Goal: Contribute content: Contribute content

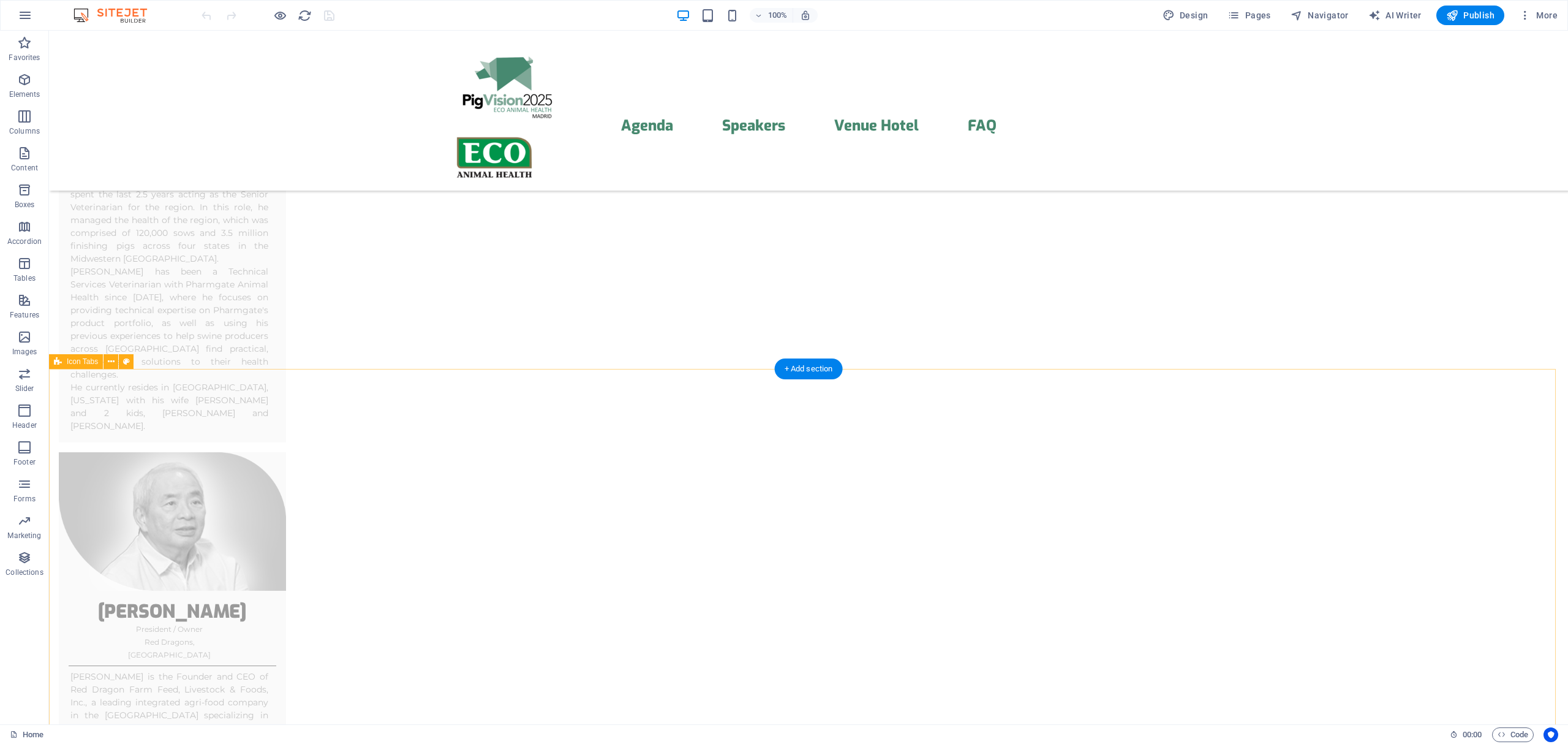
scroll to position [3268, 0]
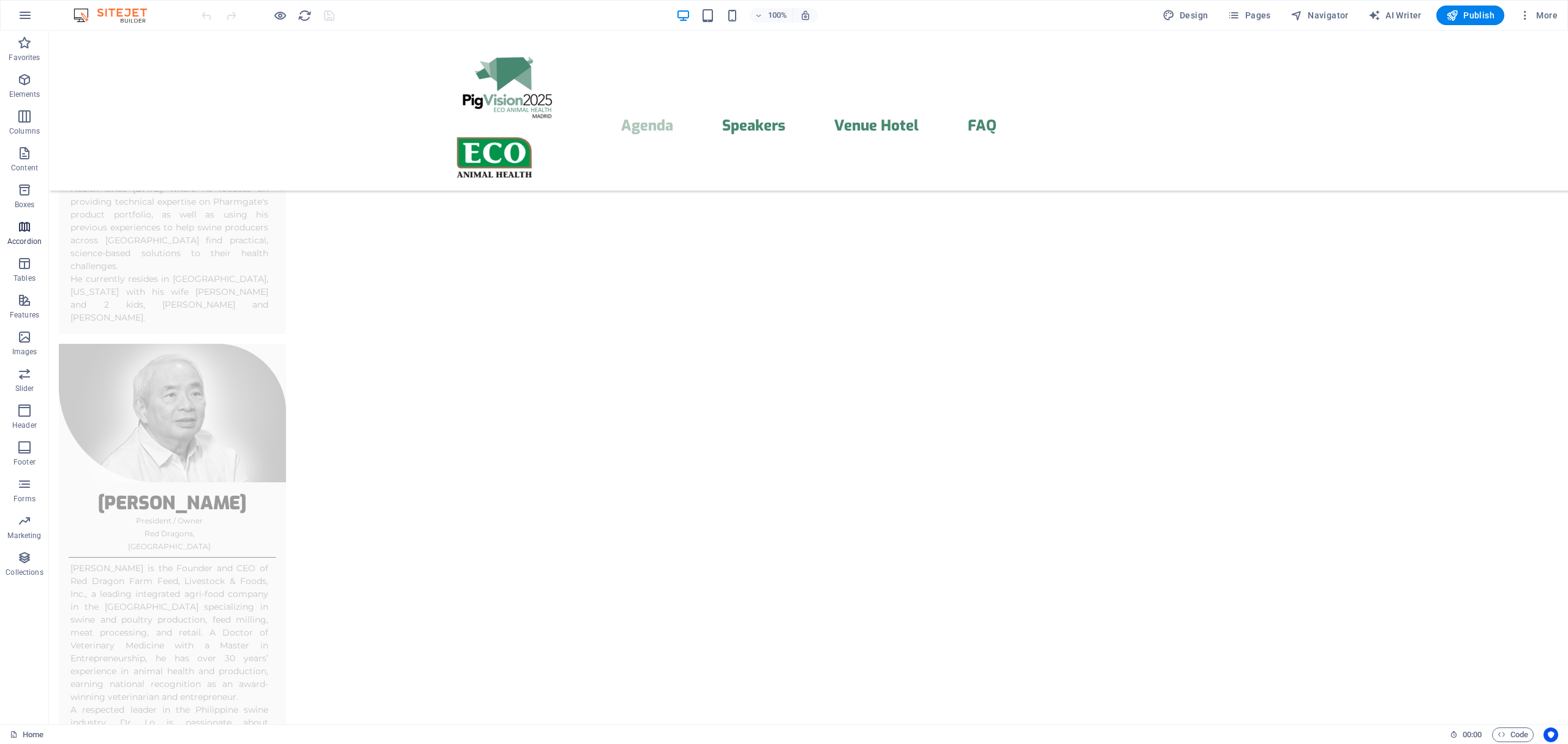
click at [20, 228] on icon "button" at bounding box center [24, 227] width 15 height 15
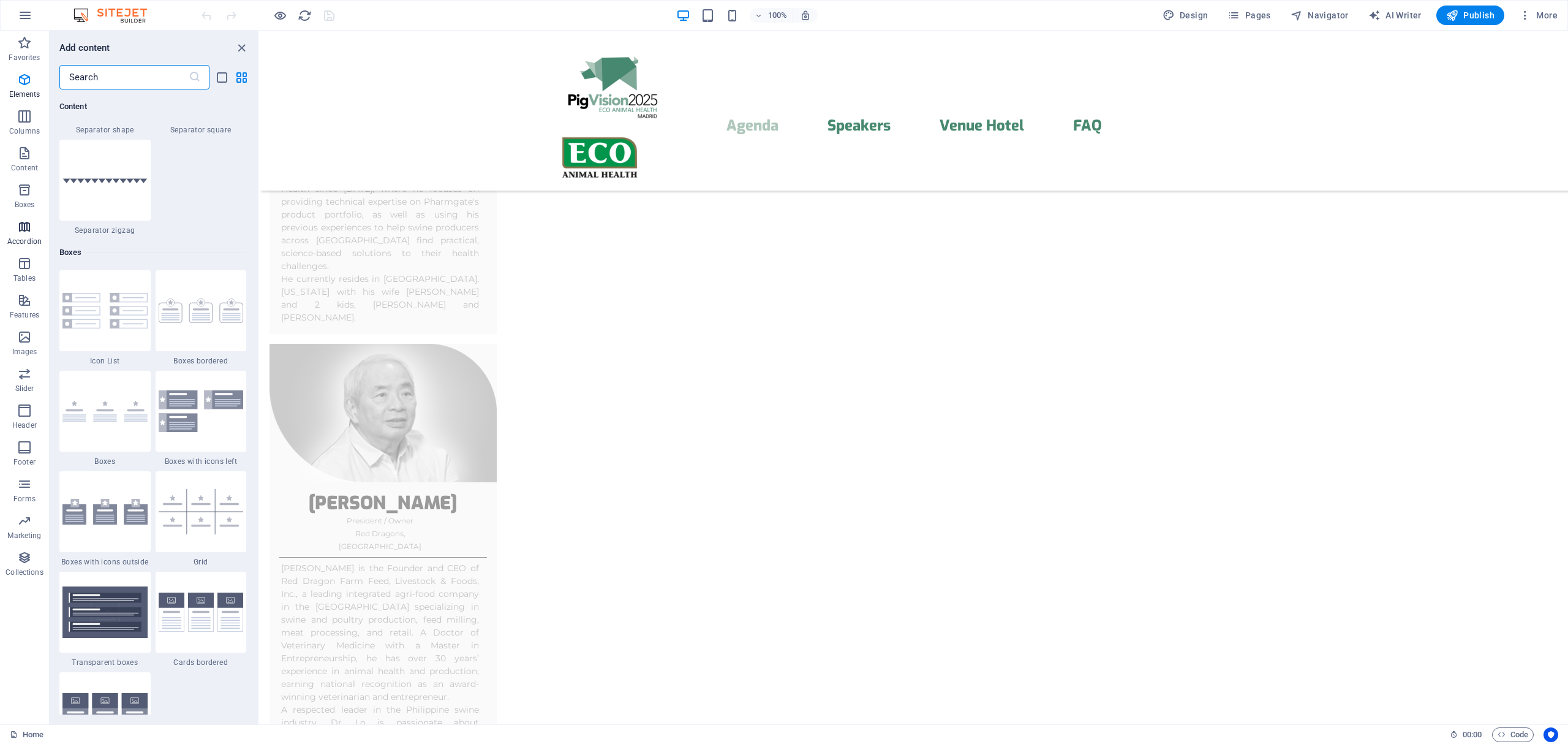
scroll to position [3912, 0]
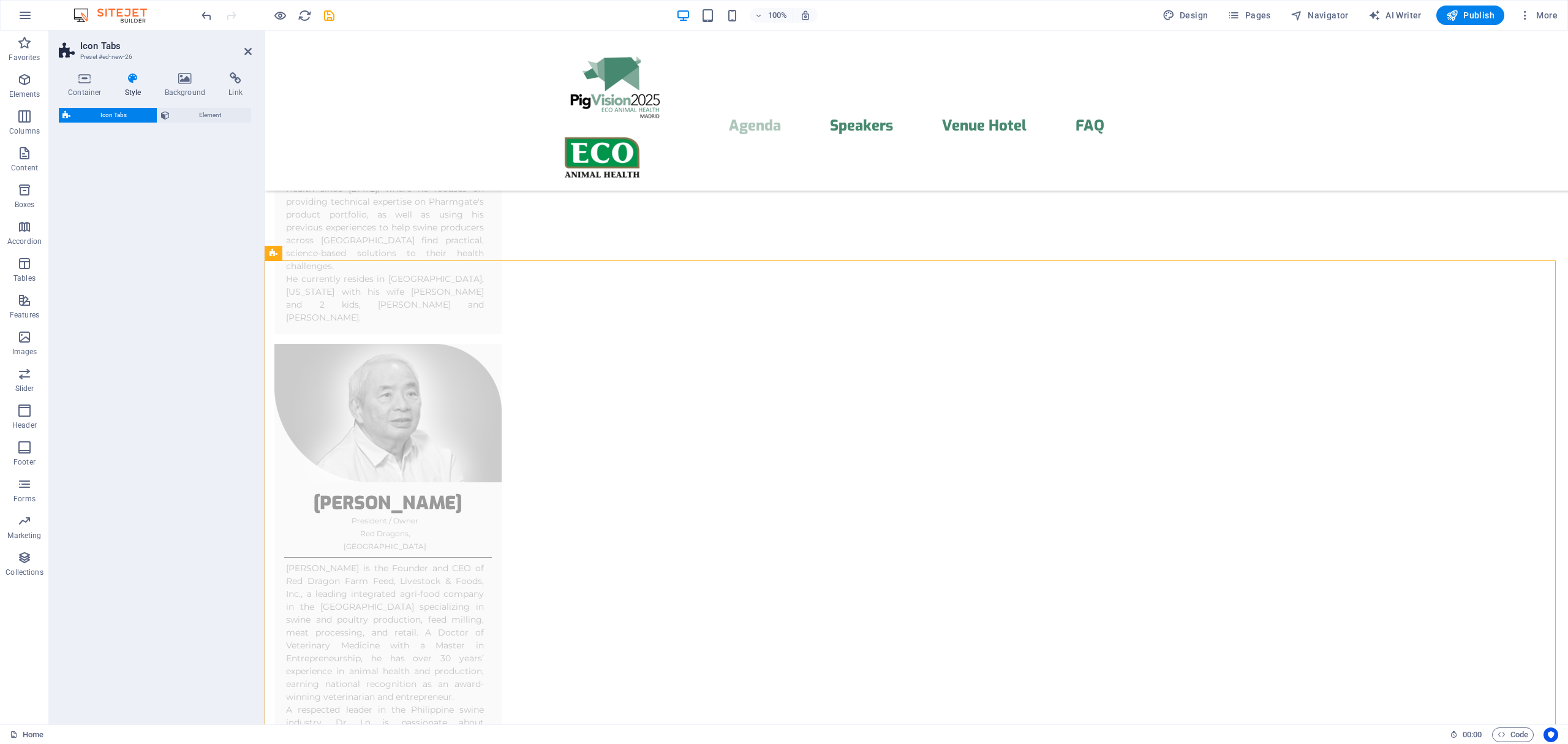
select select "rem"
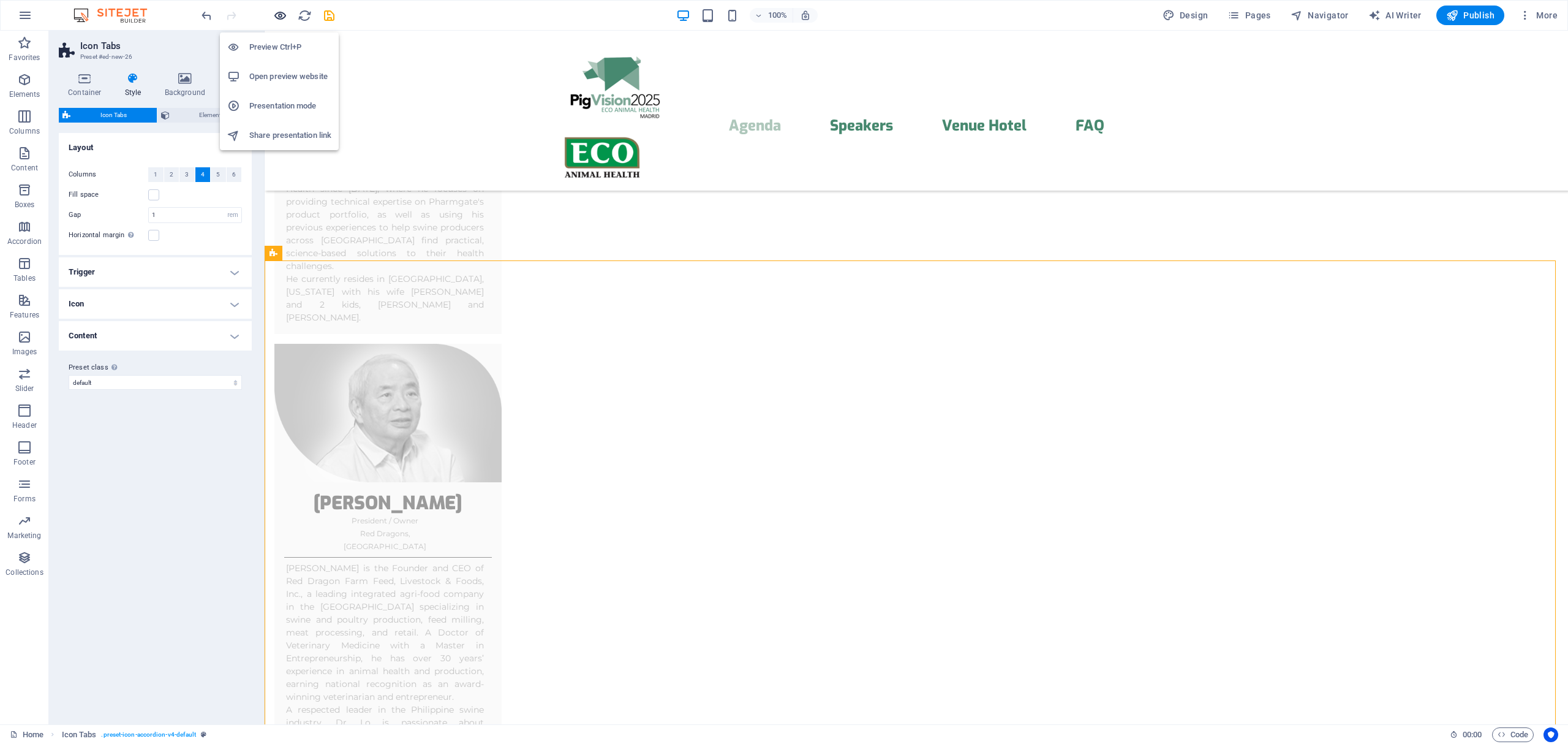
click at [275, 13] on icon "button" at bounding box center [280, 15] width 14 height 14
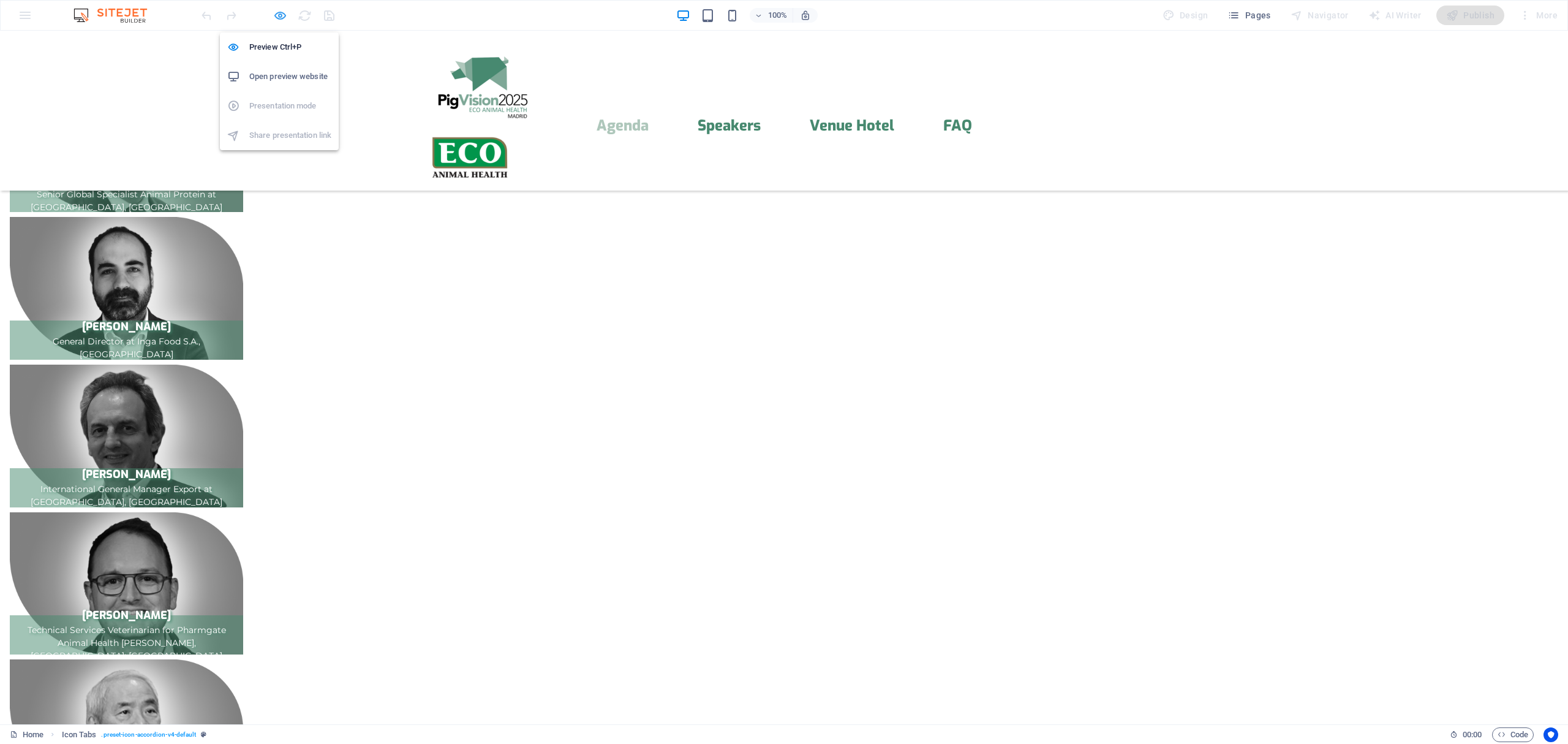
scroll to position [315, 0]
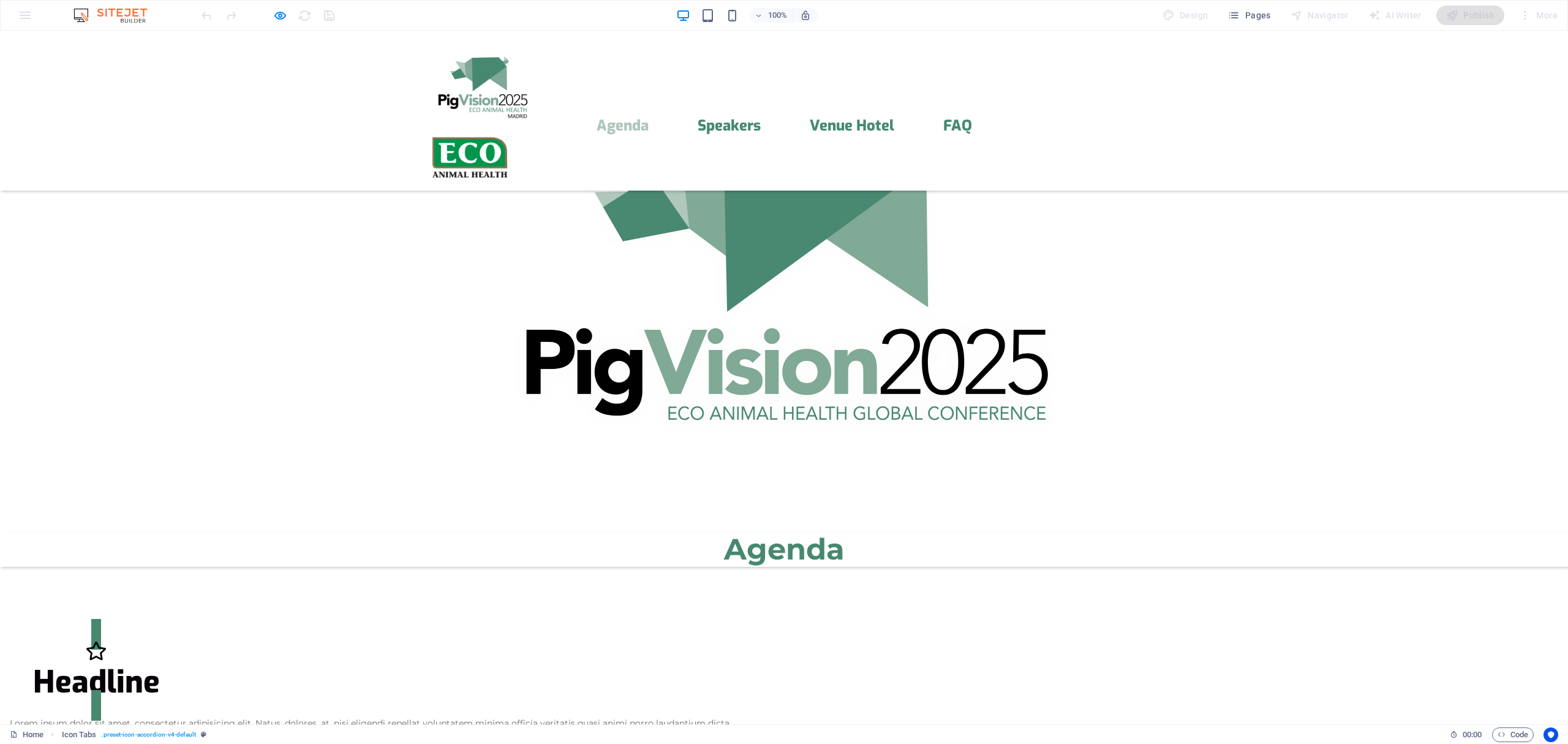
click at [106, 642] on icon "Trigger 1" at bounding box center [95, 651] width 19 height 19
click at [279, 15] on icon "button" at bounding box center [280, 15] width 14 height 14
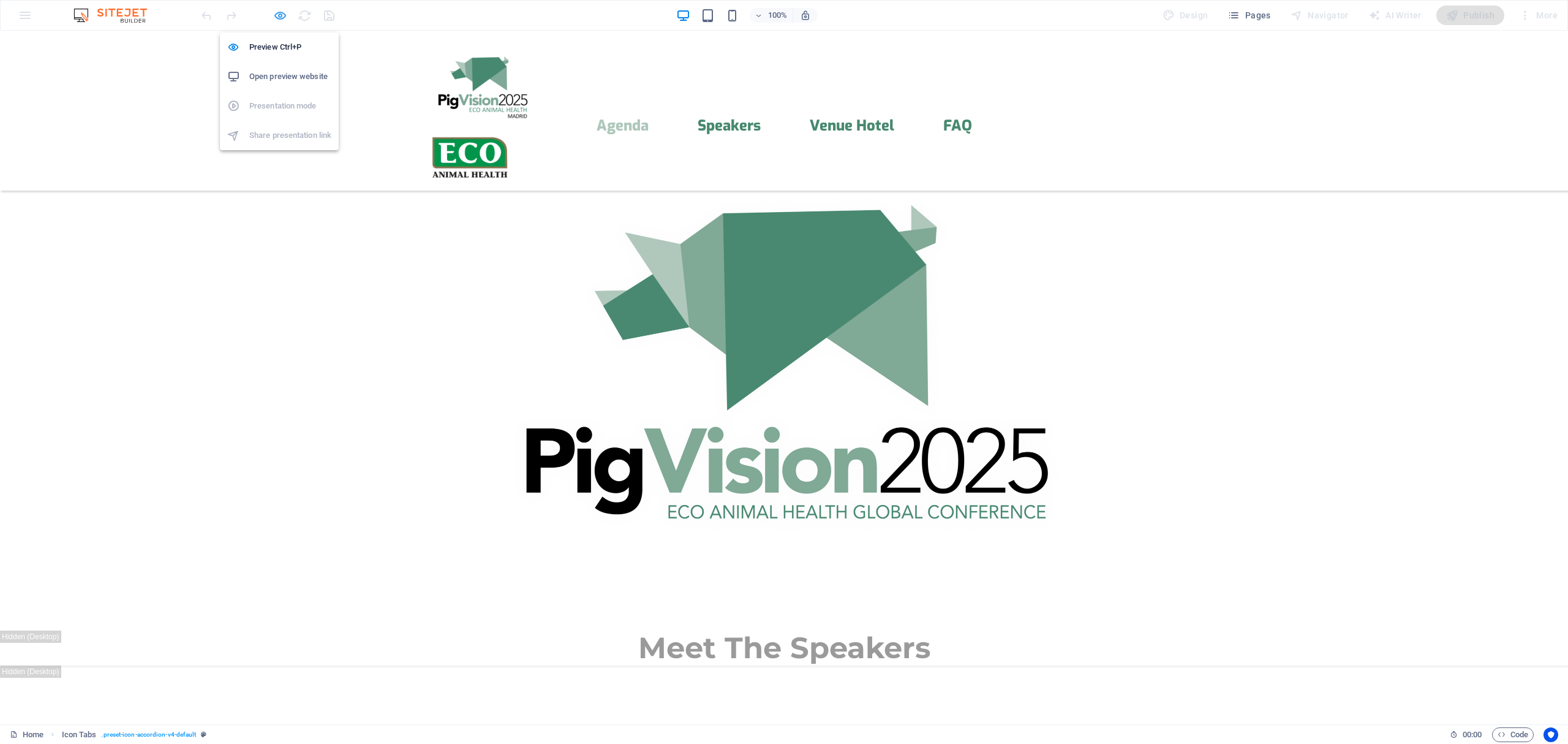
select select "rem"
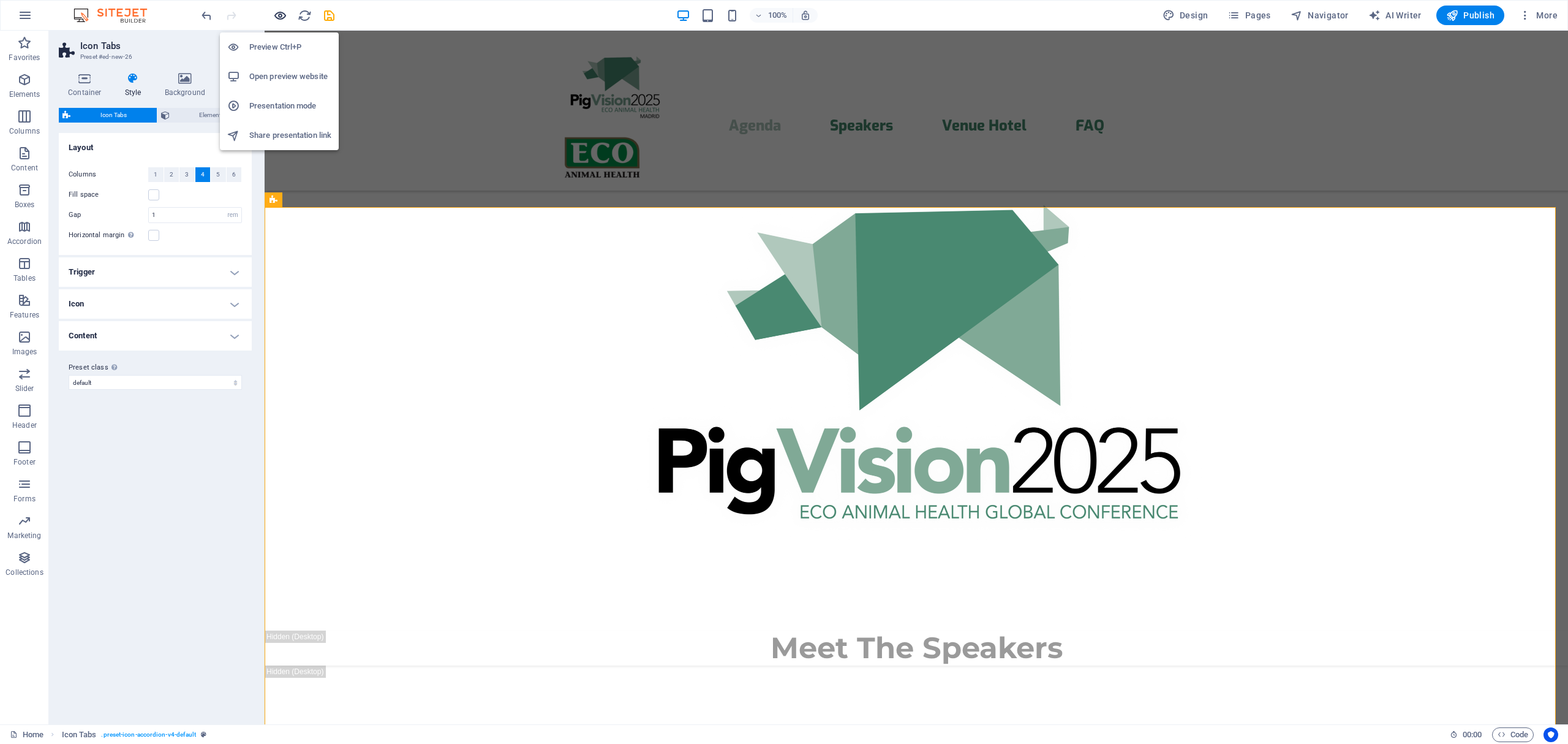
scroll to position [3320, 0]
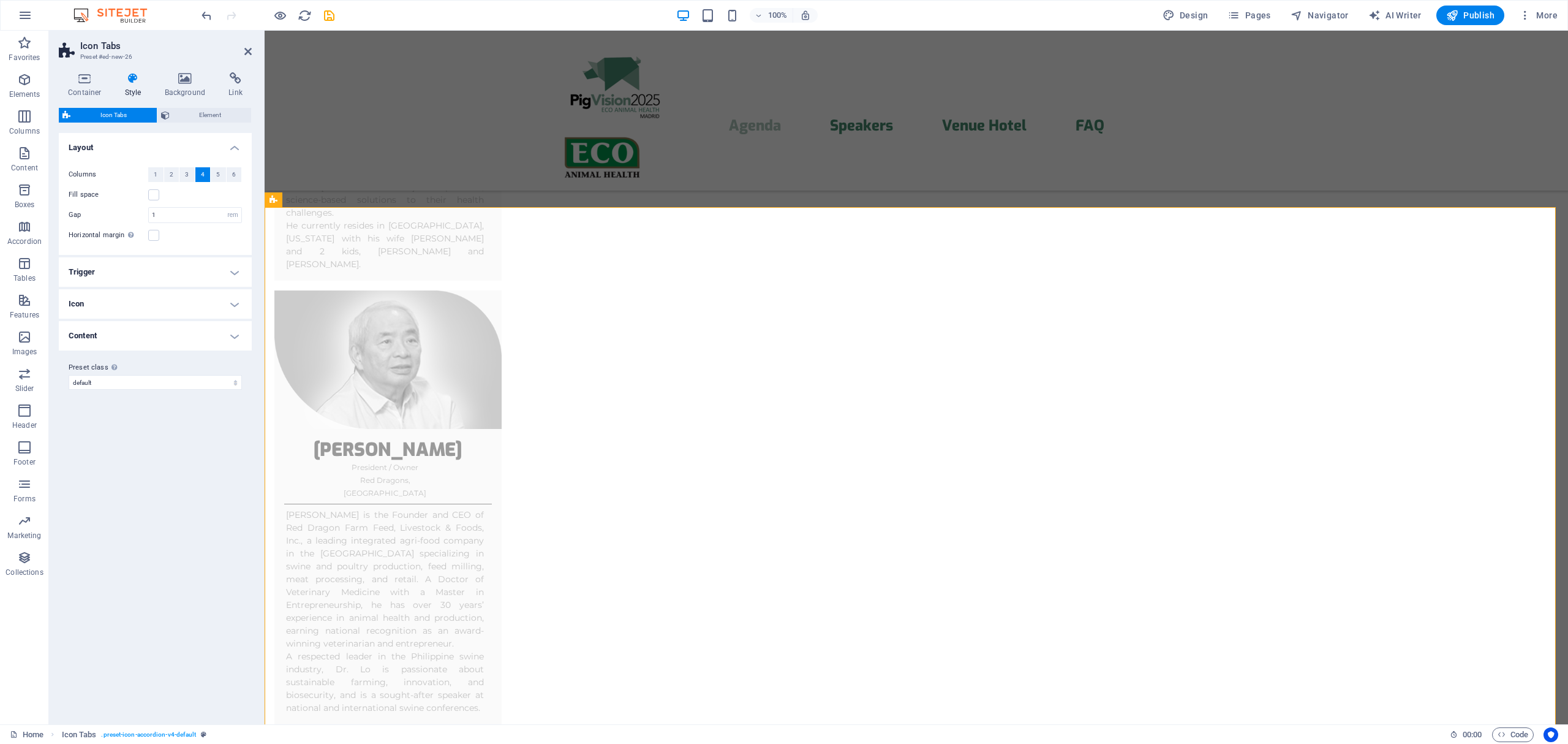
click at [117, 108] on span "Icon Tabs" at bounding box center [113, 116] width 79 height 15
click at [158, 170] on button "1" at bounding box center [156, 175] width 15 height 15
click at [199, 173] on button "4" at bounding box center [203, 175] width 15 height 15
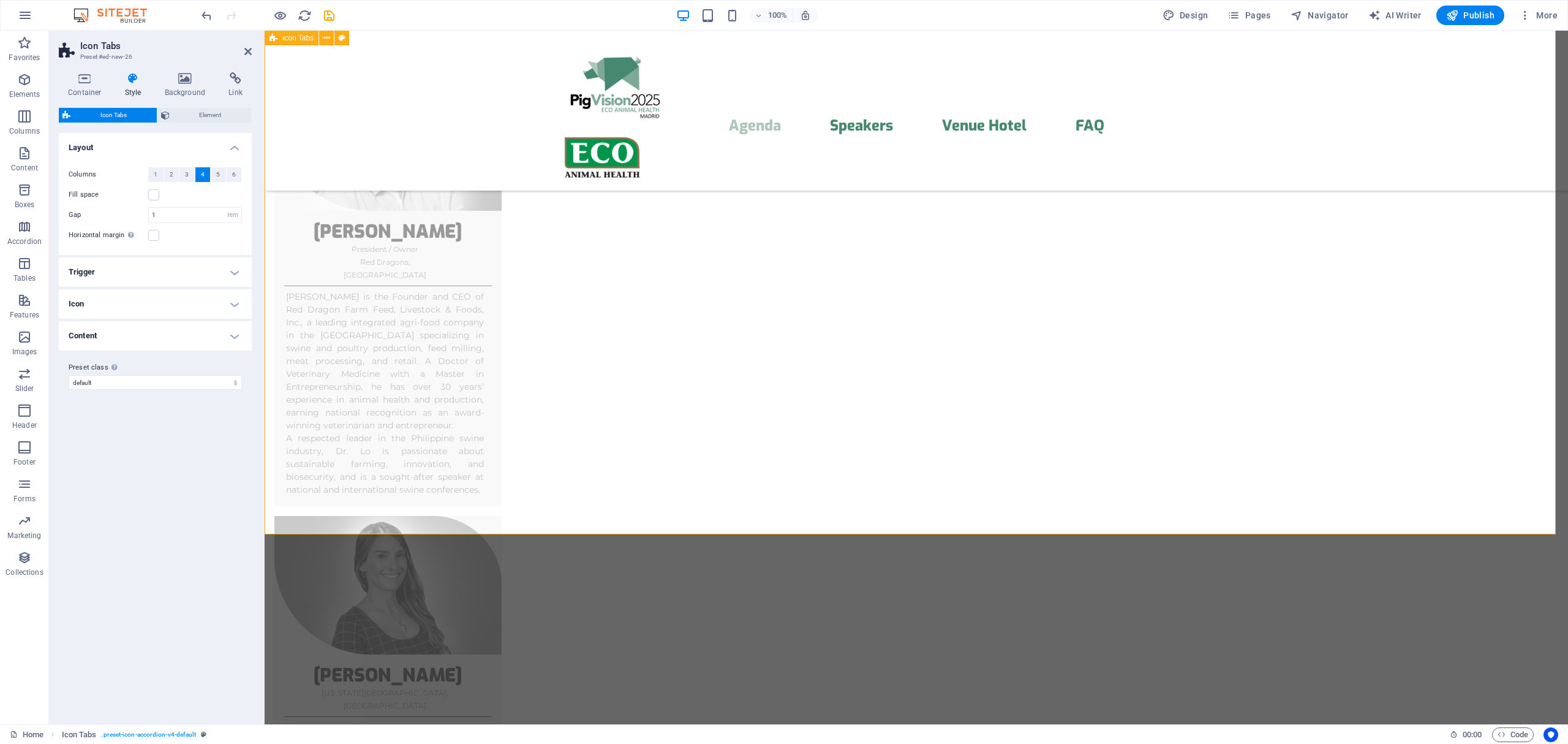
scroll to position [3429, 0]
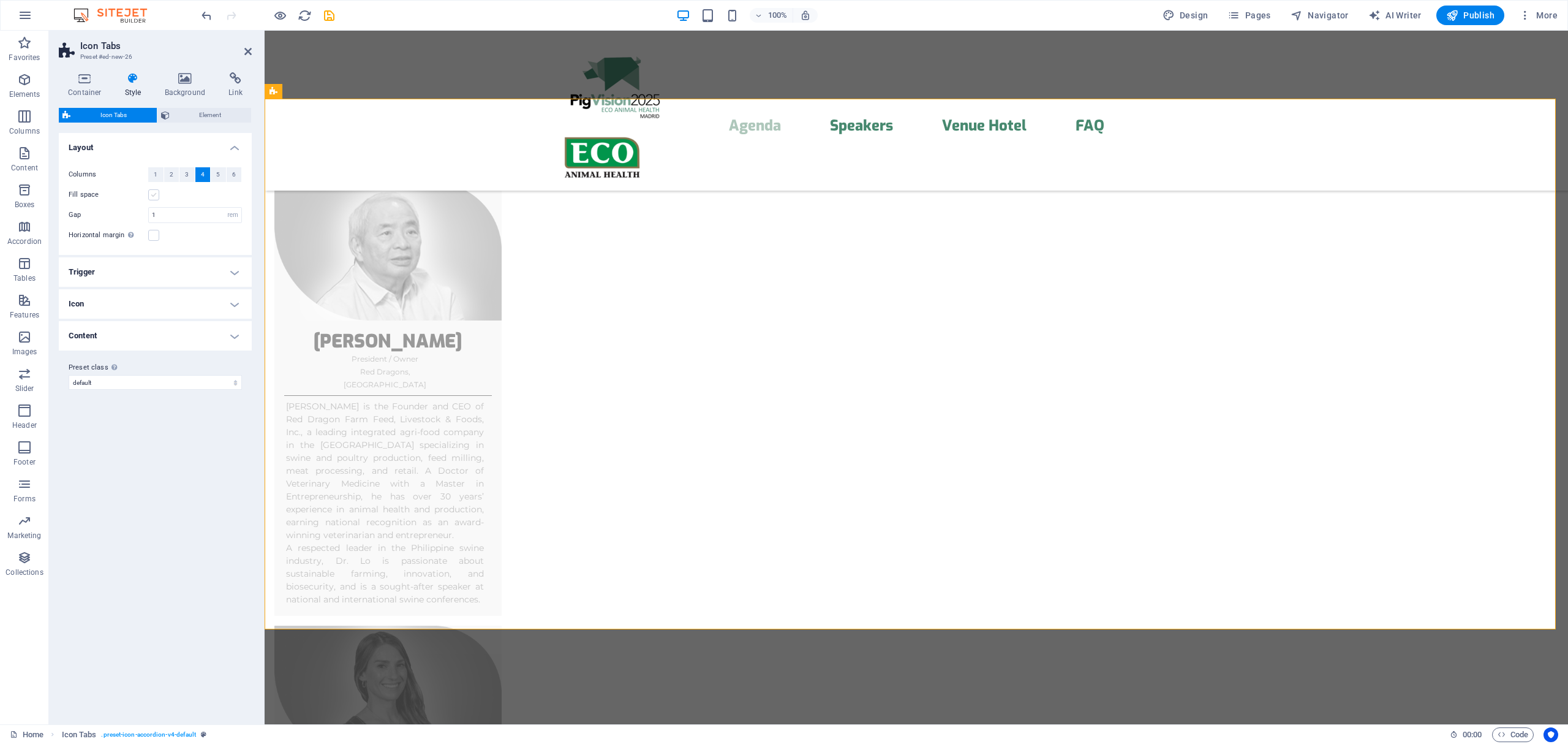
click at [152, 197] on label at bounding box center [153, 194] width 11 height 11
click at [0, 0] on input "Fill space" at bounding box center [0, 0] width 0 height 0
click at [199, 275] on h4 "Trigger" at bounding box center [155, 271] width 193 height 29
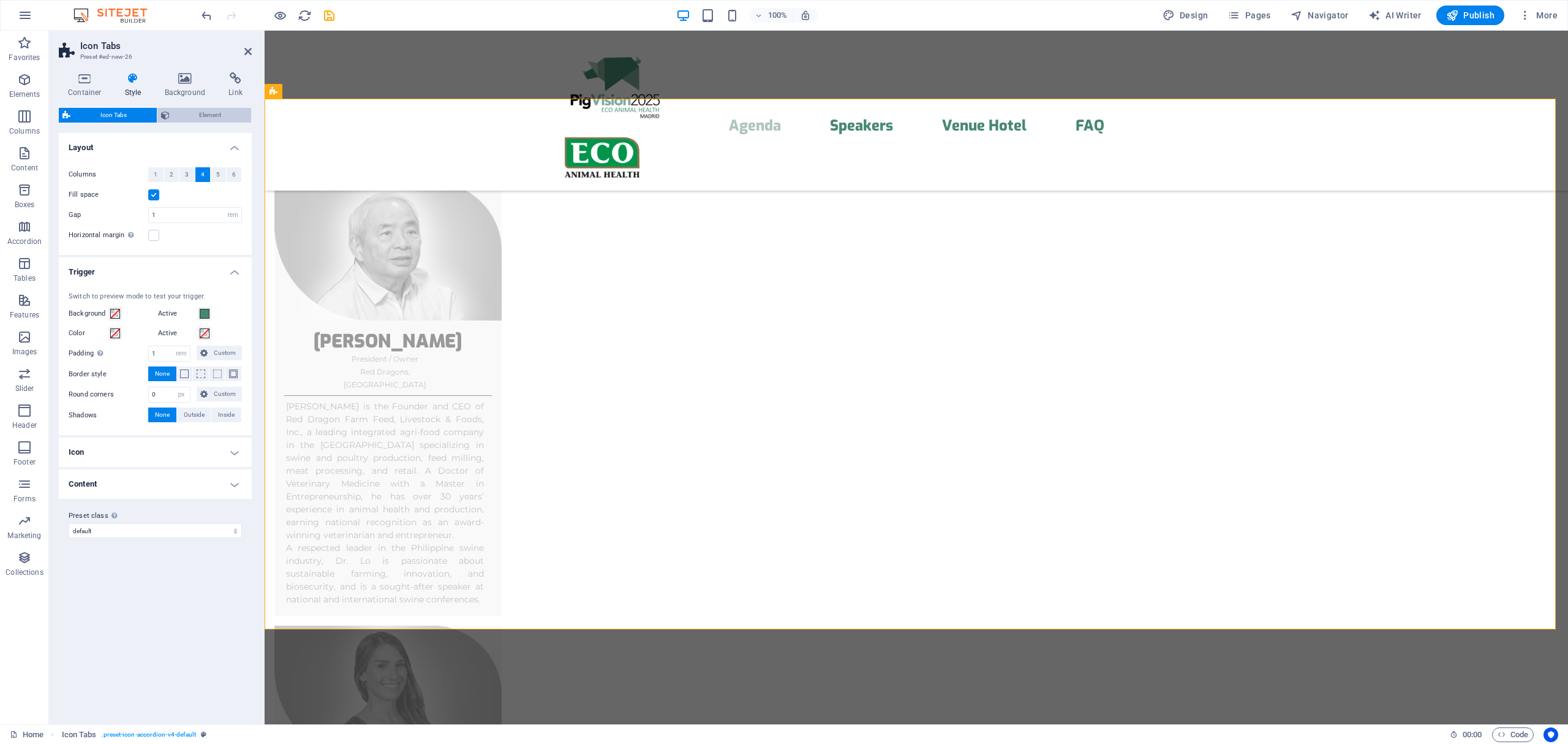
click at [194, 115] on span "Element" at bounding box center [210, 116] width 75 height 15
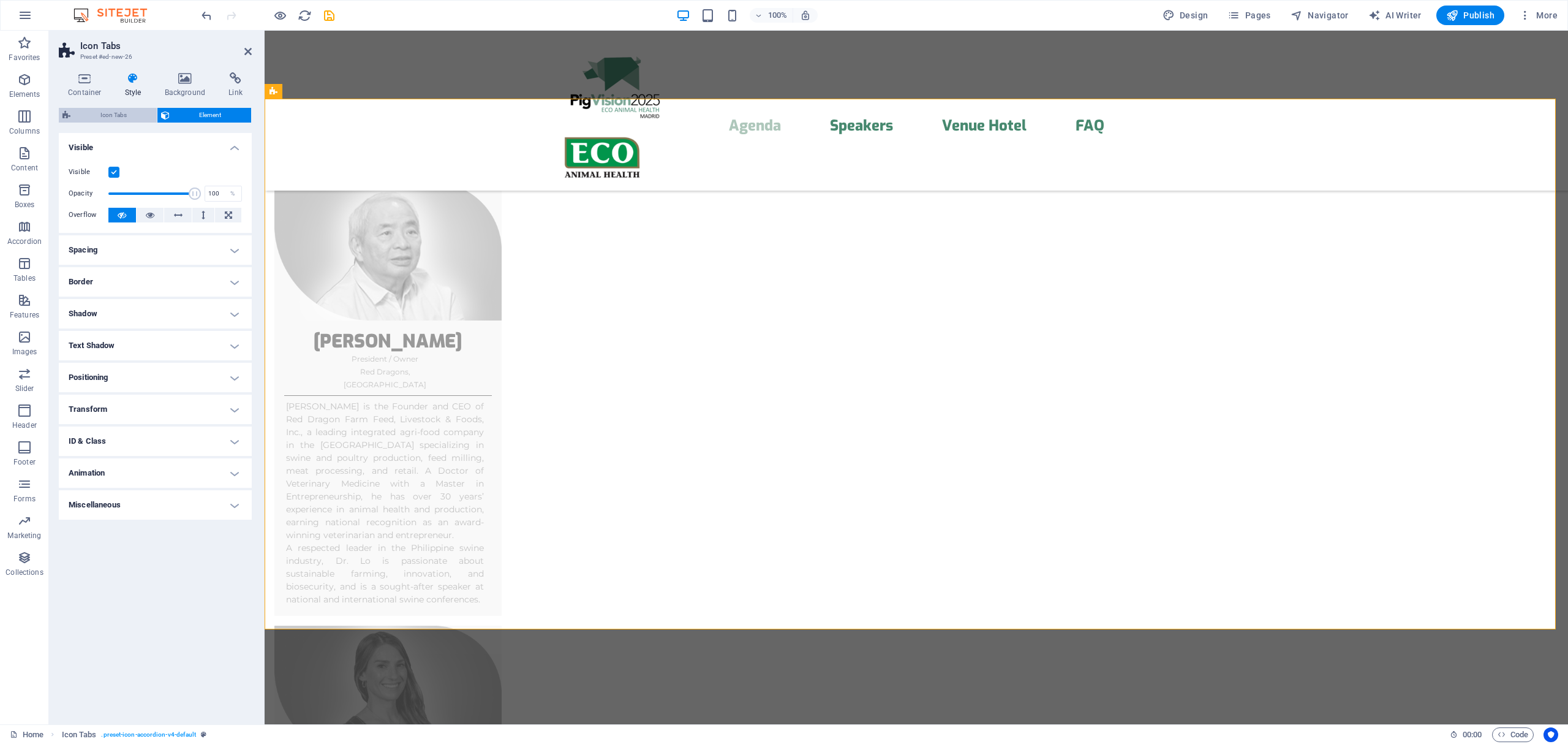
click at [95, 116] on span "Icon Tabs" at bounding box center [113, 116] width 79 height 15
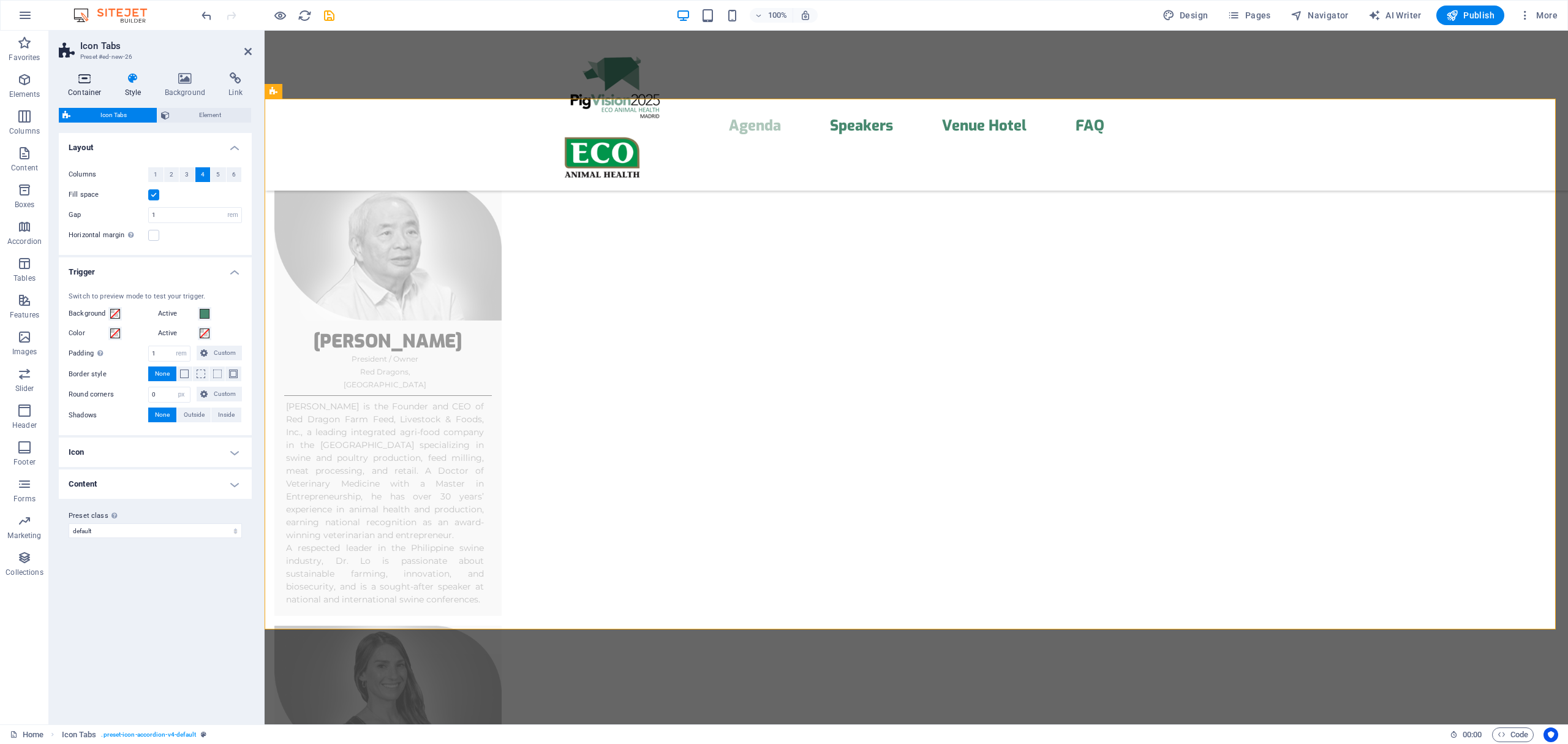
click at [86, 88] on h4 "Container" at bounding box center [87, 85] width 57 height 26
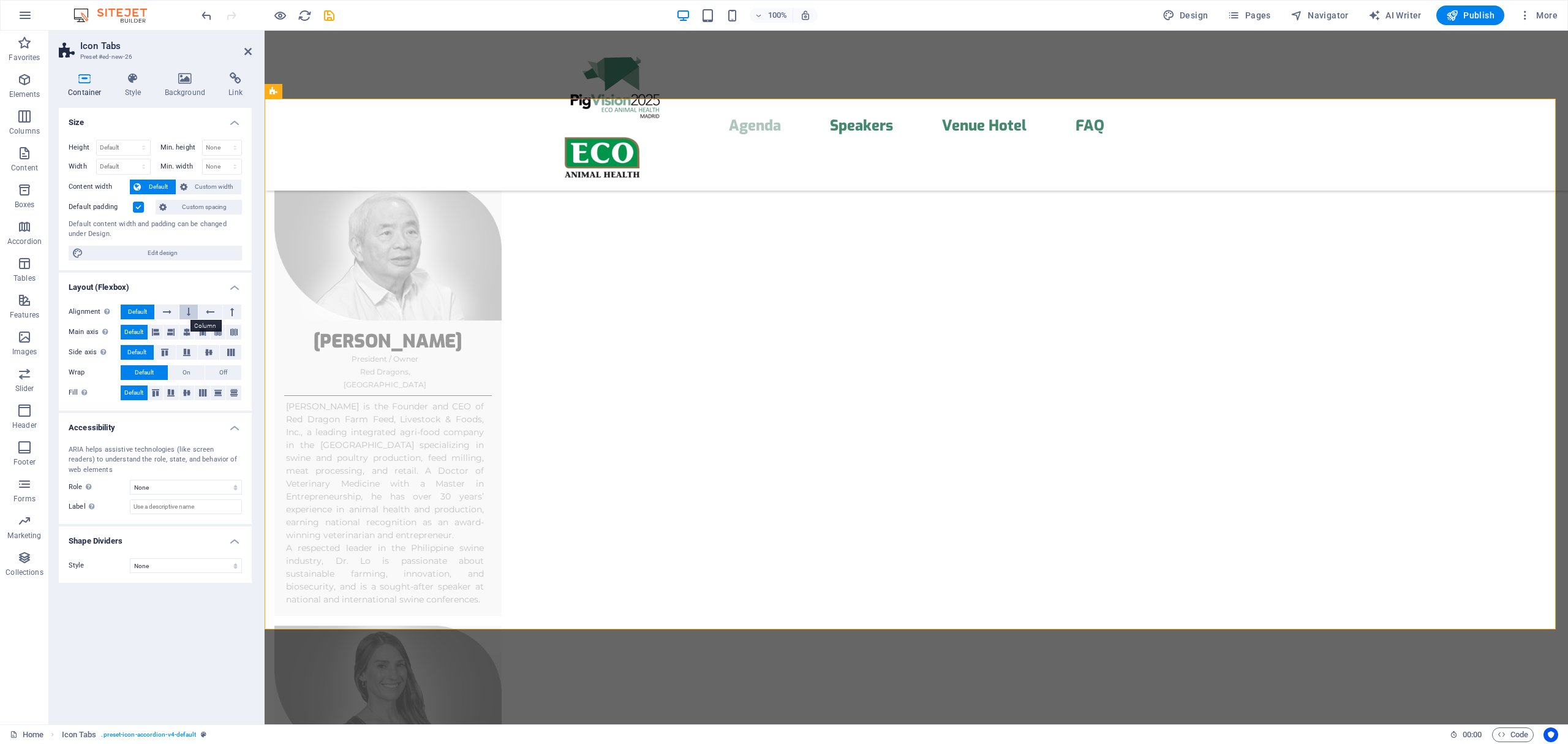
click at [188, 309] on icon at bounding box center [188, 312] width 3 height 15
click at [630, 432] on icon at bounding box center [628, 431] width 8 height 13
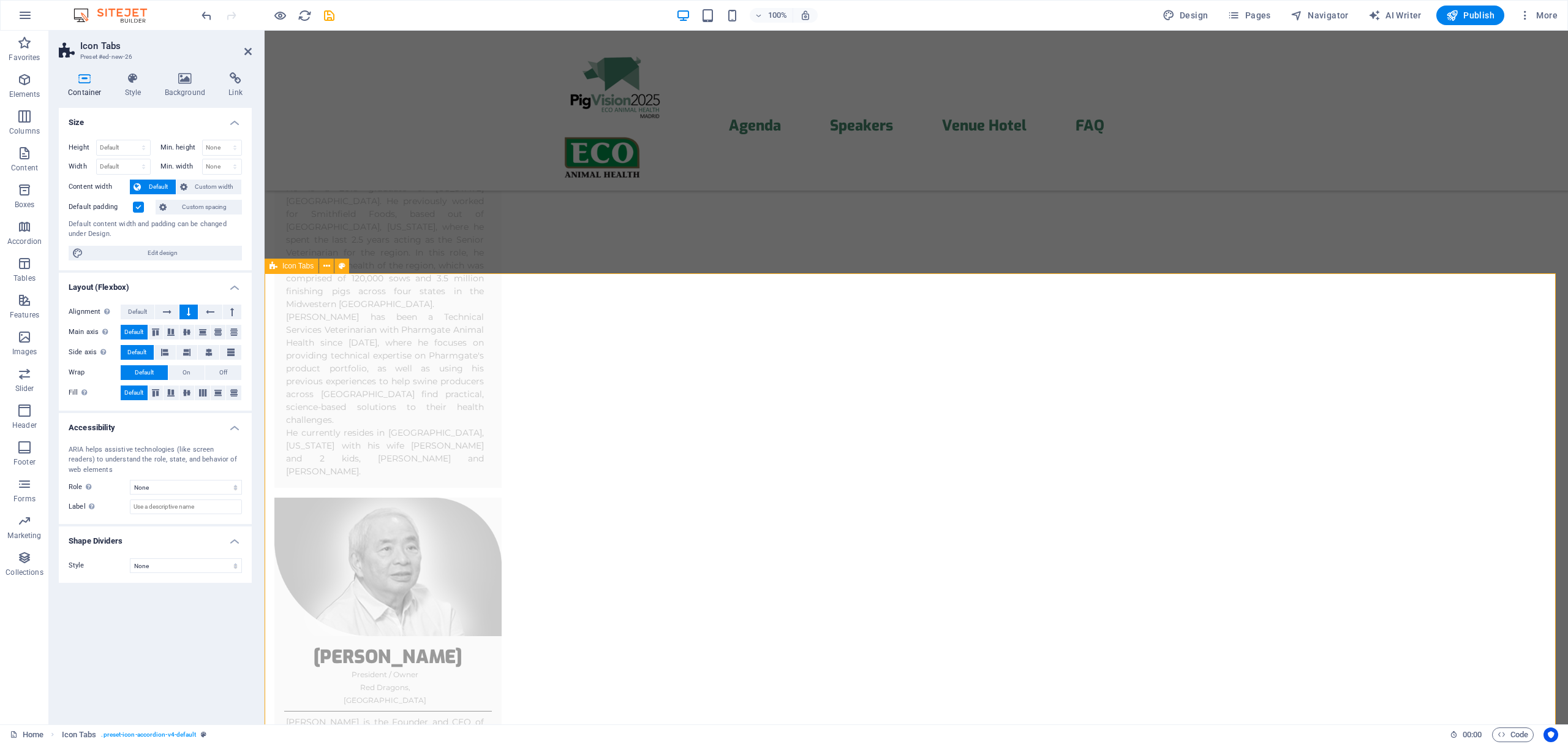
scroll to position [2994, 0]
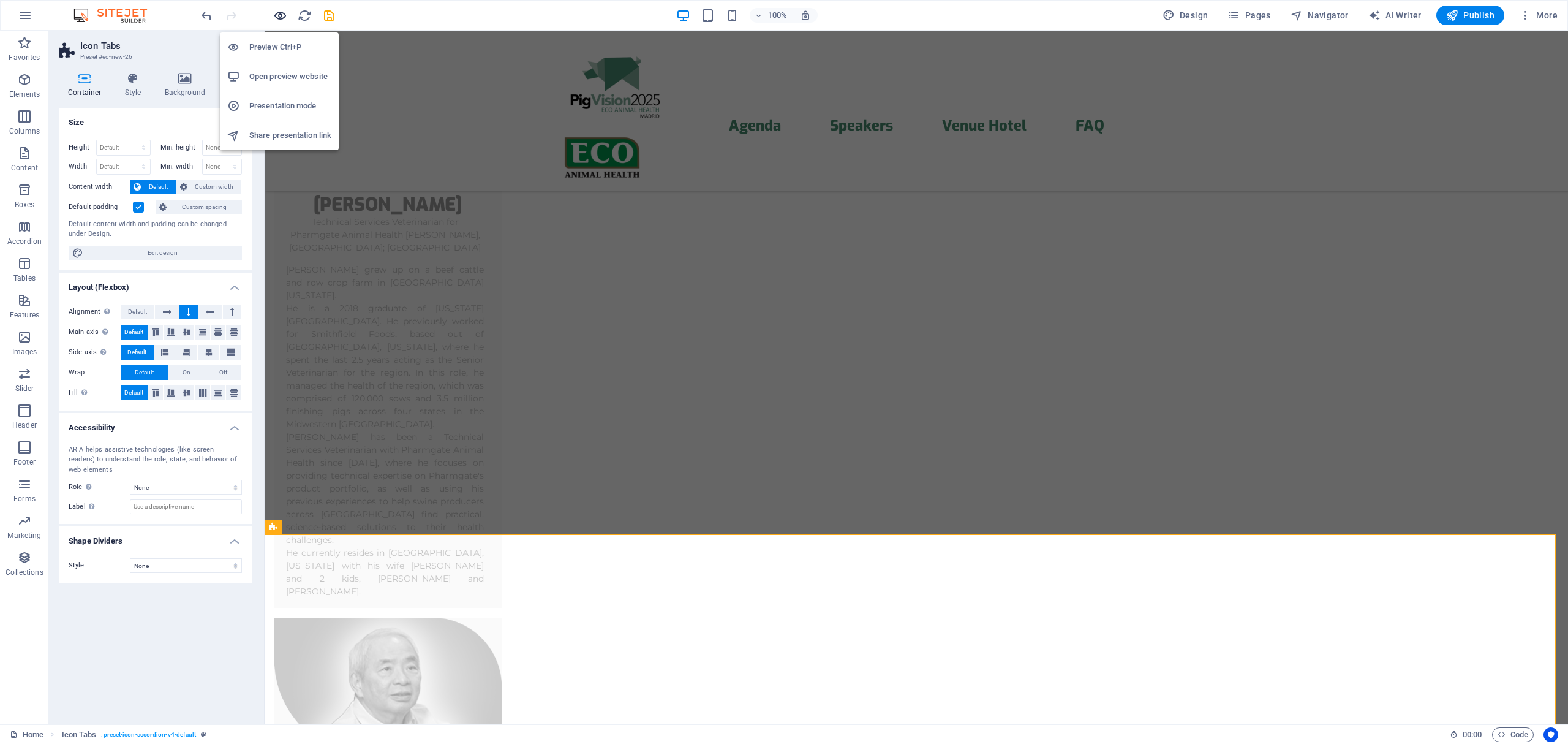
click at [277, 16] on icon "button" at bounding box center [280, 15] width 14 height 14
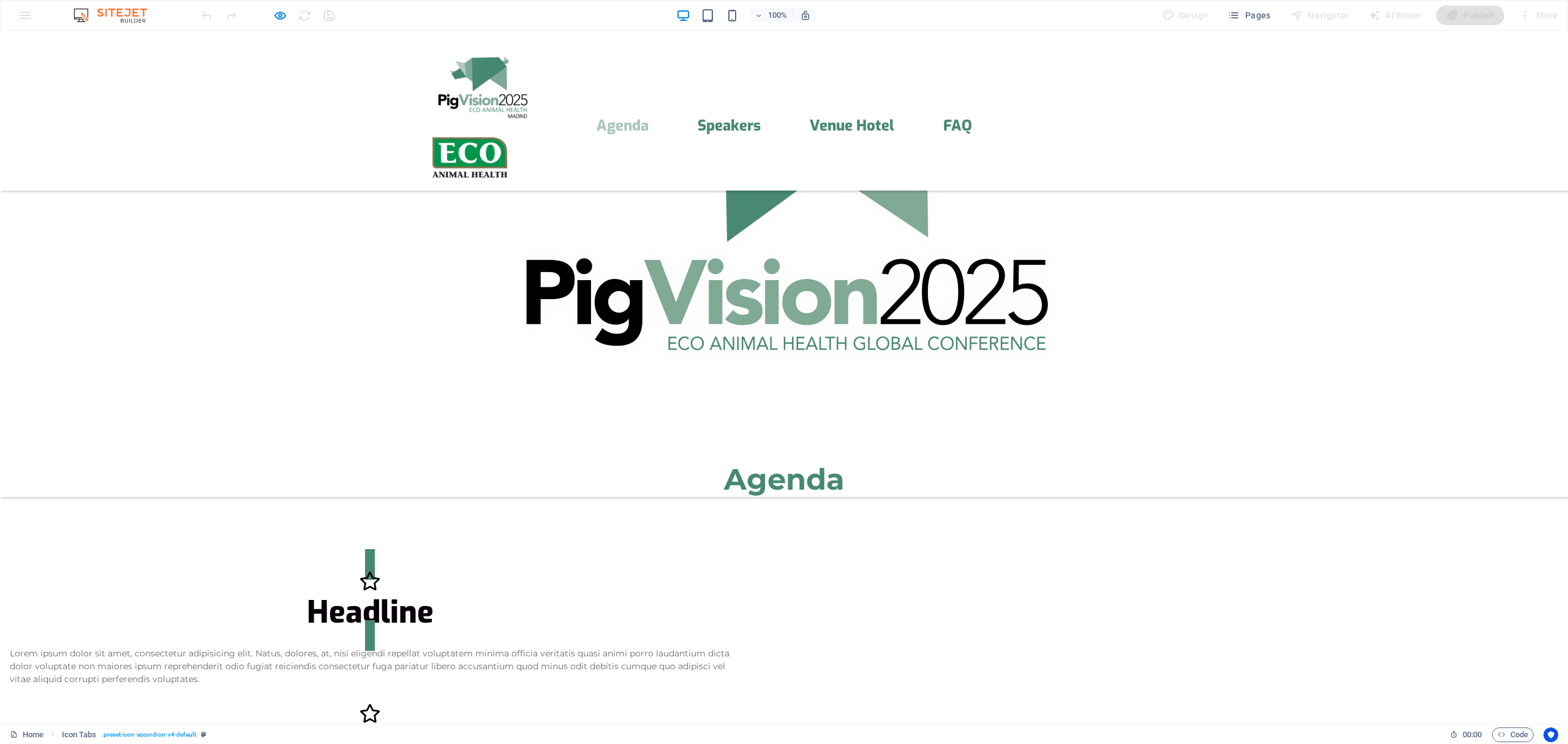
scroll to position [368, 0]
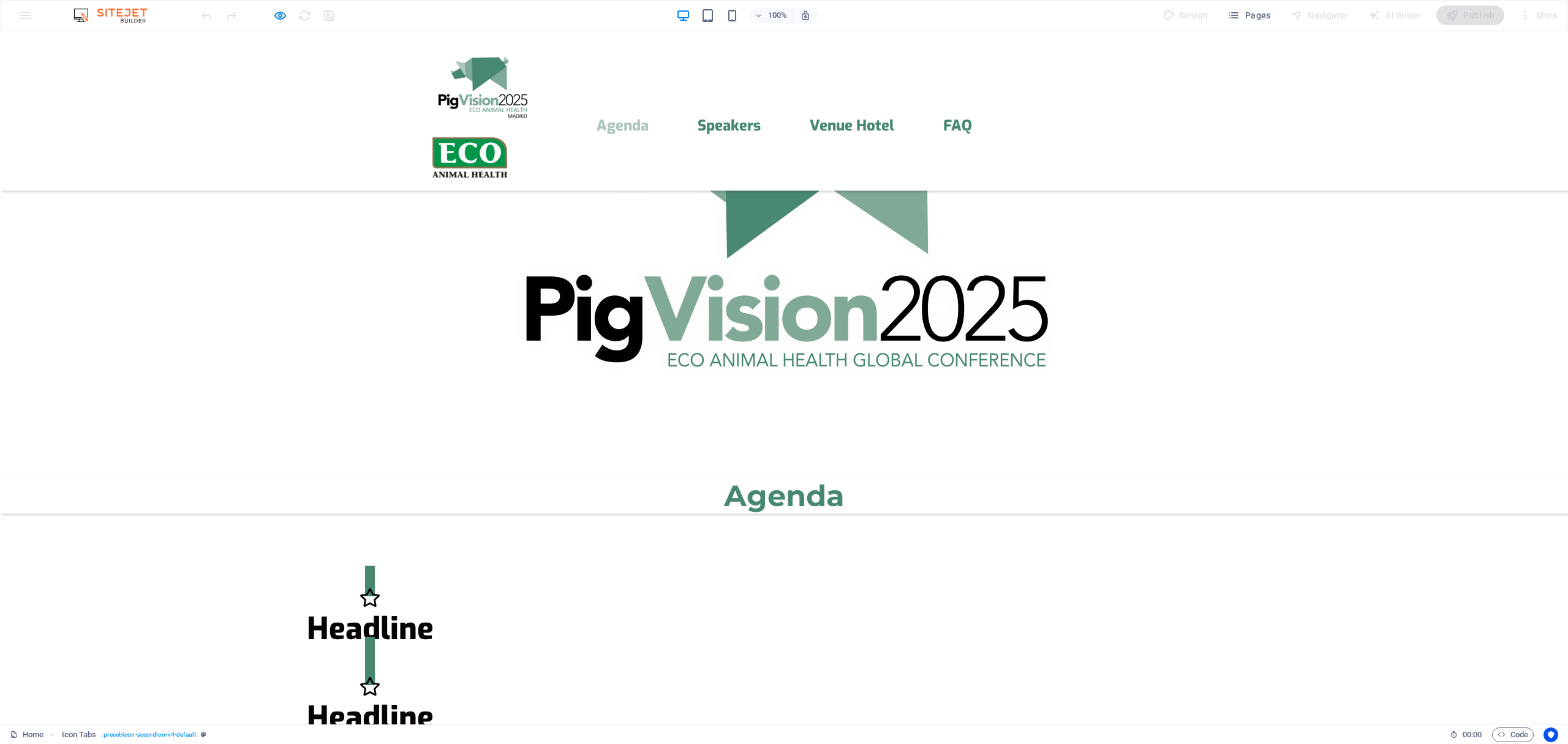
click at [667, 612] on h3 "Headline" at bounding box center [370, 628] width 720 height 34
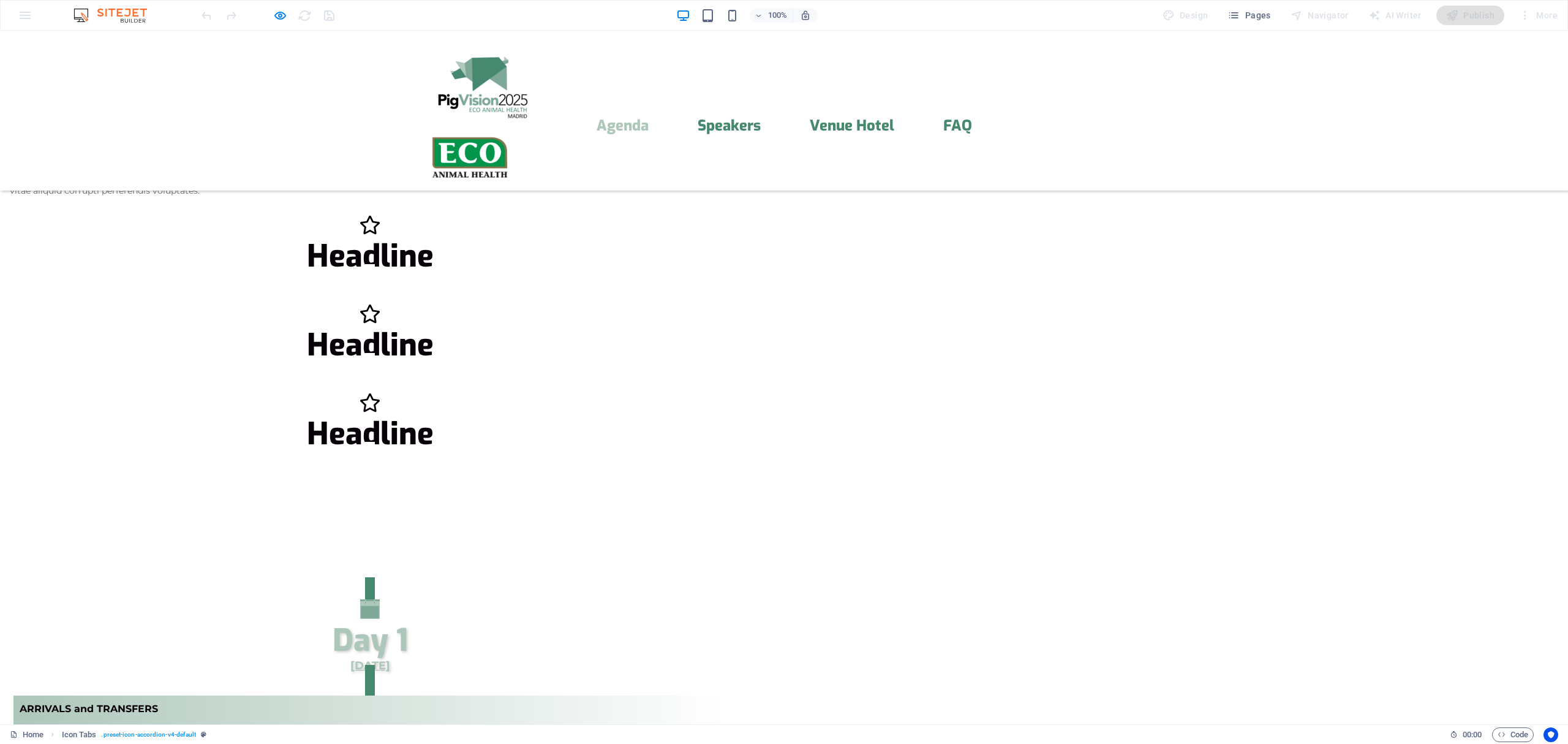
scroll to position [913, 0]
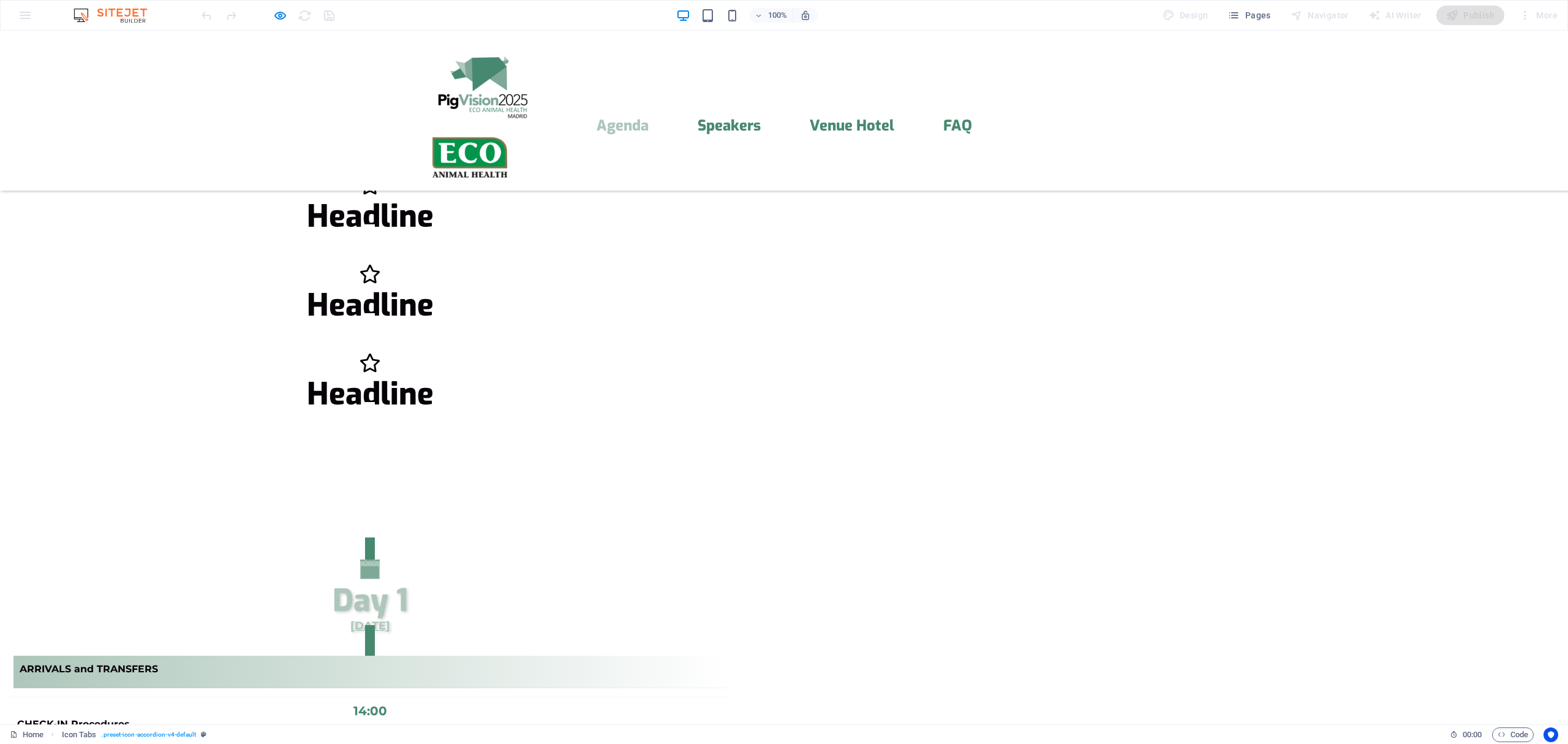
click at [430, 676] on div "Content 1" at bounding box center [224, 679] width 410 height 5
click at [275, 13] on icon "button" at bounding box center [280, 15] width 14 height 14
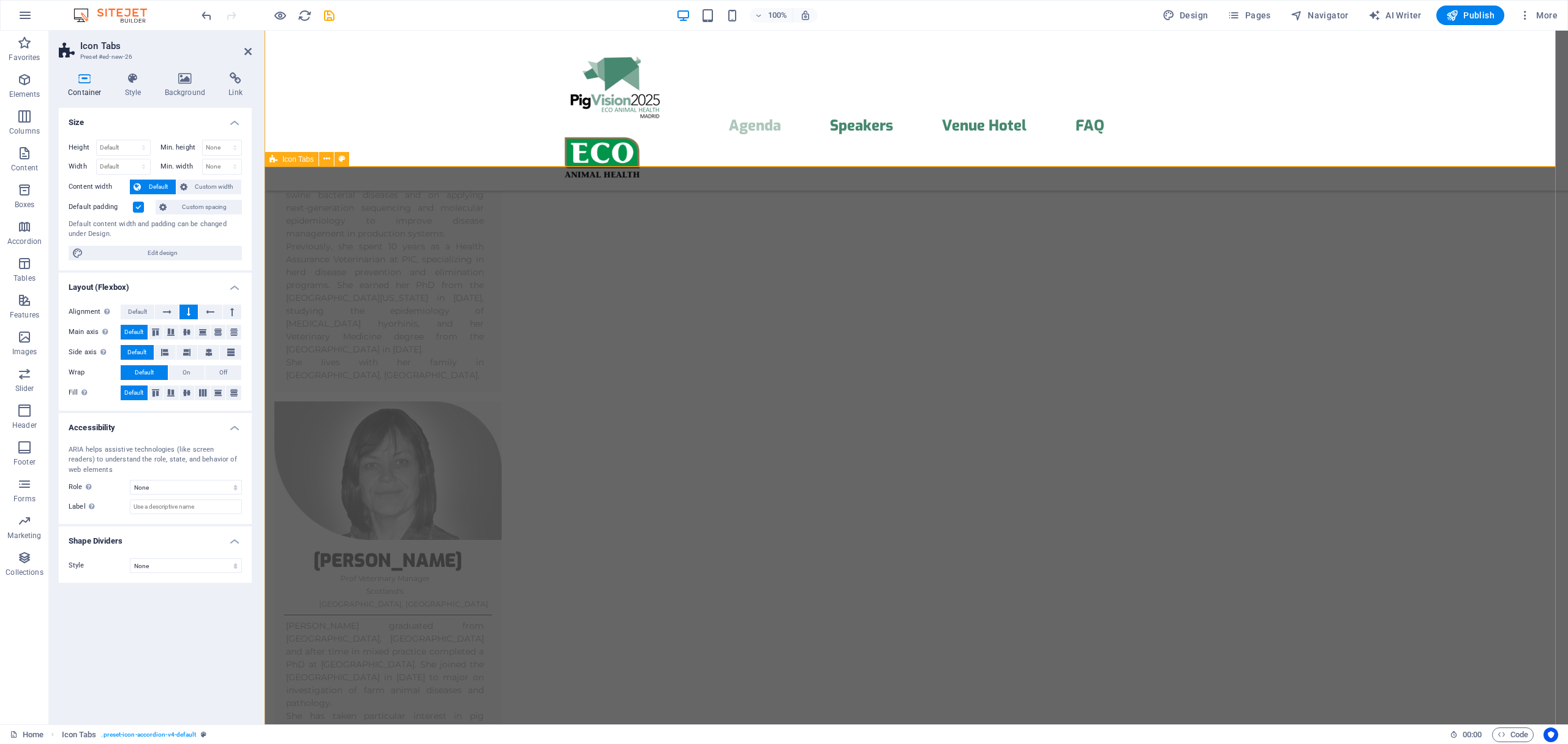
scroll to position [4147, 0]
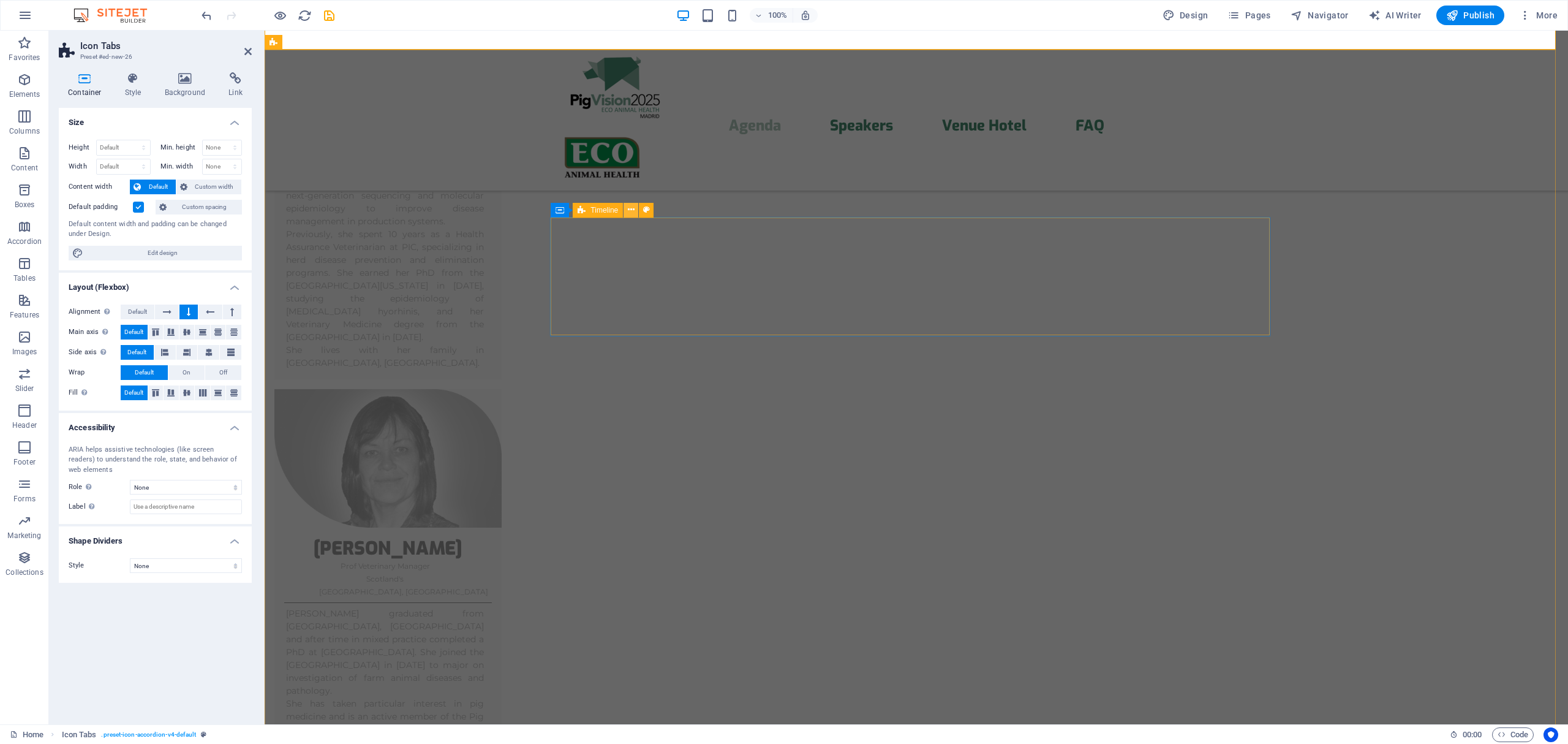
click at [630, 209] on icon at bounding box center [631, 209] width 7 height 13
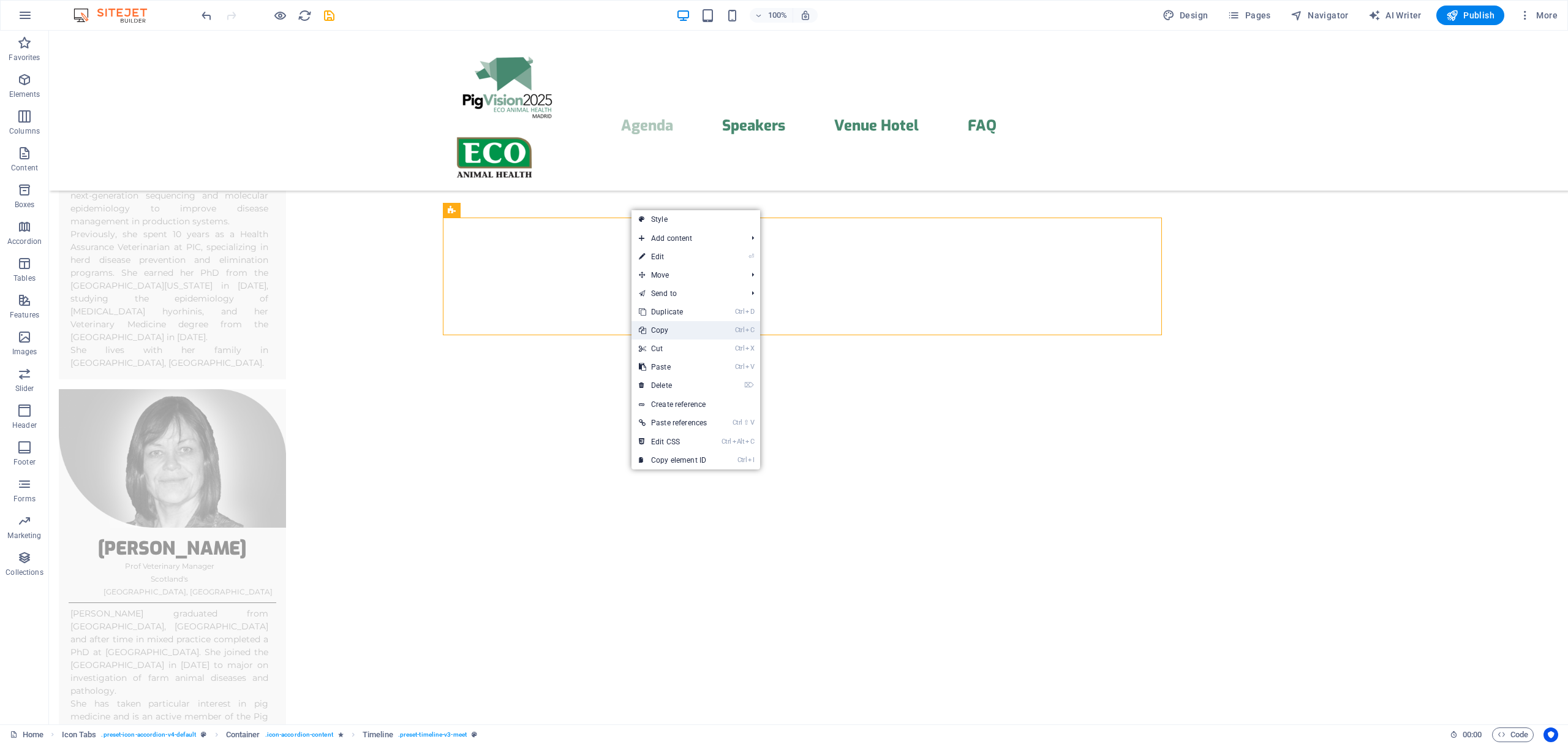
click at [673, 327] on link "Ctrl C Copy" at bounding box center [673, 330] width 83 height 18
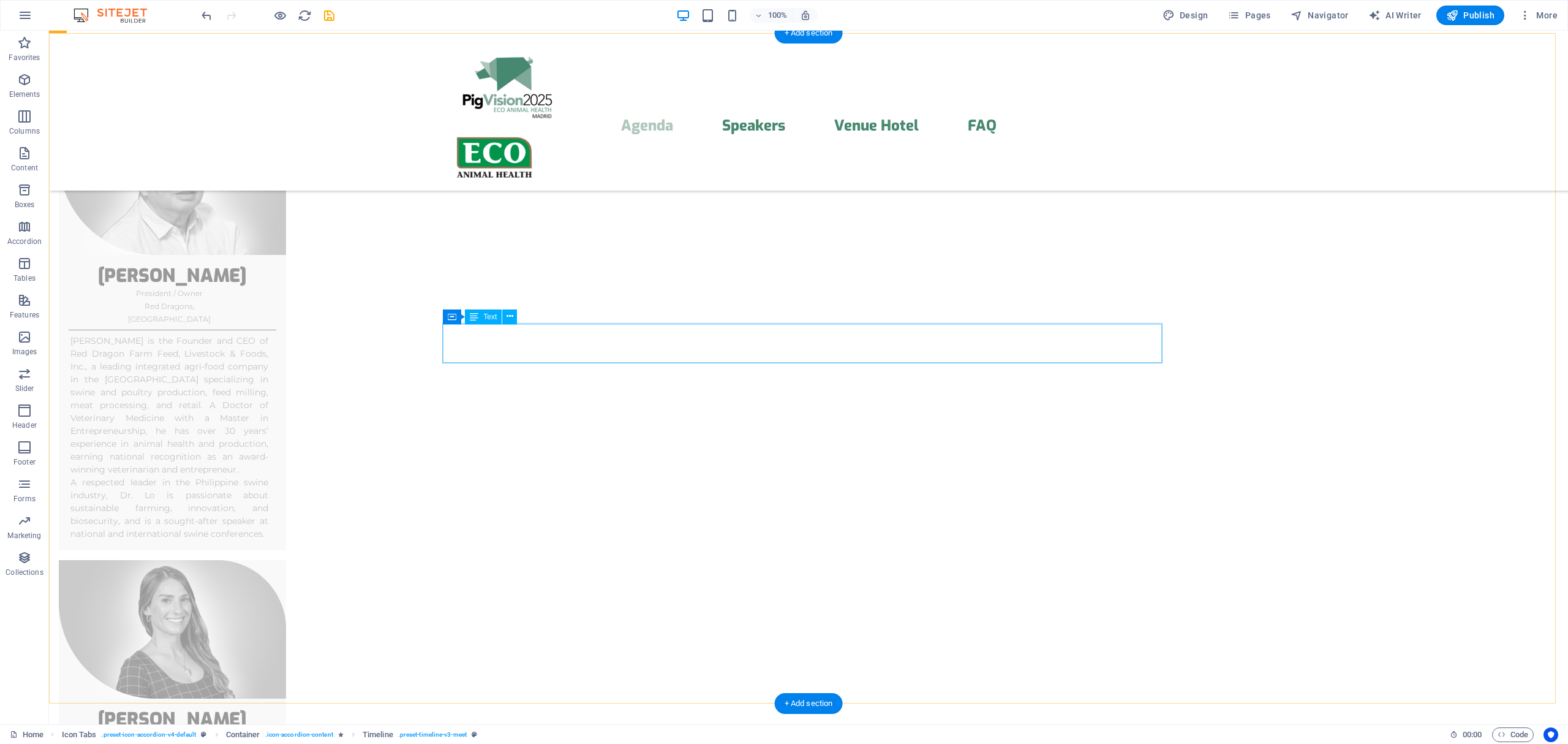
scroll to position [3277, 0]
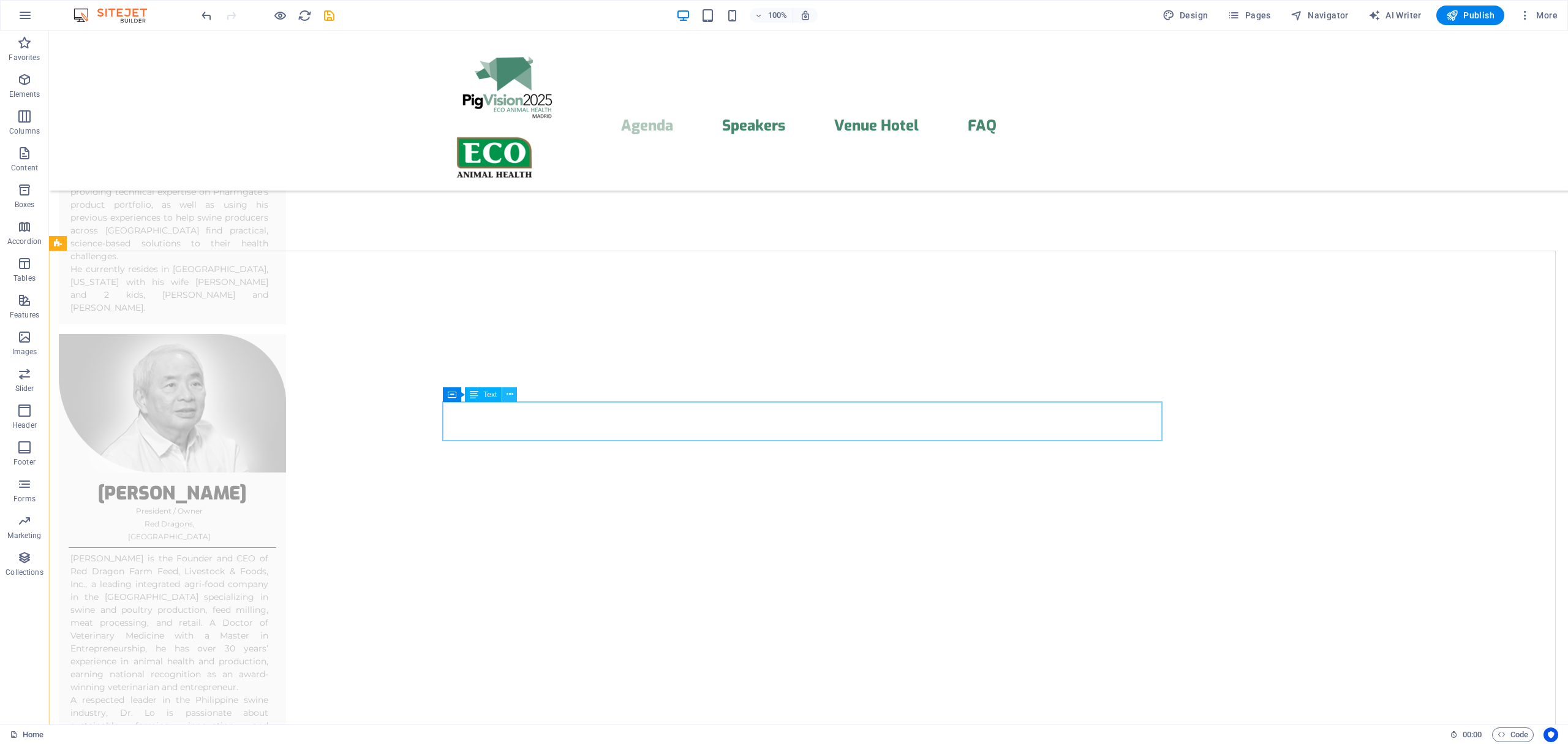
click at [508, 392] on icon at bounding box center [510, 394] width 7 height 13
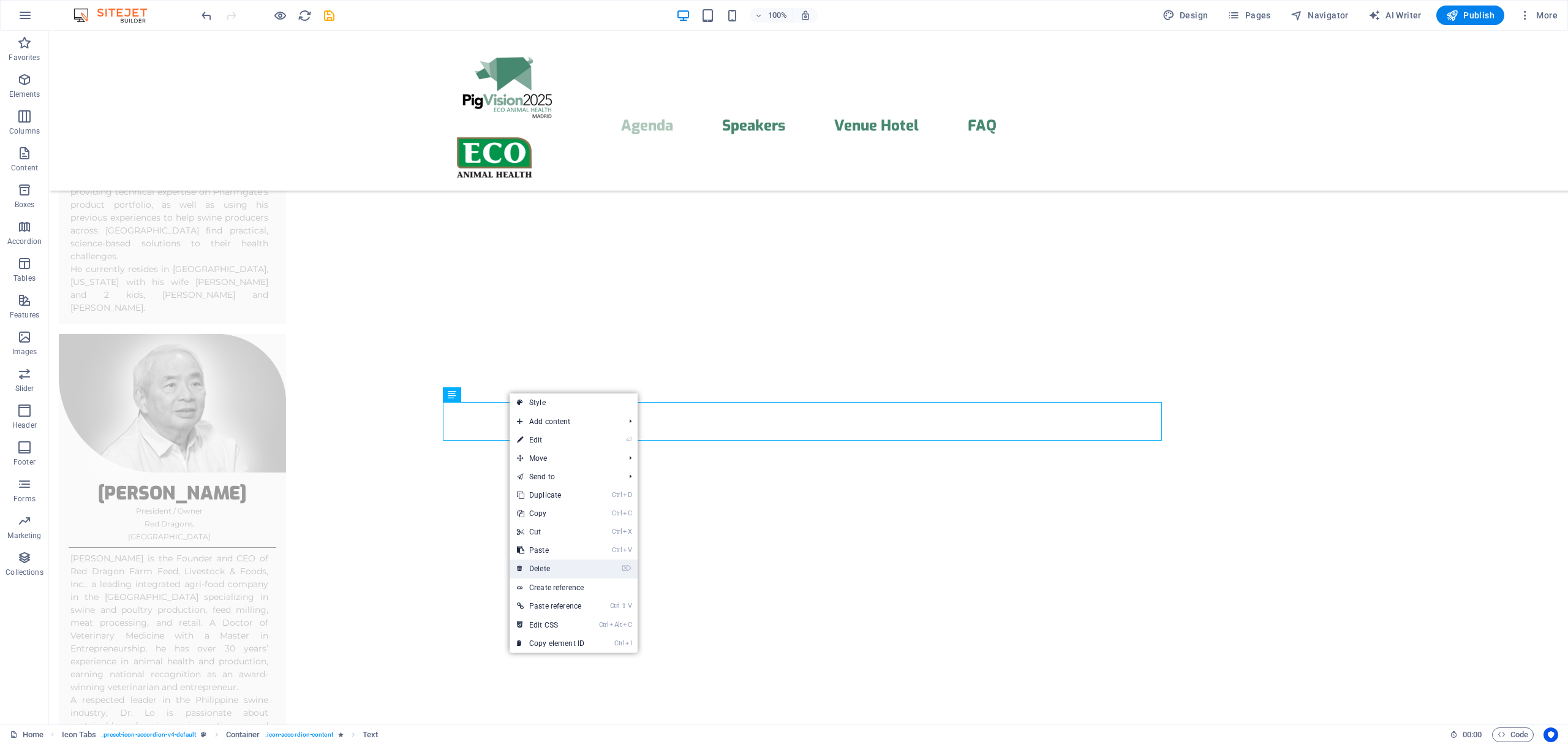
click at [549, 564] on link "⌦ Delete" at bounding box center [550, 569] width 82 height 18
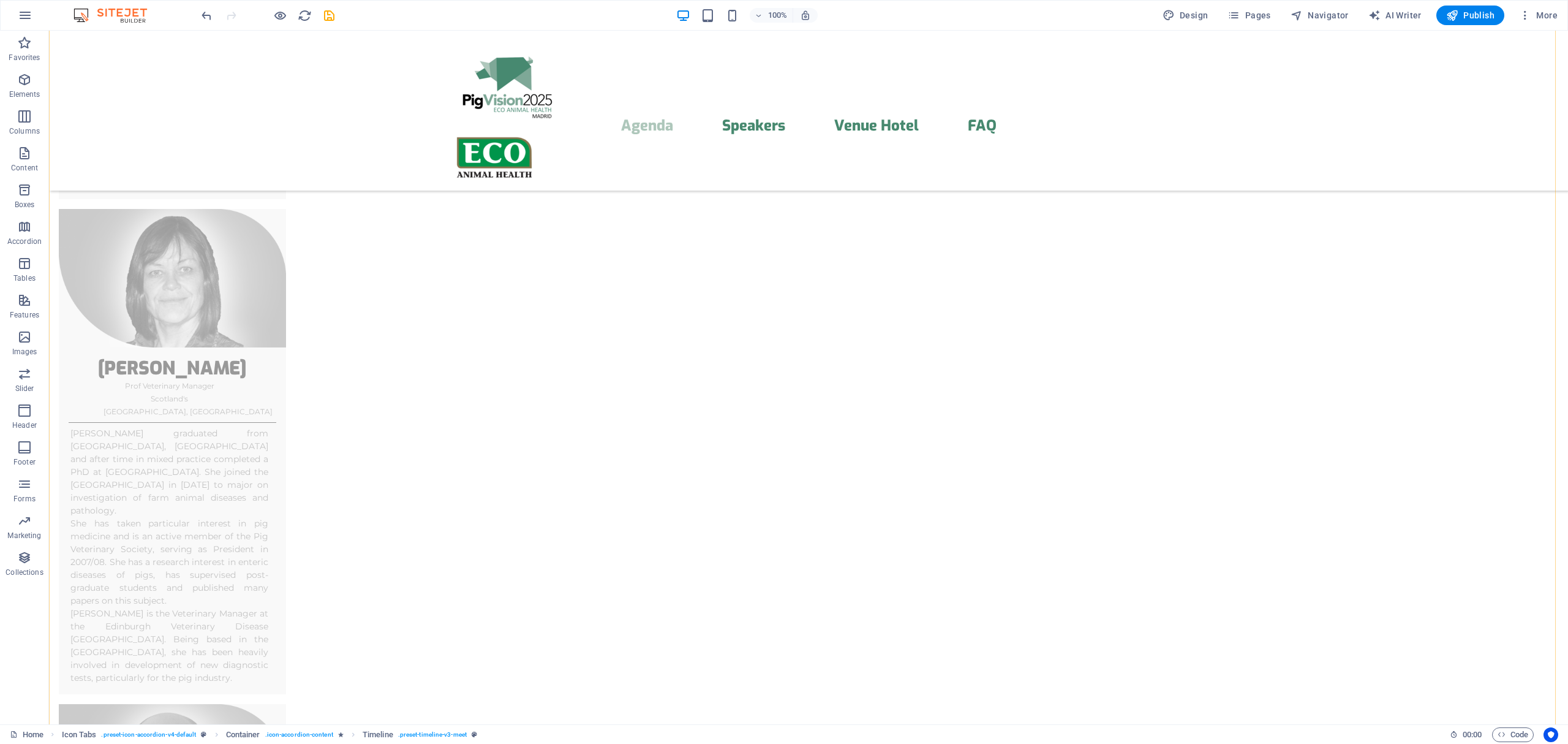
scroll to position [4366, 0]
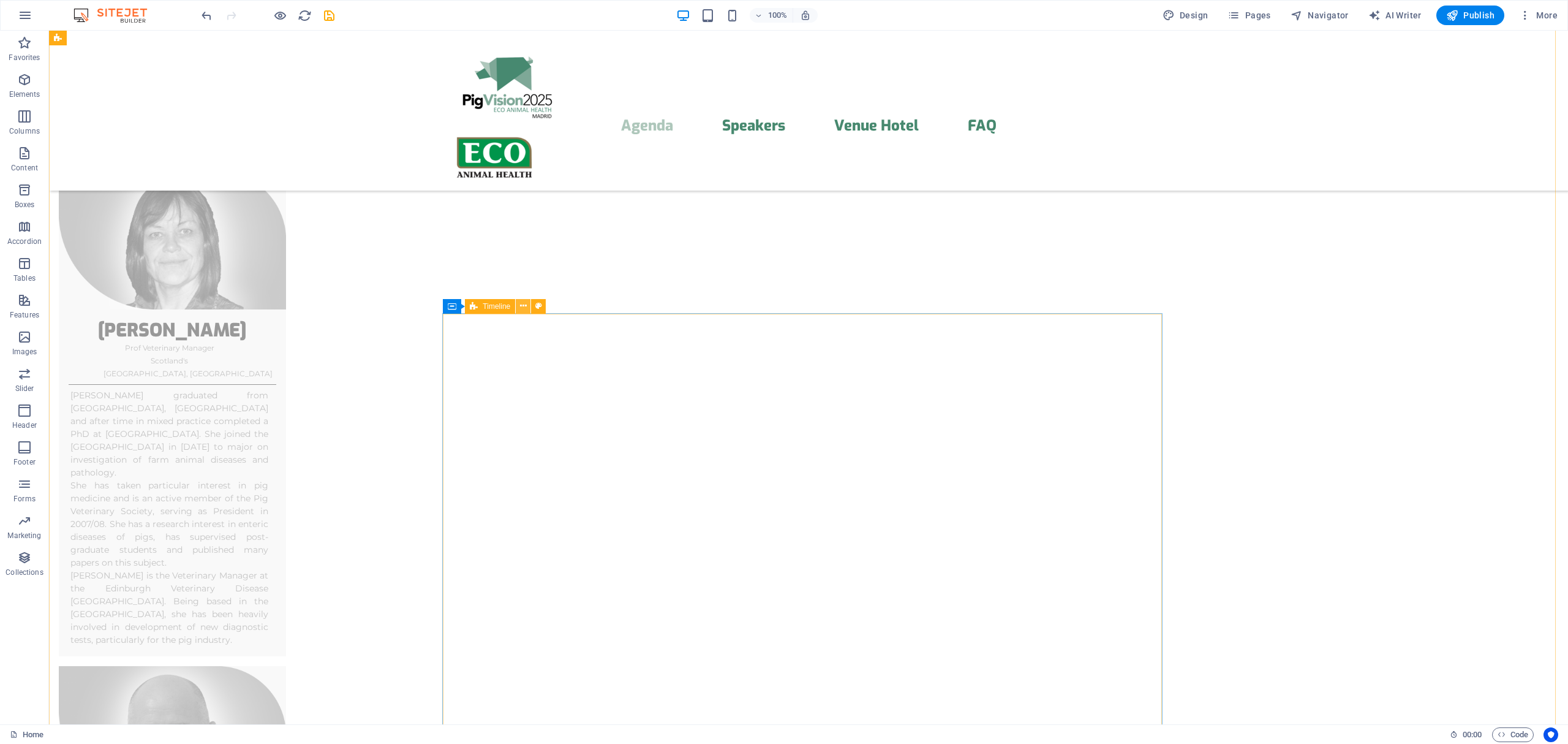
click at [523, 307] on icon at bounding box center [524, 306] width 7 height 13
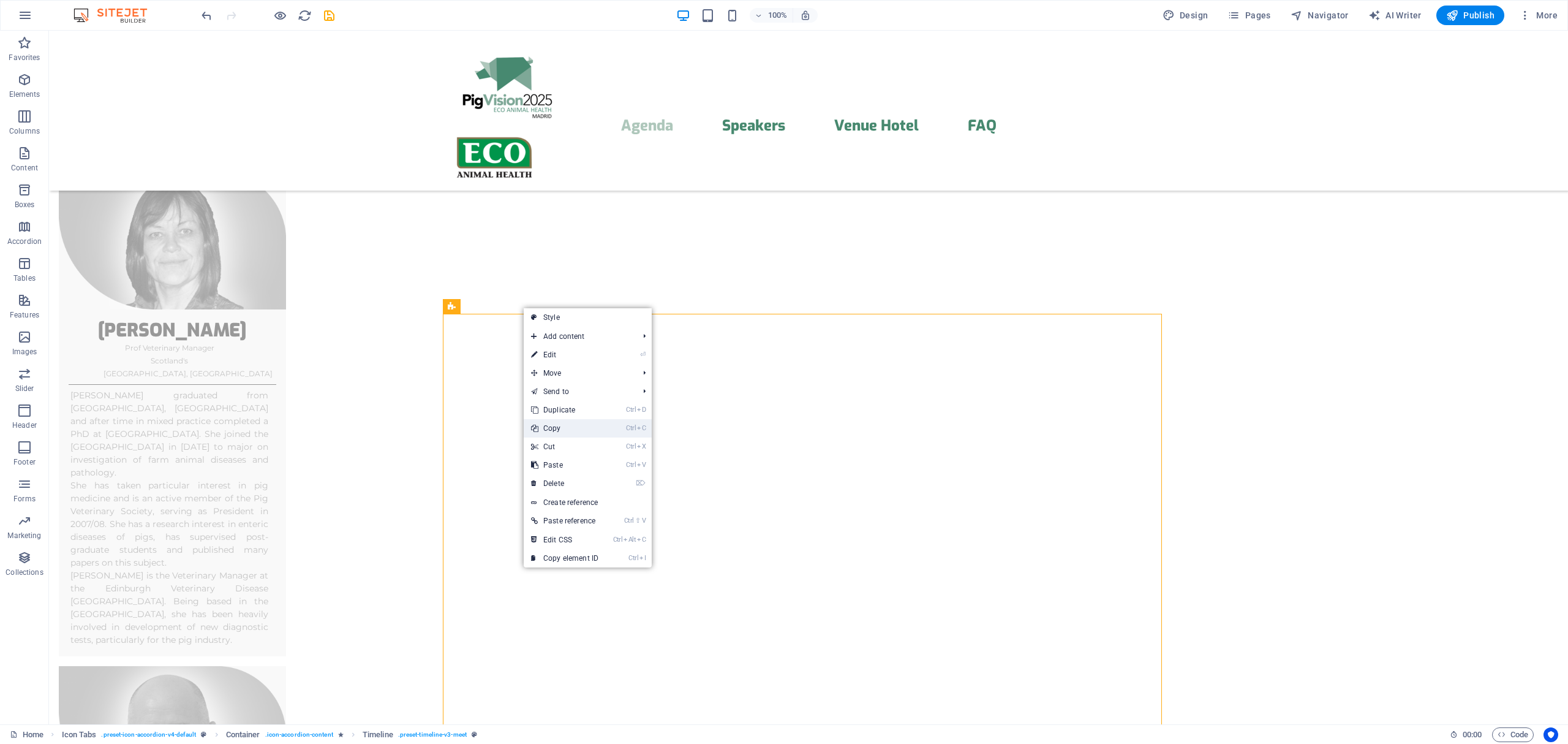
click at [577, 424] on link "Ctrl C Copy" at bounding box center [565, 428] width 82 height 18
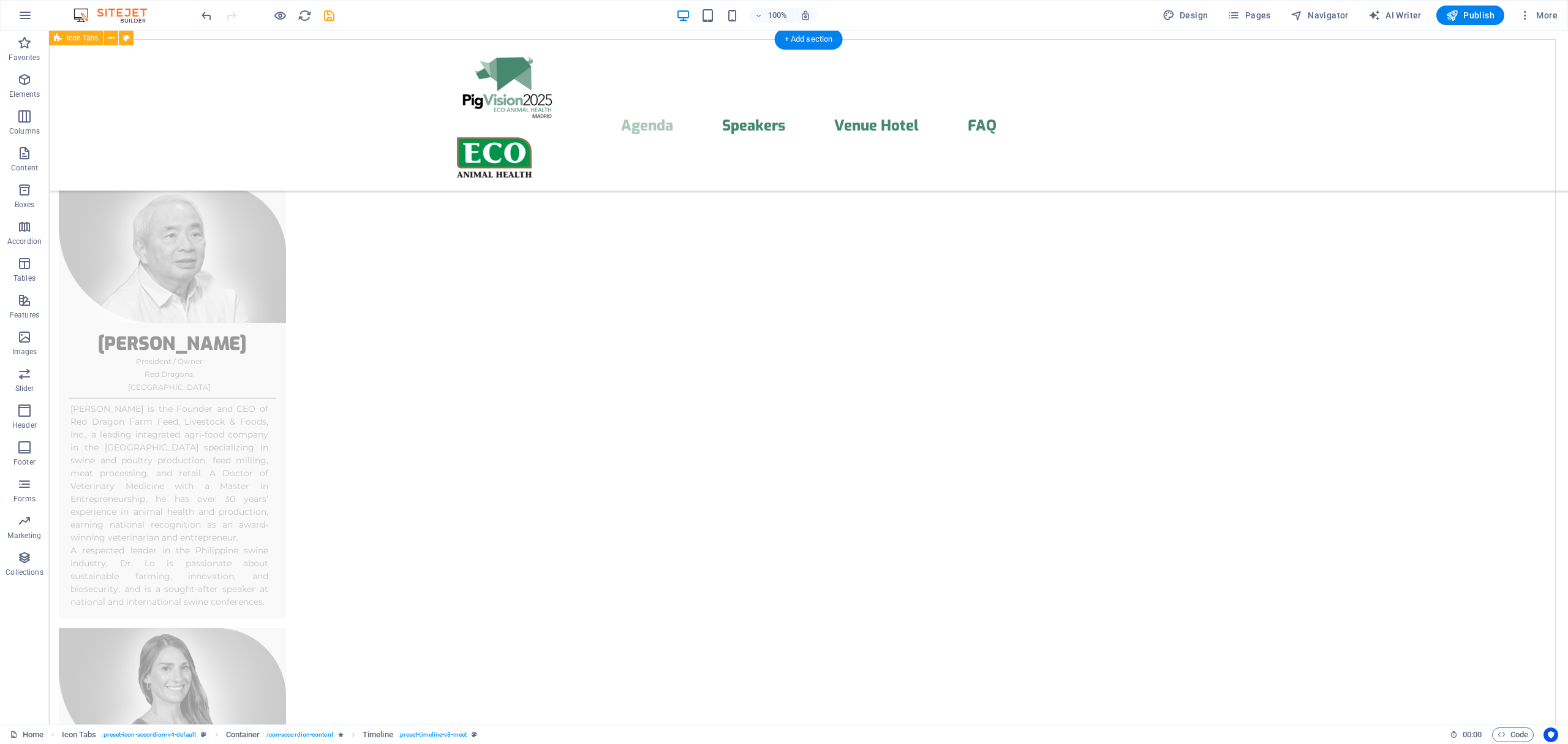
scroll to position [3386, 0]
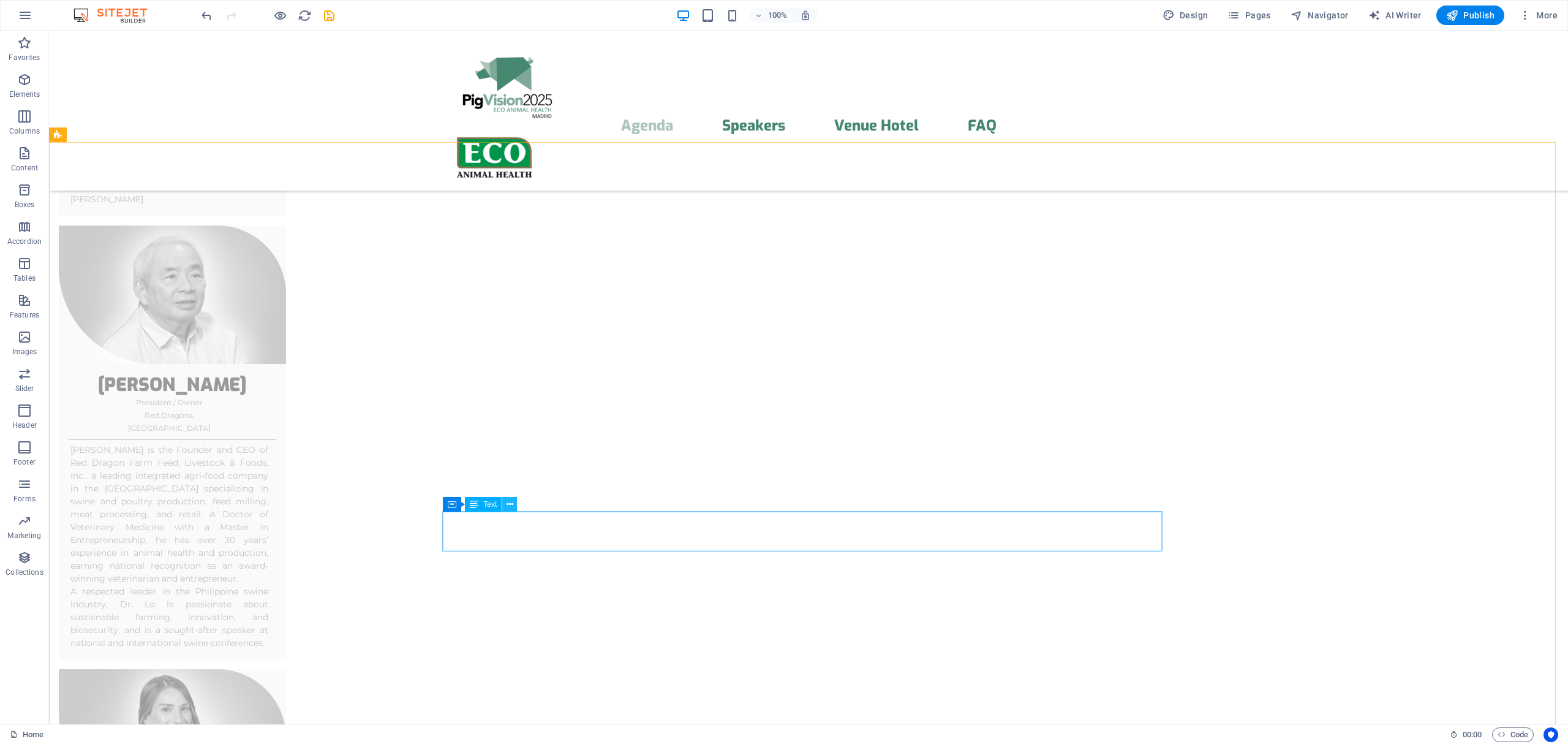
click at [509, 500] on icon at bounding box center [510, 504] width 7 height 13
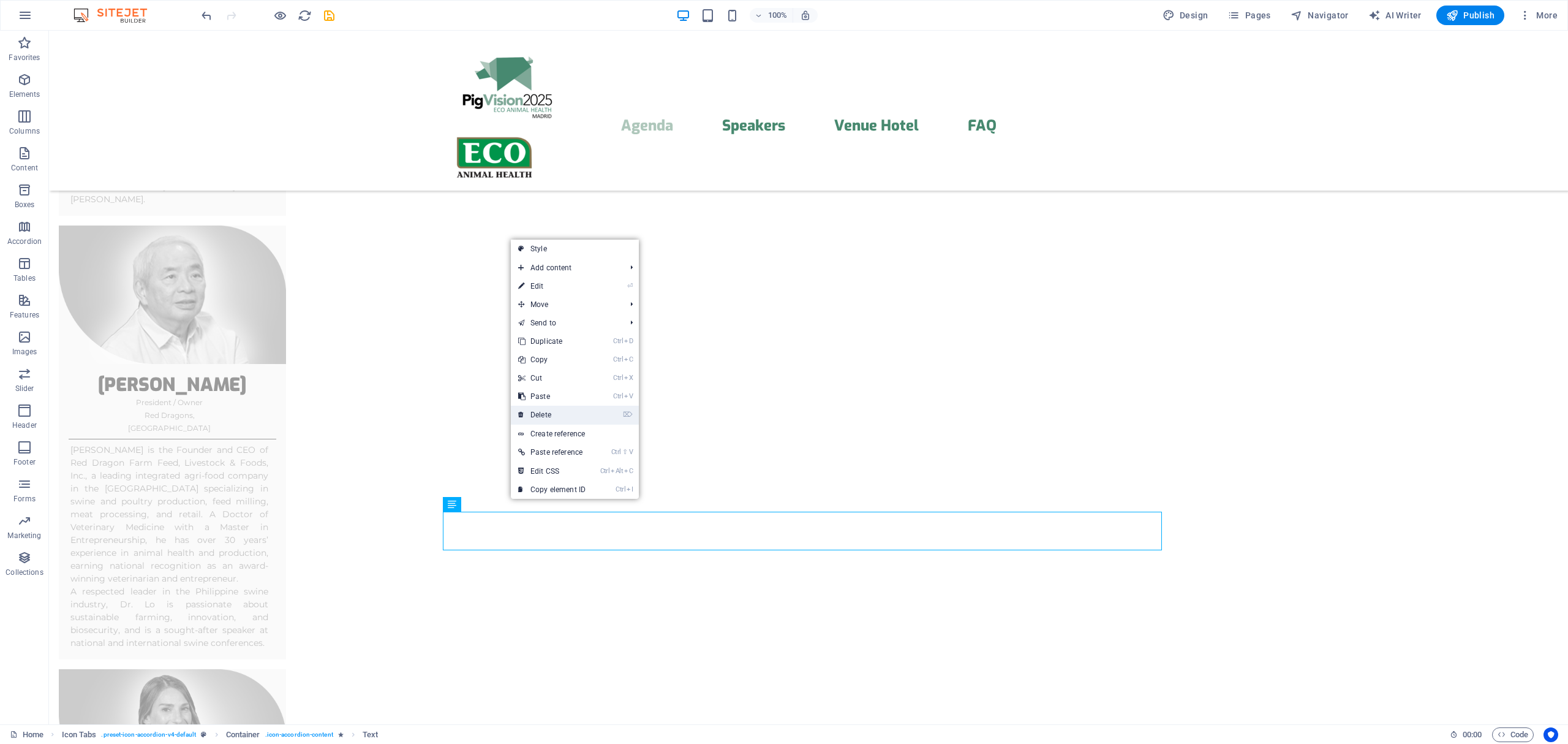
click at [547, 412] on link "⌦ Delete" at bounding box center [552, 415] width 82 height 18
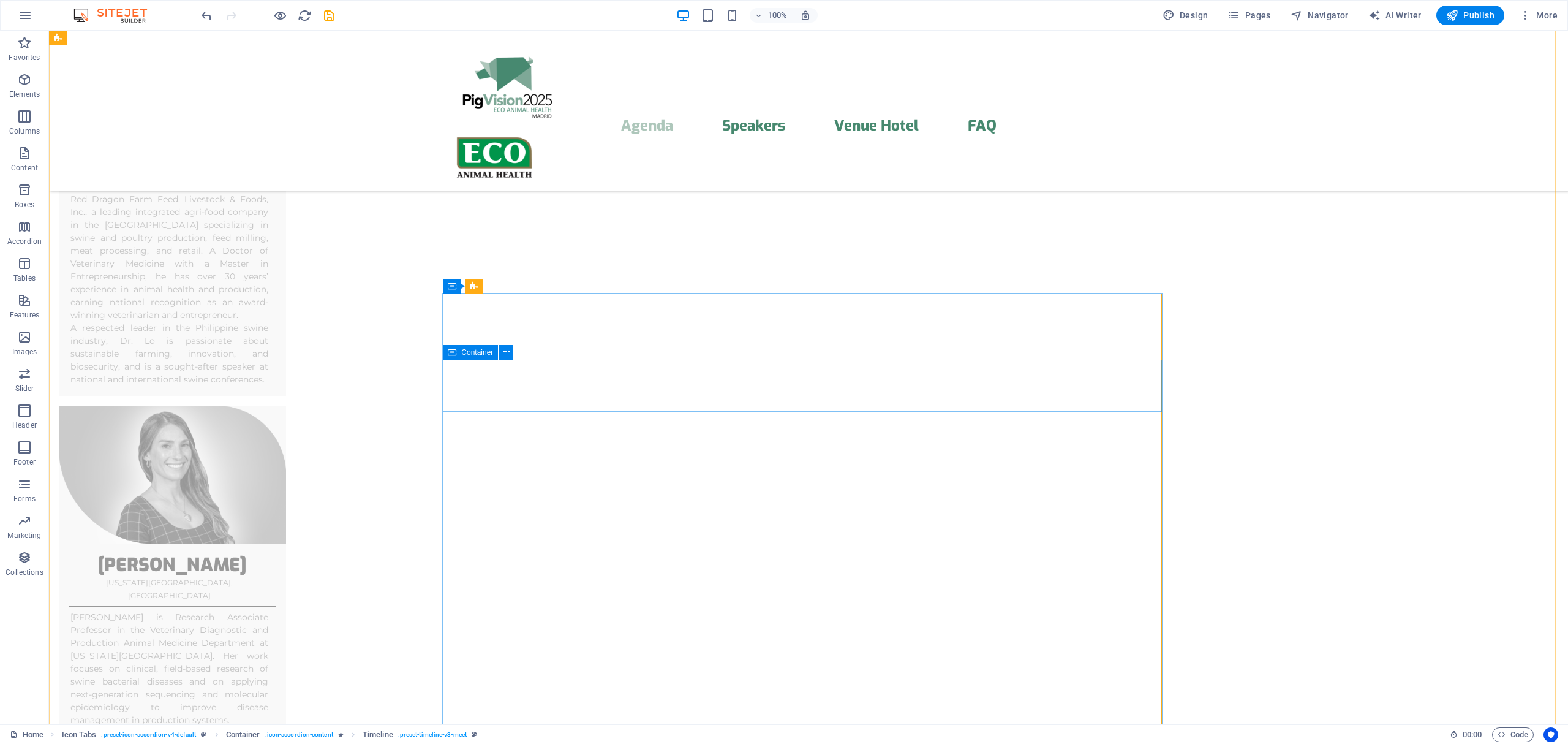
scroll to position [3604, 0]
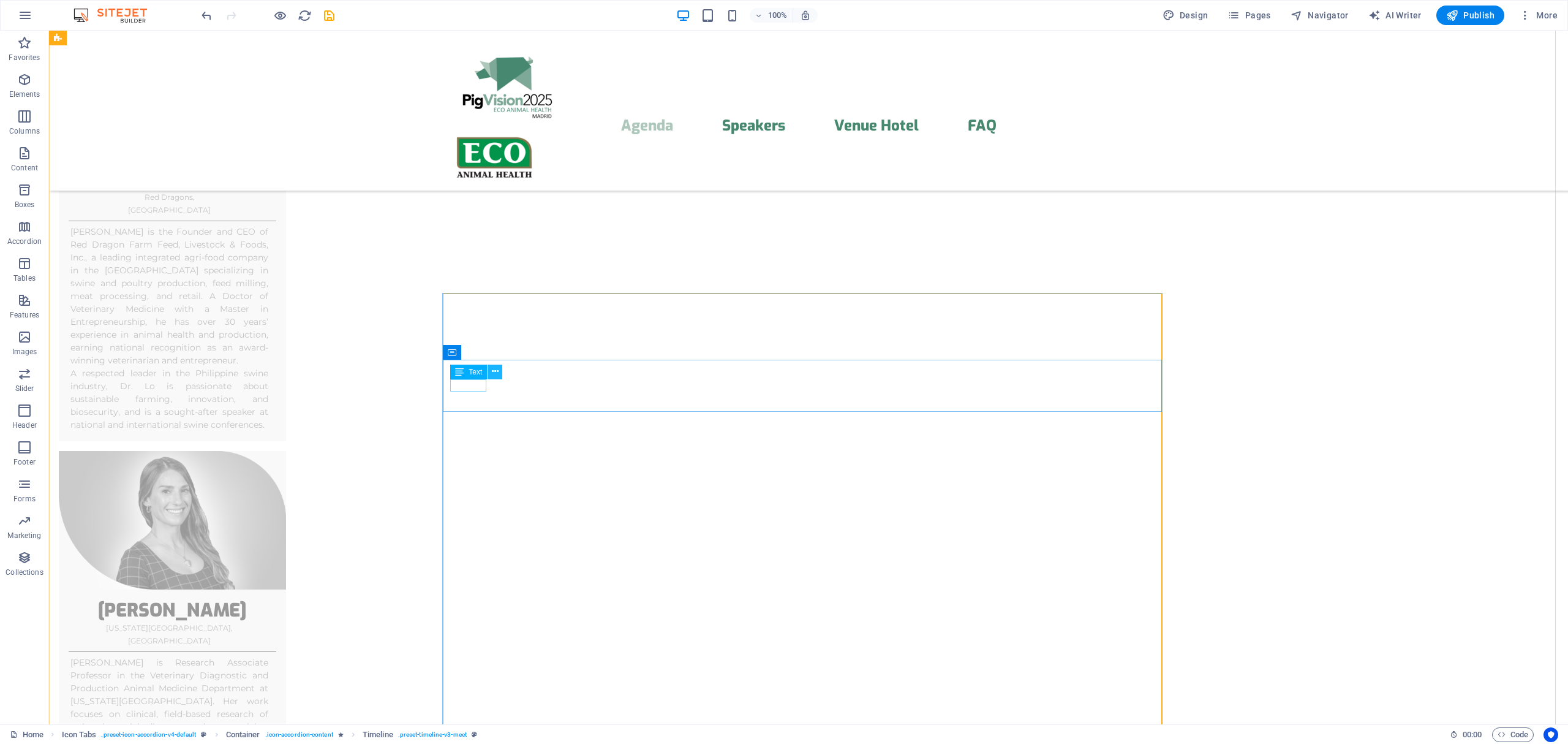
click at [495, 370] on icon at bounding box center [495, 371] width 7 height 13
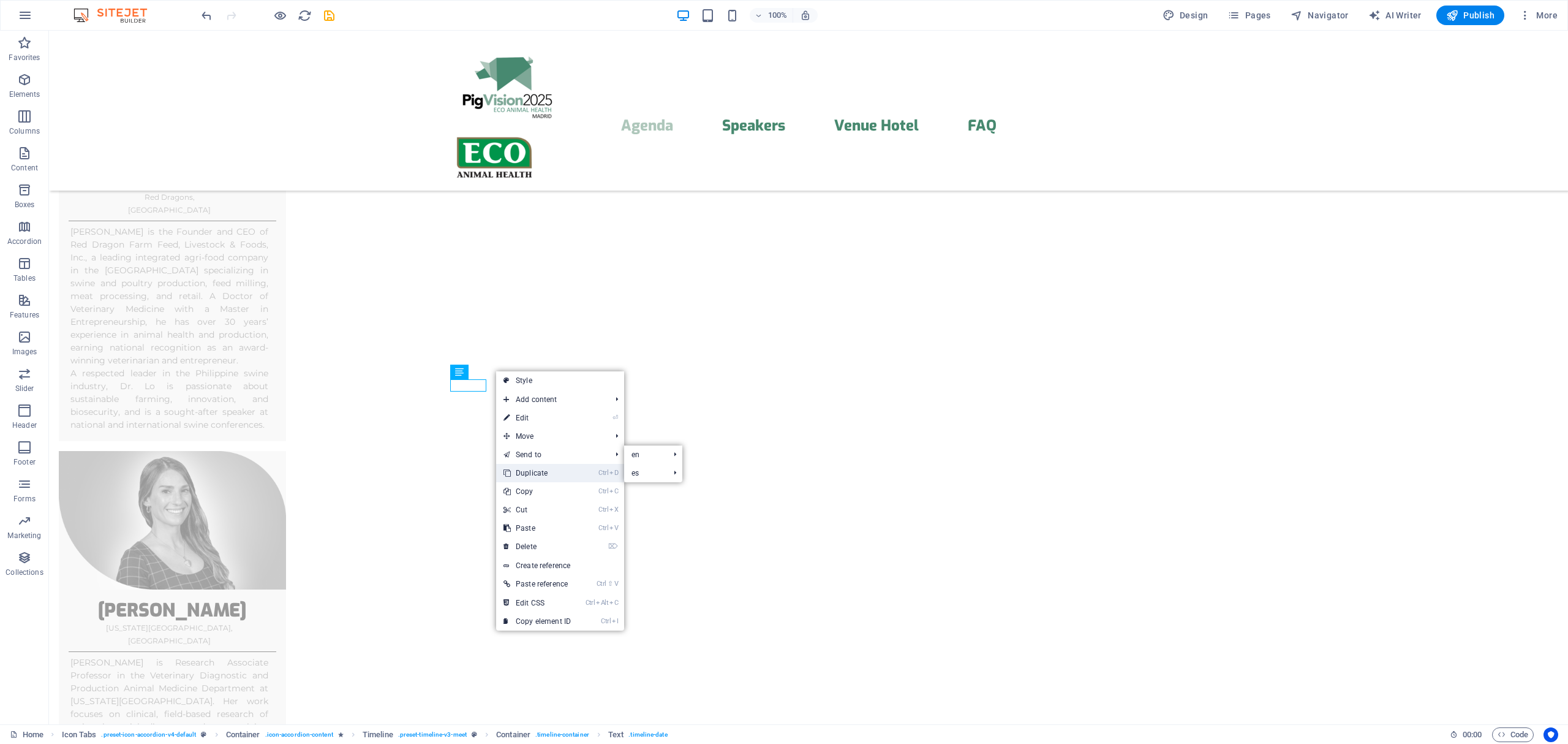
click at [539, 468] on link "Ctrl D Duplicate" at bounding box center [537, 473] width 82 height 18
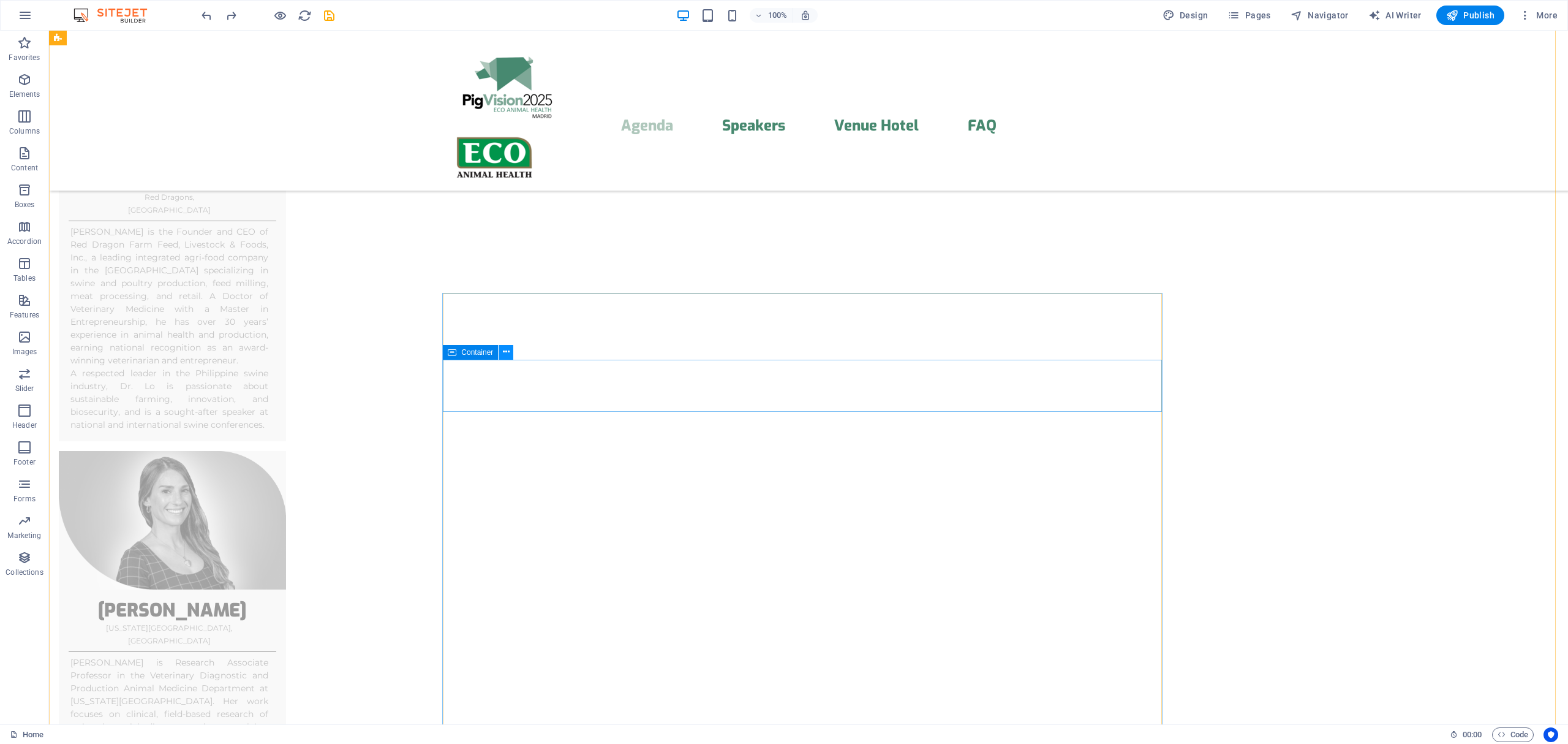
click at [510, 352] on button at bounding box center [506, 353] width 15 height 15
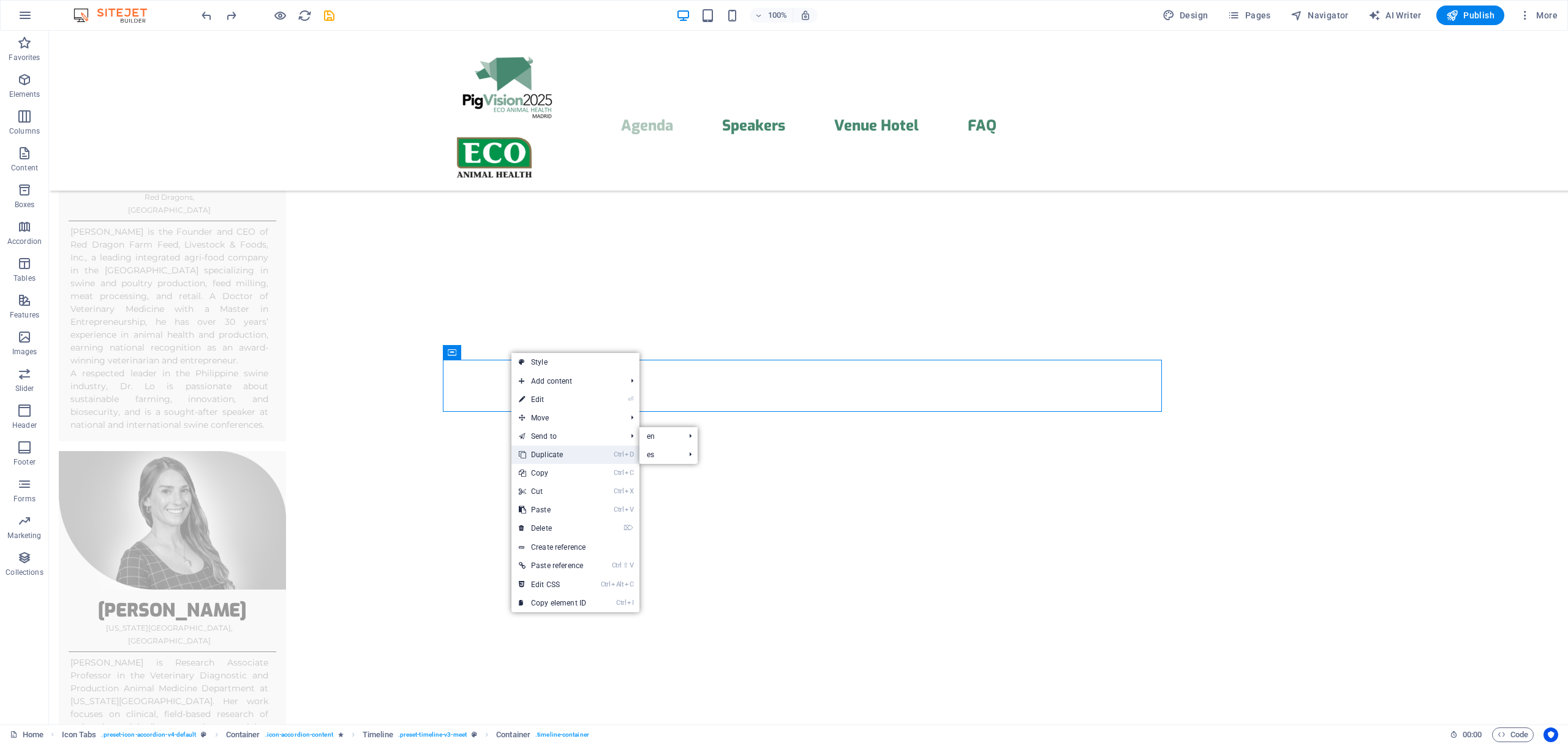
click at [557, 448] on link "Ctrl D Duplicate" at bounding box center [553, 455] width 82 height 18
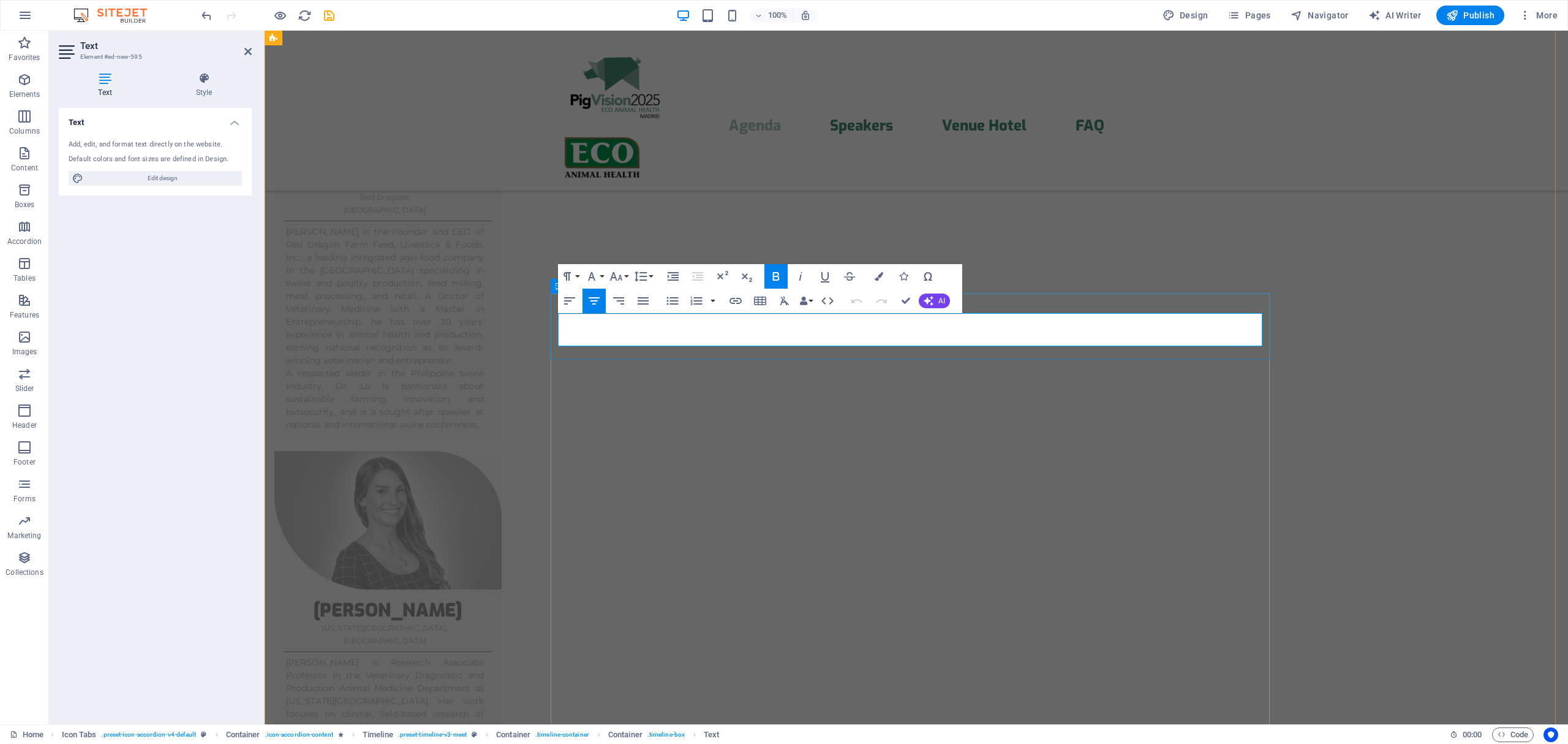
drag, startPoint x: 662, startPoint y: 323, endPoint x: 1194, endPoint y: 354, distance: 532.9
copy div "Welcome pack distribution at the conference room desk - 2nd floor, room "Sala 2…"
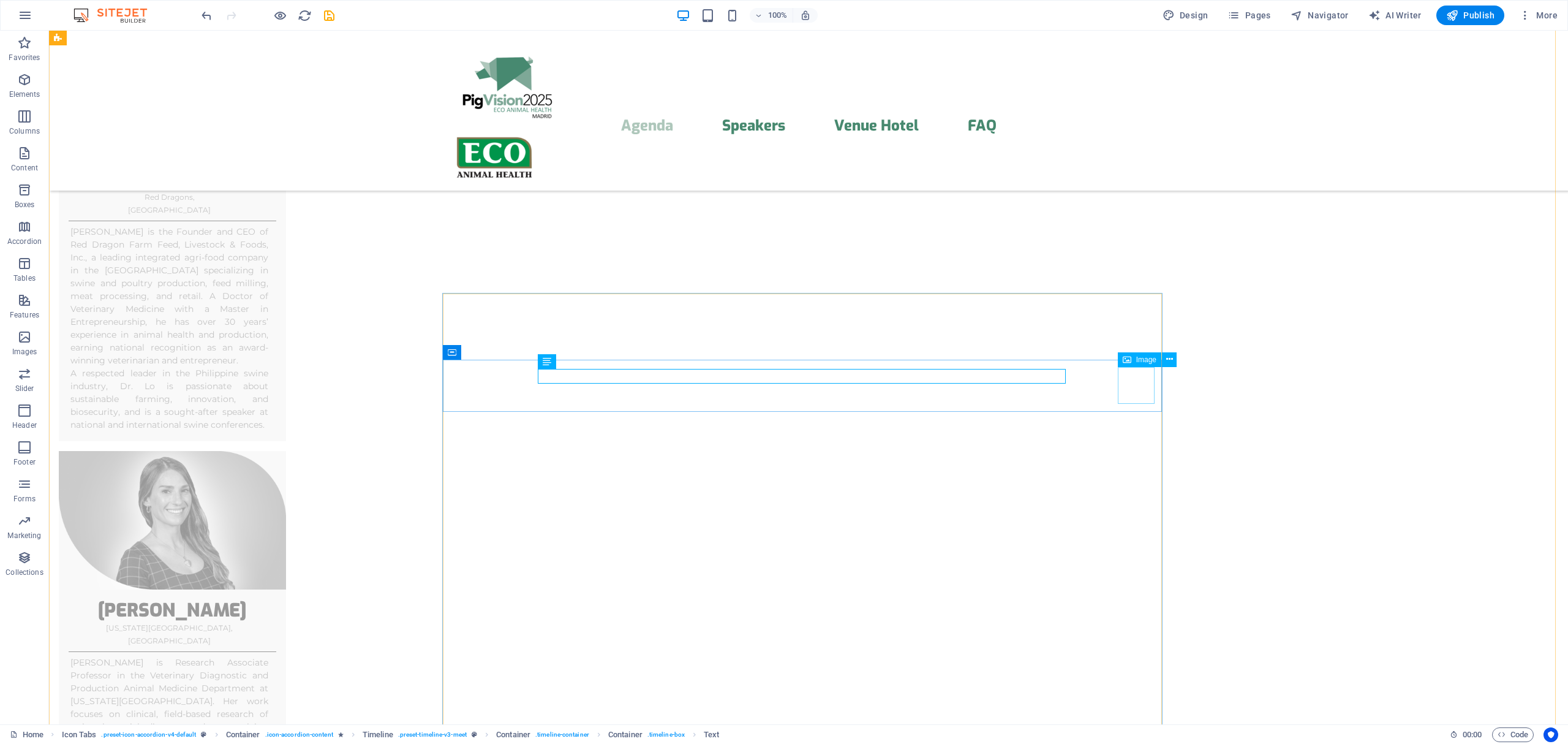
click at [1167, 357] on icon at bounding box center [1169, 359] width 7 height 13
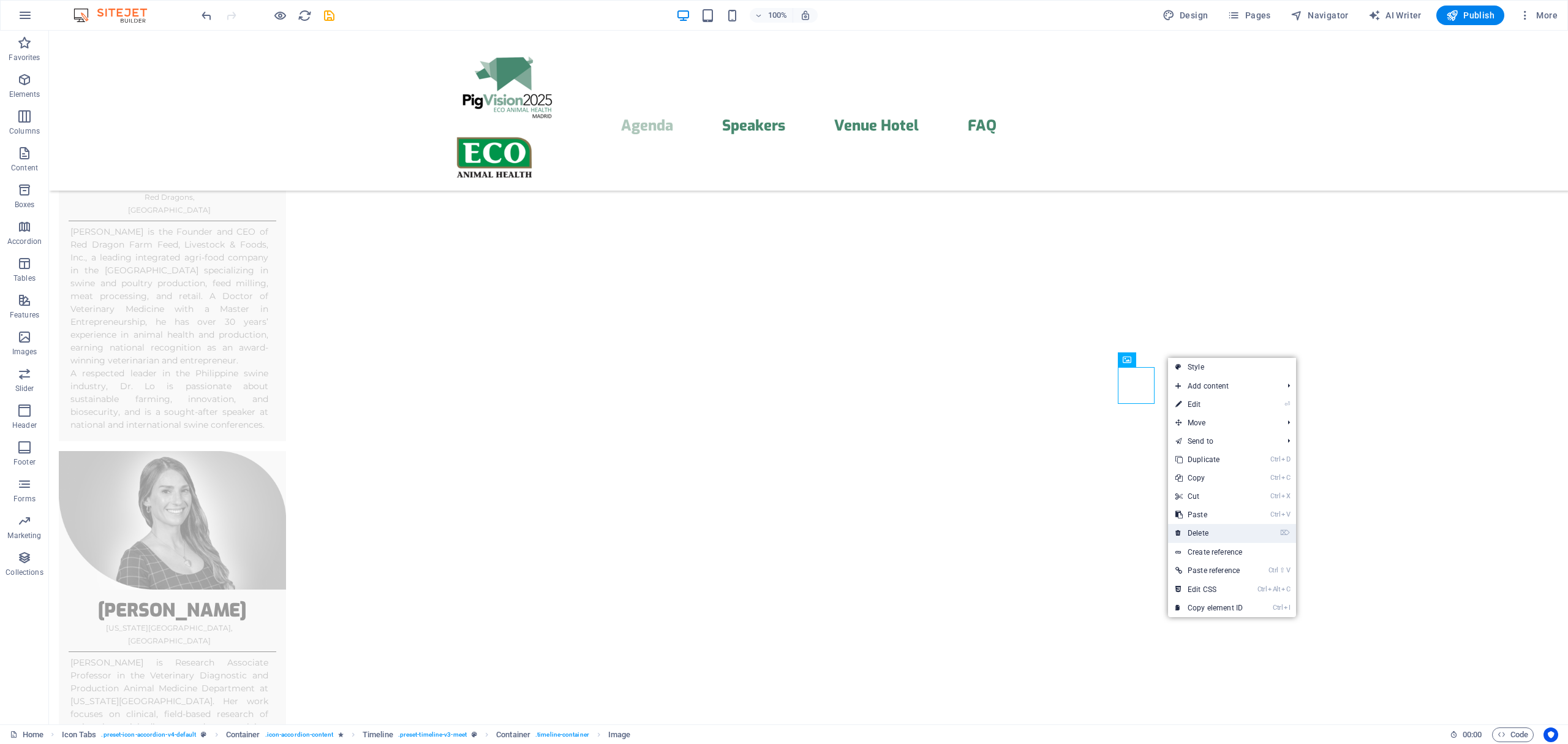
click at [1204, 528] on link "⌦ Delete" at bounding box center [1209, 533] width 82 height 18
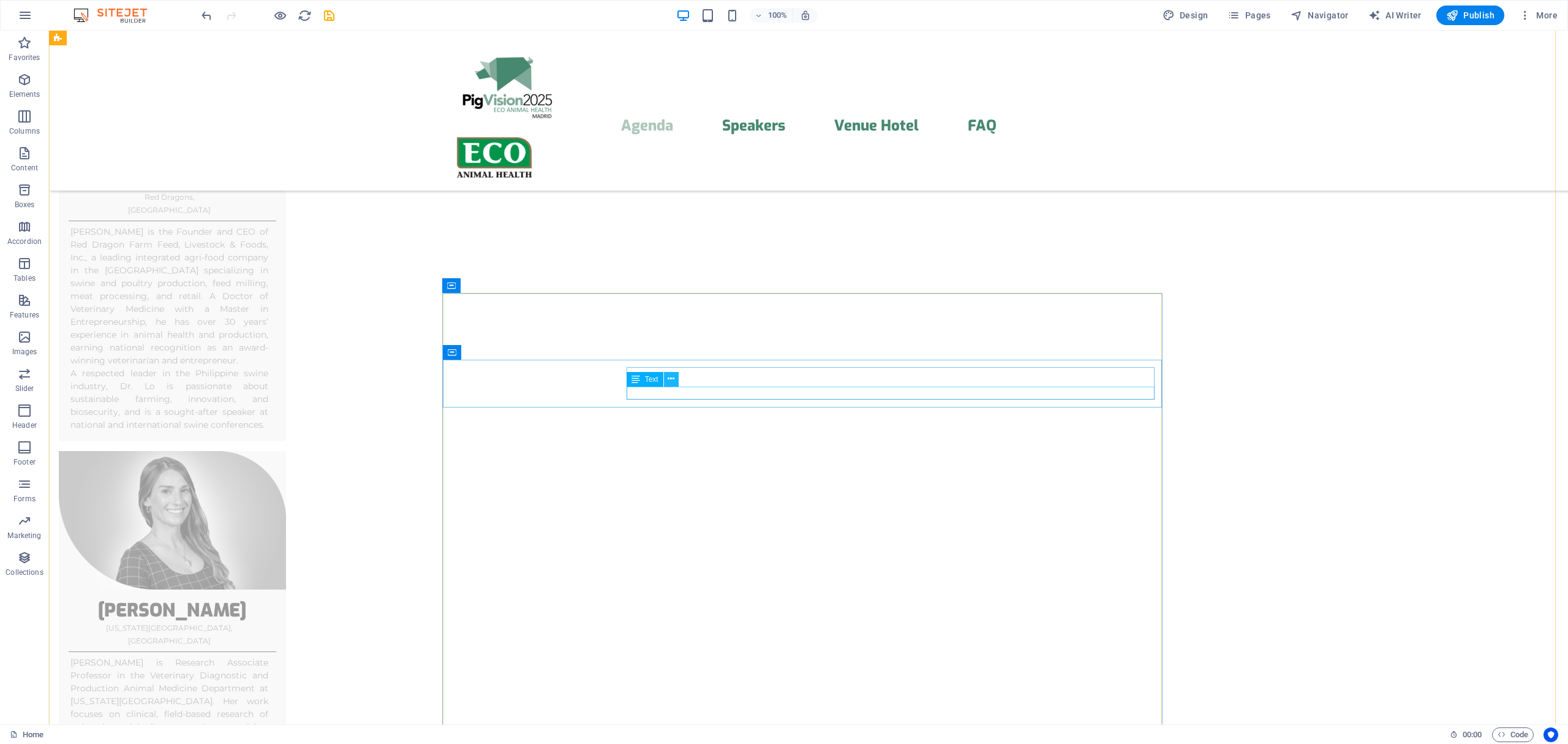
click at [669, 380] on icon at bounding box center [671, 379] width 7 height 13
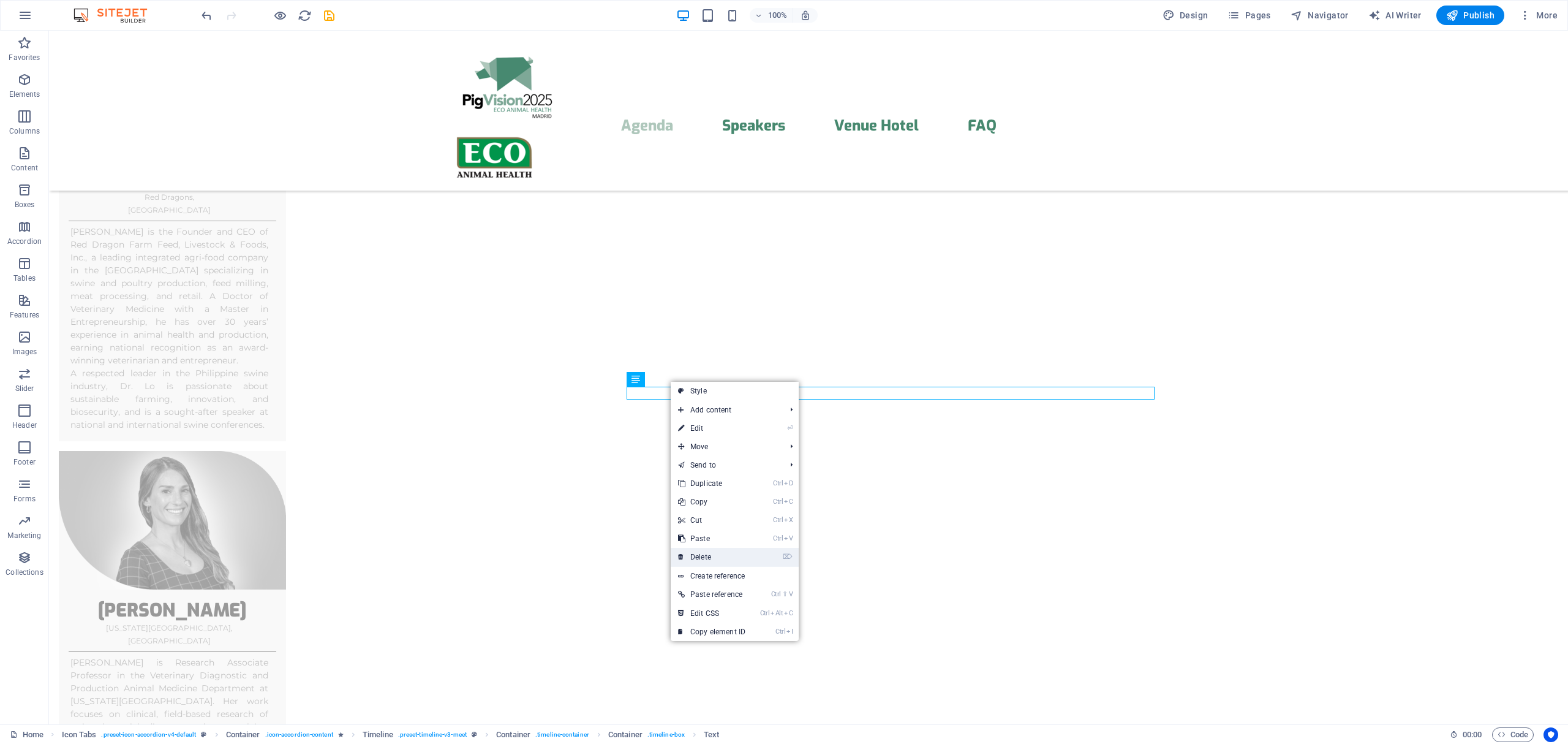
click at [702, 554] on link "⌦ Delete" at bounding box center [712, 557] width 82 height 18
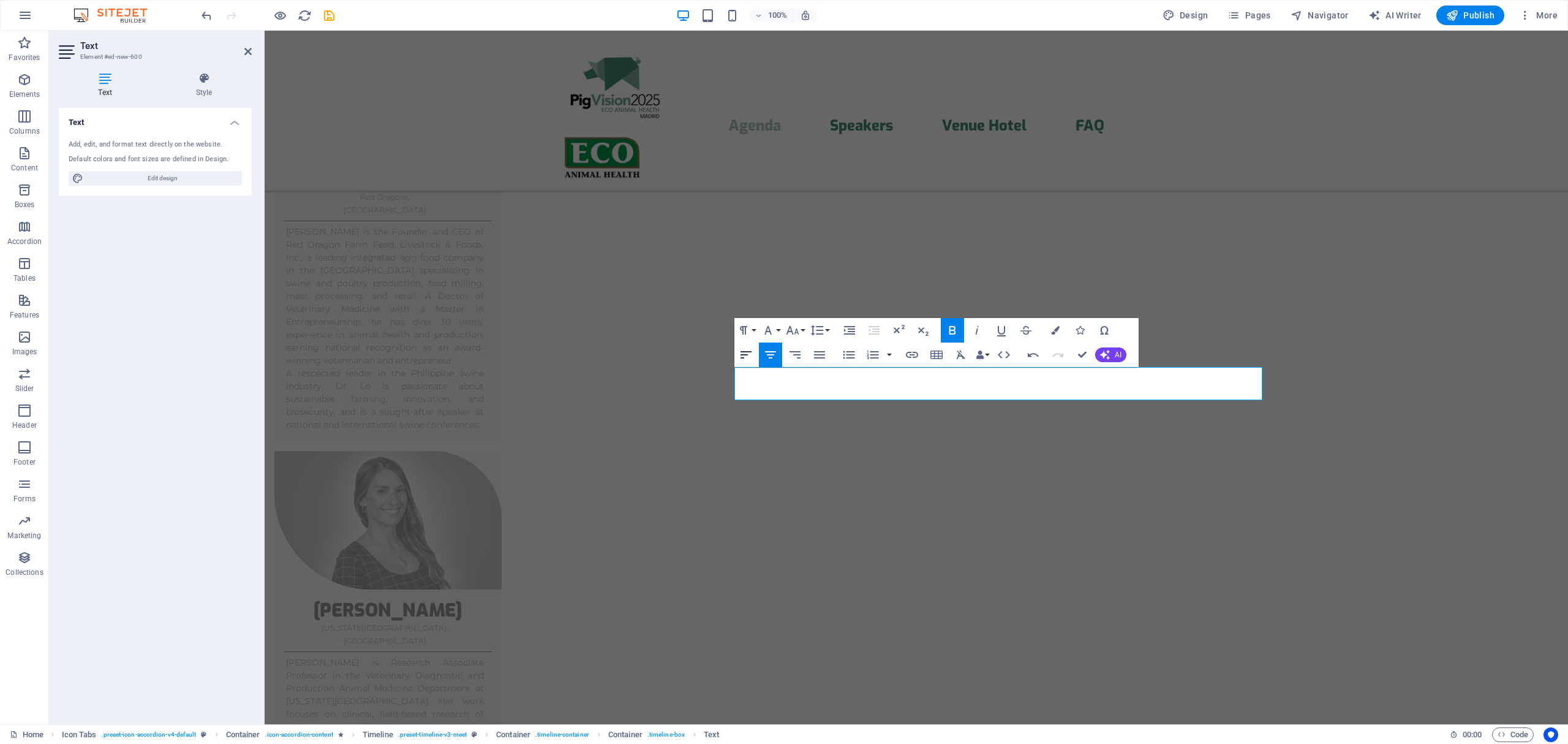
click at [742, 354] on icon "button" at bounding box center [745, 354] width 11 height 8
click at [743, 359] on icon "button" at bounding box center [746, 355] width 15 height 15
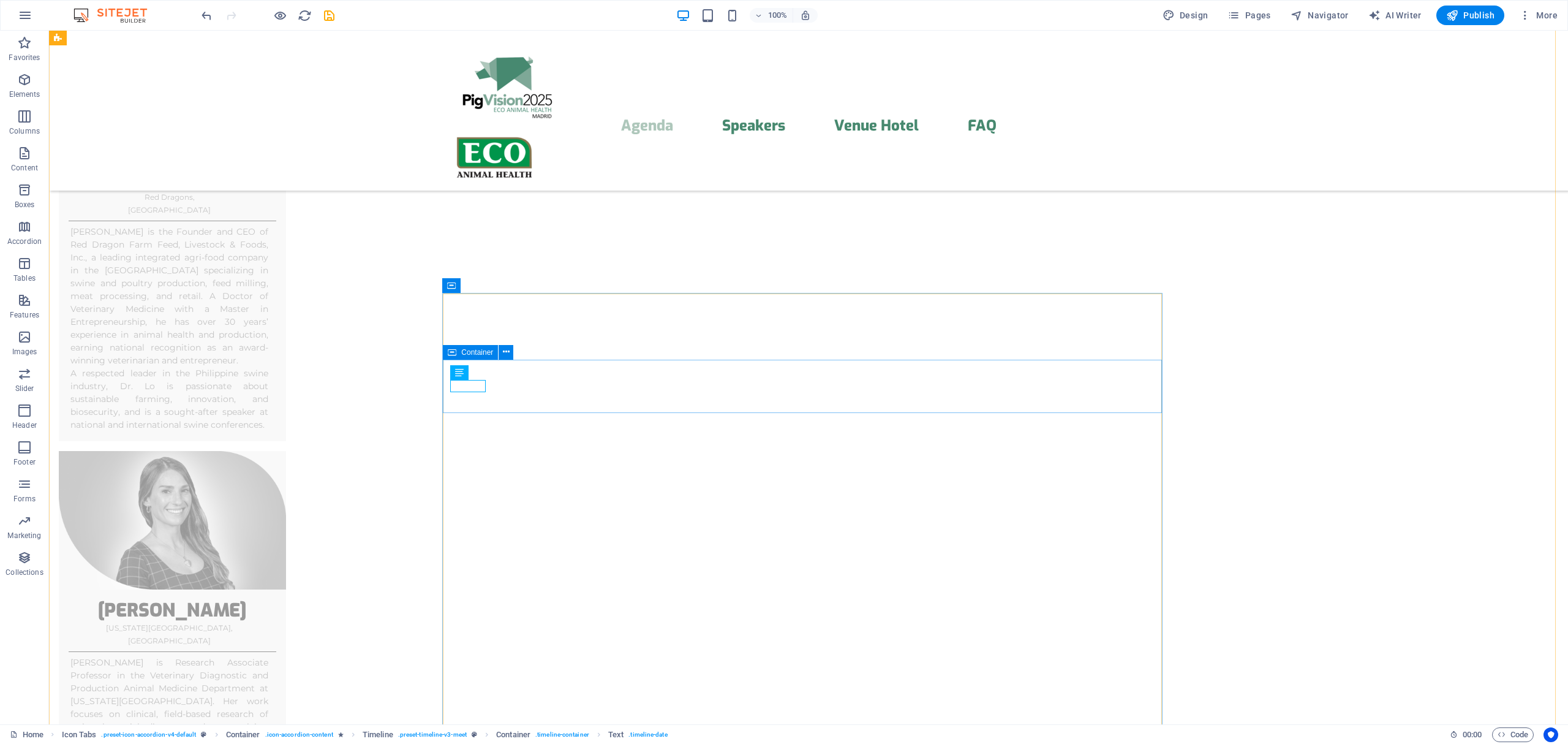
click at [503, 286] on icon at bounding box center [506, 285] width 7 height 13
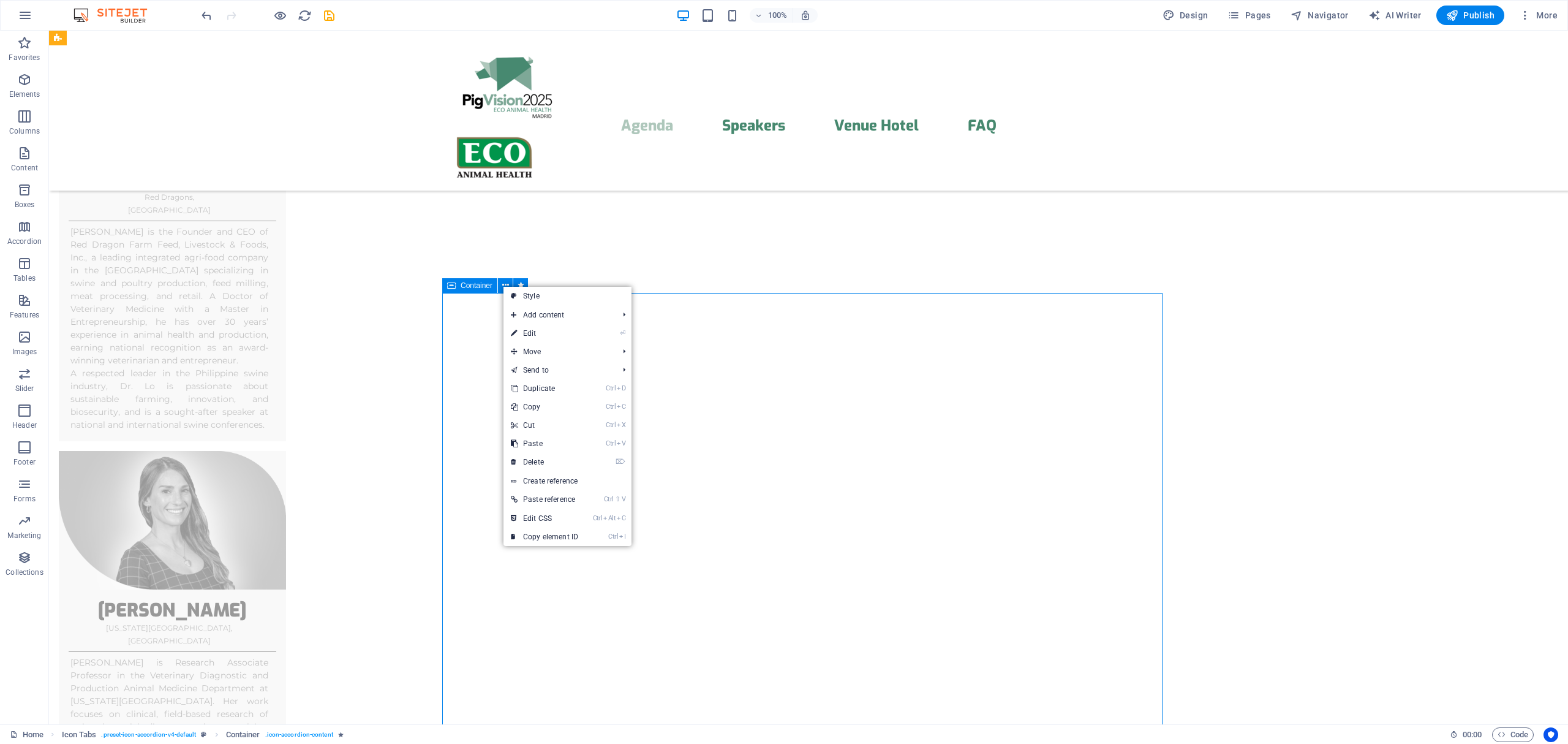
click at [483, 286] on span "Container" at bounding box center [477, 285] width 32 height 8
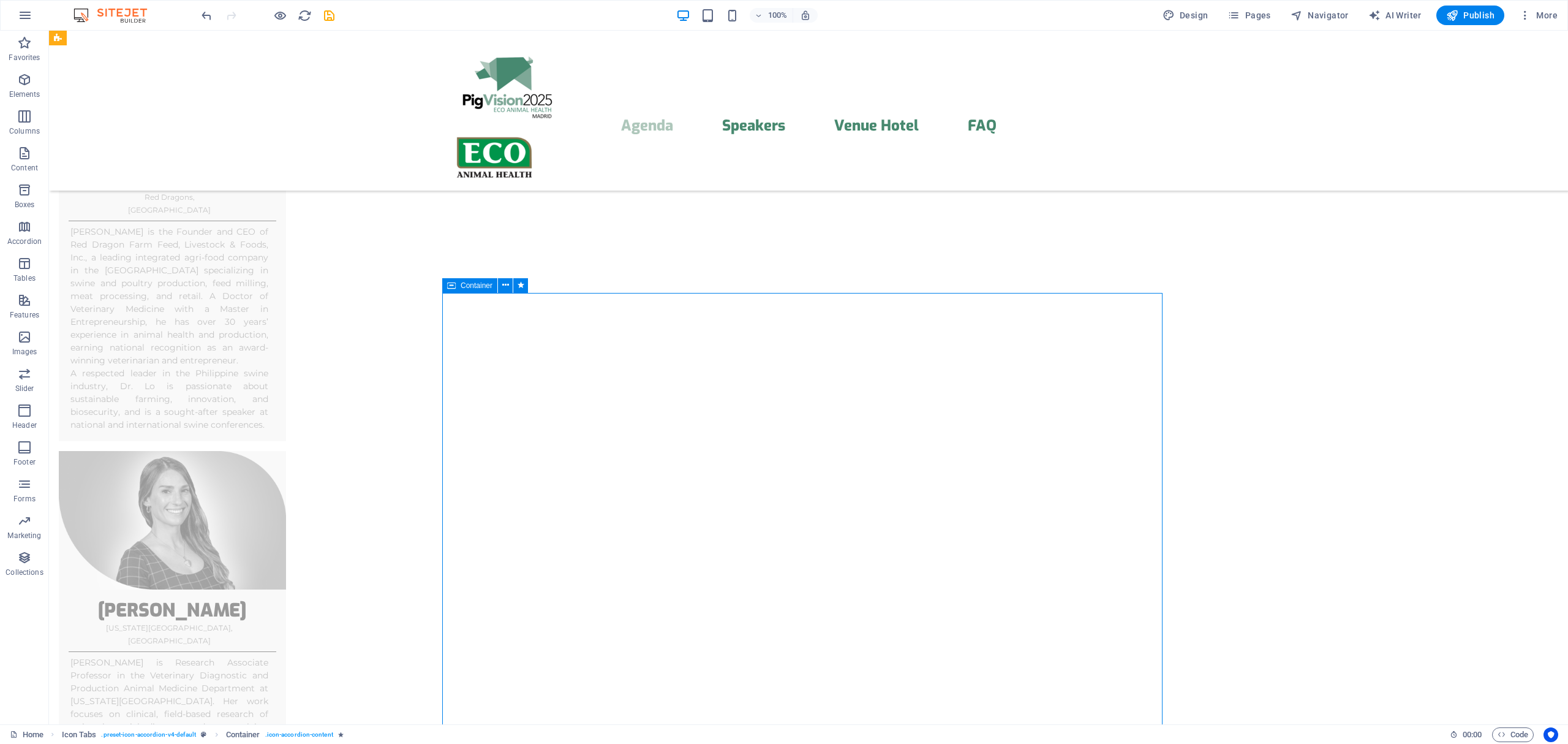
click at [483, 286] on span "Container" at bounding box center [477, 285] width 32 height 8
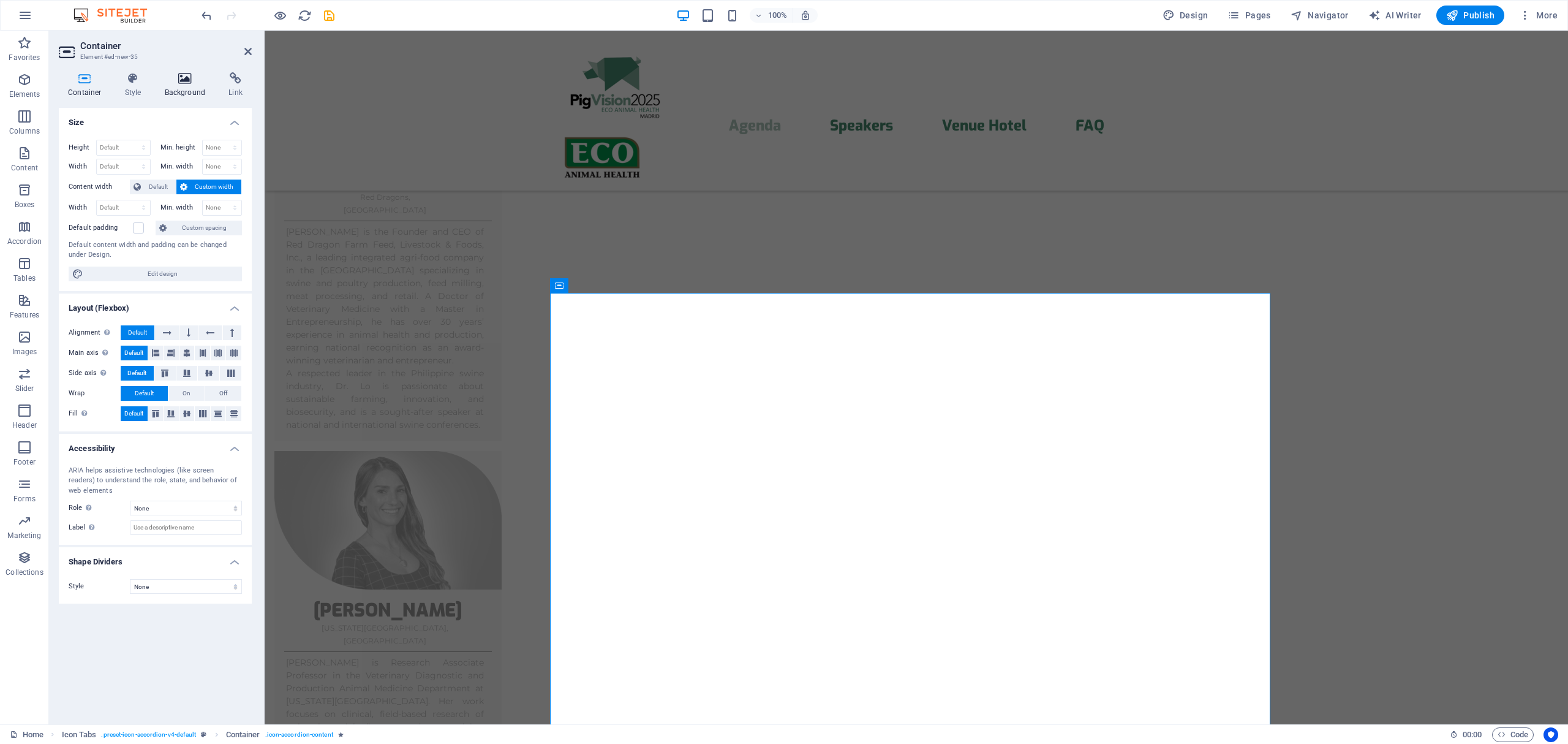
click at [197, 89] on h4 "Background" at bounding box center [188, 85] width 64 height 26
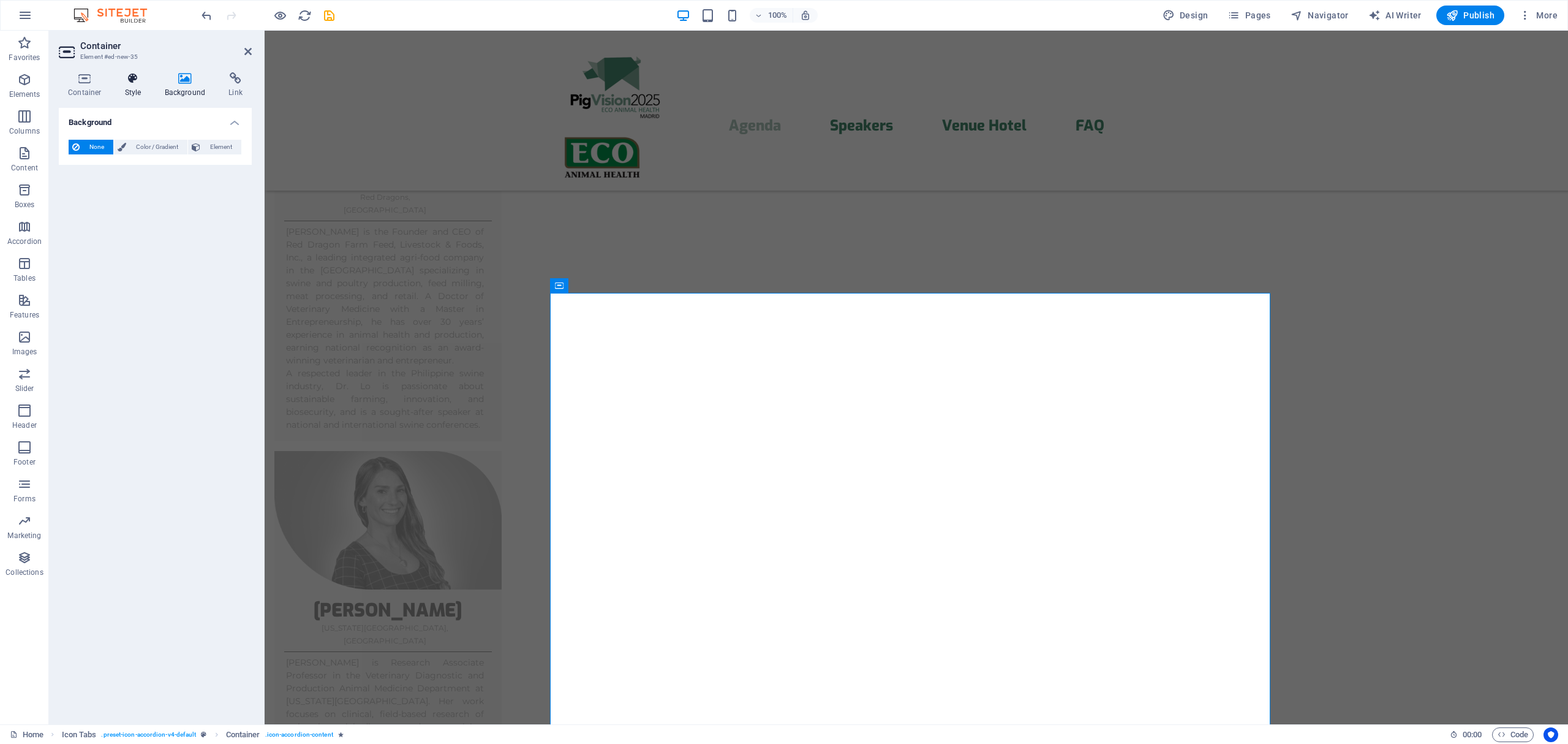
click at [124, 87] on h4 "Style" at bounding box center [136, 85] width 40 height 26
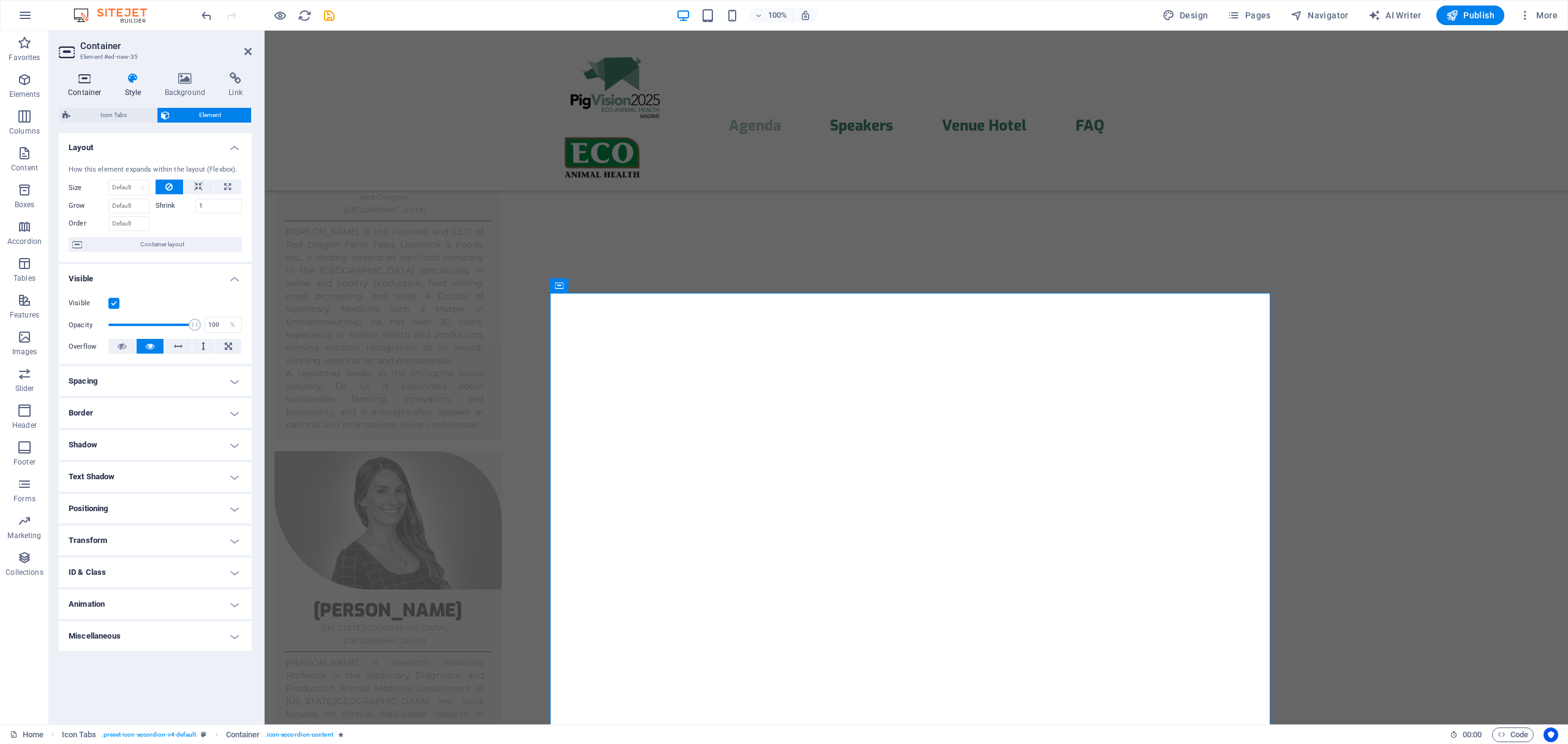
click at [85, 86] on h4 "Container" at bounding box center [87, 85] width 57 height 26
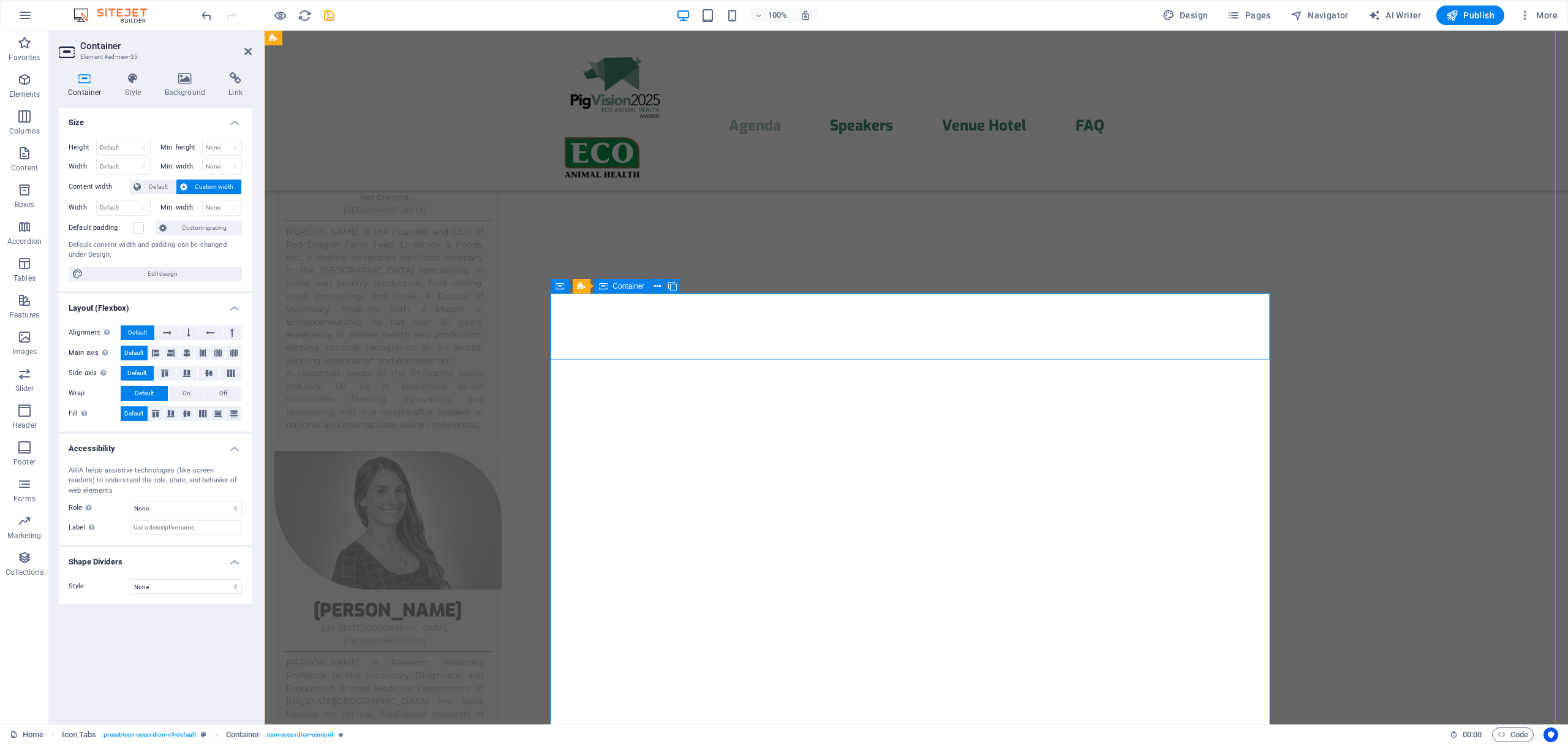
click at [621, 286] on span "Container" at bounding box center [628, 286] width 32 height 8
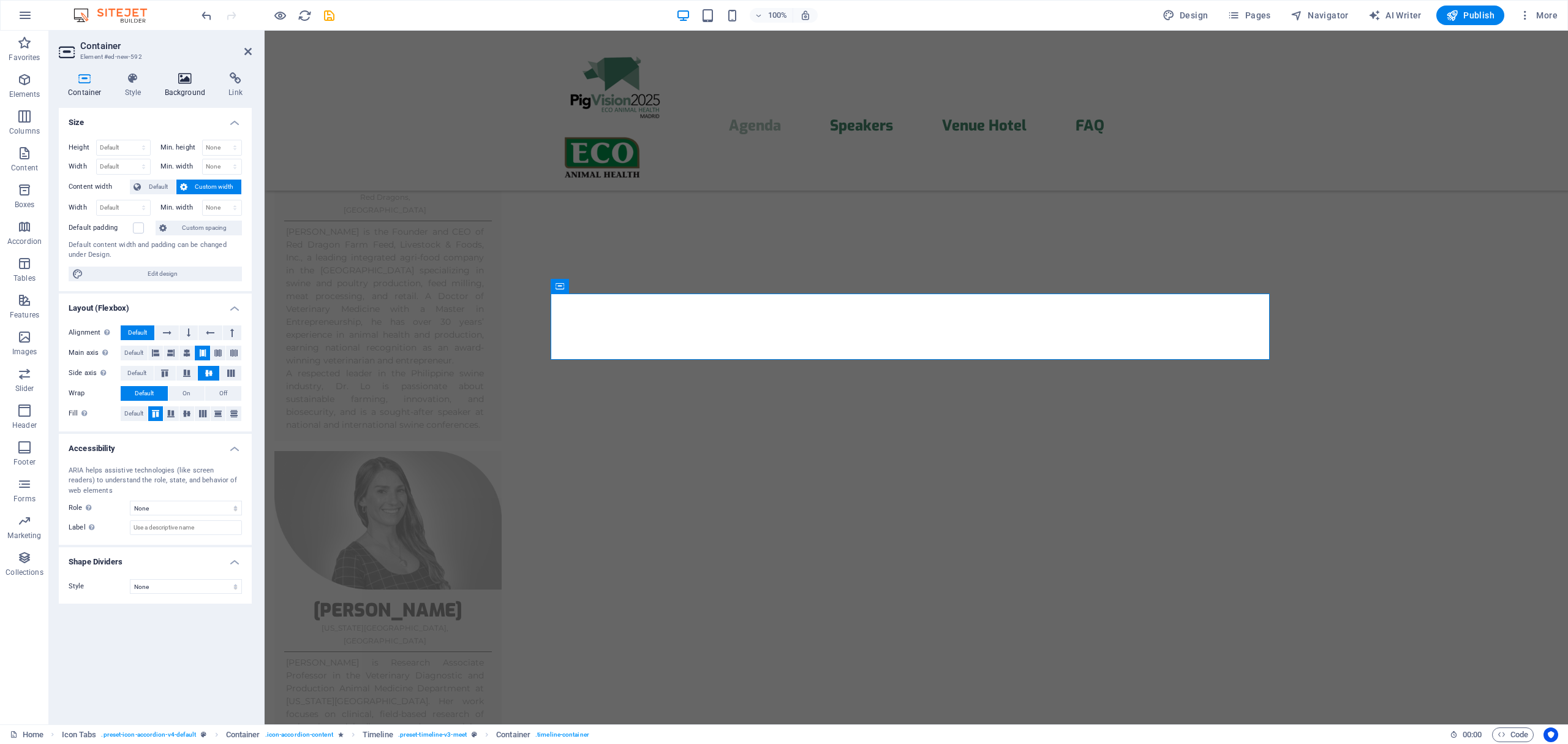
click at [174, 86] on h4 "Background" at bounding box center [188, 85] width 64 height 26
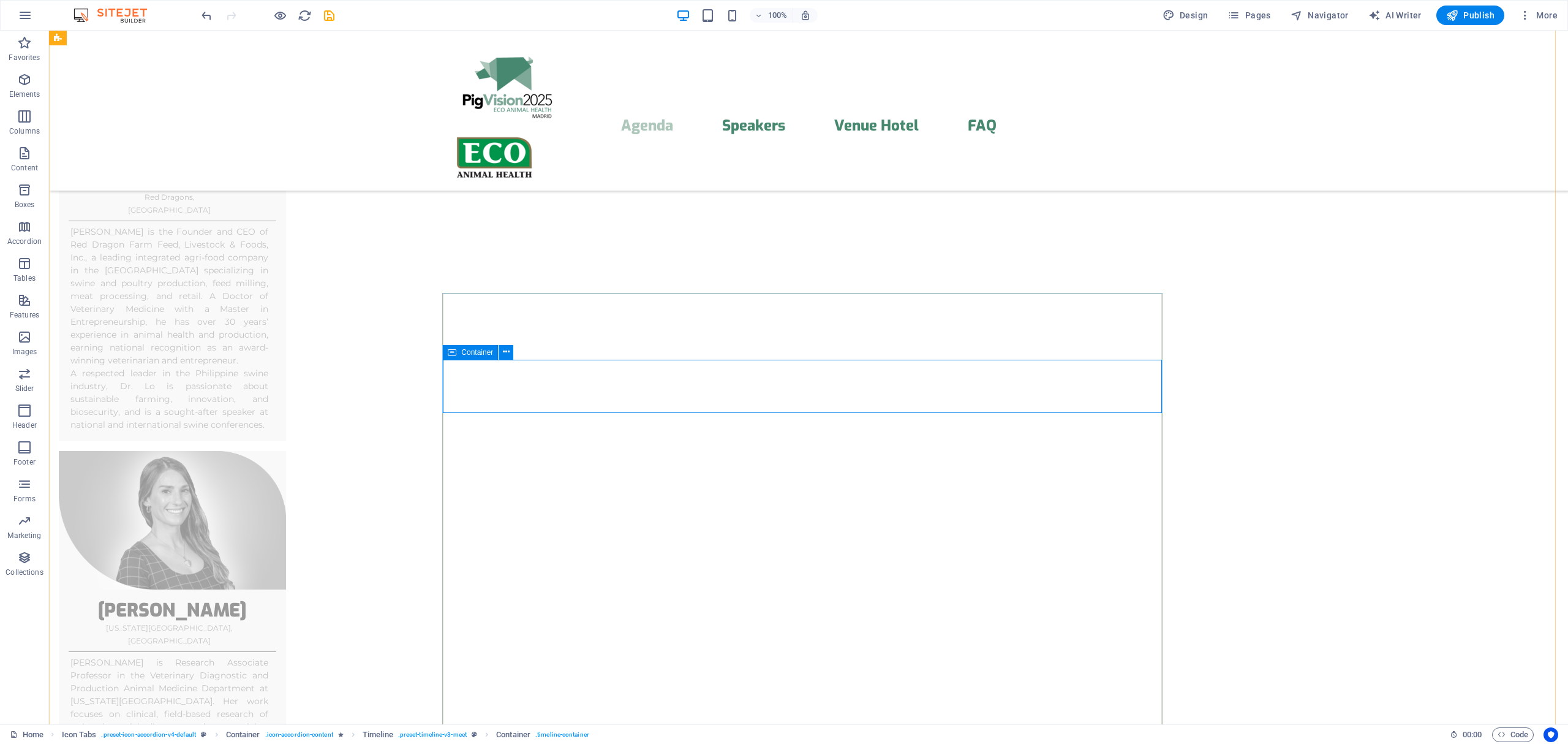
click at [486, 351] on span "Container" at bounding box center [477, 352] width 32 height 8
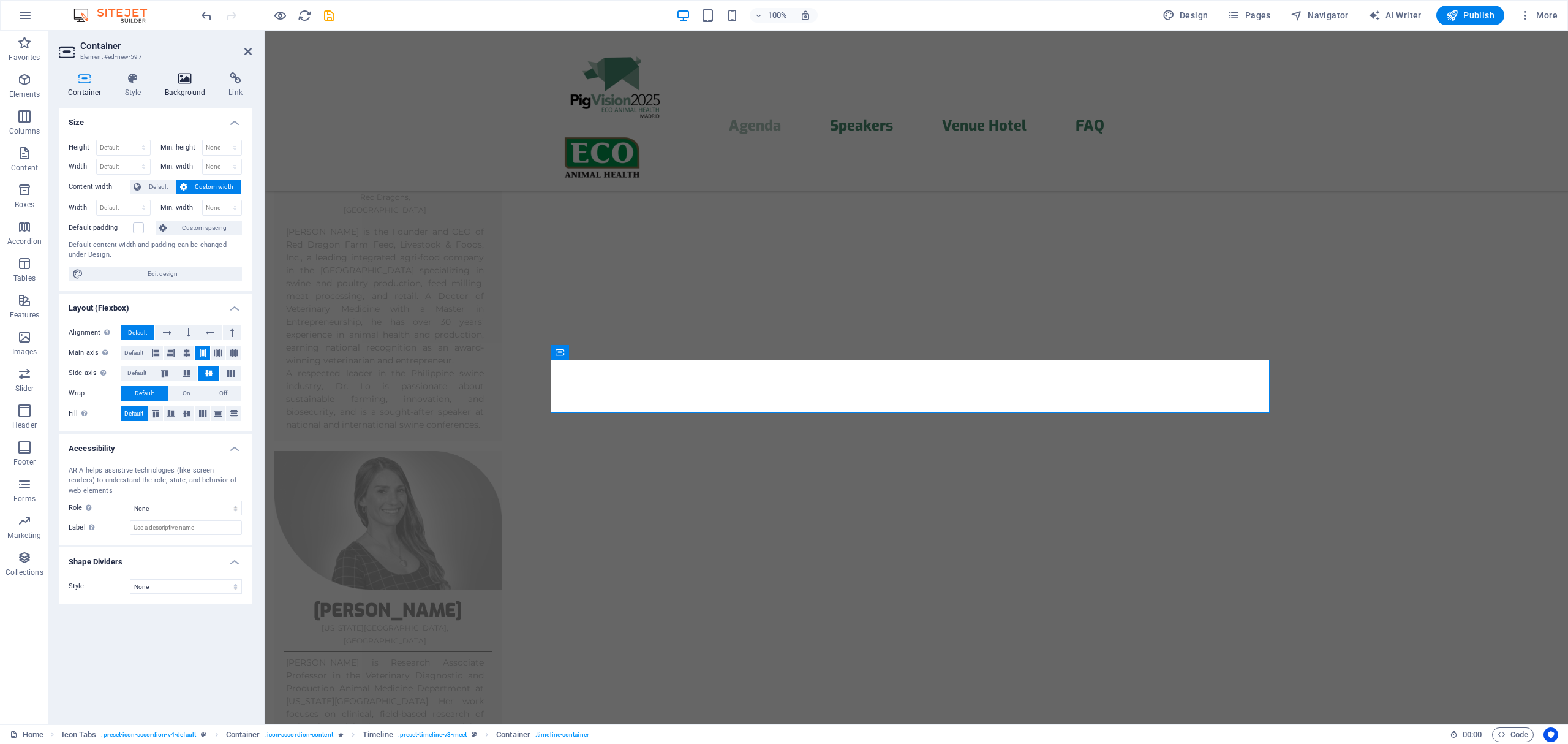
click at [174, 86] on h4 "Background" at bounding box center [188, 85] width 64 height 26
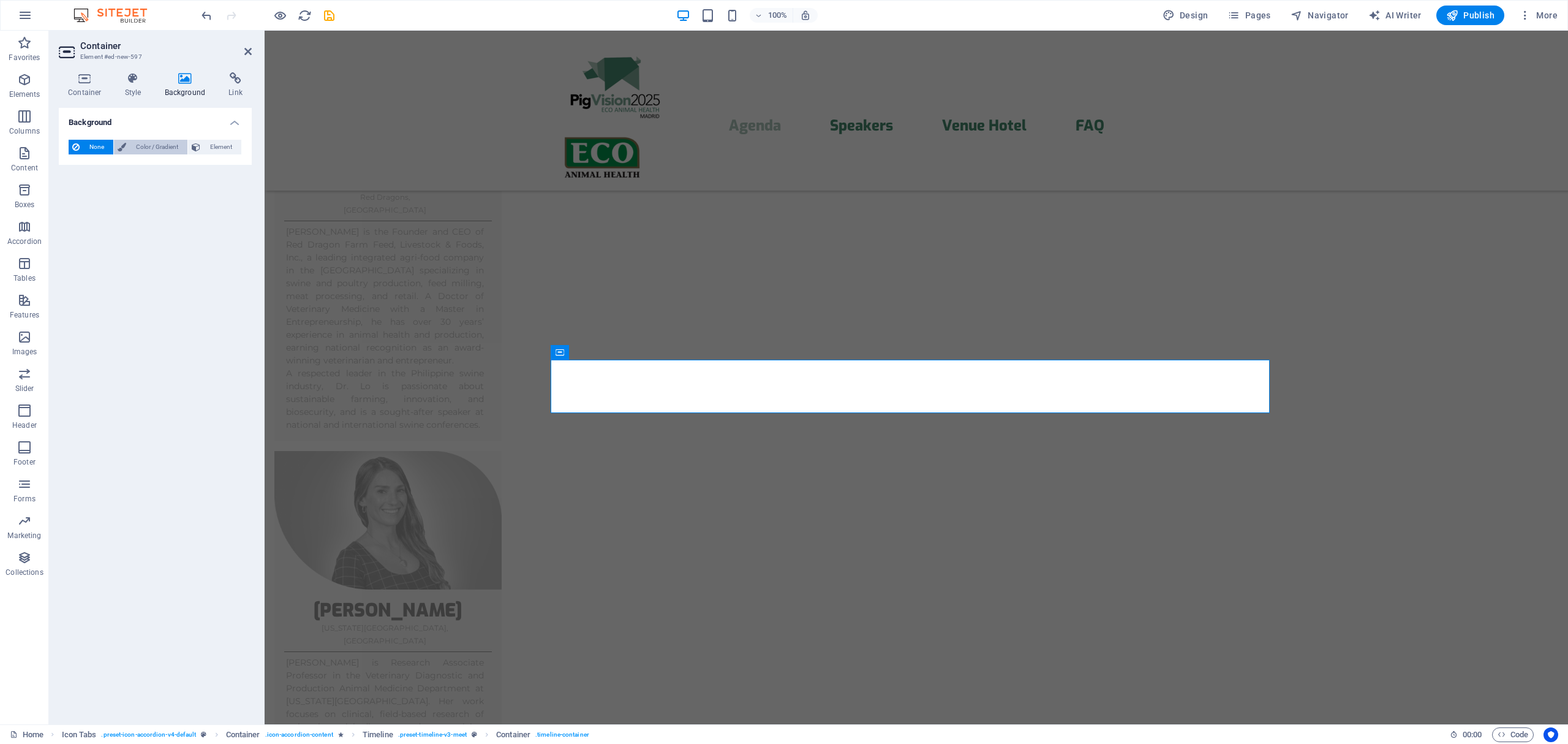
click at [142, 149] on span "Color / Gradient" at bounding box center [157, 147] width 54 height 15
click at [84, 196] on div "Color" at bounding box center [155, 196] width 172 height 15
click at [74, 197] on span at bounding box center [76, 196] width 13 height 13
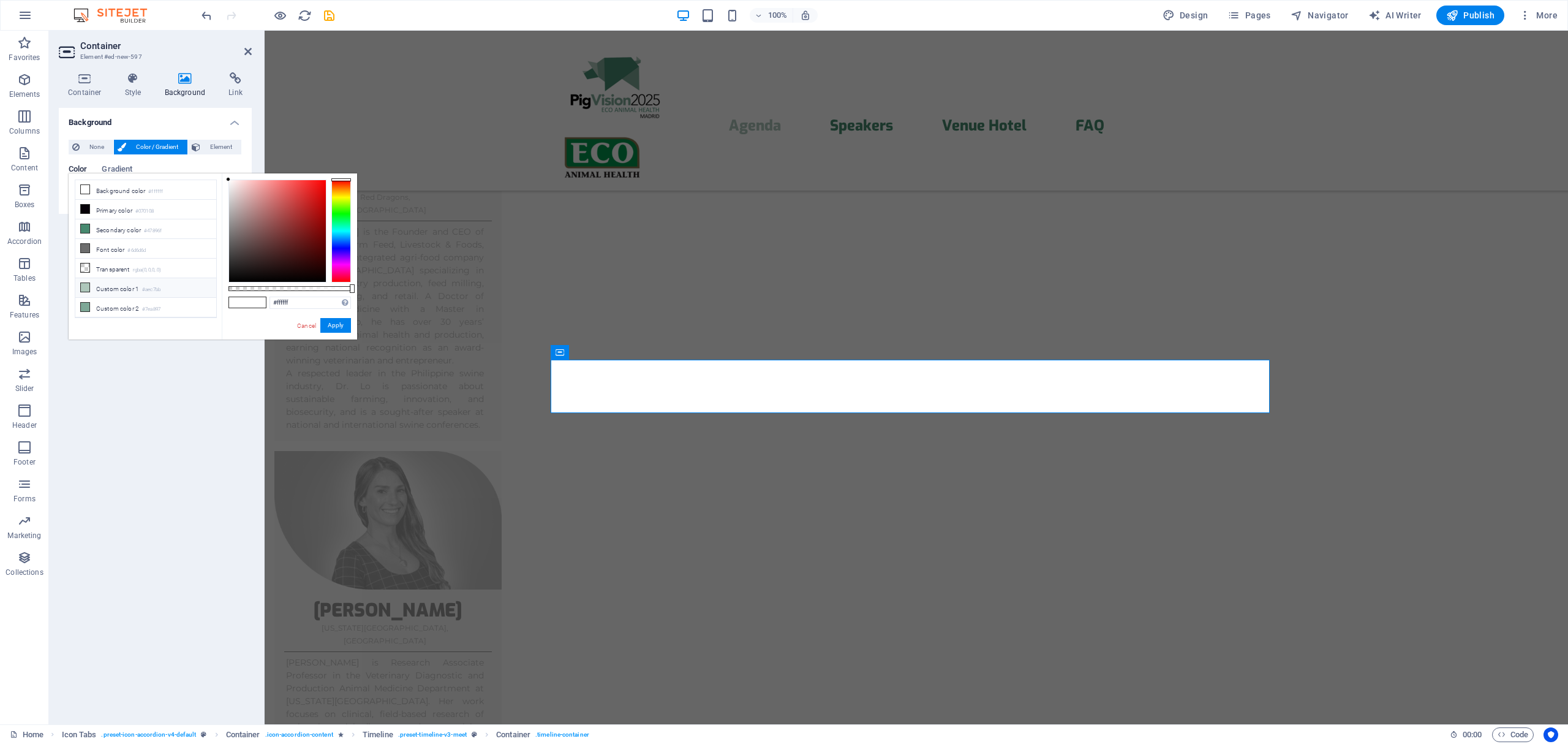
click at [91, 290] on li "Custom color 1 #aec7bb" at bounding box center [146, 287] width 141 height 19
type input "#aec7bb"
click at [333, 326] on button "Apply" at bounding box center [335, 326] width 31 height 15
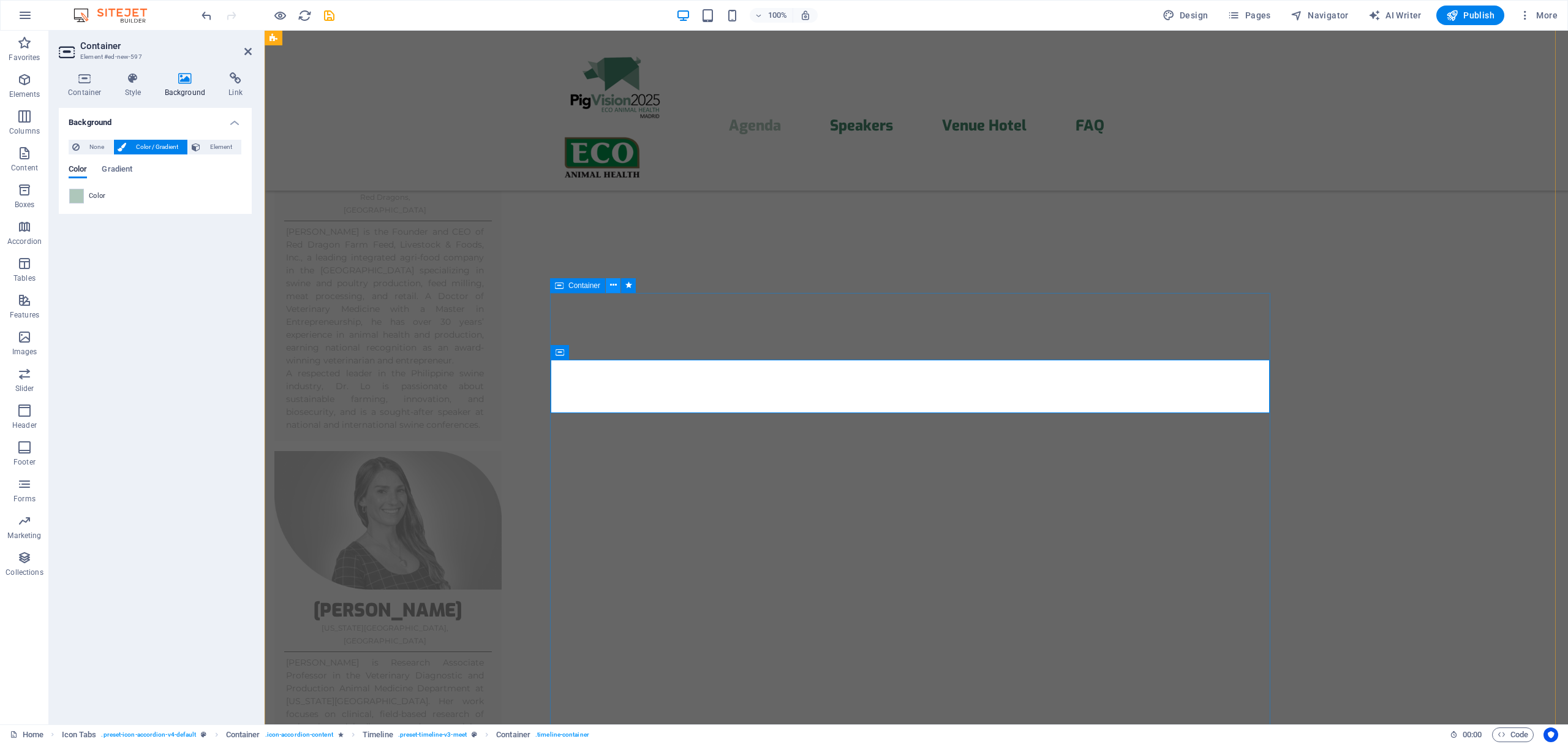
click at [611, 286] on icon at bounding box center [613, 285] width 7 height 13
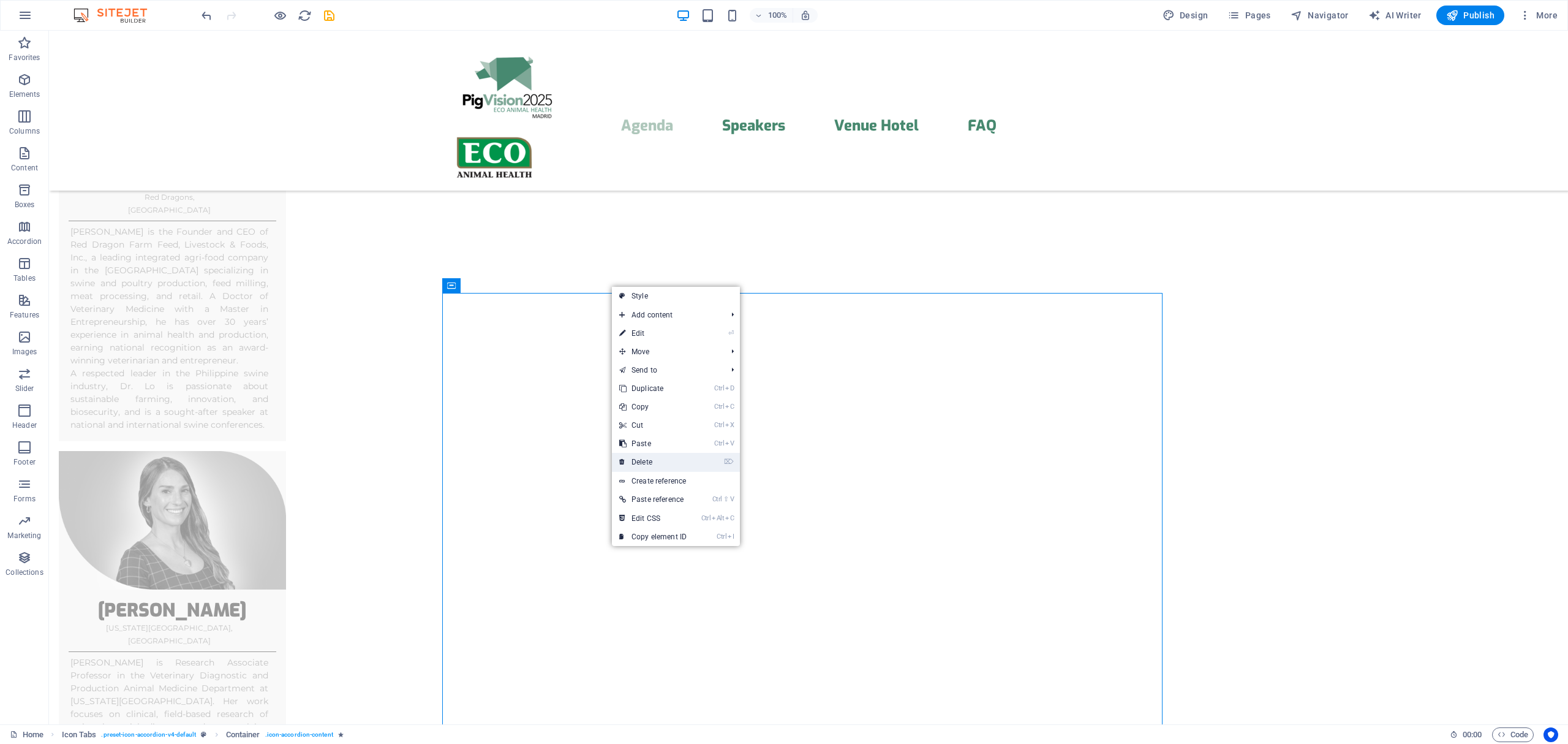
click at [654, 459] on link "⌦ Delete" at bounding box center [652, 462] width 82 height 18
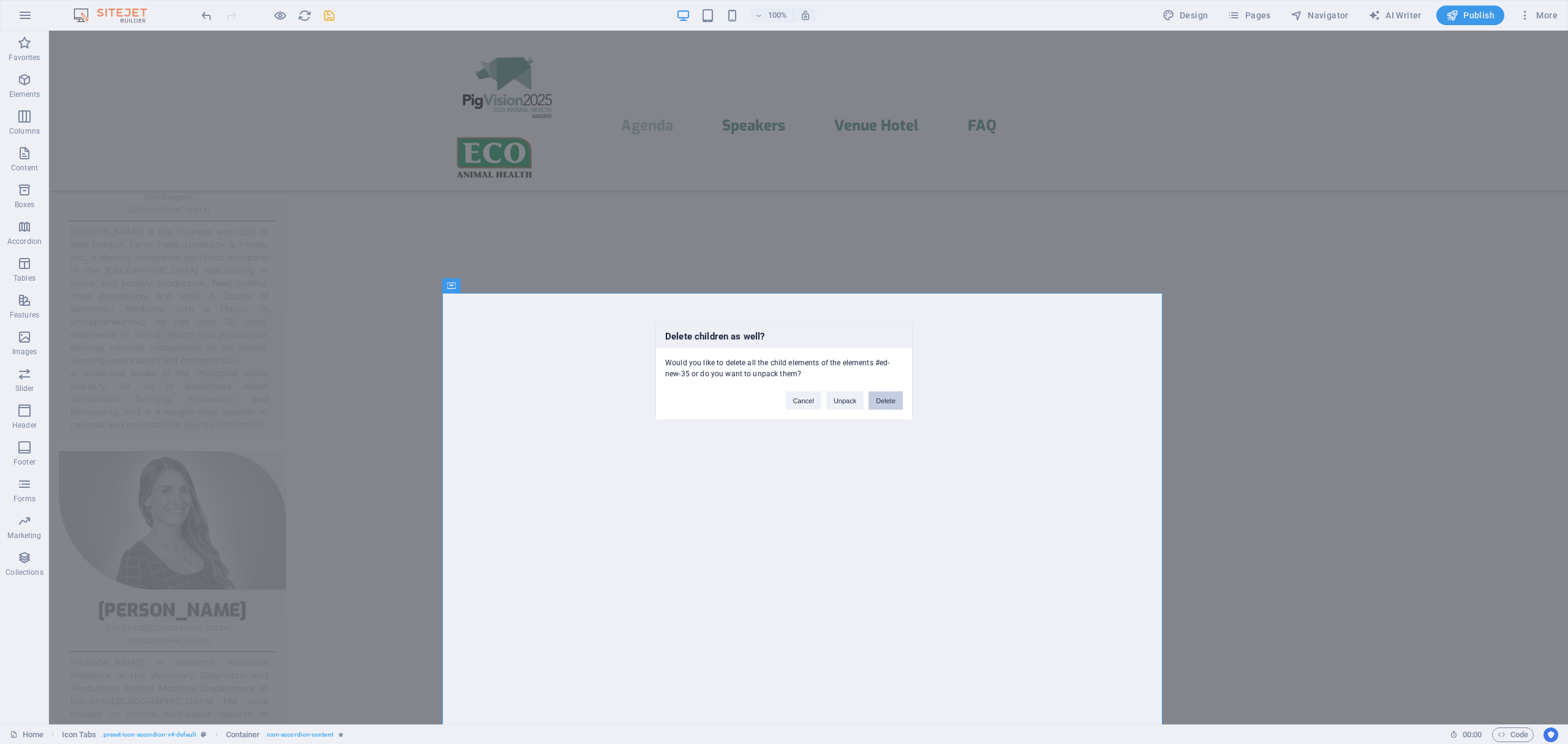
drag, startPoint x: 878, startPoint y: 393, endPoint x: 837, endPoint y: 365, distance: 49.6
click at [878, 393] on button "Delete" at bounding box center [885, 400] width 34 height 18
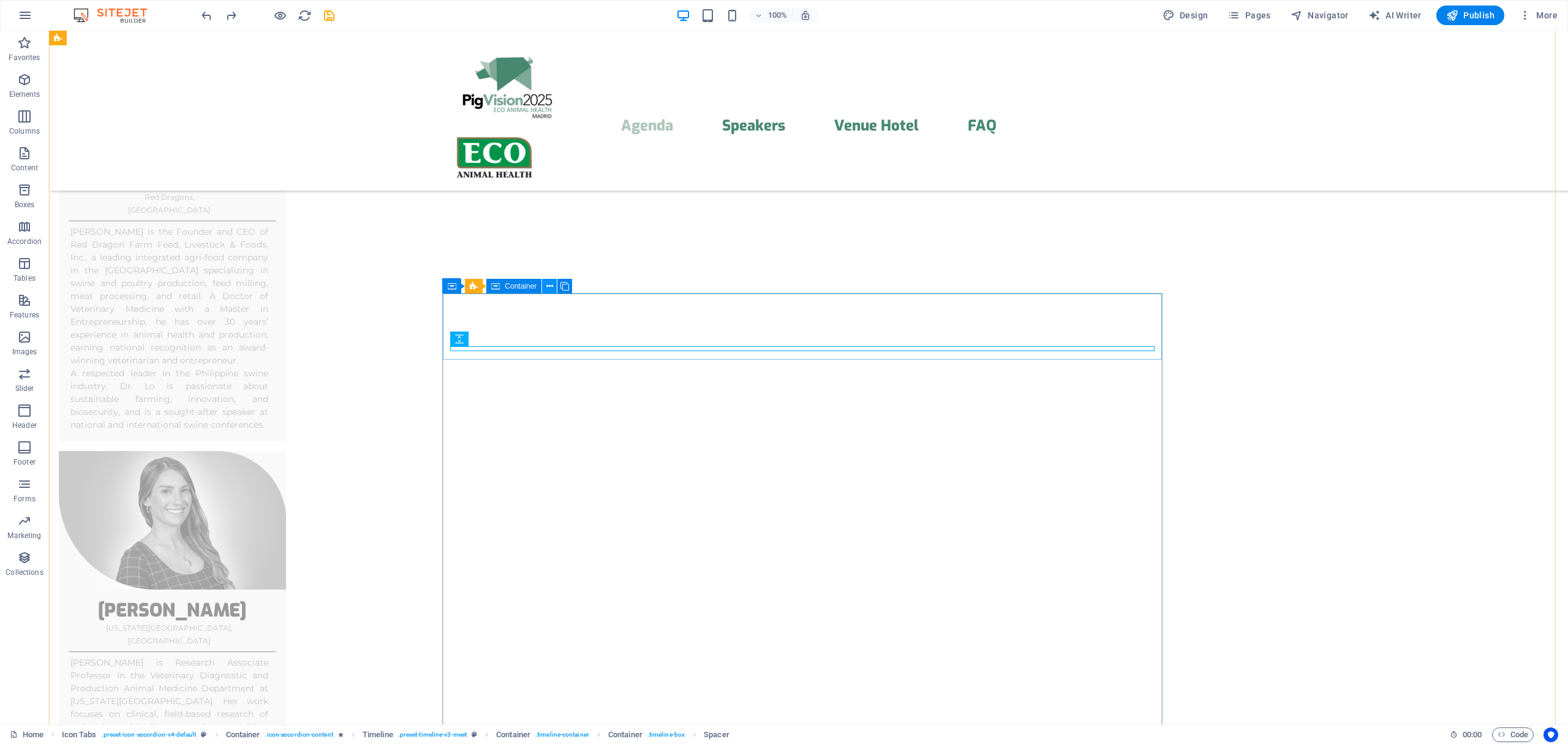
click at [549, 287] on icon at bounding box center [549, 286] width 7 height 13
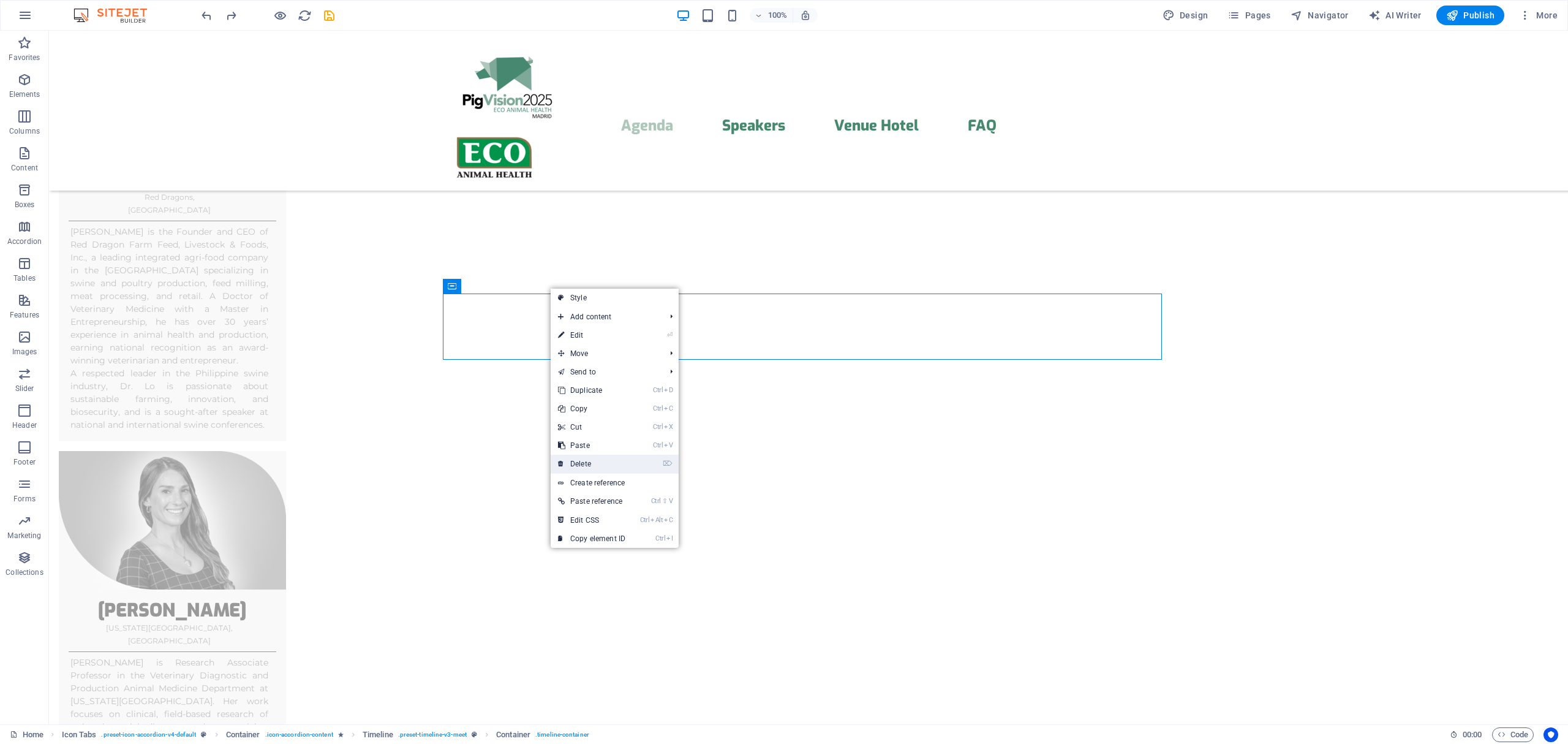
click at [596, 461] on link "⌦ Delete" at bounding box center [591, 464] width 82 height 18
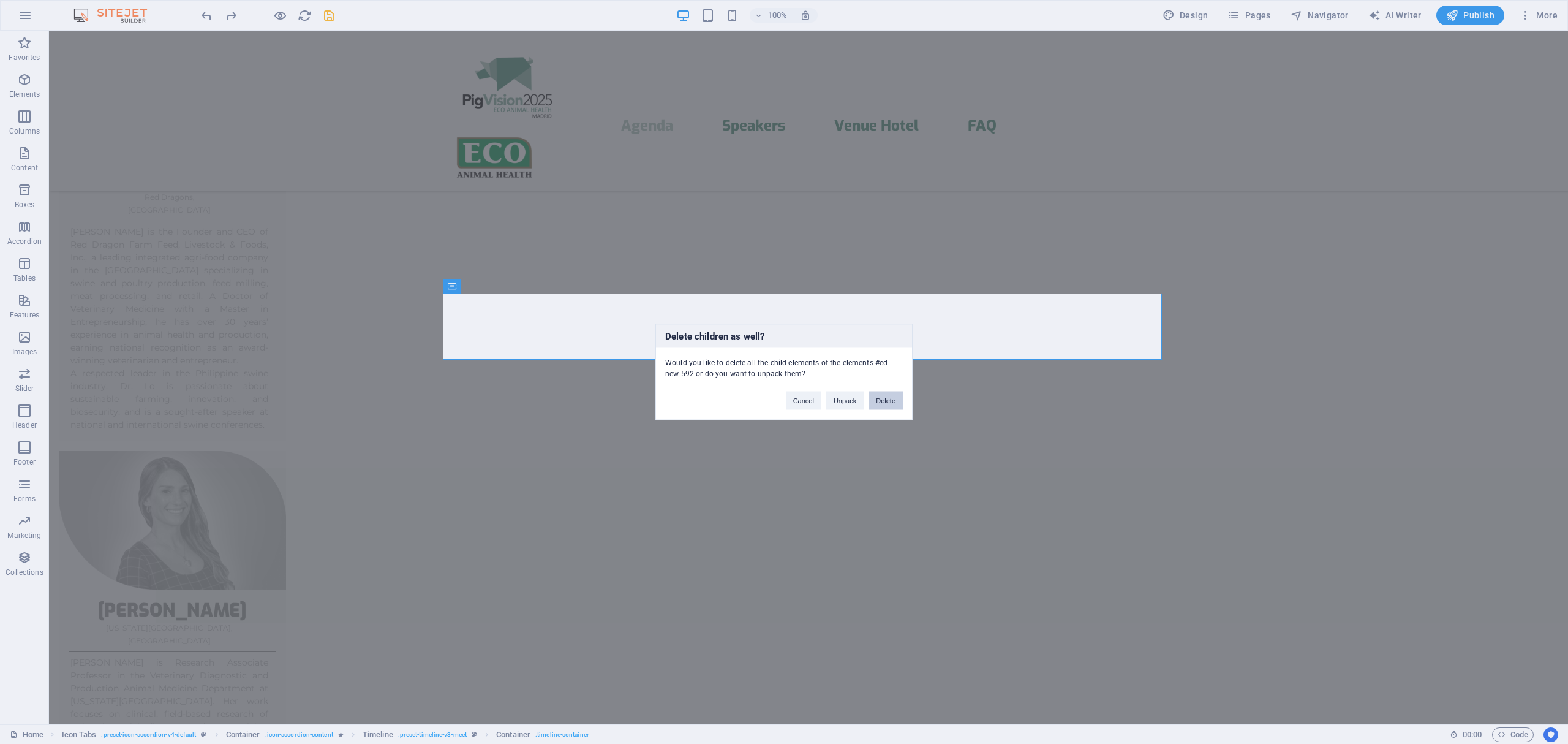
click at [895, 406] on button "Delete" at bounding box center [885, 400] width 34 height 18
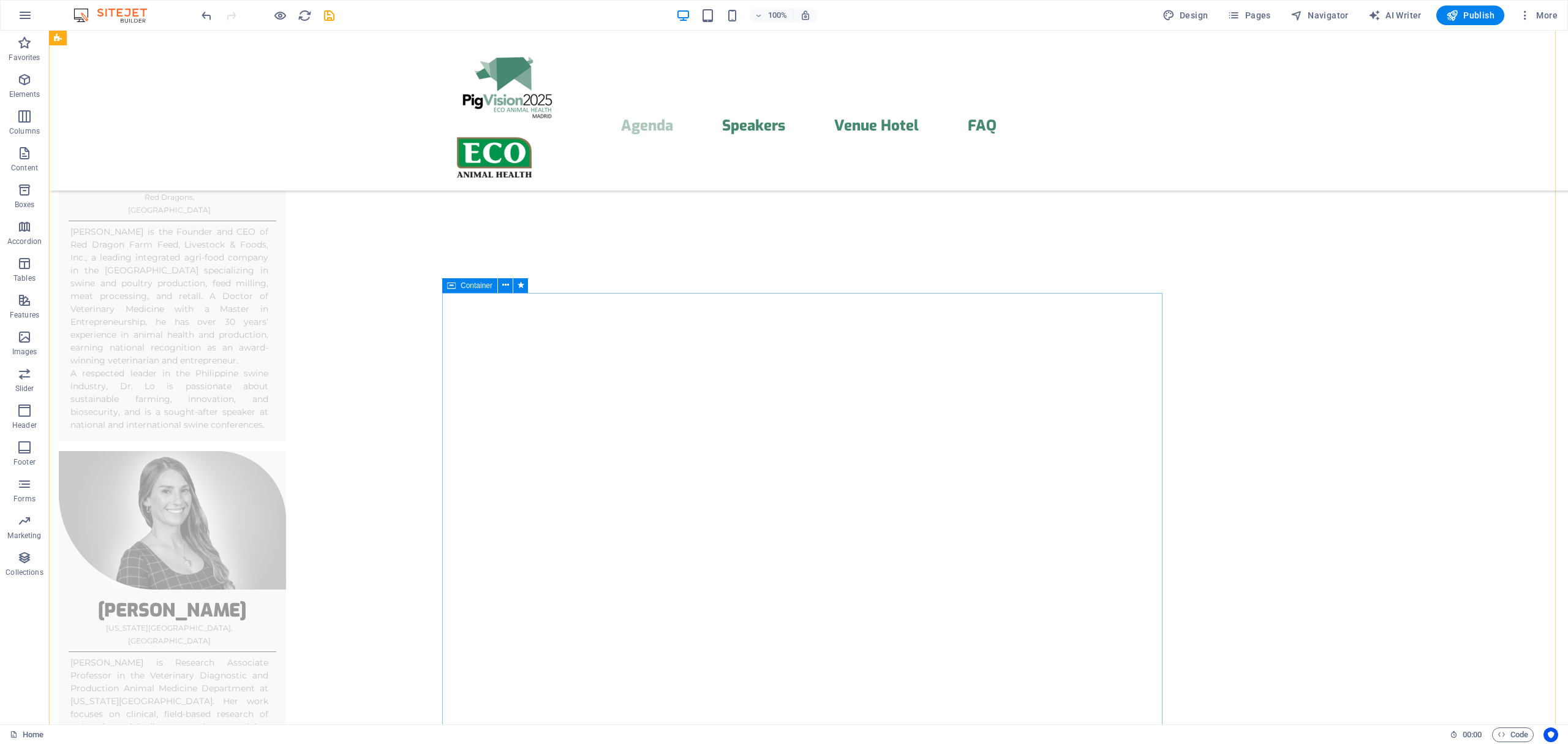
click at [482, 286] on span "Container" at bounding box center [477, 285] width 32 height 8
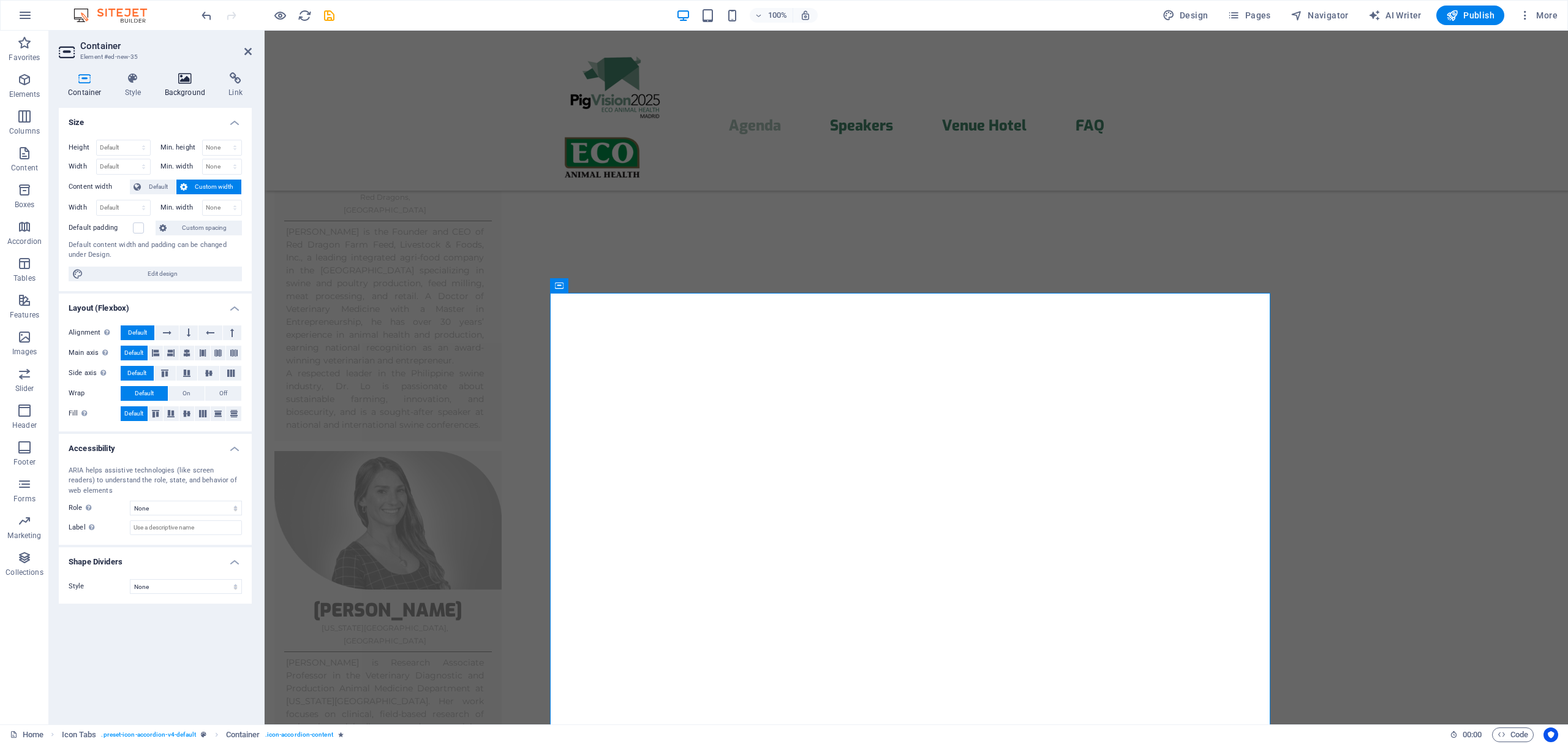
click at [199, 75] on icon at bounding box center [185, 78] width 59 height 13
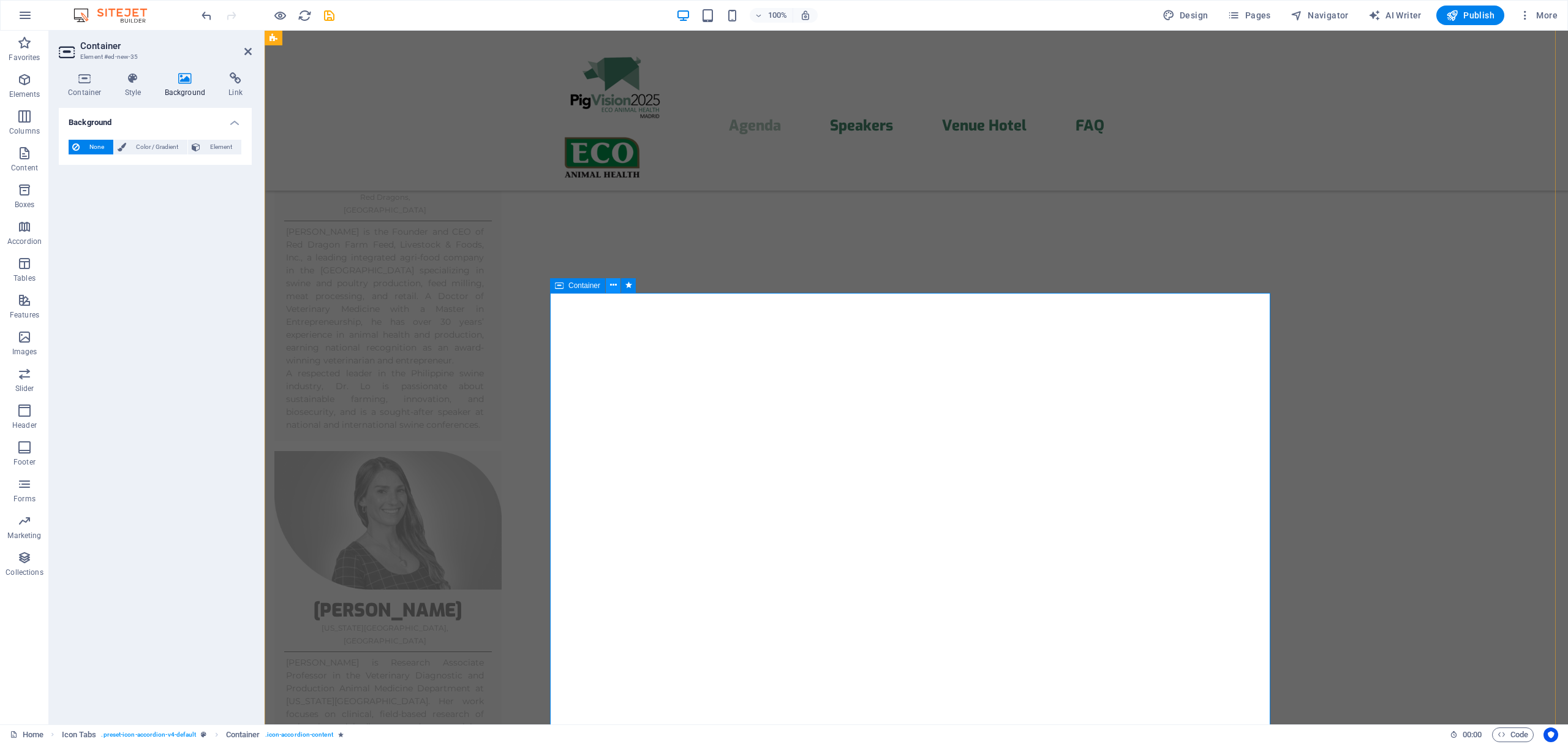
click at [611, 290] on icon at bounding box center [613, 285] width 7 height 13
click at [562, 285] on icon at bounding box center [559, 286] width 8 height 15
click at [573, 282] on span "Container" at bounding box center [585, 285] width 32 height 8
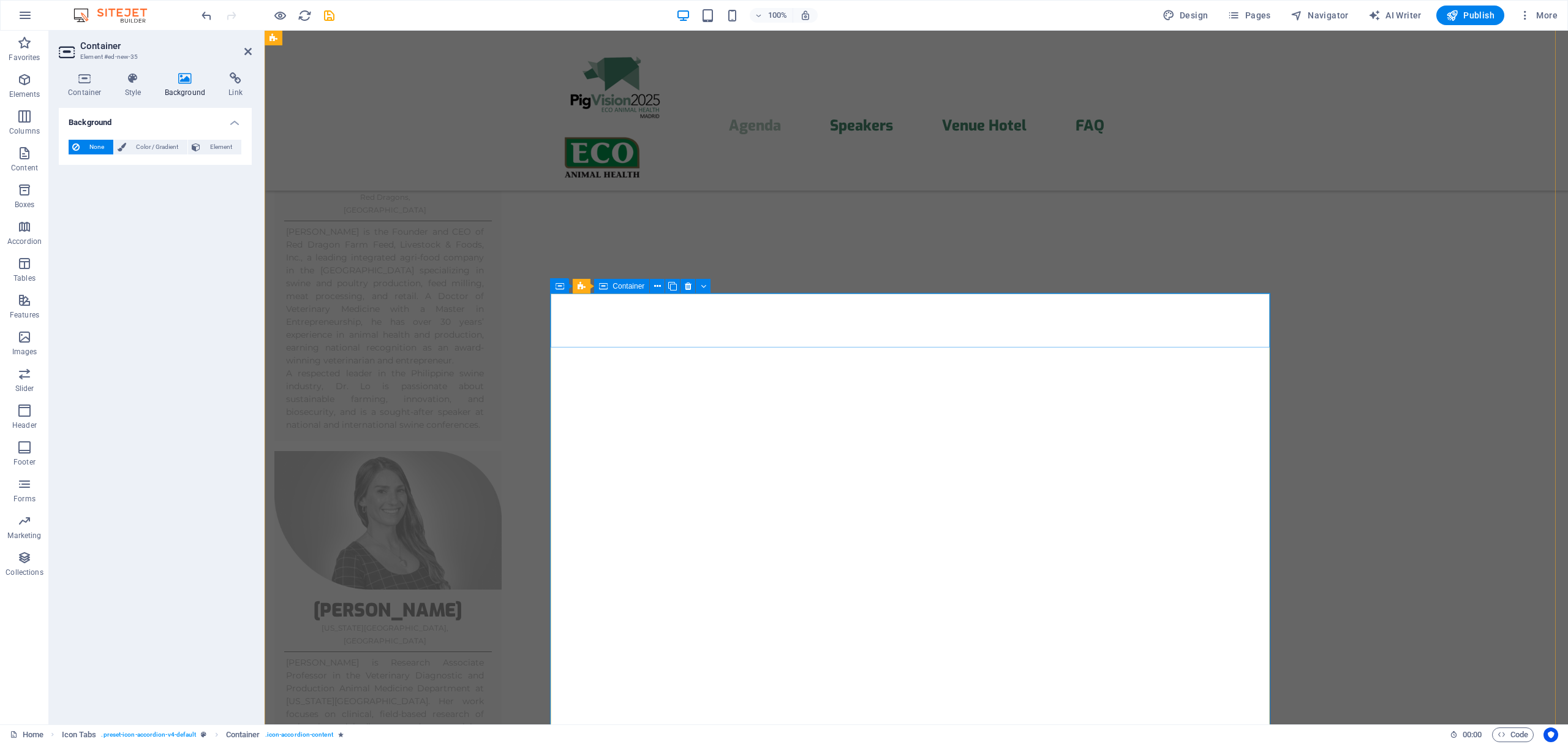
click at [628, 287] on span "Container" at bounding box center [628, 286] width 32 height 8
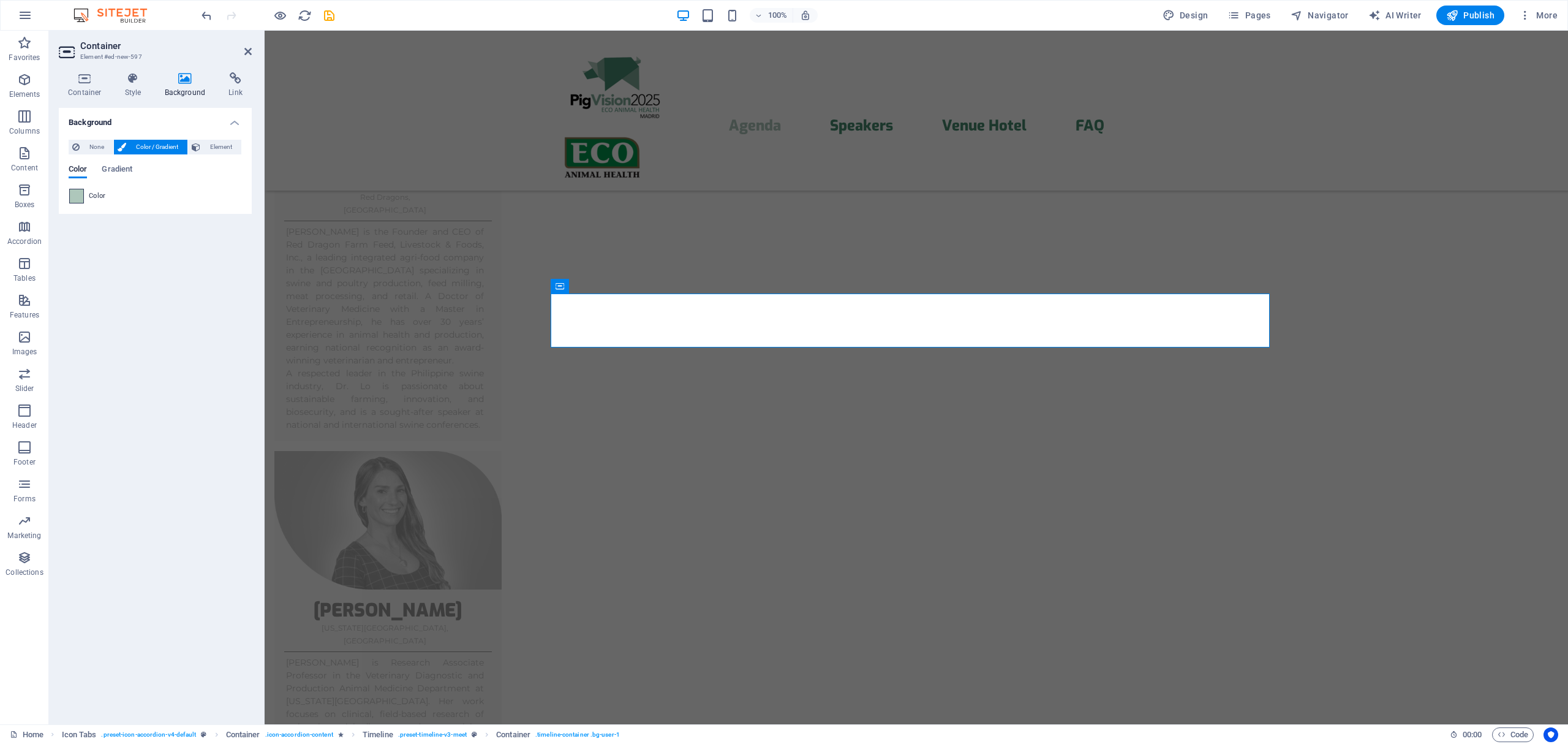
click at [71, 194] on span at bounding box center [76, 196] width 13 height 13
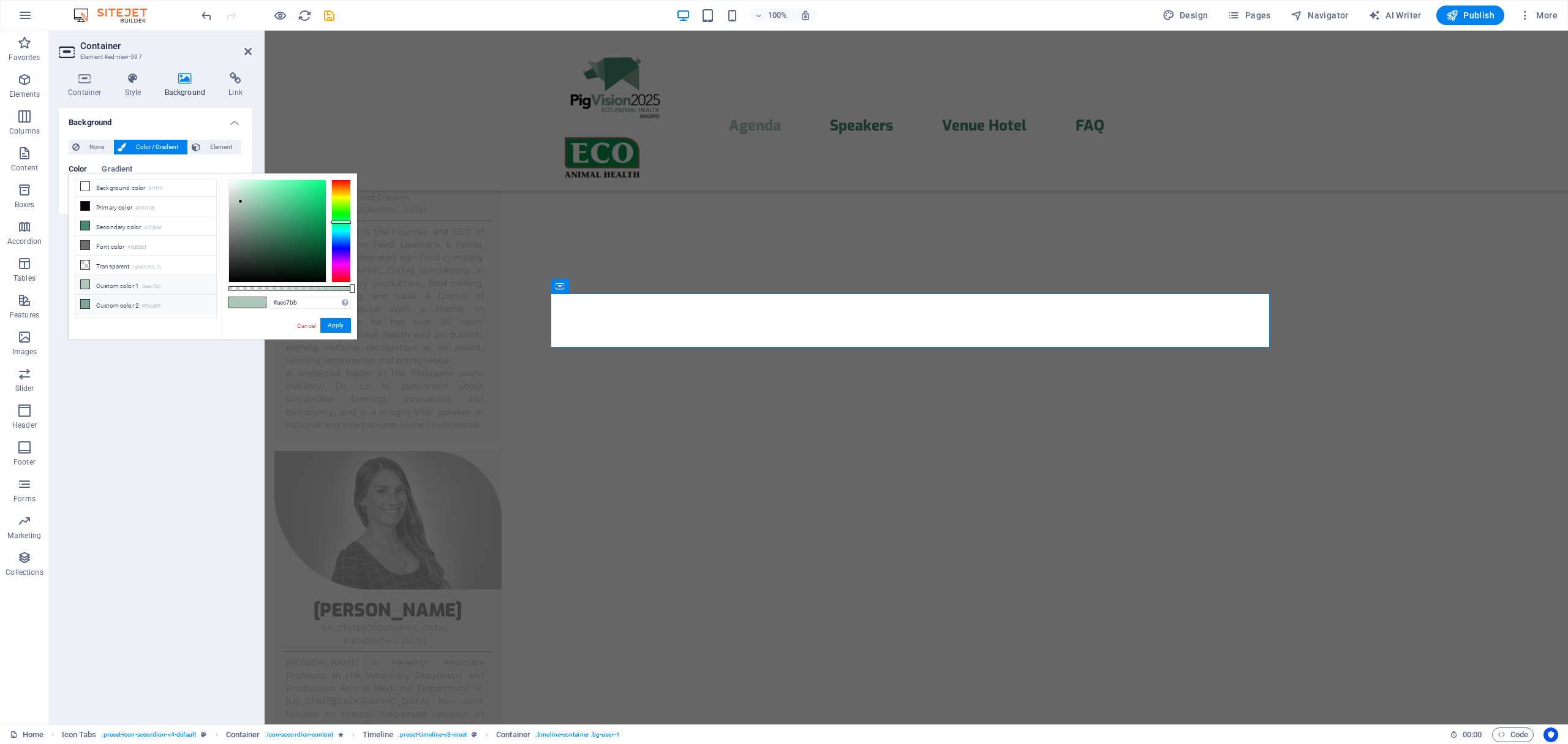
scroll to position [0, 0]
click at [338, 325] on button "Apply" at bounding box center [335, 326] width 31 height 15
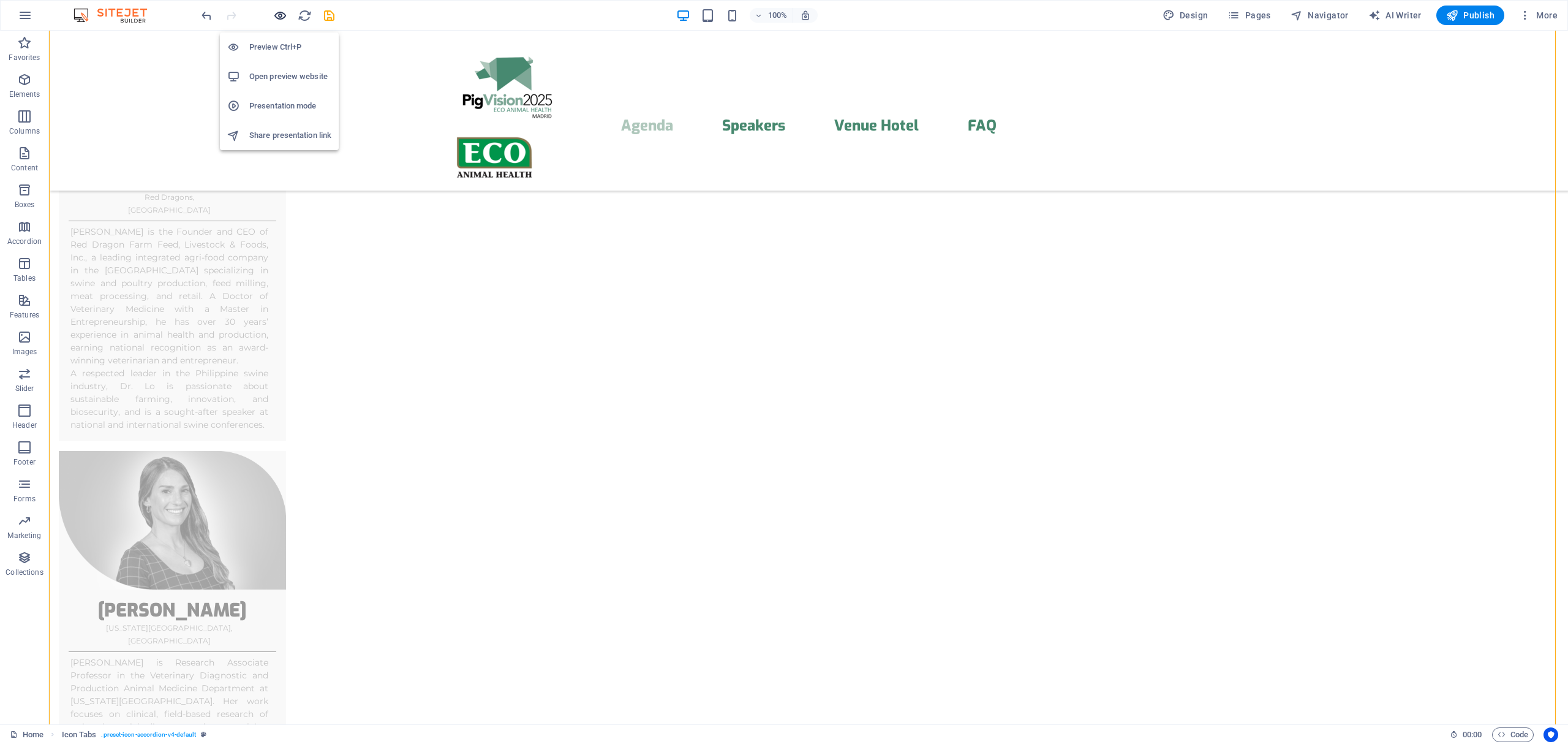
click at [275, 13] on icon "button" at bounding box center [280, 15] width 14 height 14
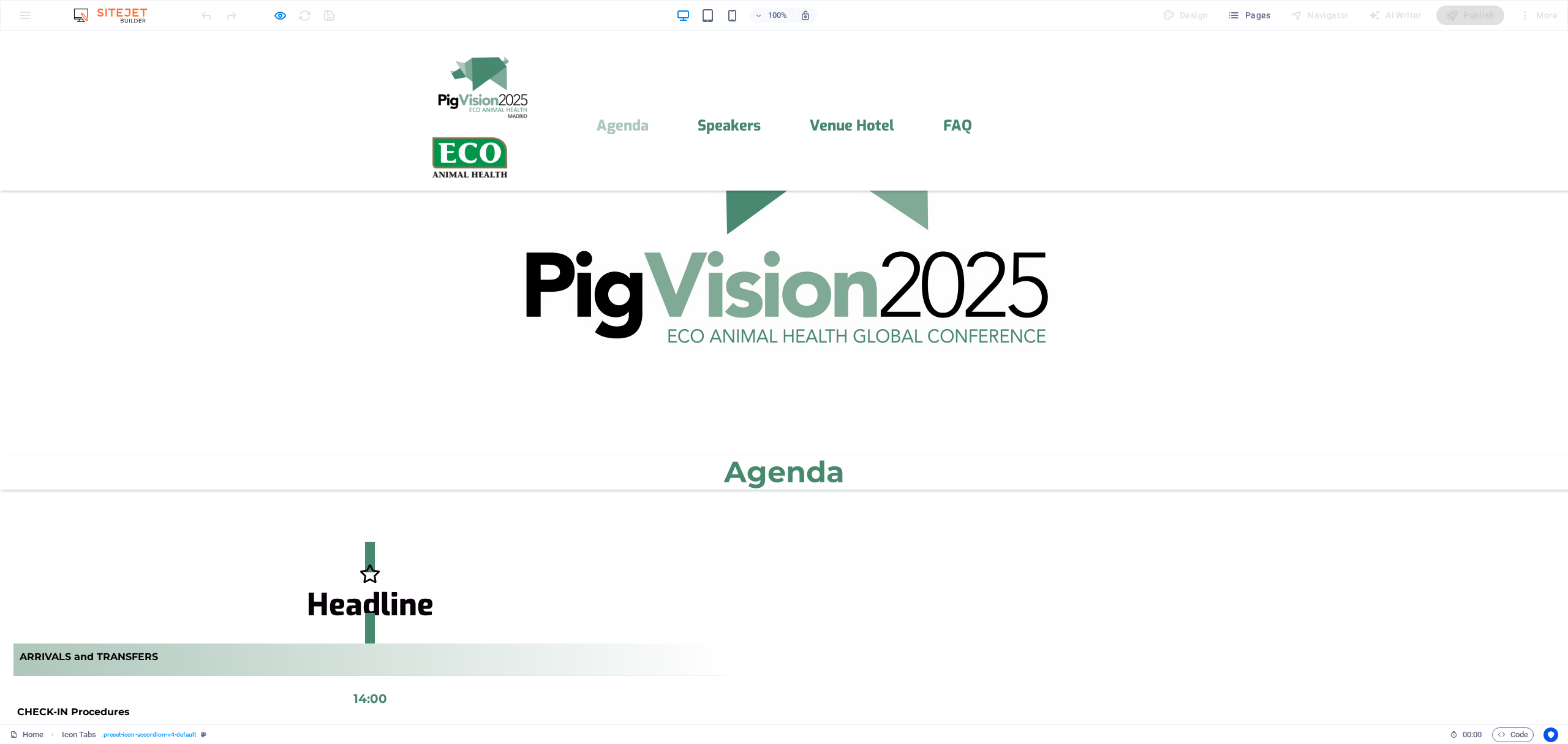
scroll to position [324, 0]
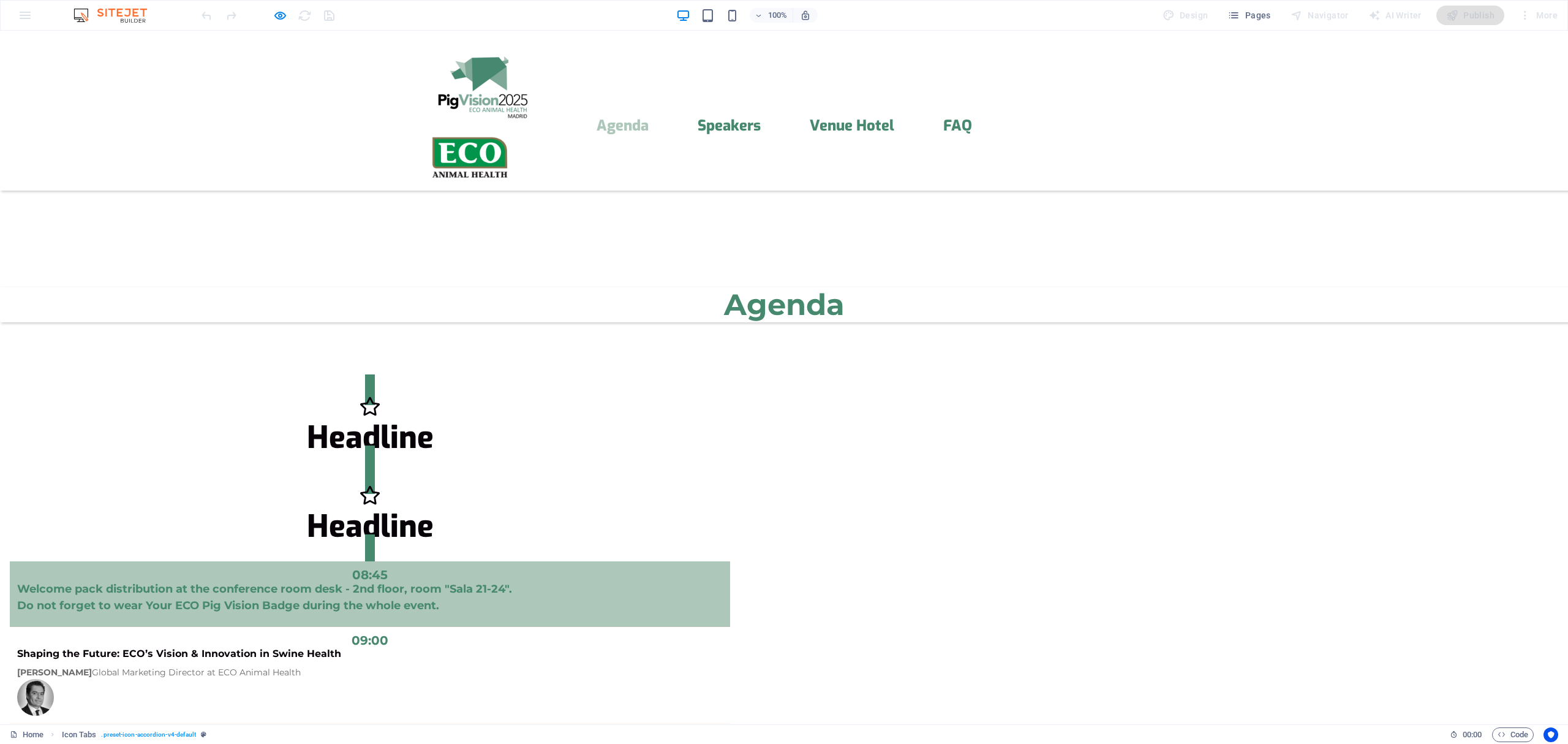
scroll to position [361, 0]
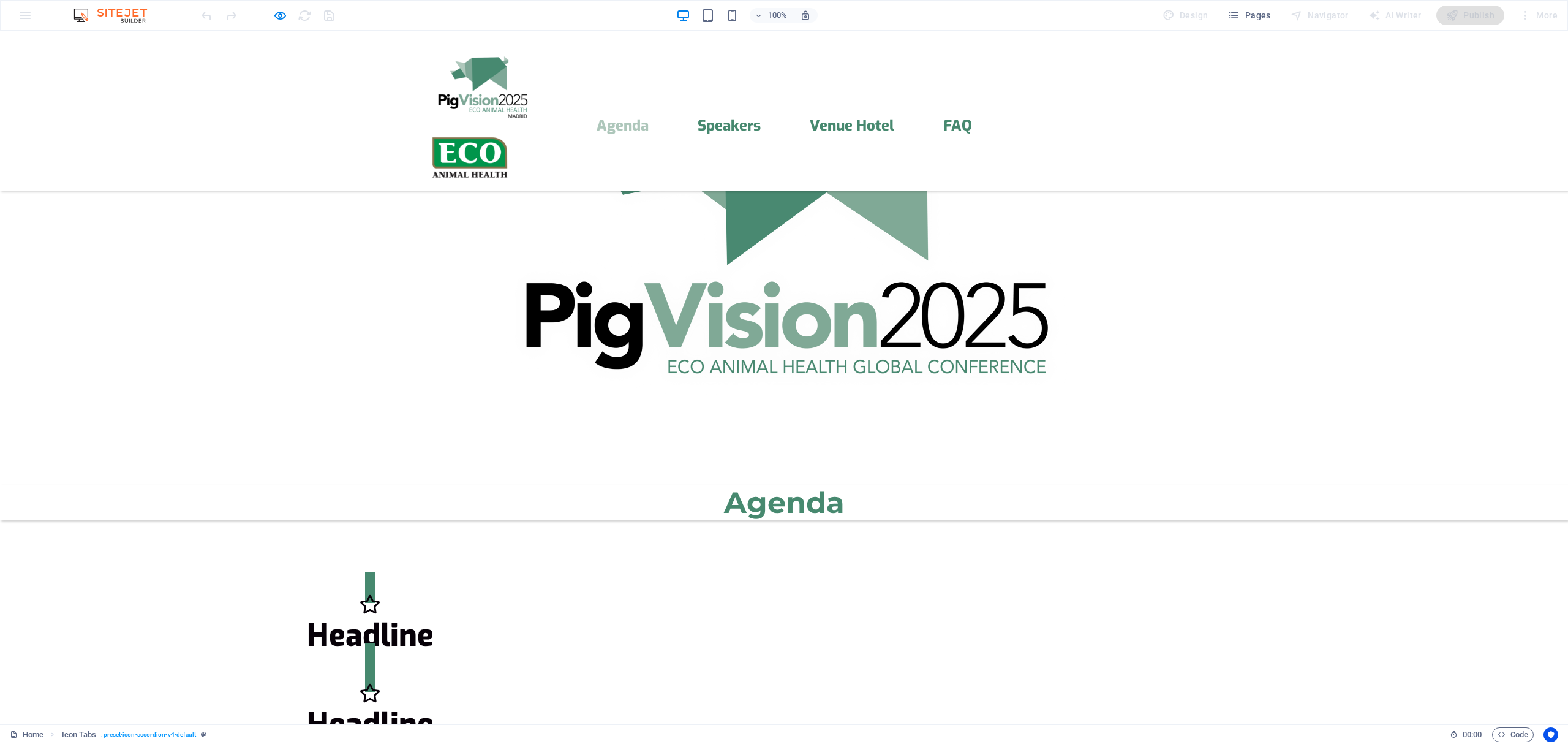
click at [730, 619] on h3 "Headline" at bounding box center [370, 636] width 720 height 34
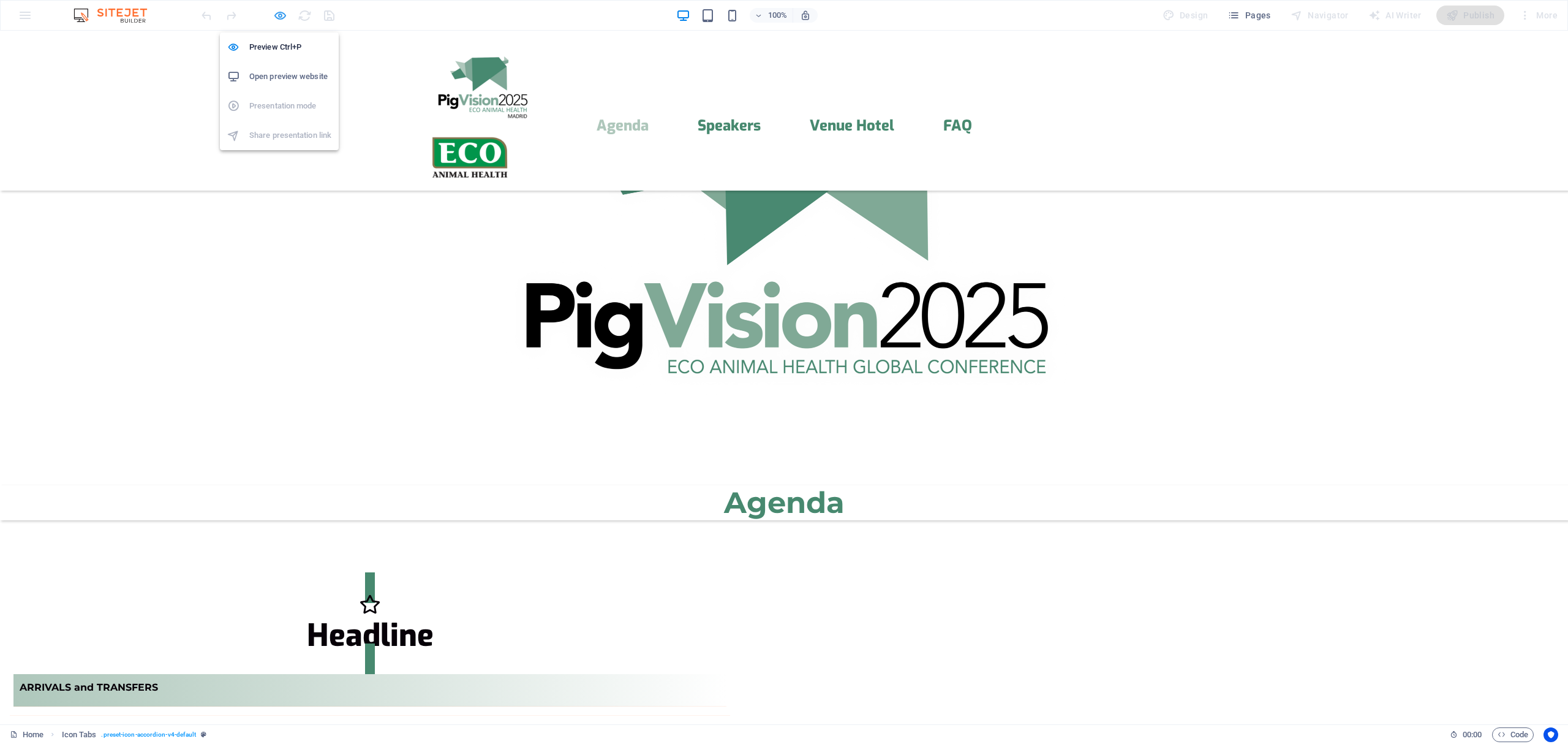
click at [281, 17] on icon "button" at bounding box center [280, 15] width 14 height 14
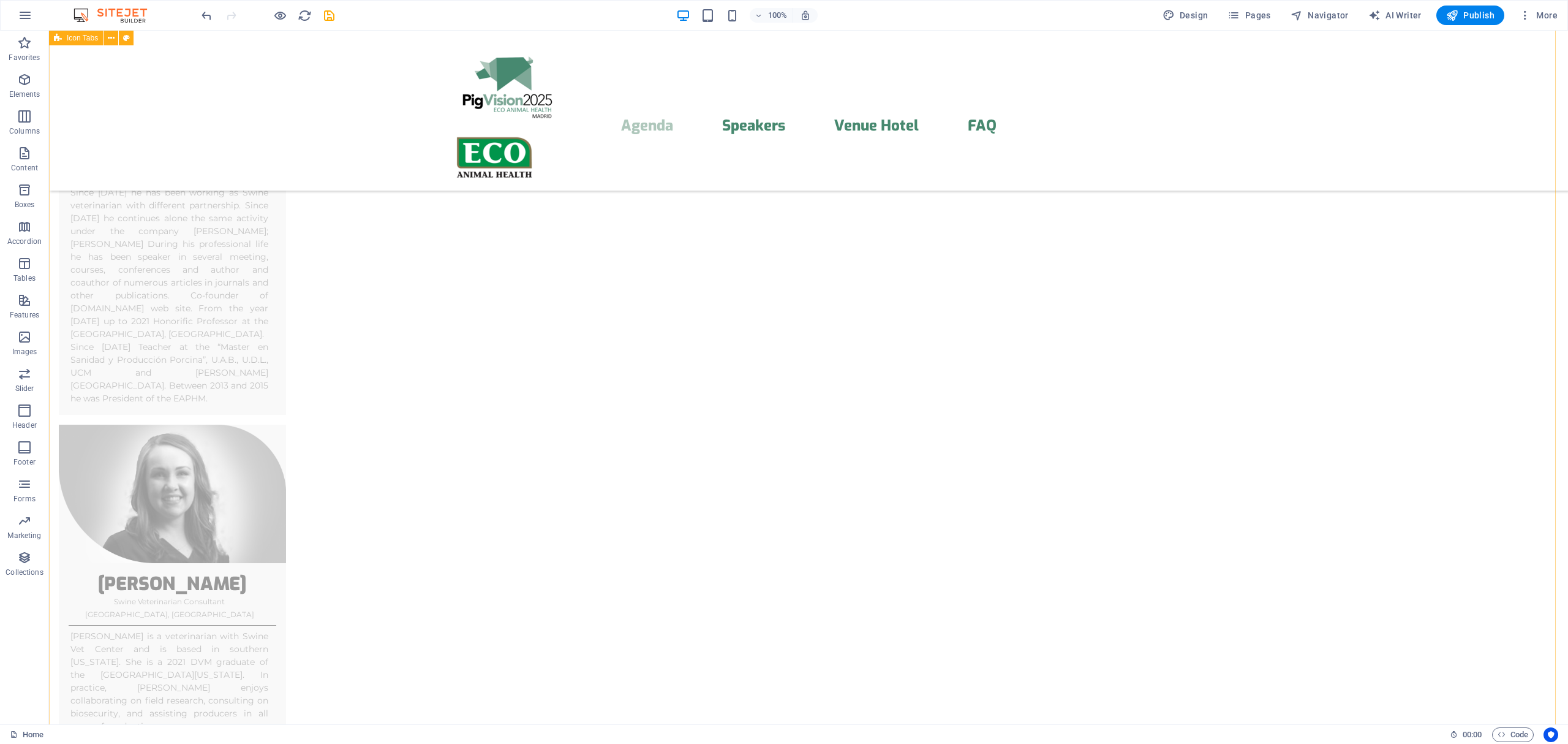
scroll to position [5820, 0]
click at [522, 359] on icon at bounding box center [524, 361] width 7 height 13
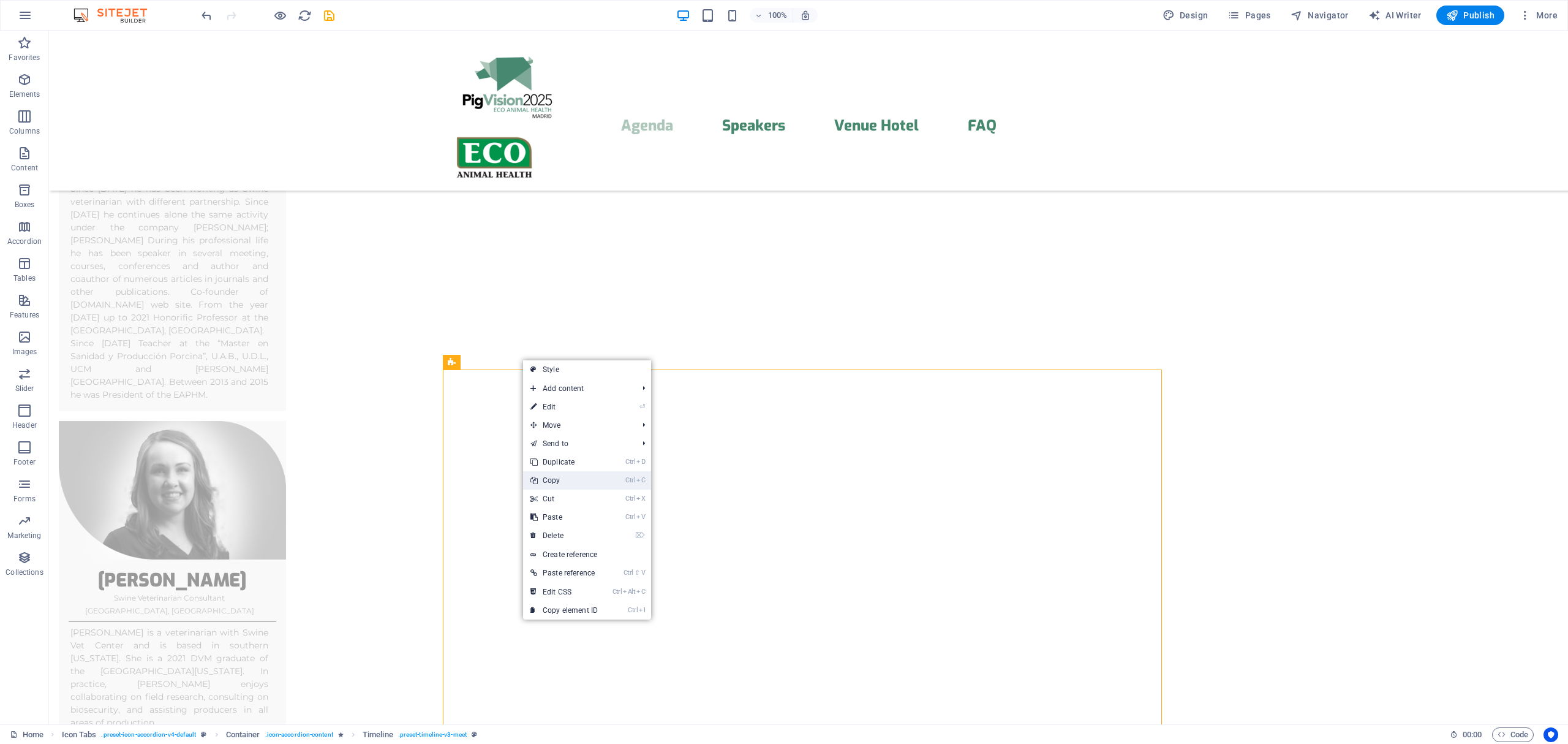
click at [562, 476] on link "Ctrl C Copy" at bounding box center [564, 480] width 82 height 18
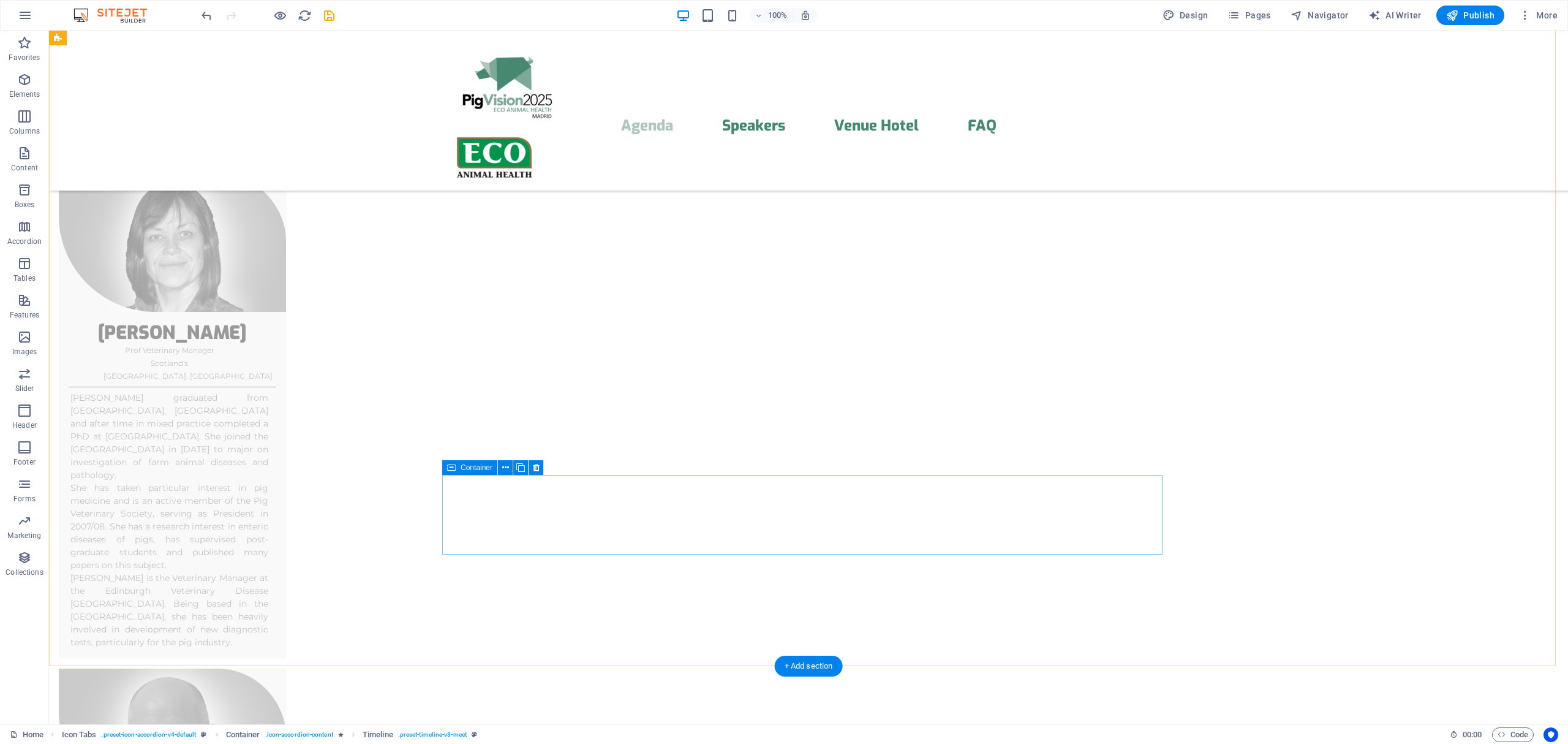
scroll to position [4186, 0]
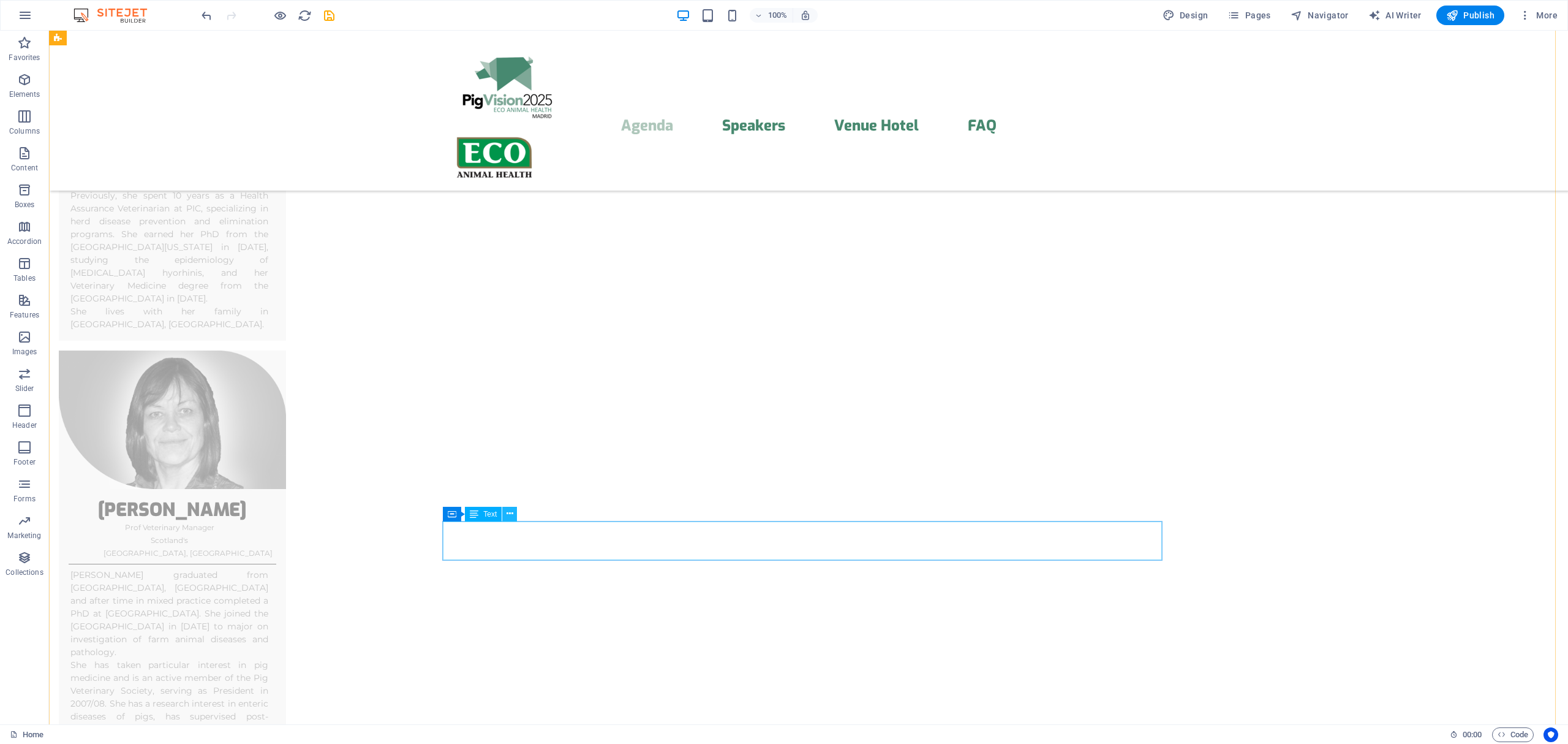
click at [509, 510] on icon at bounding box center [510, 513] width 7 height 13
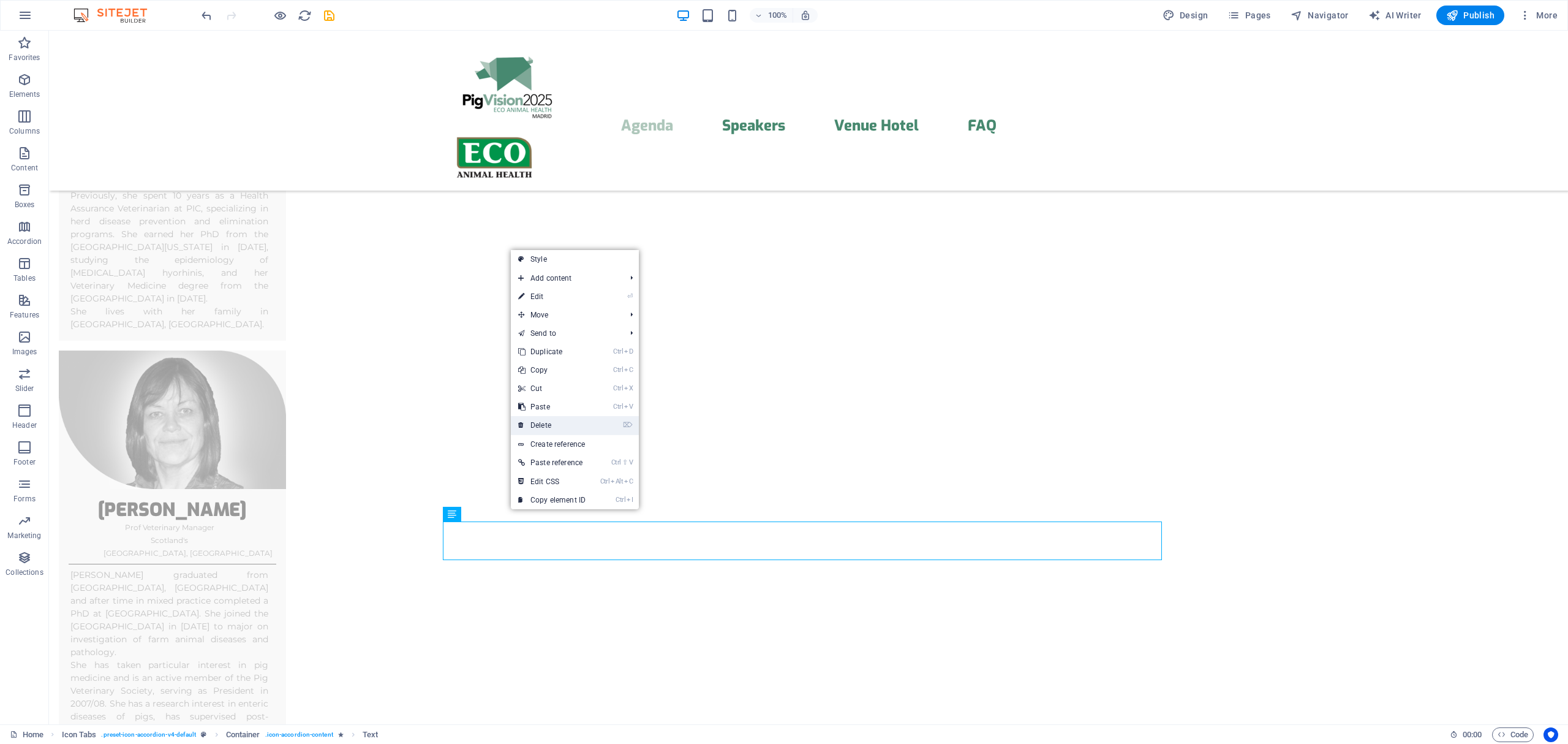
click at [550, 424] on link "⌦ Delete" at bounding box center [552, 425] width 82 height 18
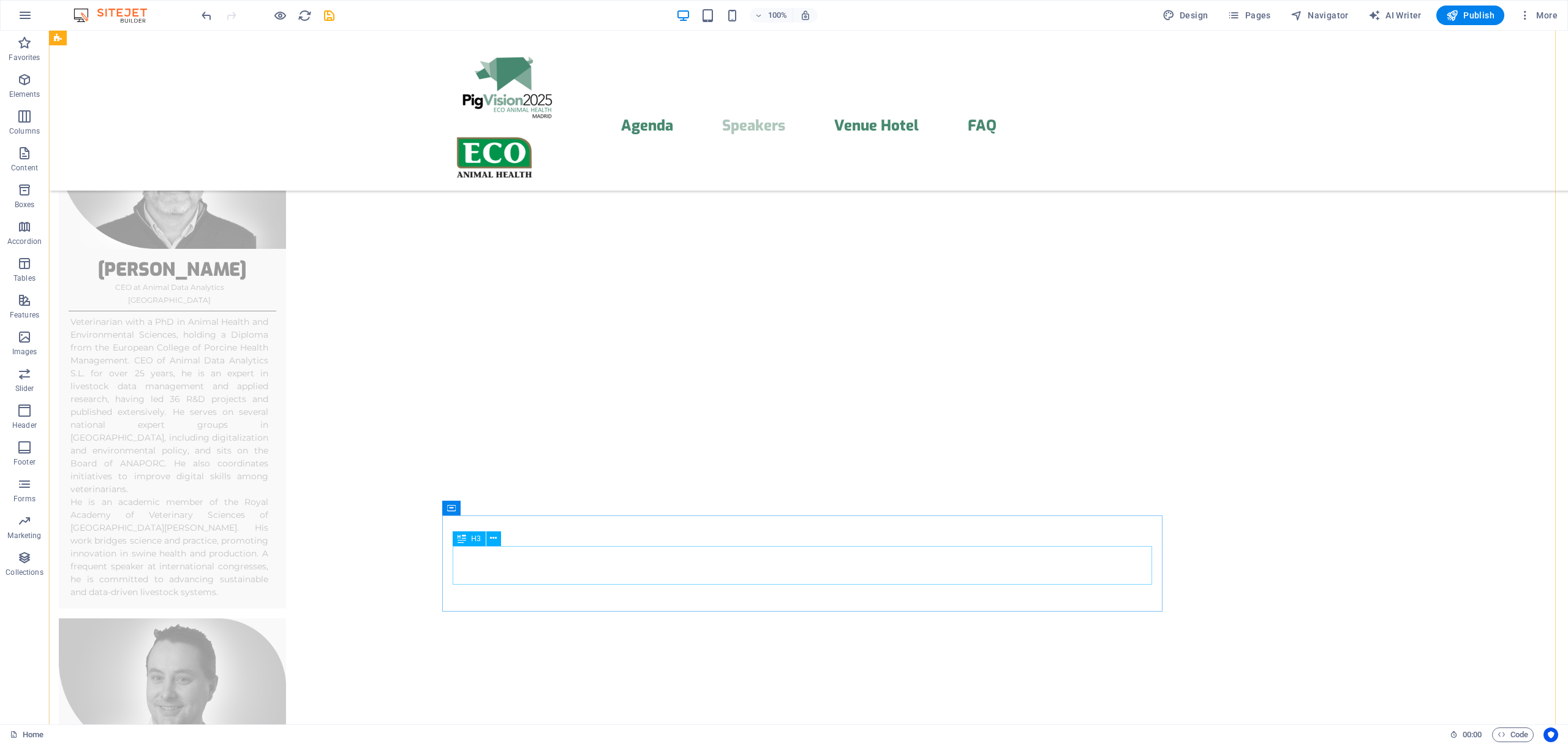
scroll to position [7345, 0]
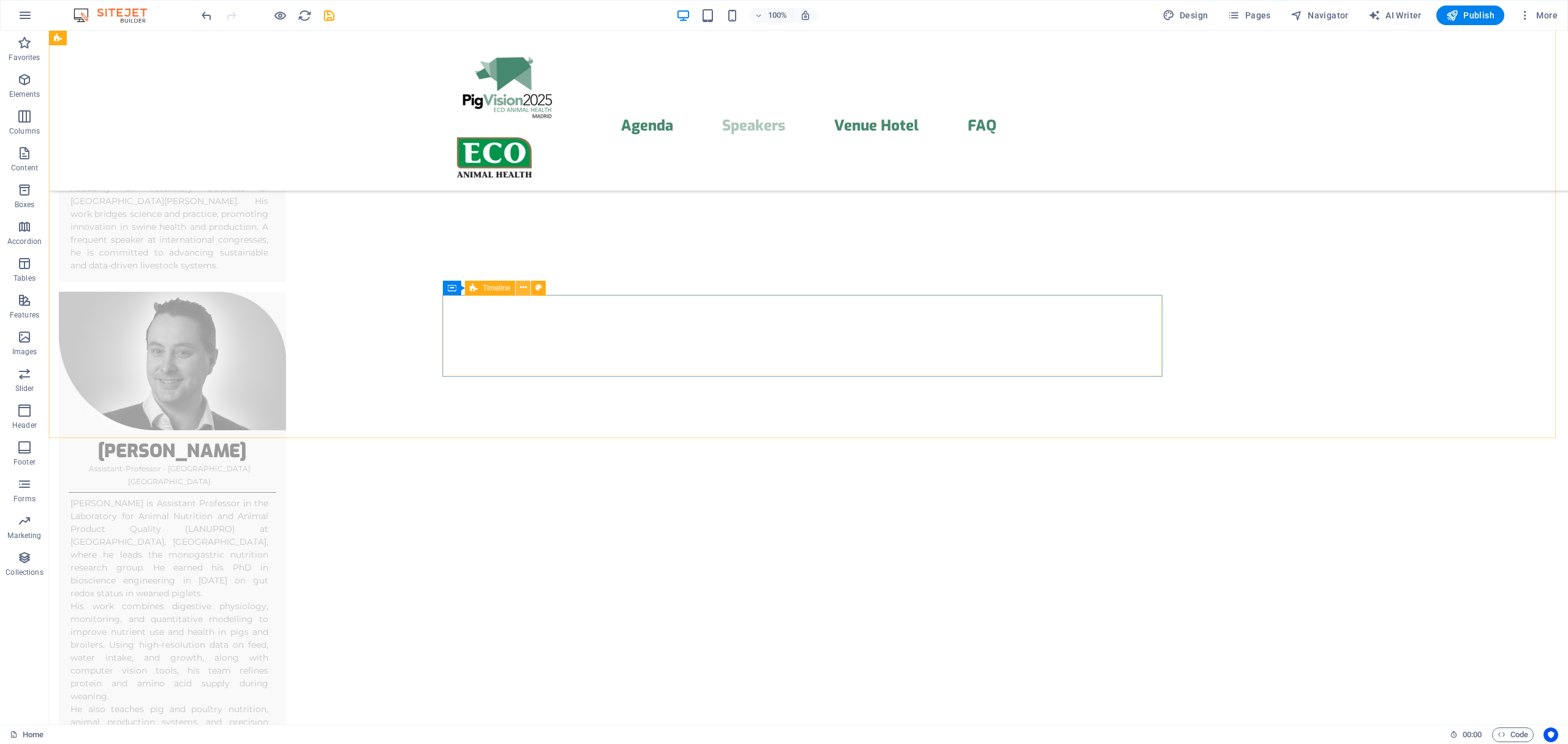
click at [521, 288] on icon at bounding box center [524, 287] width 7 height 13
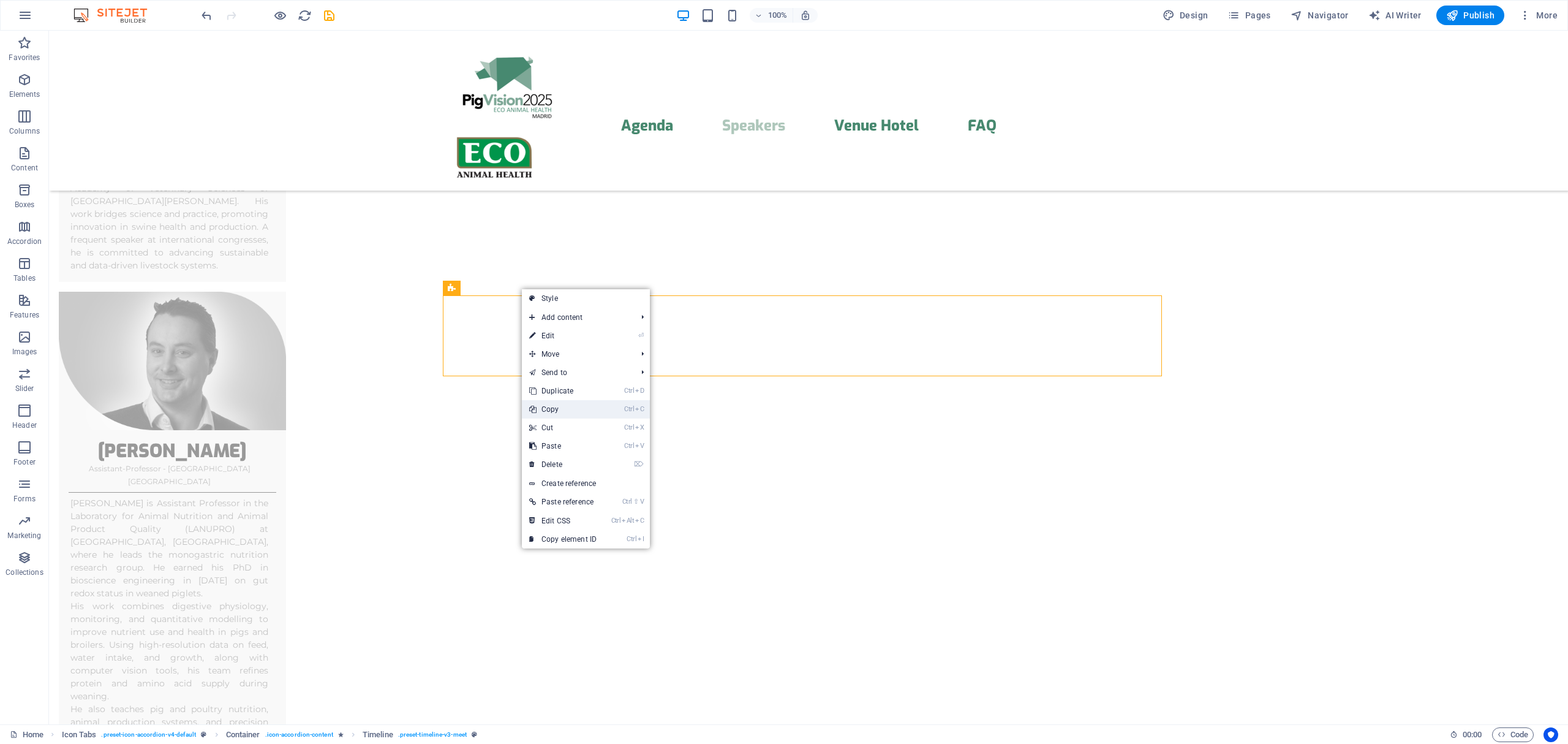
click at [565, 412] on link "Ctrl C Copy" at bounding box center [563, 409] width 82 height 18
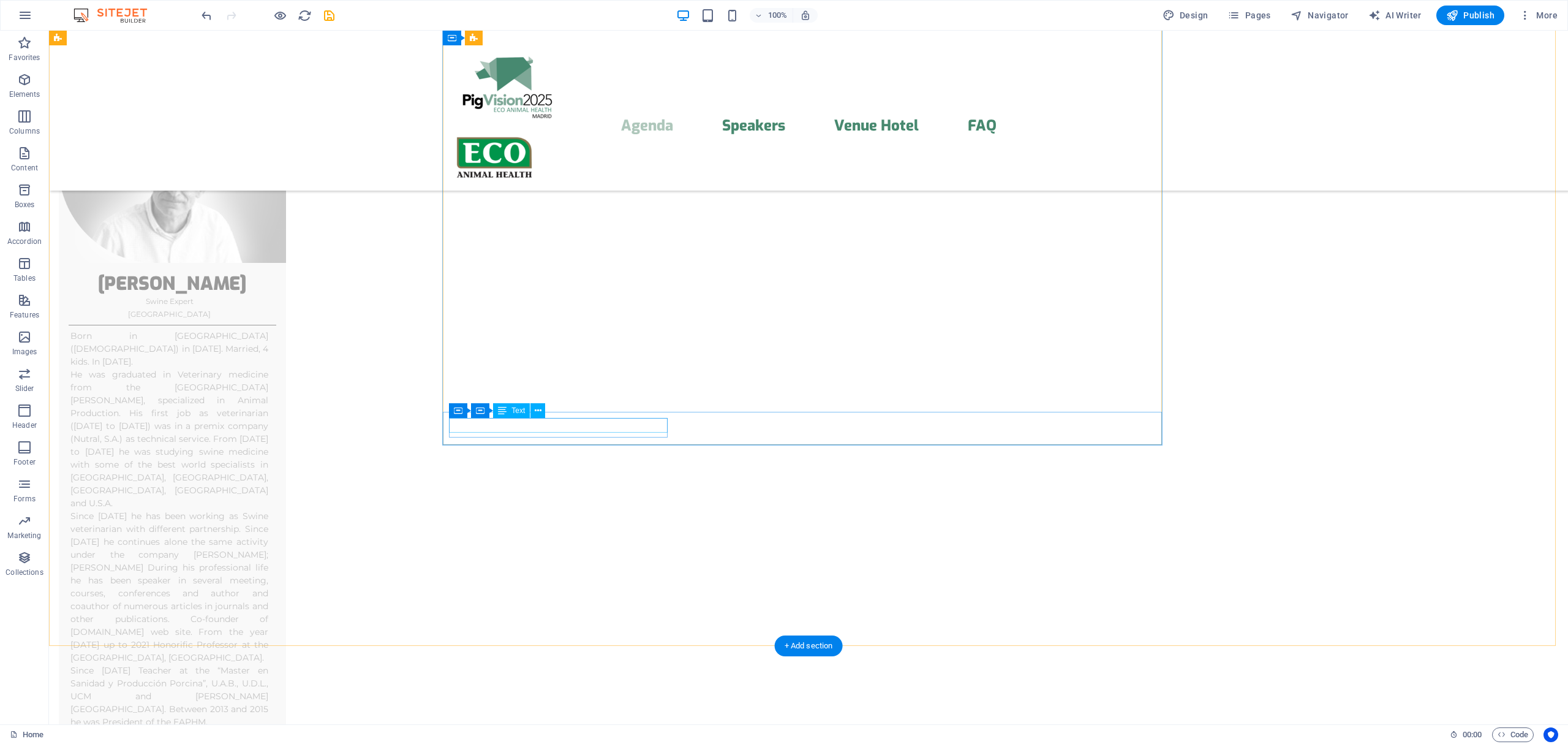
scroll to position [4949, 0]
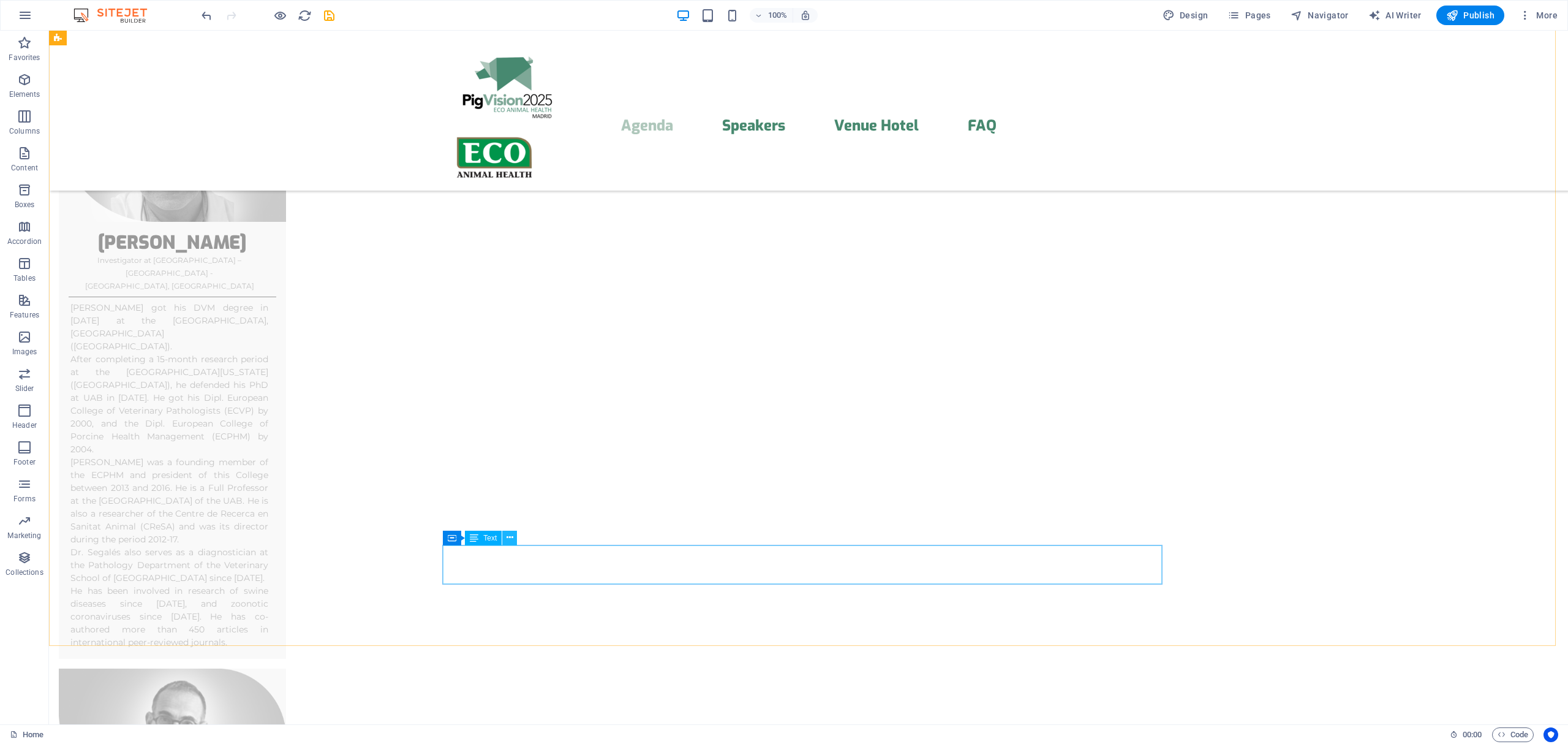
click at [509, 535] on icon at bounding box center [510, 537] width 7 height 13
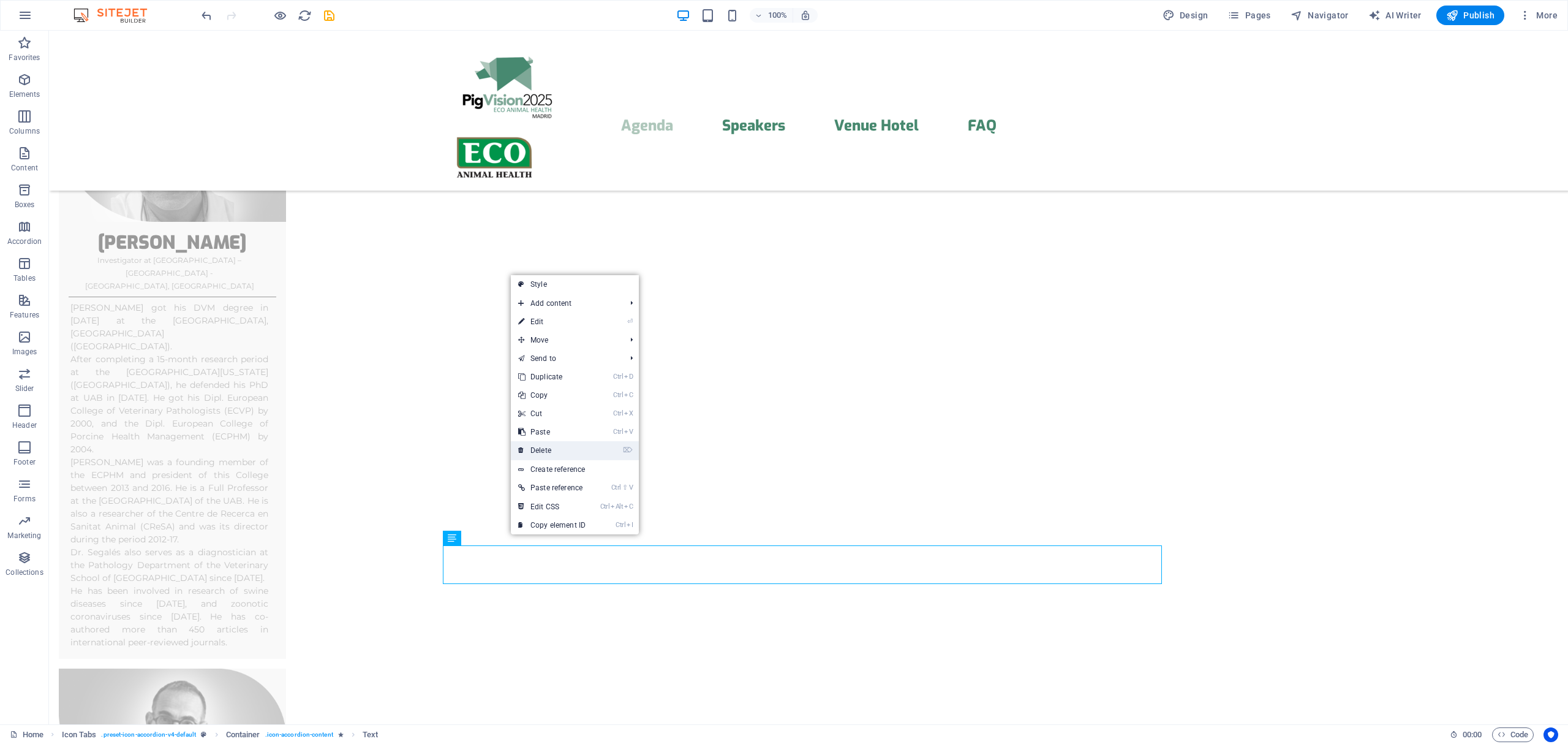
click at [553, 452] on link "⌦ Delete" at bounding box center [552, 450] width 82 height 18
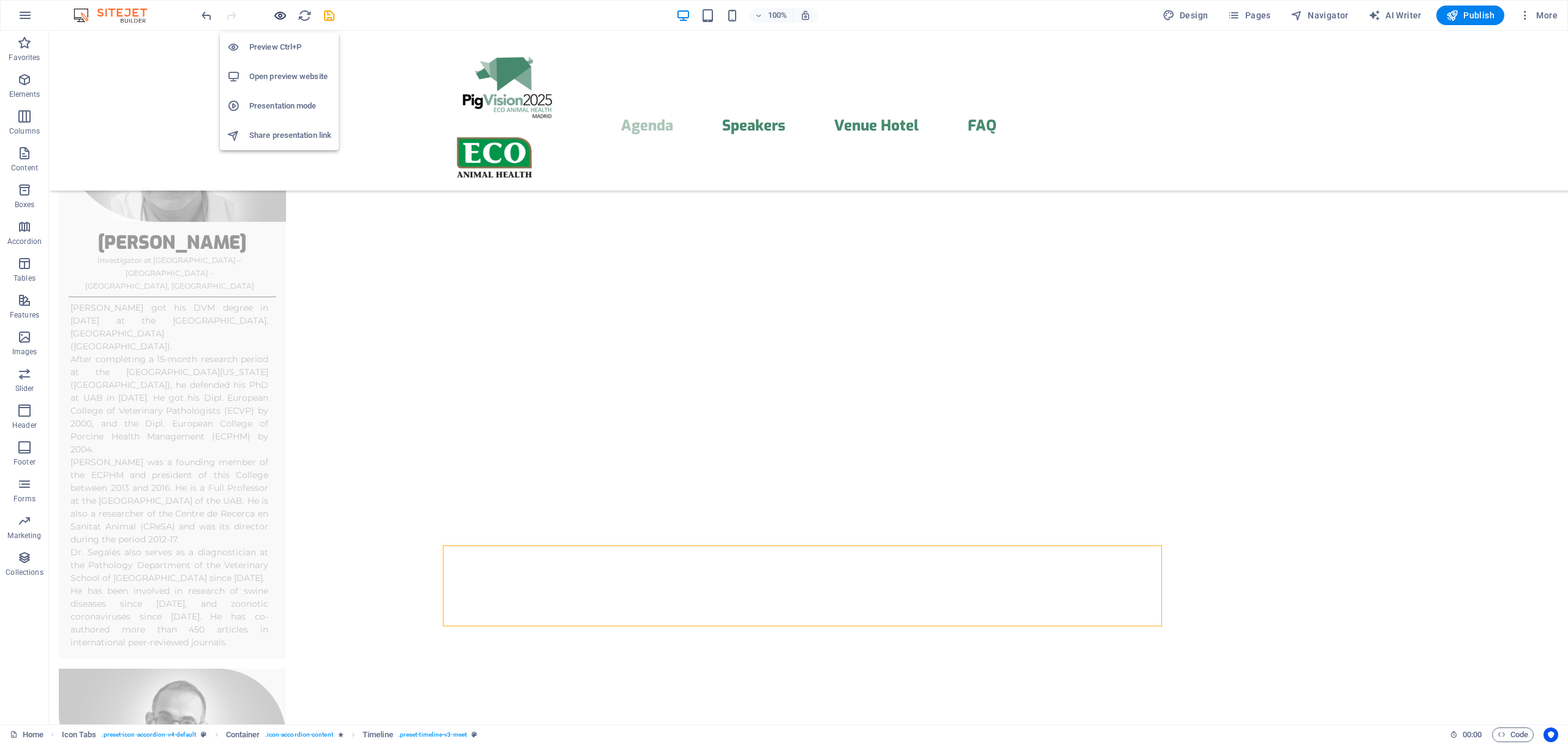
click at [277, 18] on icon "button" at bounding box center [280, 15] width 14 height 14
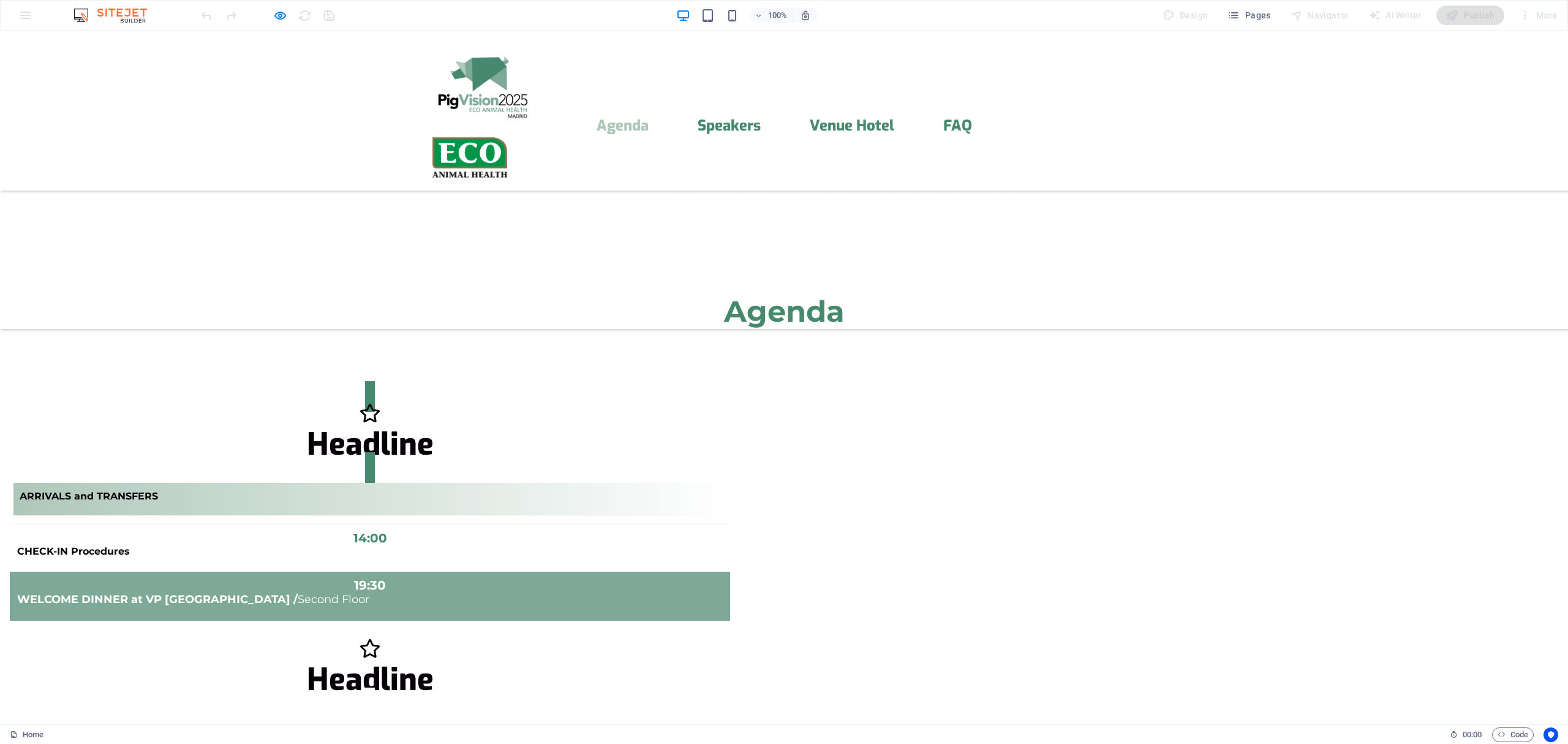
scroll to position [334, 0]
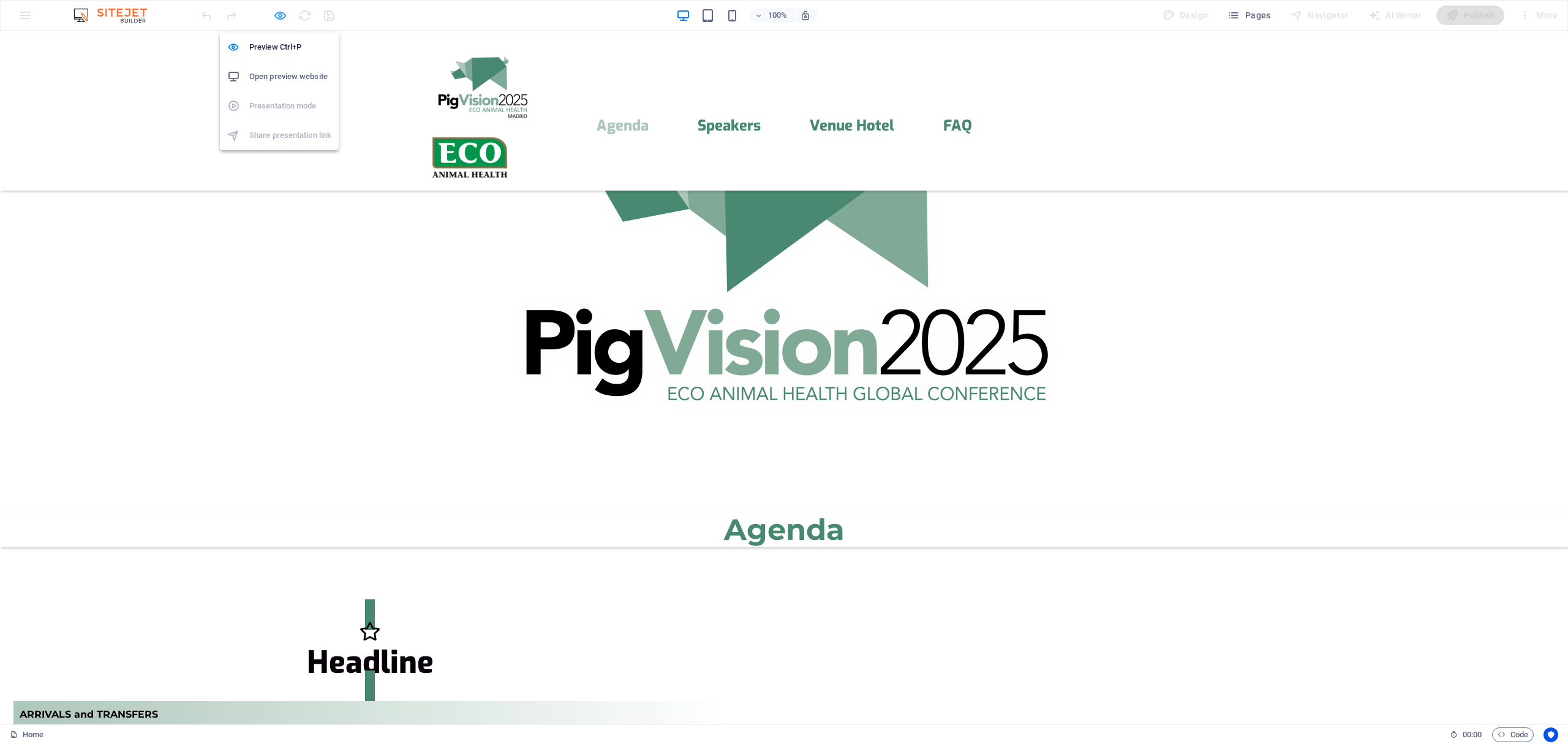
click at [278, 13] on icon "button" at bounding box center [280, 15] width 14 height 14
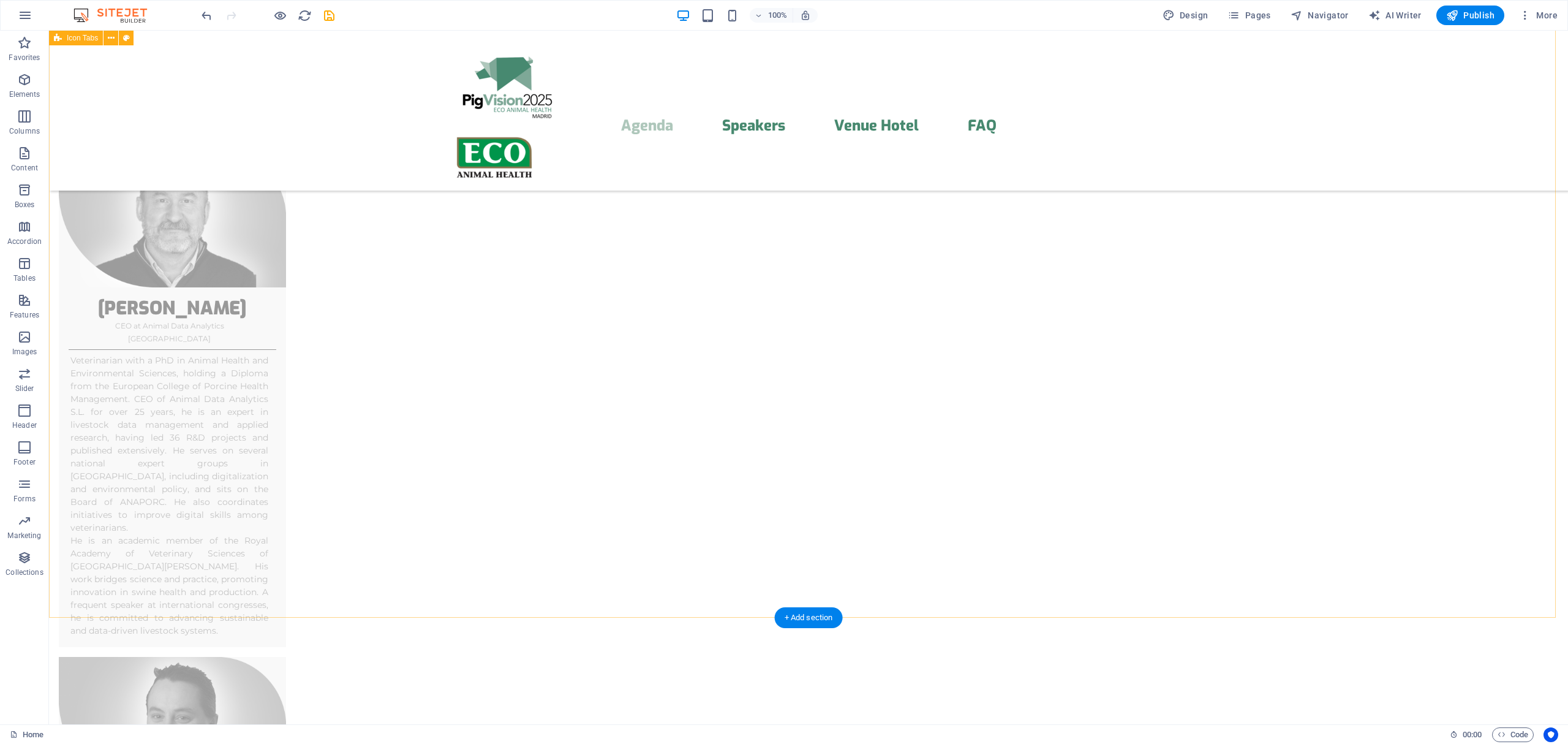
scroll to position [7306, 0]
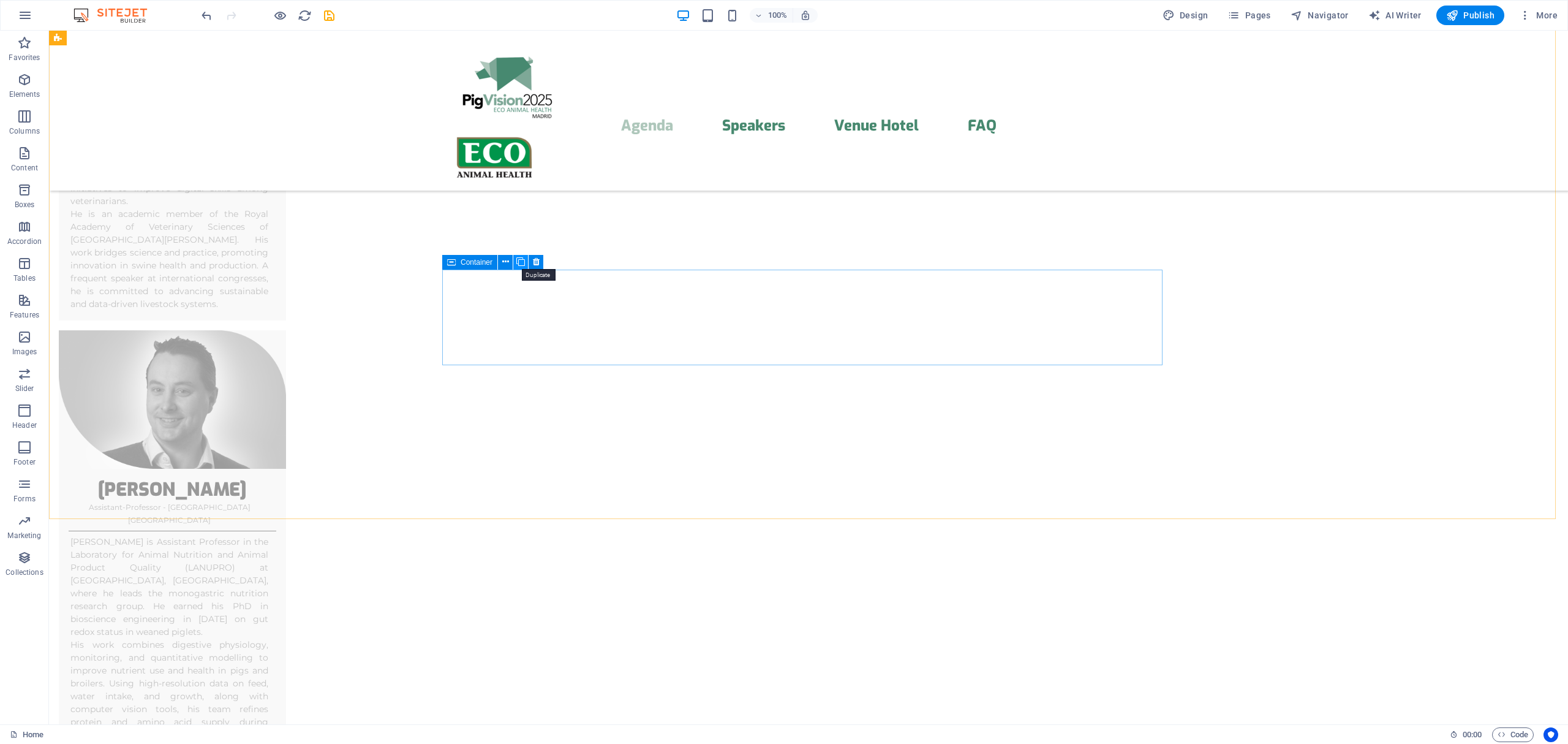
click at [521, 262] on icon at bounding box center [520, 261] width 8 height 13
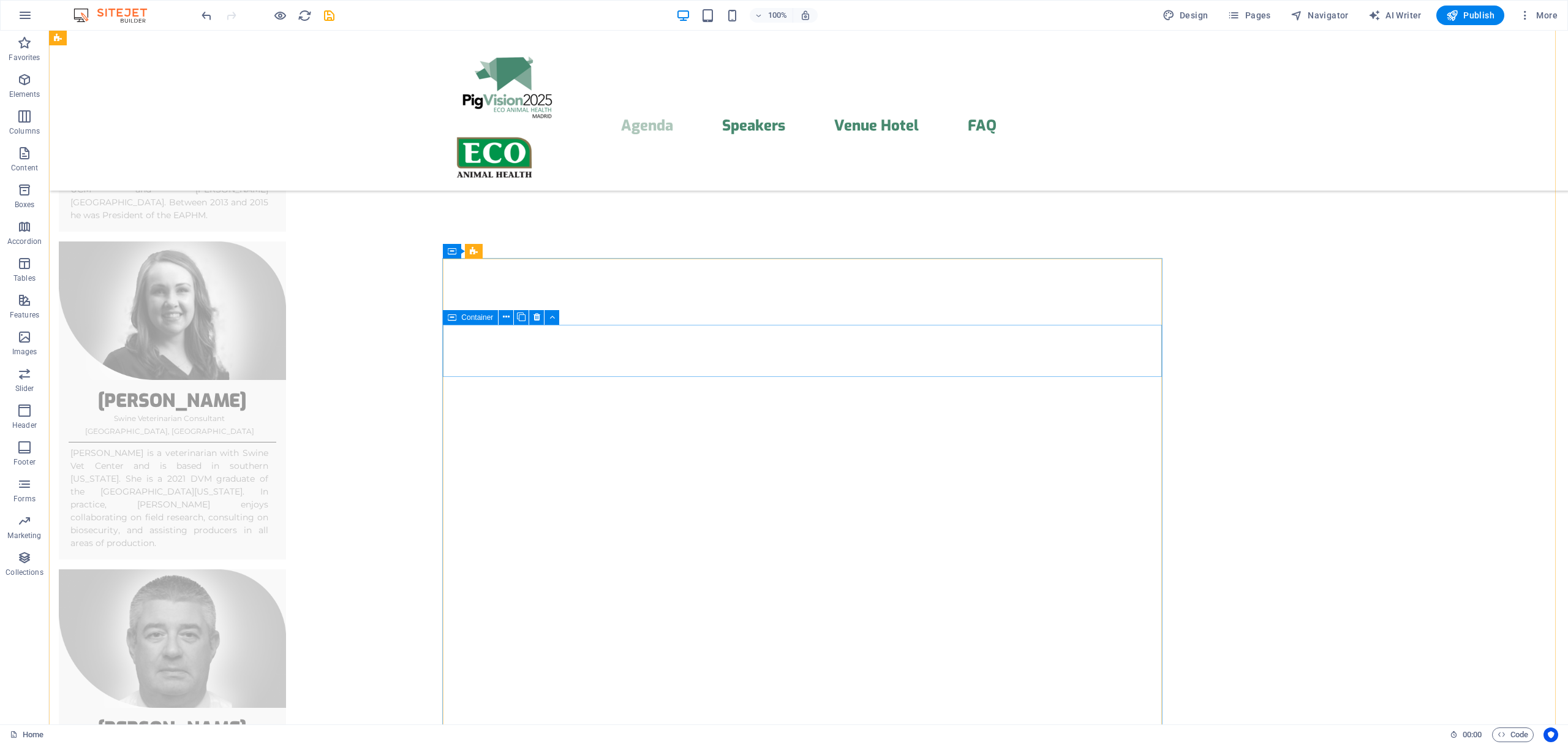
scroll to position [5781, 0]
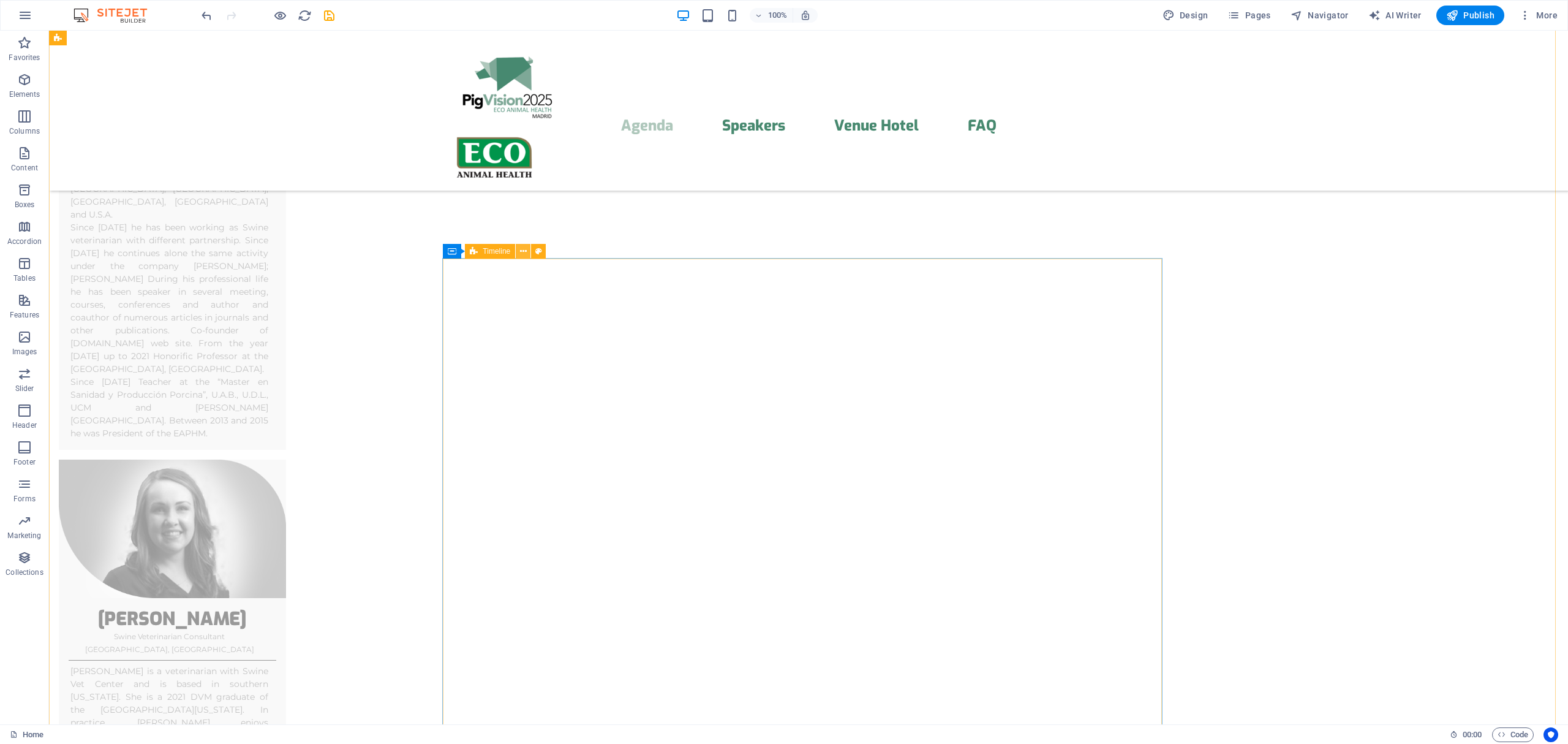
click at [523, 249] on icon at bounding box center [524, 251] width 7 height 13
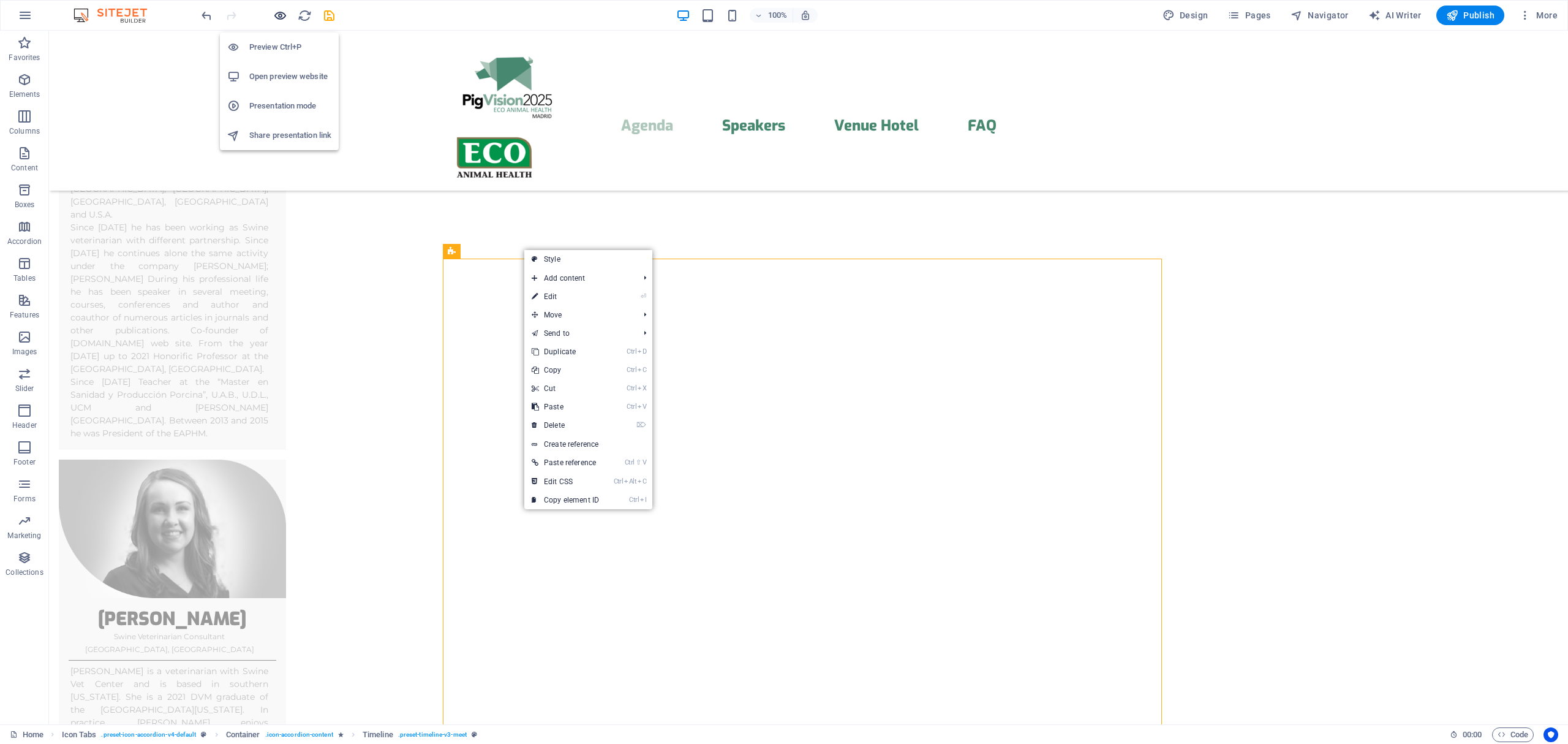
click at [281, 13] on icon "button" at bounding box center [280, 15] width 14 height 14
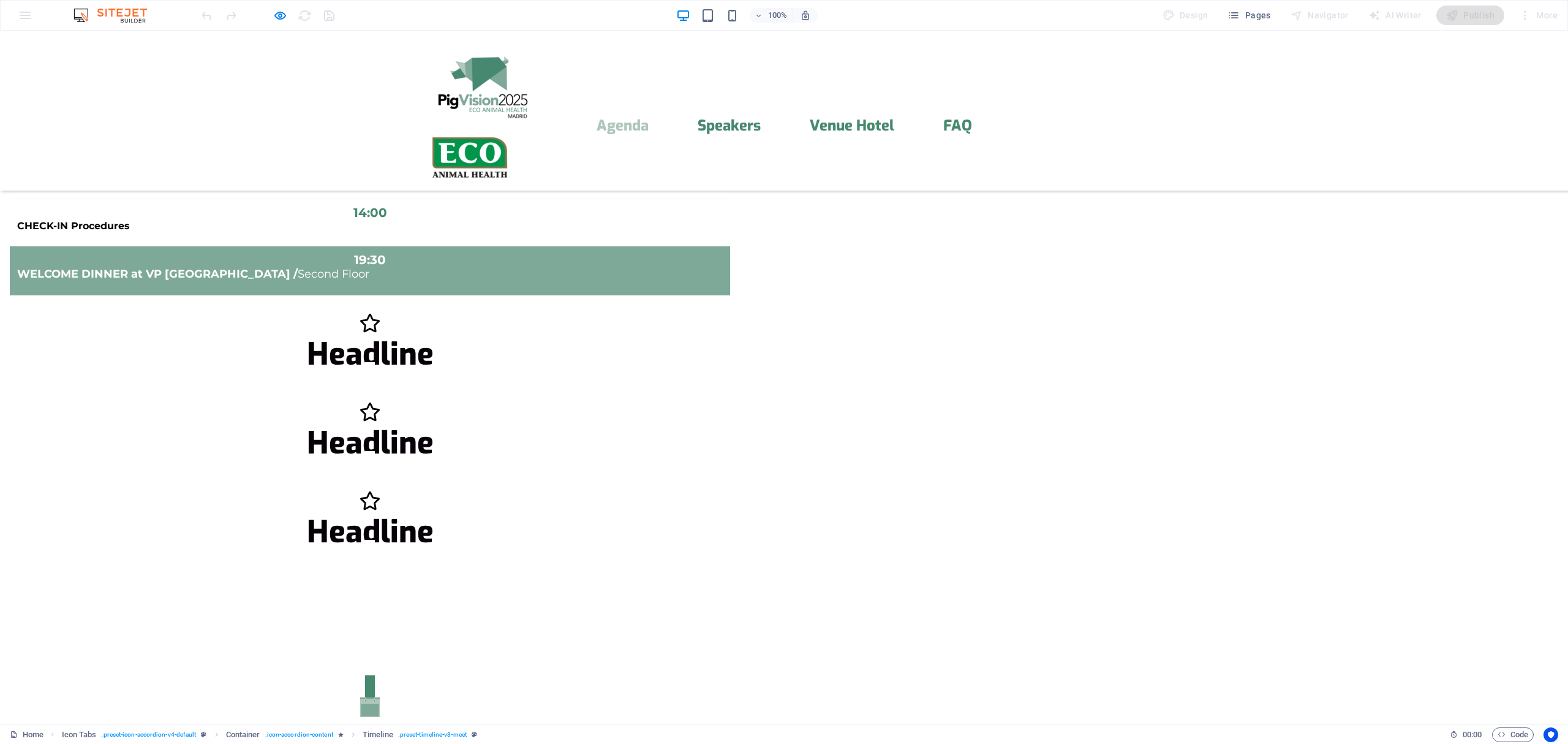
scroll to position [872, 0]
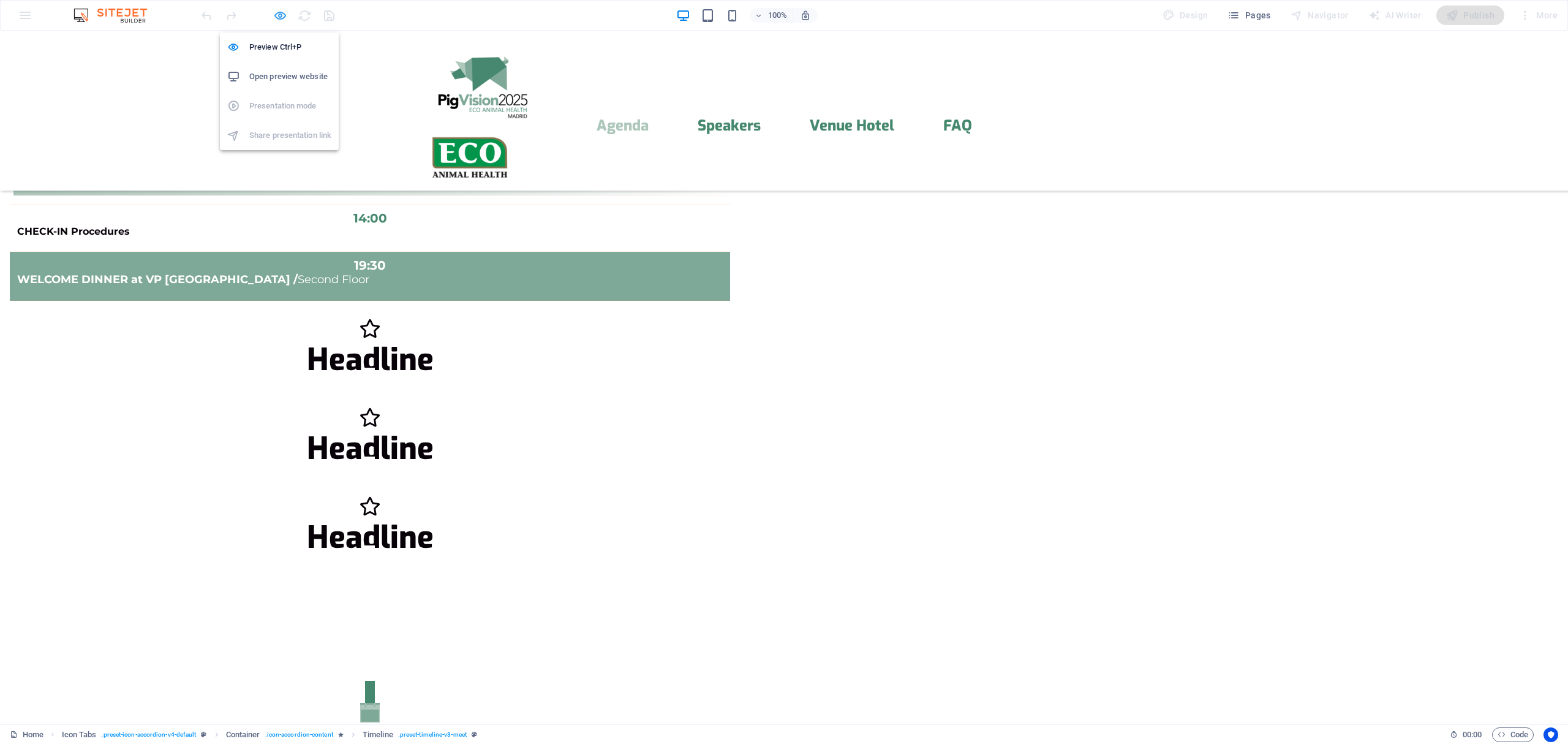
click at [284, 13] on icon "button" at bounding box center [280, 15] width 14 height 14
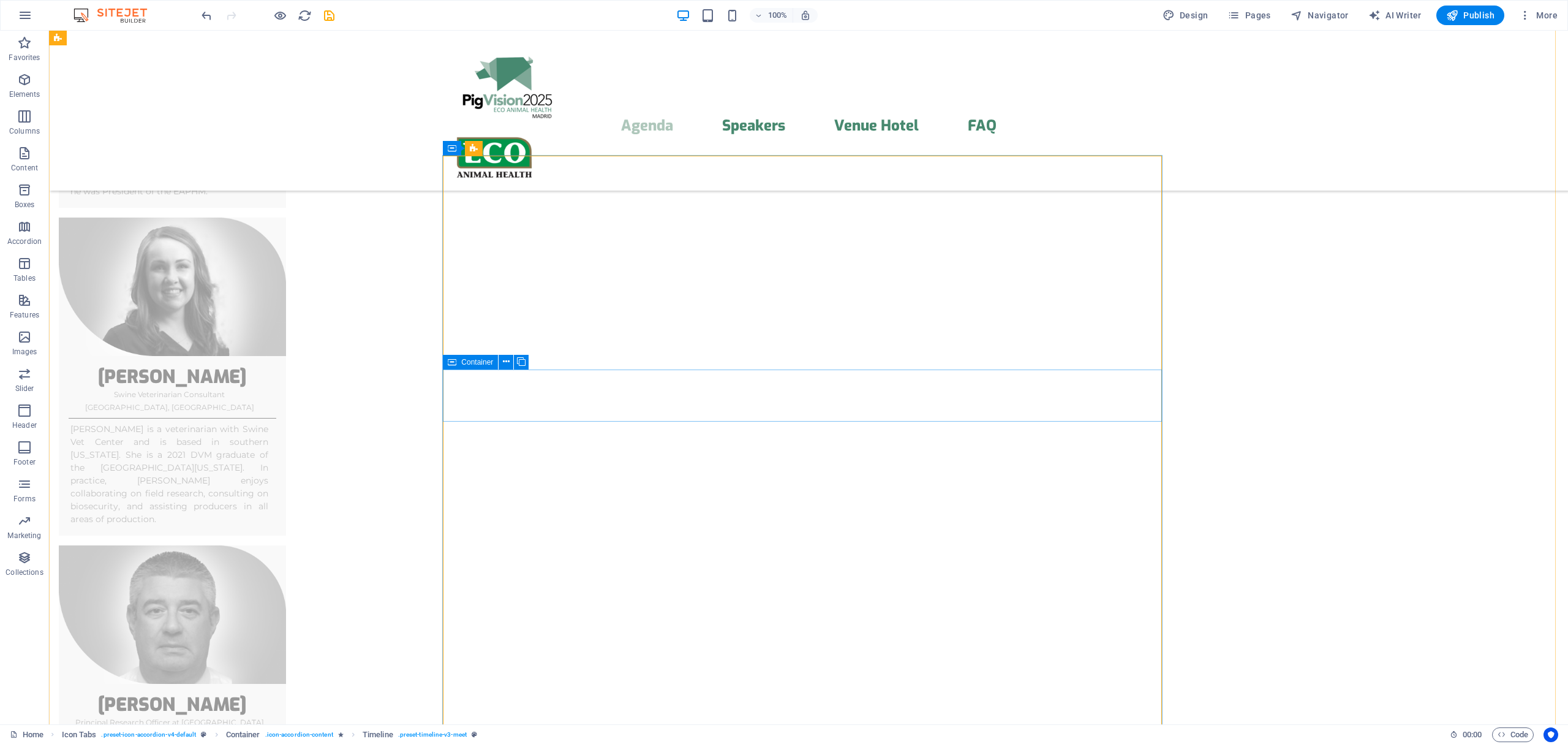
scroll to position [5696, 0]
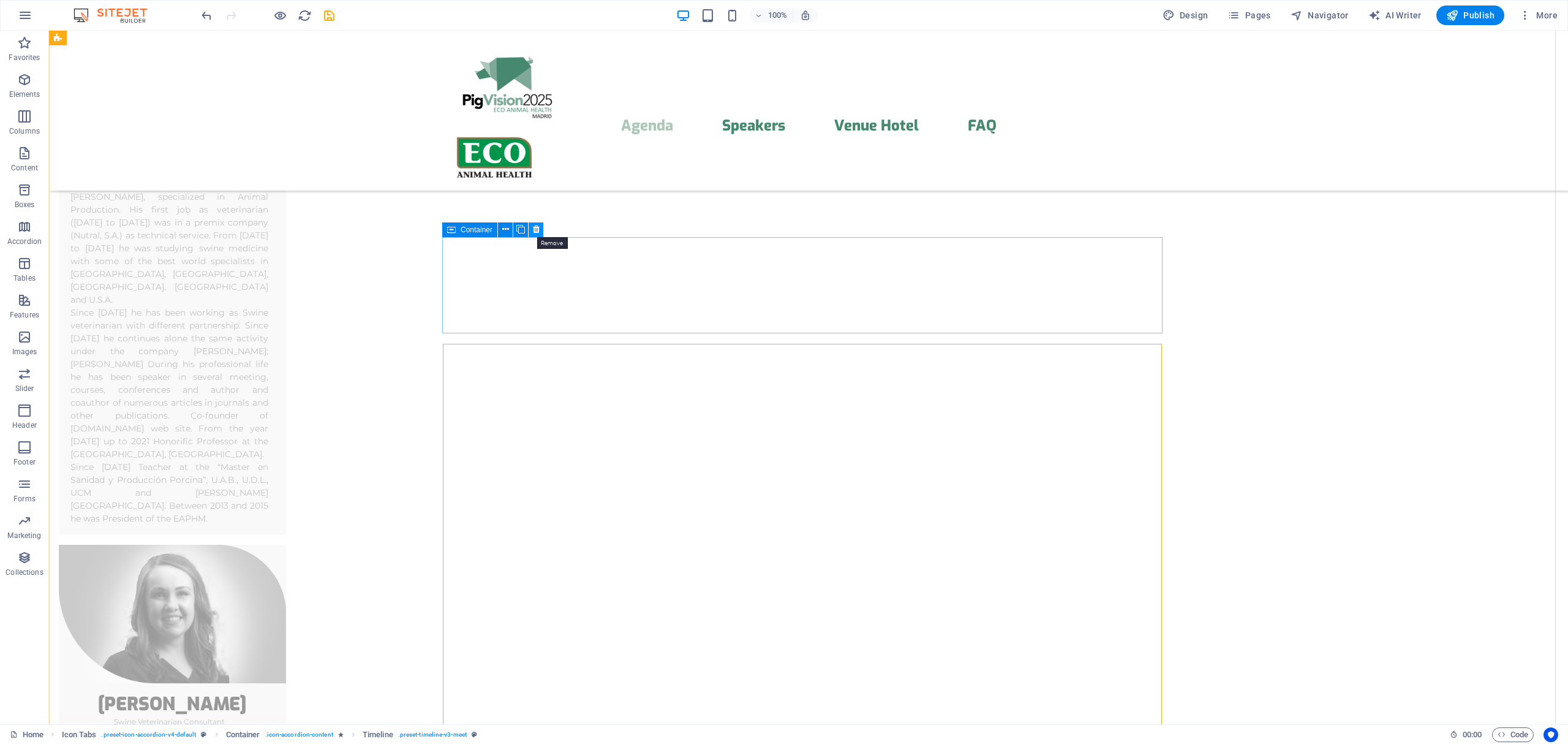
click at [535, 229] on icon at bounding box center [536, 229] width 7 height 13
click at [281, 11] on icon "button" at bounding box center [280, 15] width 14 height 14
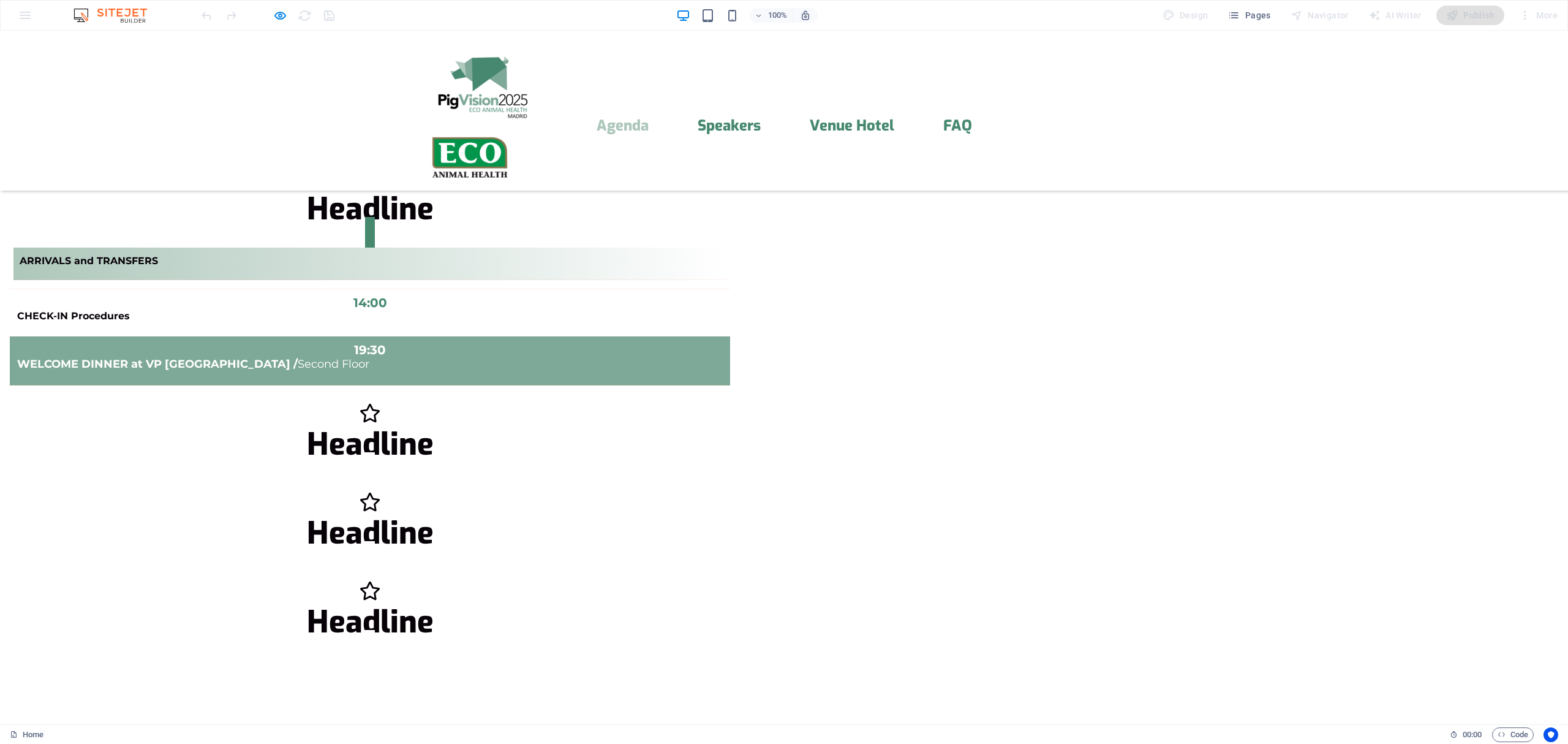
scroll to position [679, 0]
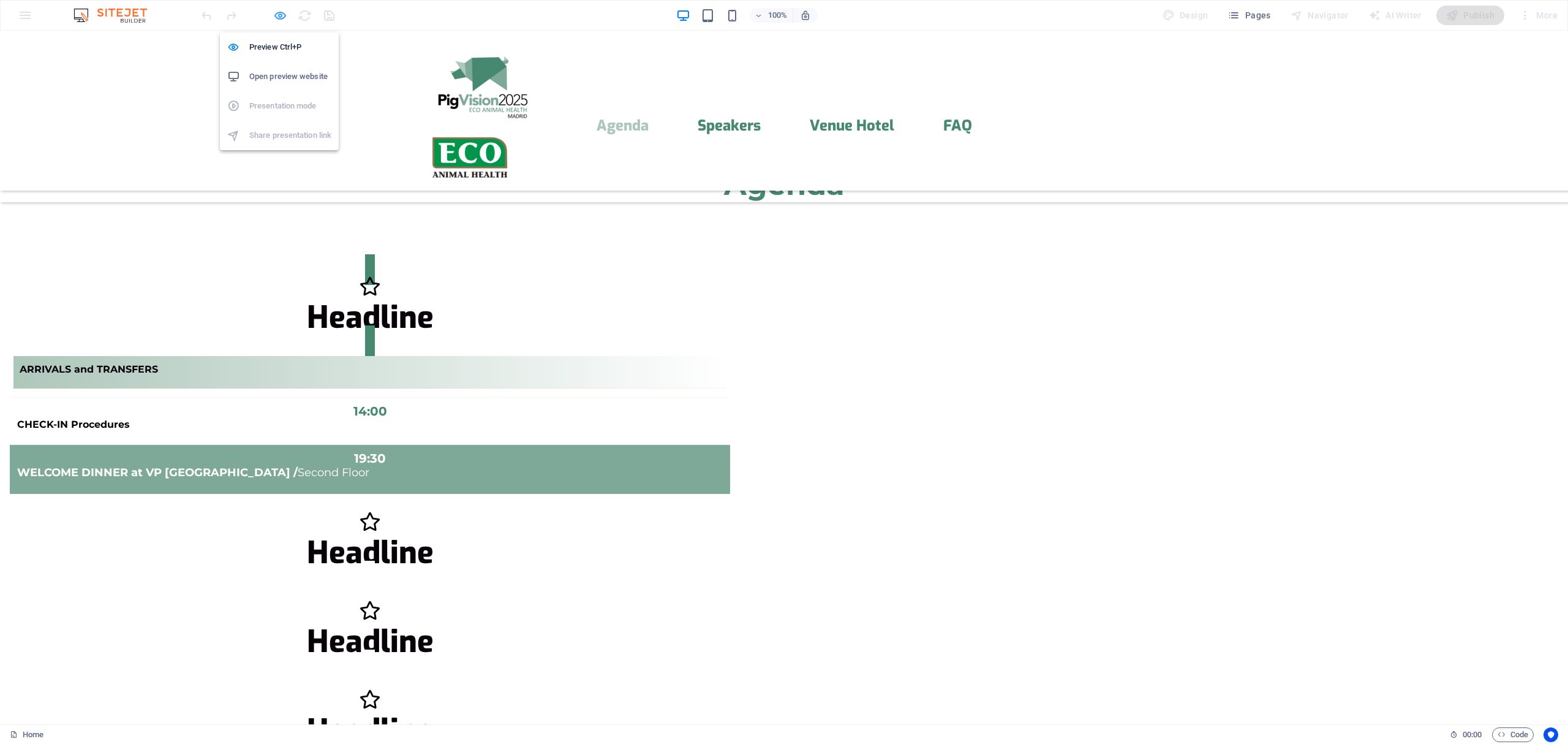
click at [279, 16] on icon "button" at bounding box center [280, 15] width 14 height 14
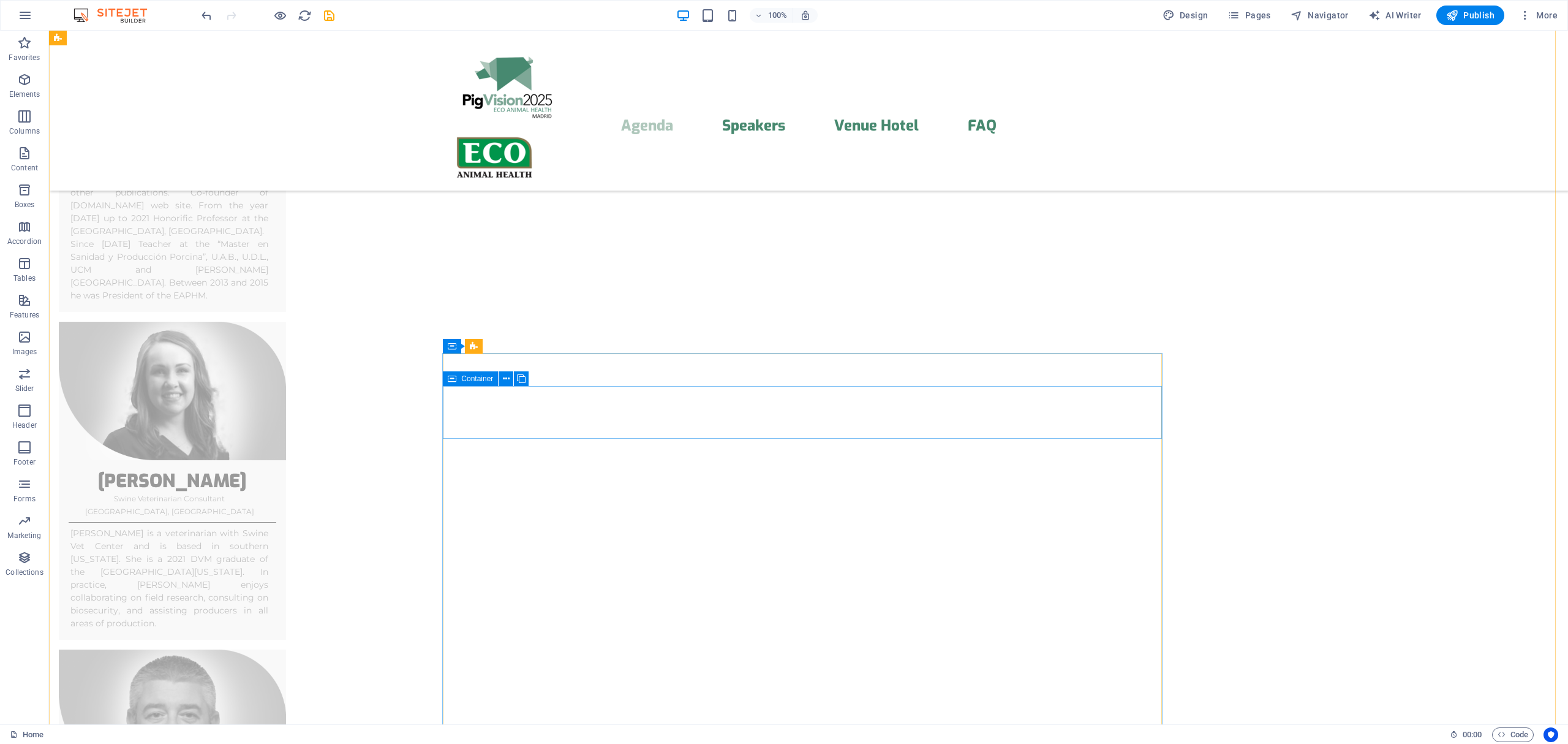
scroll to position [5593, 0]
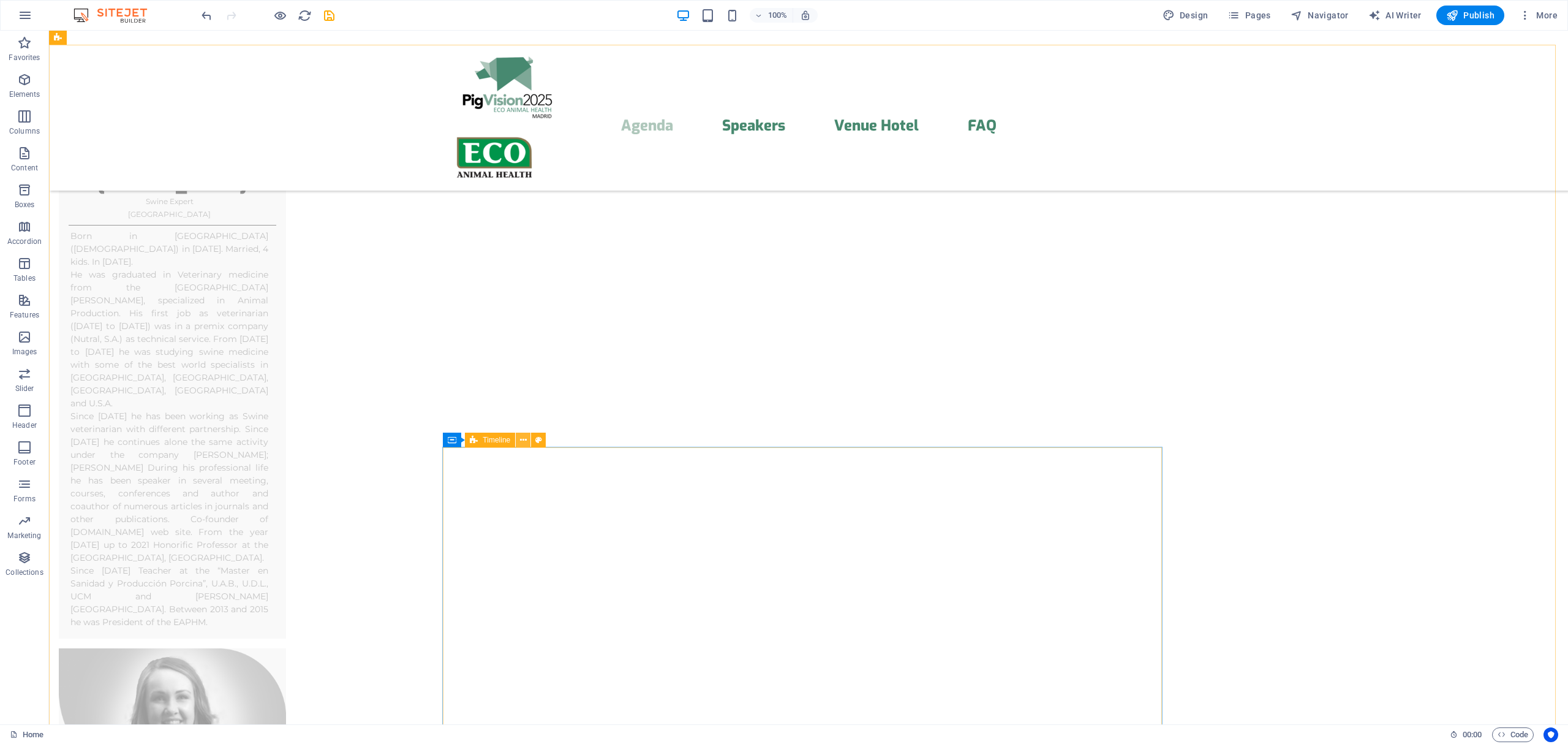
click at [520, 437] on icon at bounding box center [524, 440] width 7 height 13
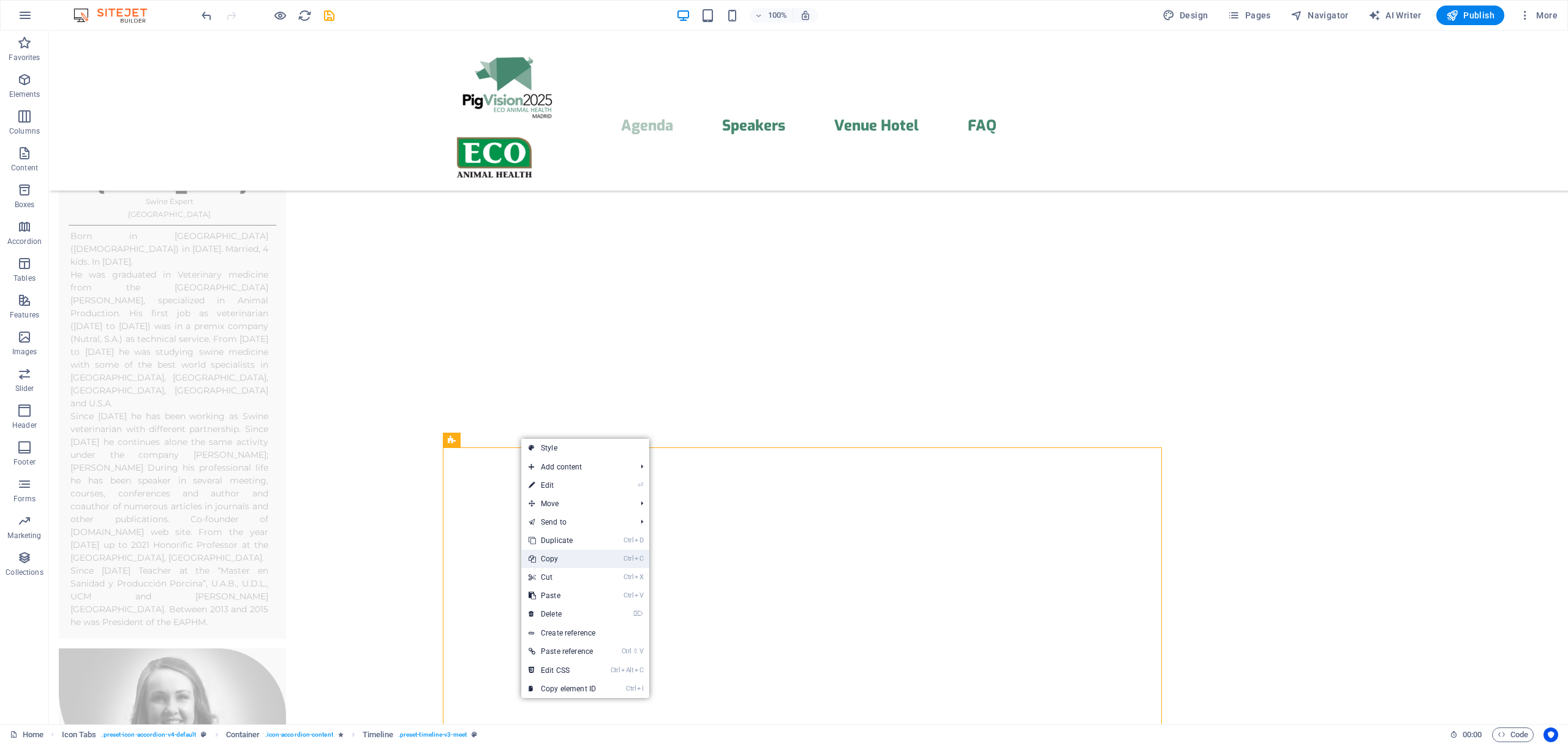
click at [560, 561] on link "Ctrl C Copy" at bounding box center [562, 559] width 82 height 18
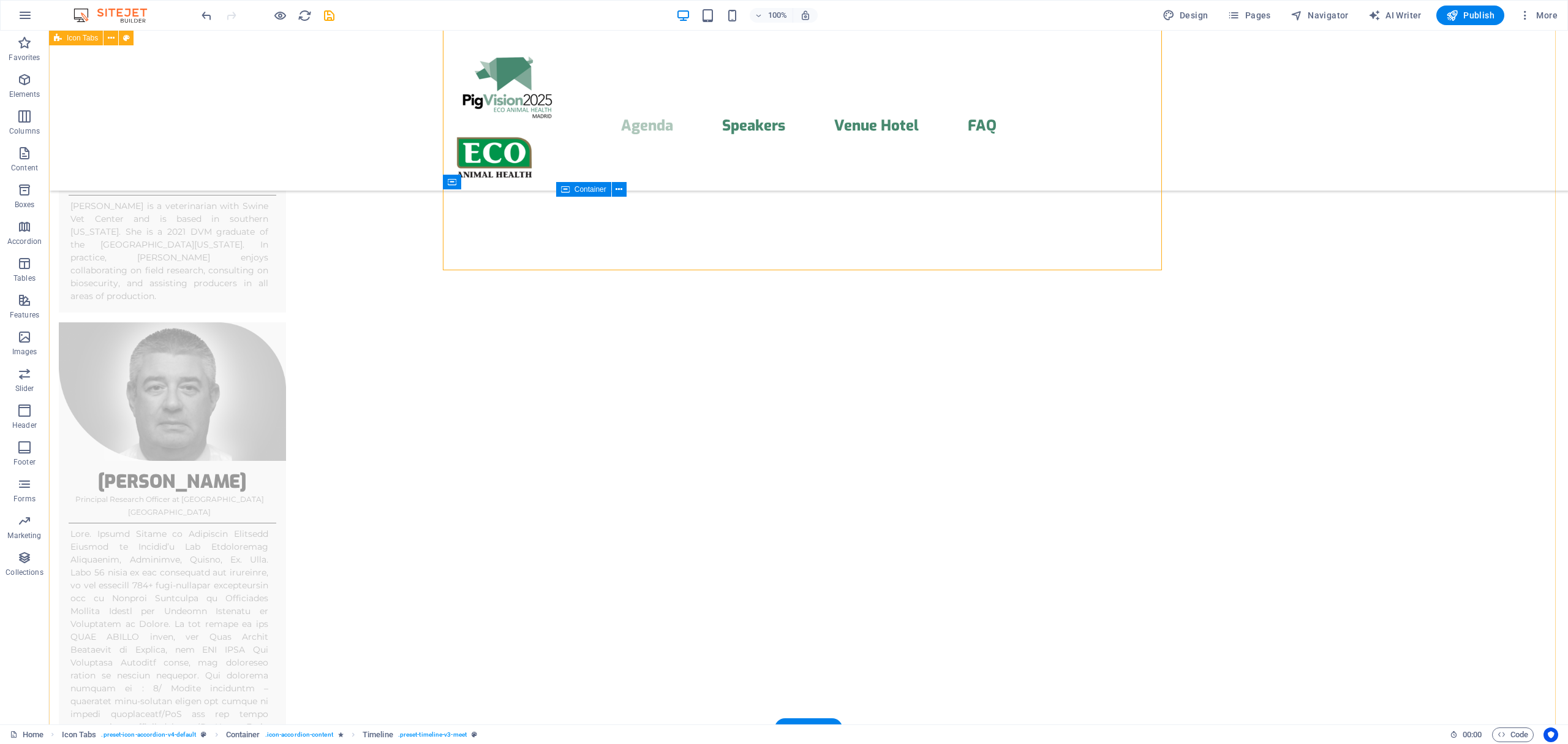
scroll to position [6465, 0]
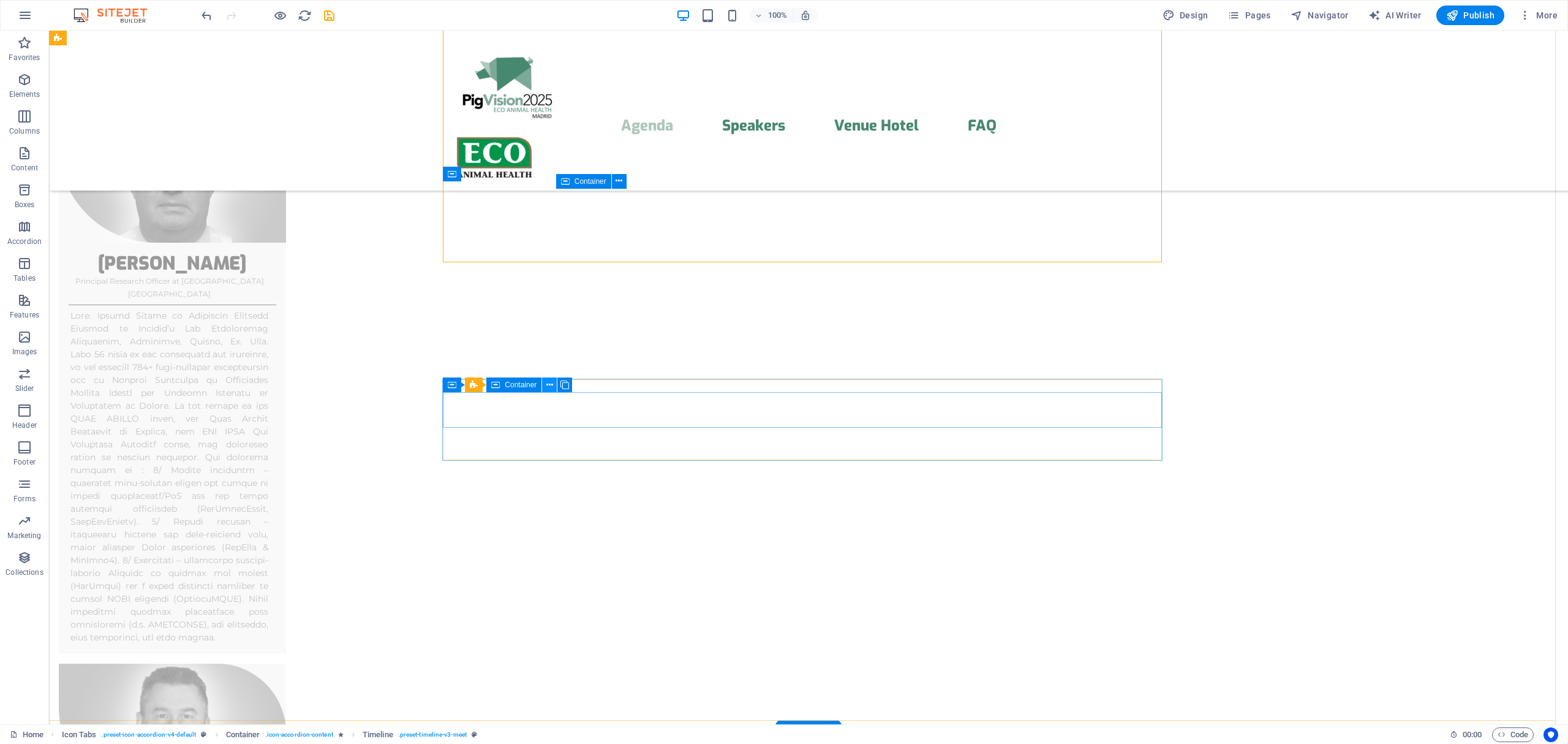
click at [549, 383] on icon at bounding box center [549, 385] width 7 height 13
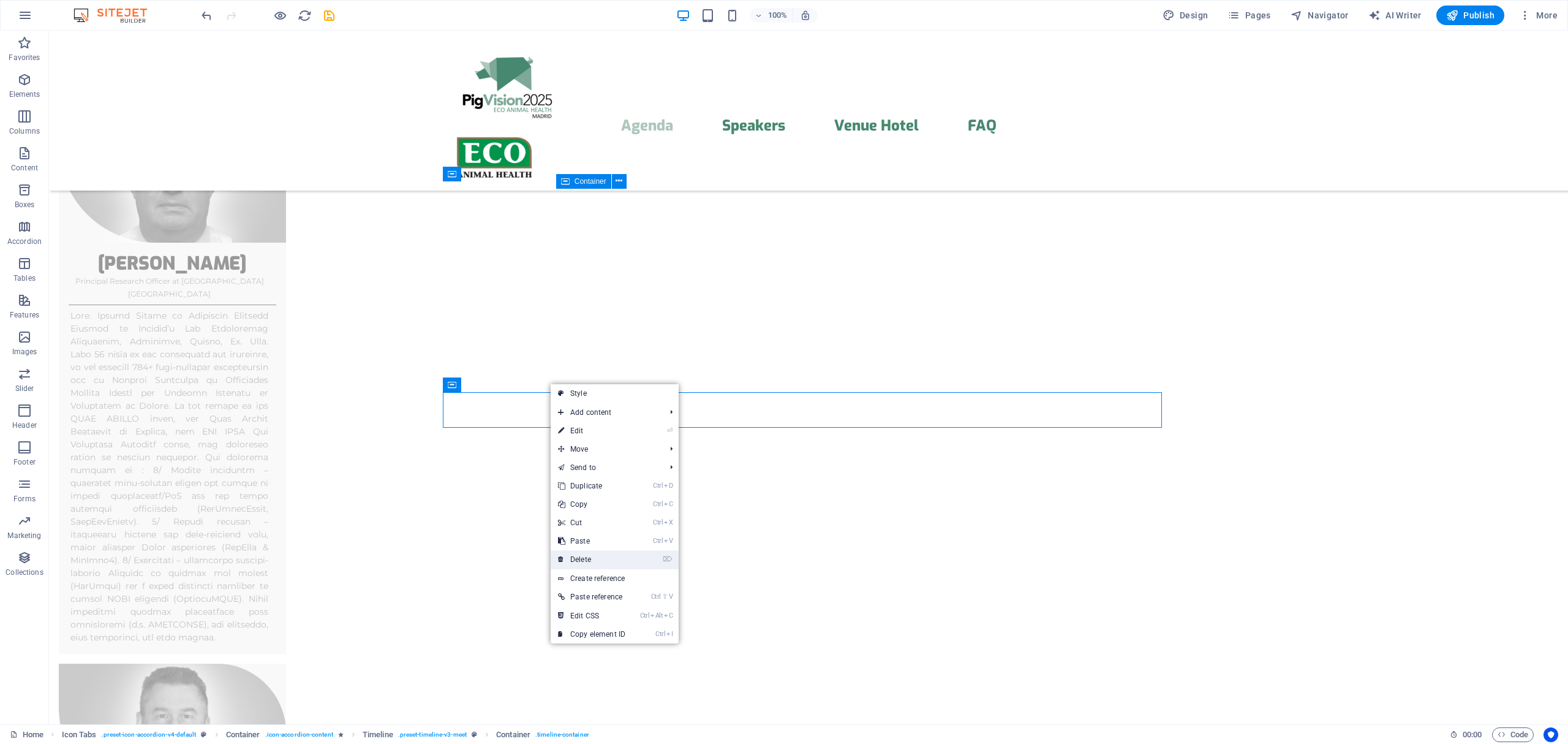
click at [591, 557] on link "⌦ Delete" at bounding box center [591, 560] width 82 height 18
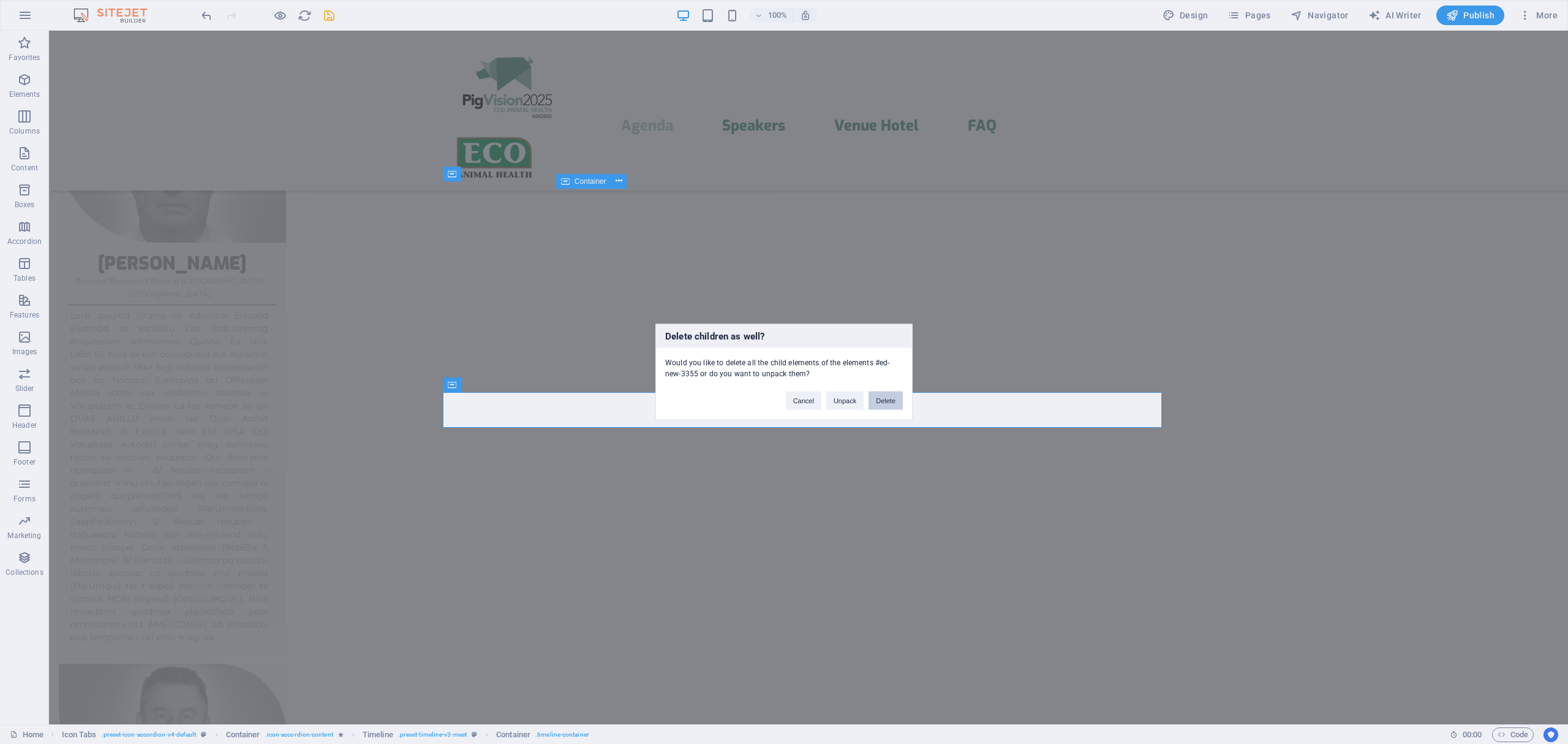
click at [887, 398] on button "Delete" at bounding box center [885, 400] width 34 height 18
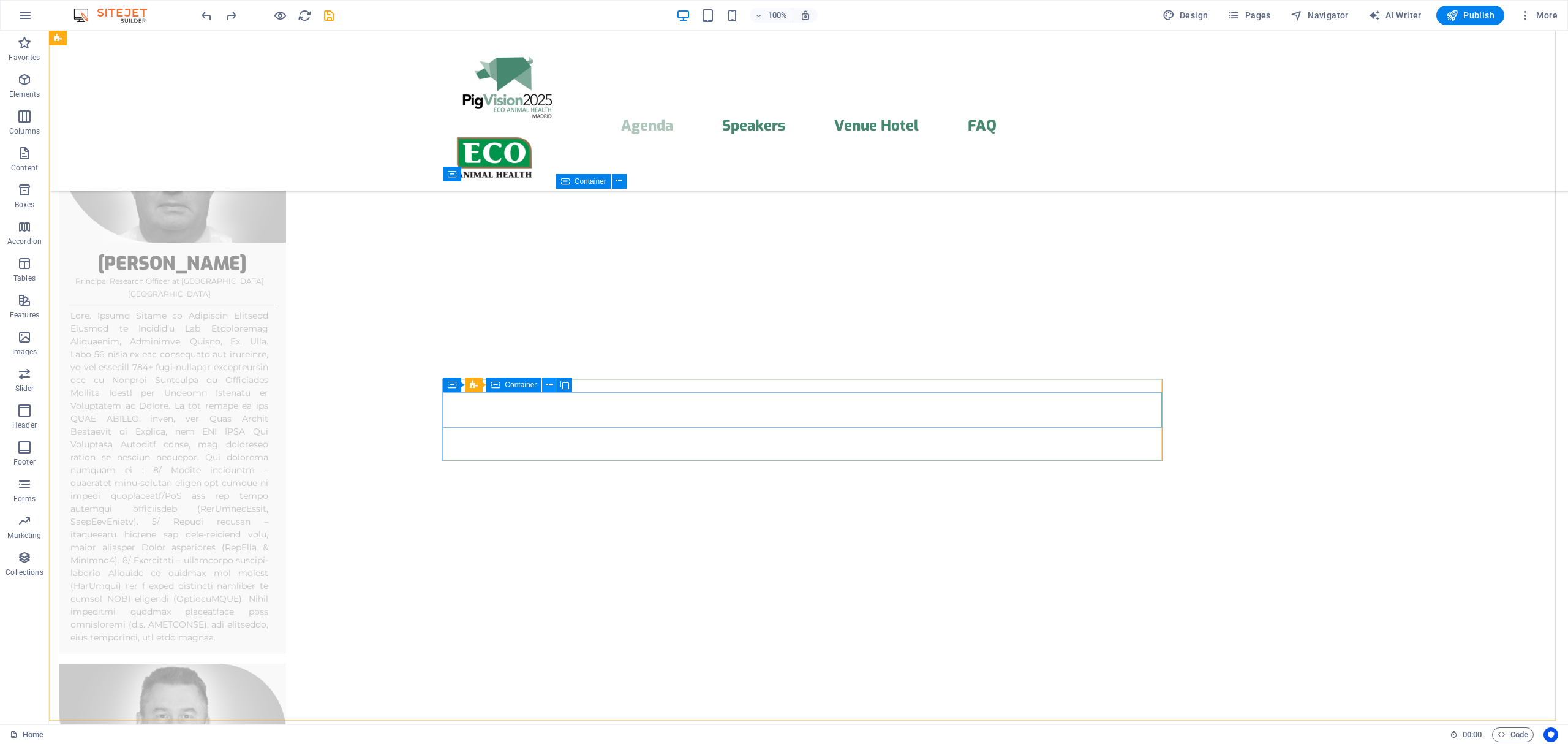
click at [549, 385] on icon at bounding box center [549, 385] width 7 height 13
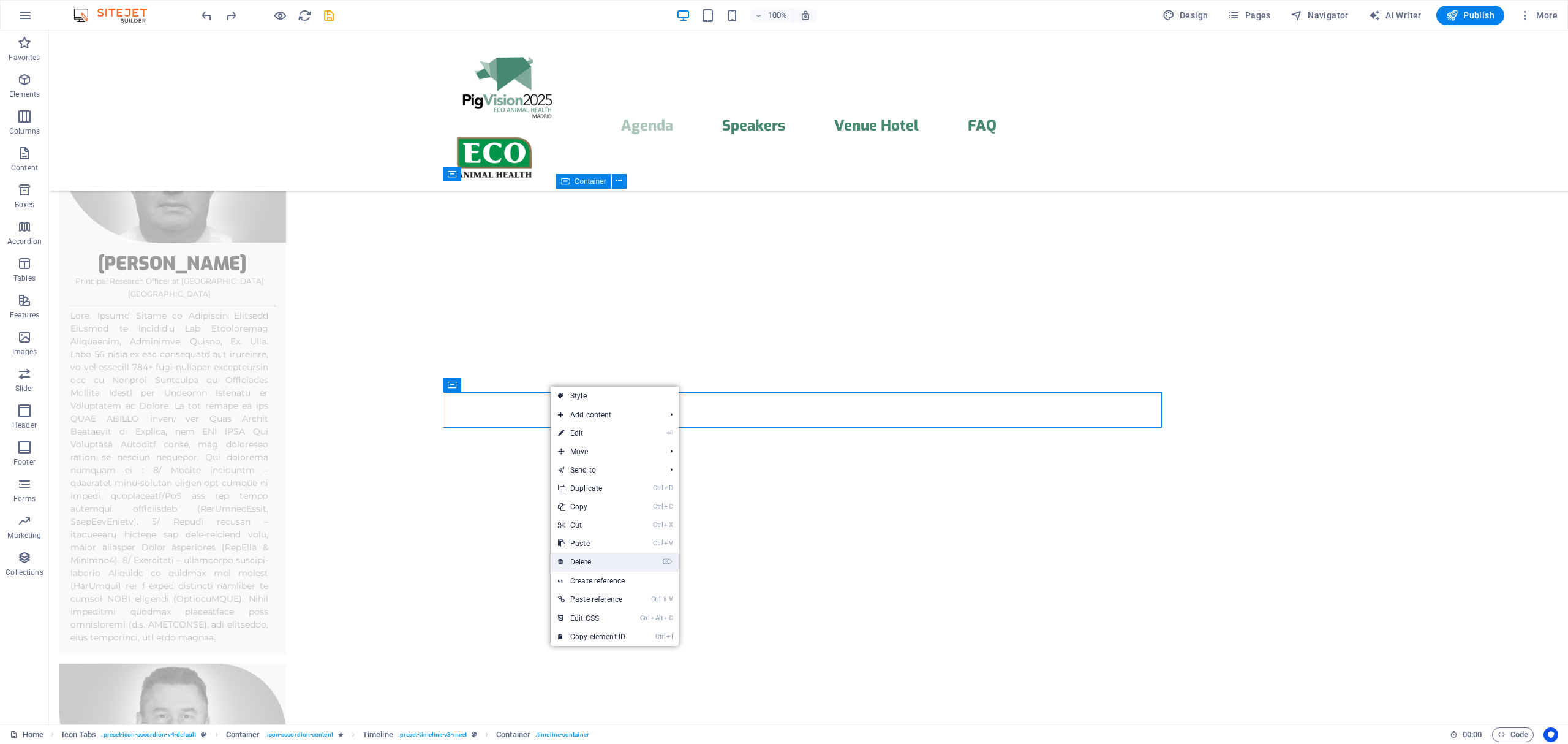
click at [579, 559] on link "⌦ Delete" at bounding box center [591, 562] width 82 height 18
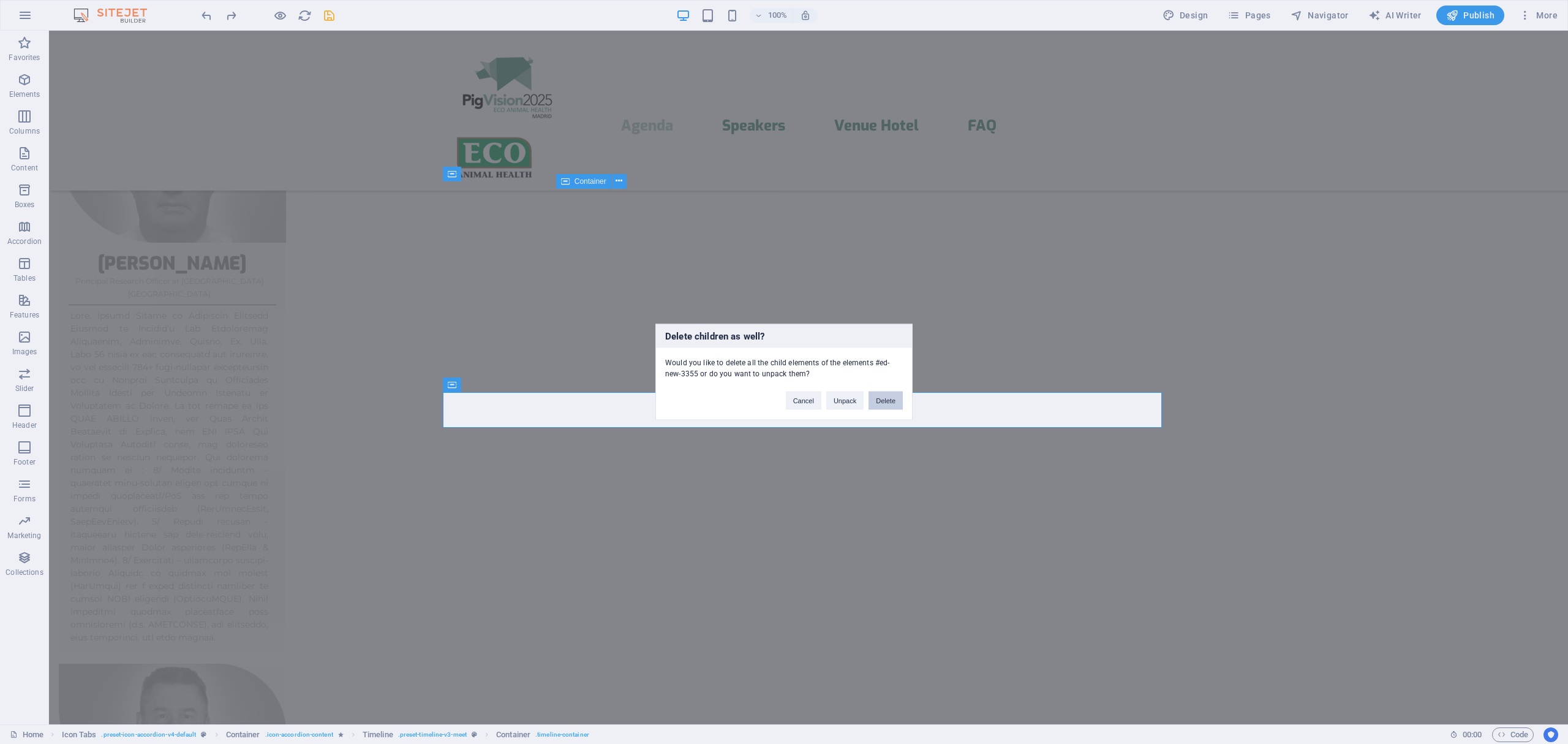
click at [883, 402] on button "Delete" at bounding box center [885, 400] width 34 height 18
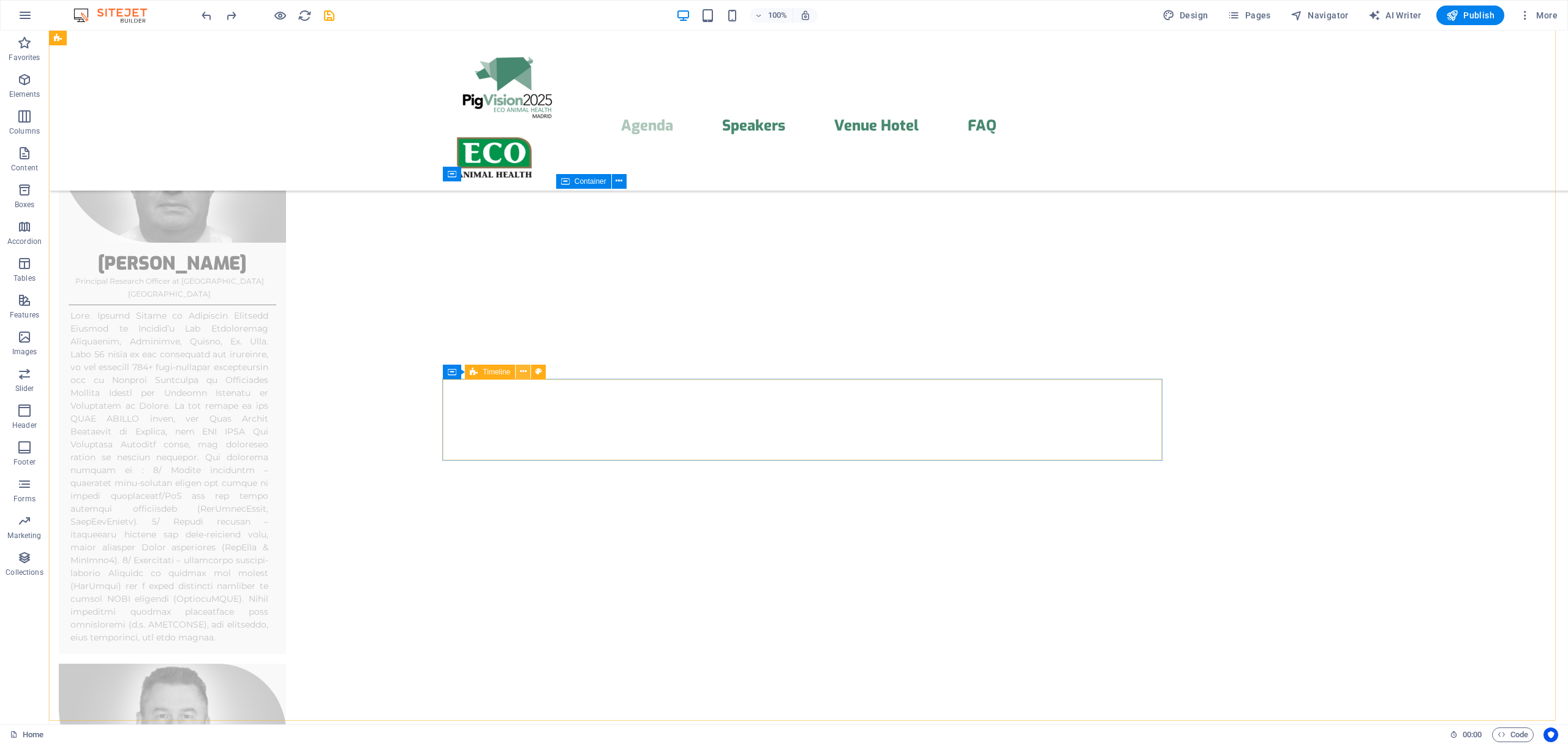
click at [520, 373] on icon at bounding box center [524, 371] width 7 height 13
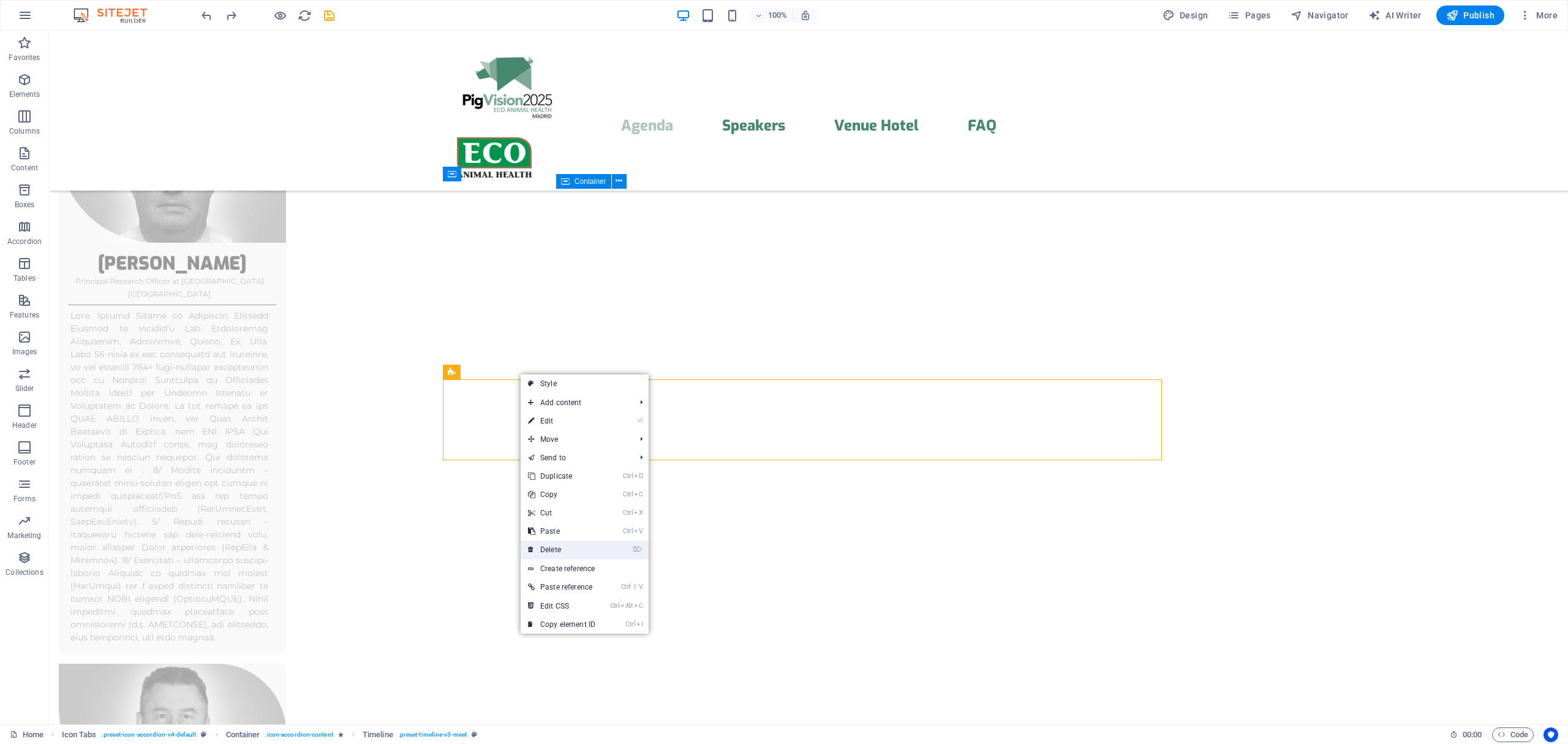
click at [564, 550] on link "⌦ Delete" at bounding box center [562, 550] width 82 height 18
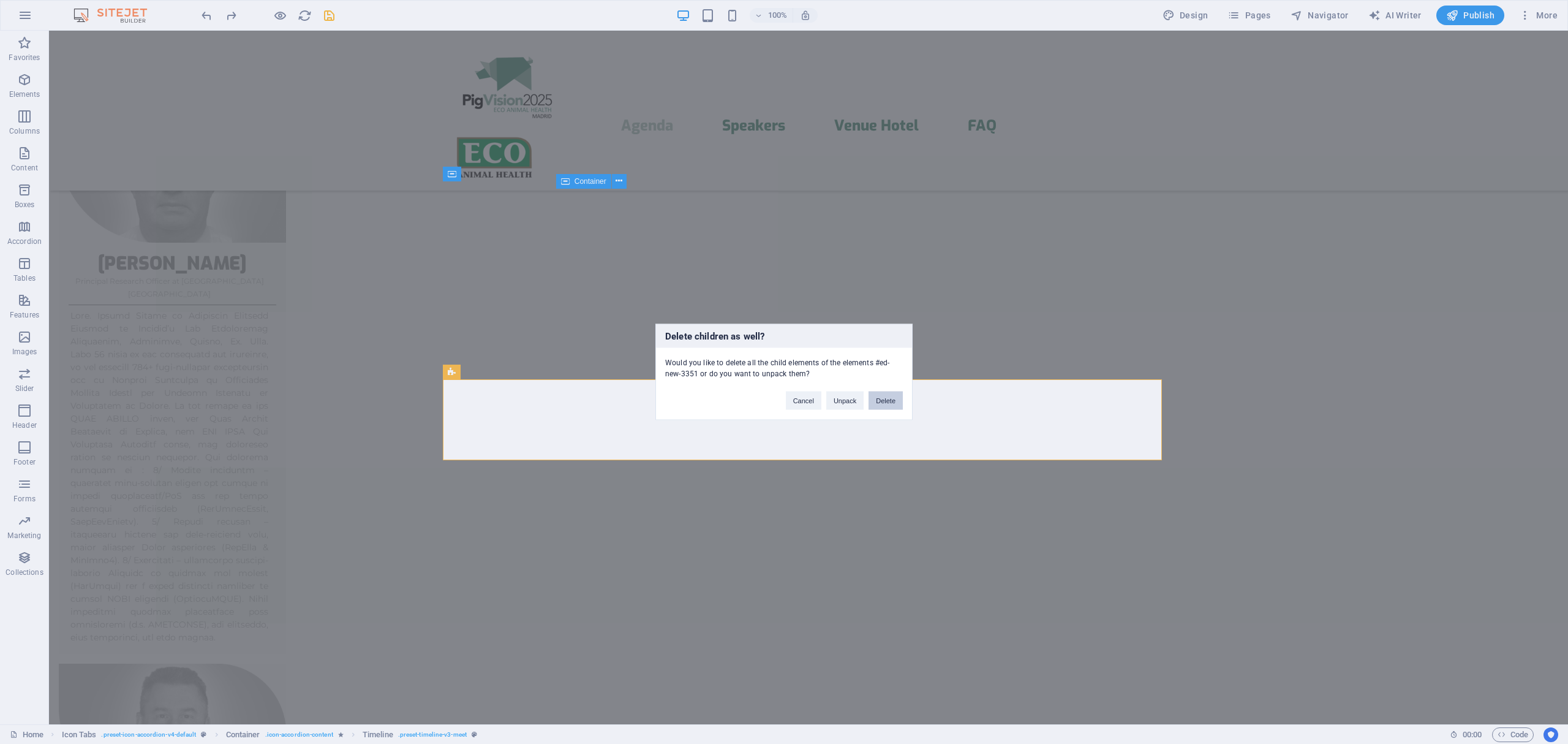
click at [888, 400] on button "Delete" at bounding box center [885, 400] width 34 height 18
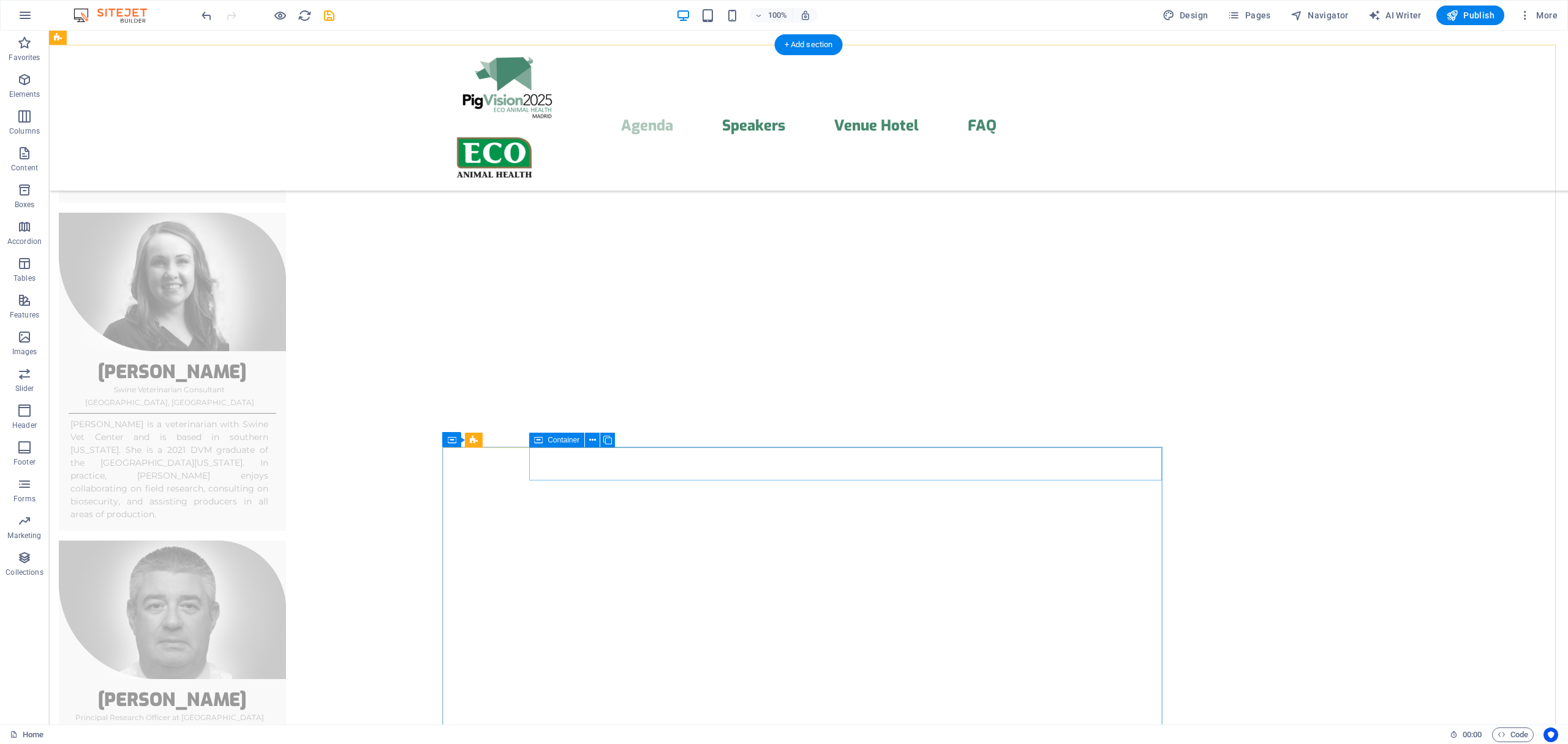
scroll to position [5593, 0]
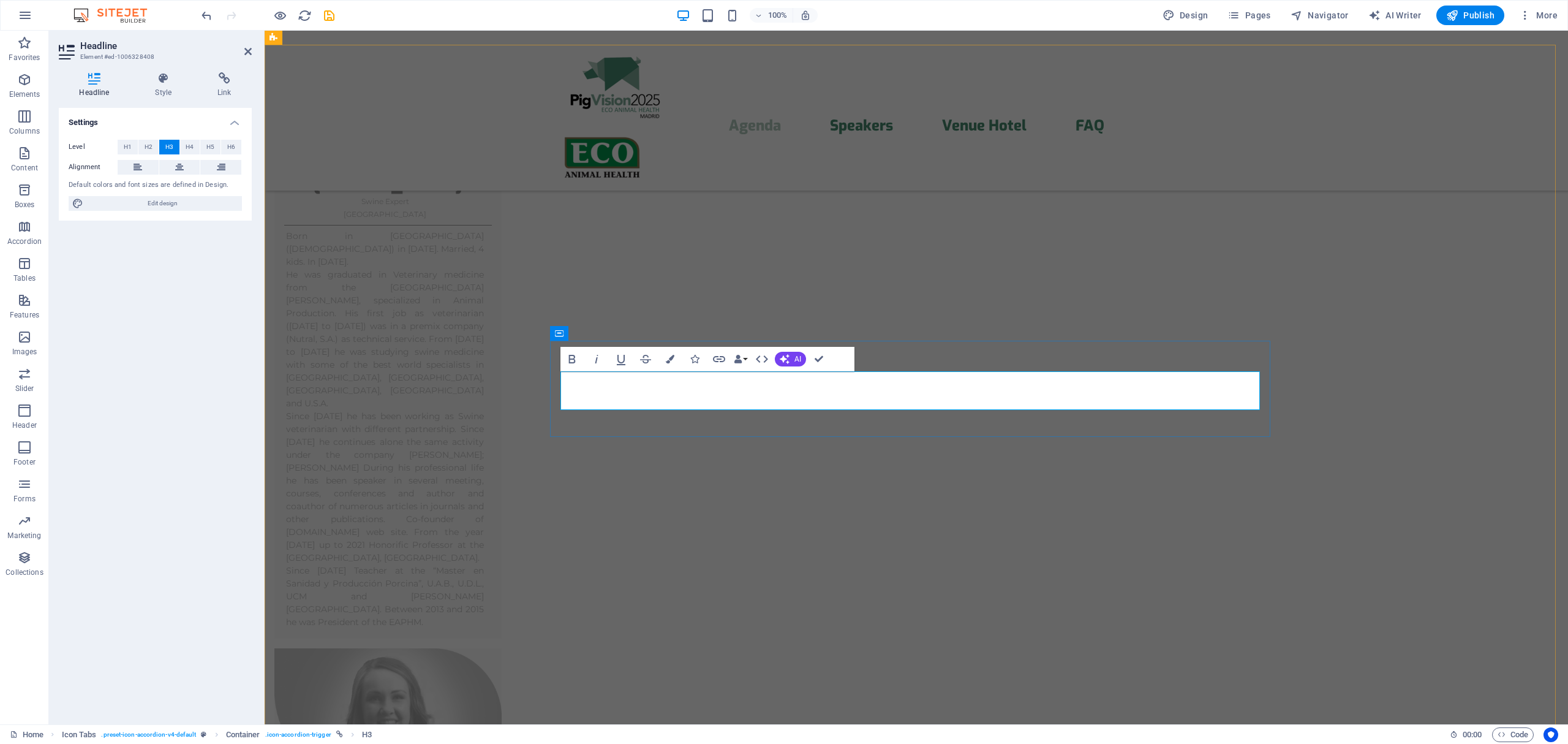
drag, startPoint x: 926, startPoint y: 392, endPoint x: 956, endPoint y: 400, distance: 31.0
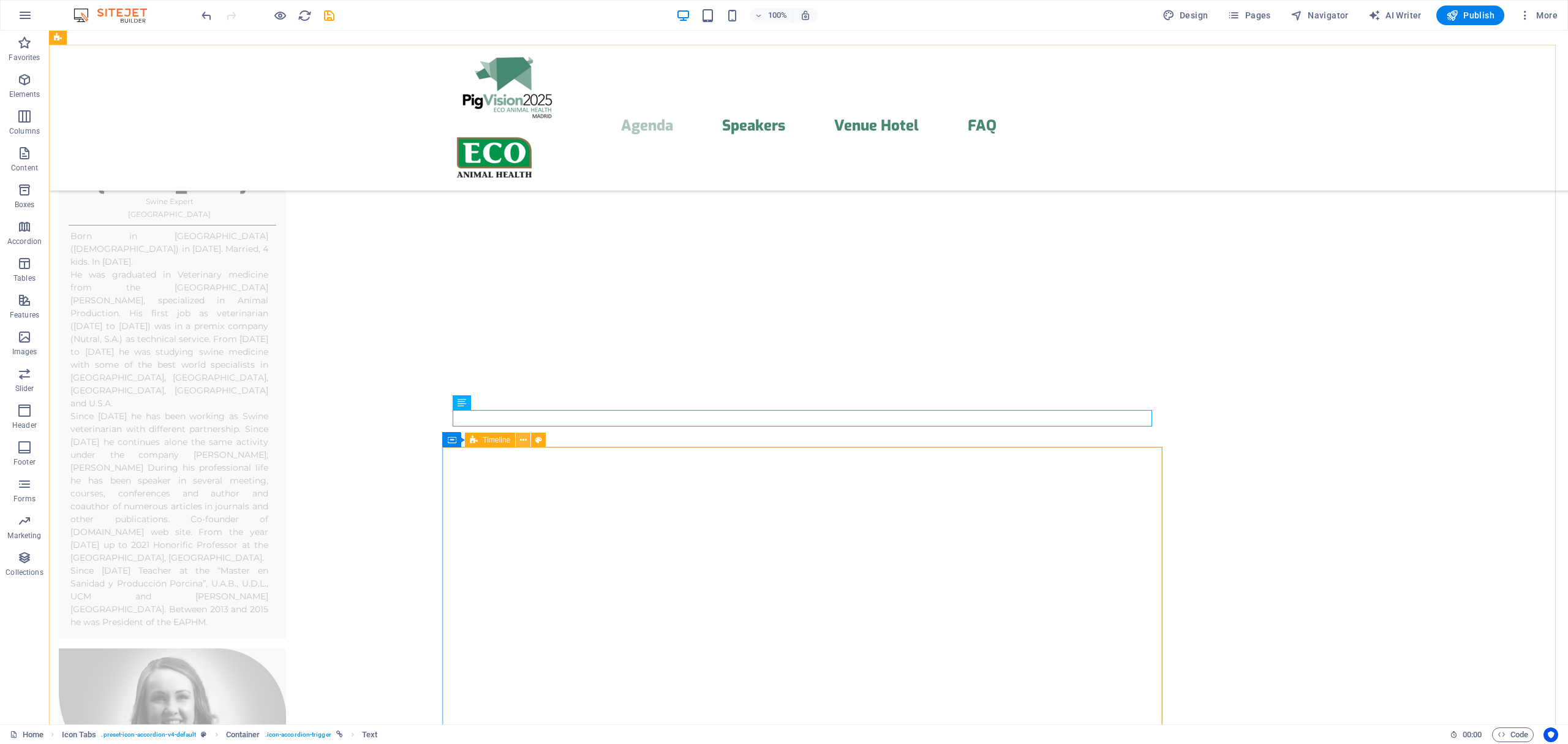
click at [518, 439] on button at bounding box center [524, 440] width 15 height 15
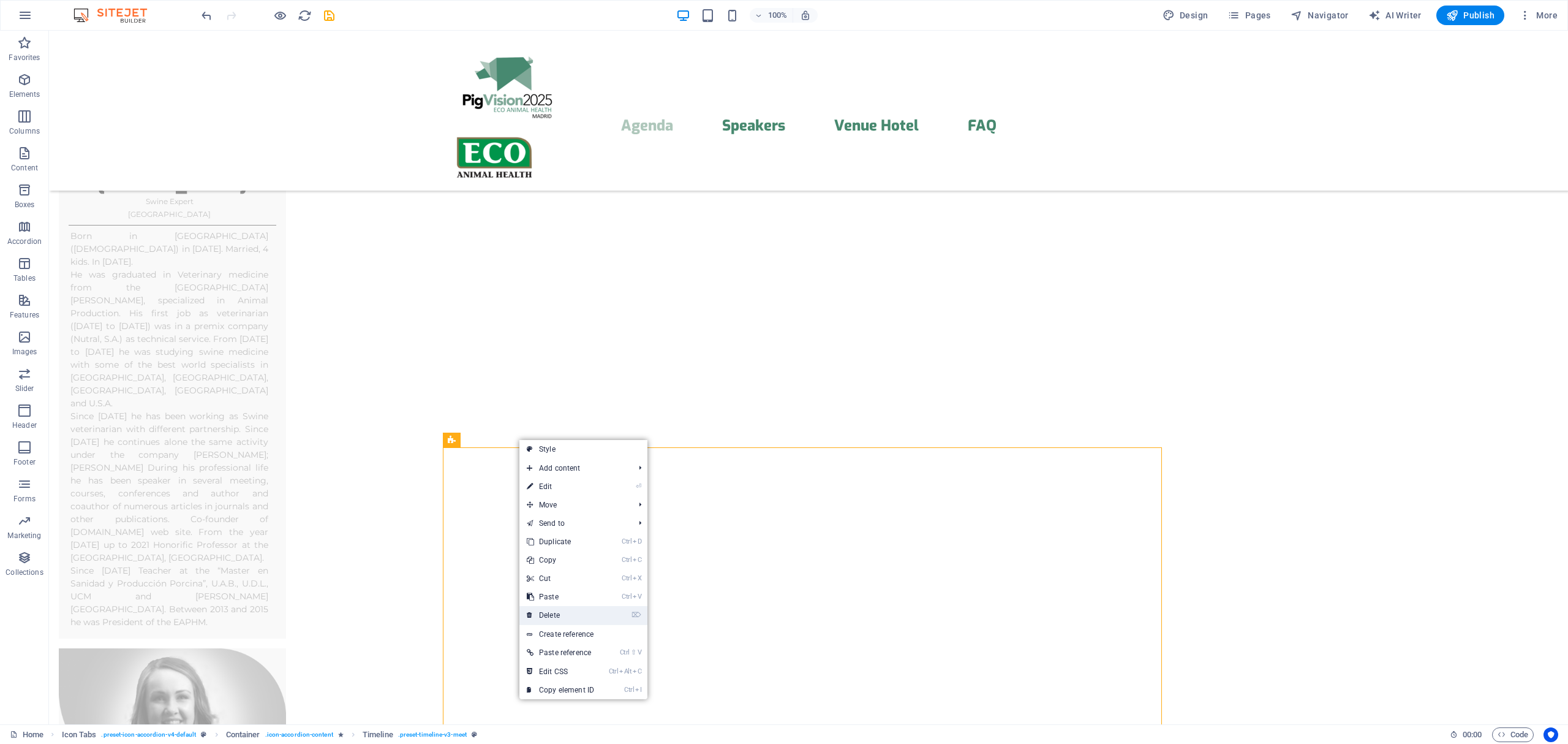
click at [564, 610] on link "⌦ Delete" at bounding box center [560, 615] width 82 height 18
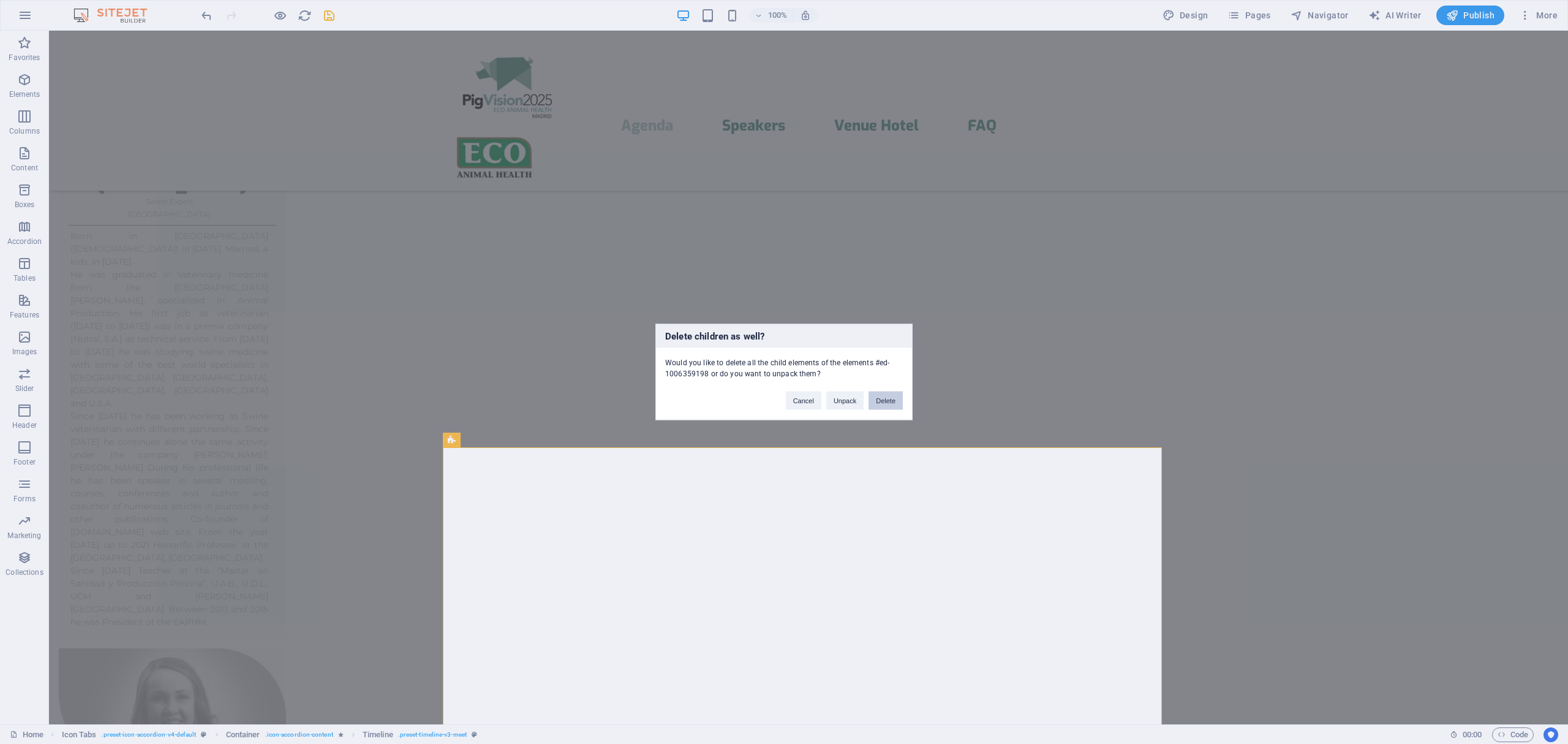
click at [883, 405] on button "Delete" at bounding box center [885, 400] width 34 height 18
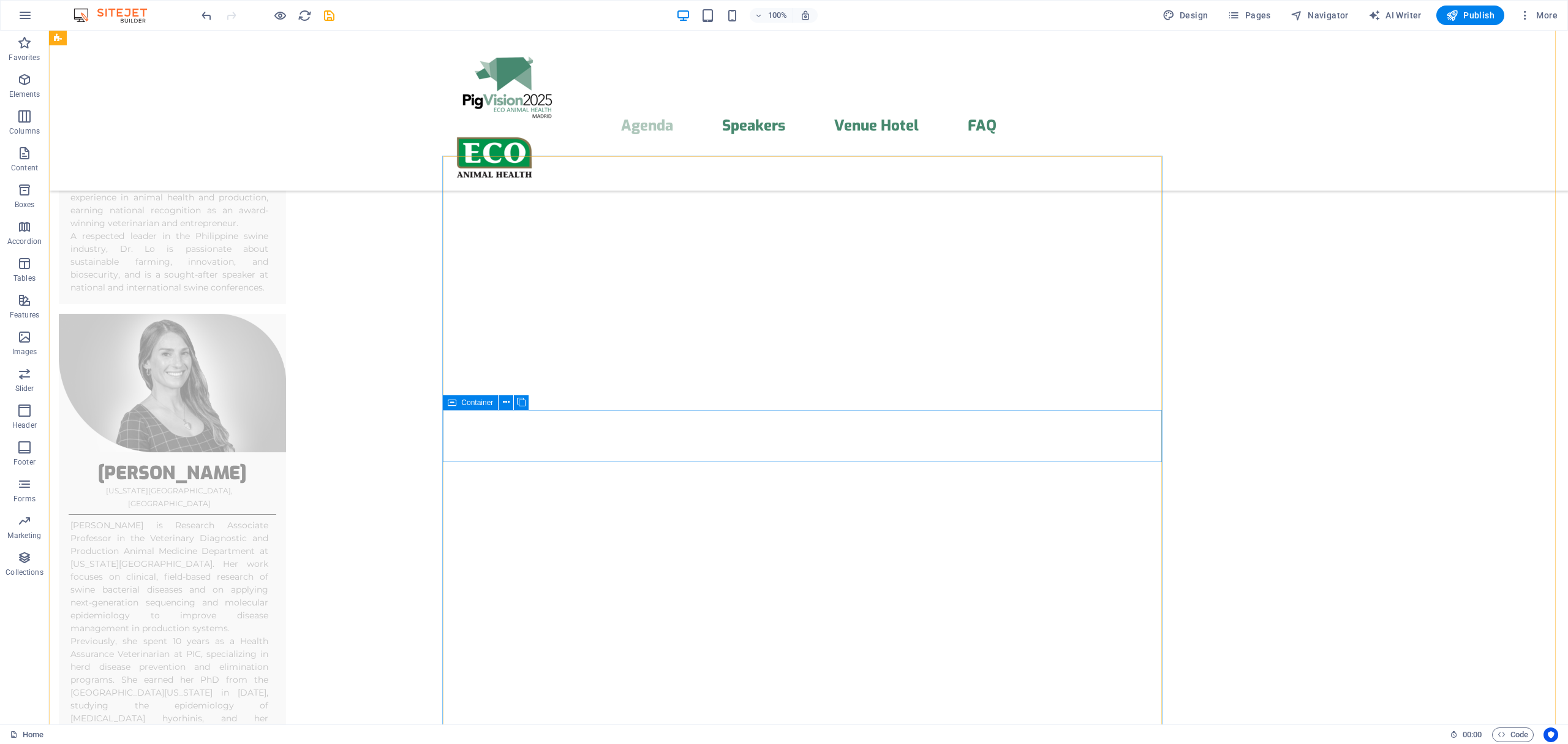
scroll to position [3524, 0]
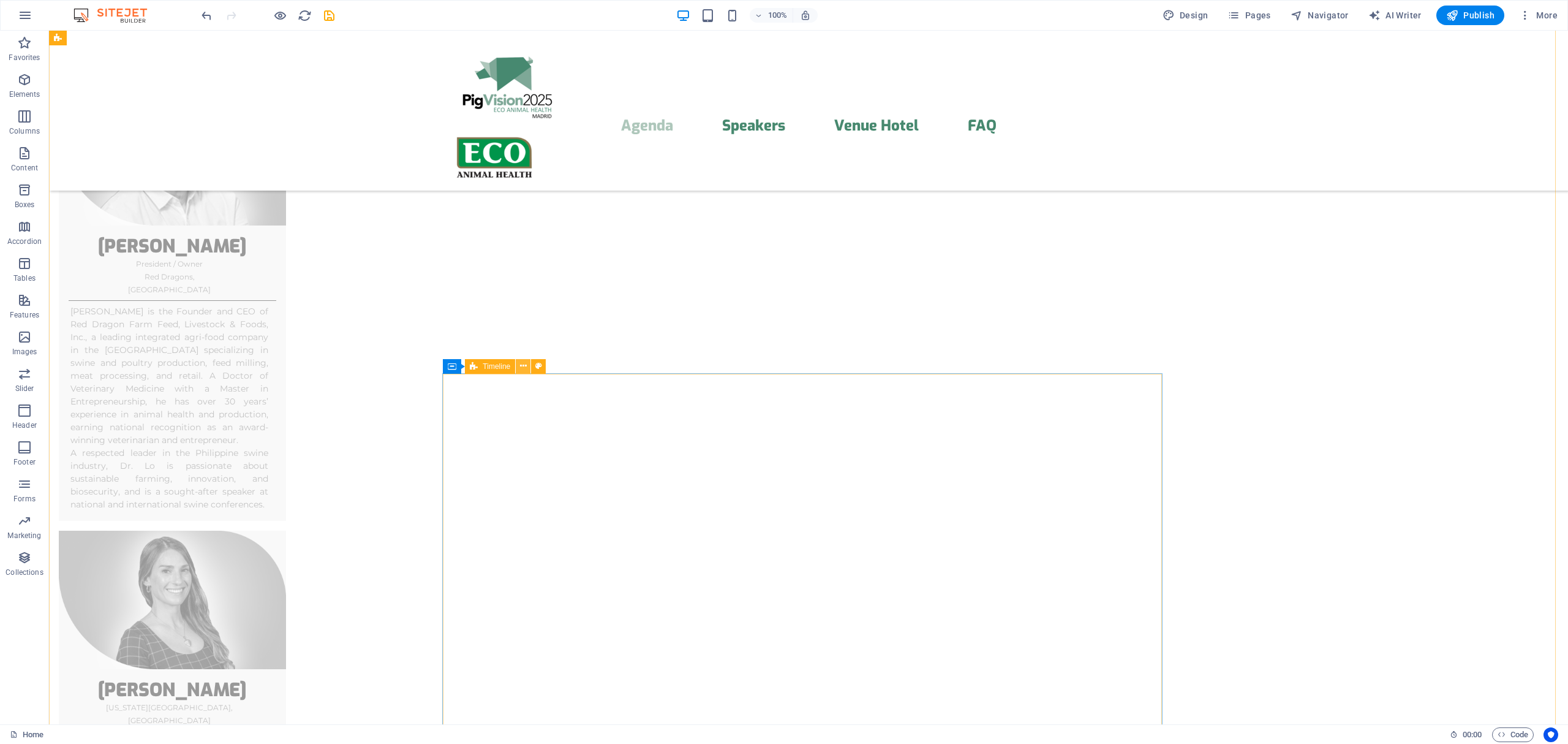
click at [521, 368] on icon at bounding box center [524, 365] width 7 height 13
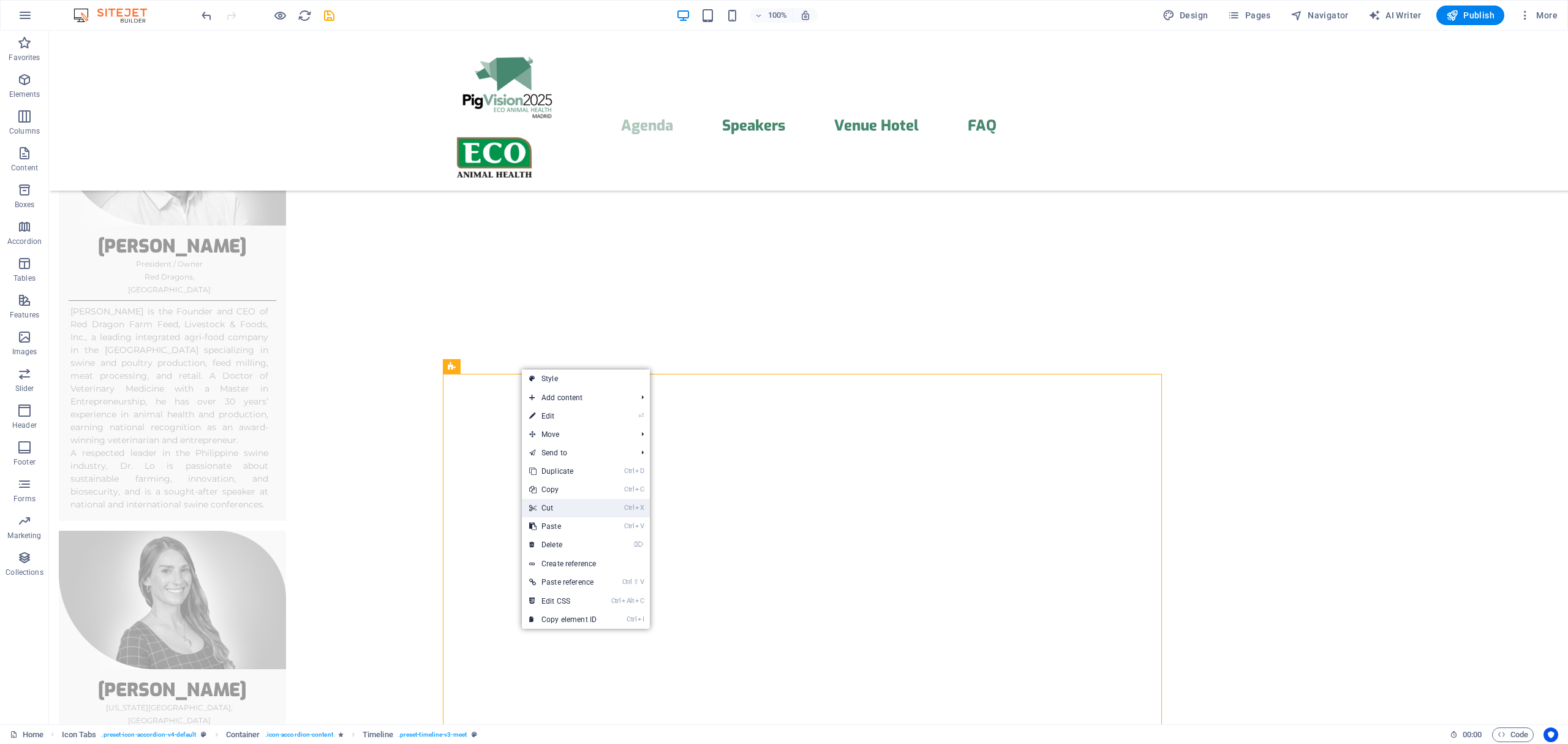
drag, startPoint x: 549, startPoint y: 505, endPoint x: 500, endPoint y: 475, distance: 57.5
click at [549, 505] on link "Ctrl X Cut" at bounding box center [563, 508] width 82 height 18
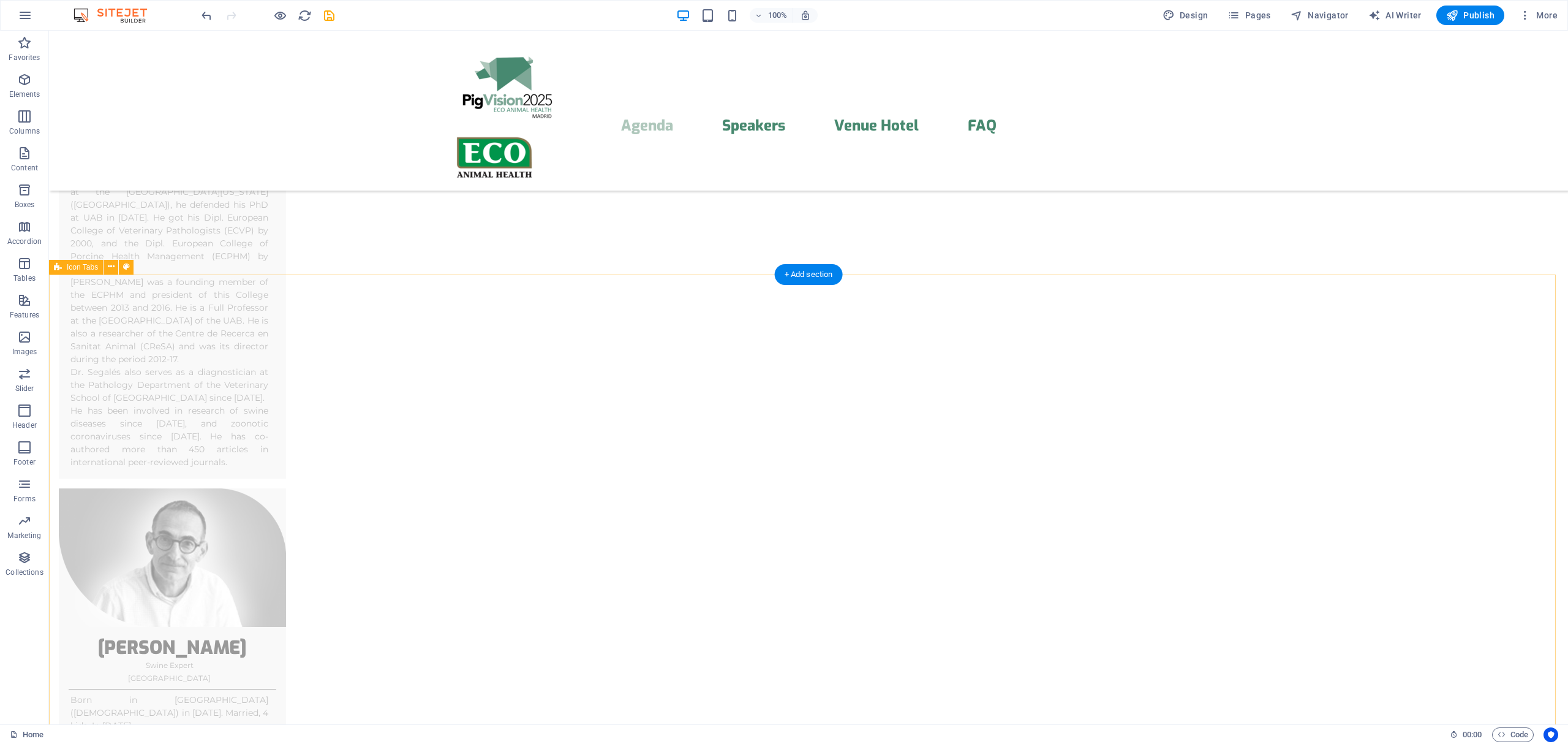
scroll to position [5157, 0]
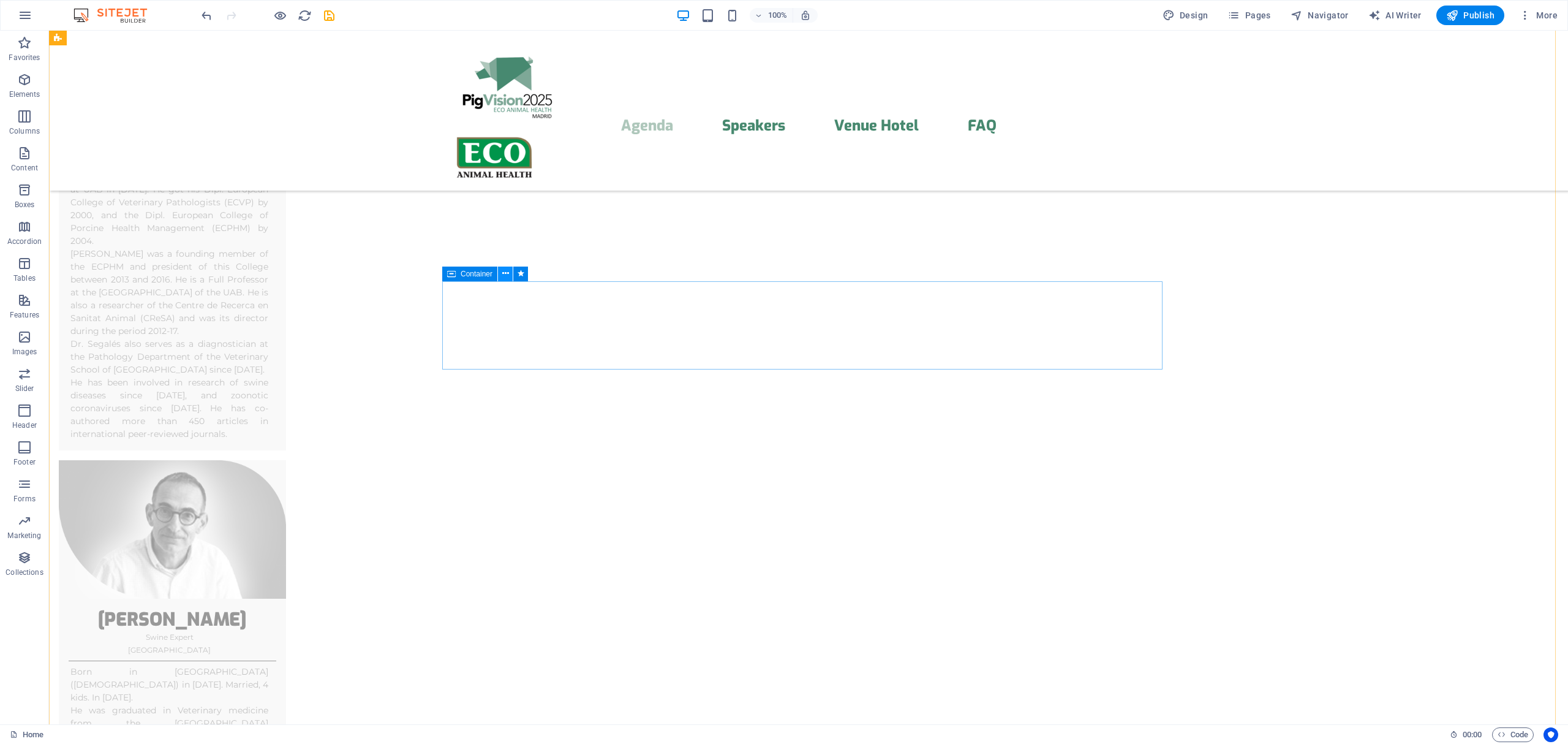
click at [506, 275] on icon at bounding box center [506, 273] width 7 height 13
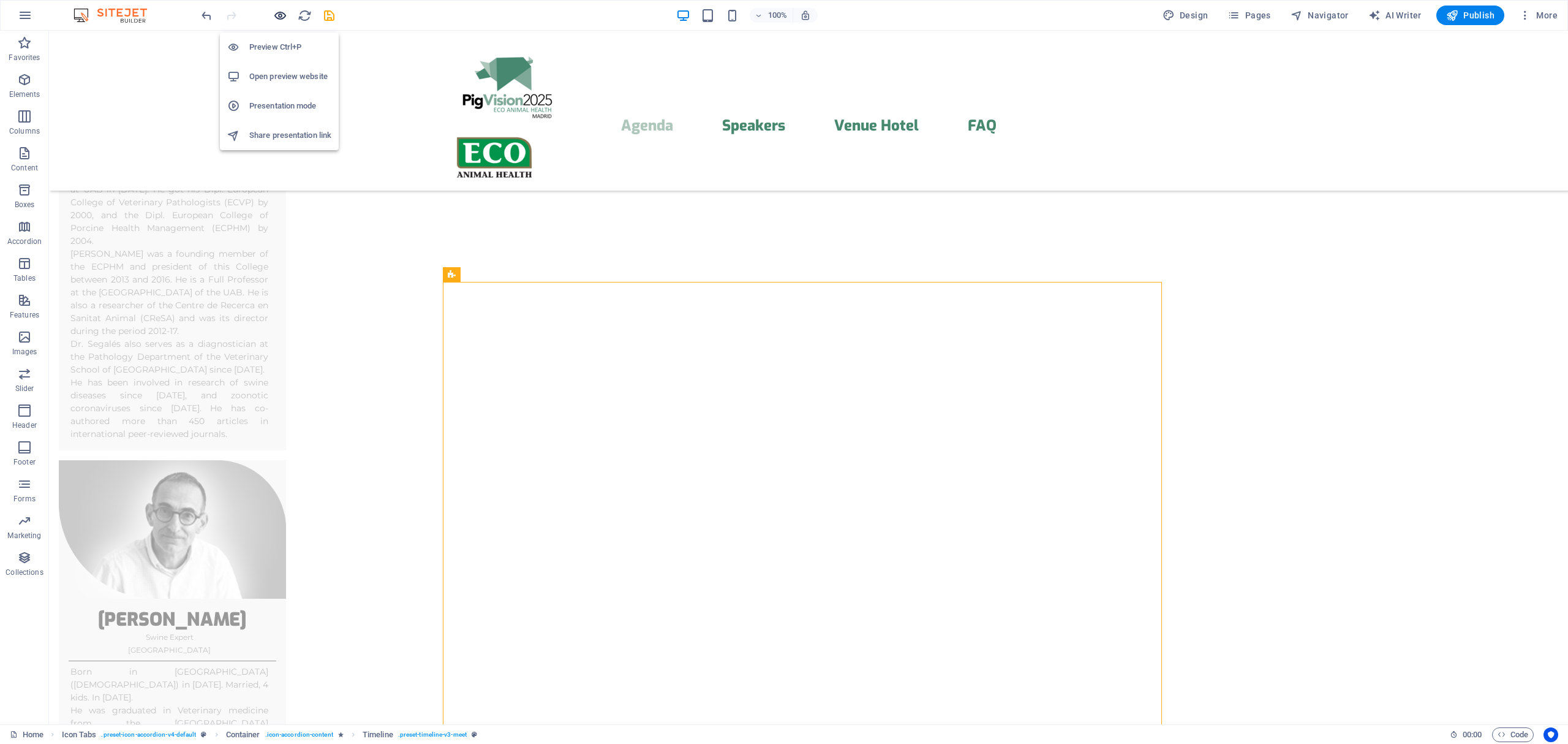
click at [278, 13] on icon "button" at bounding box center [280, 15] width 14 height 14
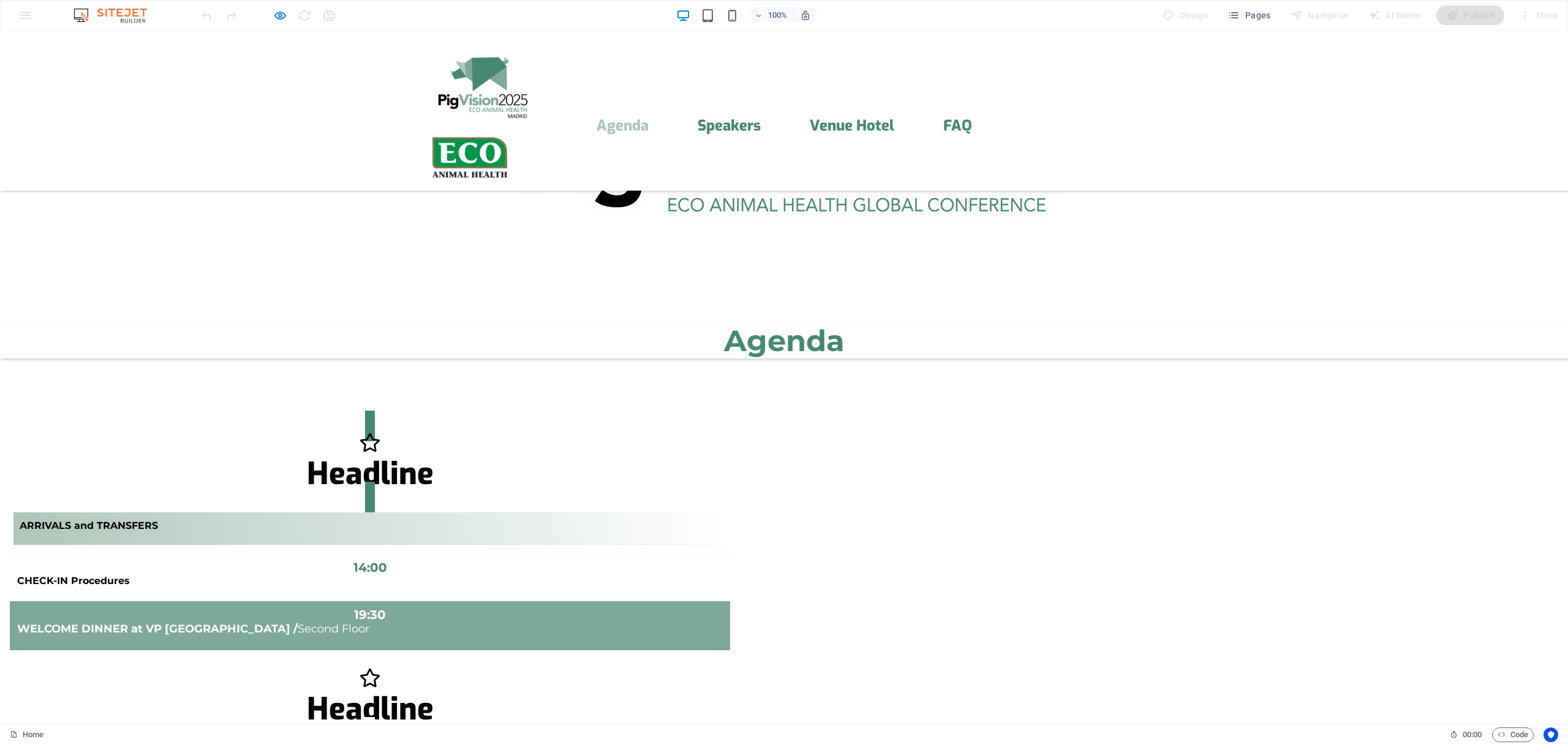
scroll to position [633, 0]
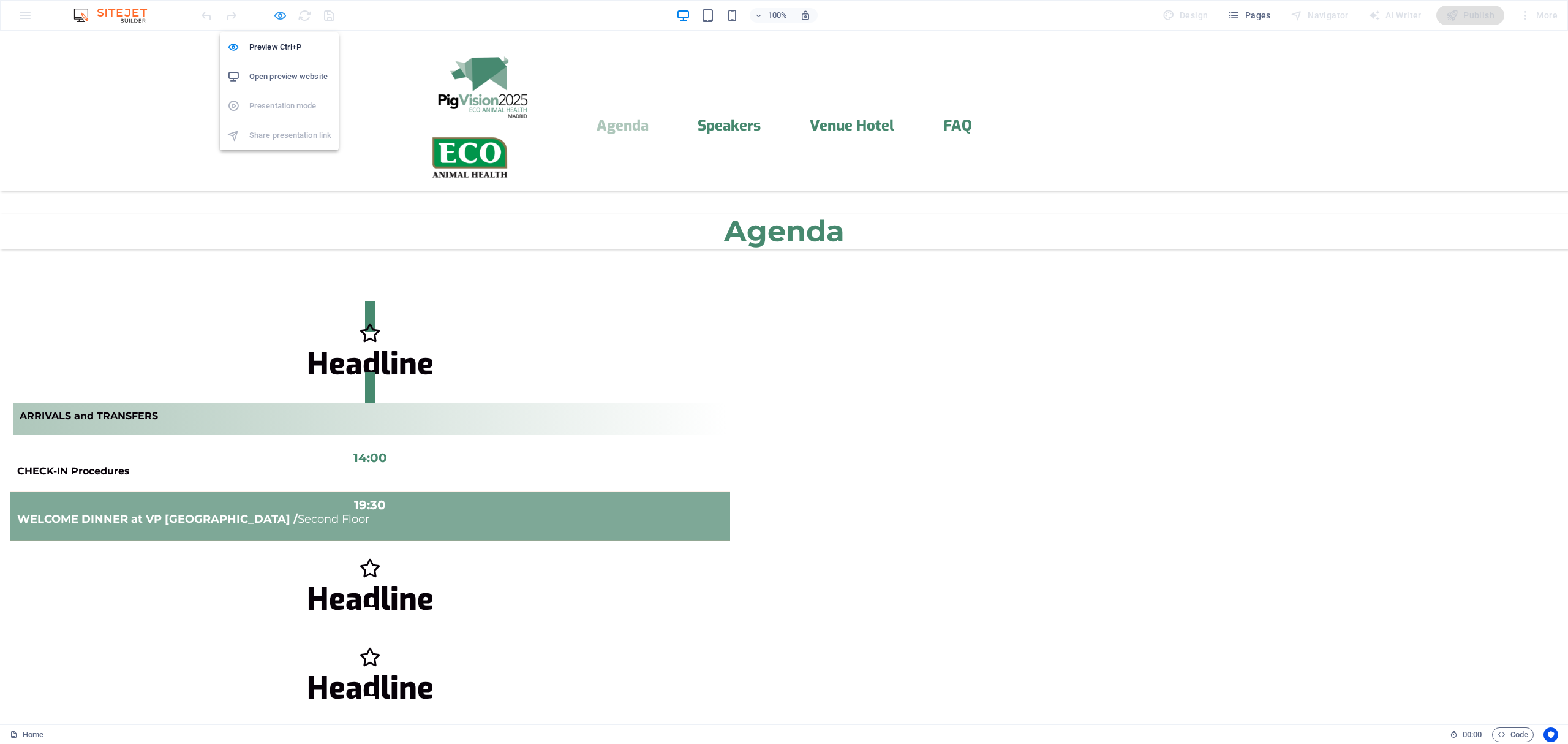
click at [276, 11] on icon "button" at bounding box center [280, 15] width 14 height 14
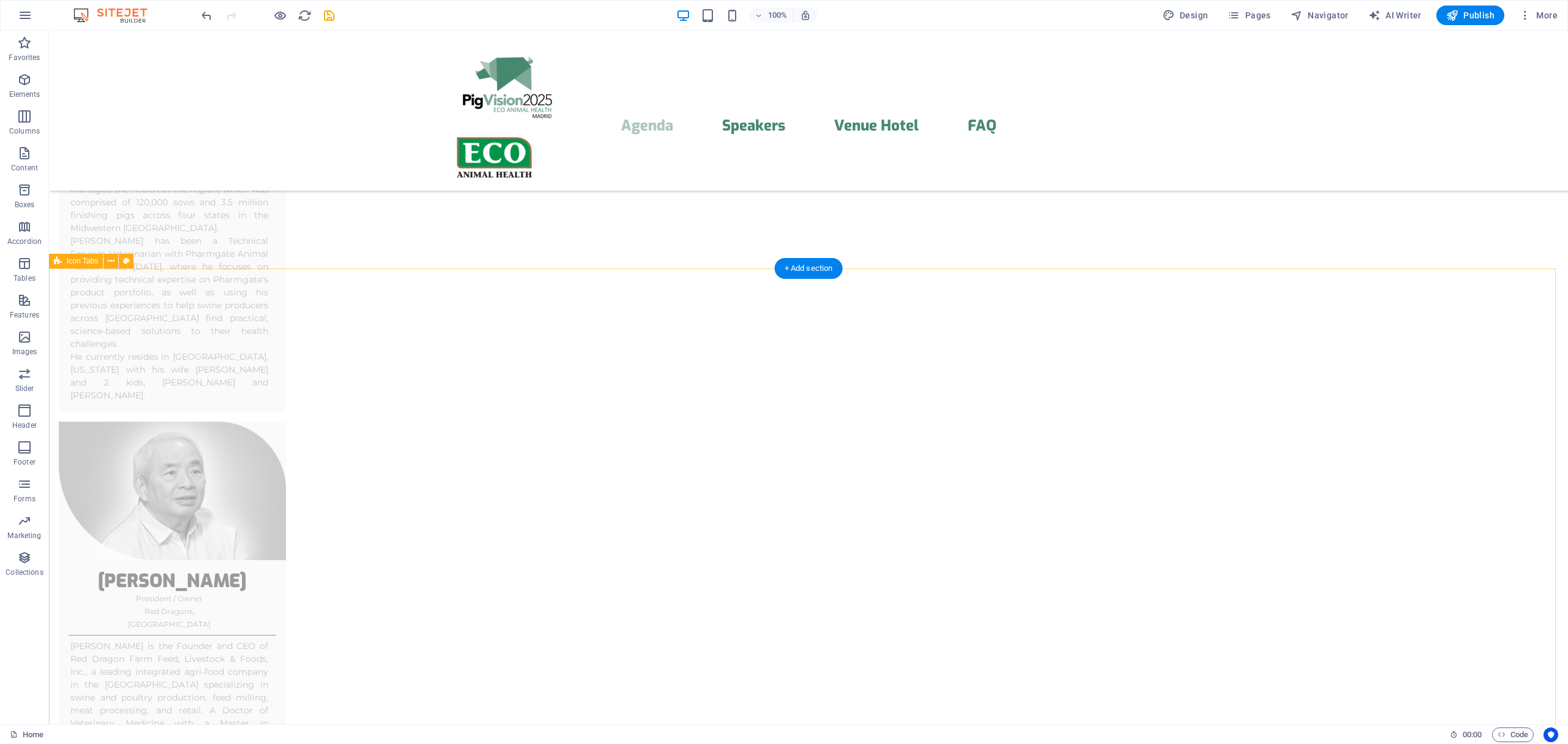
scroll to position [3259, 0]
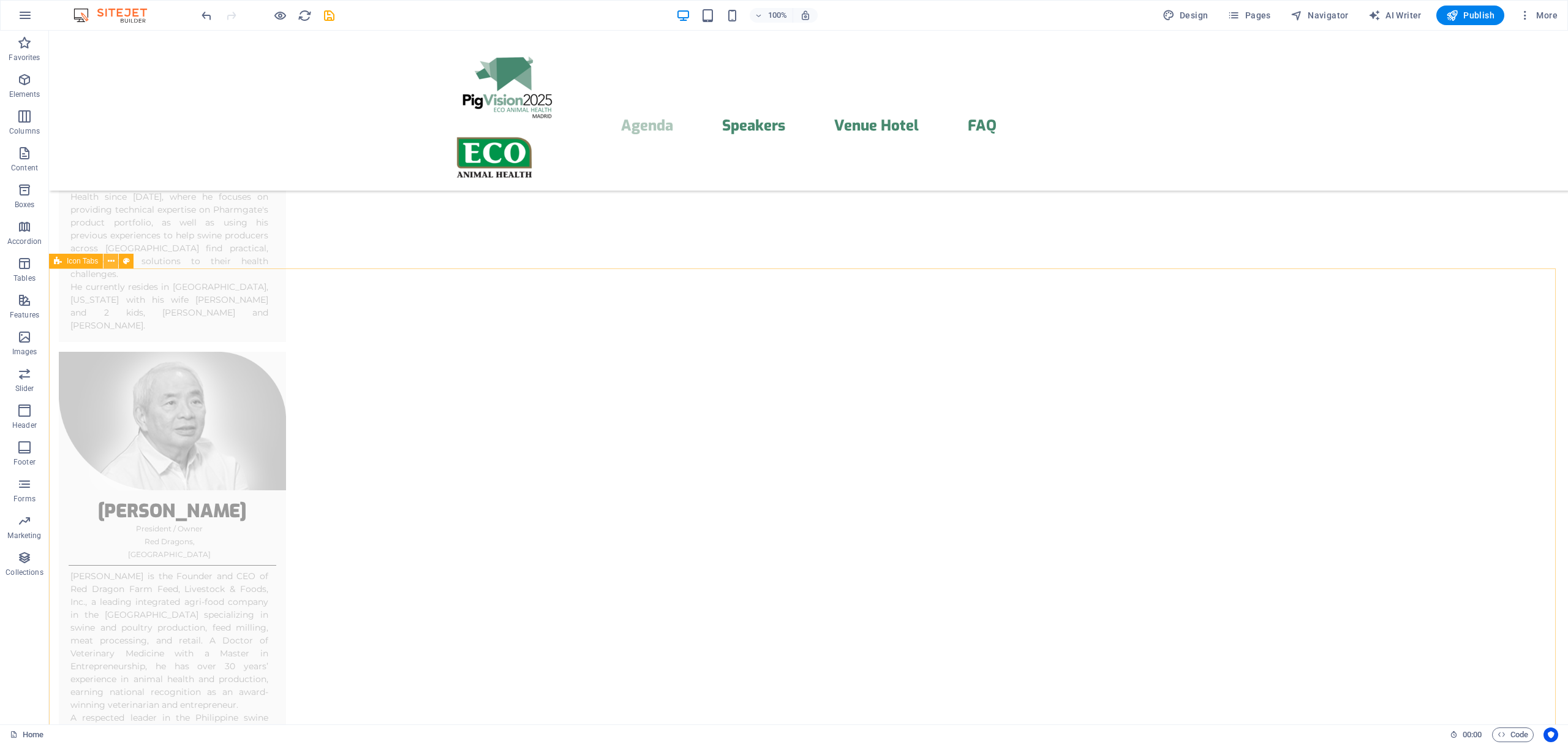
click at [108, 260] on icon at bounding box center [111, 261] width 7 height 13
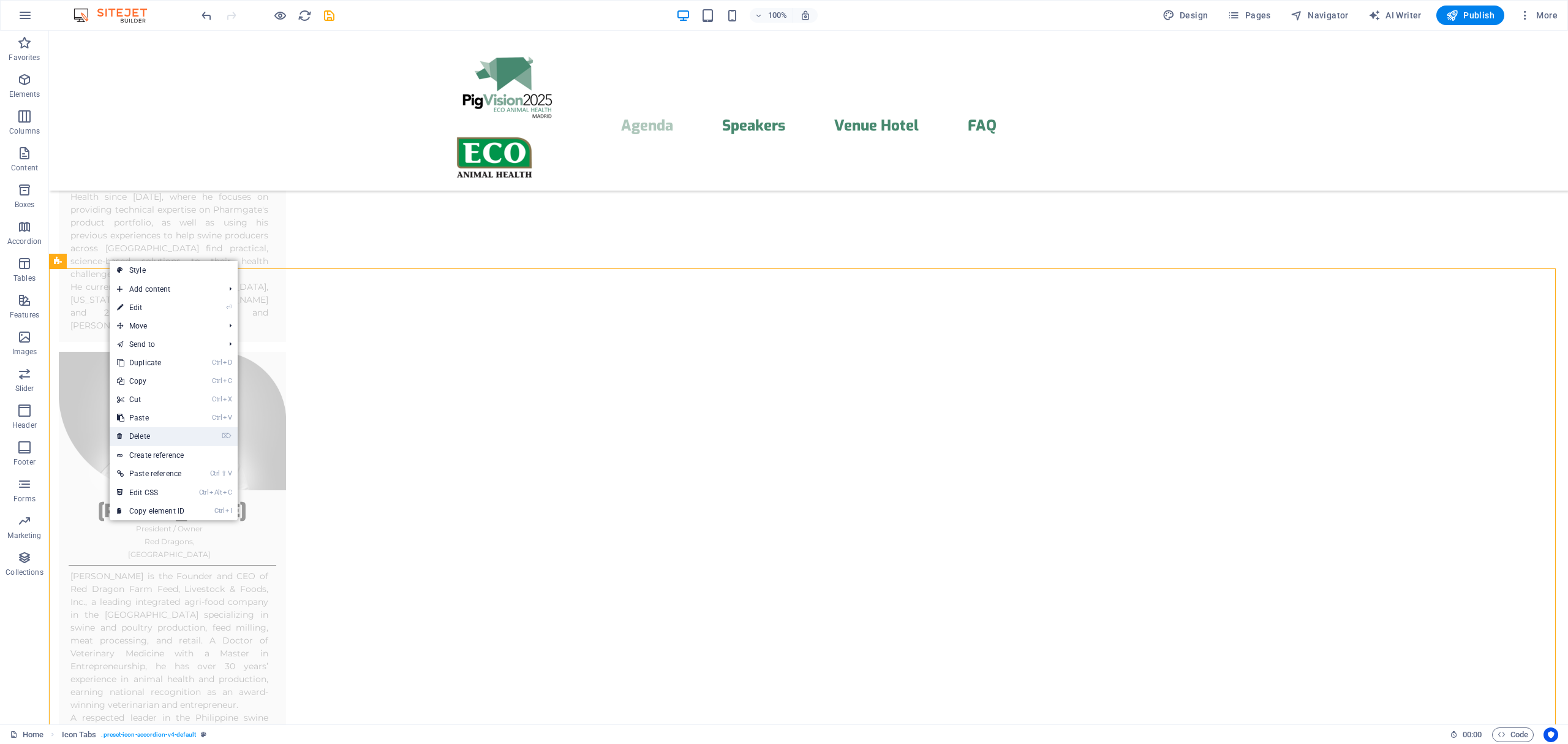
click at [146, 432] on link "⌦ Delete" at bounding box center [151, 437] width 82 height 18
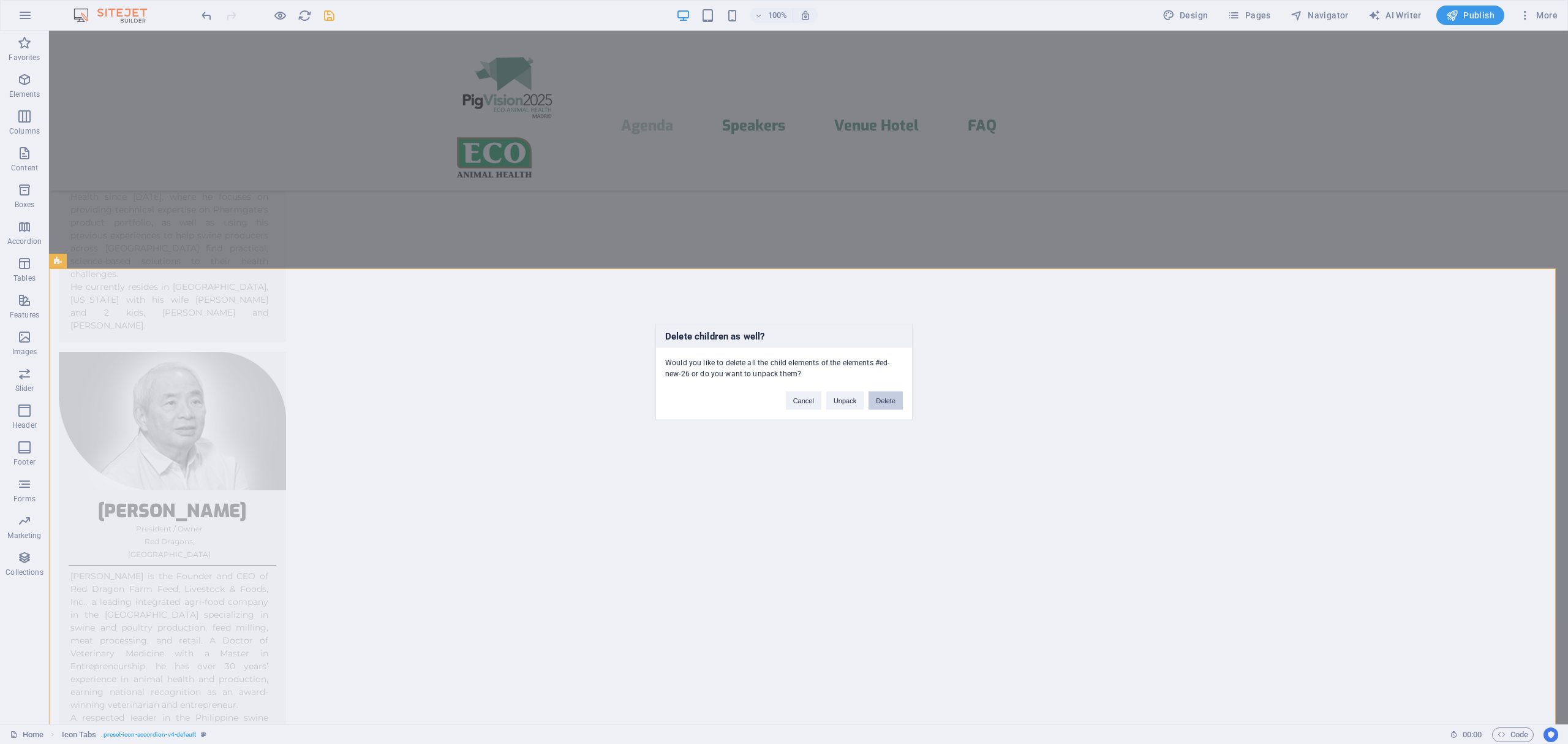
drag, startPoint x: 883, startPoint y: 398, endPoint x: 1010, endPoint y: 386, distance: 127.6
click at [883, 398] on button "Delete" at bounding box center [885, 400] width 34 height 18
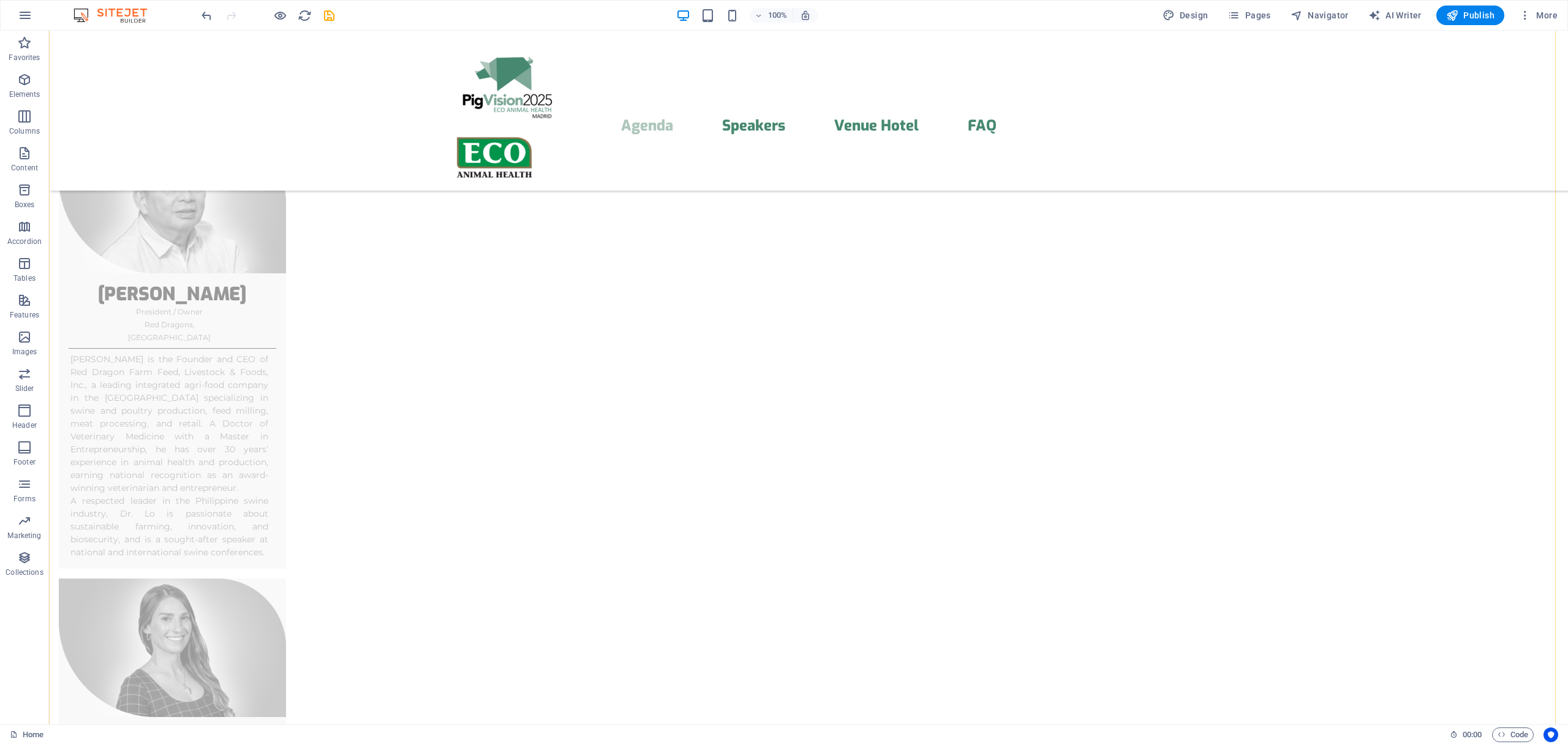
scroll to position [3586, 0]
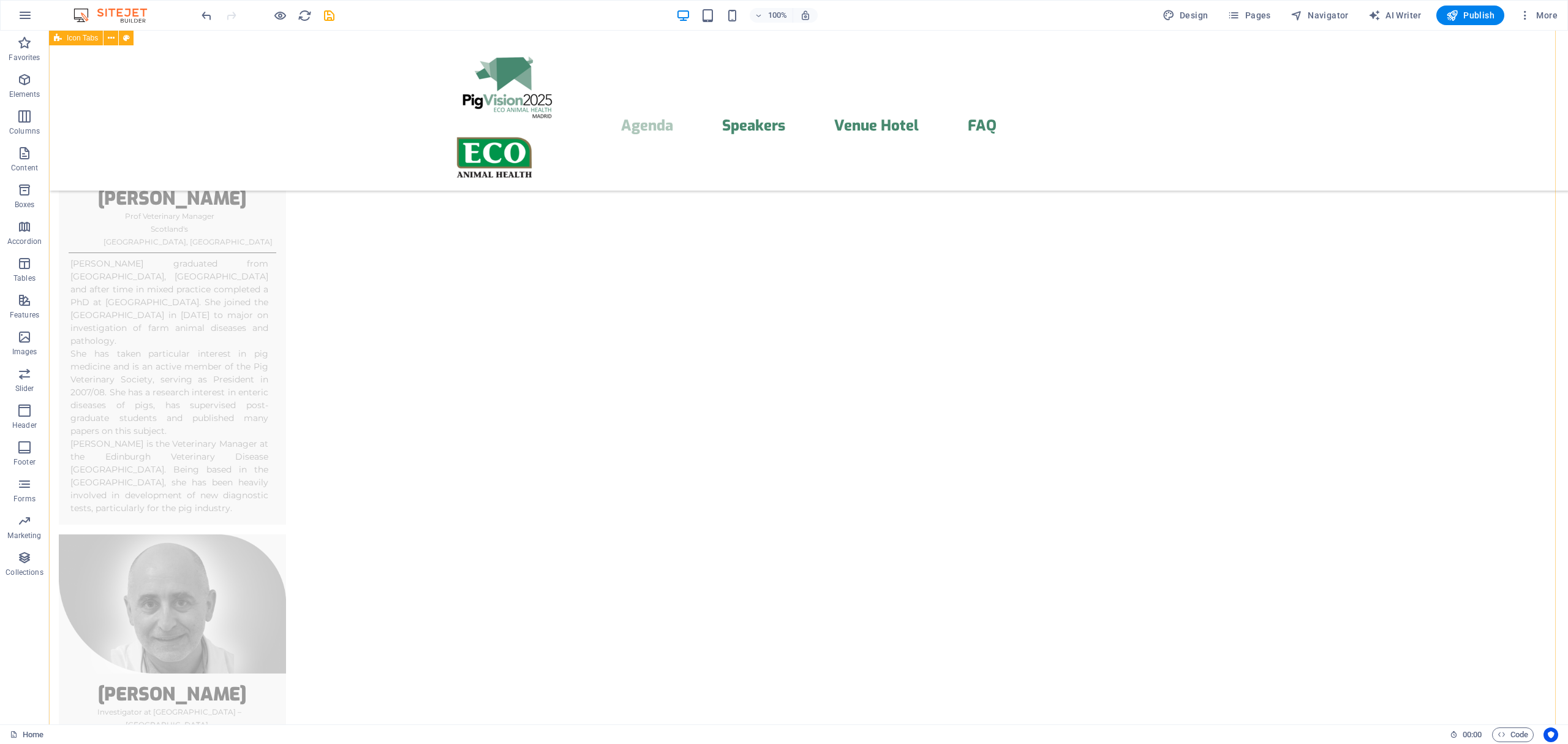
scroll to position [4566, 0]
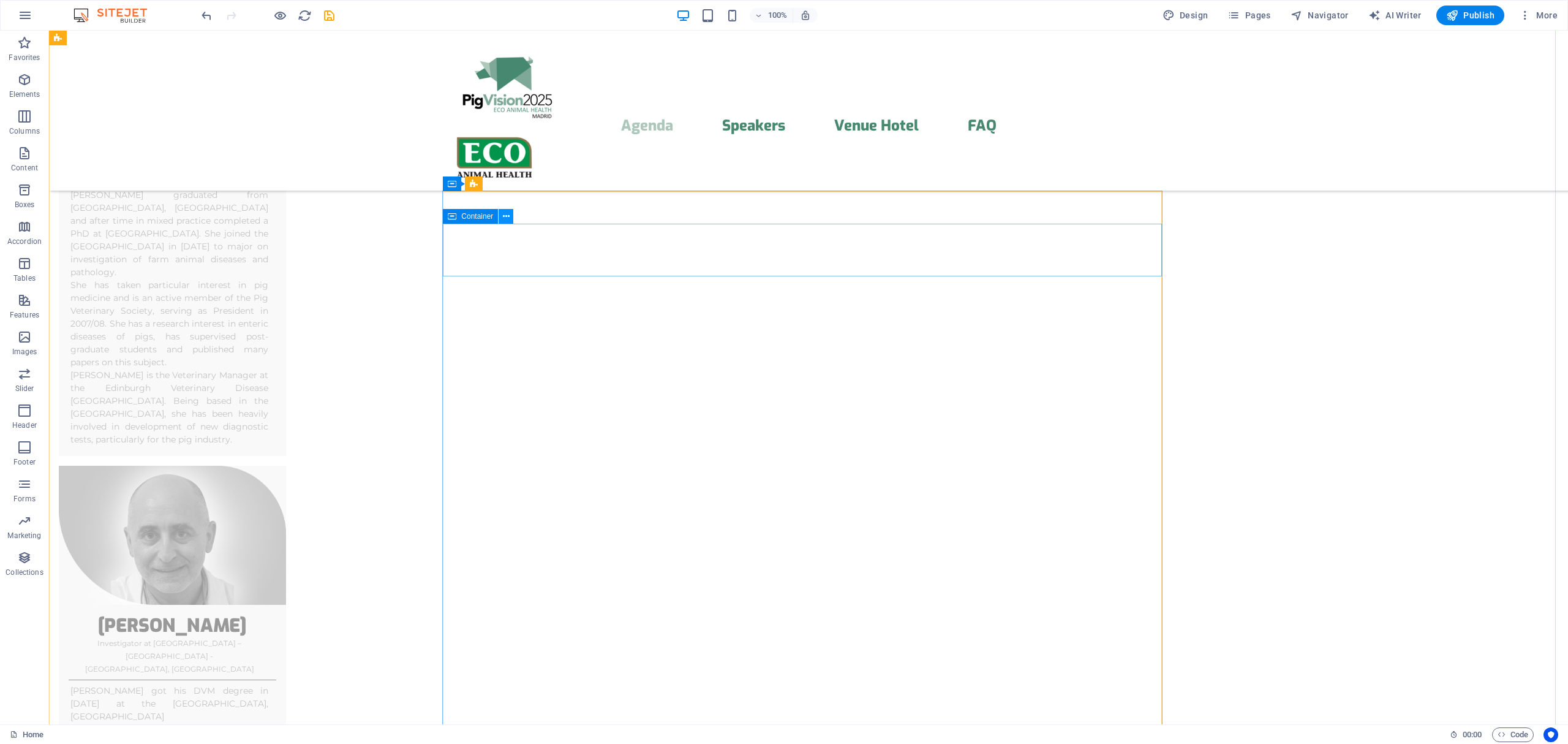
click at [508, 216] on icon at bounding box center [506, 216] width 7 height 13
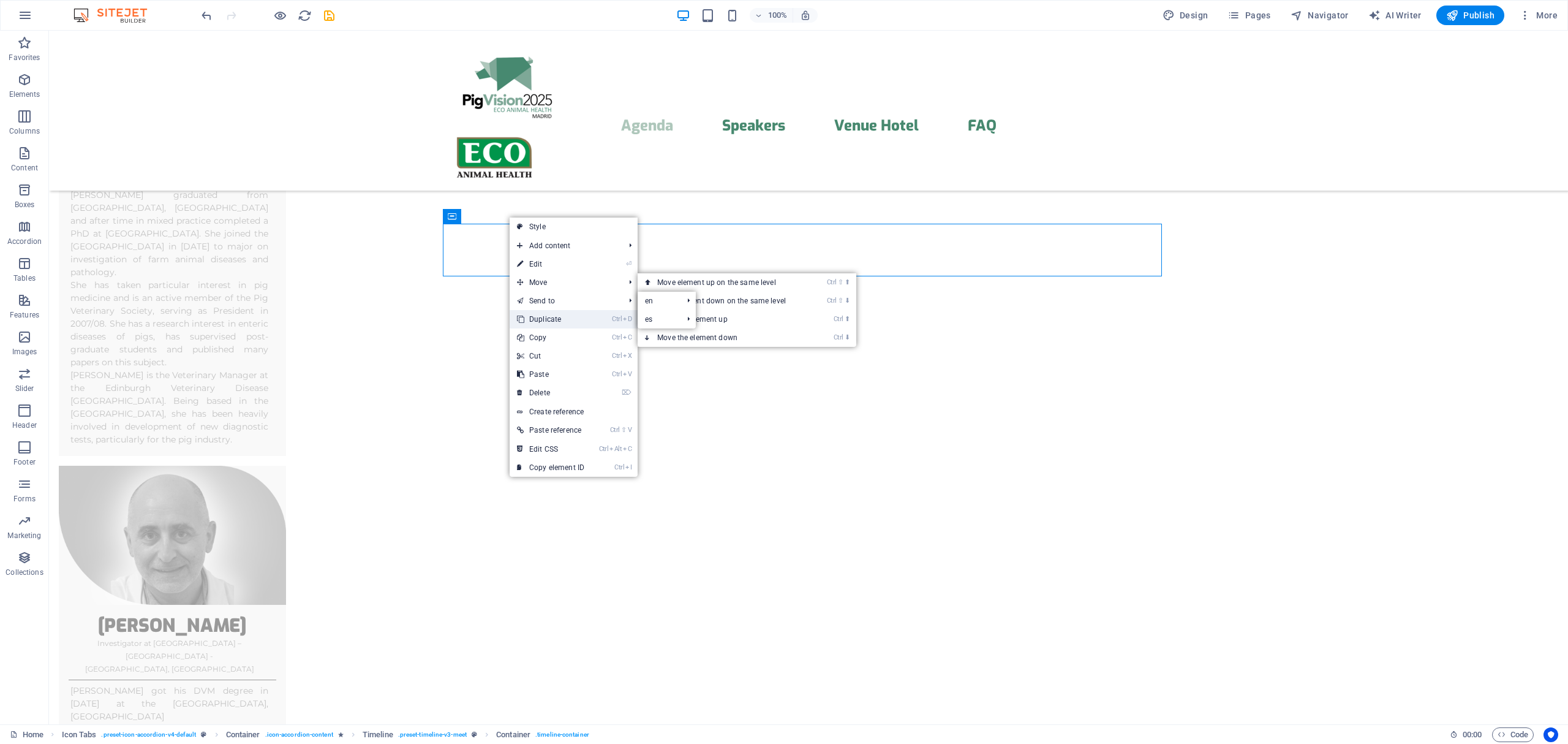
click at [538, 320] on link "Ctrl D Duplicate" at bounding box center [550, 319] width 82 height 18
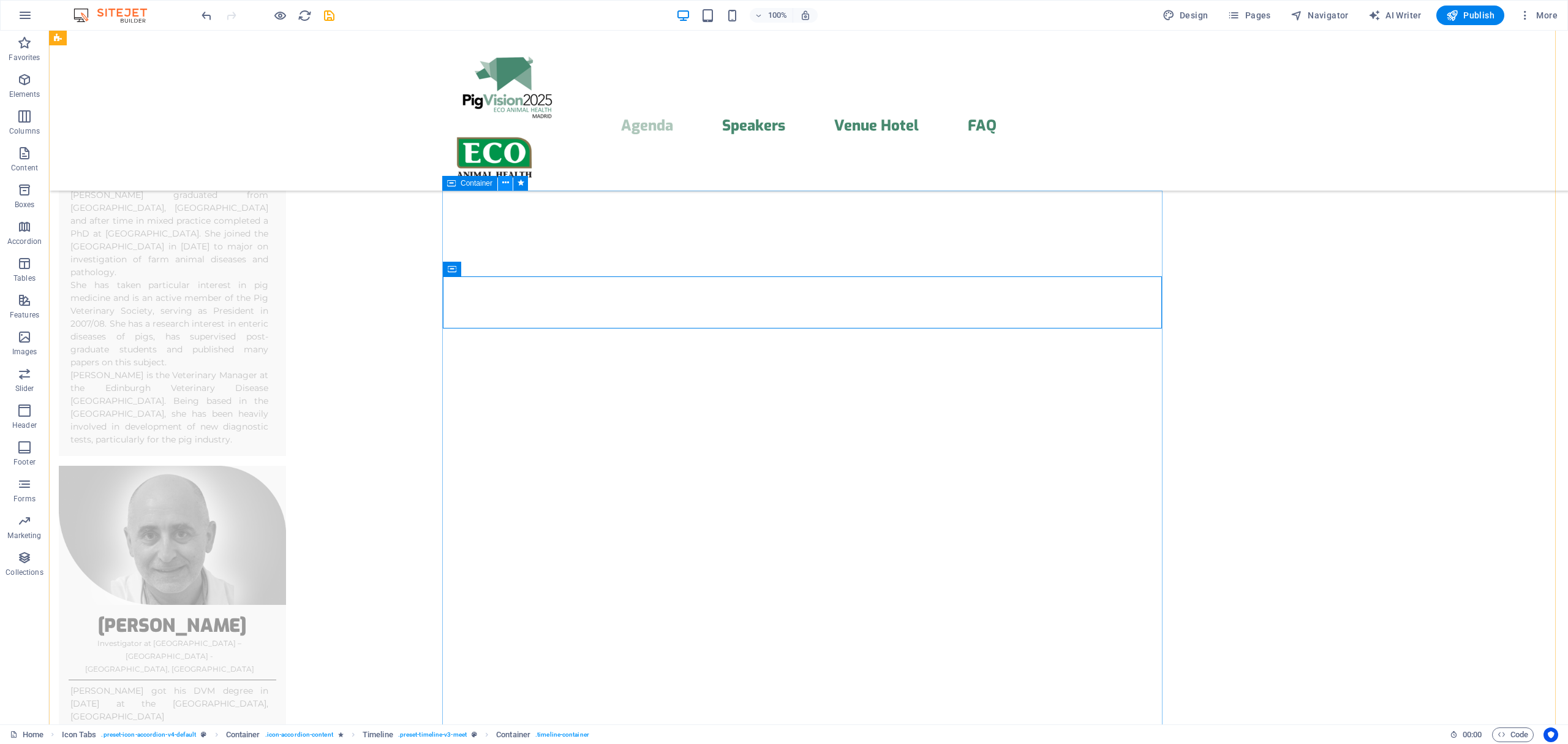
click at [505, 181] on icon at bounding box center [506, 183] width 7 height 13
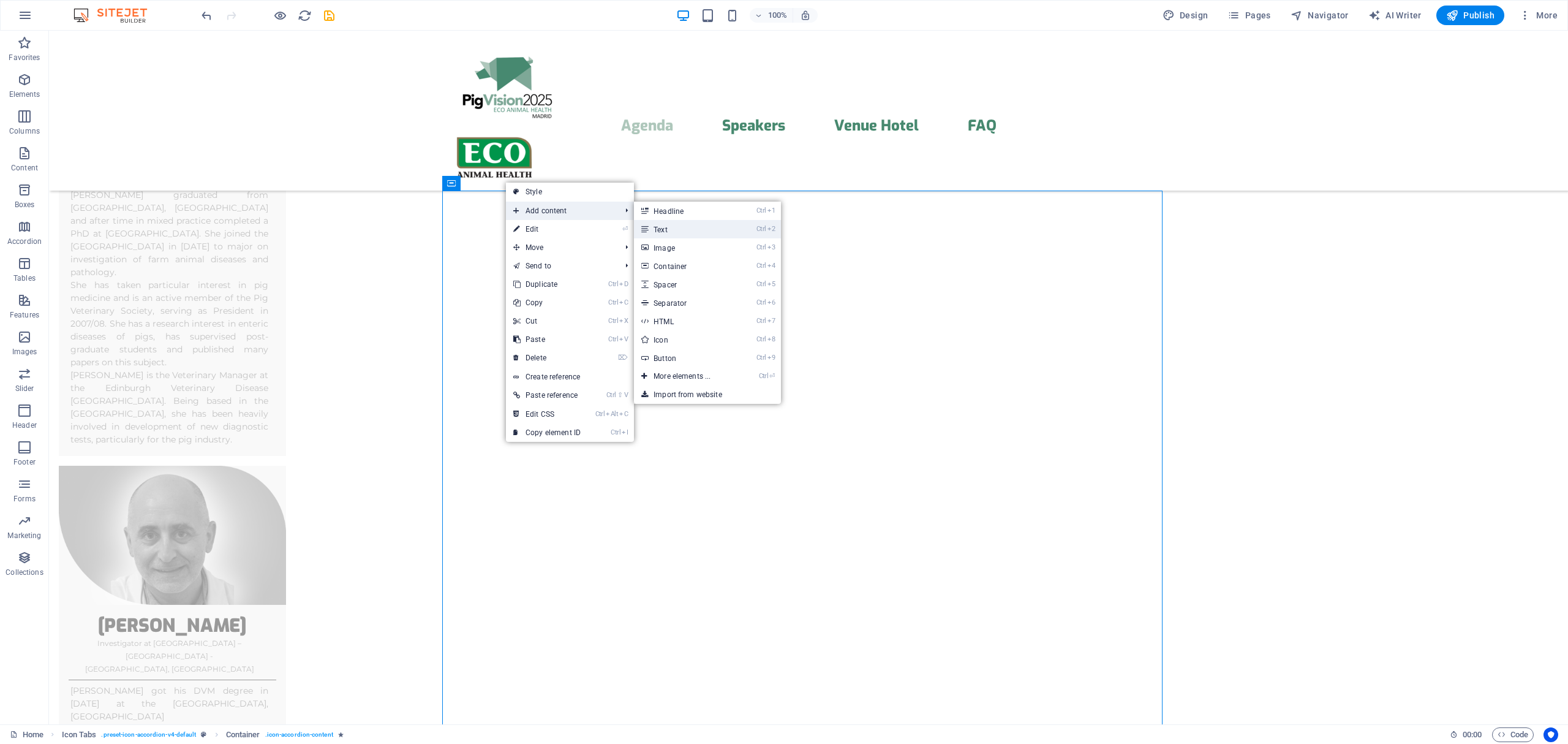
click at [676, 225] on link "Ctrl 2 Text" at bounding box center [684, 230] width 101 height 18
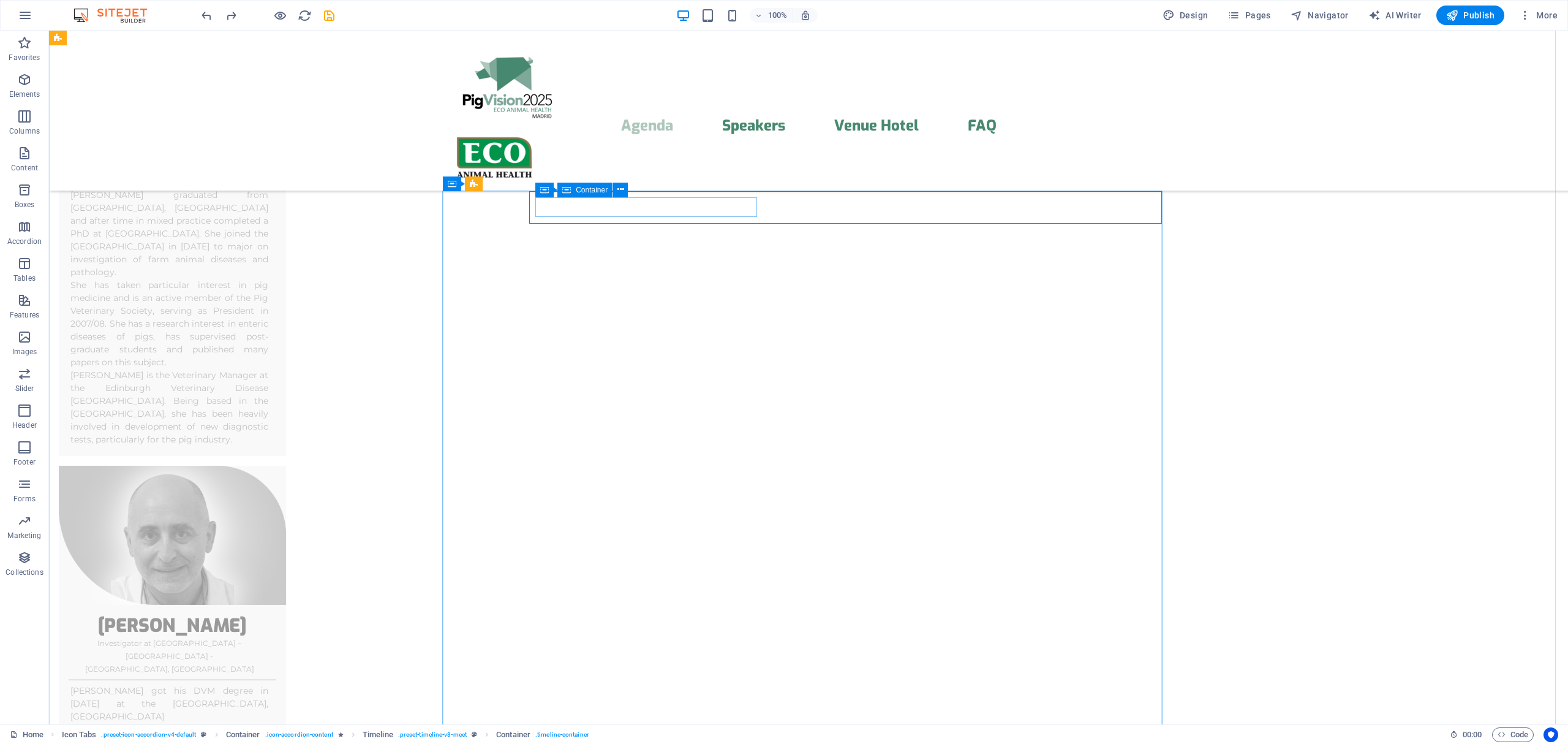
click at [585, 187] on span "Container" at bounding box center [591, 189] width 32 height 8
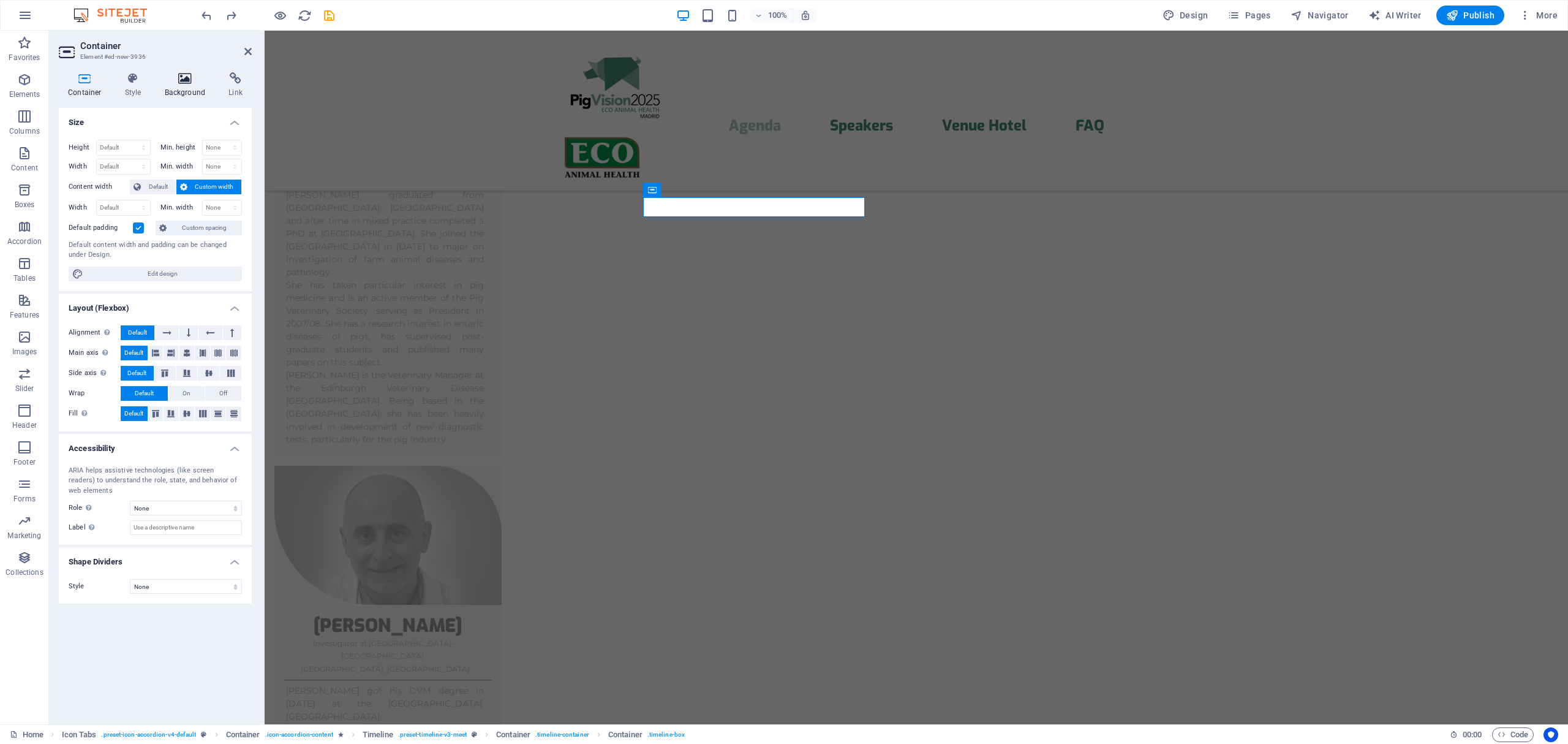
click at [177, 80] on icon at bounding box center [185, 78] width 59 height 13
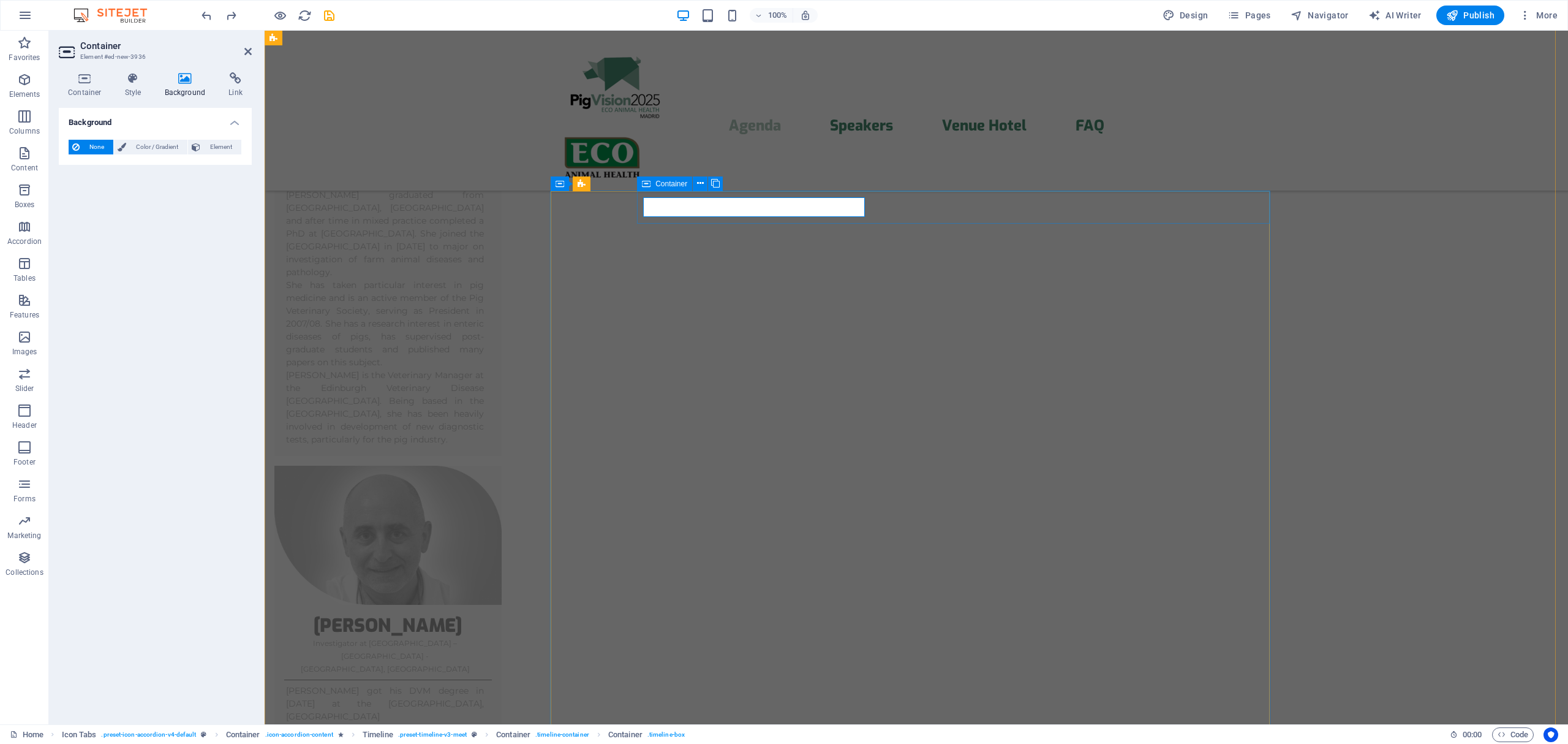
click at [669, 183] on span "Container" at bounding box center [671, 183] width 32 height 8
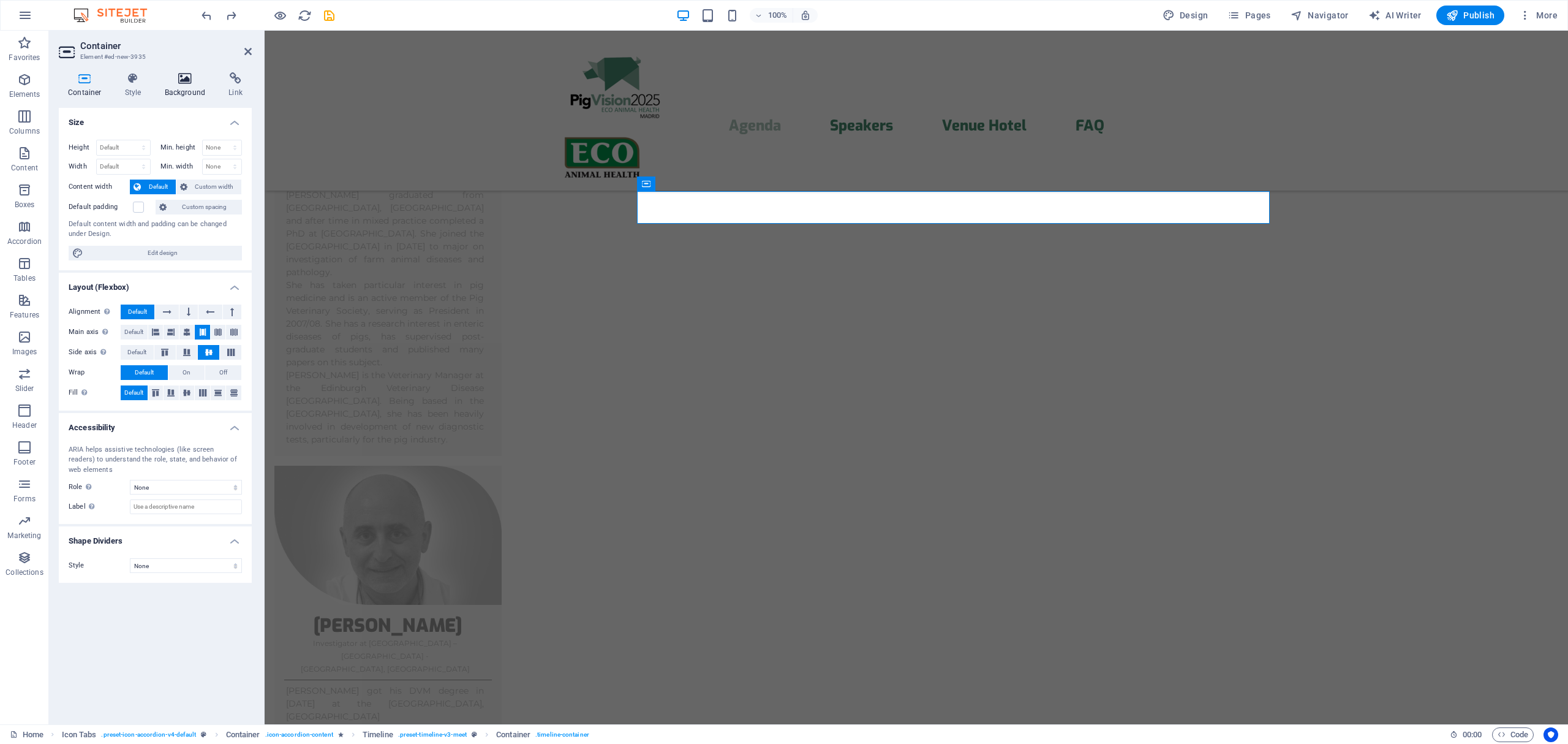
click at [188, 89] on h4 "Background" at bounding box center [188, 85] width 64 height 26
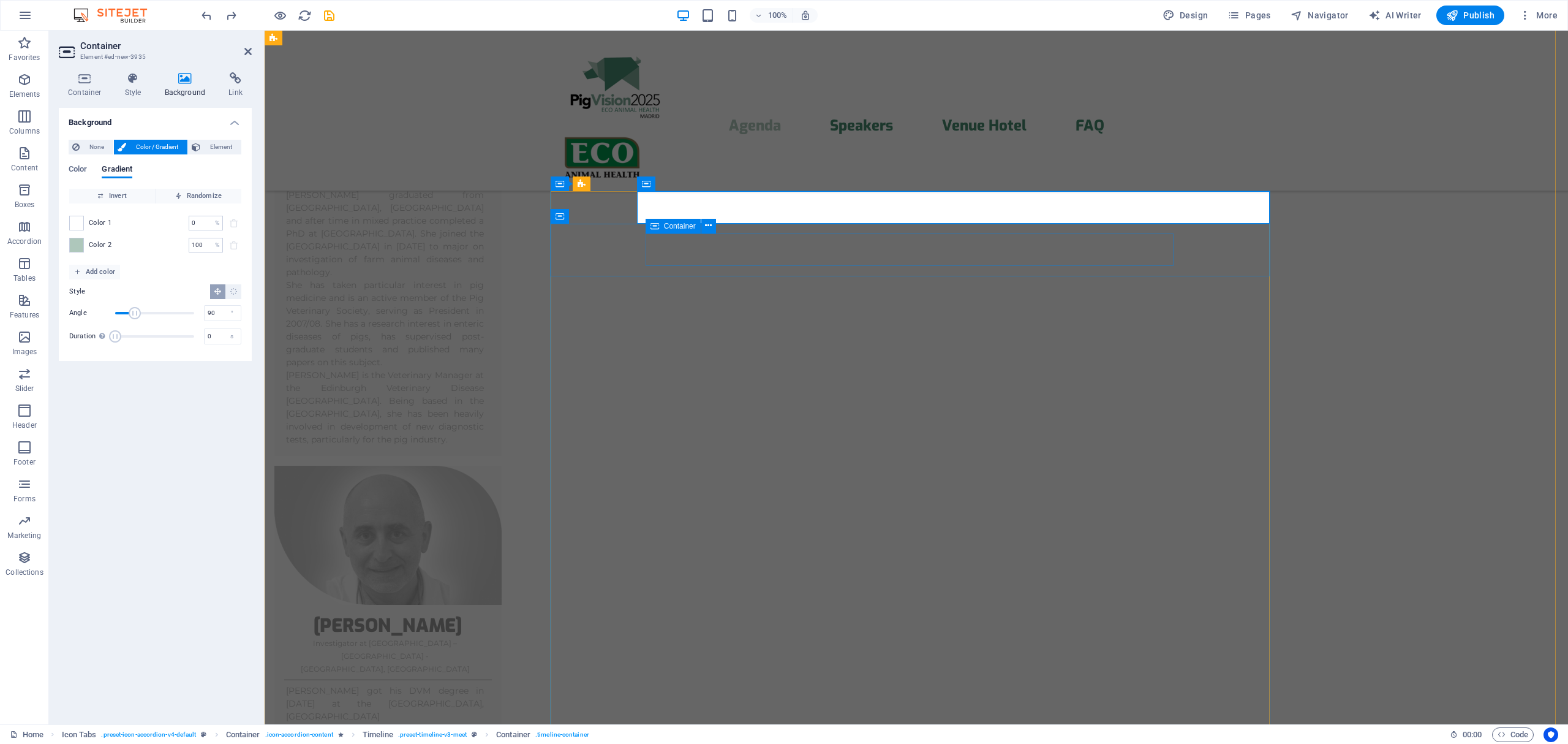
click at [678, 224] on span "Container" at bounding box center [680, 225] width 32 height 8
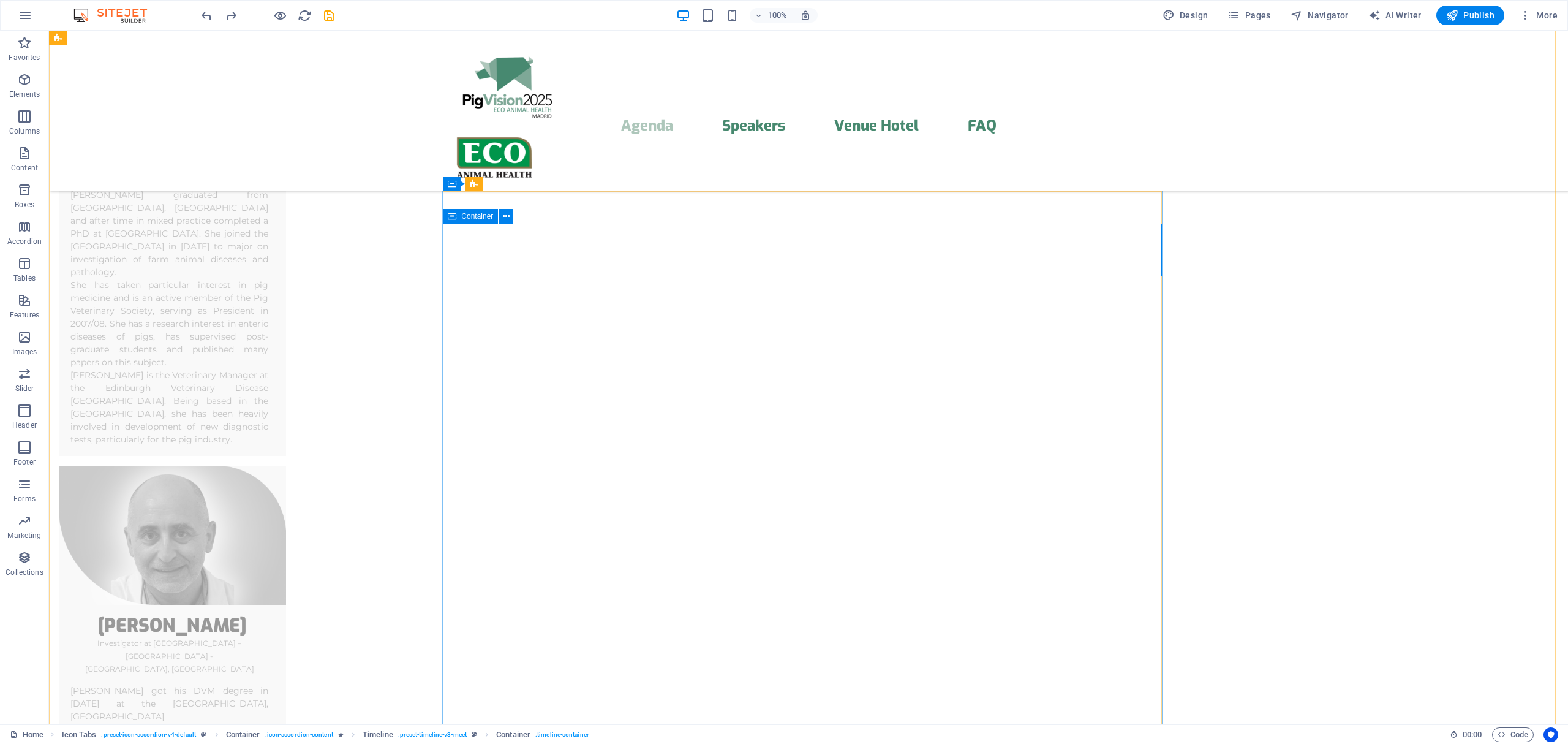
click at [488, 216] on span "Container" at bounding box center [477, 216] width 32 height 8
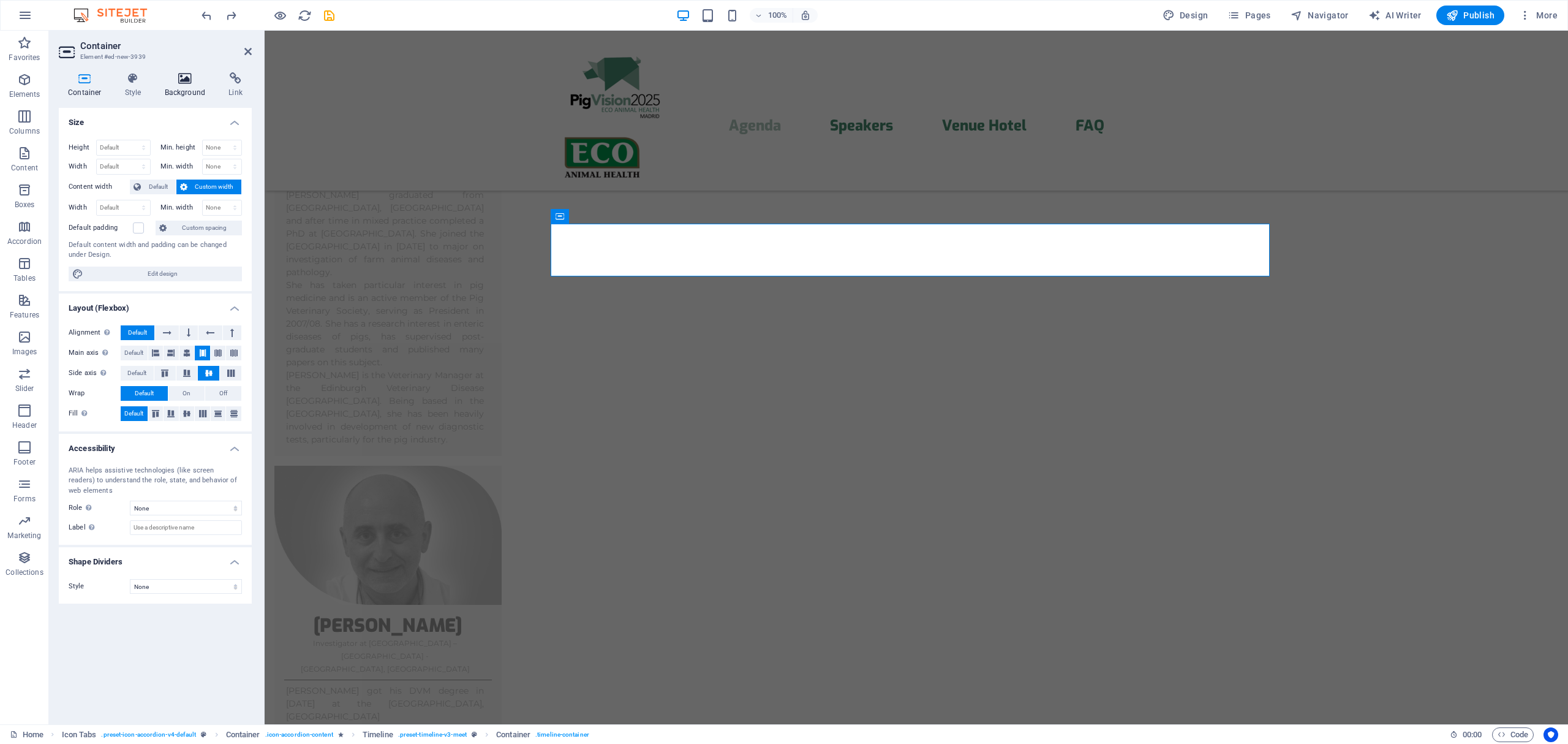
click at [185, 72] on icon at bounding box center [185, 78] width 59 height 13
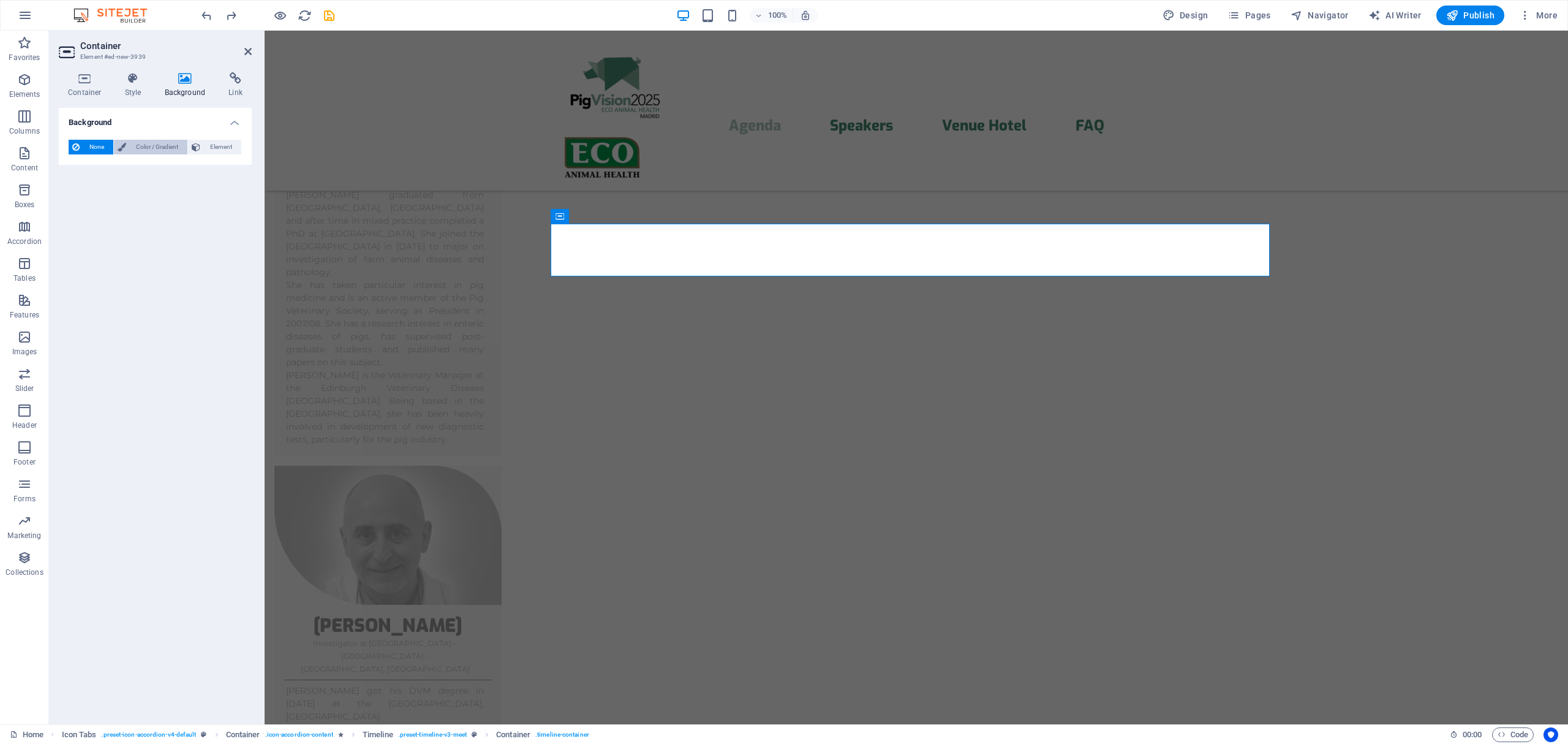
click at [150, 151] on span "Color / Gradient" at bounding box center [157, 147] width 54 height 15
click at [106, 170] on span "Gradient" at bounding box center [116, 170] width 31 height 17
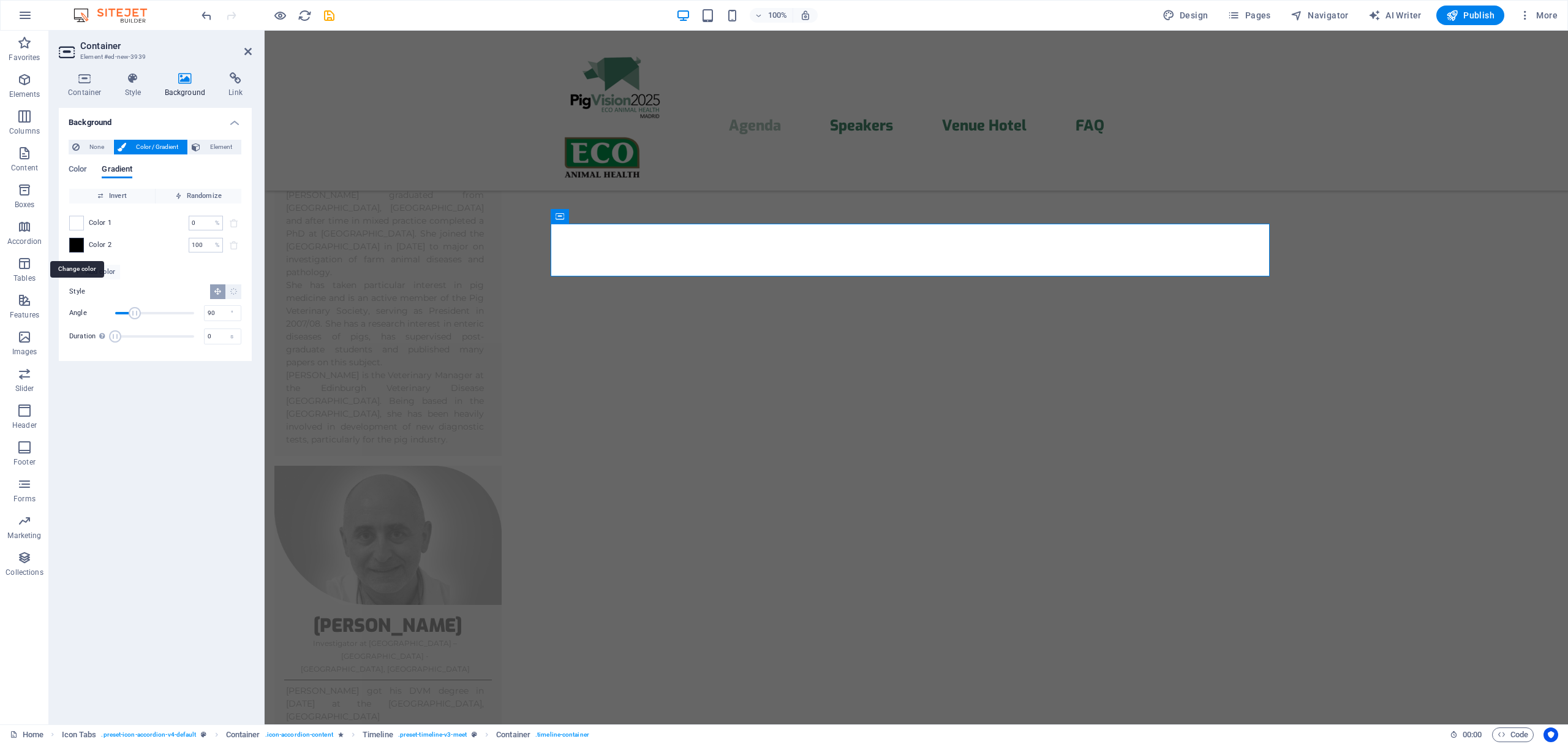
click at [74, 245] on span at bounding box center [76, 245] width 13 height 13
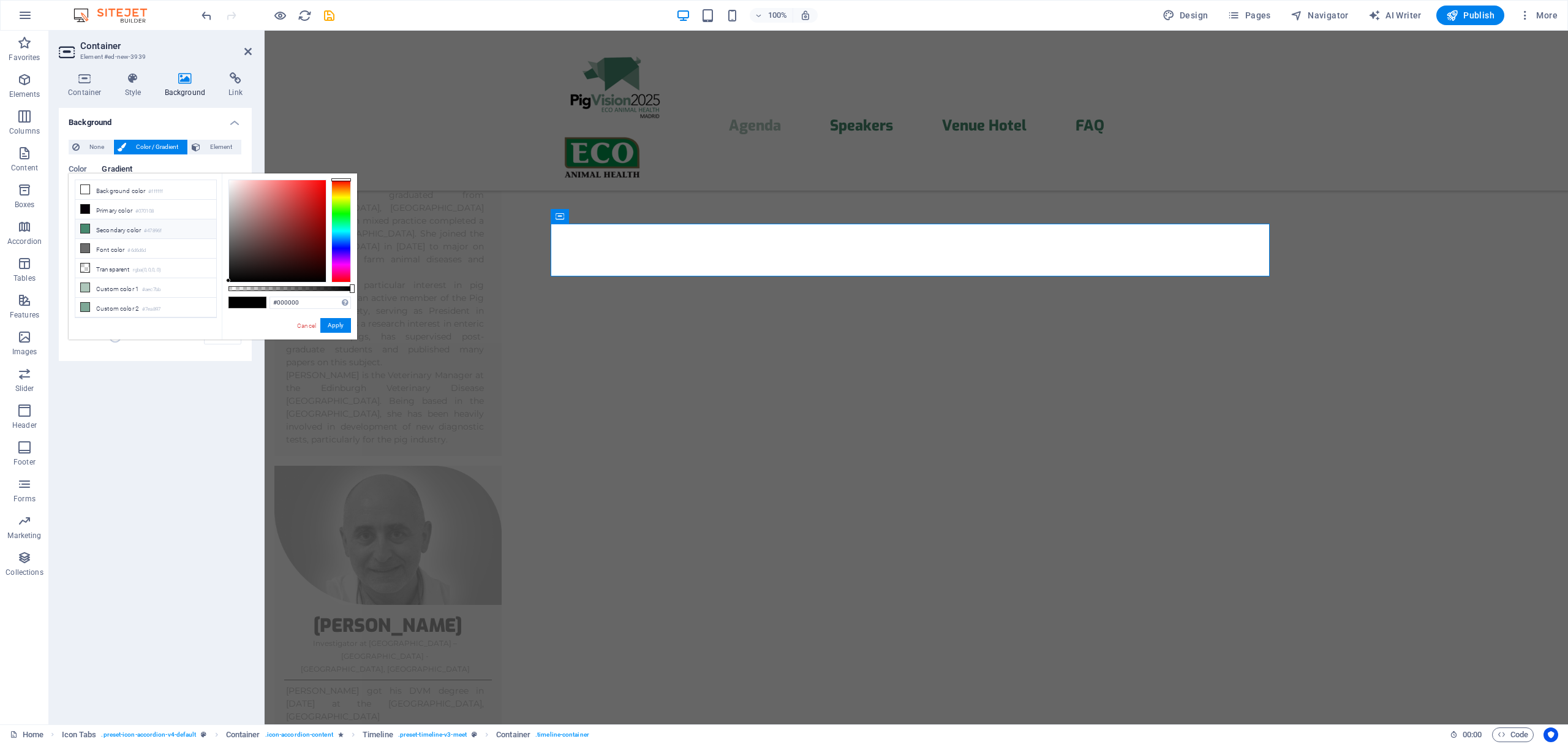
click at [85, 229] on icon at bounding box center [85, 229] width 8 height 8
click at [338, 323] on button "Apply" at bounding box center [335, 326] width 31 height 15
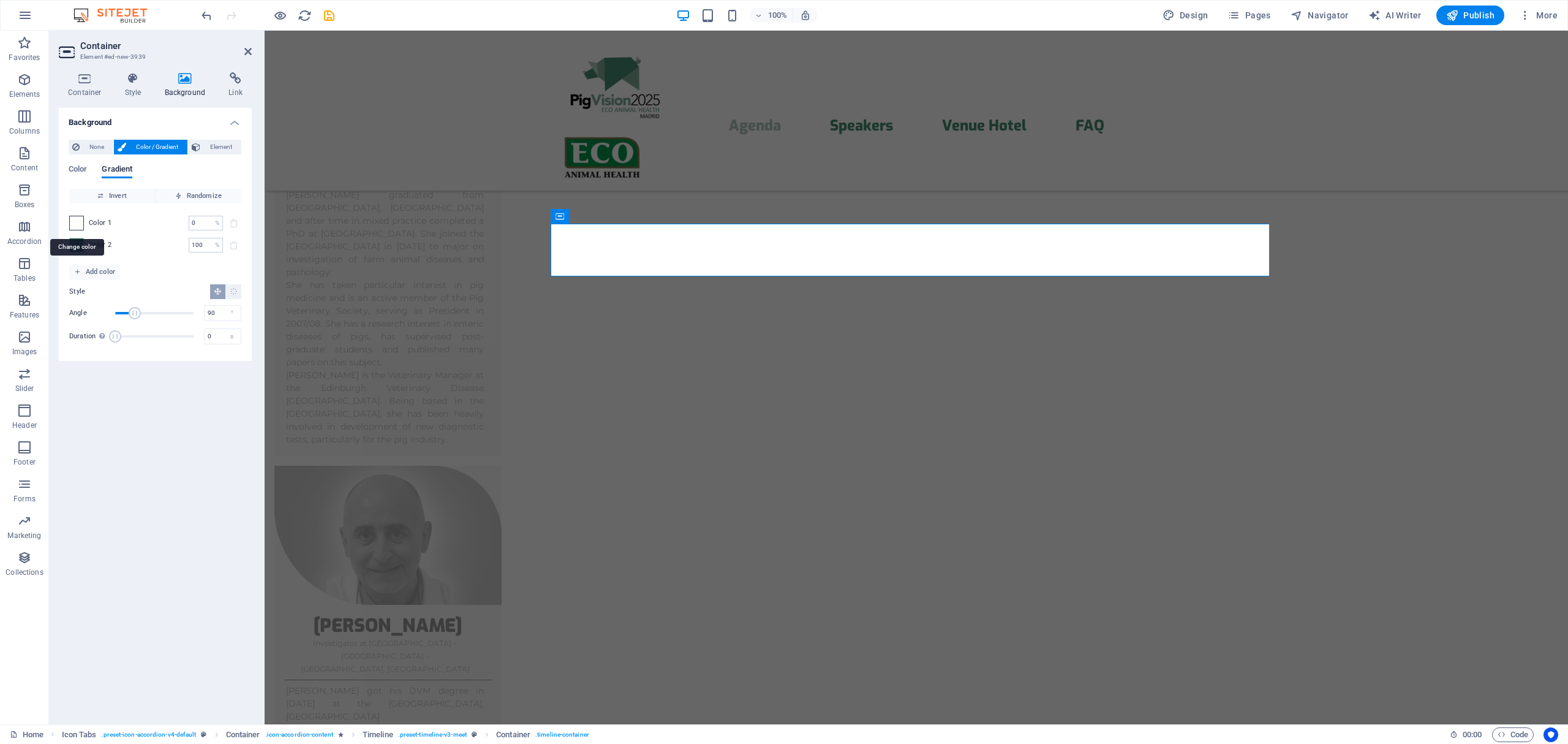
click at [74, 225] on span at bounding box center [76, 223] width 13 height 13
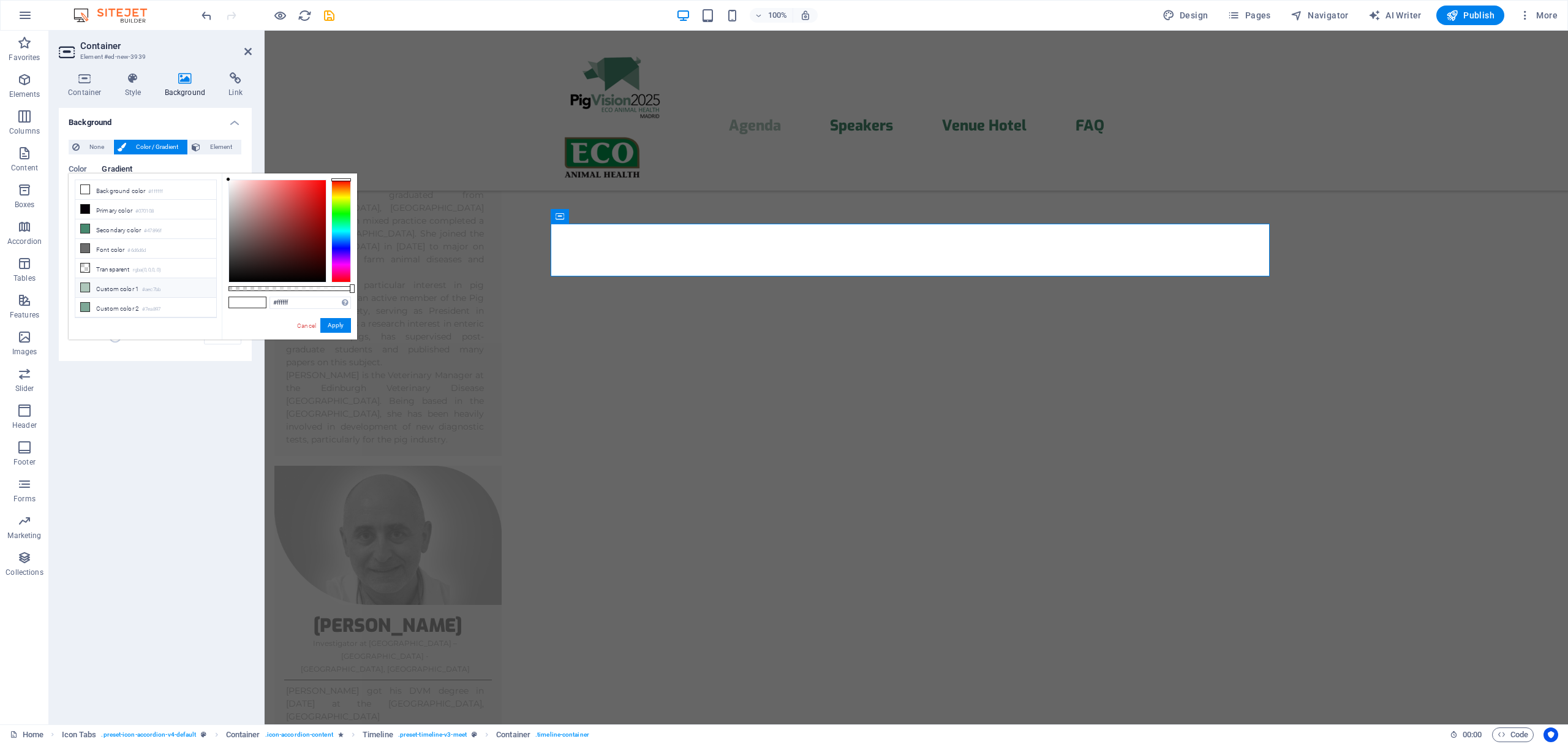
click at [83, 288] on icon at bounding box center [85, 287] width 8 height 8
click at [87, 189] on icon at bounding box center [85, 189] width 8 height 8
type input "#ffffff"
click at [334, 326] on button "Apply" at bounding box center [335, 326] width 31 height 15
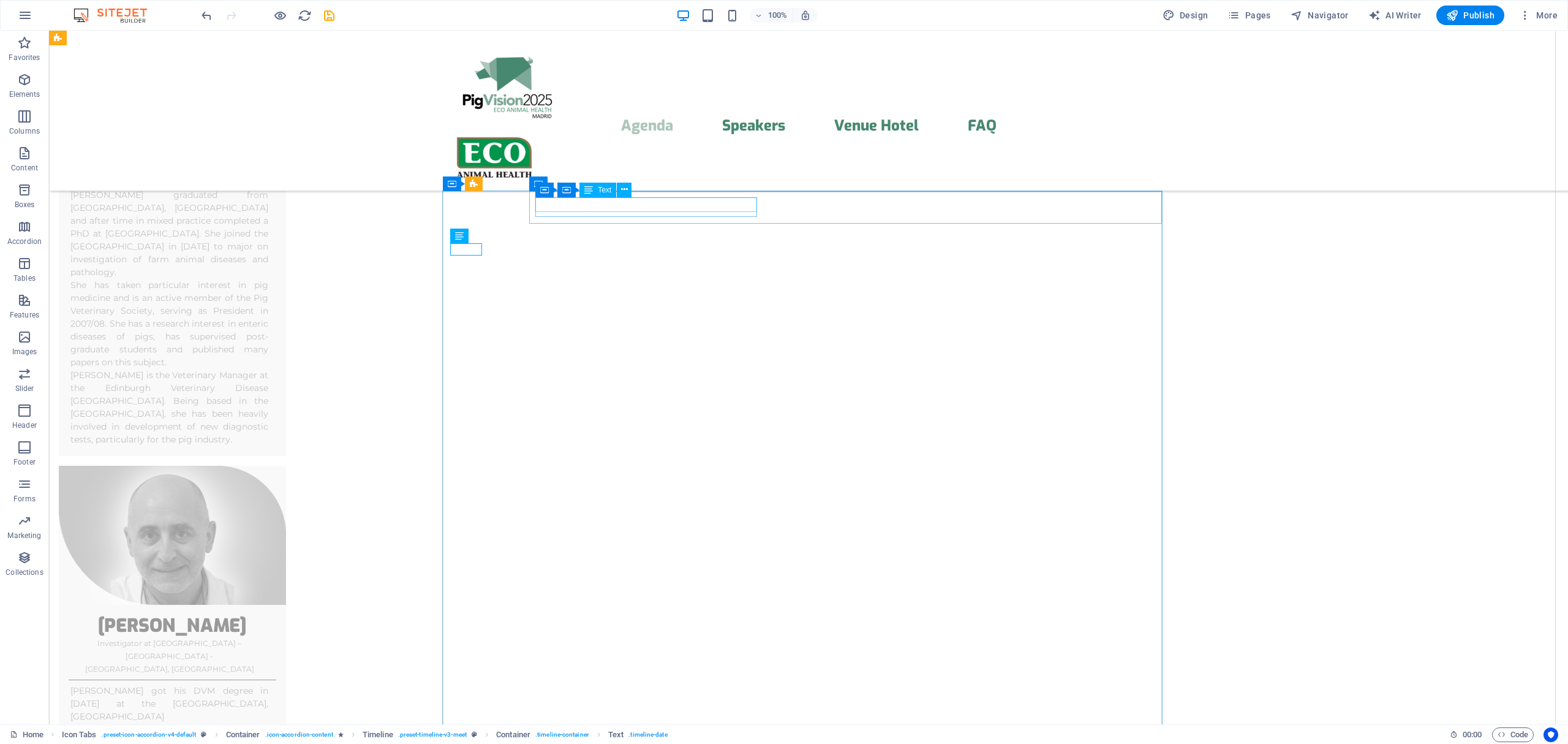
click at [0, 0] on button at bounding box center [0, 0] width 0 height 0
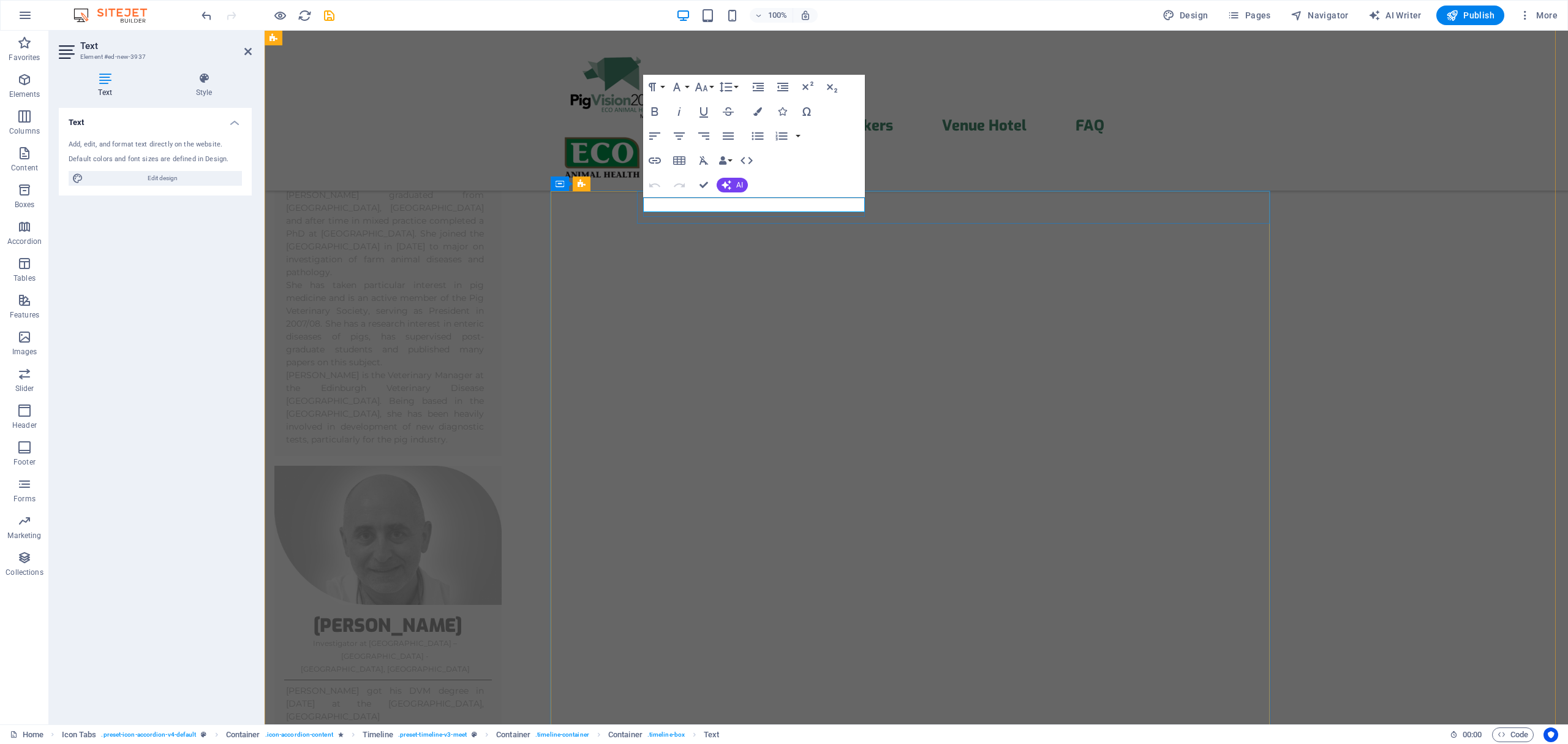
copy span "Innovation, Technology & Future Strategies"
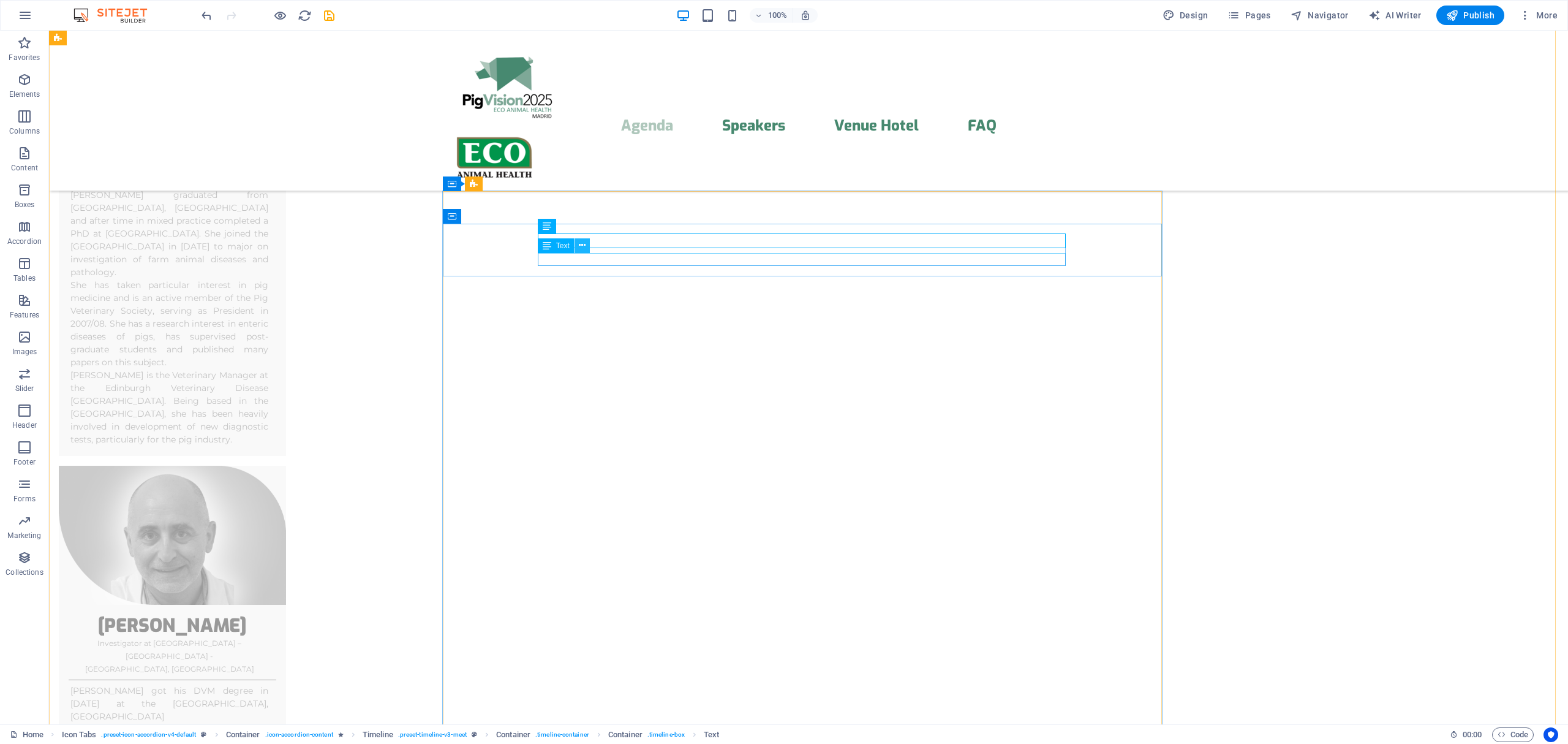
click at [583, 248] on icon at bounding box center [582, 245] width 7 height 13
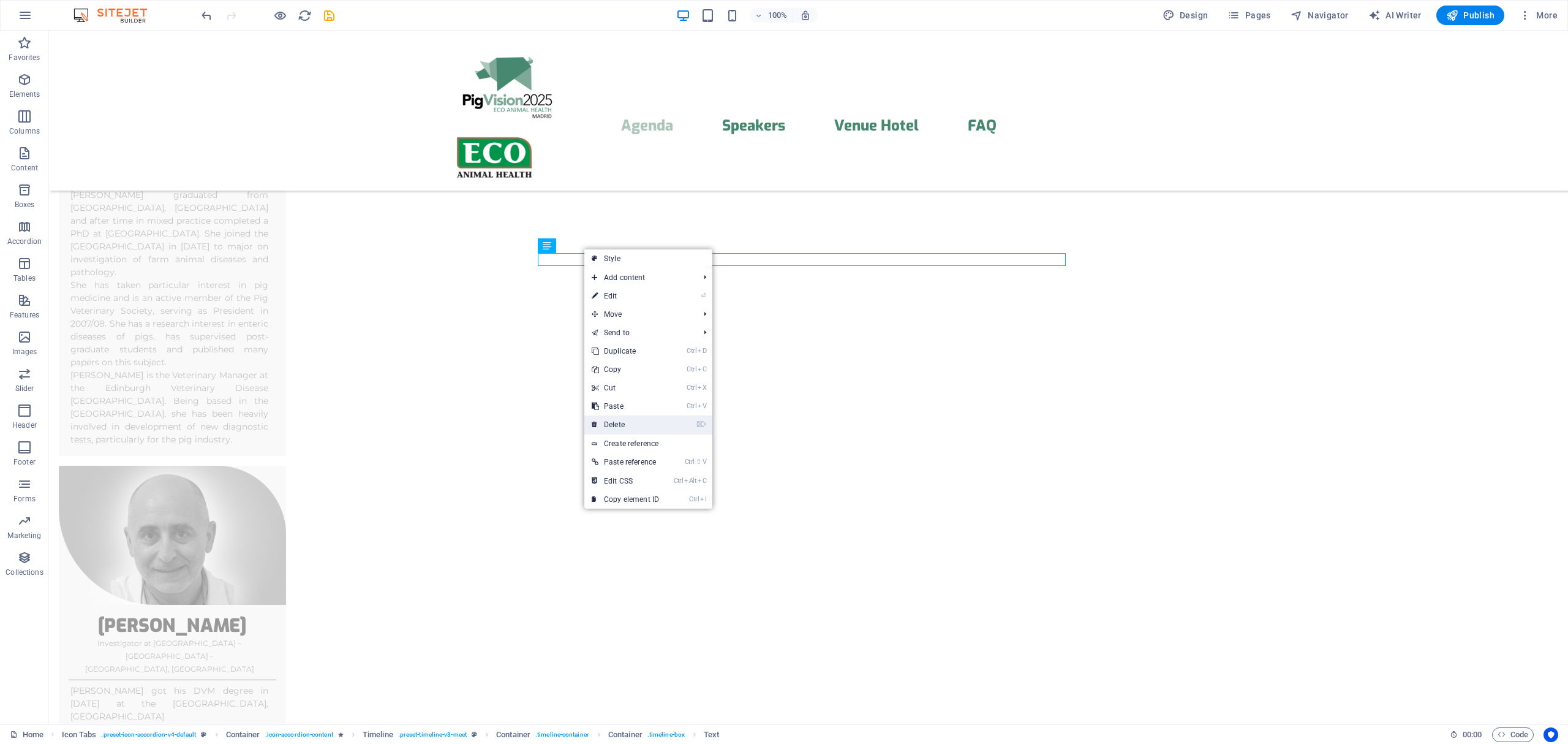
drag, startPoint x: 627, startPoint y: 425, endPoint x: 601, endPoint y: 392, distance: 42.0
click at [627, 425] on link "⌦ Delete" at bounding box center [626, 425] width 82 height 18
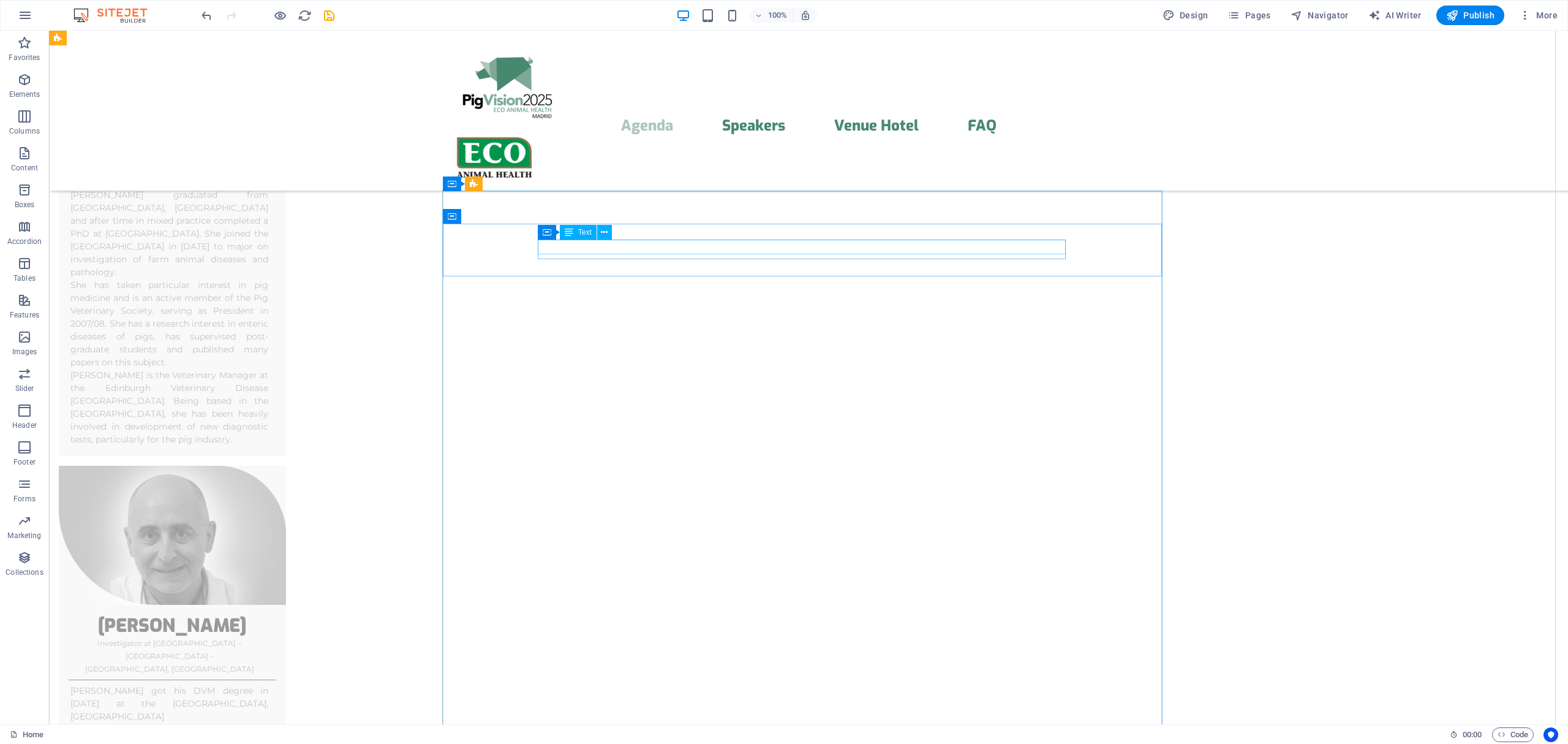
click at [589, 231] on span "Text" at bounding box center [585, 232] width 13 height 8
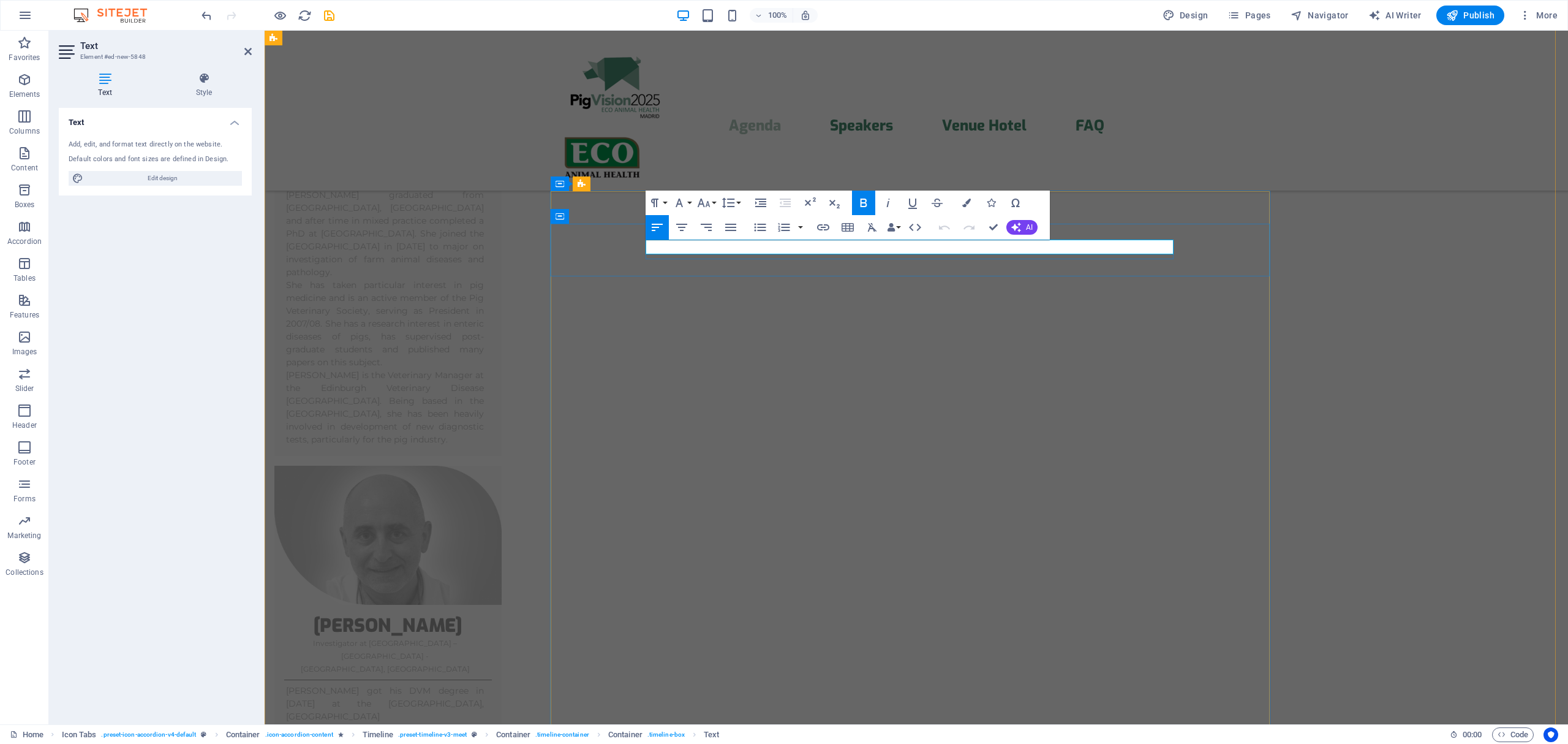
click at [864, 204] on icon "button" at bounding box center [864, 203] width 7 height 8
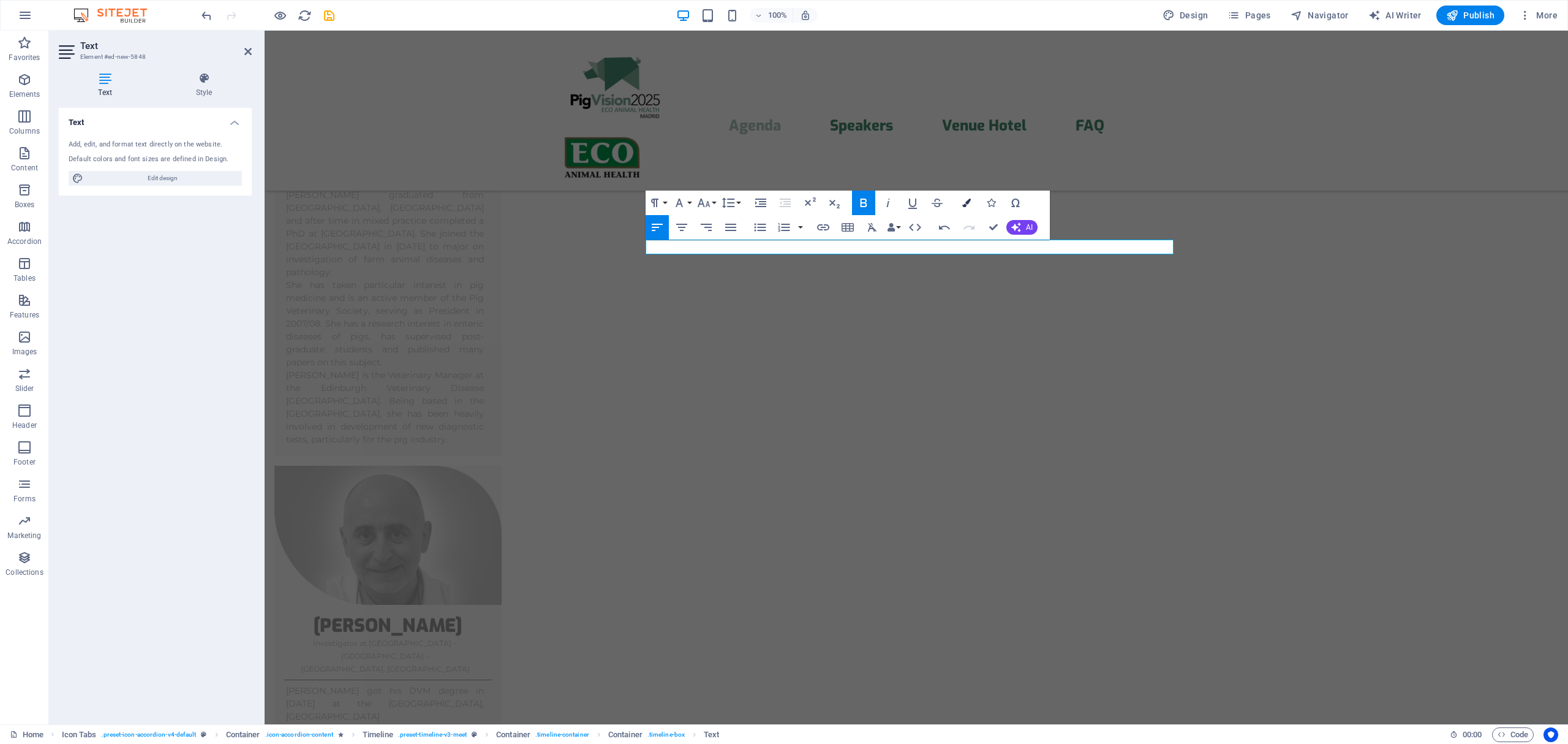
click at [963, 199] on icon "button" at bounding box center [967, 203] width 8 height 8
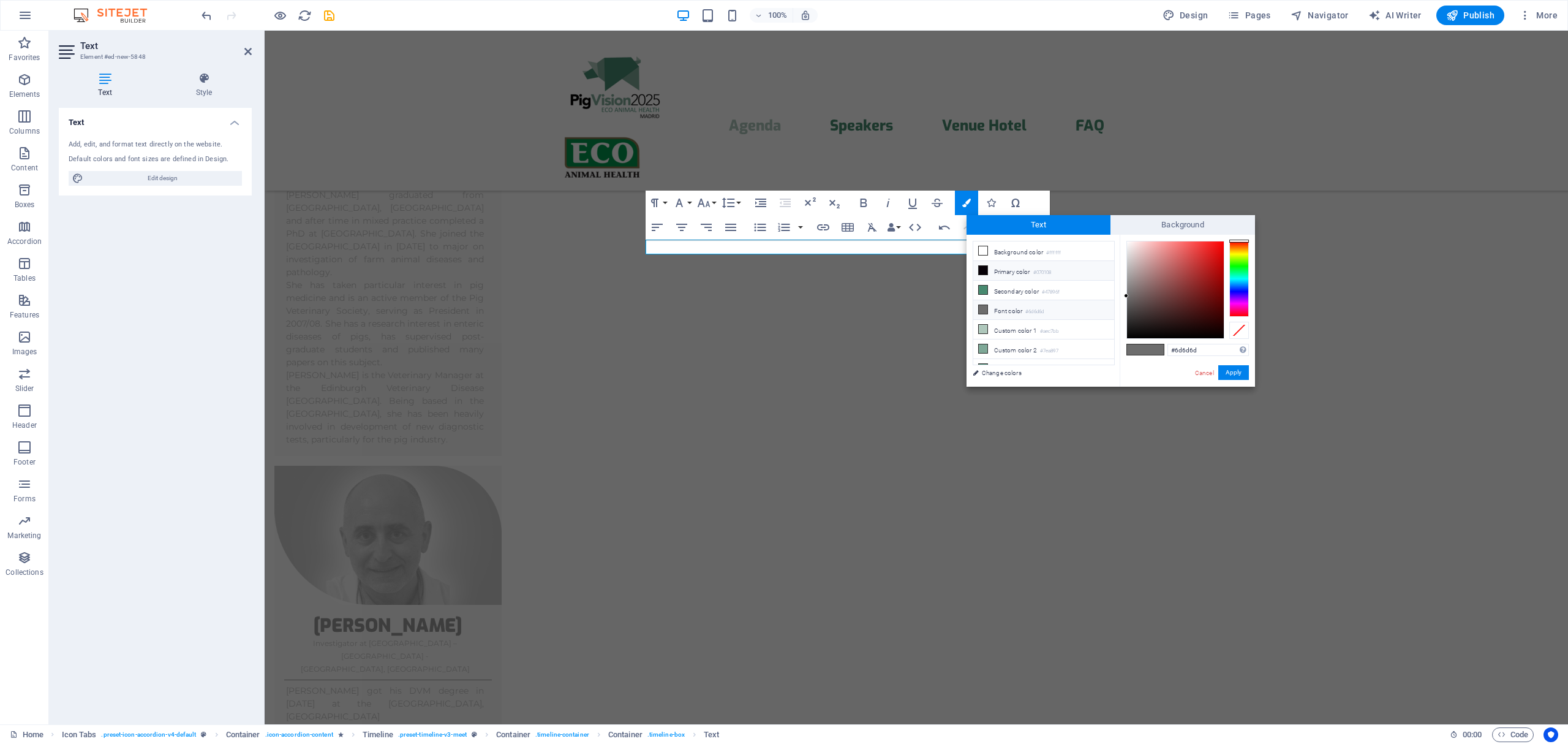
click at [985, 270] on icon at bounding box center [983, 270] width 8 height 8
type input "#070108"
drag, startPoint x: 1232, startPoint y: 373, endPoint x: 974, endPoint y: 349, distance: 259.1
click at [1232, 374] on button "Apply" at bounding box center [1233, 373] width 31 height 15
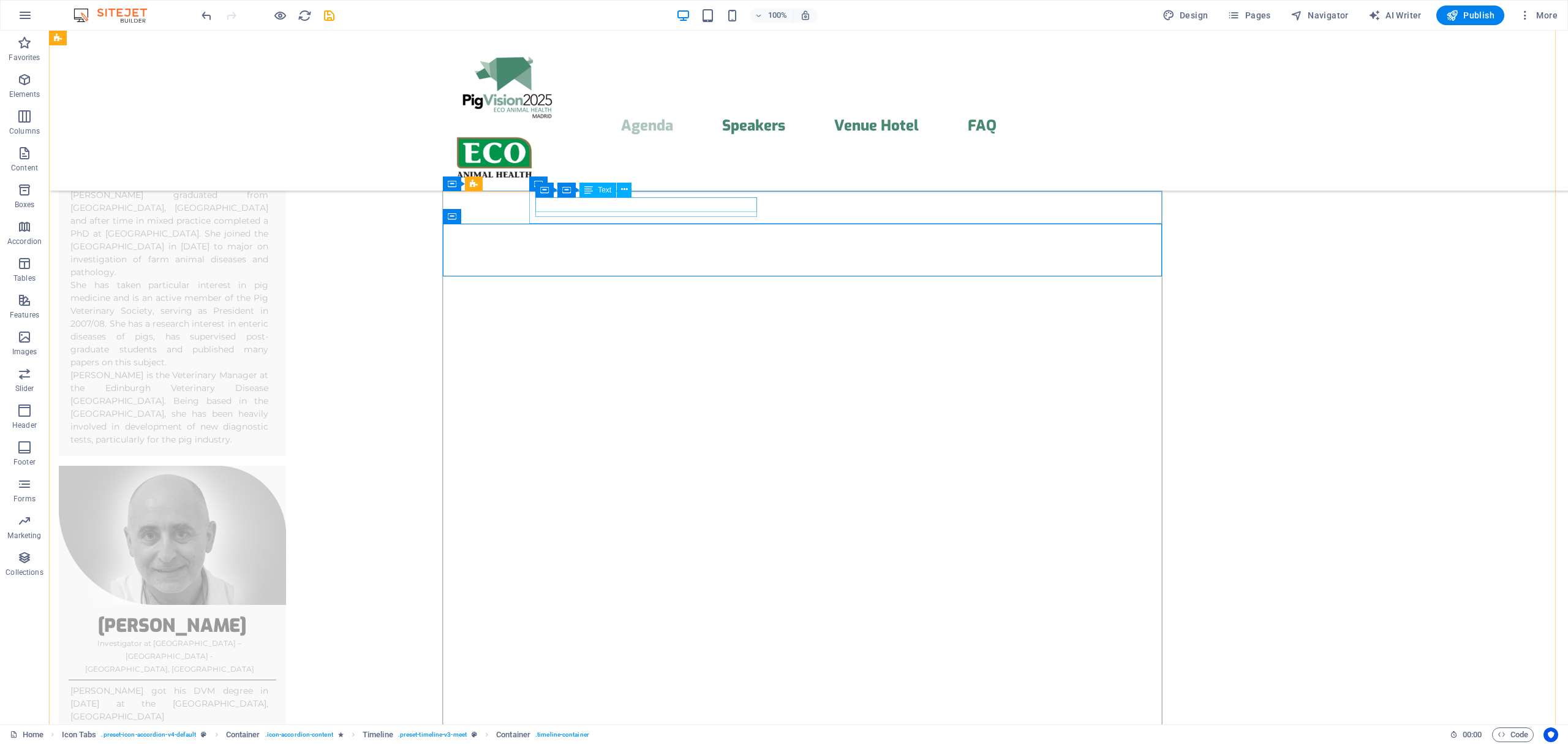
click at [589, 182] on icon at bounding box center [592, 183] width 7 height 13
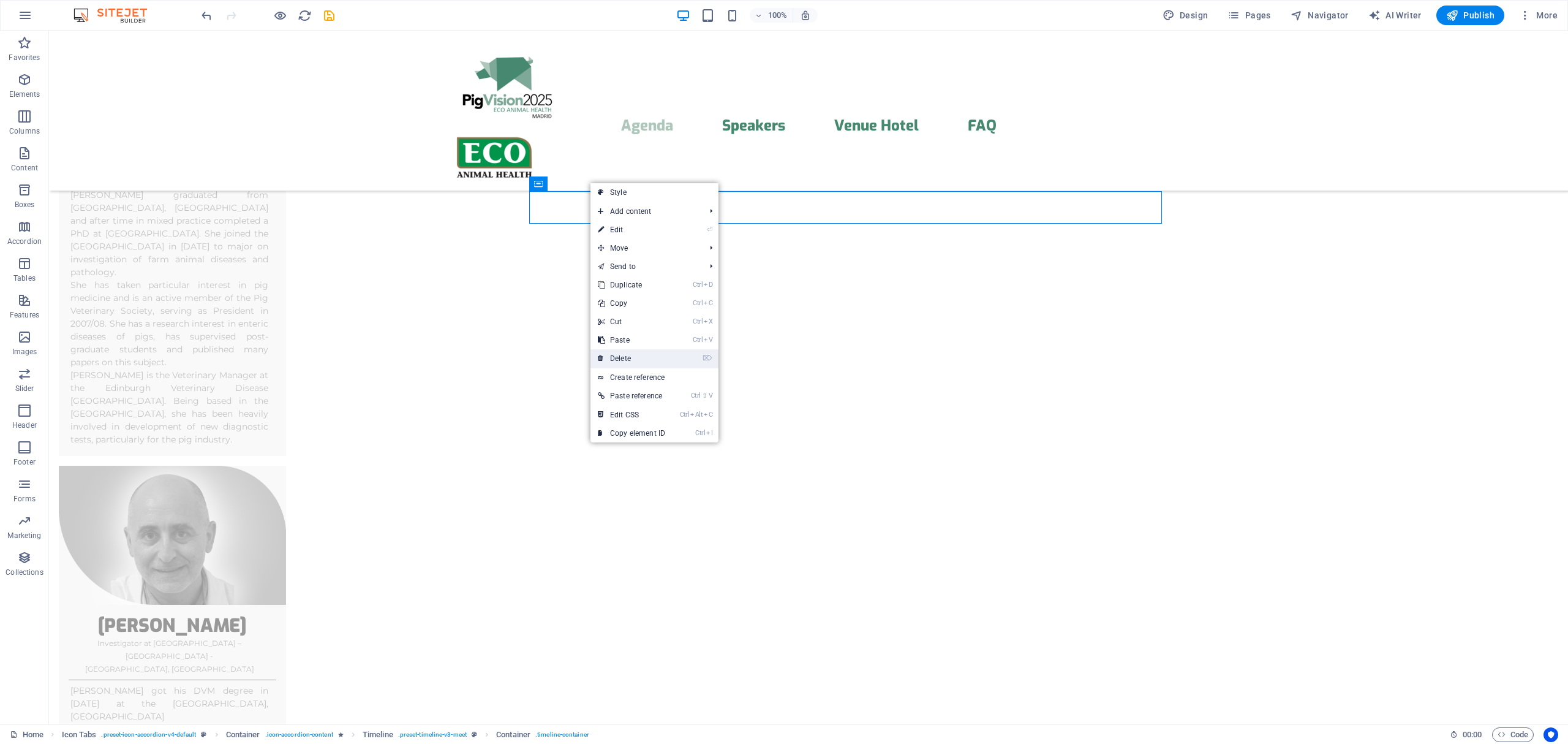
click at [636, 354] on link "⌦ Delete" at bounding box center [632, 359] width 82 height 18
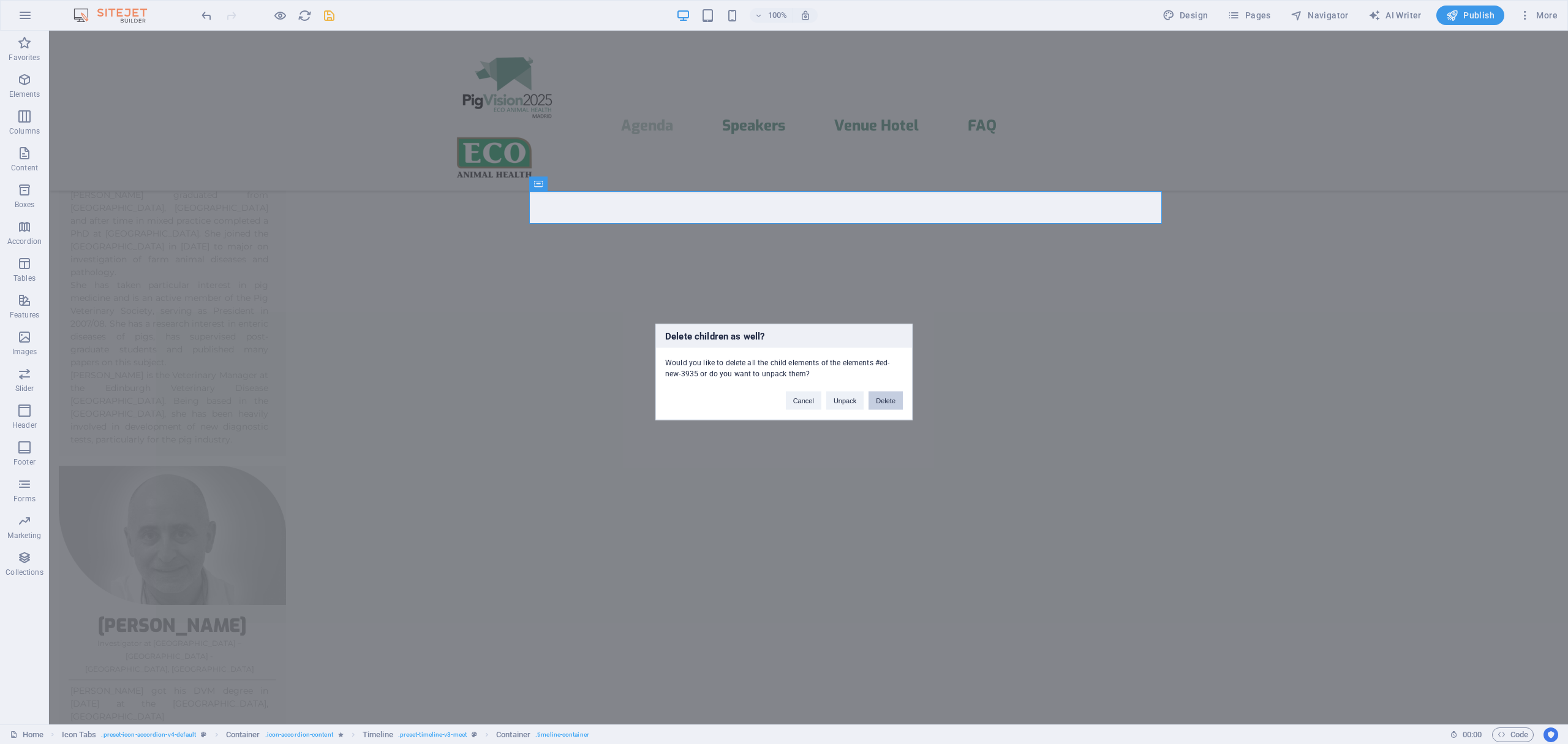
drag, startPoint x: 880, startPoint y: 398, endPoint x: 832, endPoint y: 367, distance: 57.1
click at [880, 398] on button "Delete" at bounding box center [885, 400] width 34 height 18
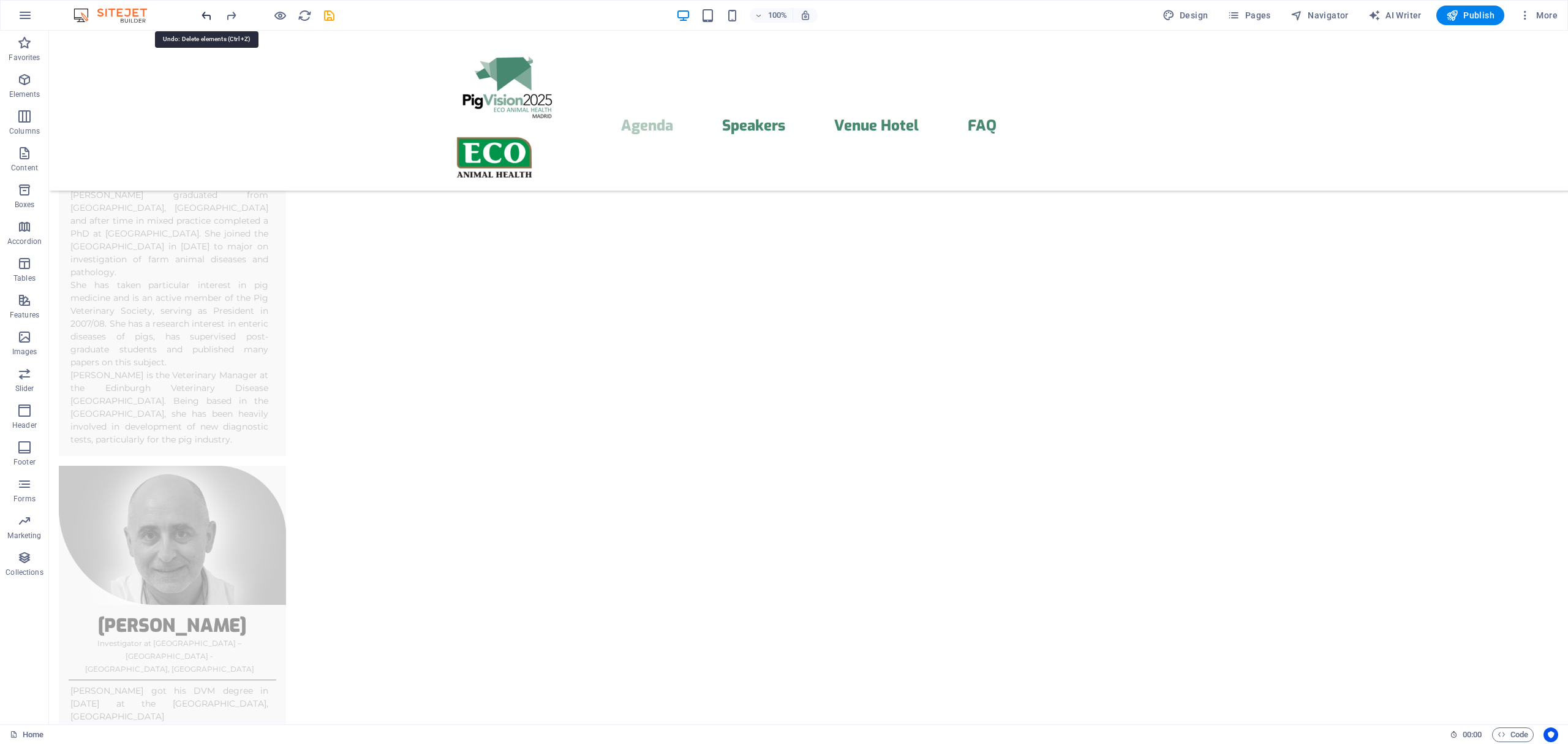
click at [206, 13] on icon "undo" at bounding box center [206, 15] width 14 height 14
click at [1166, 225] on icon at bounding box center [1169, 224] width 7 height 13
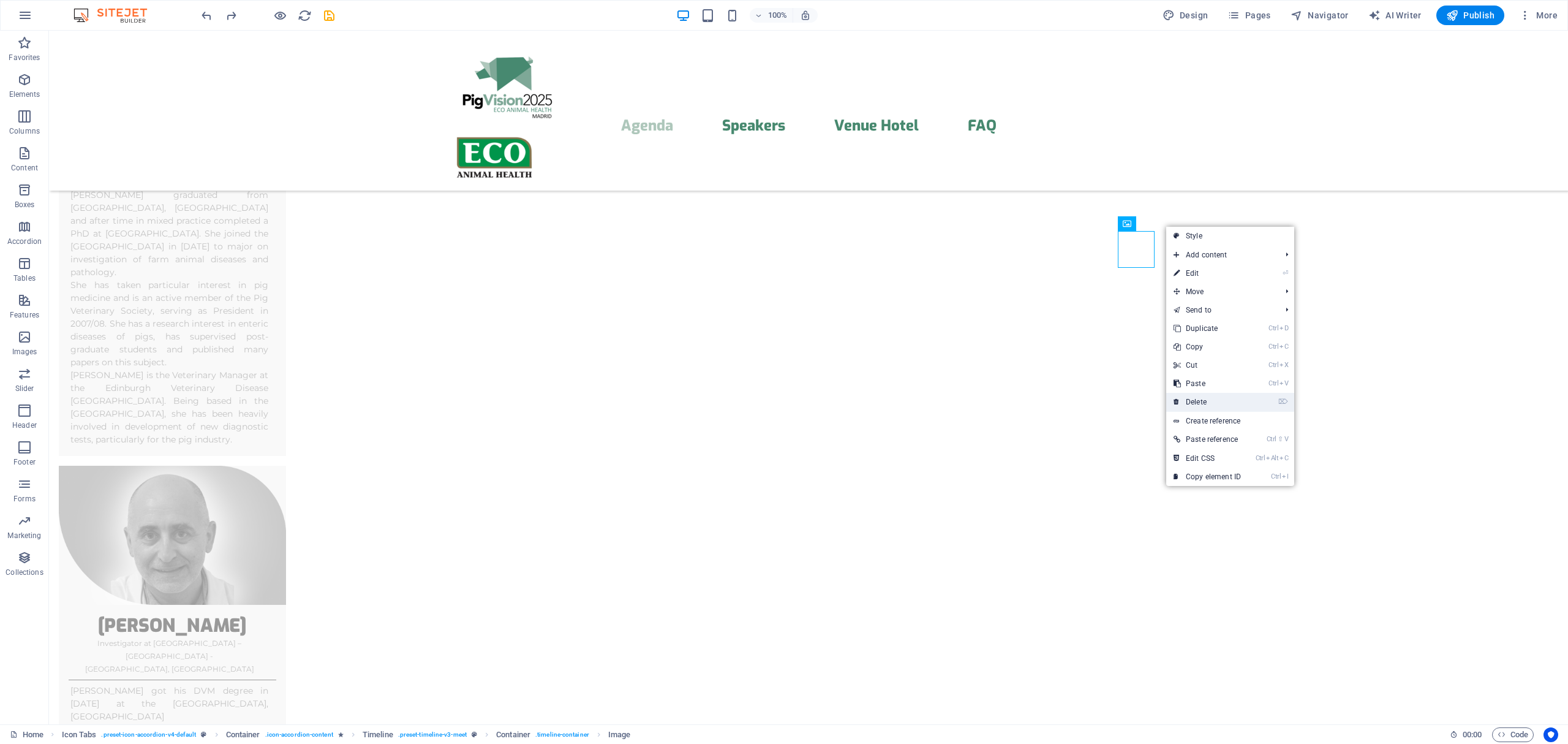
click at [1195, 398] on link "⌦ Delete" at bounding box center [1207, 402] width 82 height 18
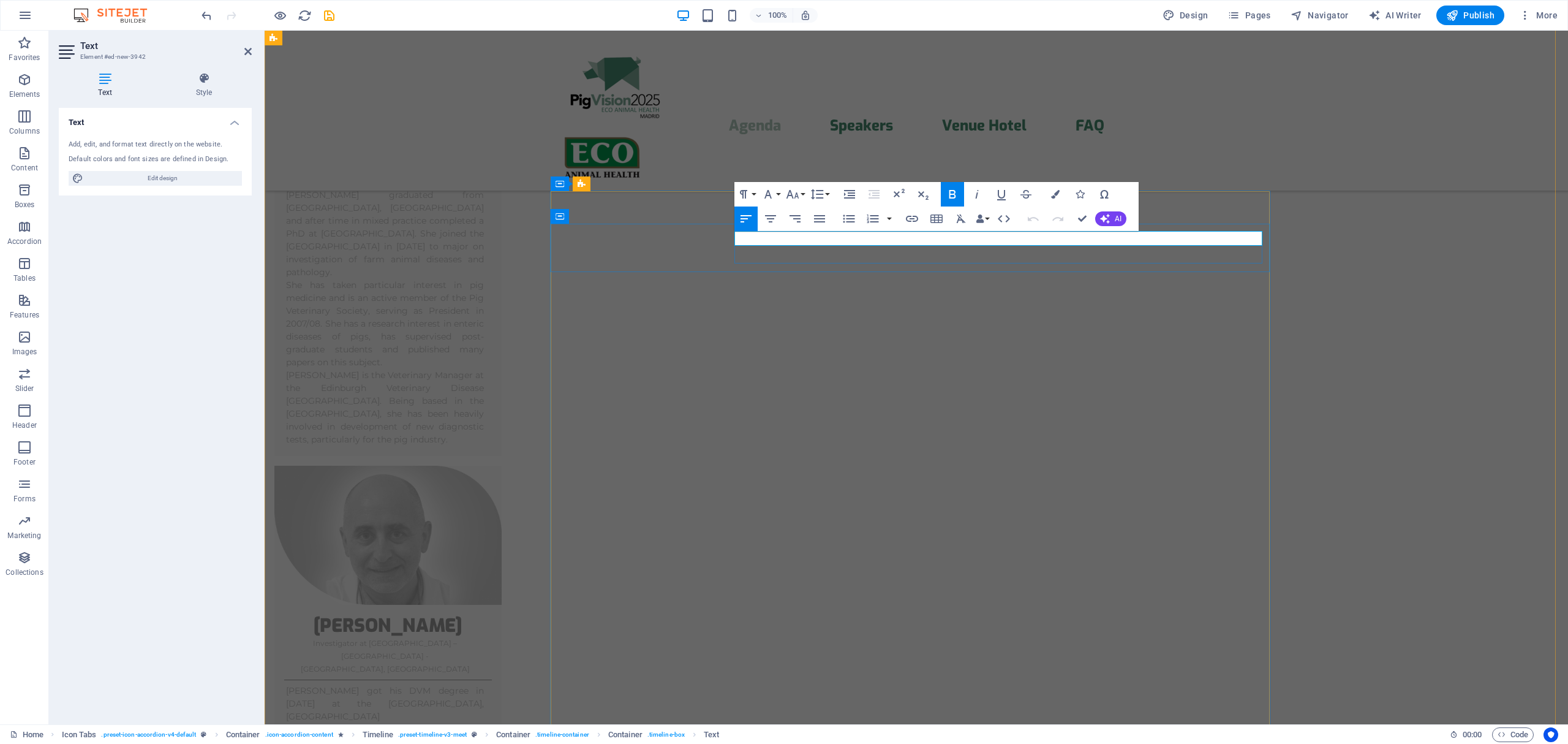
drag, startPoint x: 967, startPoint y: 239, endPoint x: 702, endPoint y: 236, distance: 265.0
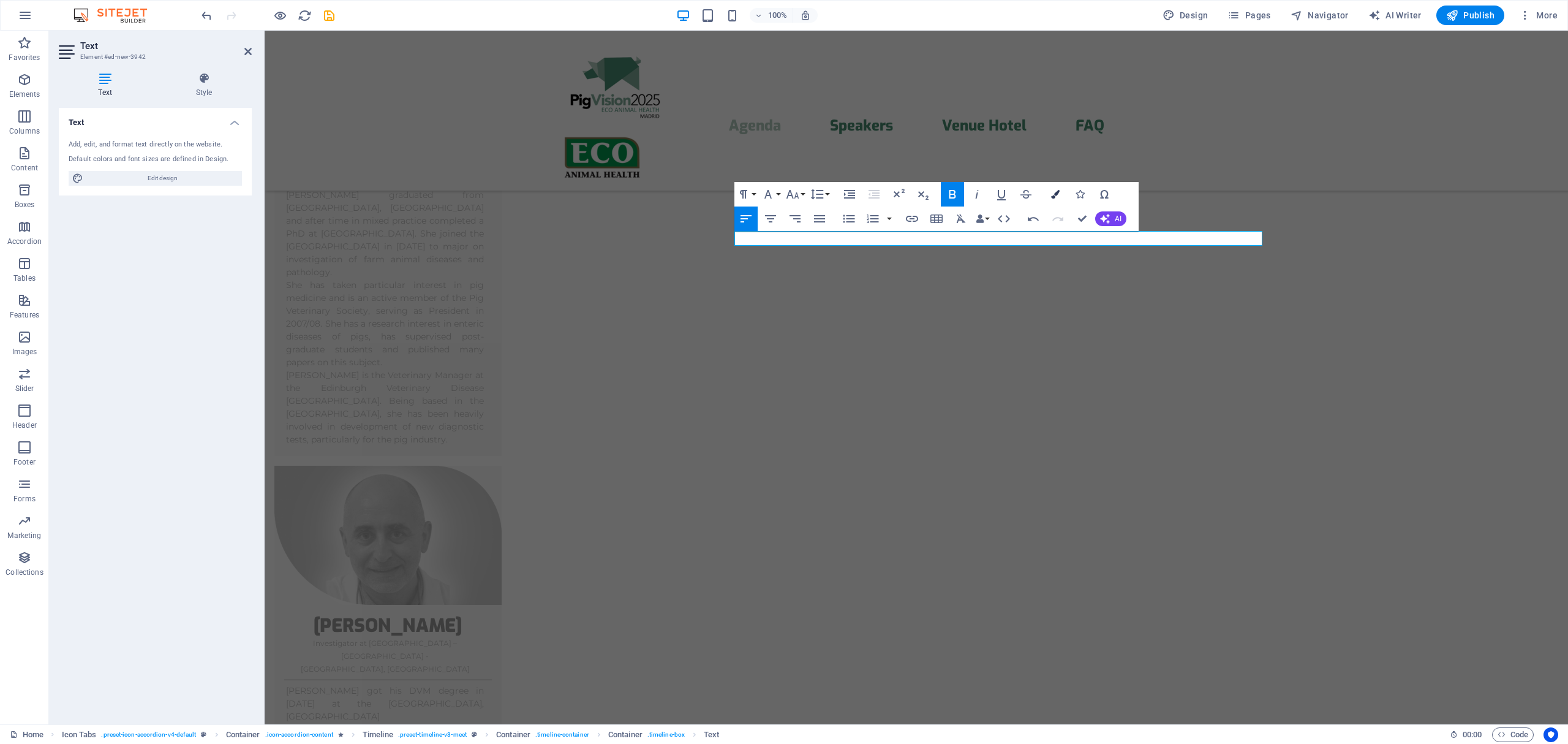
click at [1054, 197] on icon "button" at bounding box center [1055, 194] width 8 height 8
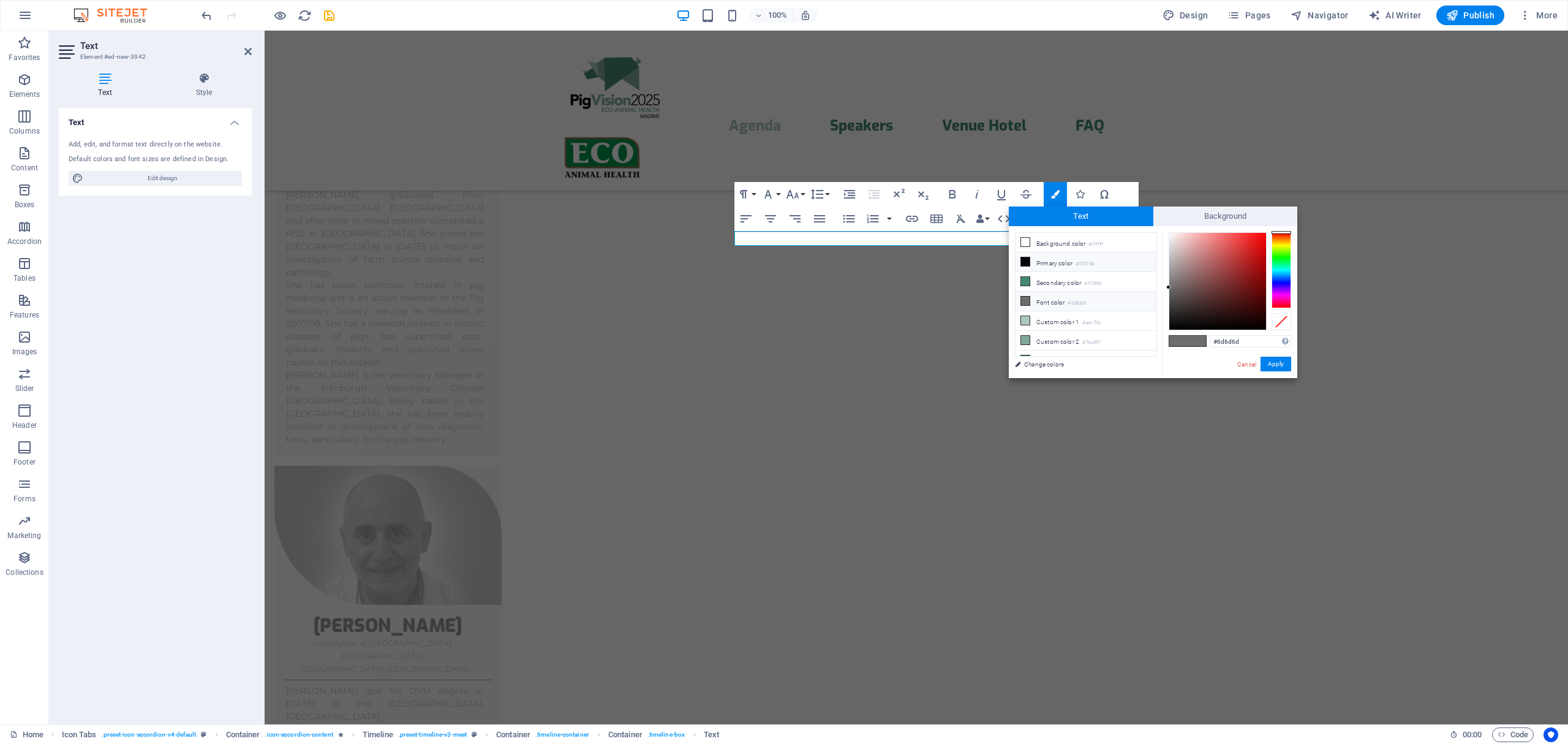
click at [1027, 265] on icon at bounding box center [1025, 261] width 8 height 8
type input "#070108"
click at [1277, 363] on button "Apply" at bounding box center [1276, 364] width 31 height 15
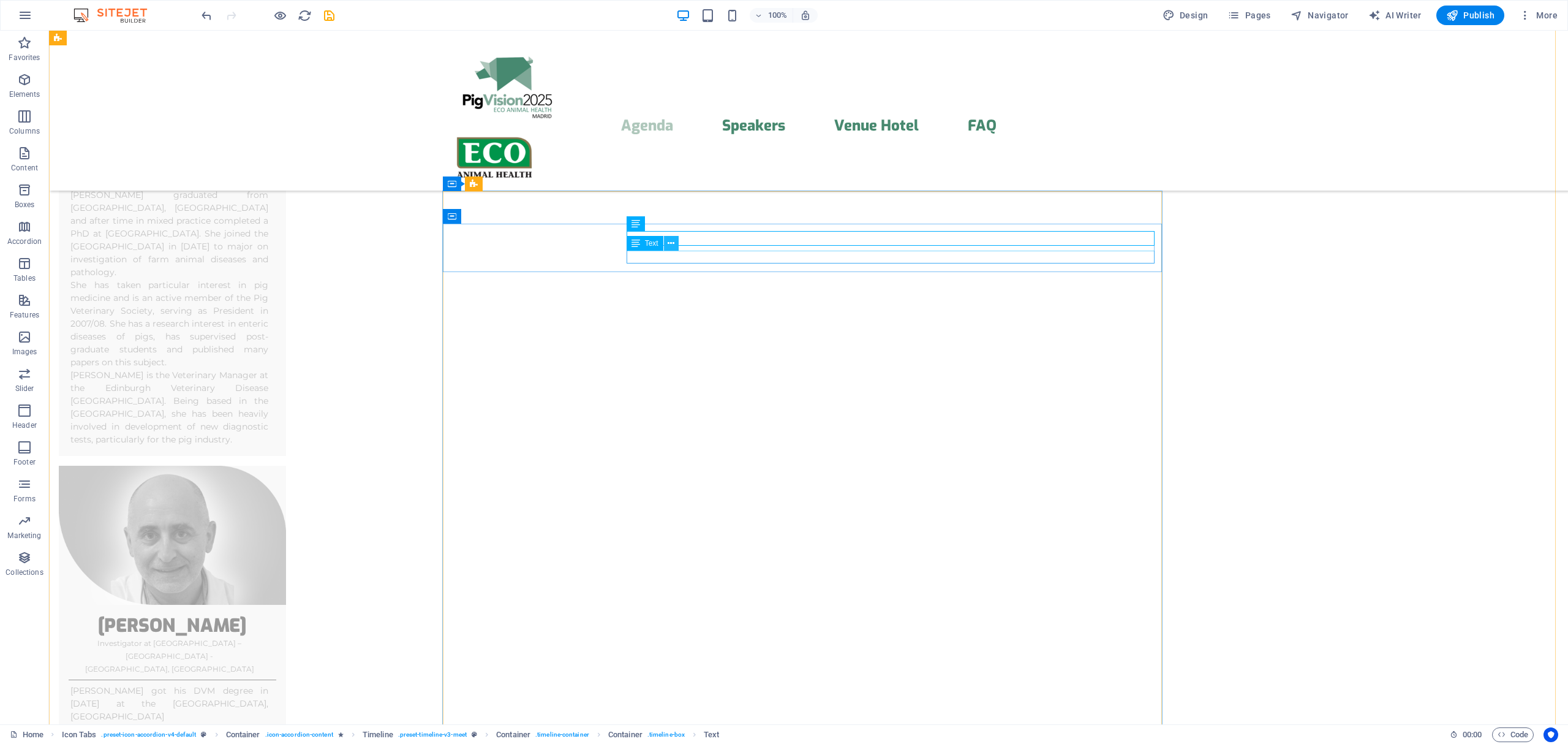
click at [669, 245] on icon at bounding box center [671, 243] width 7 height 13
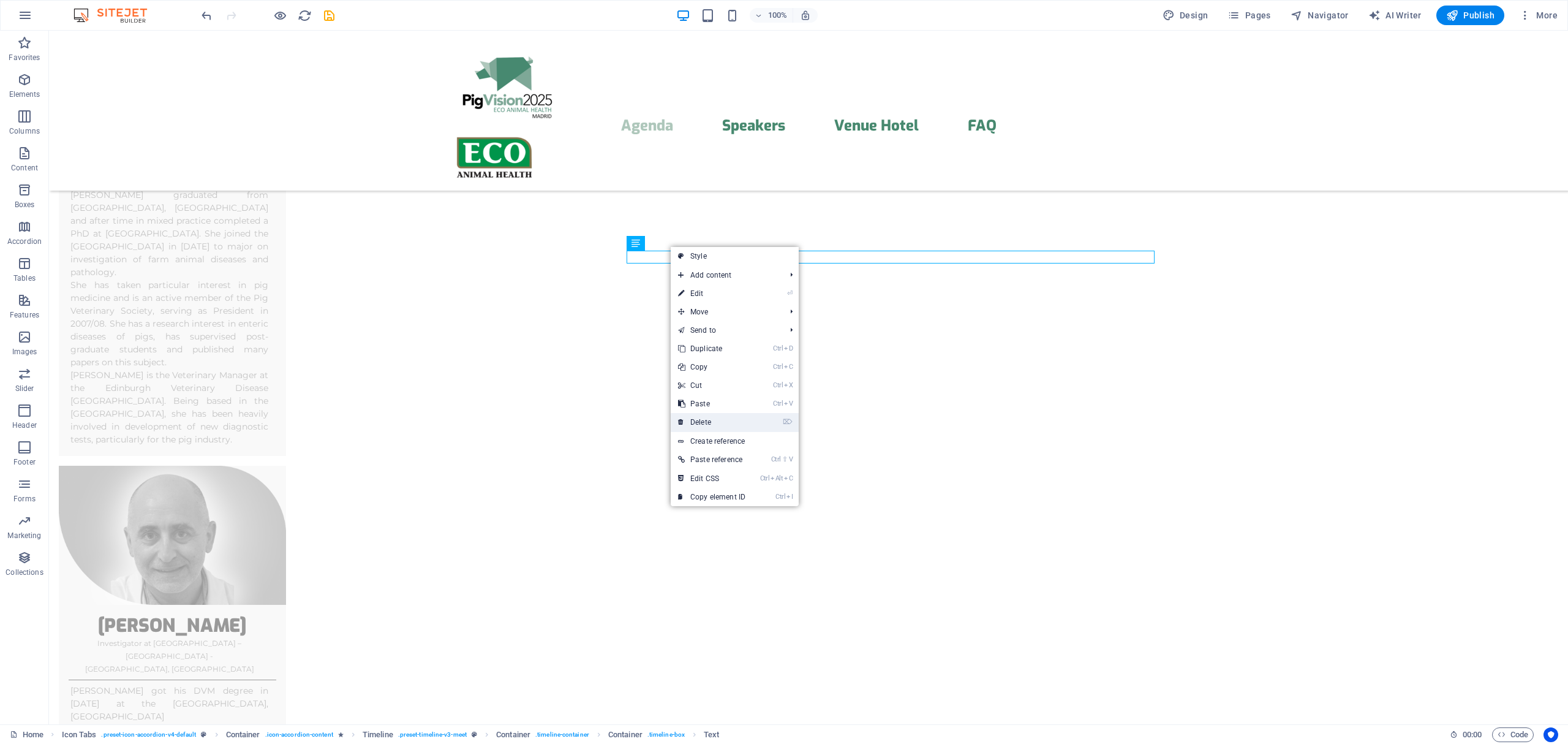
click at [713, 423] on link "⌦ Delete" at bounding box center [712, 422] width 82 height 18
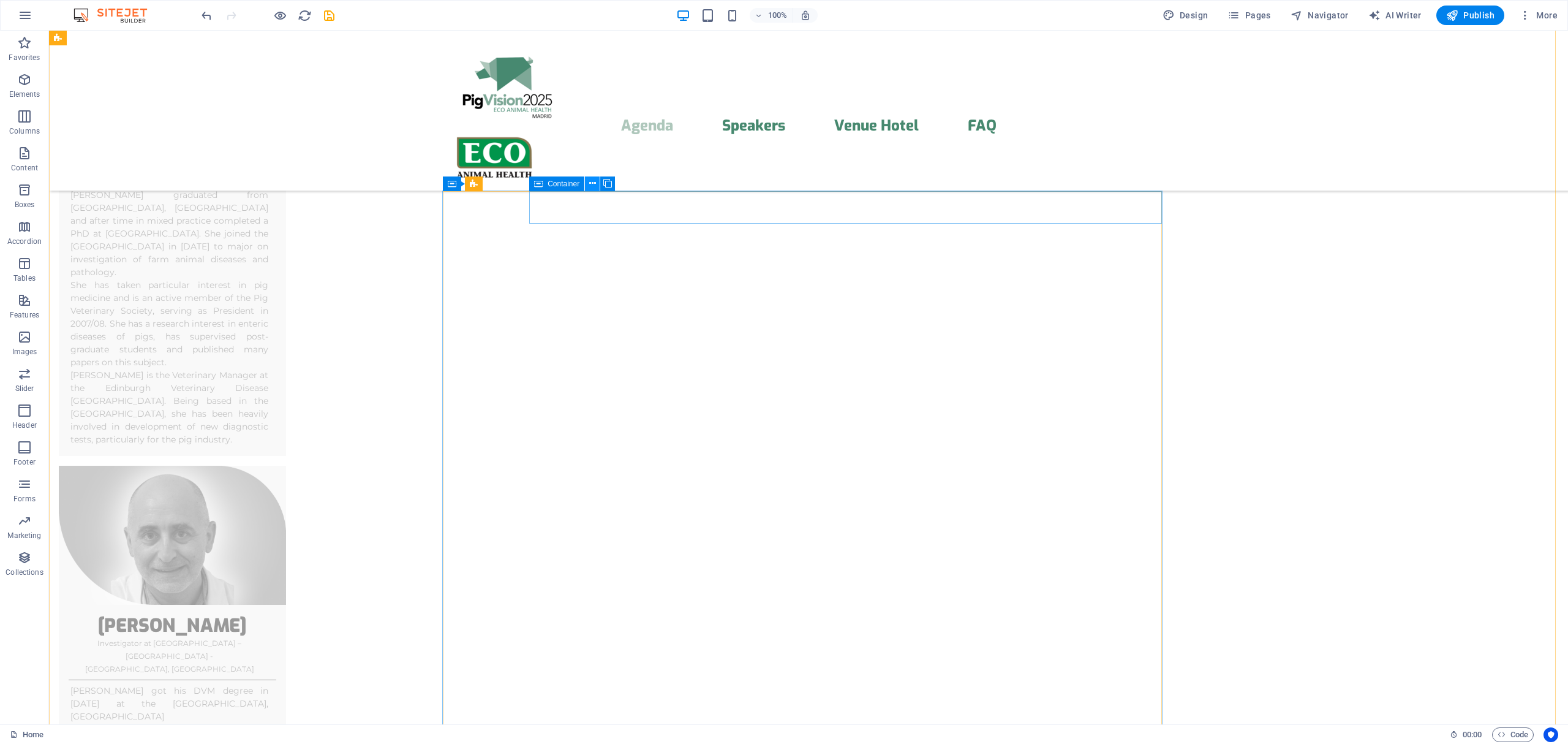
click at [591, 183] on icon at bounding box center [592, 183] width 7 height 13
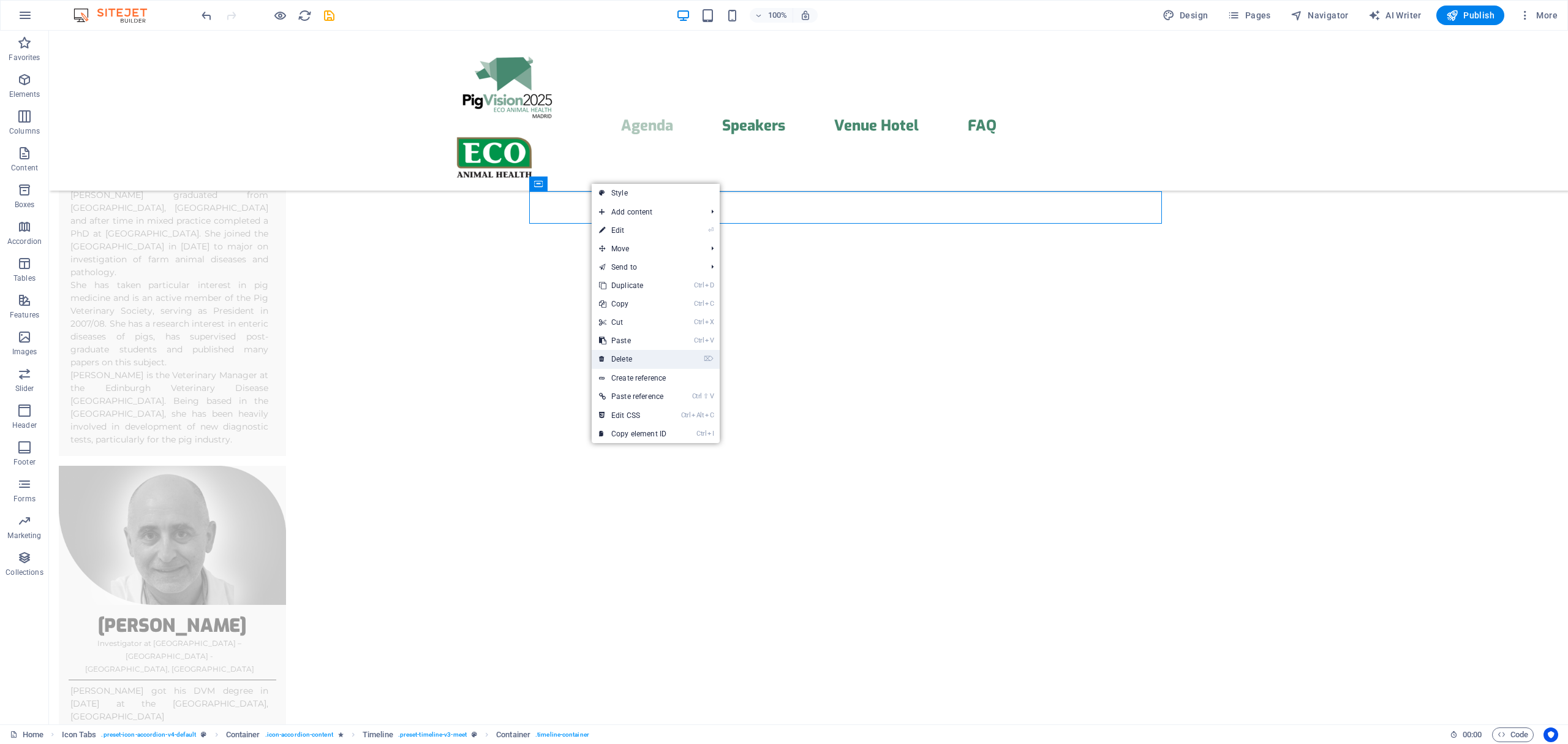
click at [642, 358] on link "⌦ Delete" at bounding box center [632, 359] width 82 height 18
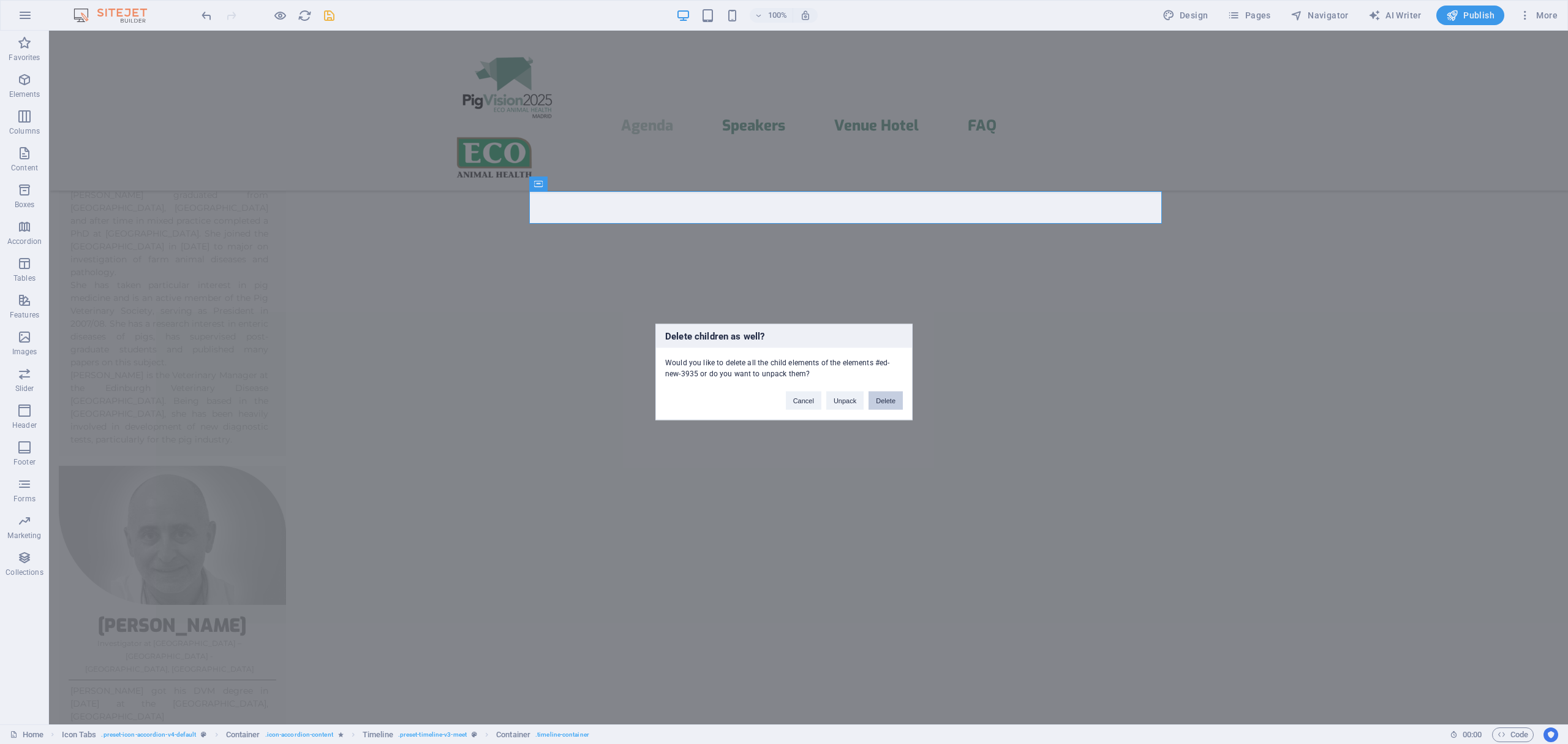
drag, startPoint x: 883, startPoint y: 400, endPoint x: 834, endPoint y: 370, distance: 57.5
click at [883, 400] on button "Delete" at bounding box center [885, 400] width 34 height 18
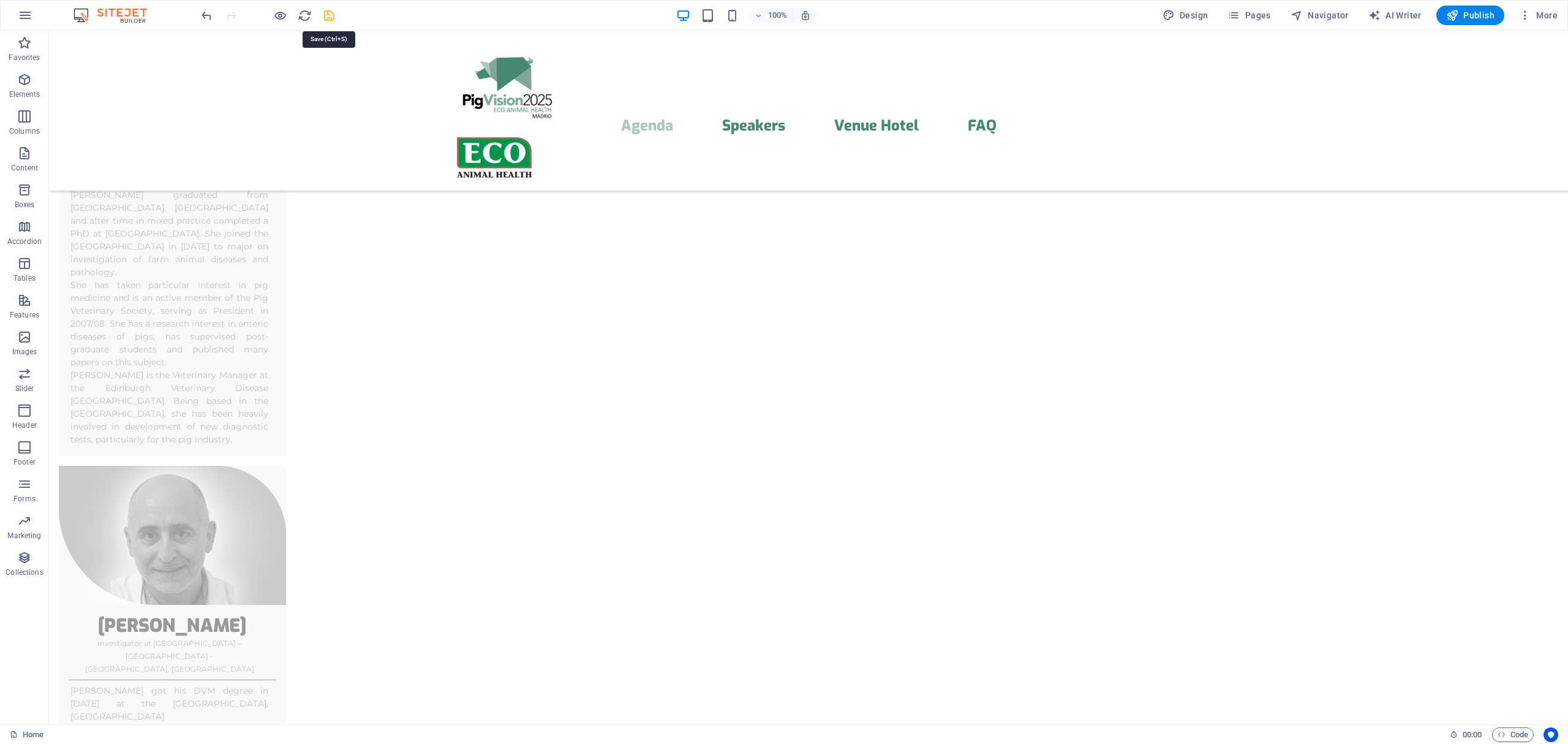
click at [326, 10] on icon "save" at bounding box center [329, 15] width 14 height 14
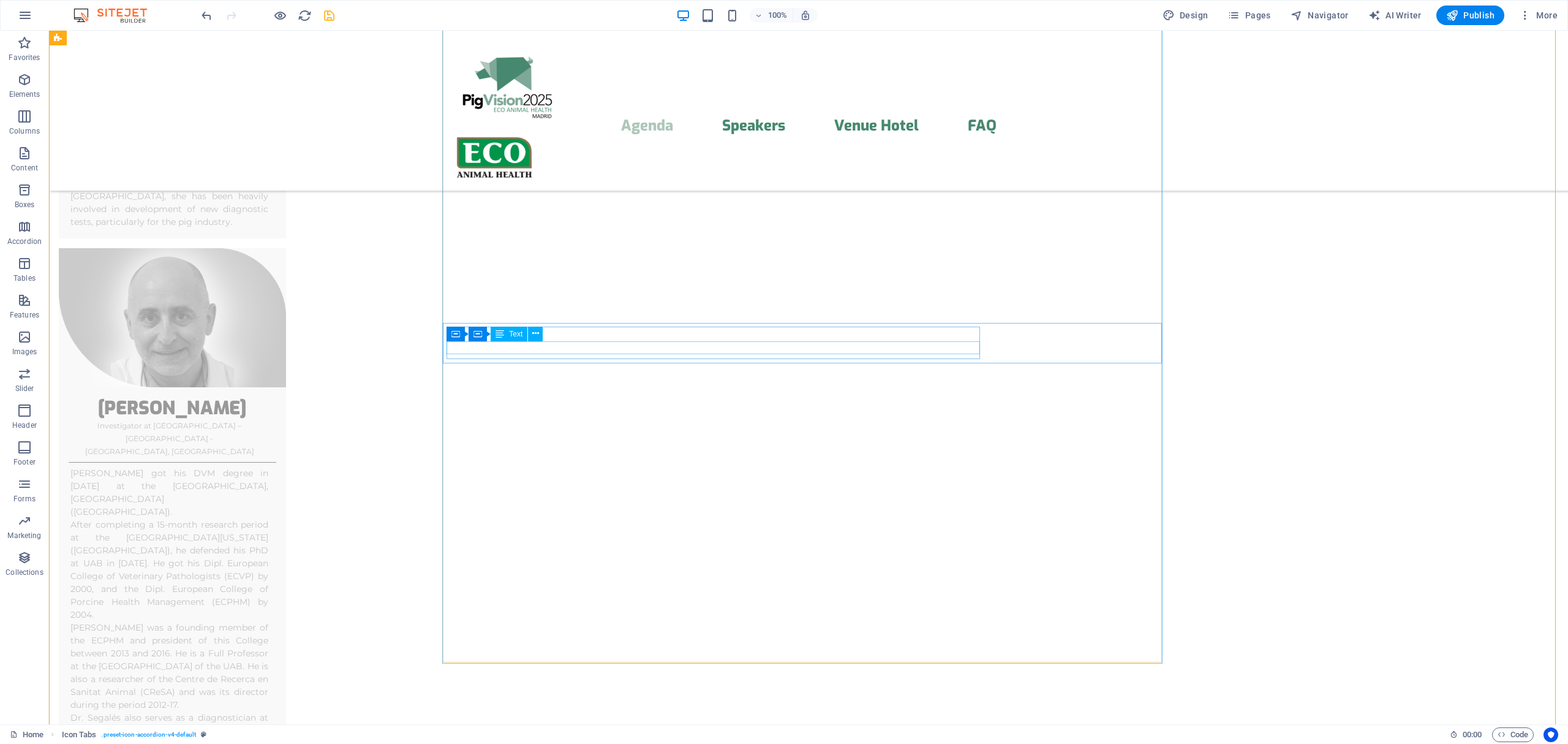
scroll to position [4674, 0]
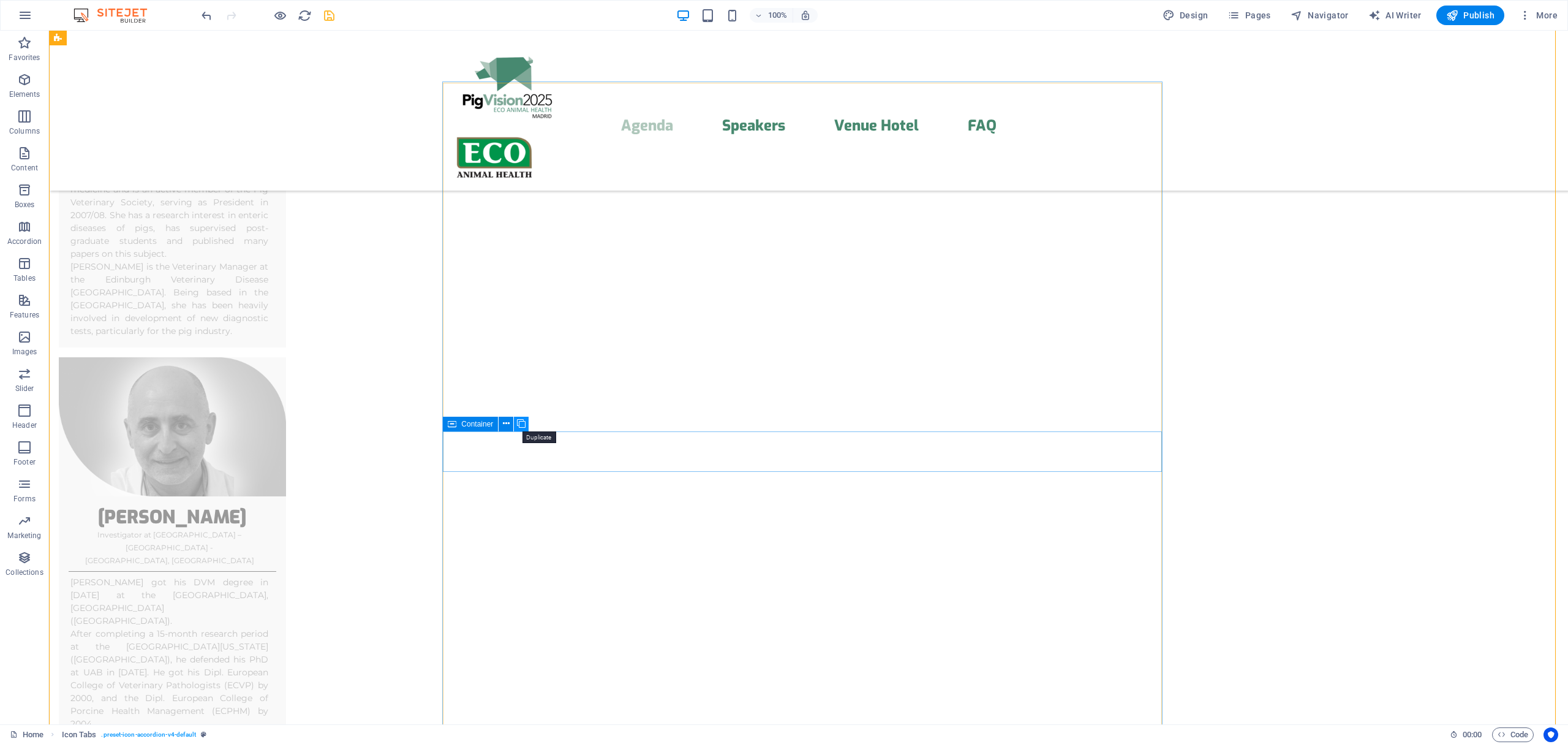
click at [521, 424] on icon at bounding box center [521, 423] width 8 height 13
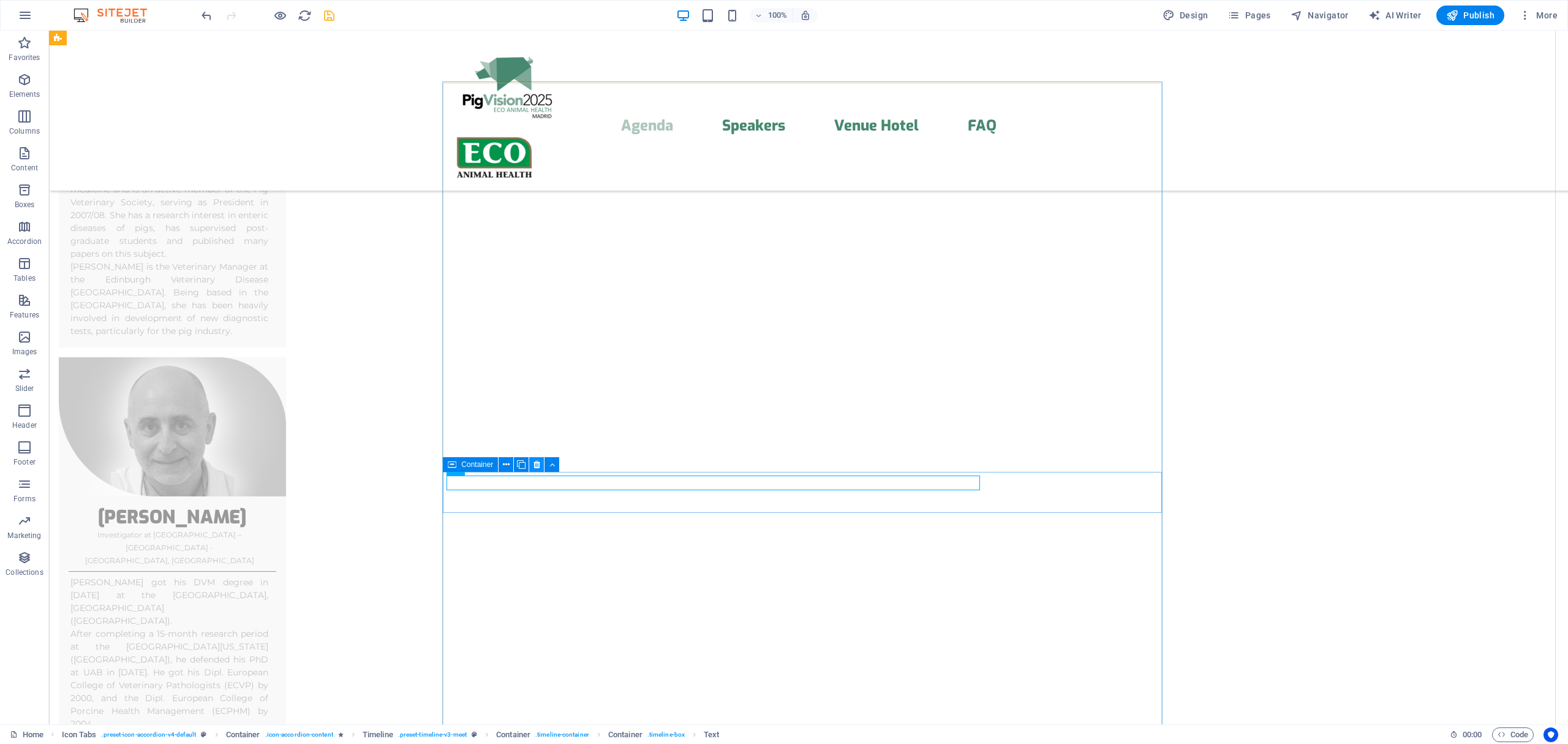
click at [537, 464] on icon at bounding box center [537, 464] width 7 height 13
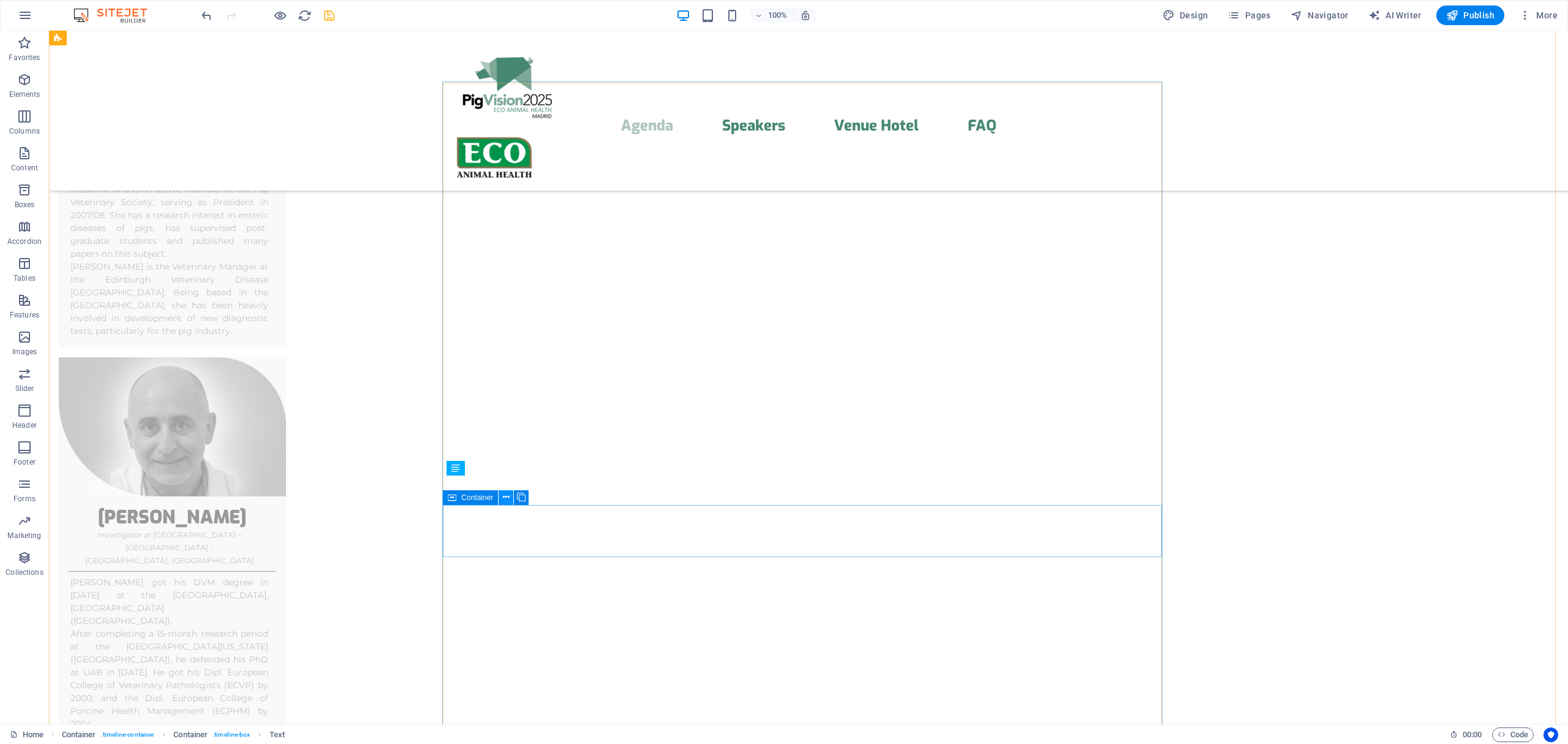
click at [509, 498] on button at bounding box center [506, 498] width 15 height 15
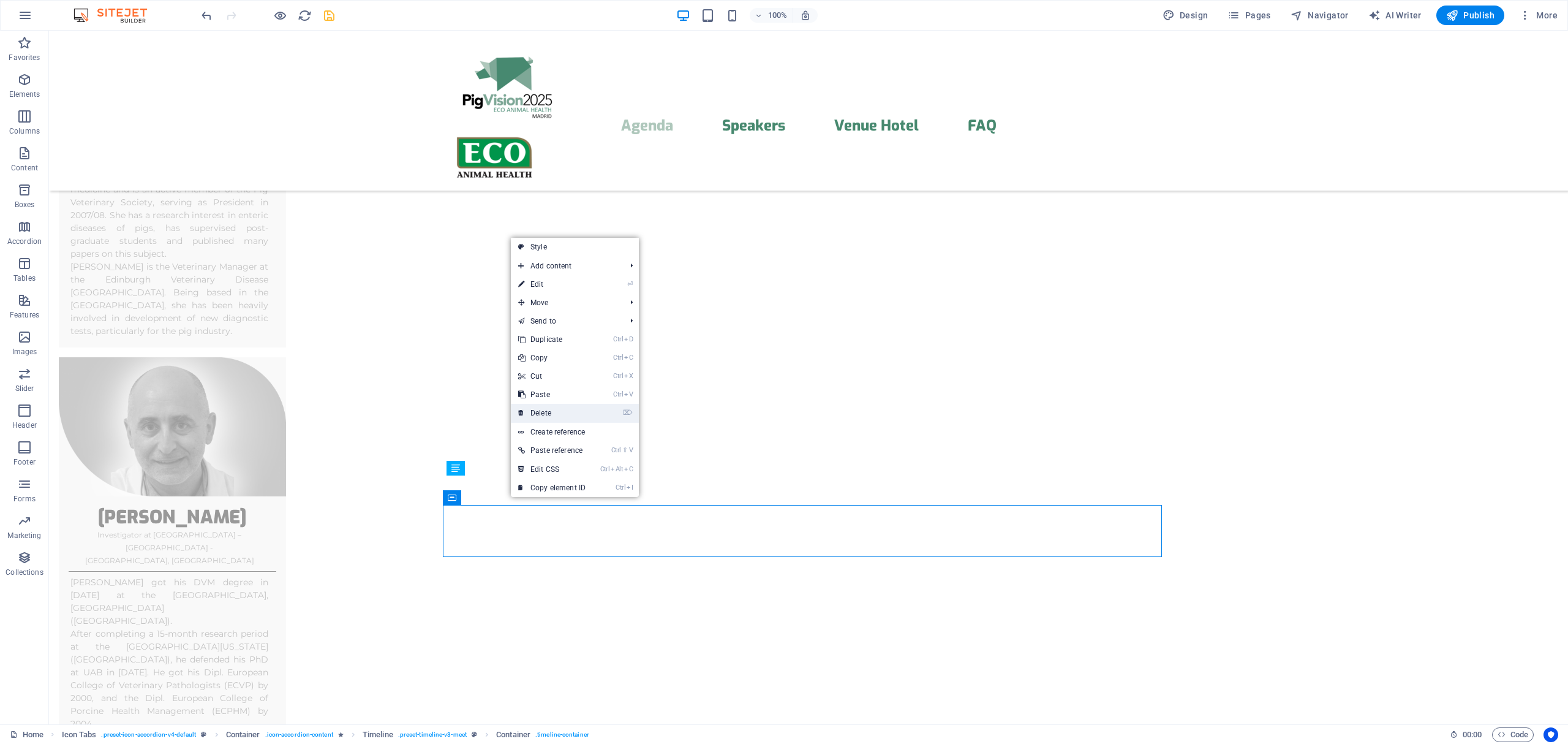
click at [554, 410] on link "⌦ Delete" at bounding box center [552, 413] width 82 height 18
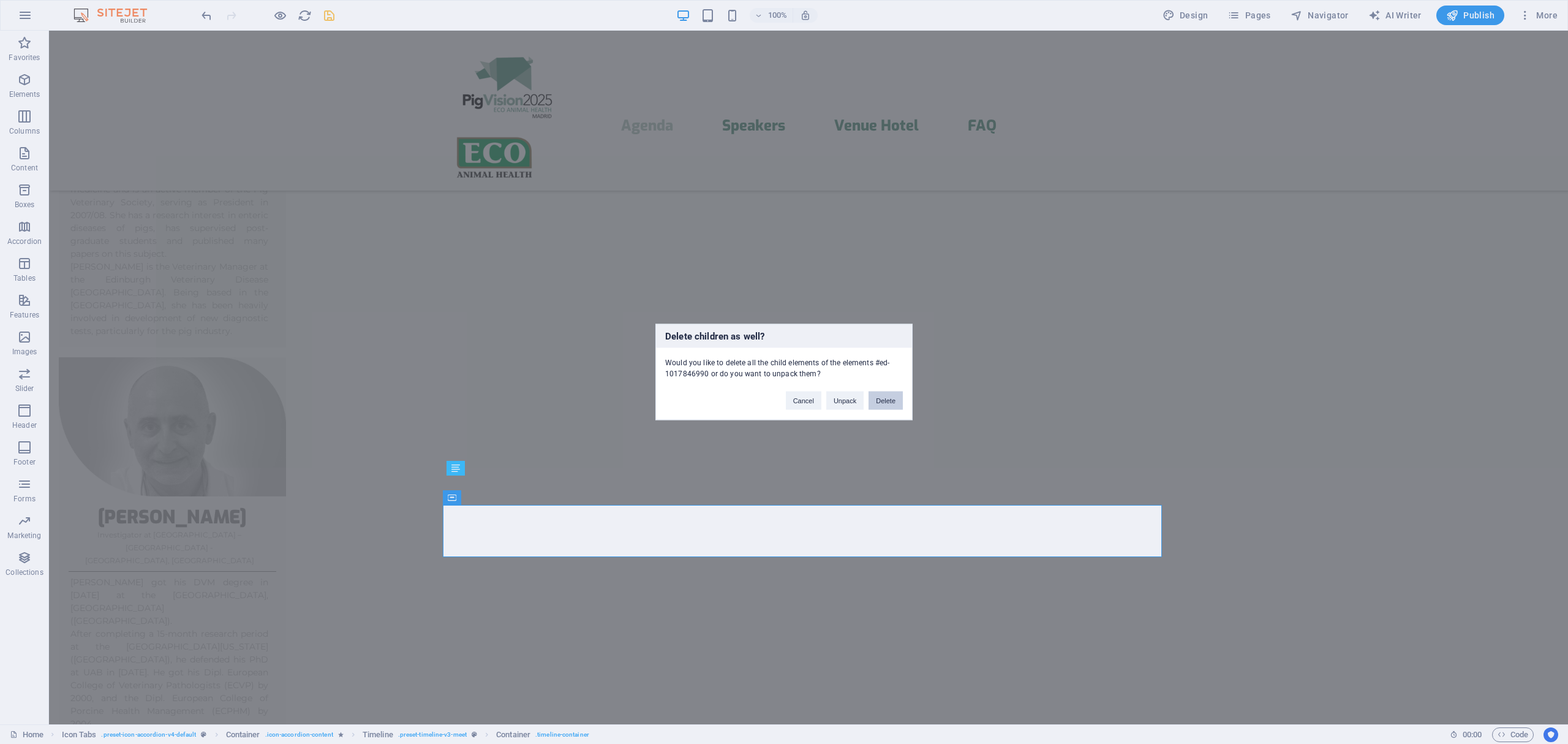
click at [883, 397] on button "Delete" at bounding box center [885, 400] width 34 height 18
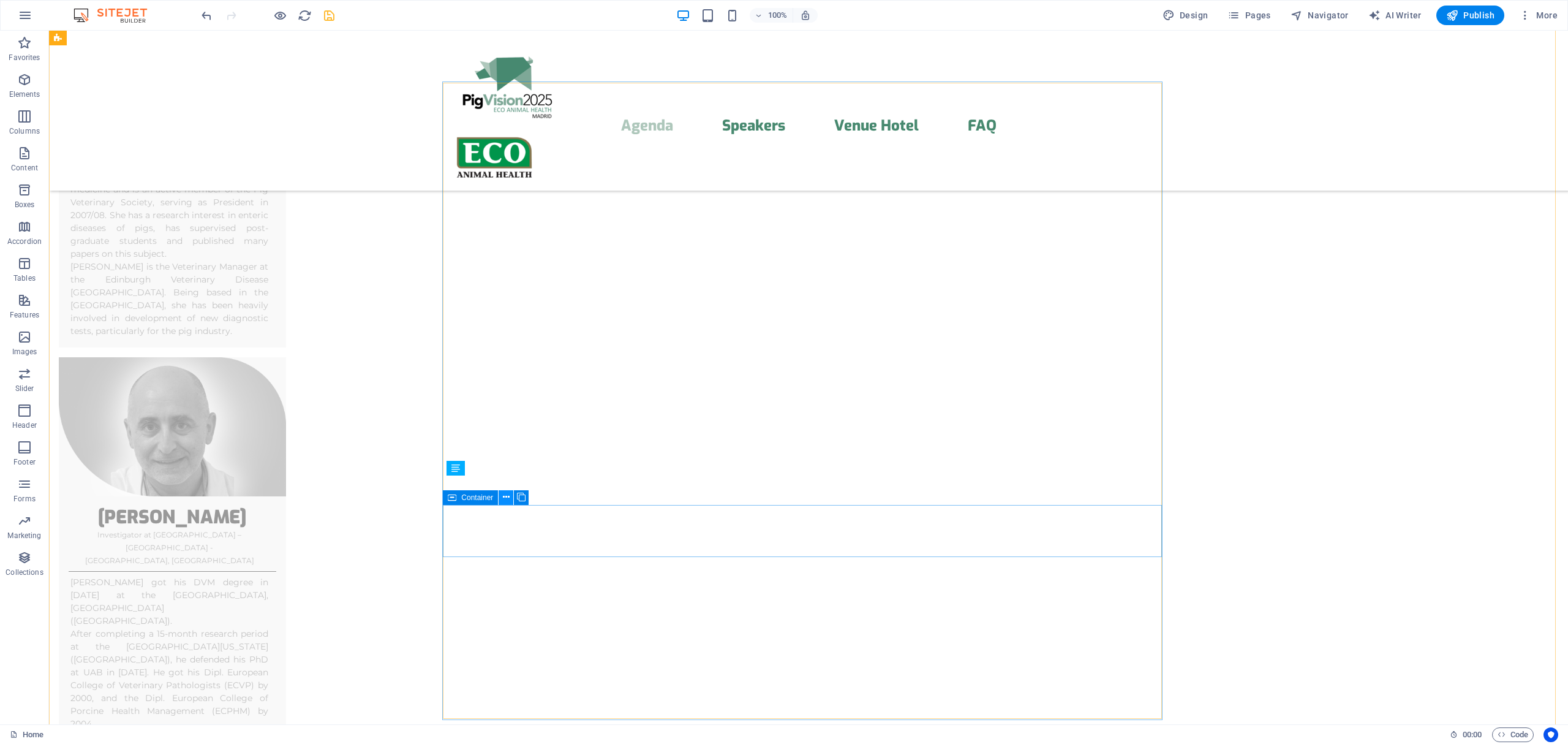
click at [509, 498] on button at bounding box center [506, 498] width 15 height 15
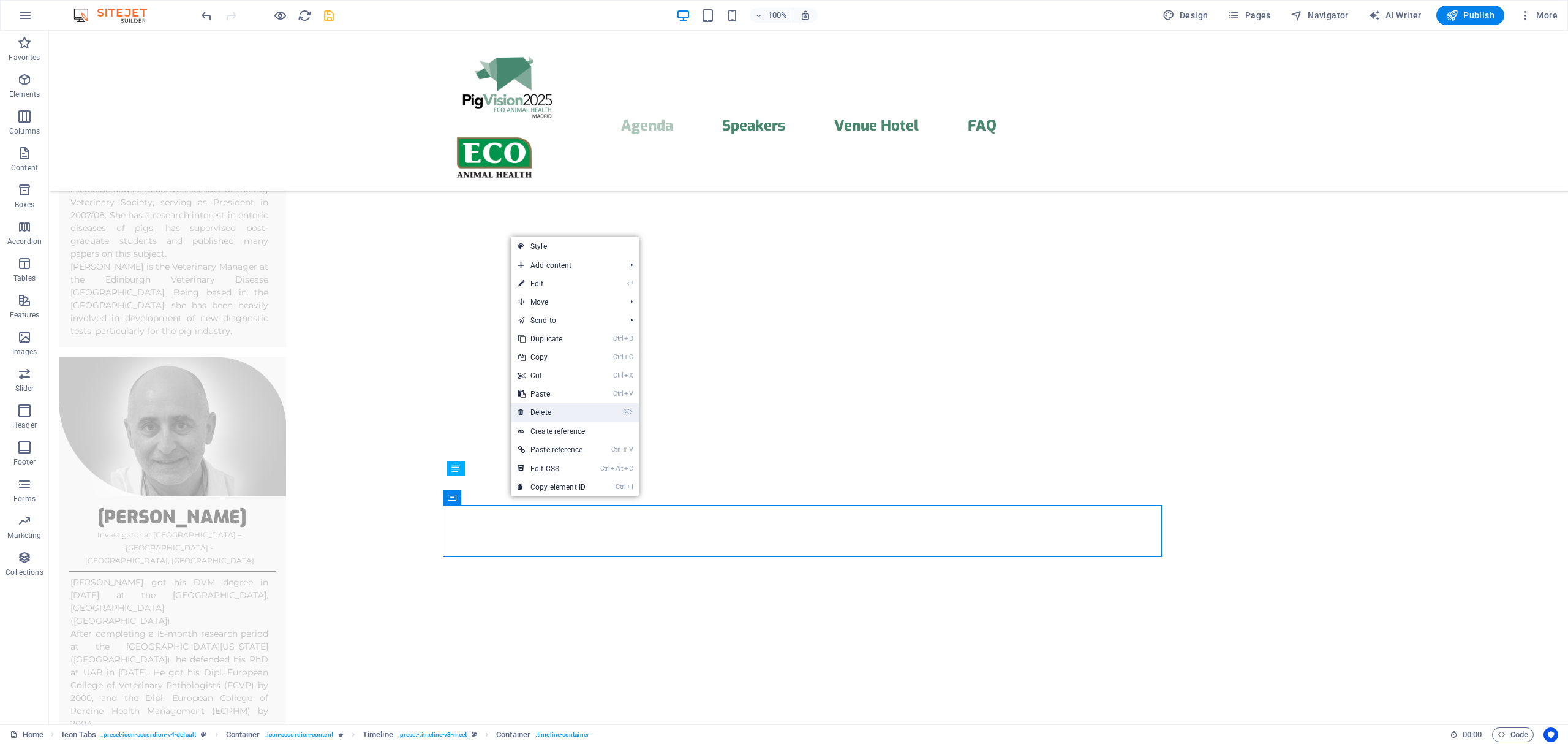
click at [557, 410] on link "⌦ Delete" at bounding box center [552, 412] width 82 height 18
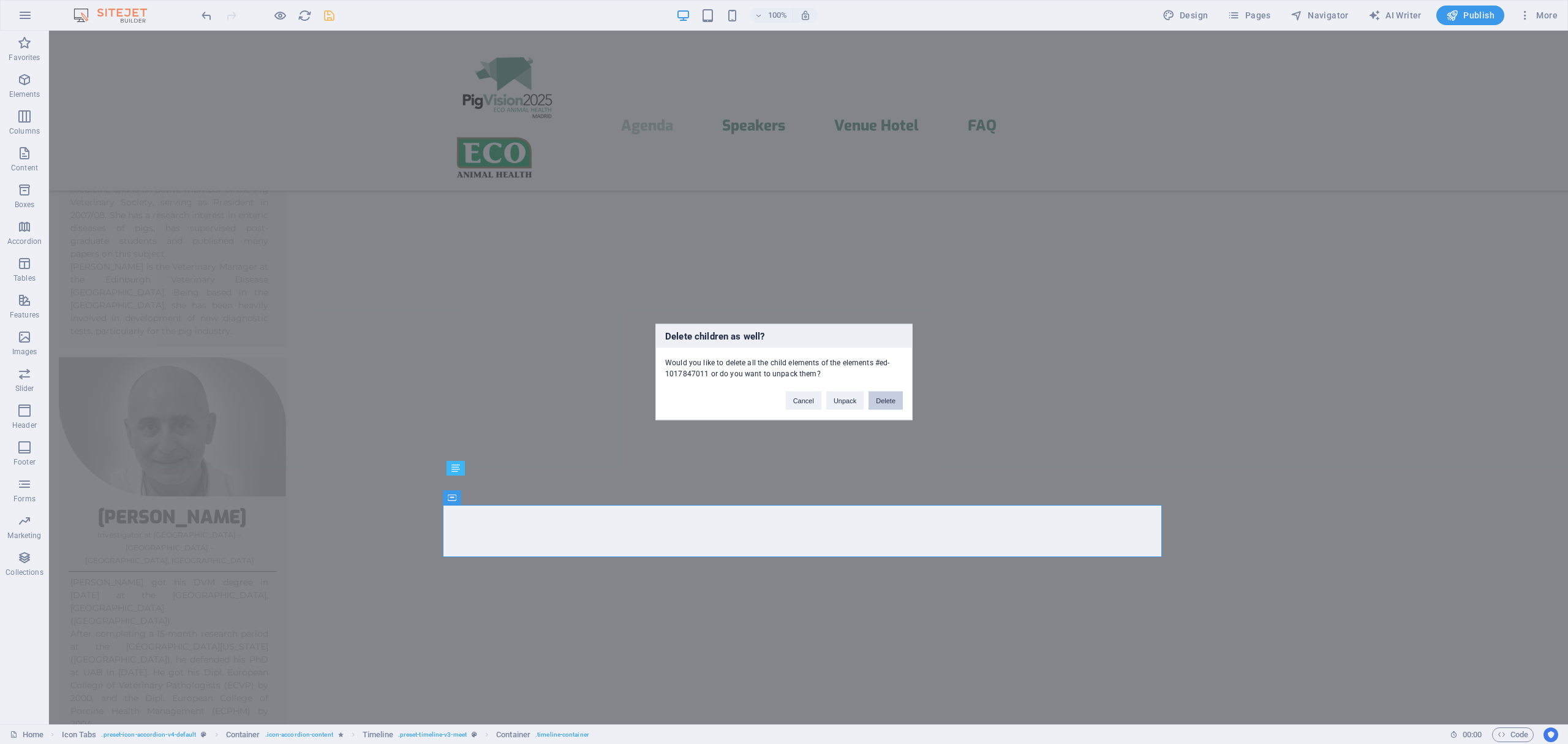
click at [888, 402] on button "Delete" at bounding box center [885, 400] width 34 height 18
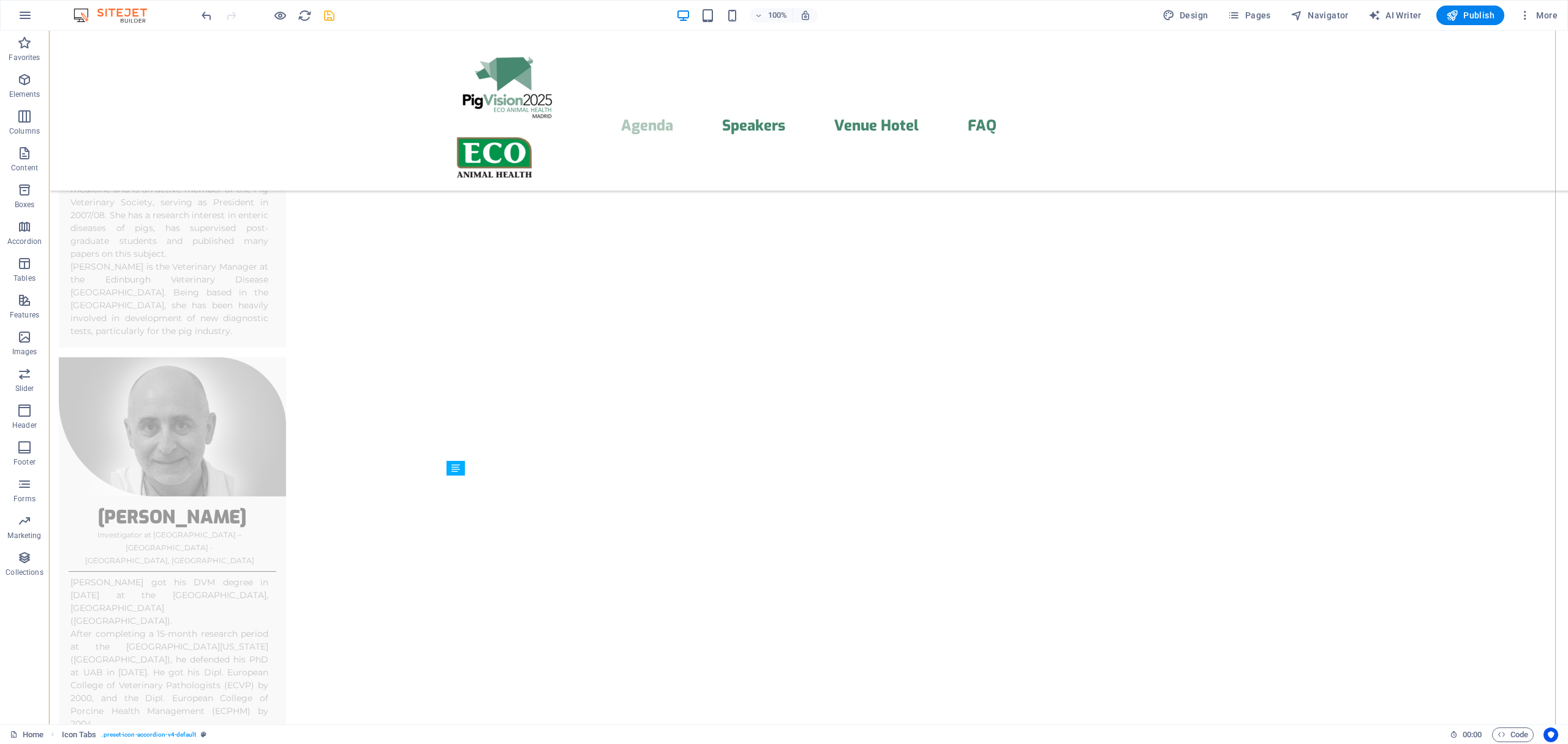
drag, startPoint x: 500, startPoint y: 570, endPoint x: 501, endPoint y: 462, distance: 108.0
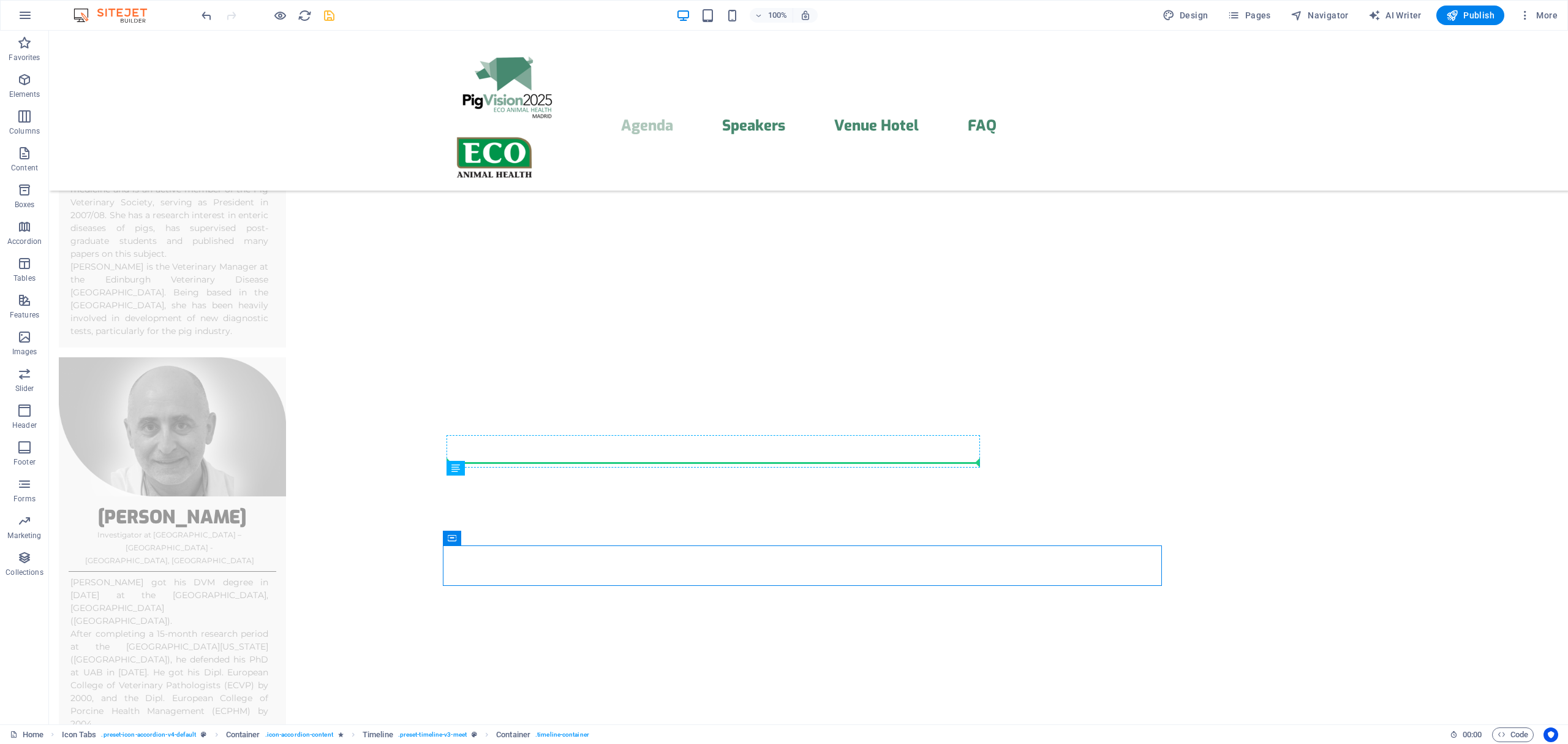
drag, startPoint x: 500, startPoint y: 570, endPoint x: 506, endPoint y: 489, distance: 81.2
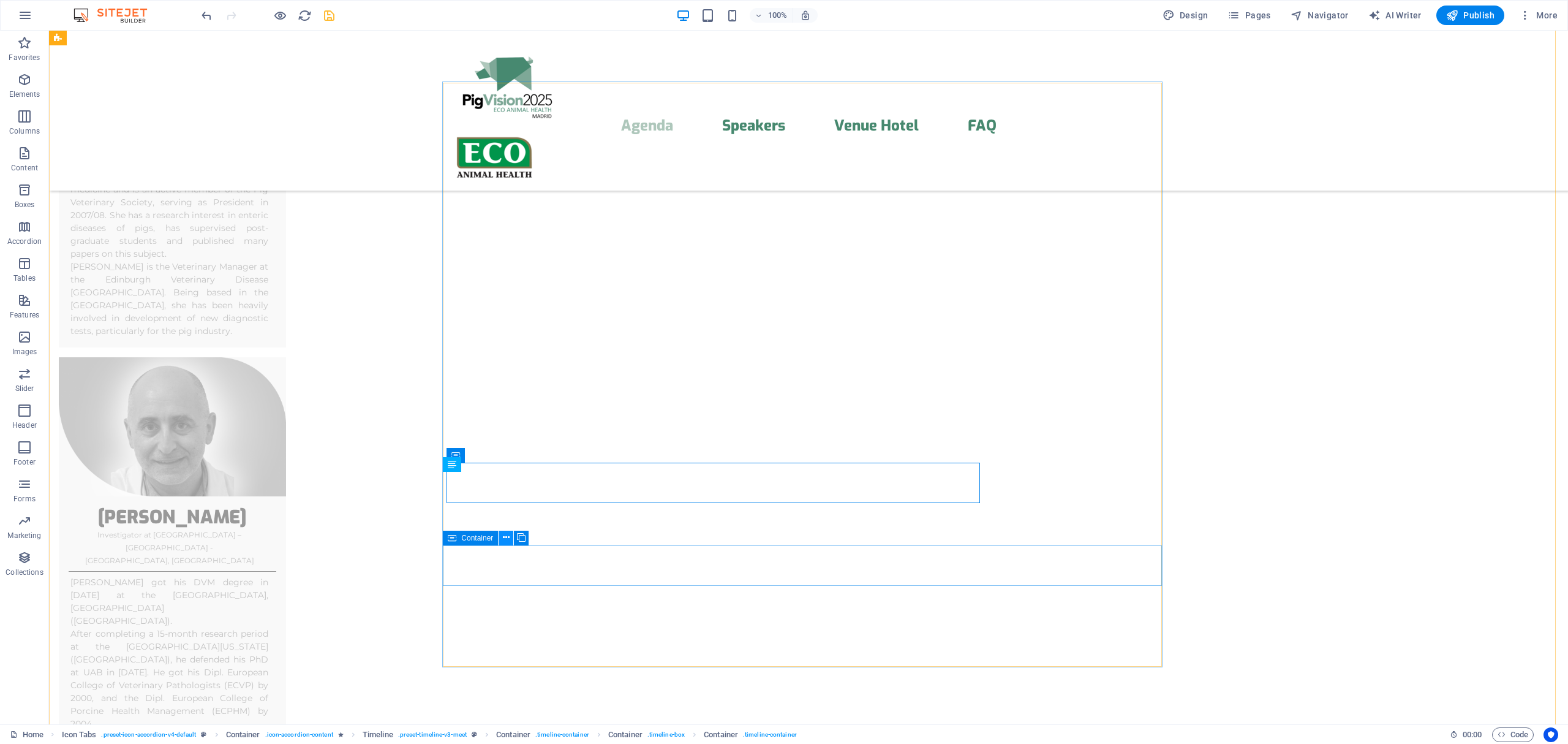
click at [505, 537] on icon at bounding box center [506, 537] width 7 height 13
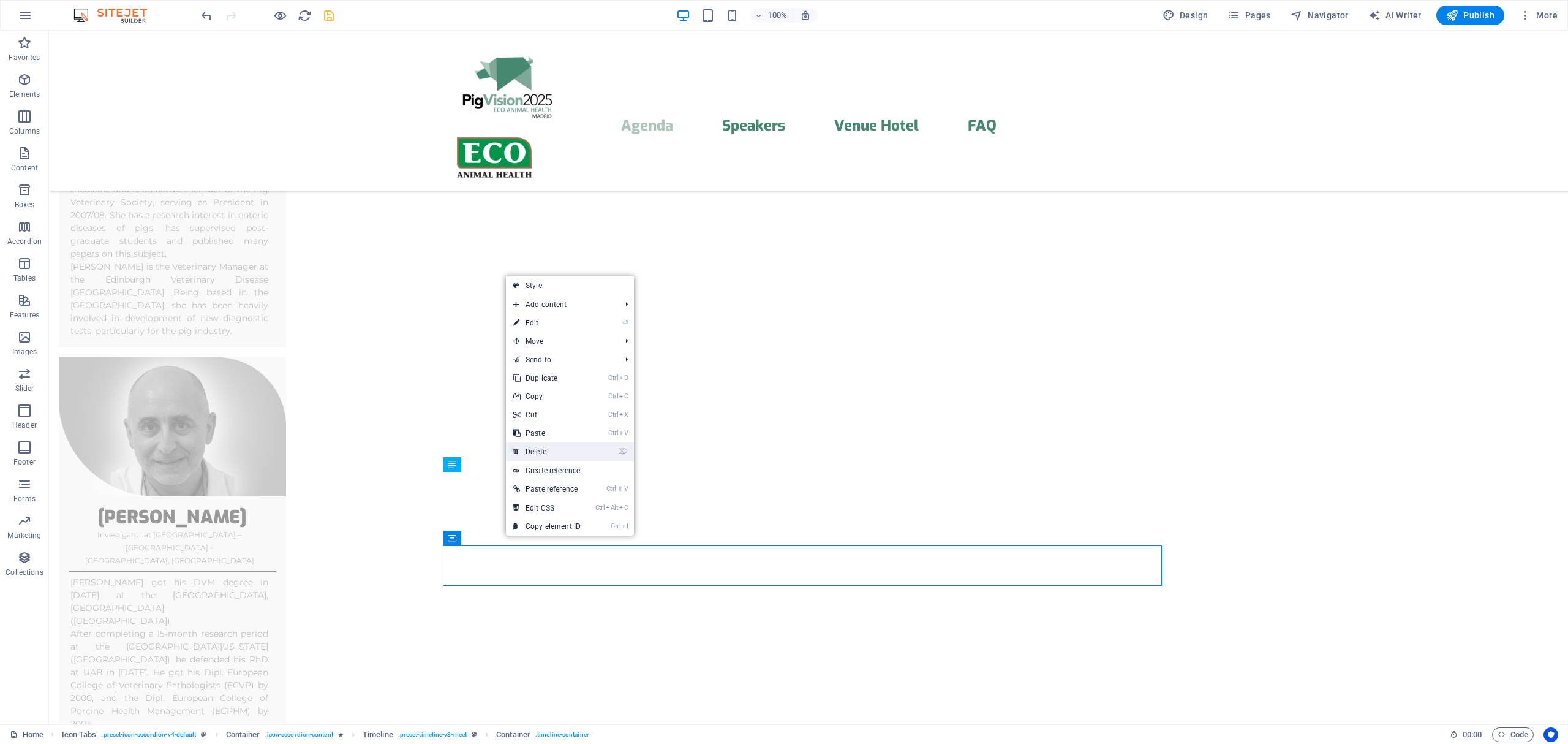
click at [549, 449] on link "⌦ Delete" at bounding box center [547, 452] width 82 height 18
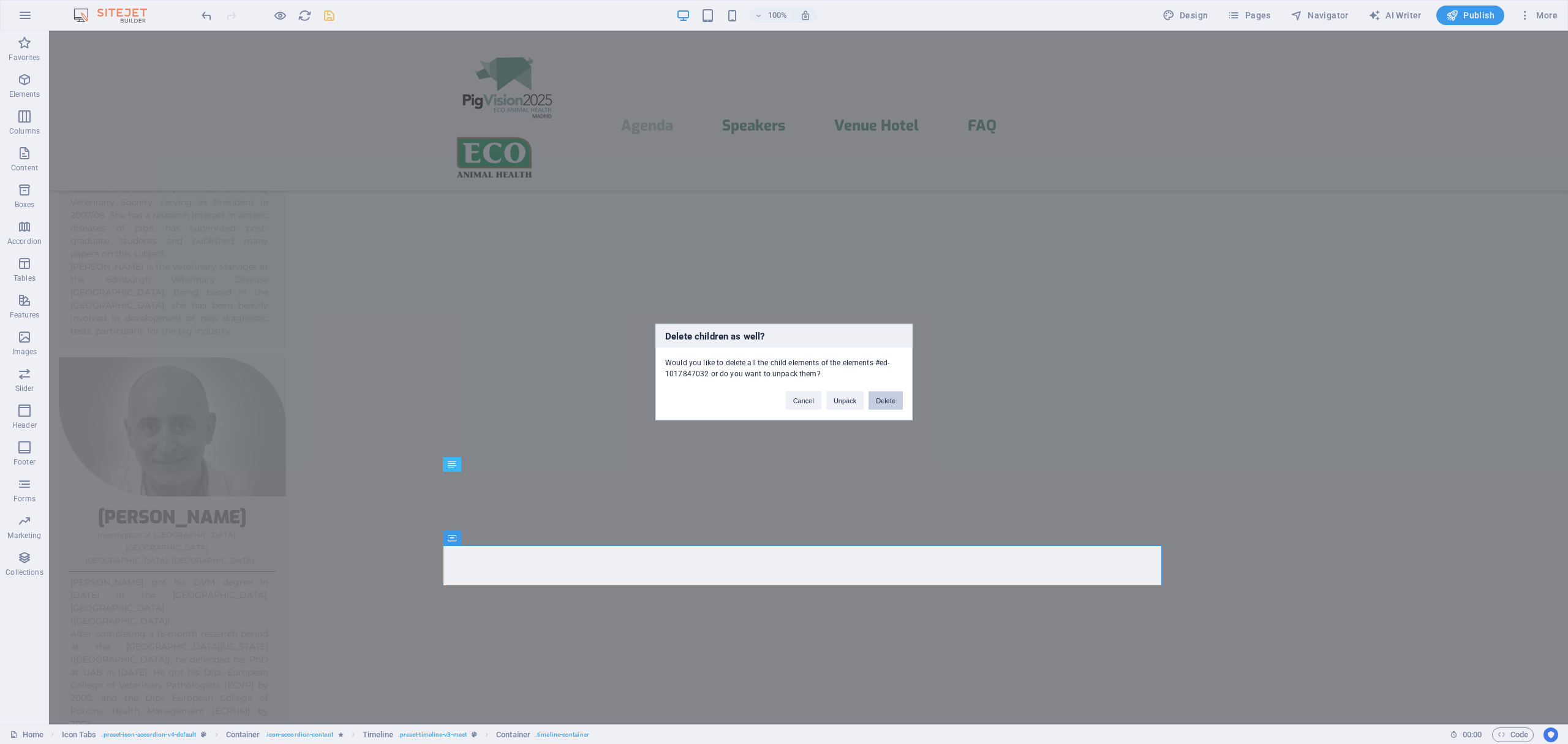
drag, startPoint x: 890, startPoint y: 395, endPoint x: 895, endPoint y: 406, distance: 12.1
click at [890, 395] on button "Delete" at bounding box center [885, 400] width 34 height 18
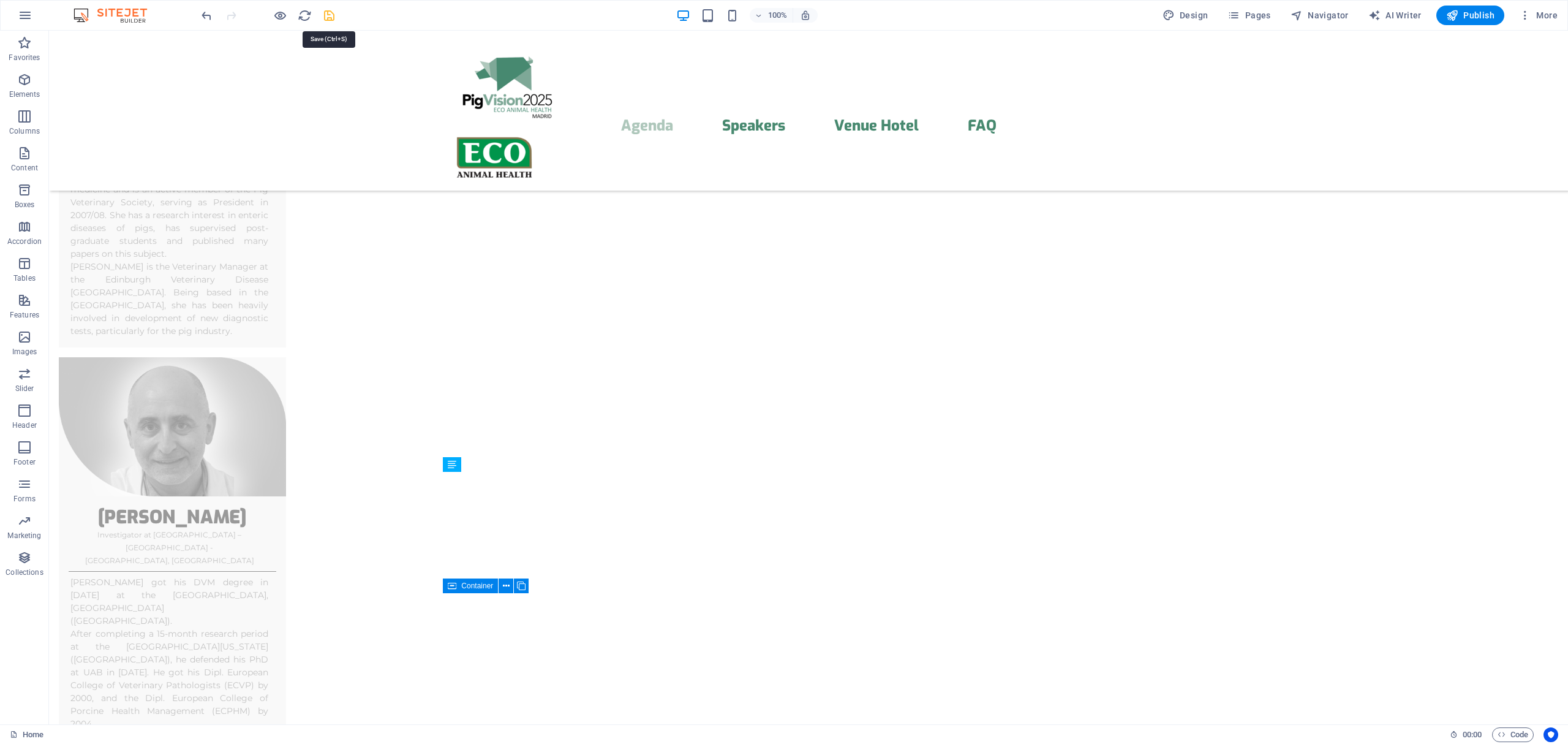
click at [332, 15] on icon "save" at bounding box center [329, 15] width 14 height 14
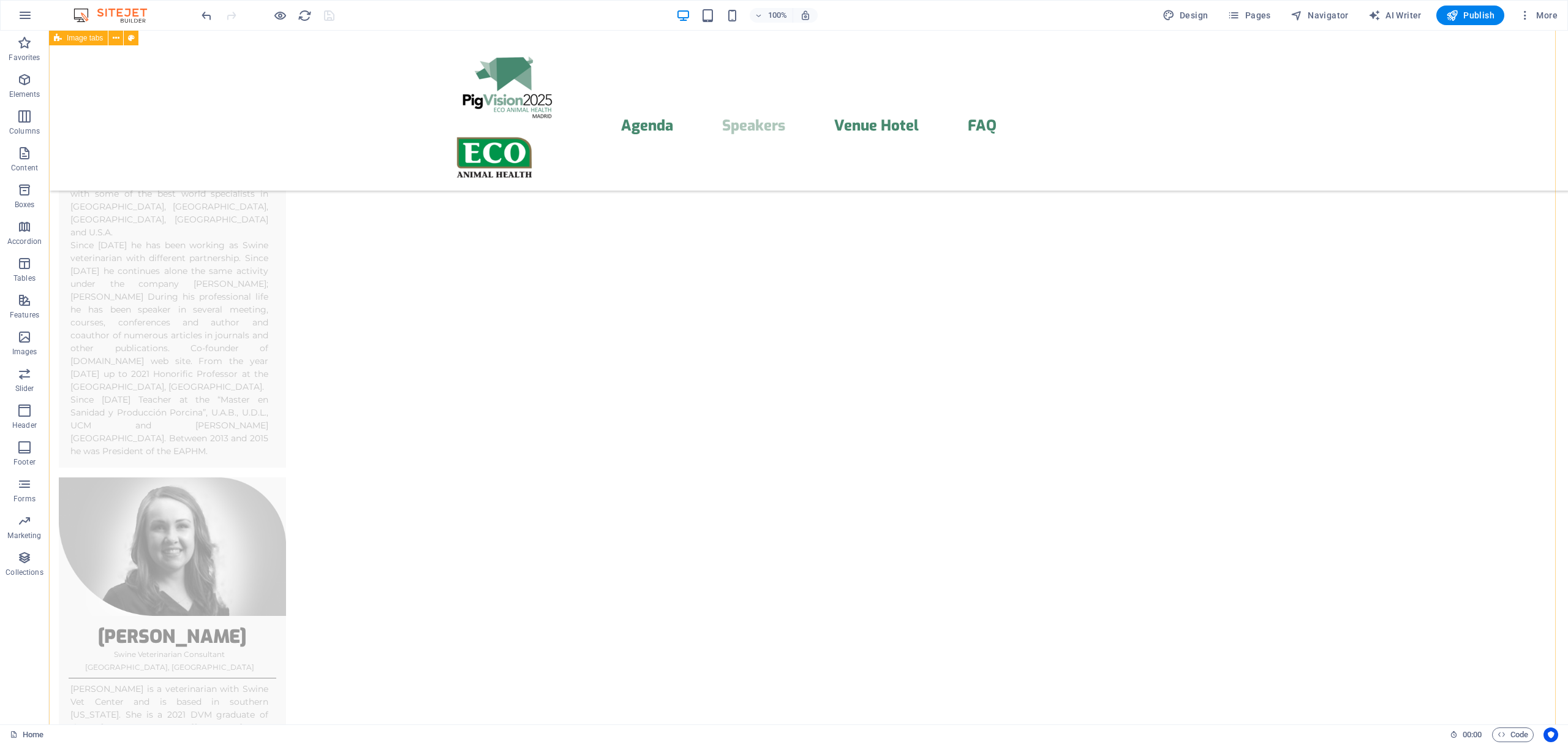
scroll to position [5982, 0]
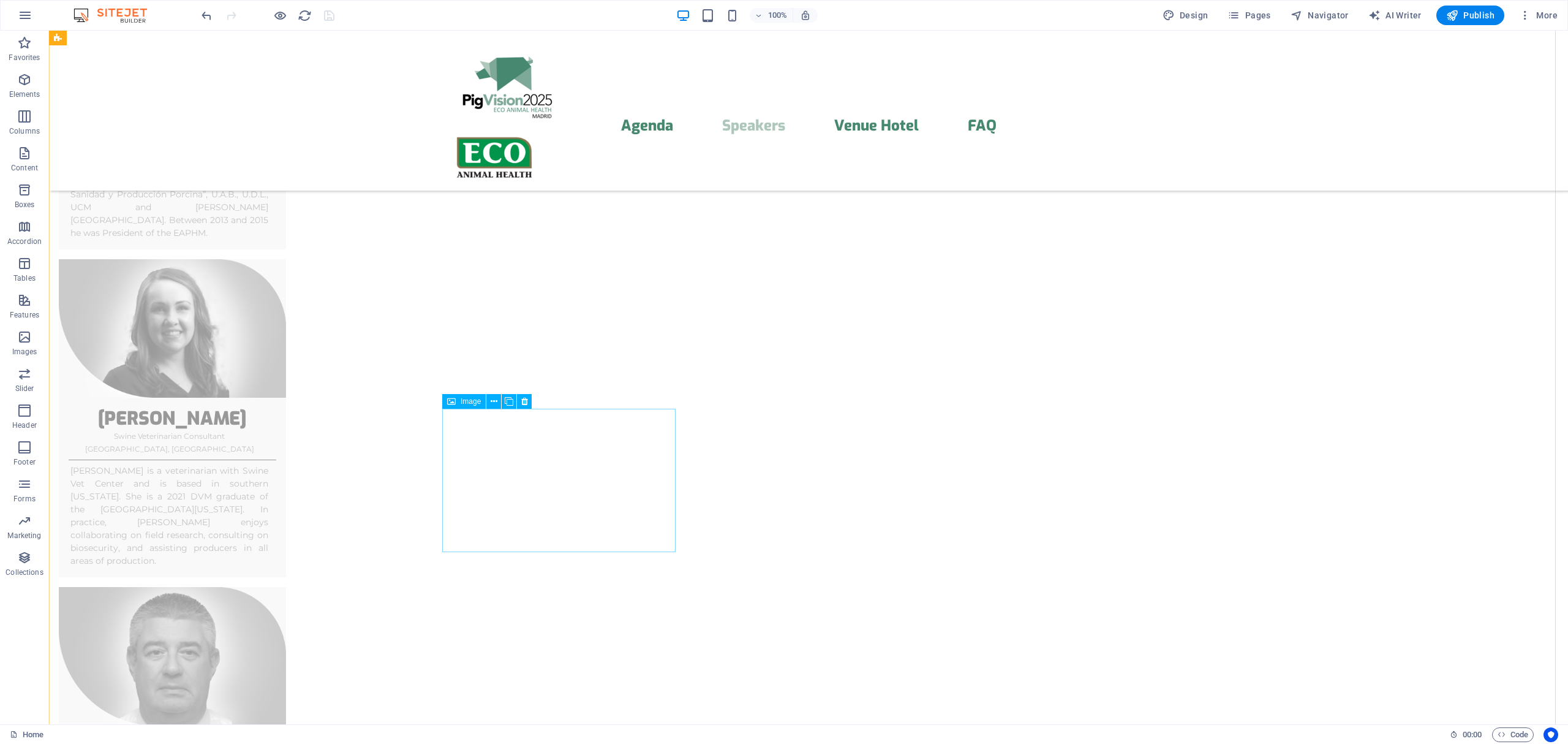
drag, startPoint x: 761, startPoint y: 496, endPoint x: 601, endPoint y: 482, distance: 160.6
click at [279, 11] on icon "button" at bounding box center [280, 15] width 14 height 14
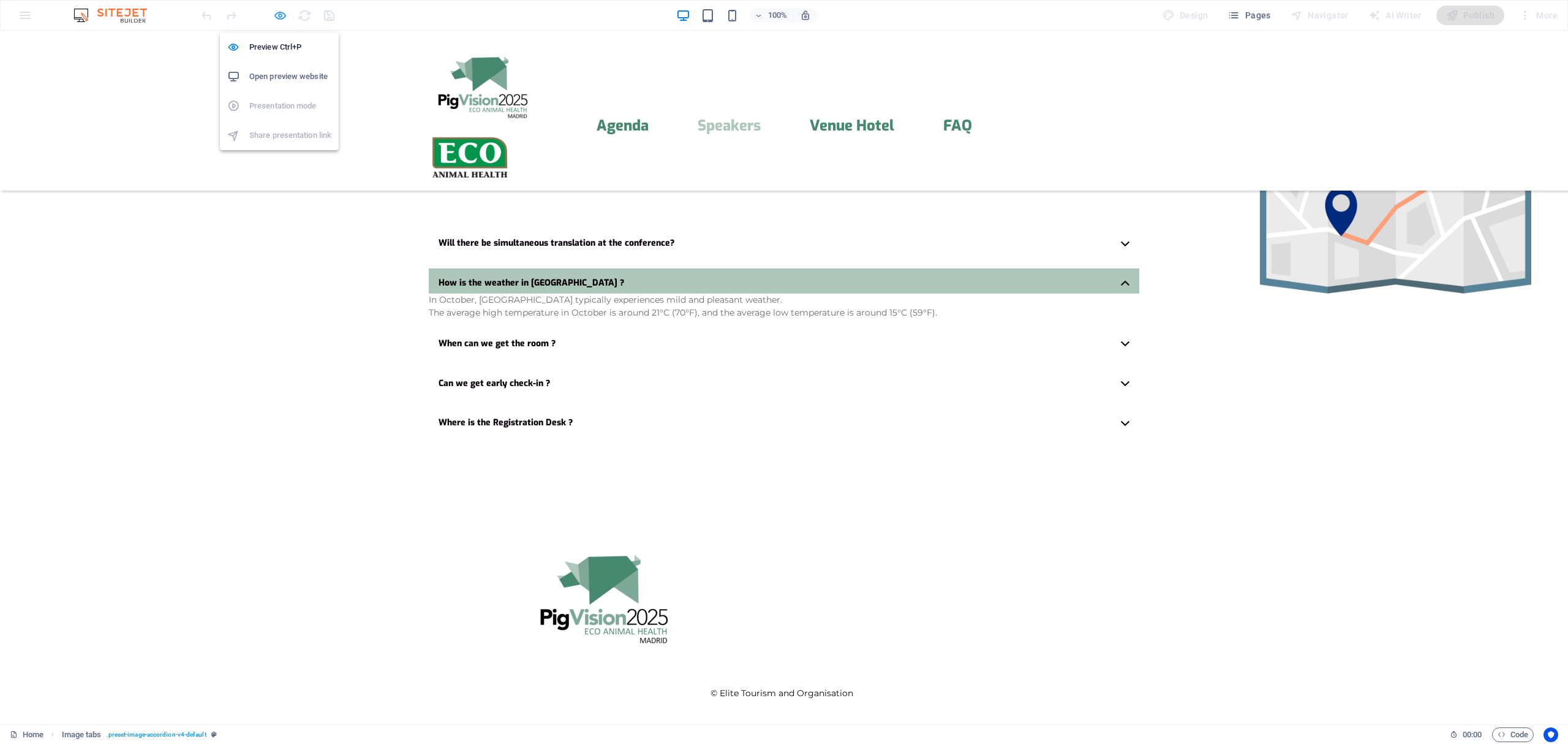
scroll to position [1116, 0]
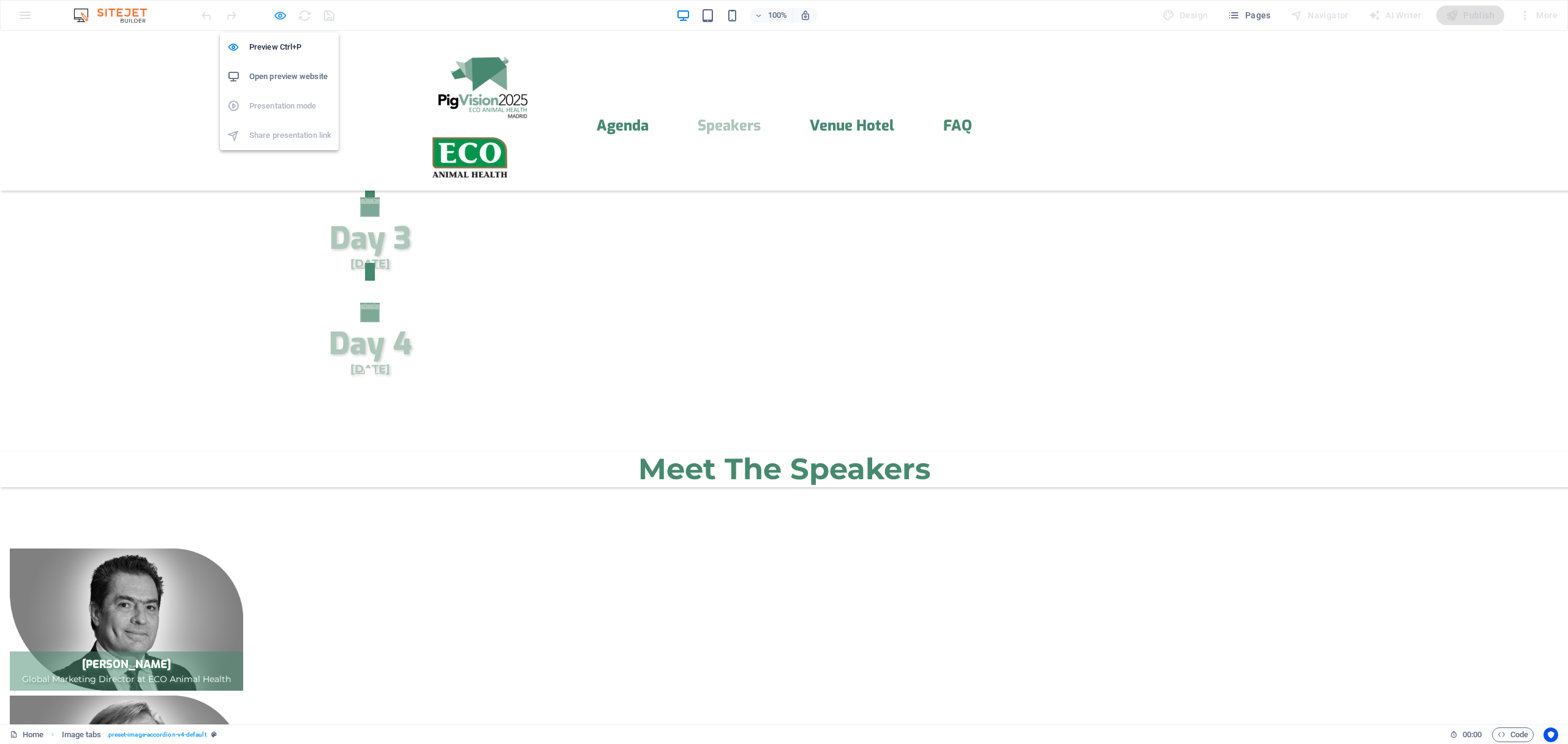
click at [283, 15] on icon "button" at bounding box center [280, 15] width 14 height 14
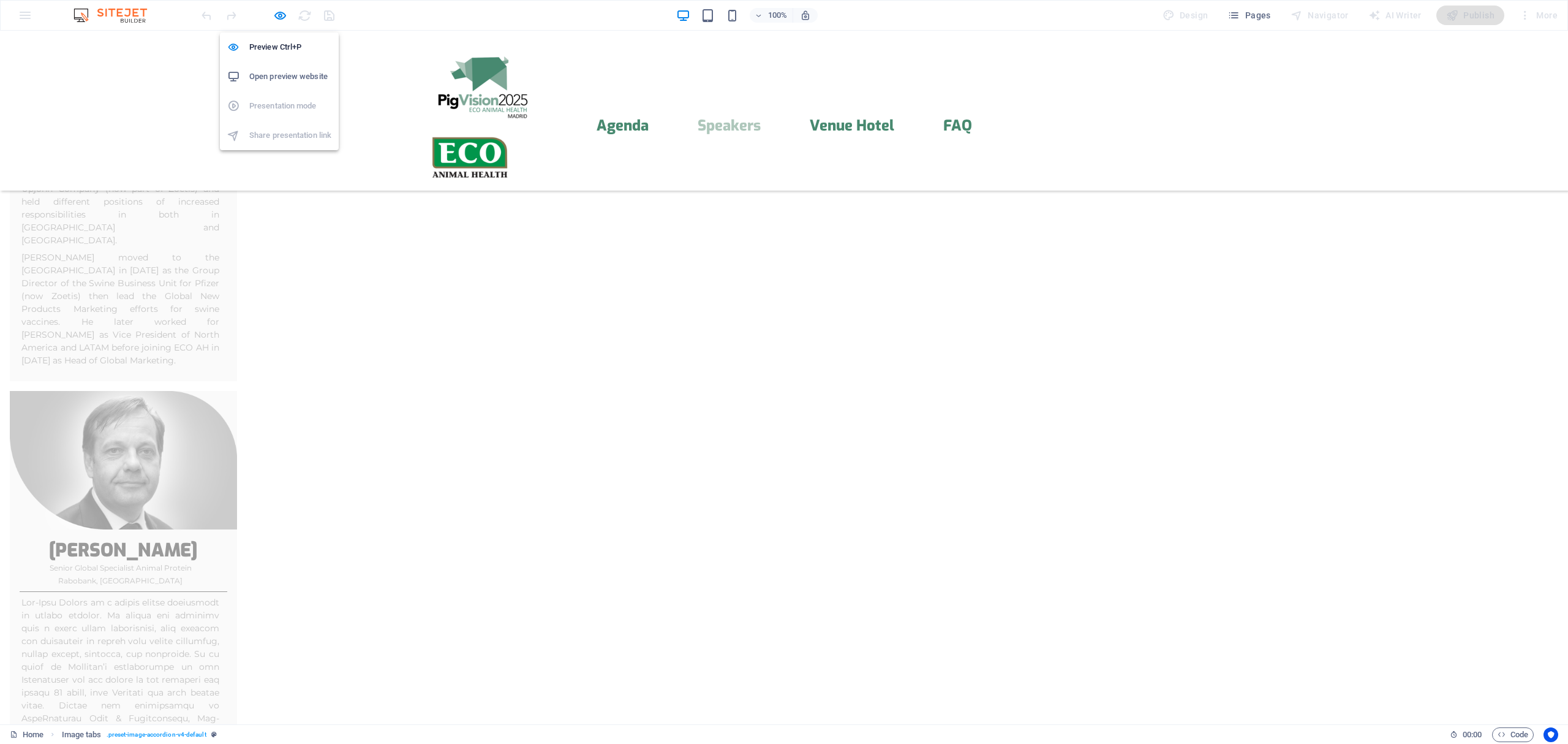
scroll to position [5982, 0]
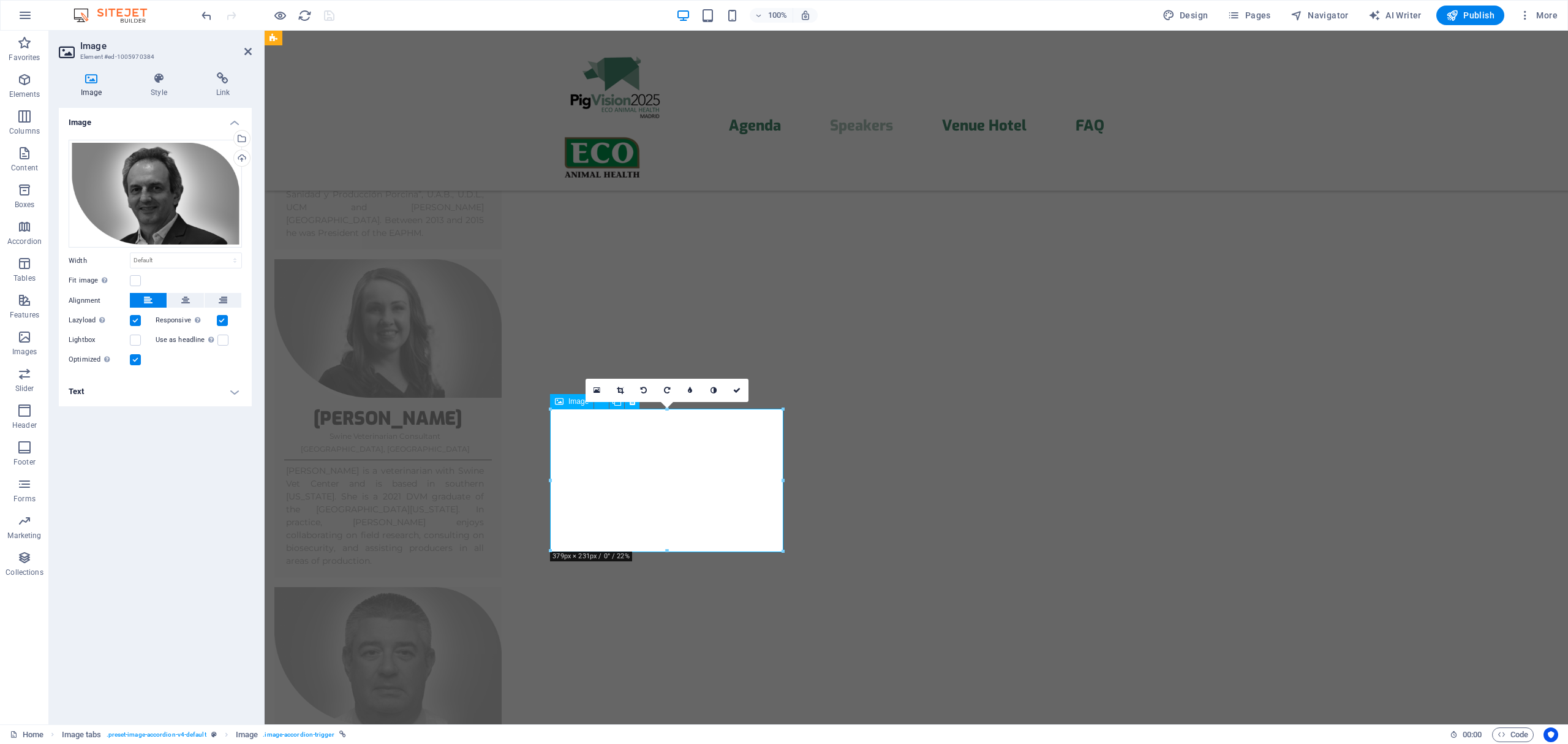
click at [234, 385] on h4 "Text" at bounding box center [155, 391] width 193 height 29
drag, startPoint x: 189, startPoint y: 483, endPoint x: 119, endPoint y: 483, distance: 70.0
click at [119, 483] on p "[PERSON_NAME]" at bounding box center [155, 486] width 160 height 13
click at [206, 464] on icon "button" at bounding box center [207, 466] width 15 height 10
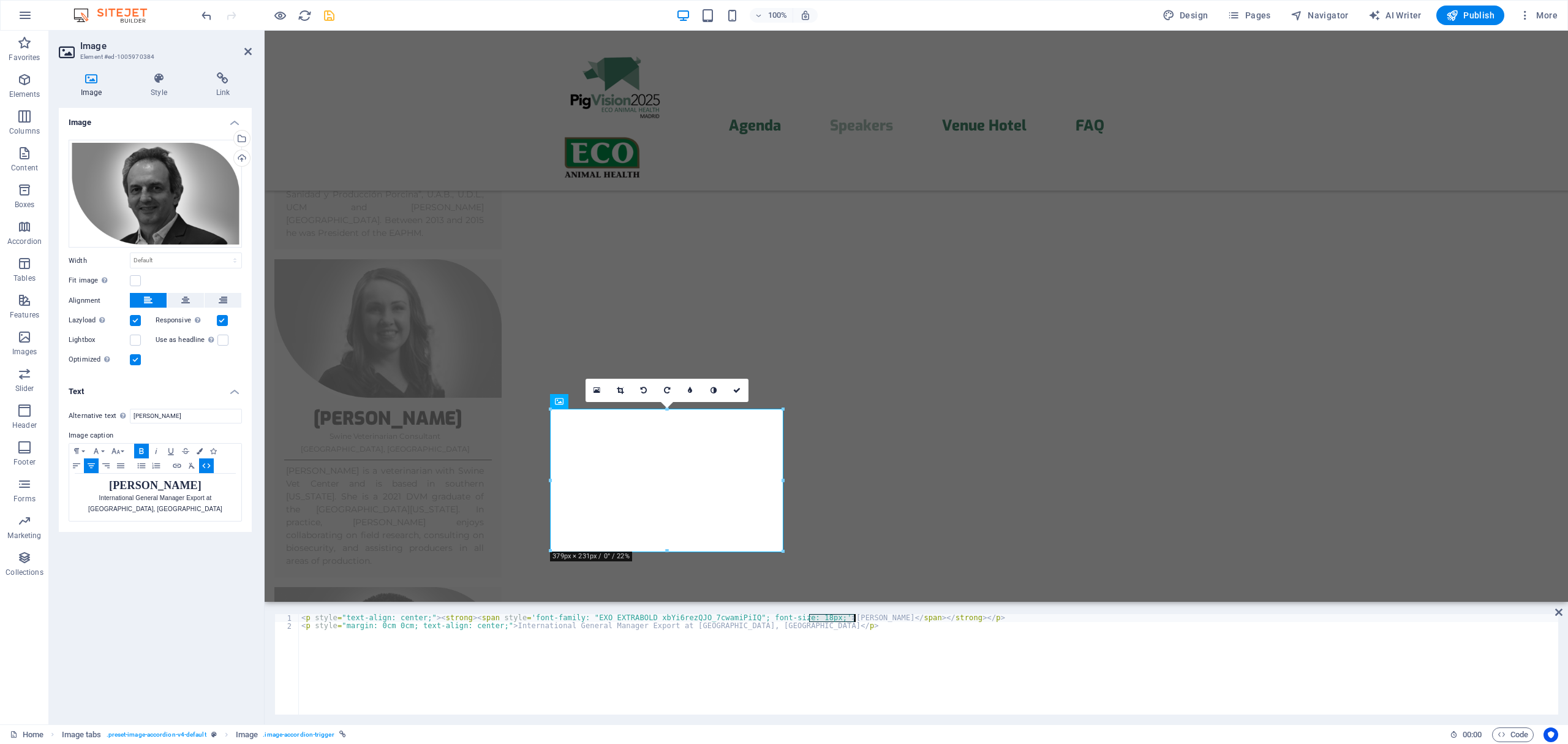
drag, startPoint x: 809, startPoint y: 619, endPoint x: 856, endPoint y: 619, distance: 47.0
click at [856, 619] on div "< p style = "text-align: center;" > < strong > < span style = 'font-family: "EX…" at bounding box center [928, 672] width 1259 height 116
paste textarea "[PERSON_NAME]"
type textarea "<p style="text-align: center;"><strong><span style='font-family: "EXO EXTRABOLD…"
click at [737, 388] on icon at bounding box center [736, 390] width 8 height 8
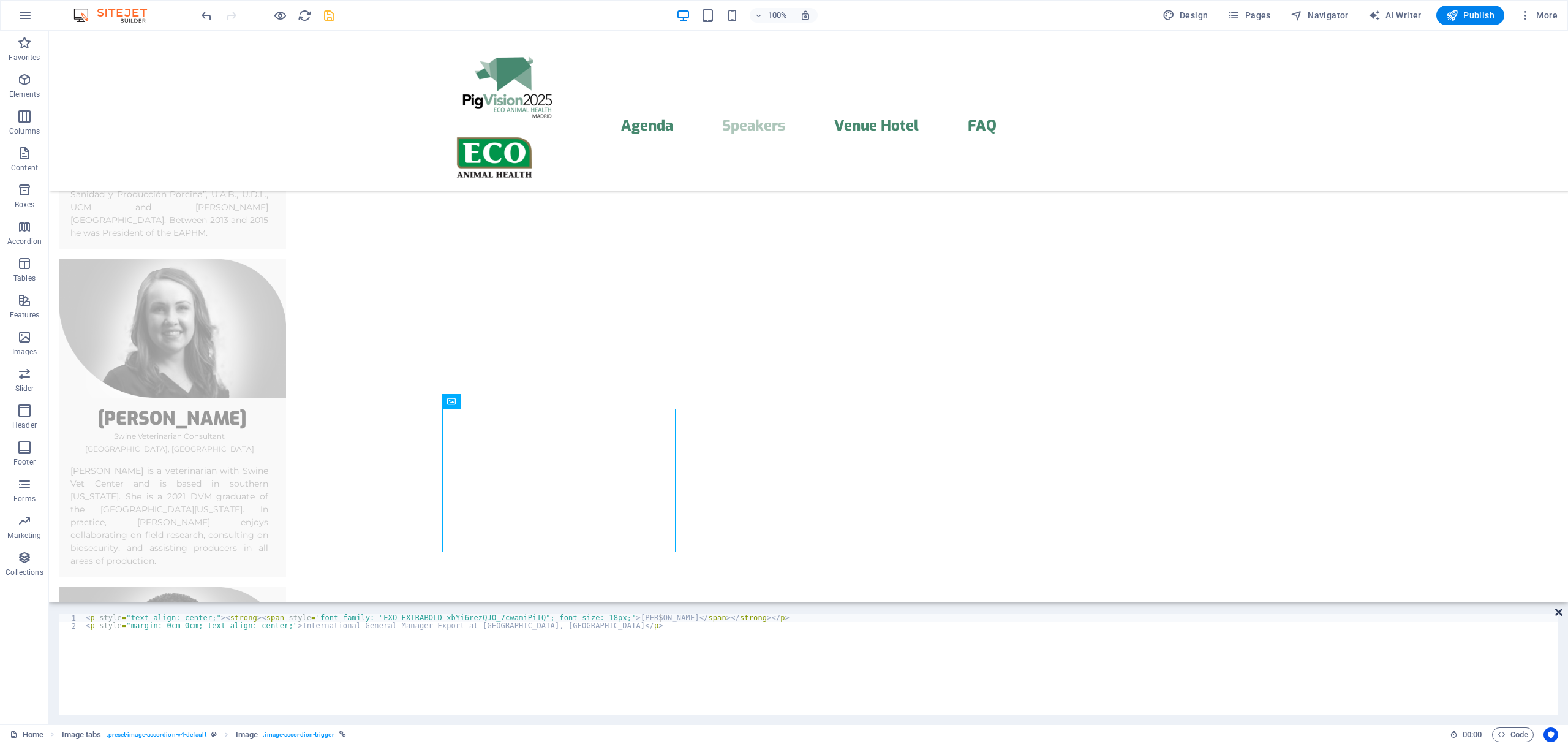
click at [1556, 612] on icon at bounding box center [1559, 612] width 8 height 10
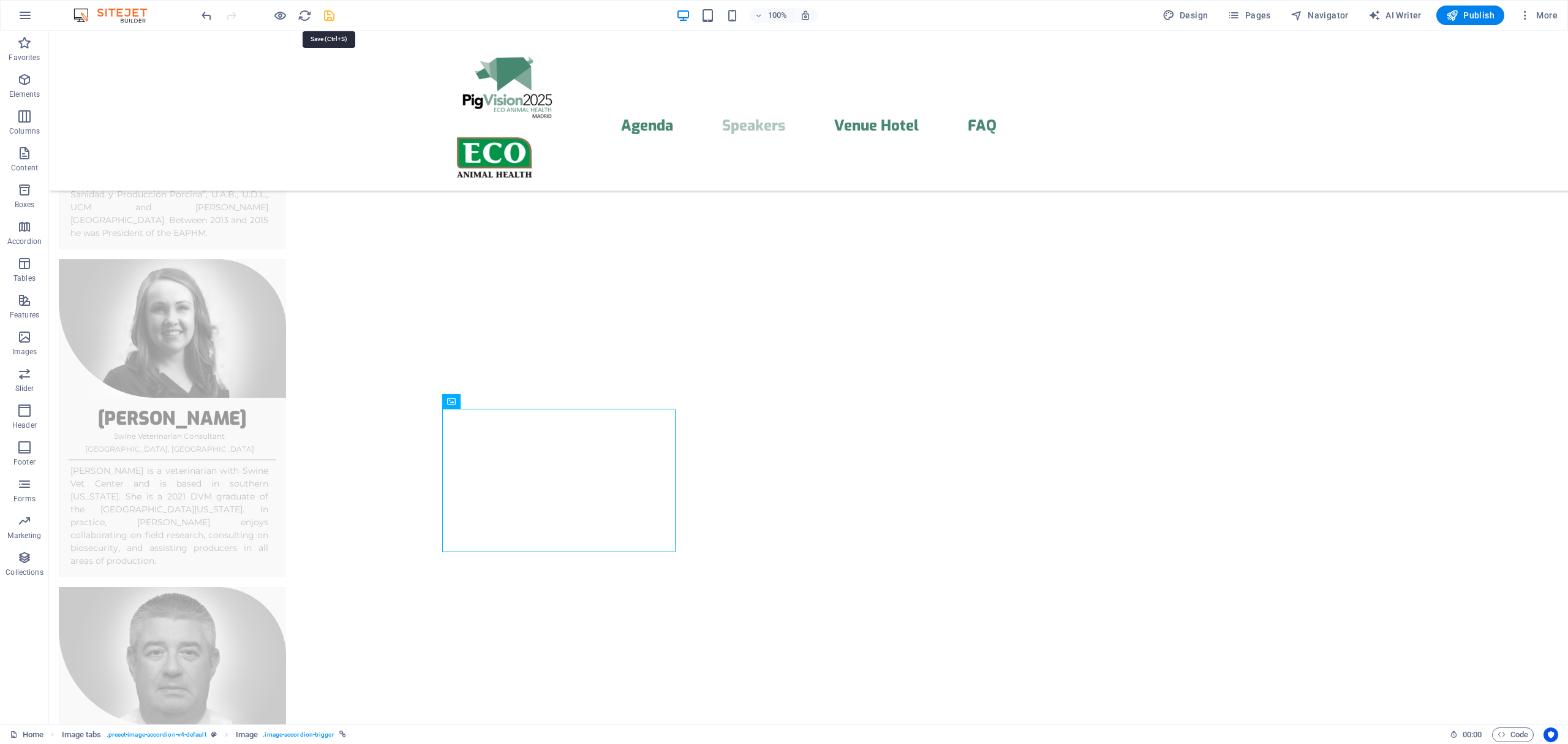
click at [329, 13] on icon "save" at bounding box center [329, 15] width 14 height 14
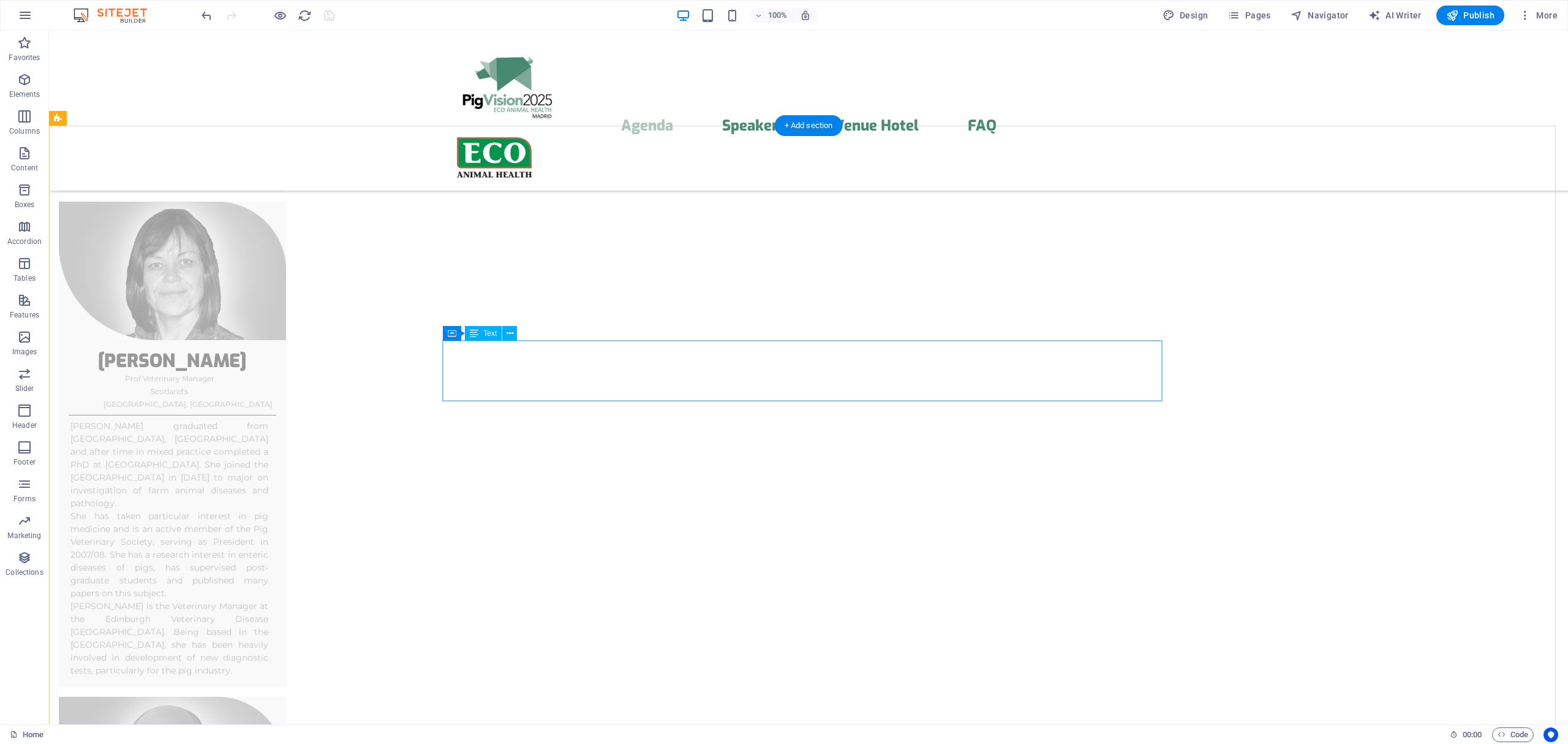
scroll to position [4239, 0]
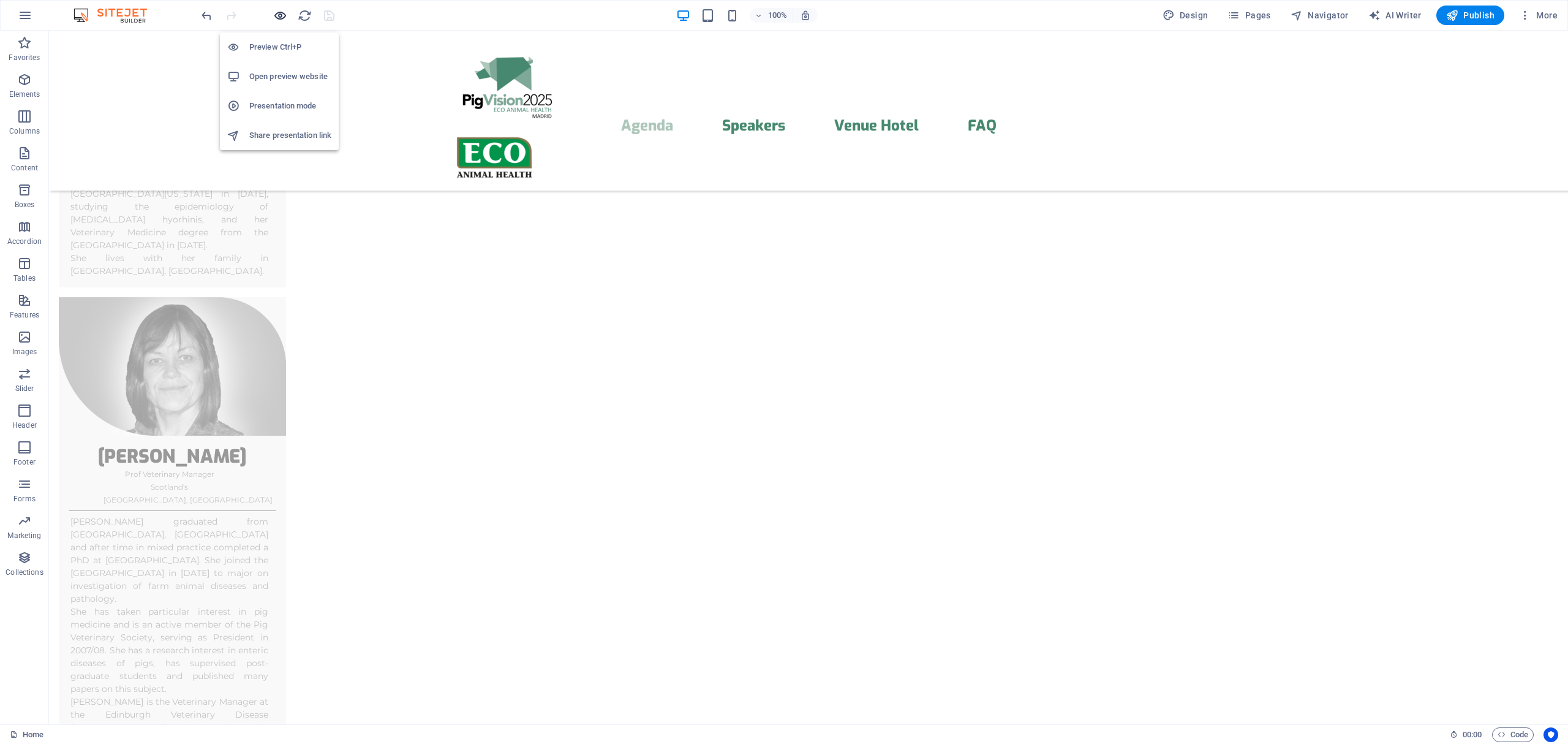
click at [279, 15] on icon "button" at bounding box center [280, 15] width 14 height 14
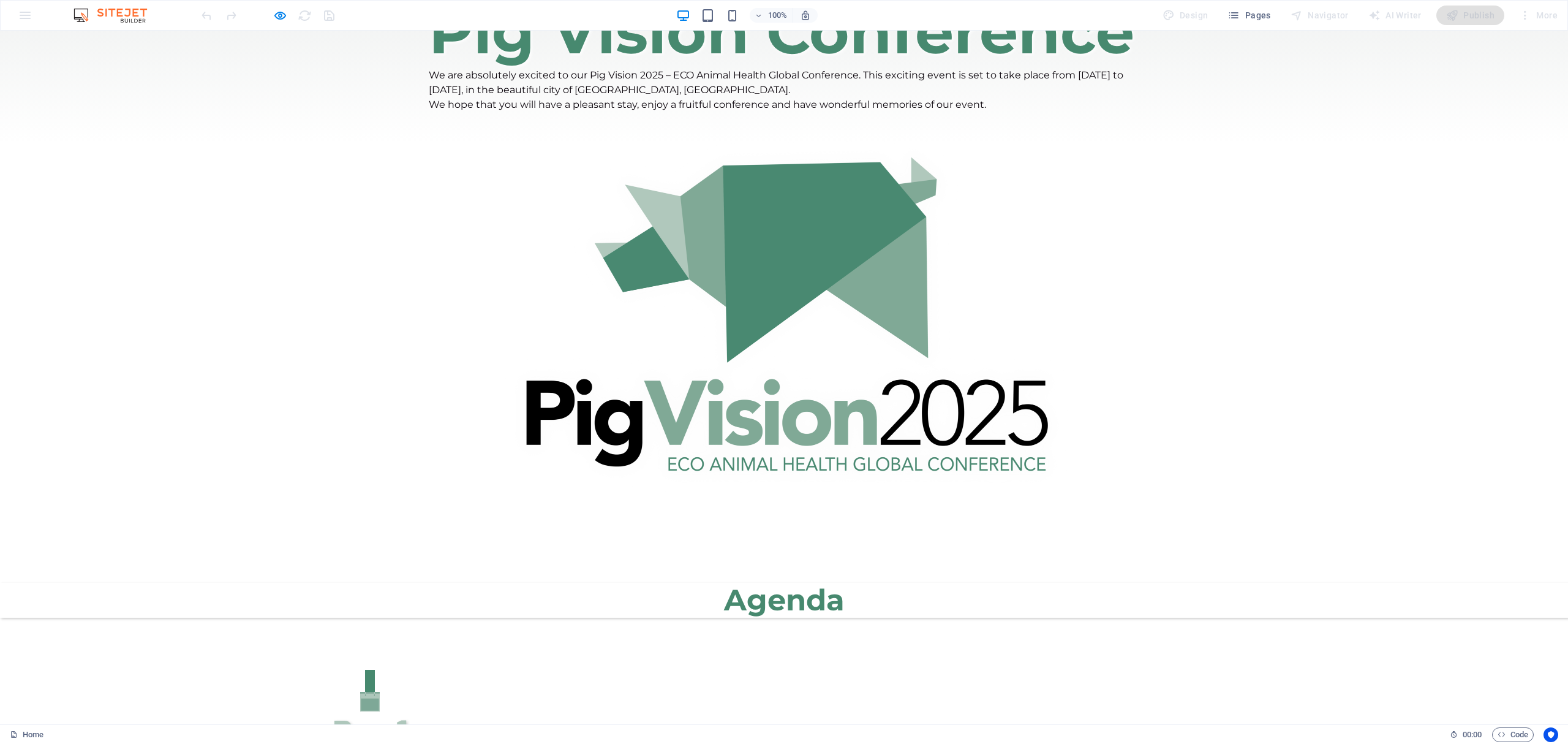
scroll to position [0, 0]
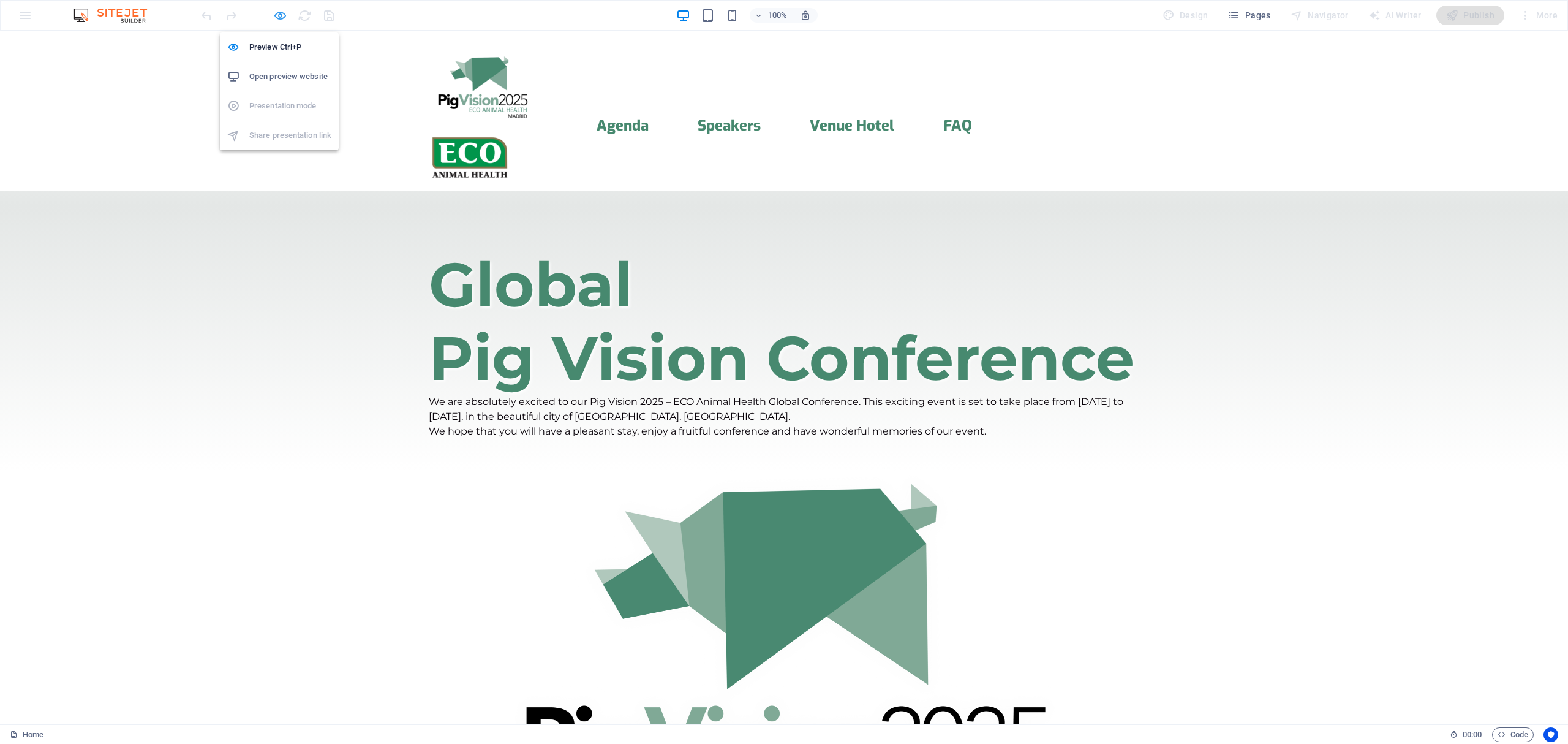
click at [283, 15] on icon "button" at bounding box center [280, 15] width 14 height 14
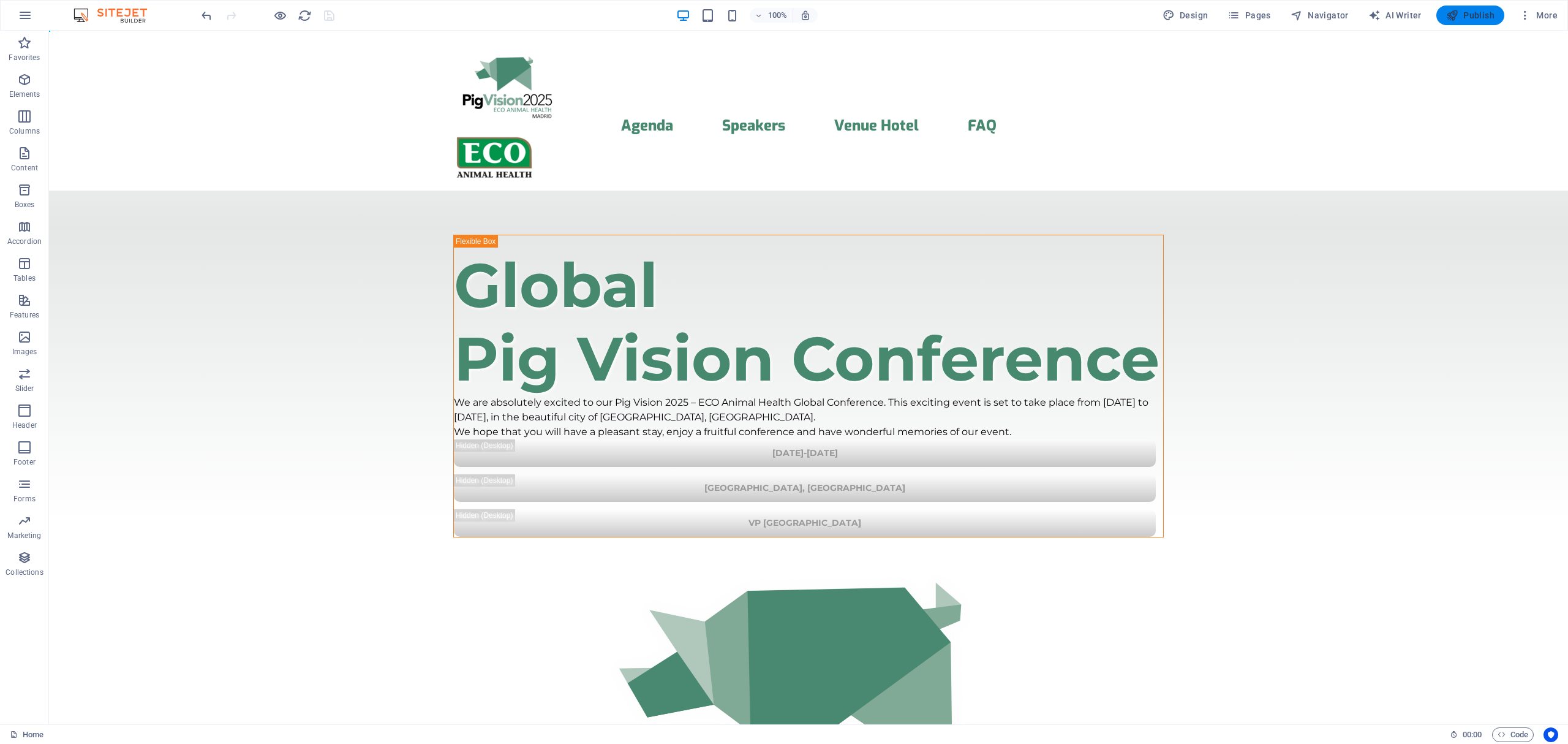
click at [1461, 13] on span "Publish" at bounding box center [1470, 15] width 49 height 13
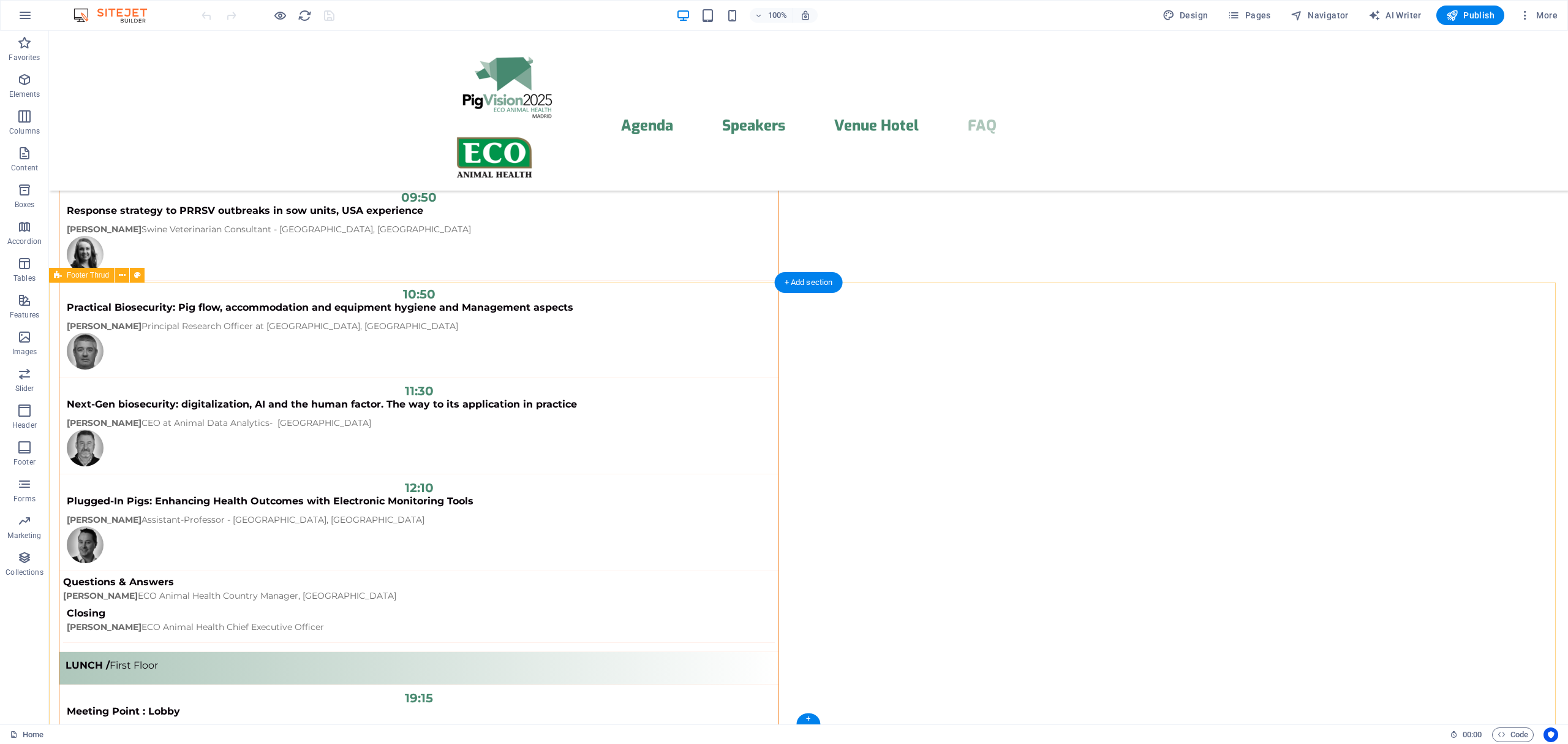
scroll to position [9904, 0]
click at [782, 463] on icon at bounding box center [783, 462] width 7 height 13
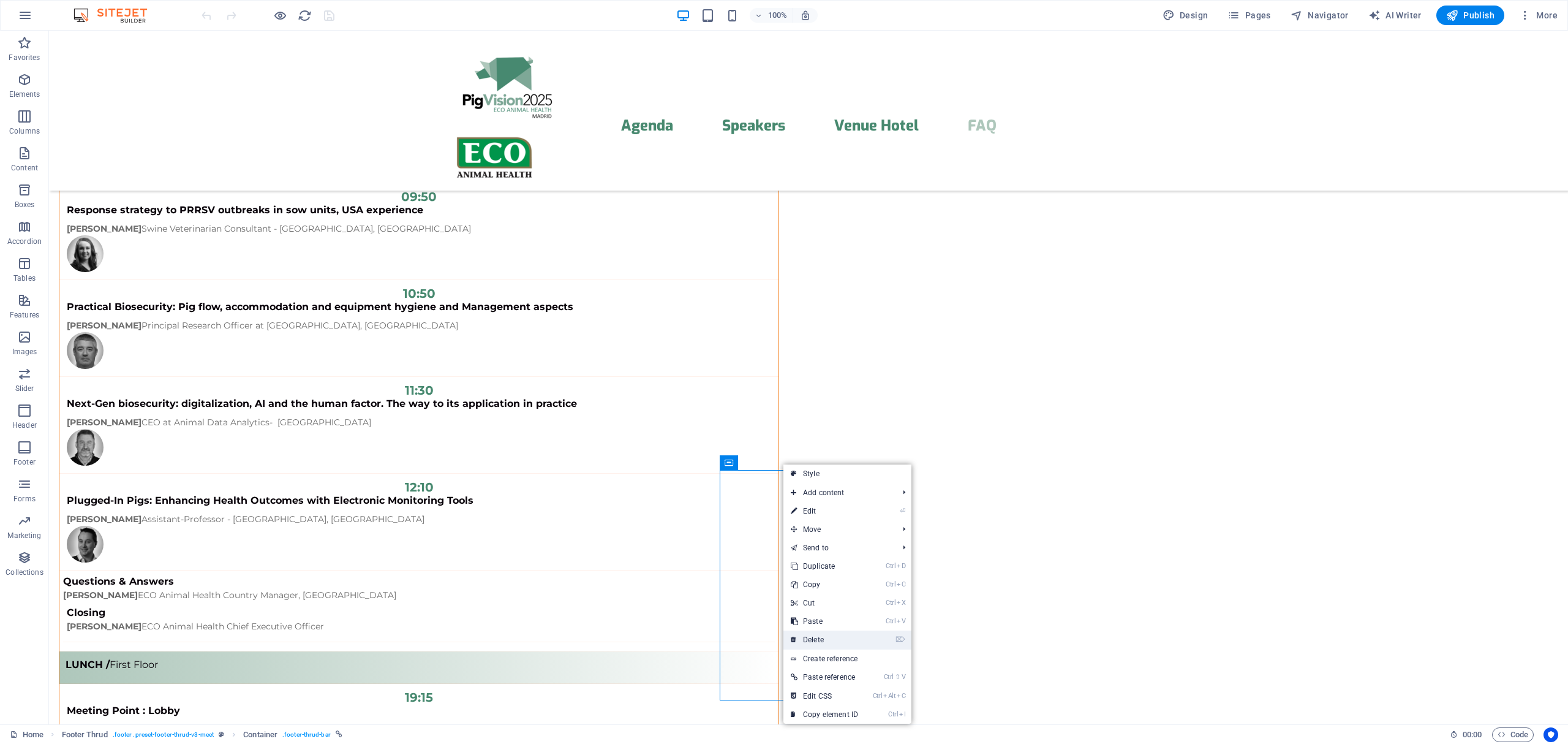
click at [814, 640] on link "⌦ Delete" at bounding box center [824, 639] width 82 height 18
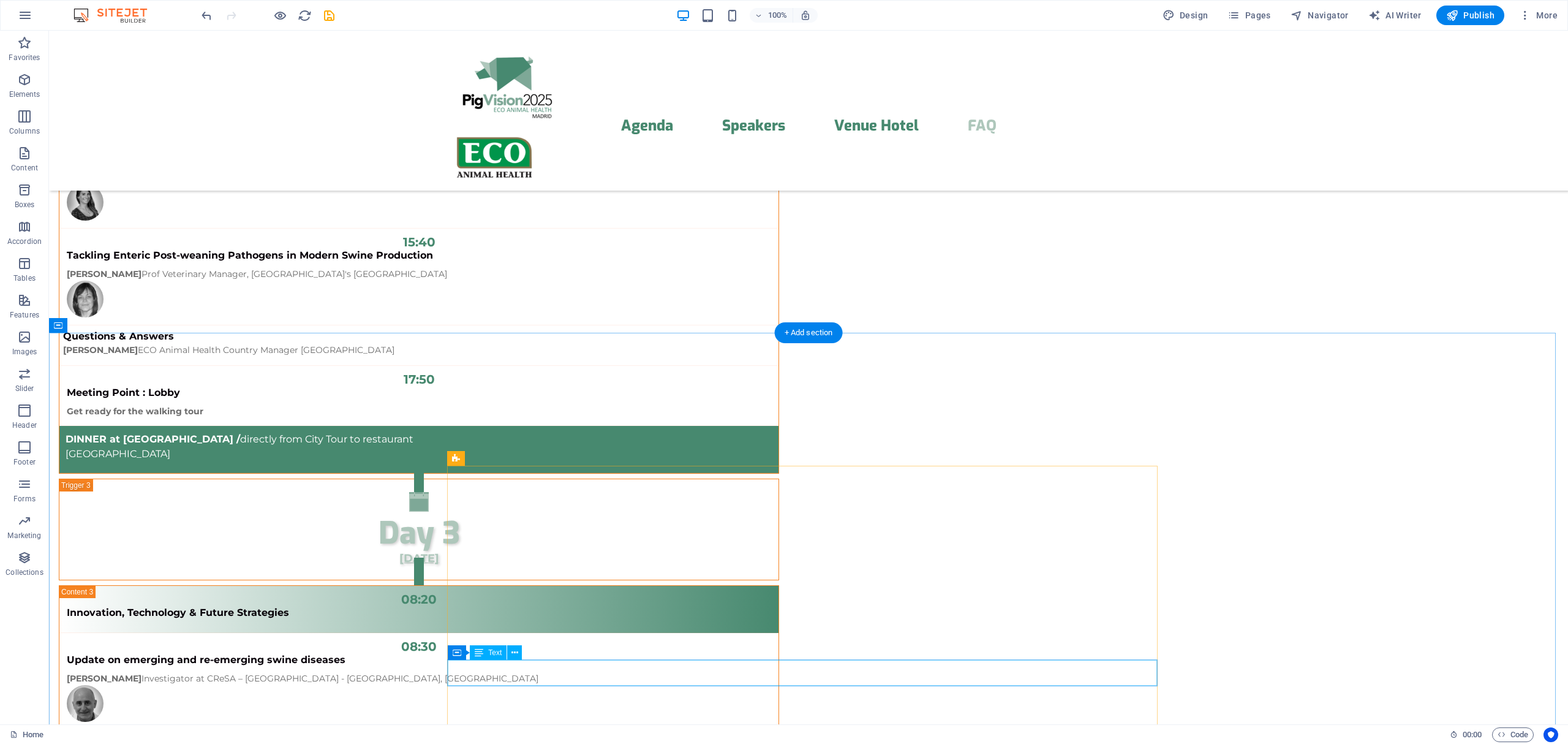
scroll to position [9674, 0]
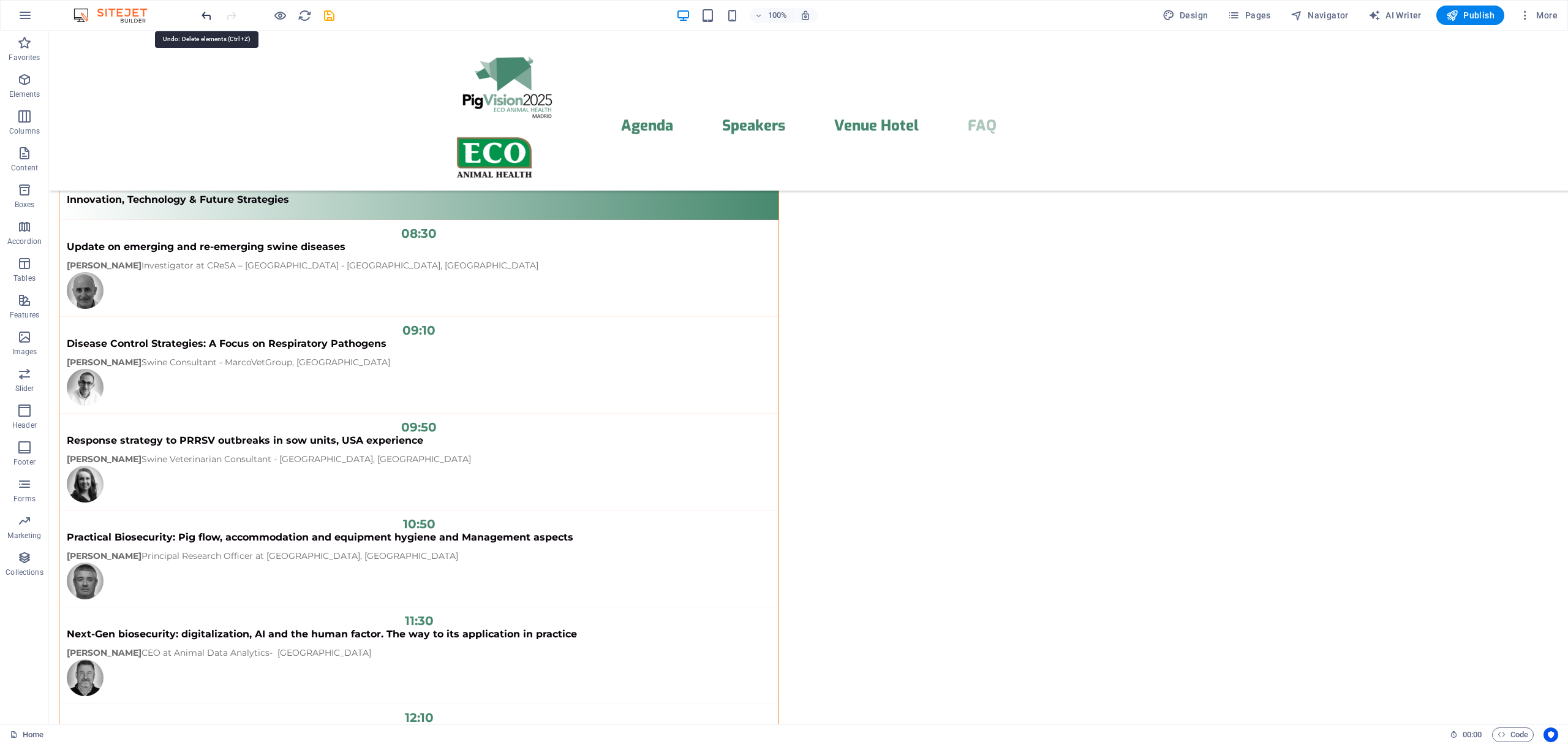
click at [209, 13] on icon "undo" at bounding box center [206, 15] width 14 height 14
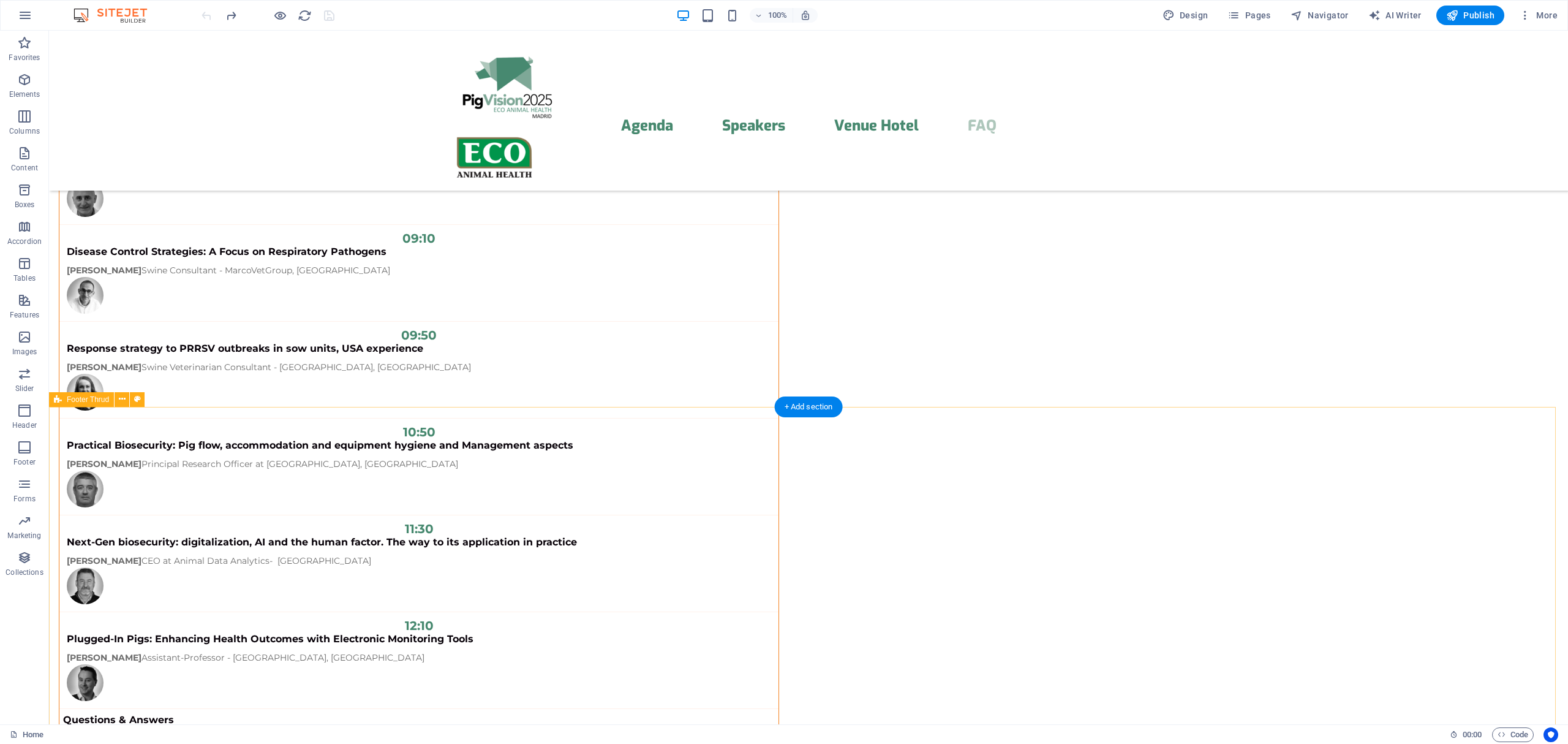
scroll to position [9904, 0]
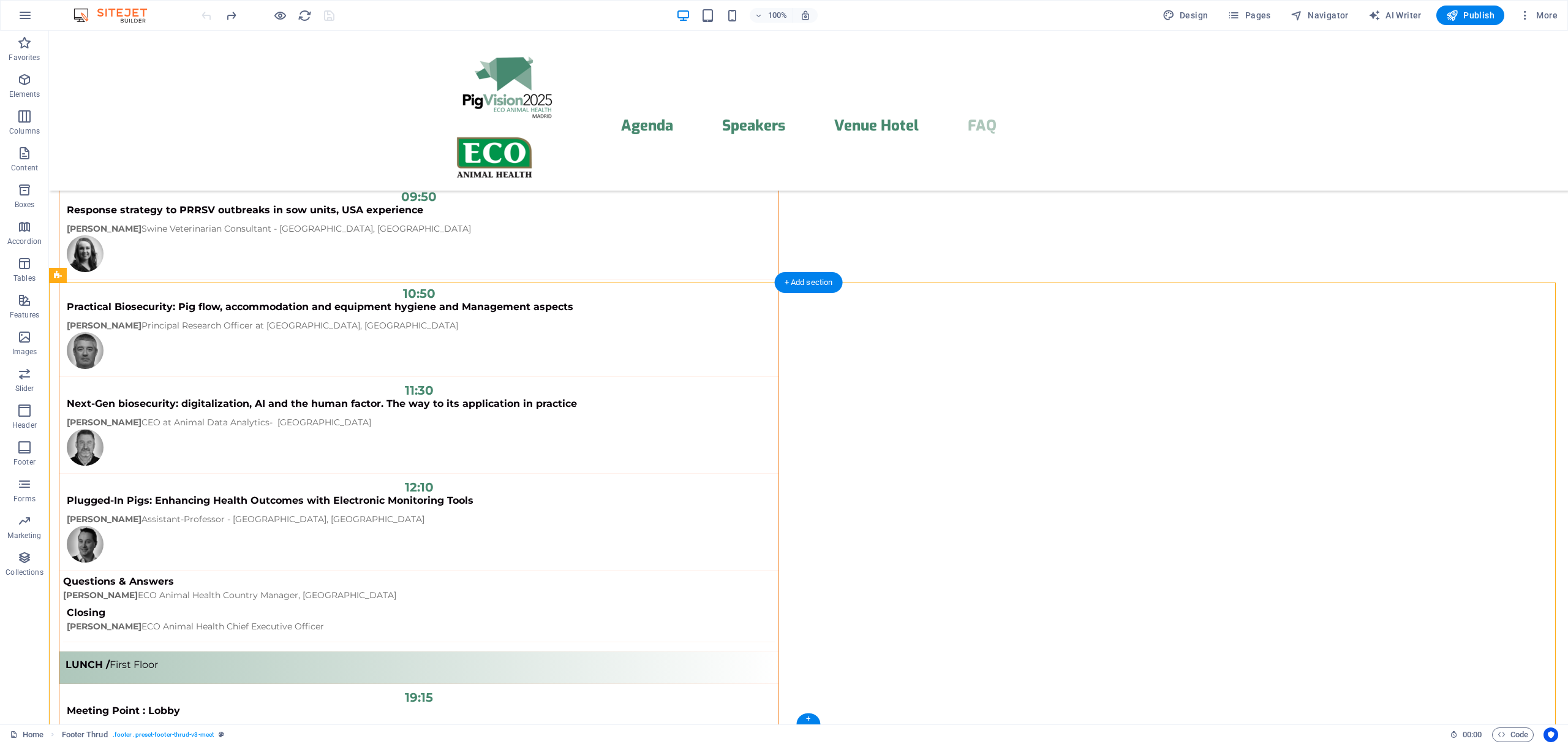
drag, startPoint x: 780, startPoint y: 712, endPoint x: 731, endPoint y: 694, distance: 52.2
drag, startPoint x: 777, startPoint y: 708, endPoint x: 818, endPoint y: 706, distance: 41.0
click at [806, 719] on div "+" at bounding box center [808, 718] width 24 height 11
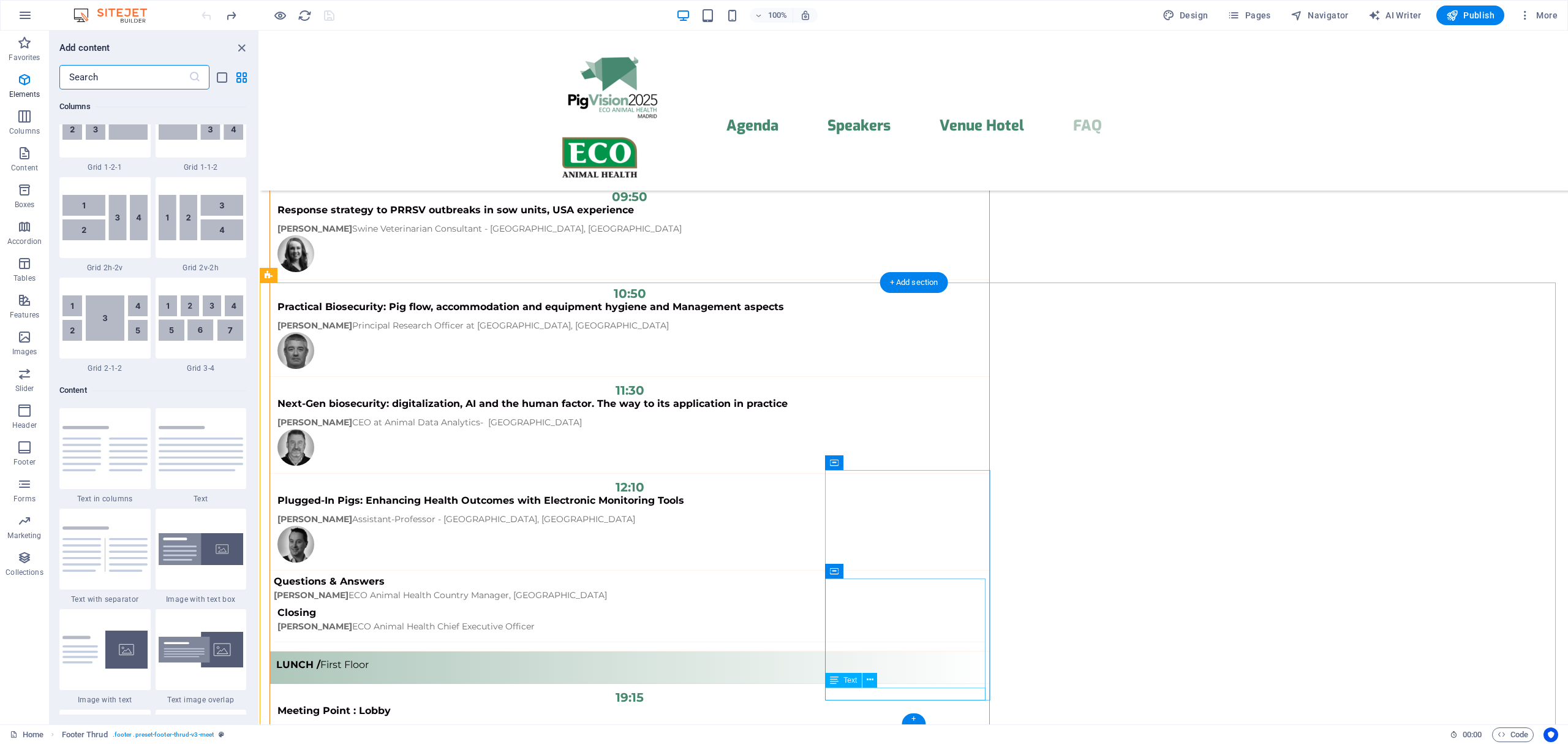
scroll to position [2143, 0]
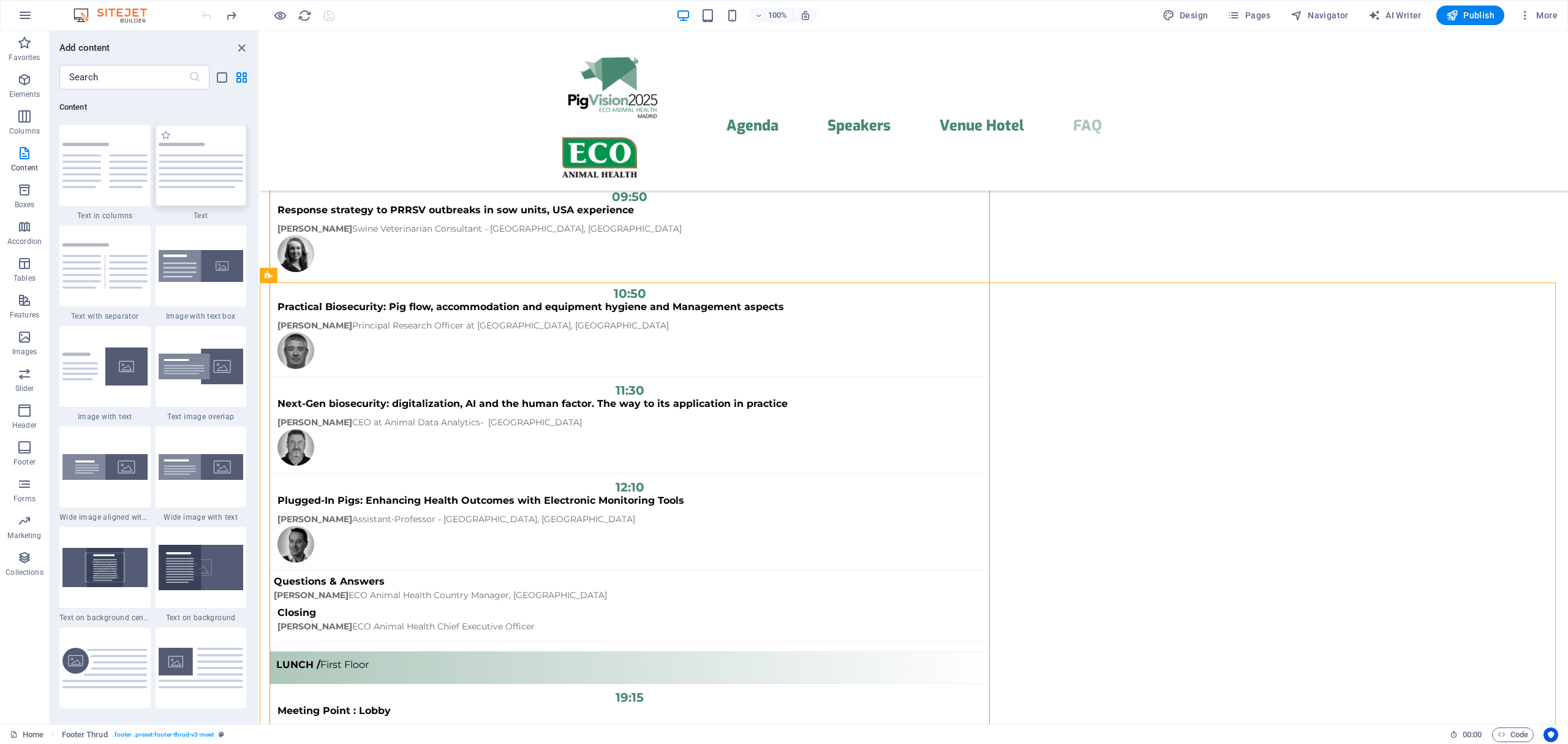
click at [173, 169] on img at bounding box center [201, 165] width 85 height 45
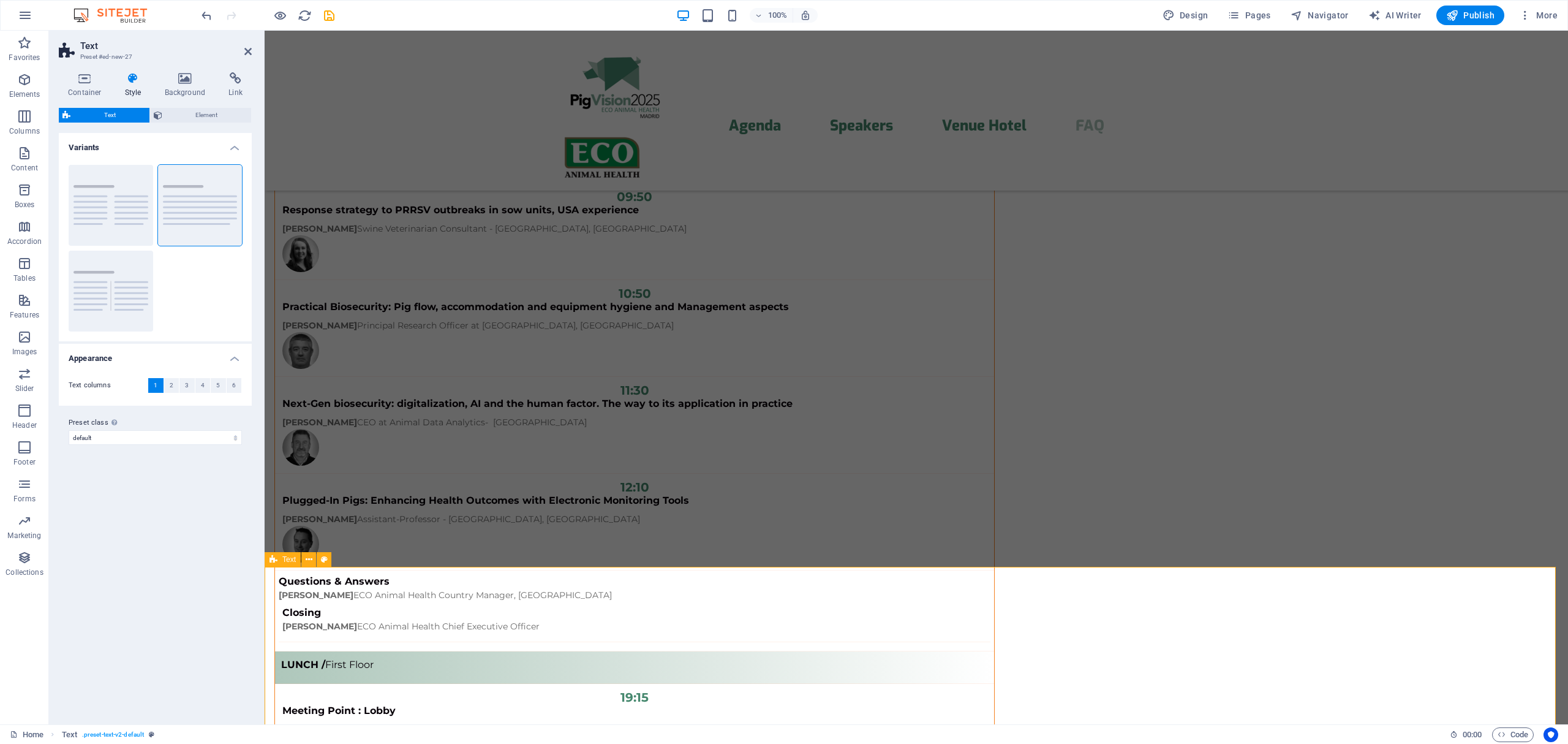
scroll to position [10124, 0]
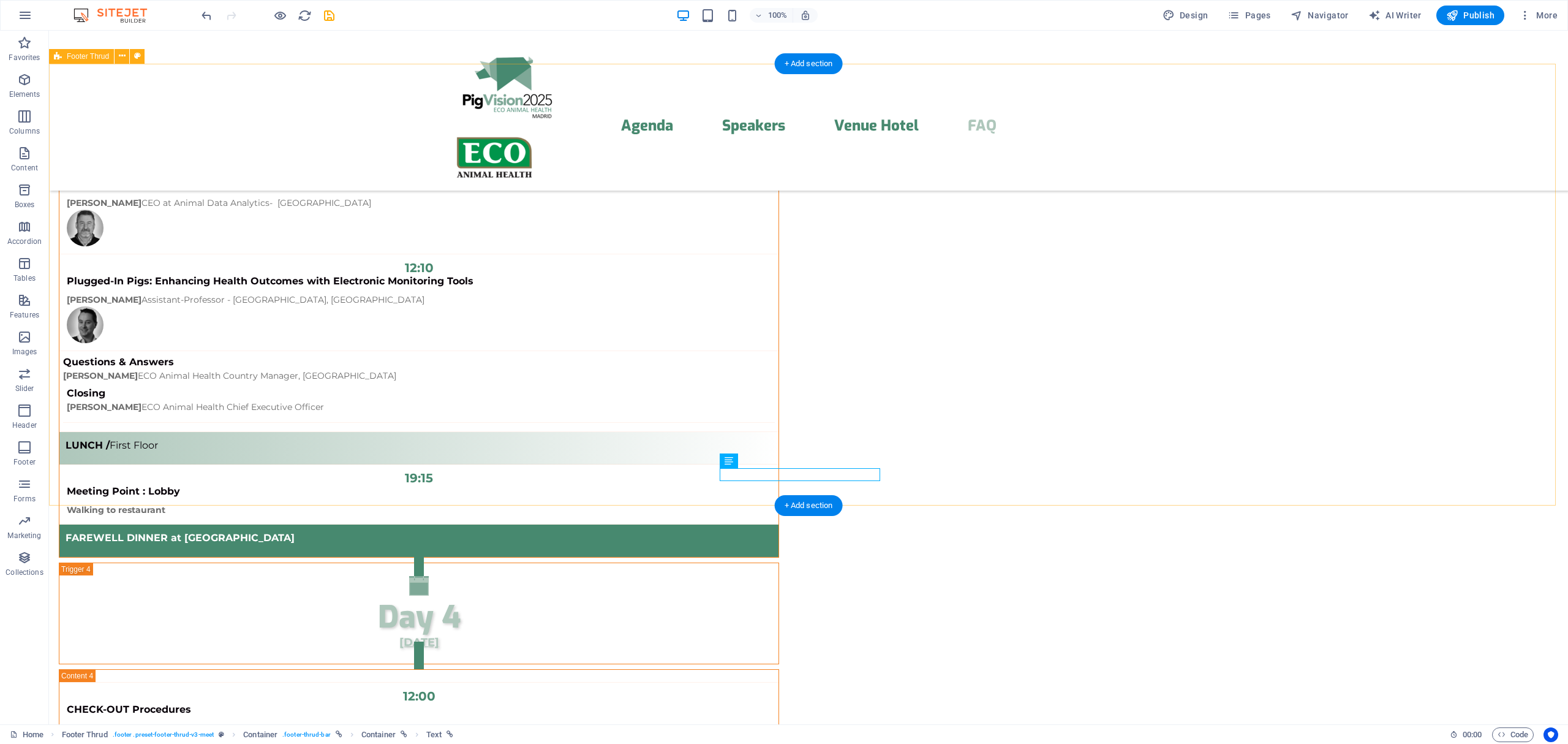
select select "footer"
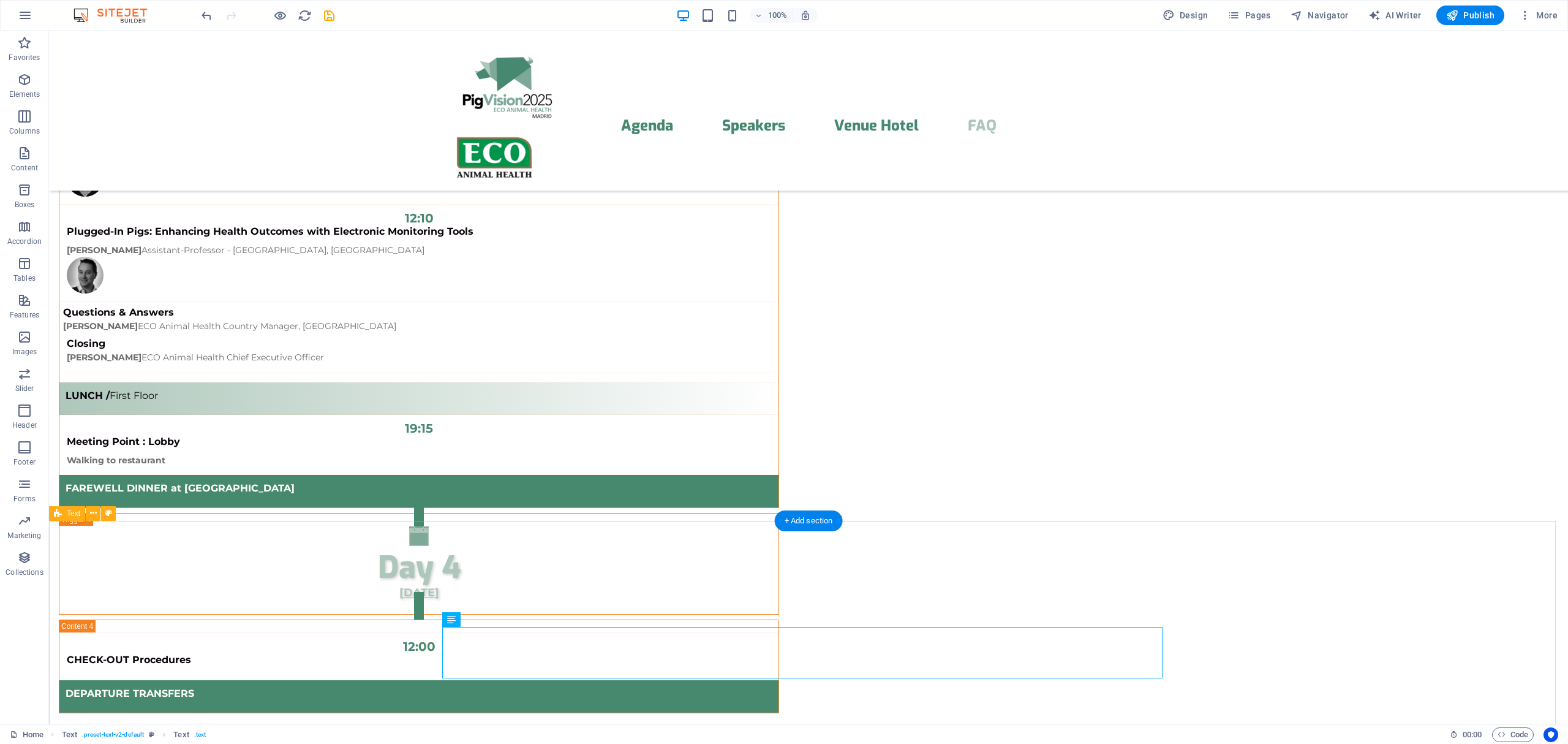
scroll to position [10219, 0]
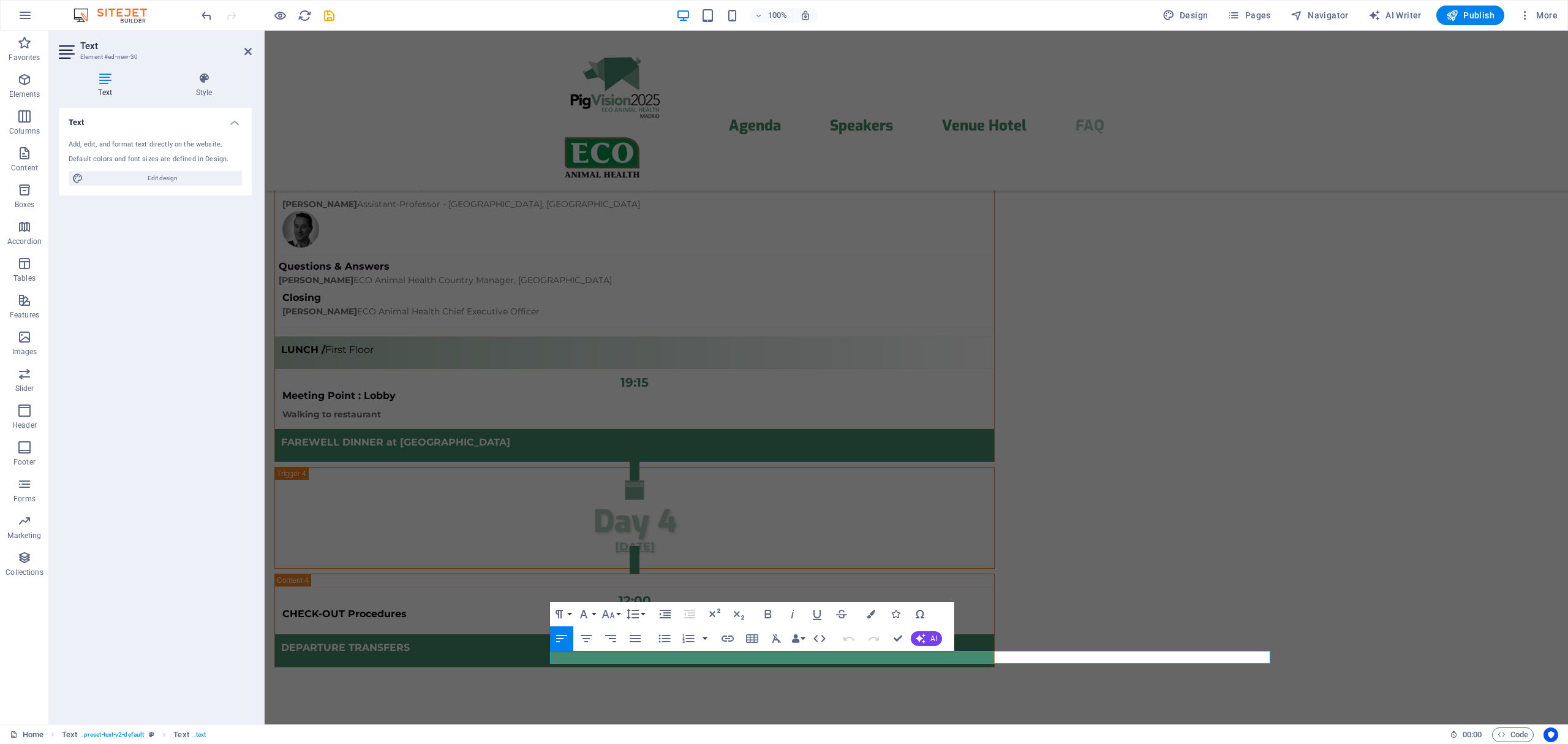
scroll to position [10181, 0]
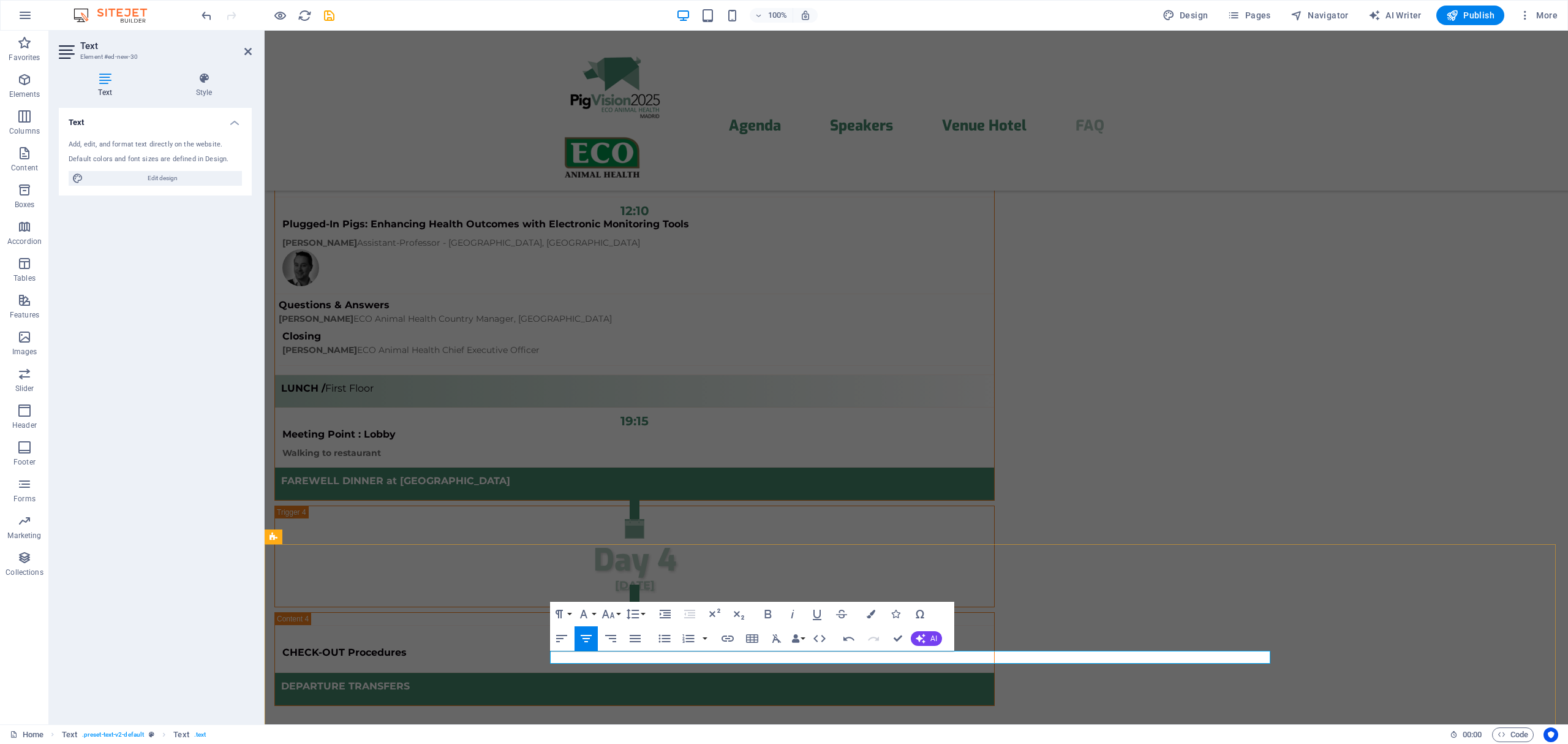
click at [907, 619] on icon "button" at bounding box center [910, 627] width 15 height 15
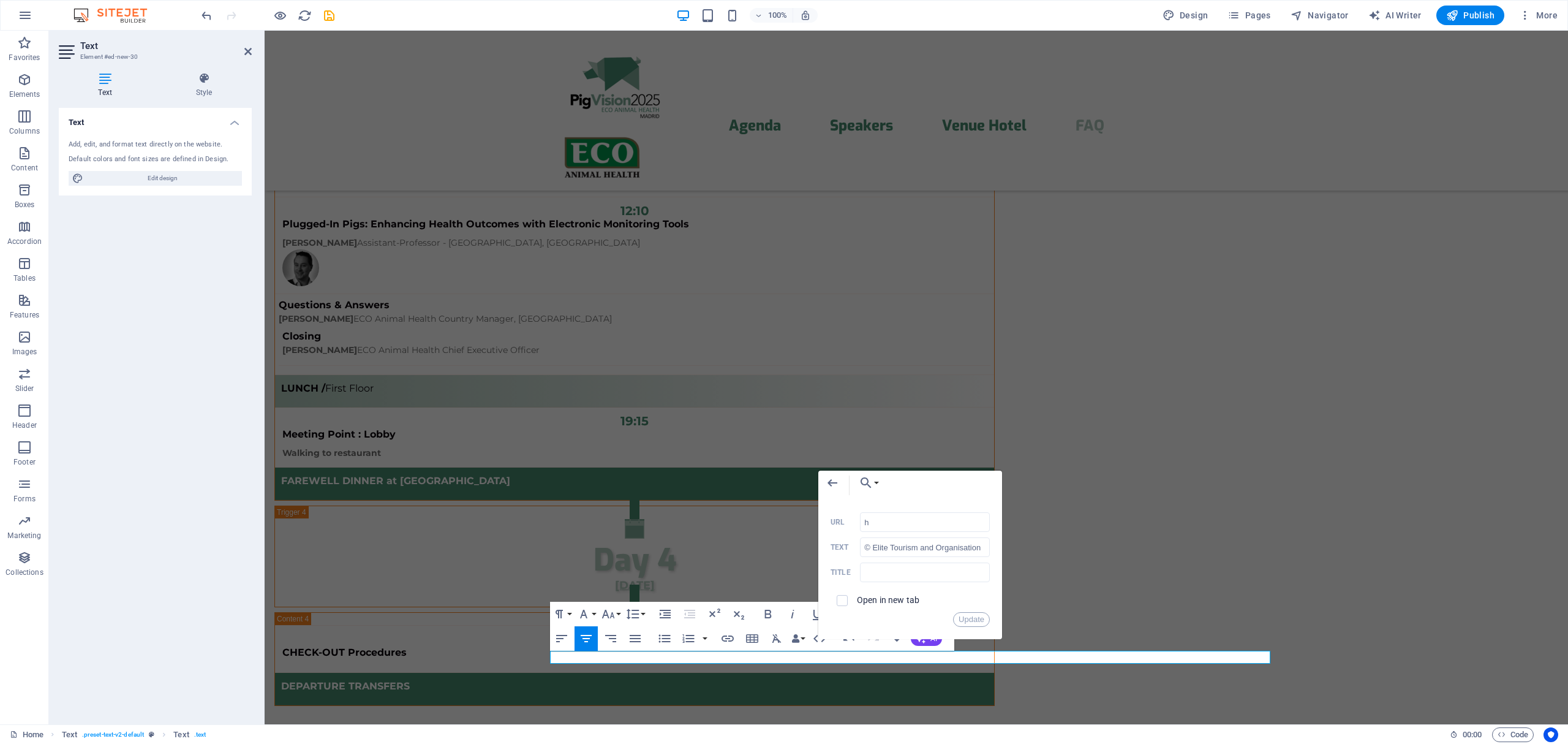
type input "[URL][DOMAIN_NAME]"
click at [961, 621] on button "Update" at bounding box center [972, 619] width 37 height 15
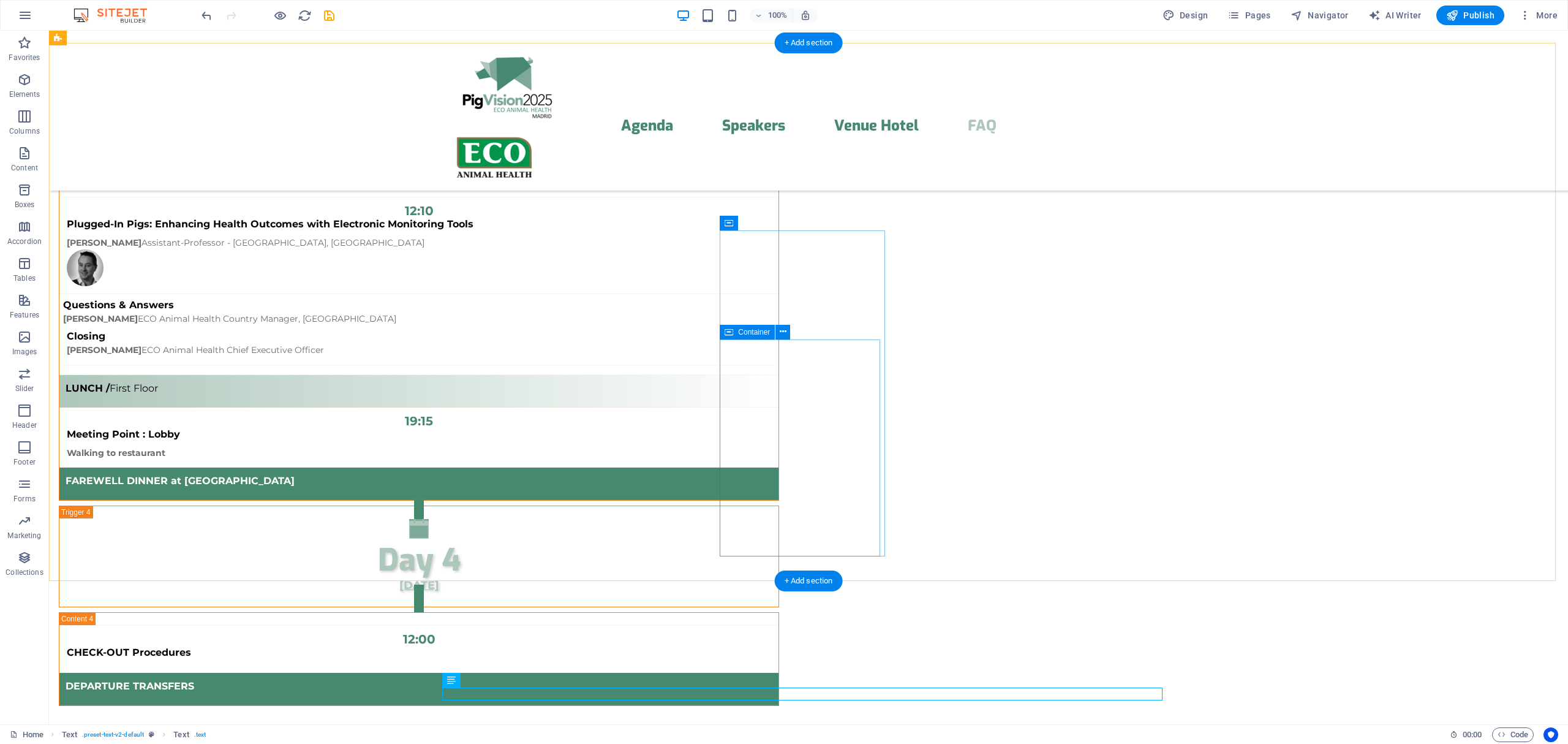
scroll to position [10072, 0]
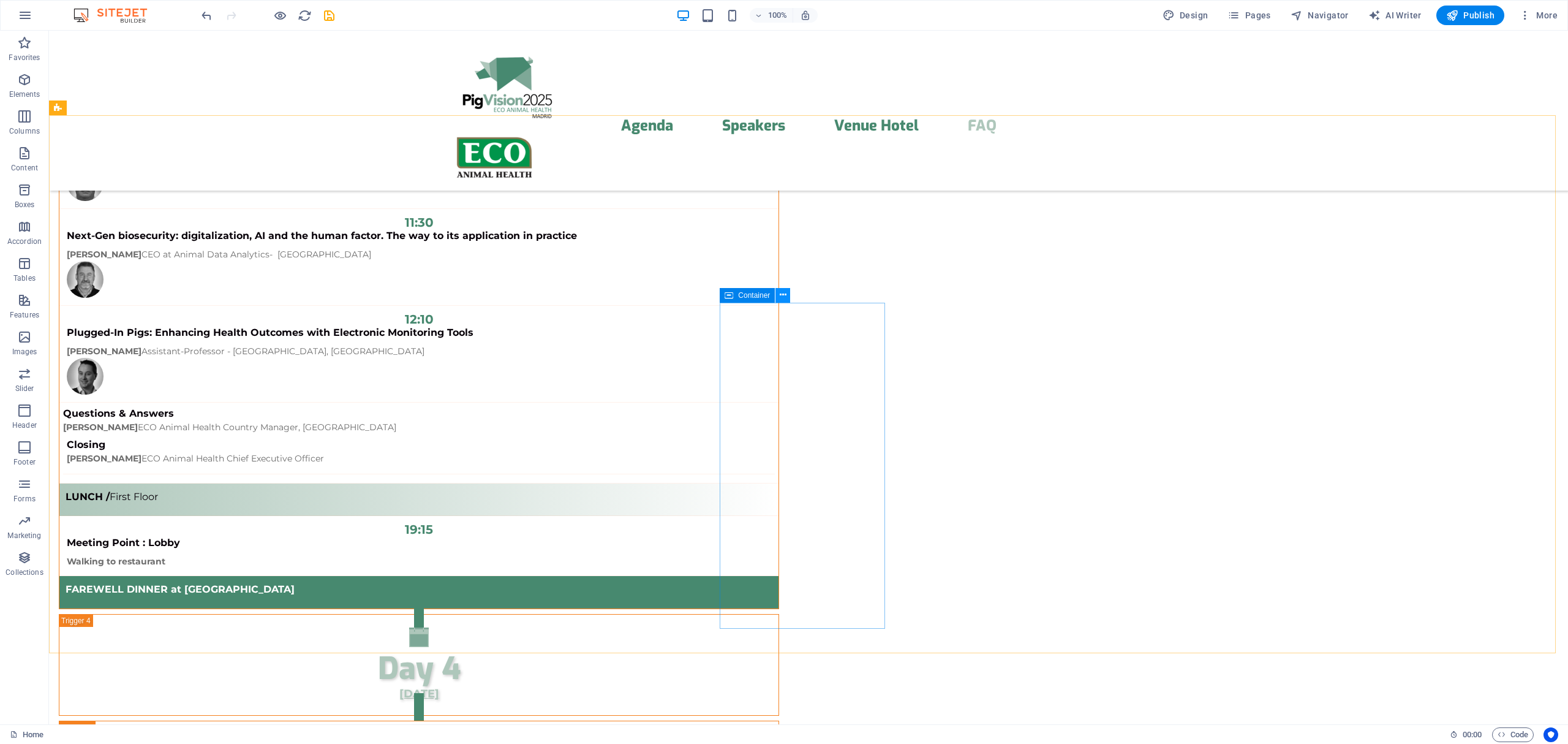
click at [780, 292] on icon at bounding box center [783, 294] width 7 height 13
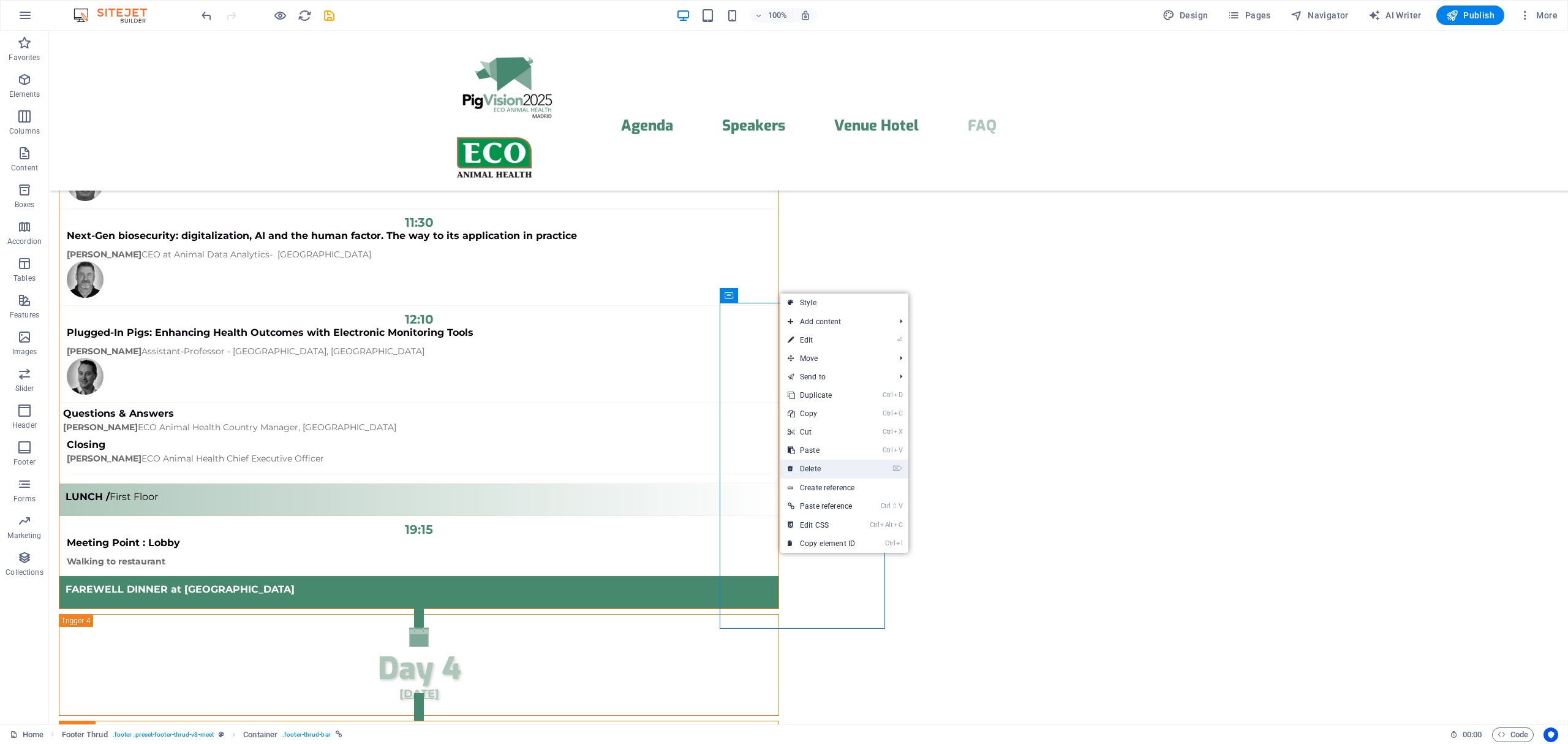
click at [817, 463] on link "⌦ Delete" at bounding box center [822, 468] width 82 height 18
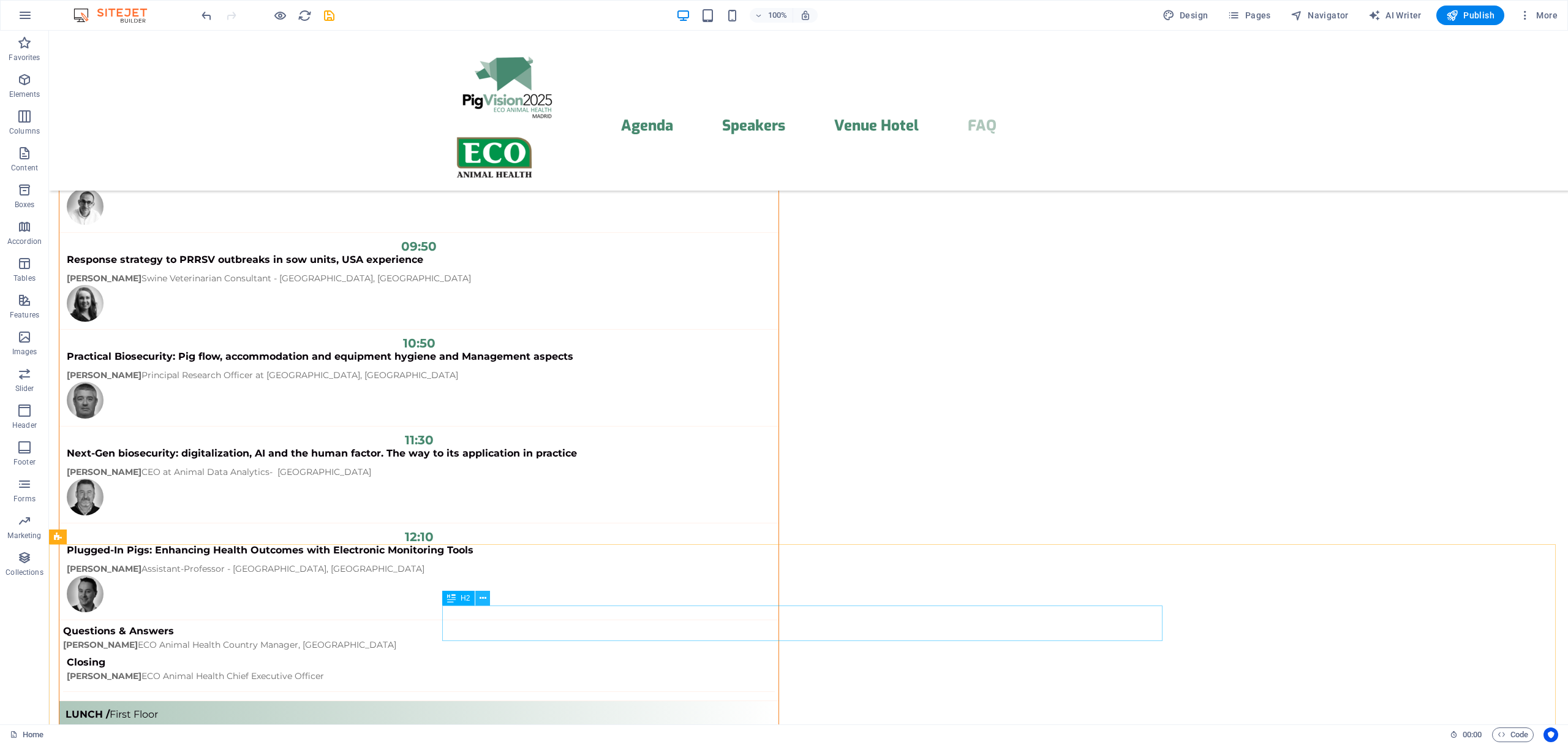
click at [482, 601] on icon at bounding box center [483, 597] width 7 height 13
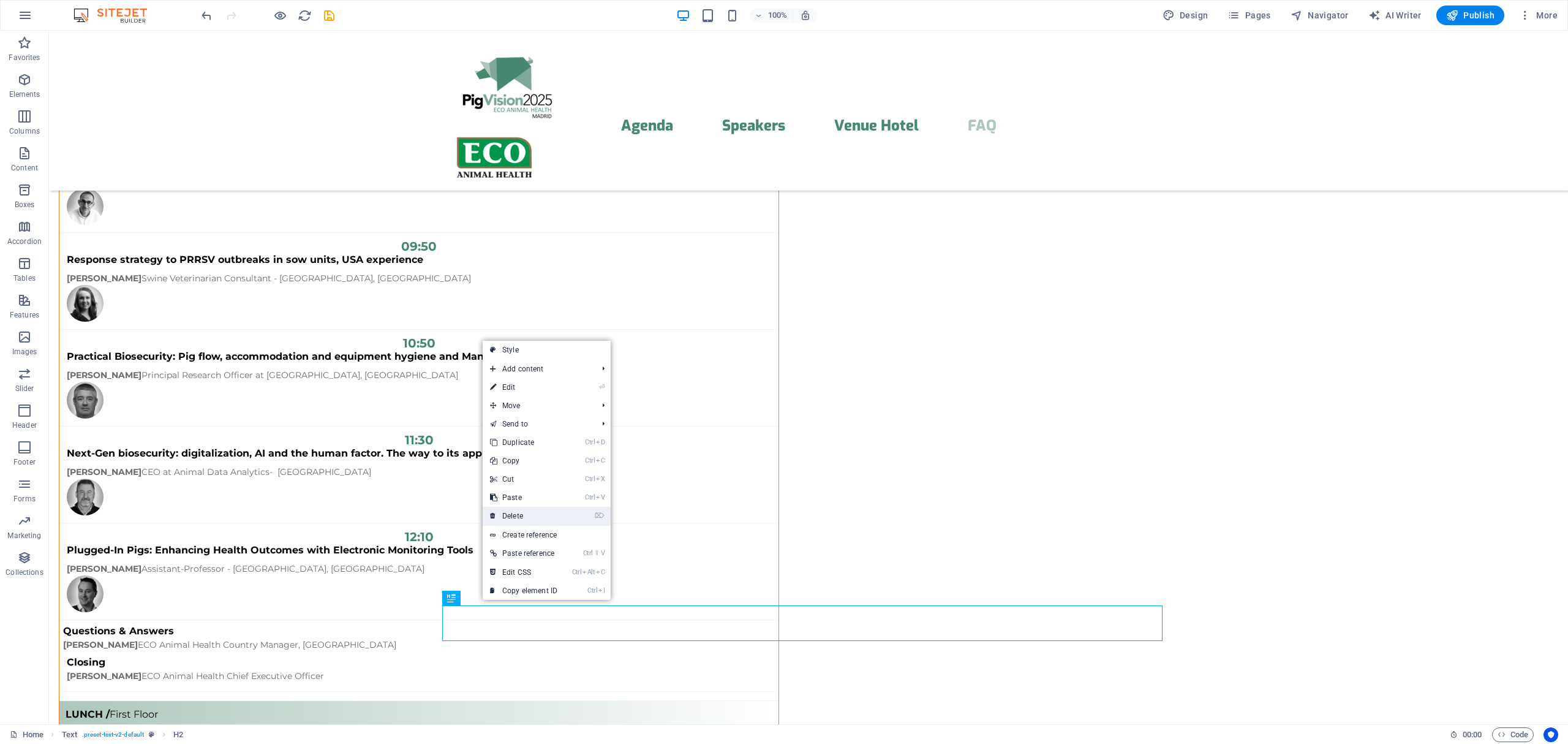
click at [513, 515] on link "⌦ Delete" at bounding box center [524, 516] width 82 height 18
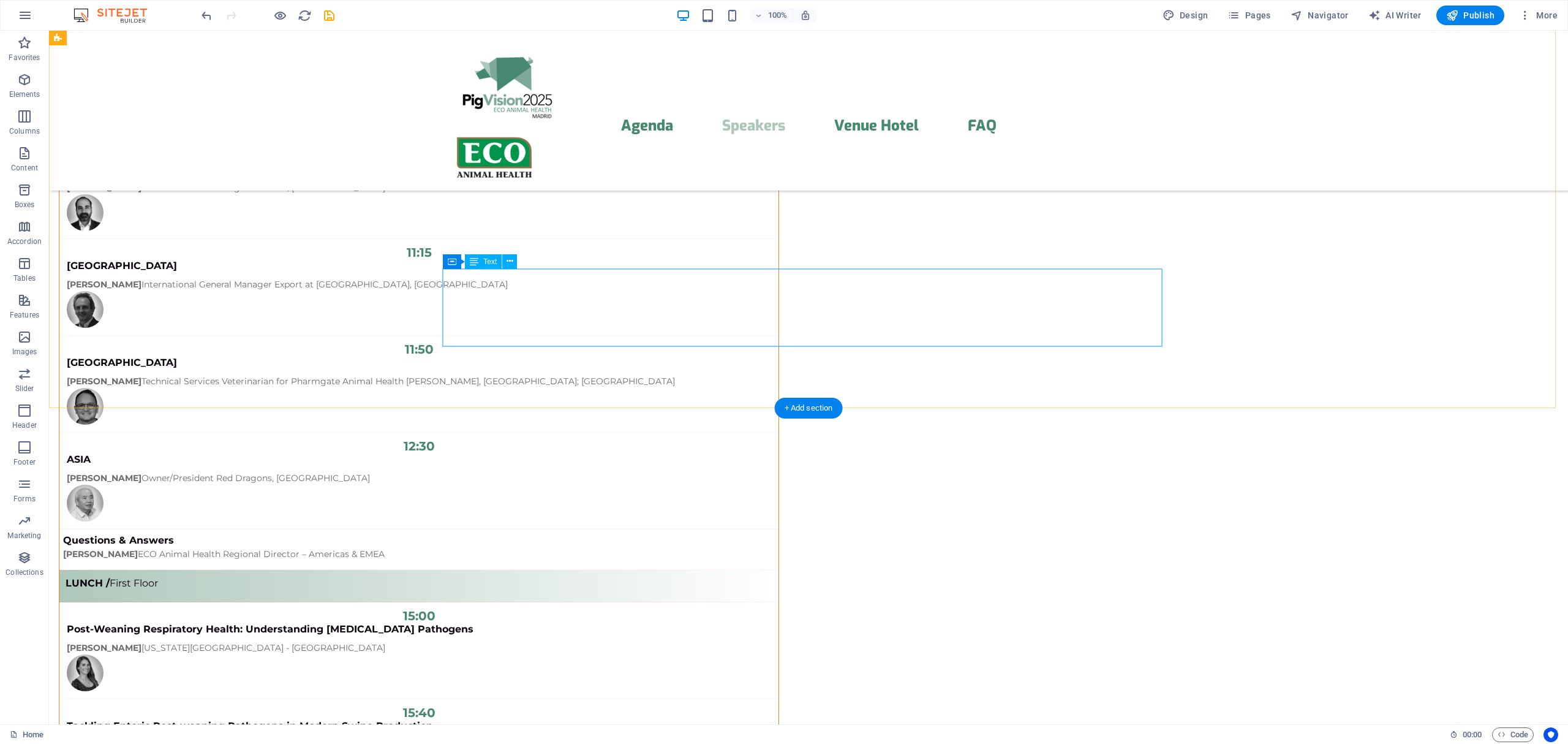
scroll to position [8730, 0]
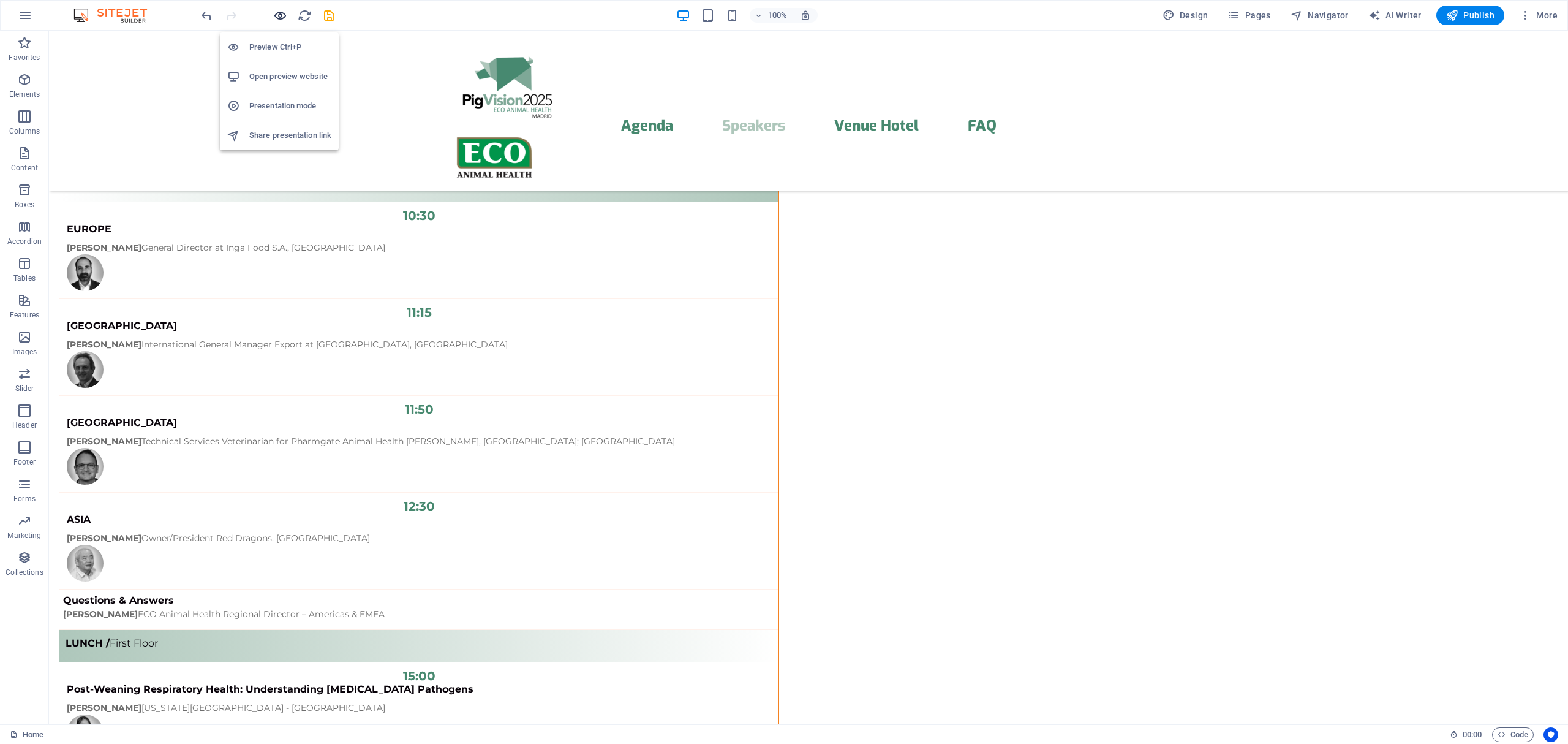
click at [281, 18] on icon "button" at bounding box center [280, 15] width 14 height 14
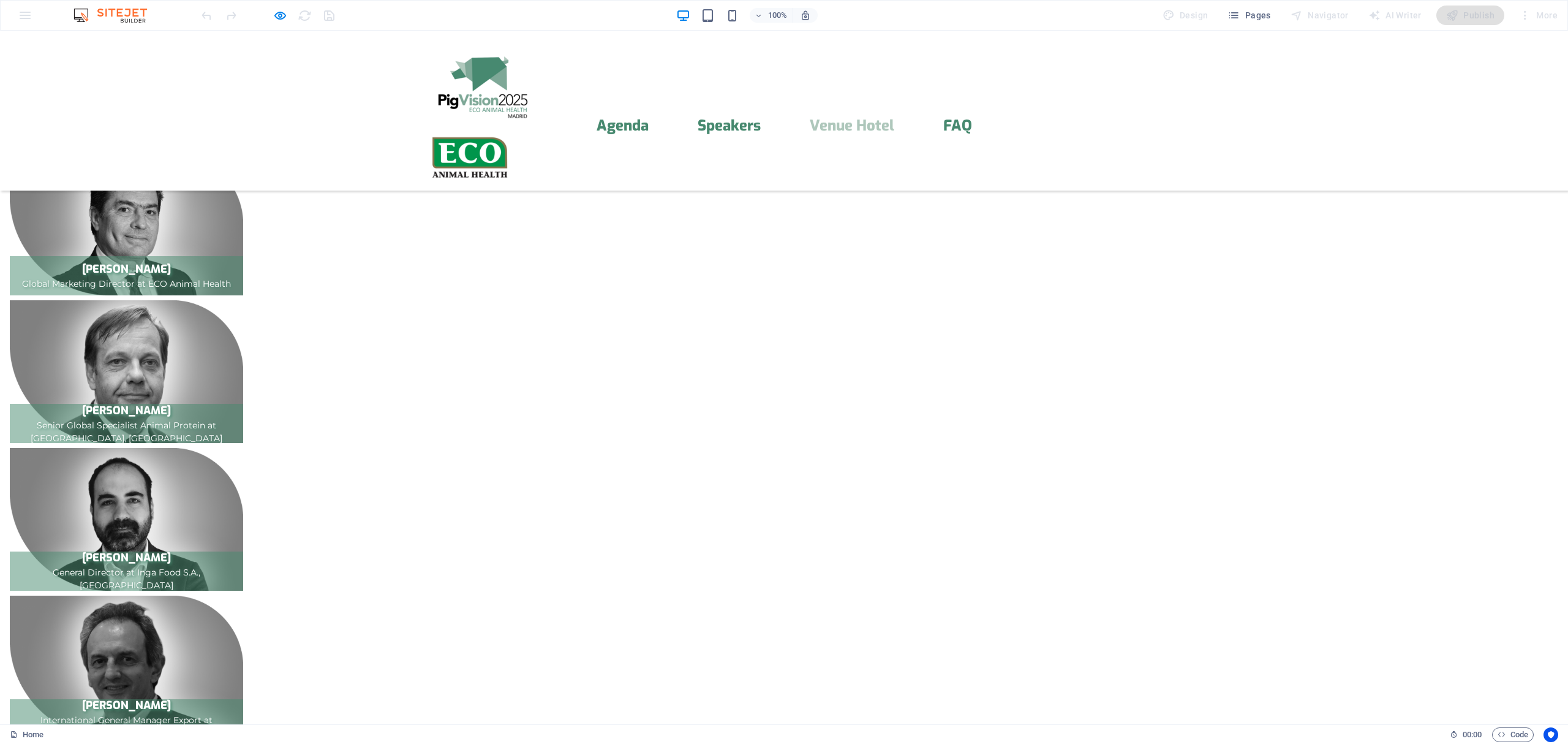
scroll to position [2273, 0]
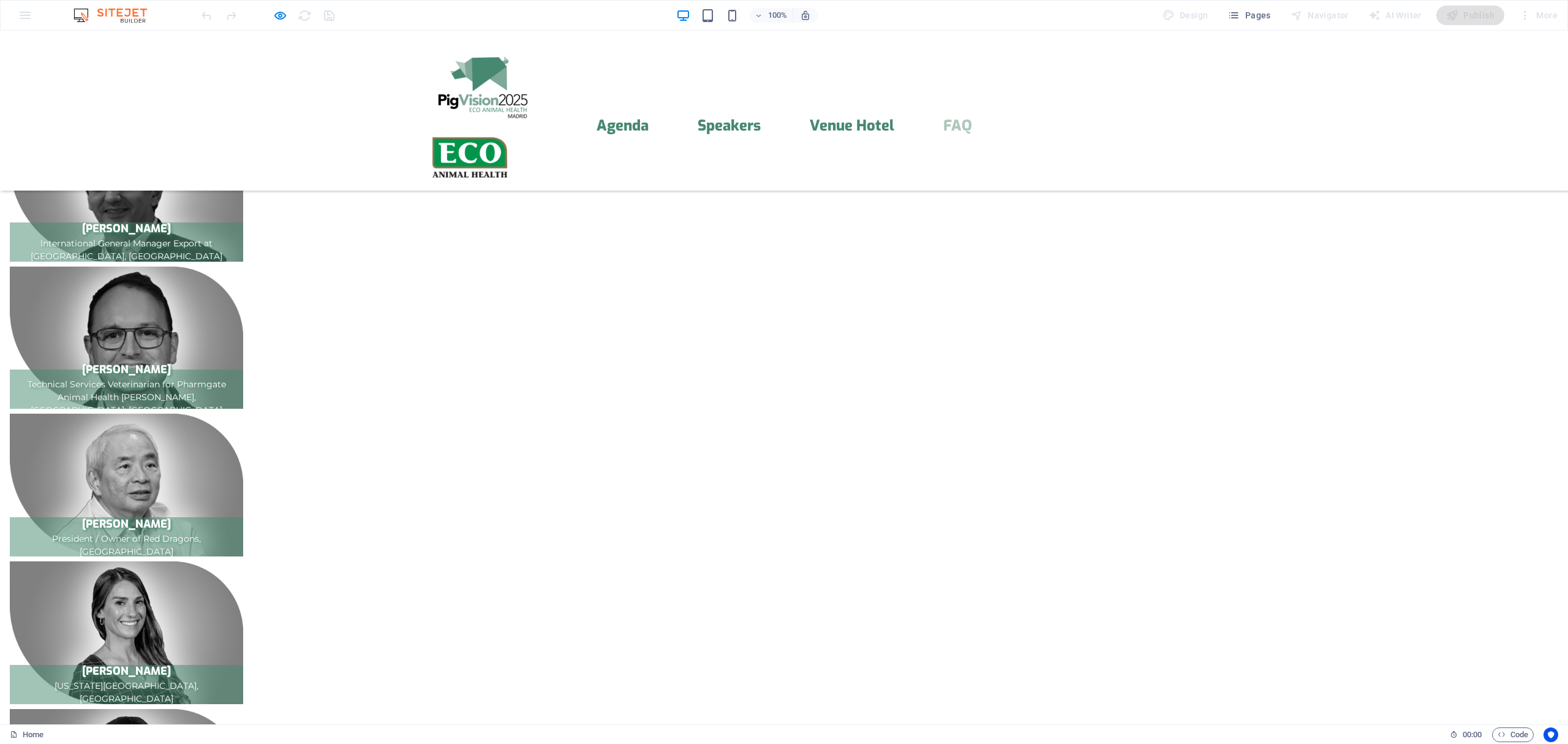
scroll to position [1946, 0]
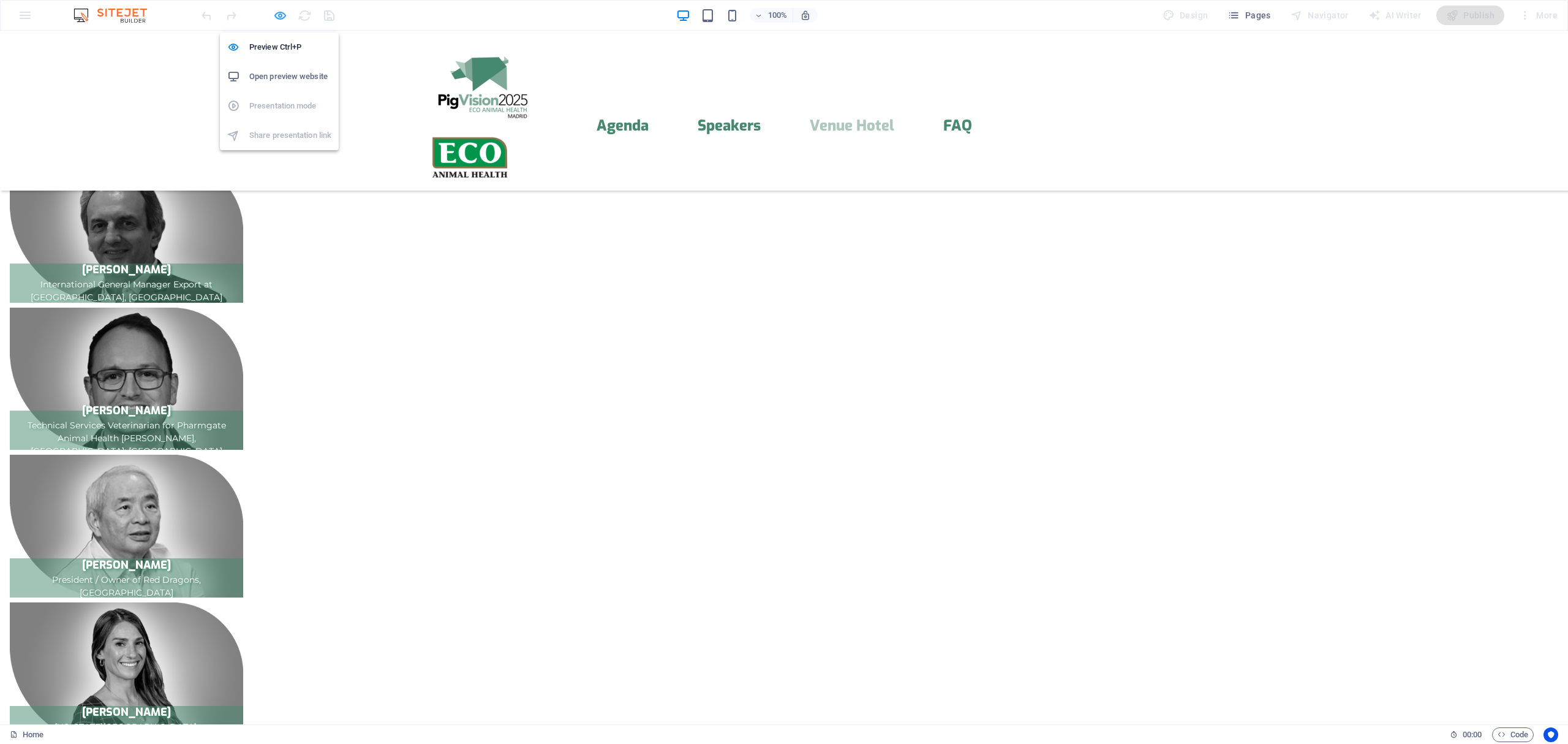
click at [277, 13] on icon "button" at bounding box center [280, 15] width 14 height 14
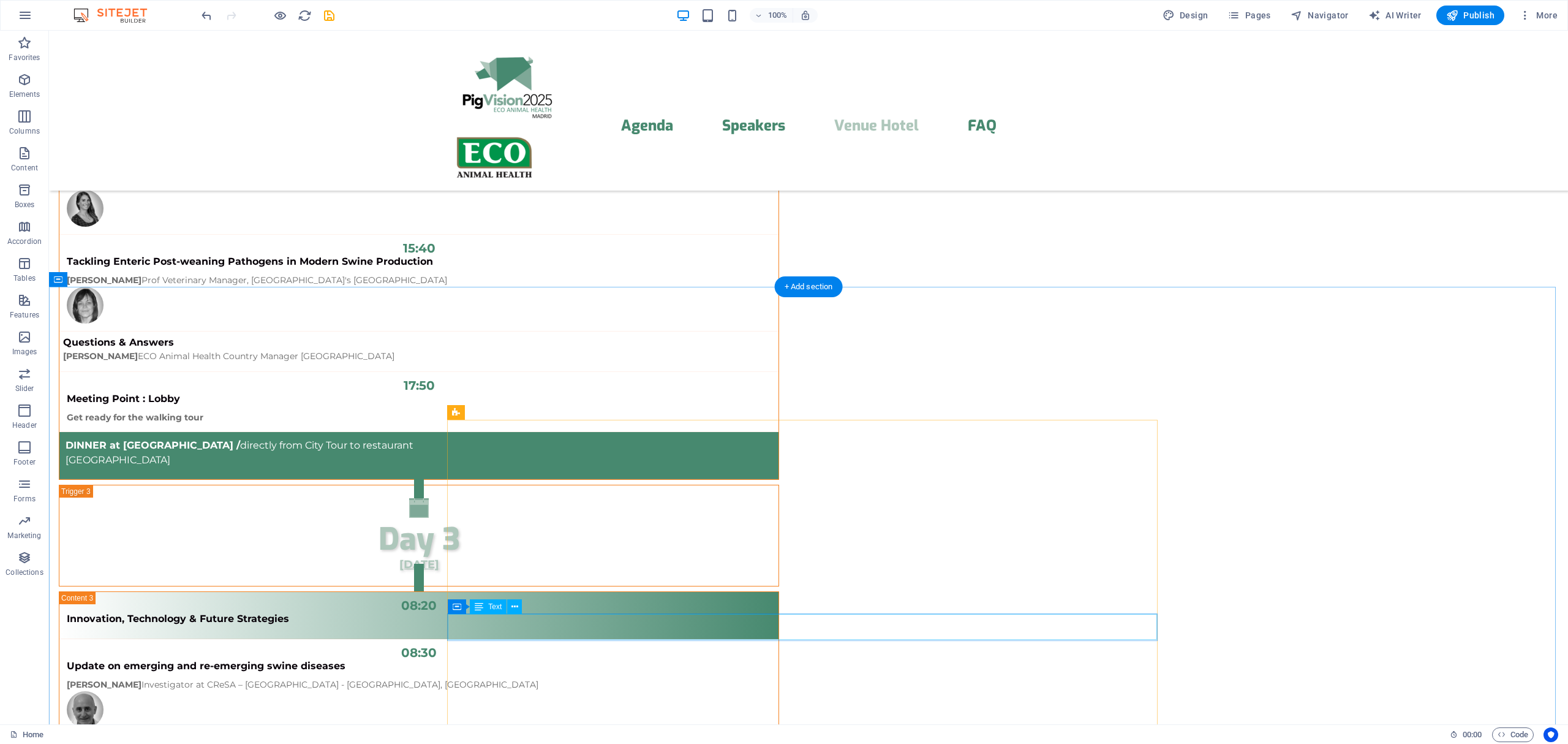
scroll to position [9819, 0]
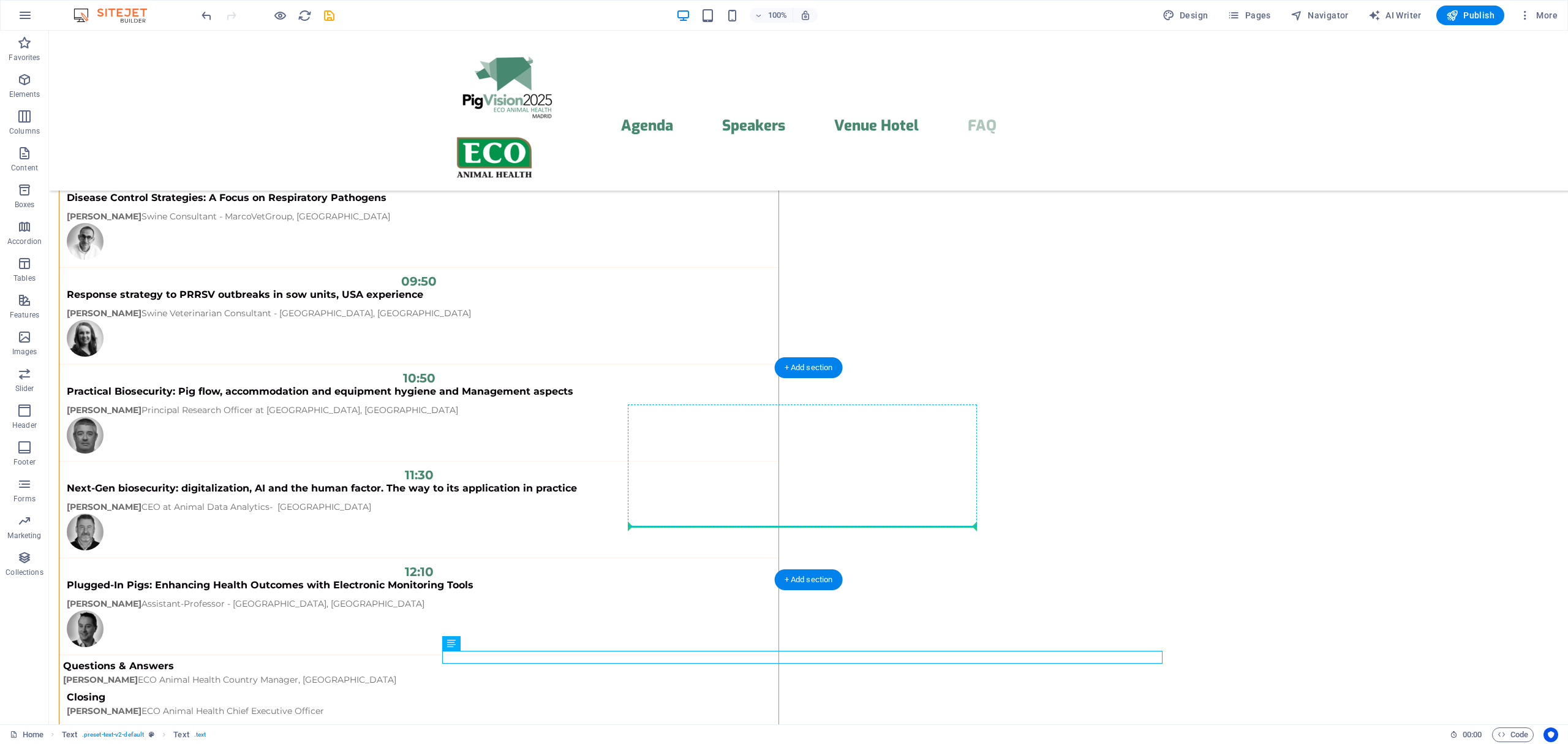
drag, startPoint x: 500, startPoint y: 673, endPoint x: 756, endPoint y: 523, distance: 296.7
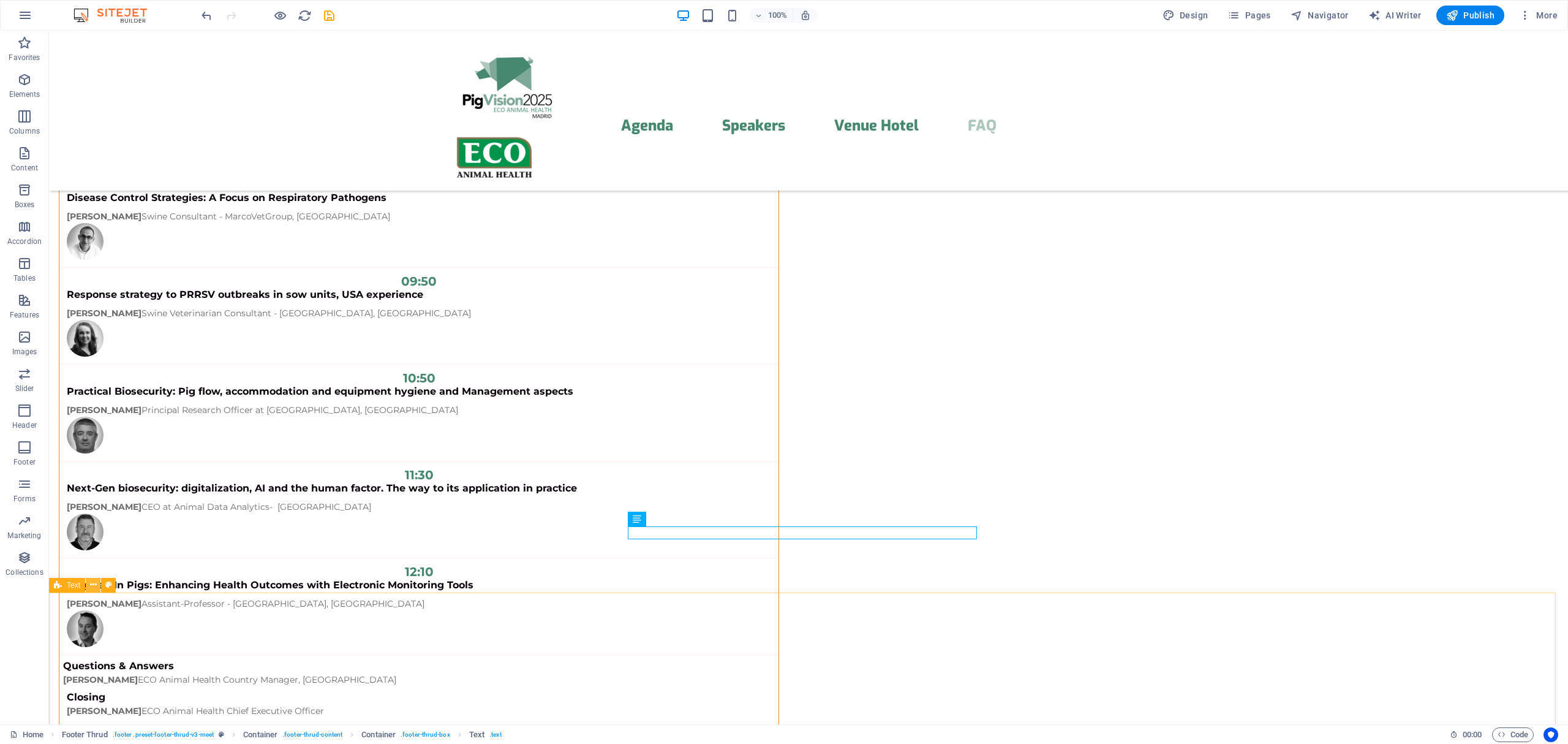
click at [94, 584] on icon at bounding box center [93, 584] width 7 height 13
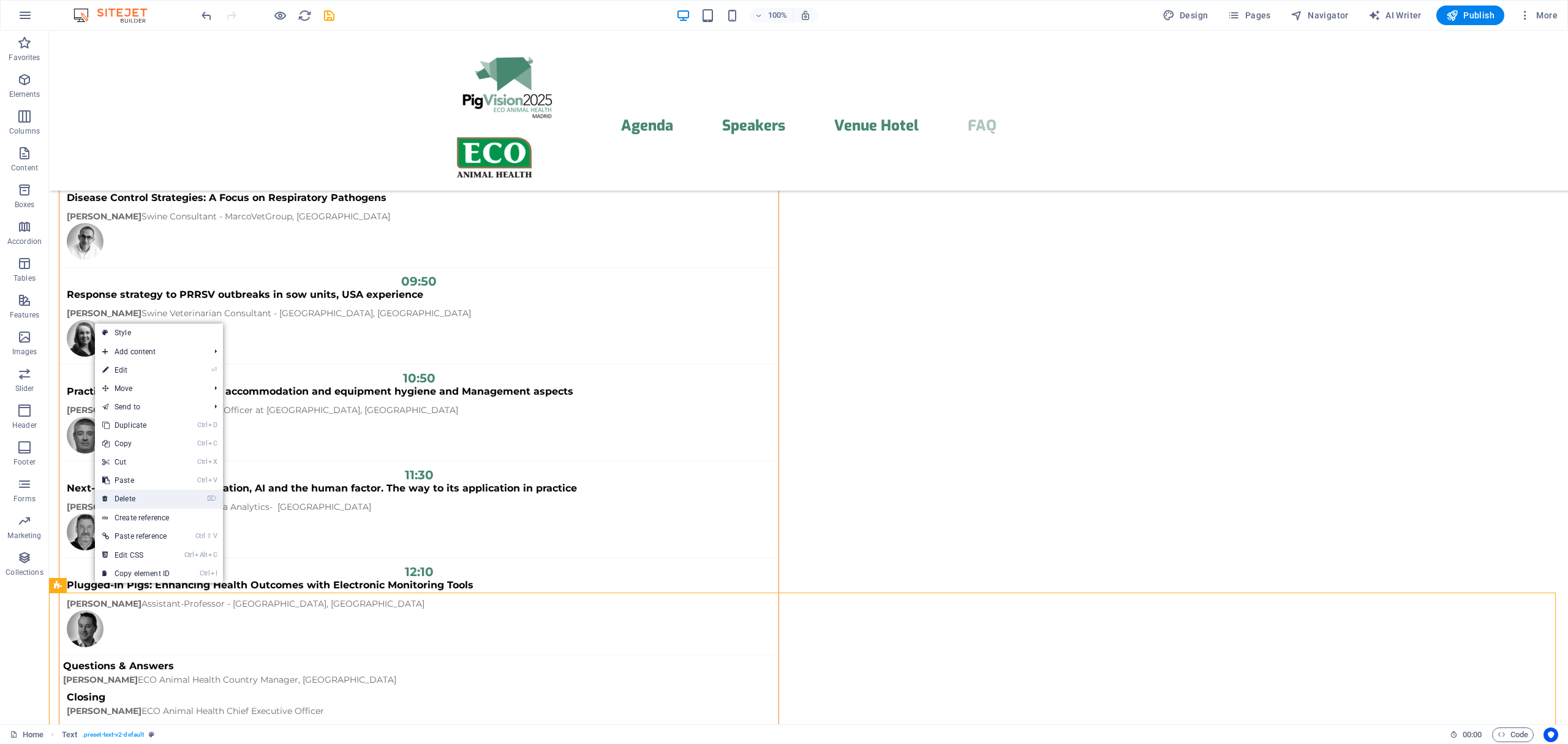
click at [140, 499] on link "⌦ Delete" at bounding box center [136, 499] width 82 height 18
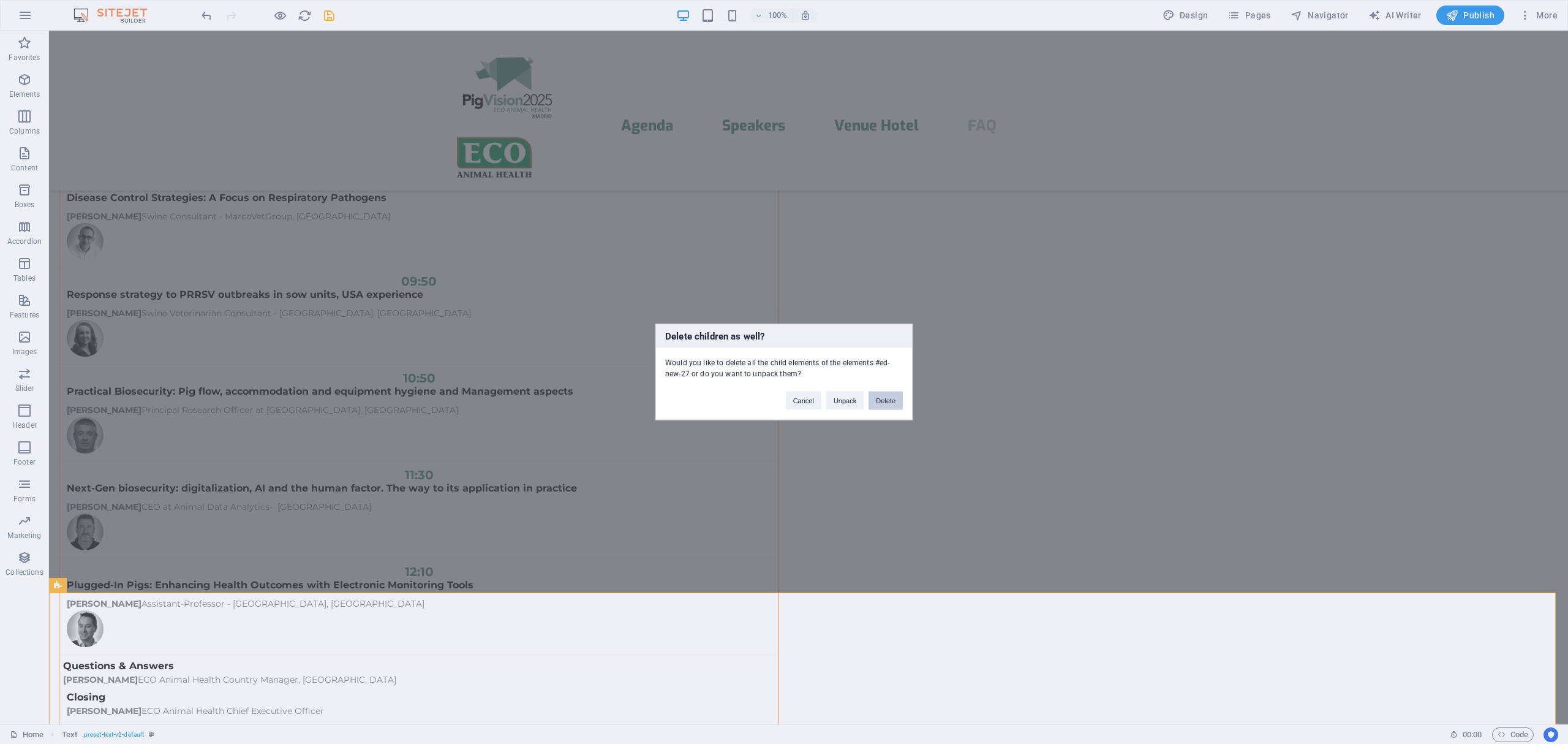
click at [890, 400] on button "Delete" at bounding box center [885, 400] width 34 height 18
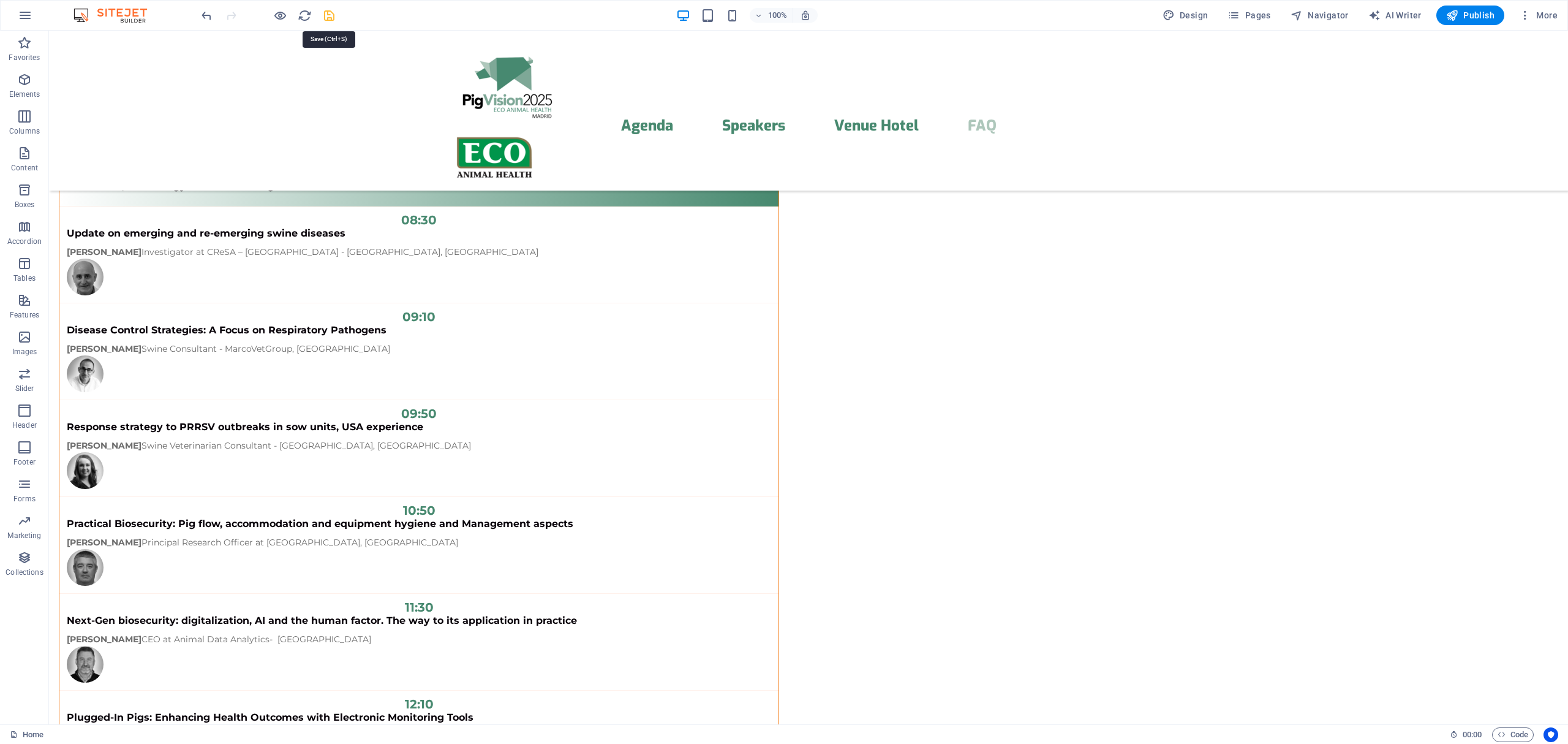
click at [325, 15] on icon "save" at bounding box center [329, 15] width 14 height 14
click at [282, 18] on icon "button" at bounding box center [280, 15] width 14 height 14
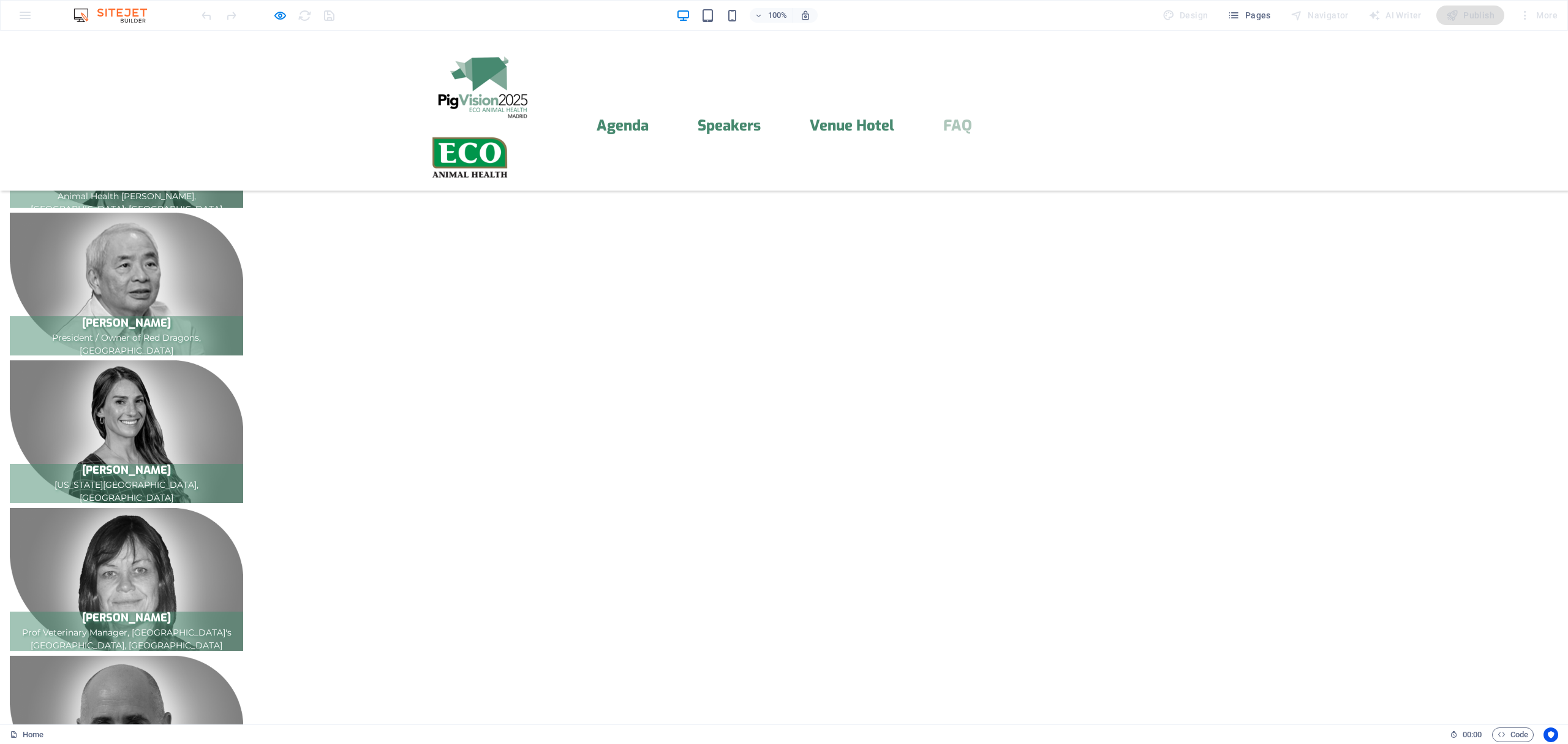
click at [281, 13] on icon "button" at bounding box center [280, 15] width 14 height 14
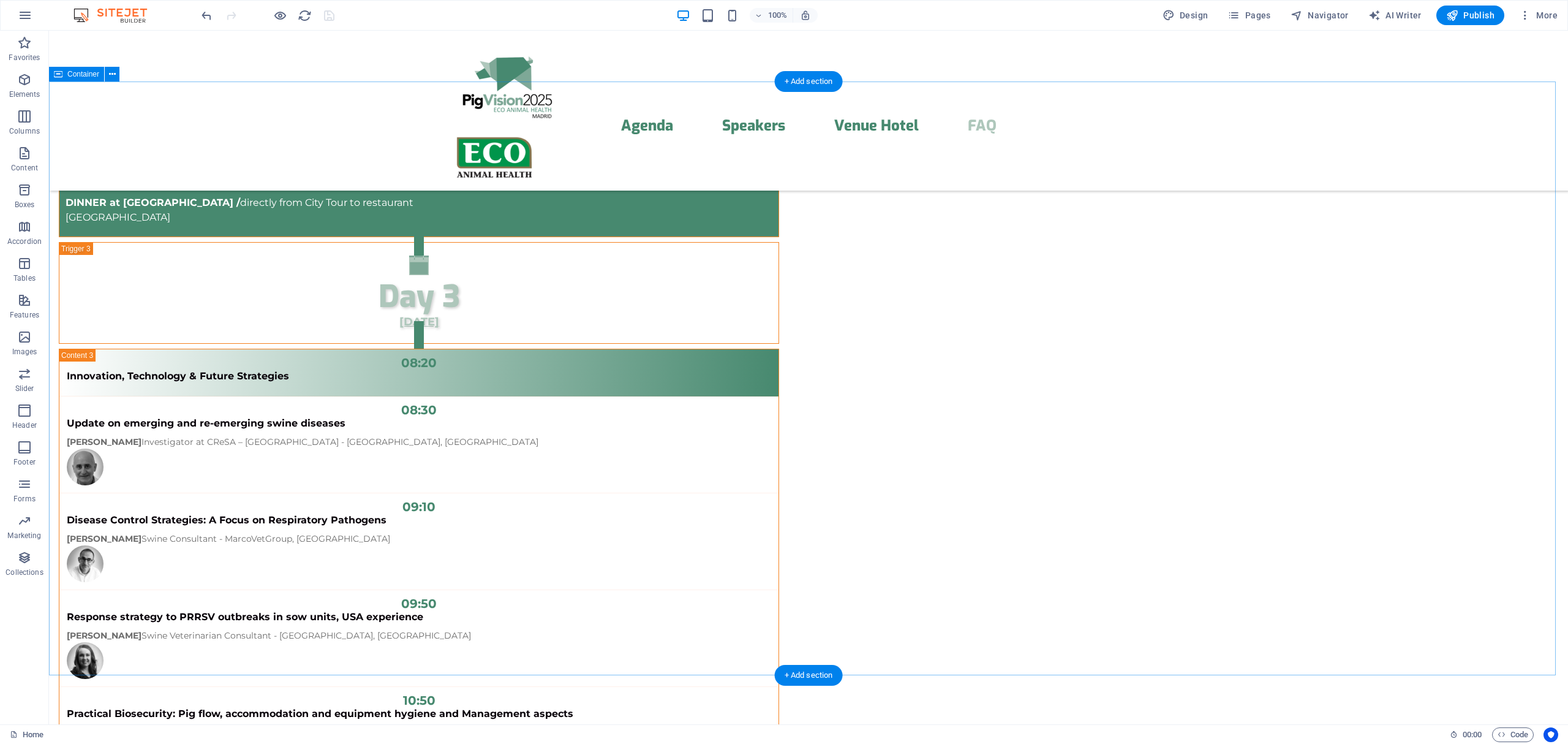
scroll to position [9687, 0]
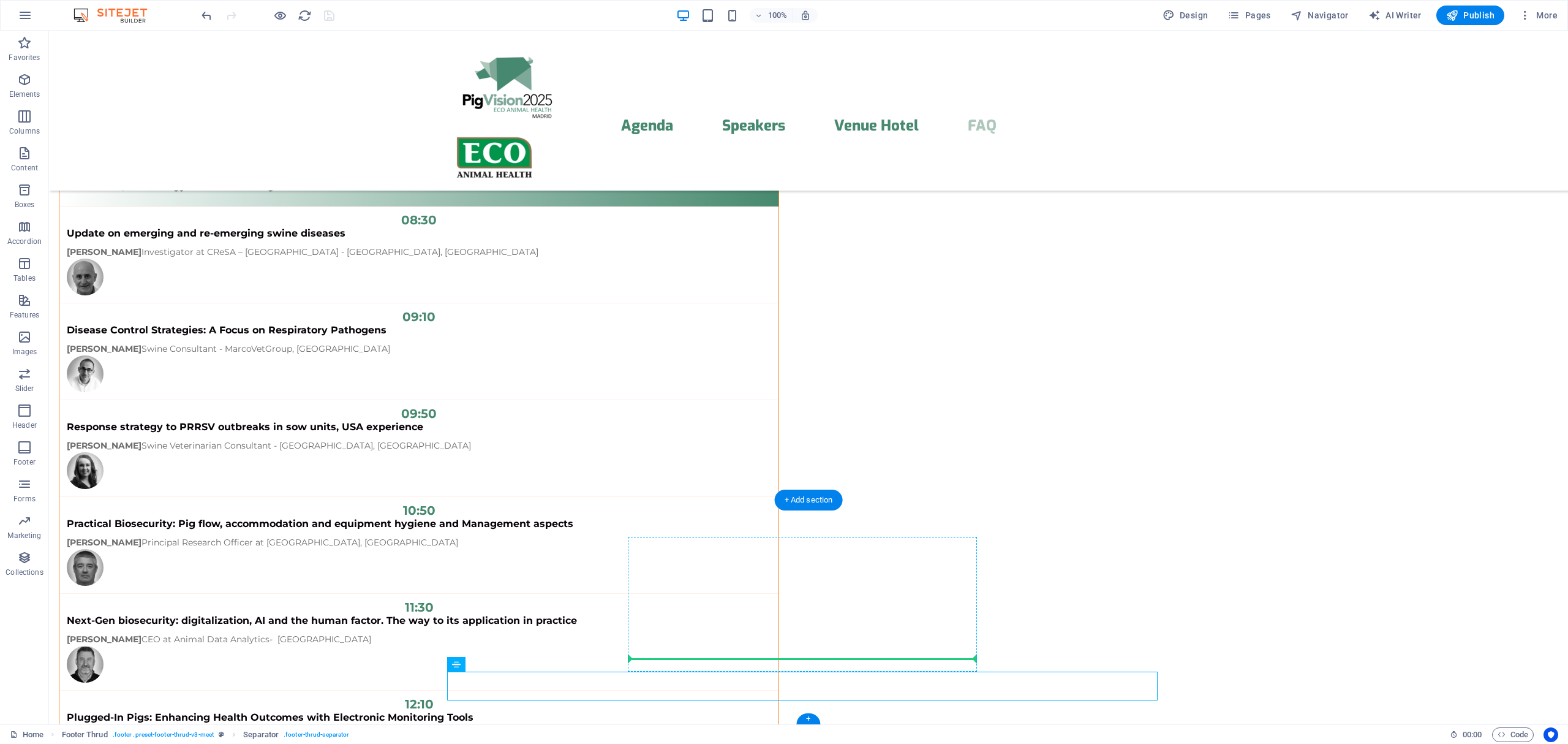
drag, startPoint x: 506, startPoint y: 694, endPoint x: 728, endPoint y: 663, distance: 224.2
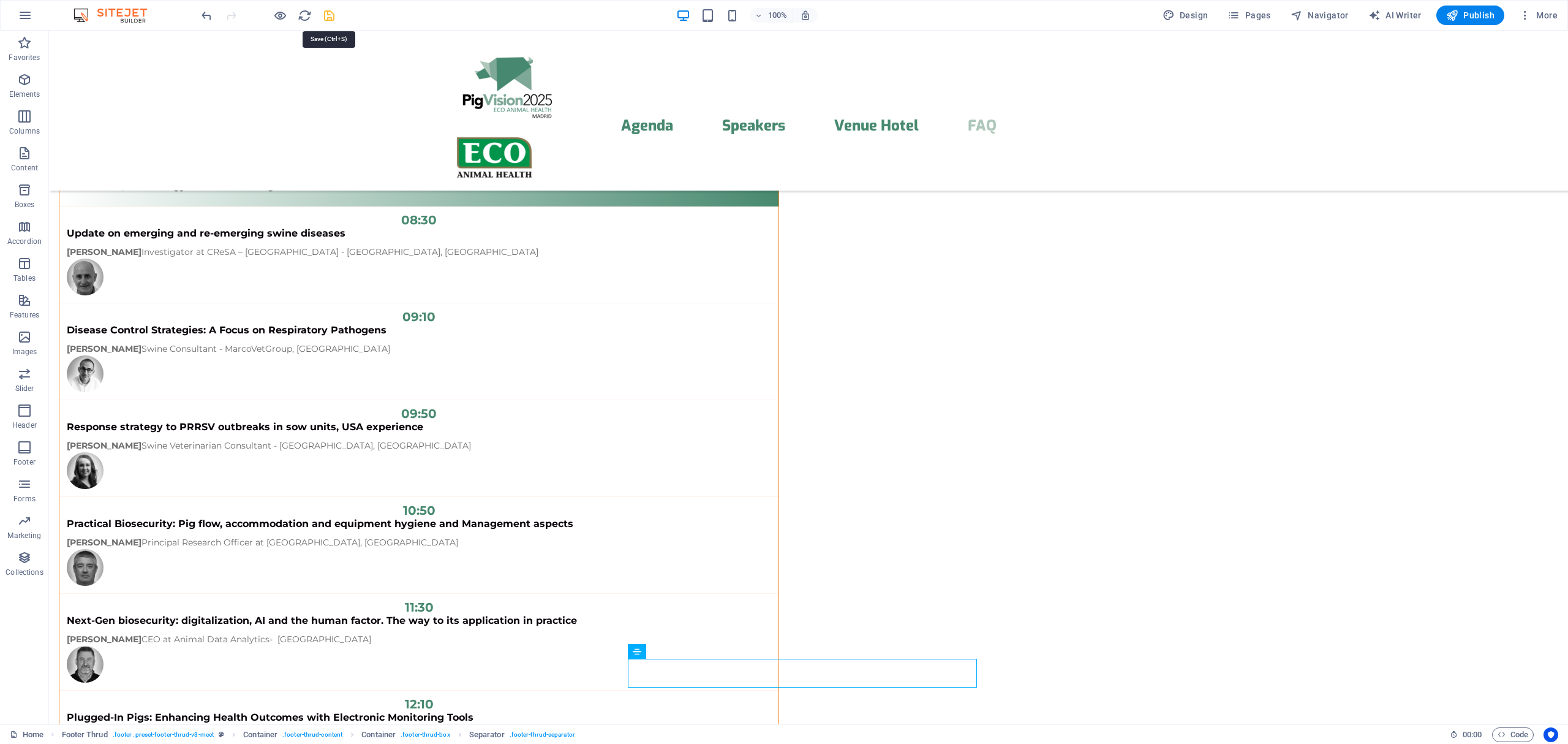
click at [327, 16] on icon "save" at bounding box center [329, 15] width 14 height 14
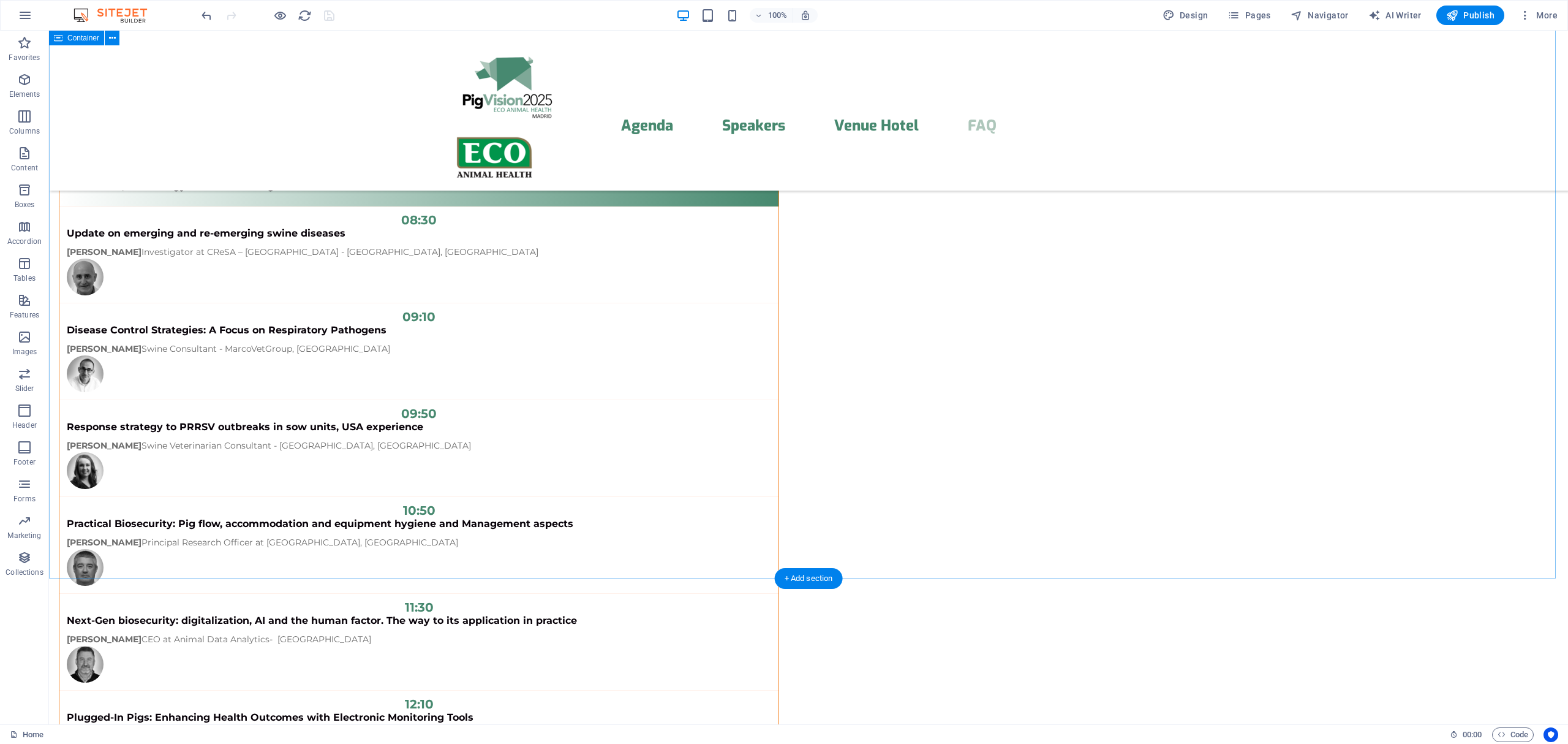
scroll to position [9251, 0]
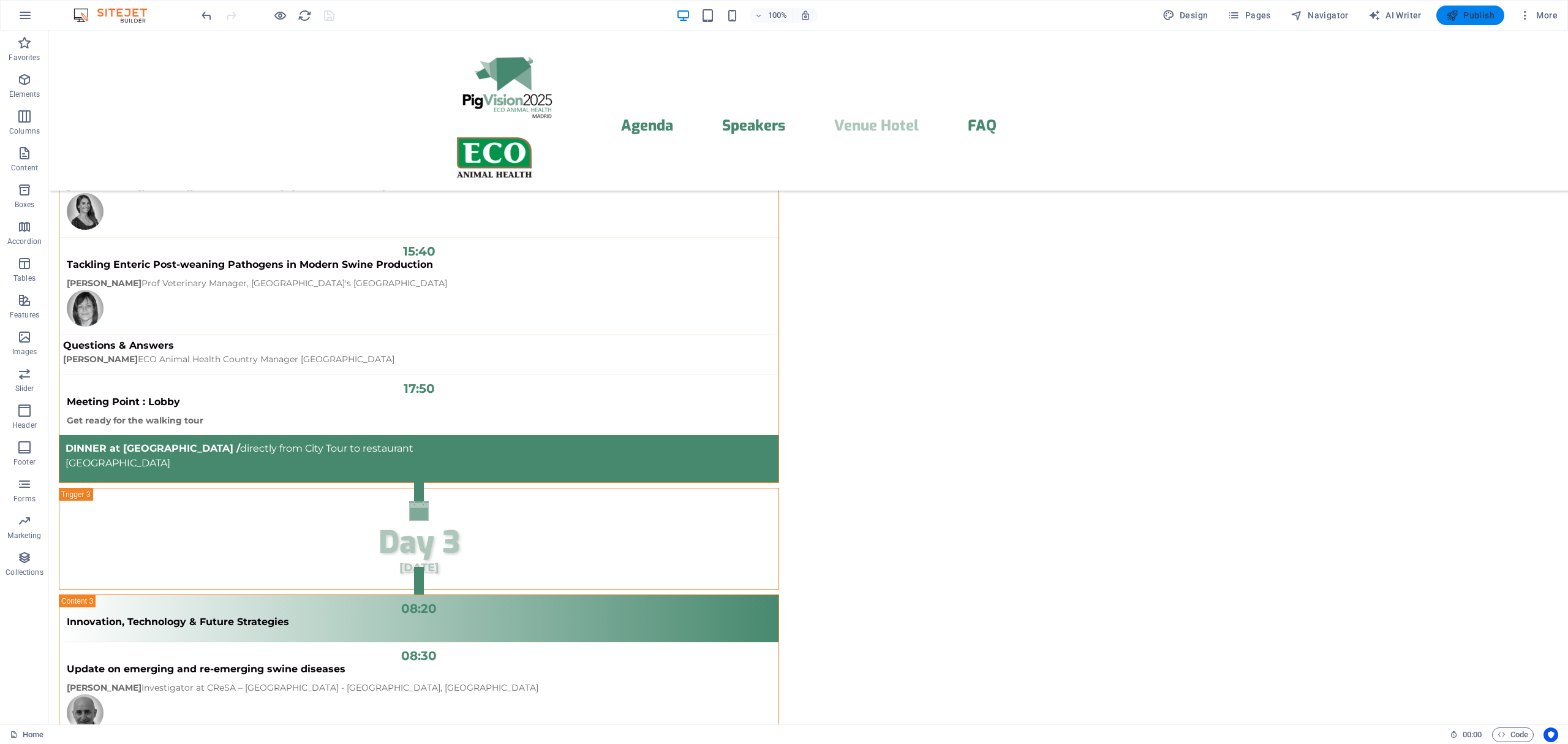
click at [1462, 15] on span "Publish" at bounding box center [1470, 15] width 49 height 13
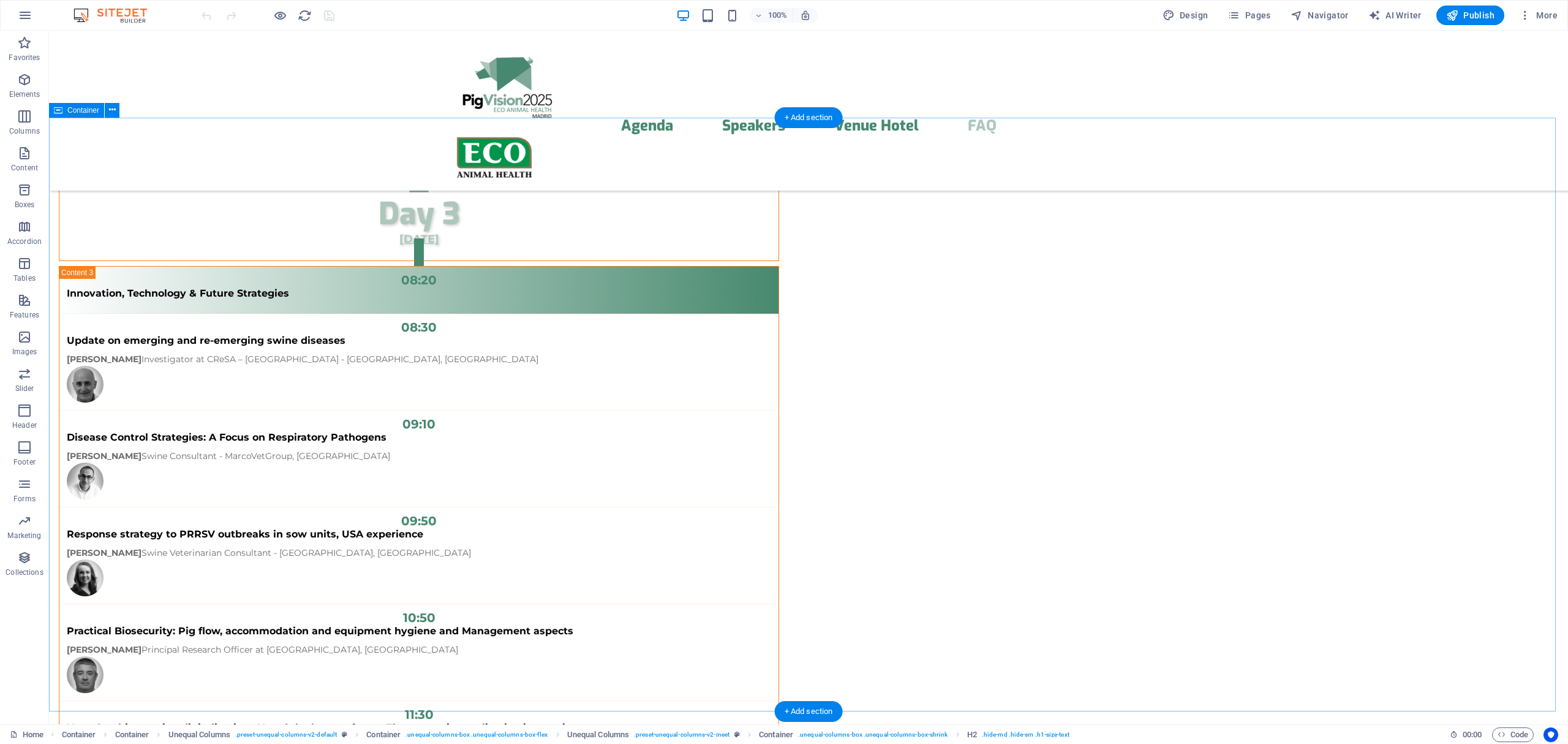
scroll to position [9687, 0]
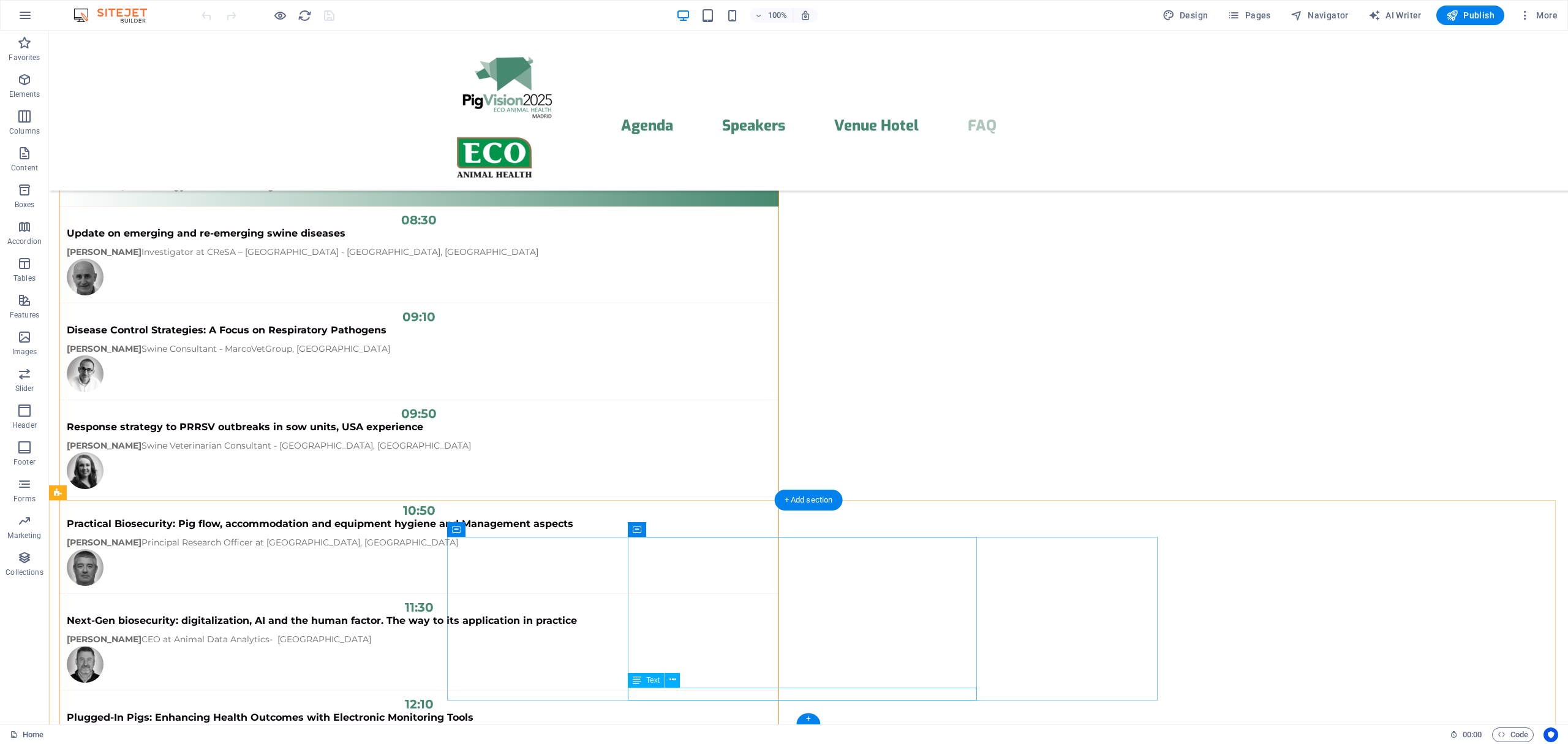
click at [655, 681] on span "Text" at bounding box center [652, 679] width 13 height 8
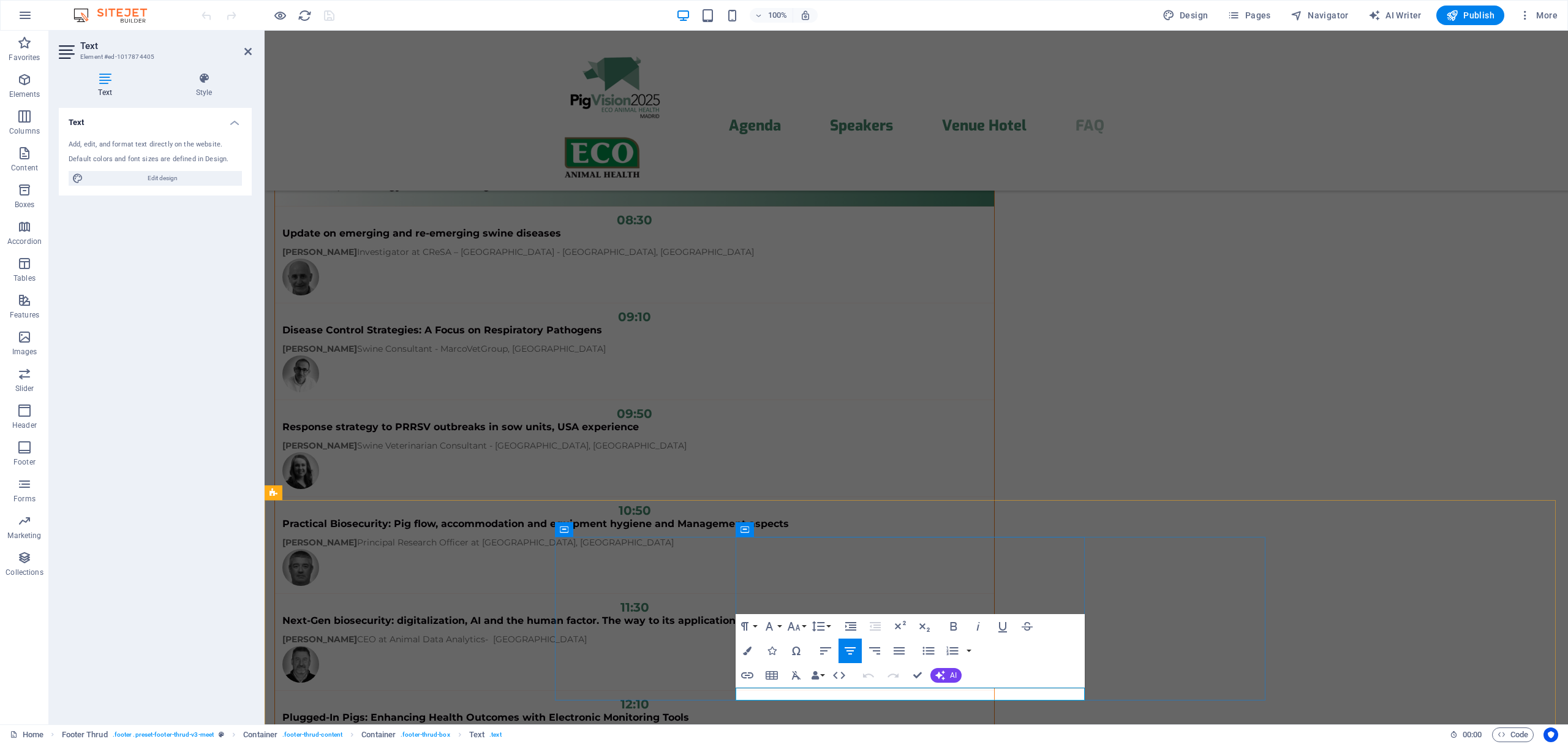
click at [910, 660] on icon "button" at bounding box center [910, 664] width 15 height 15
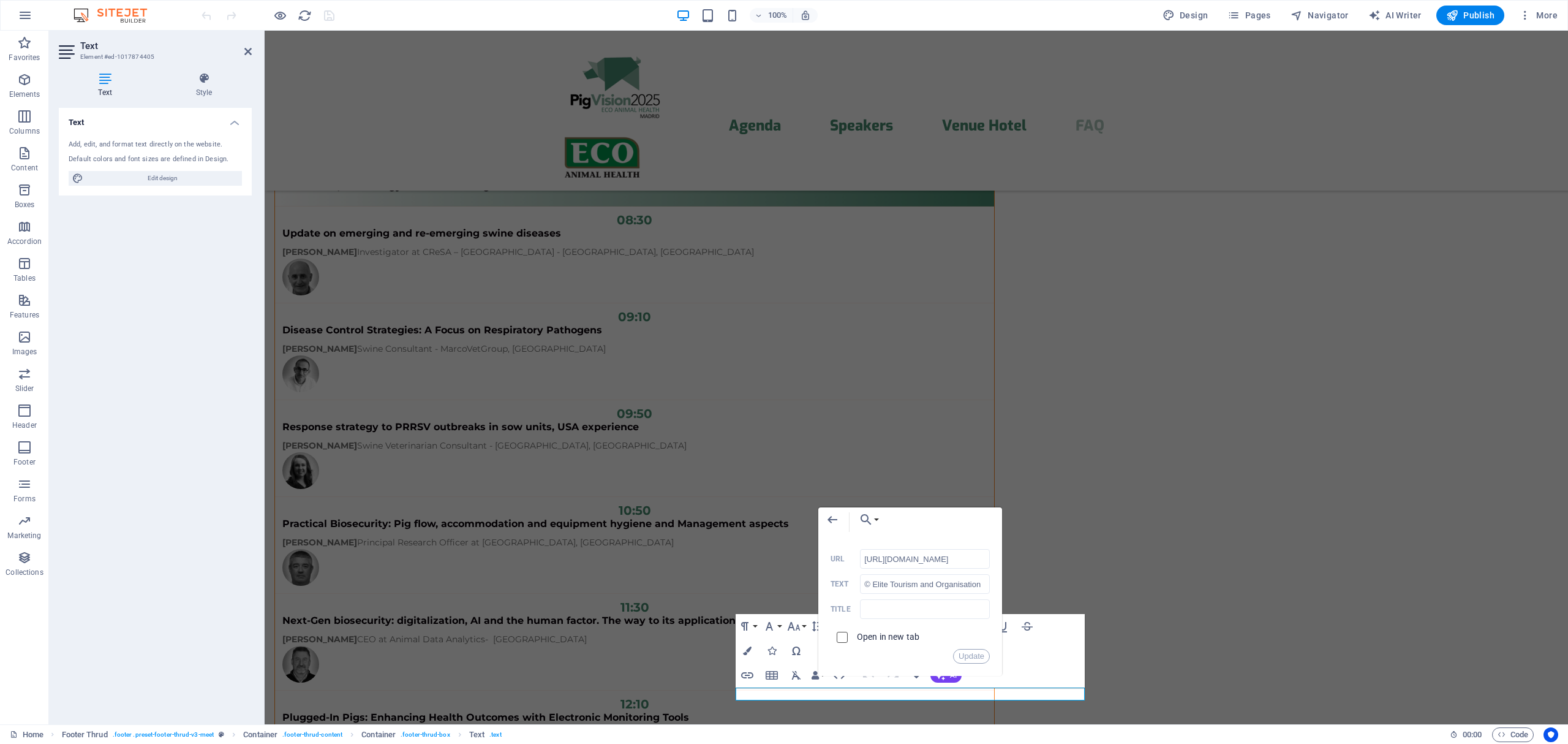
click at [841, 639] on input "checkbox" at bounding box center [840, 635] width 11 height 11
checkbox input "true"
click at [975, 653] on button "Update" at bounding box center [972, 656] width 37 height 15
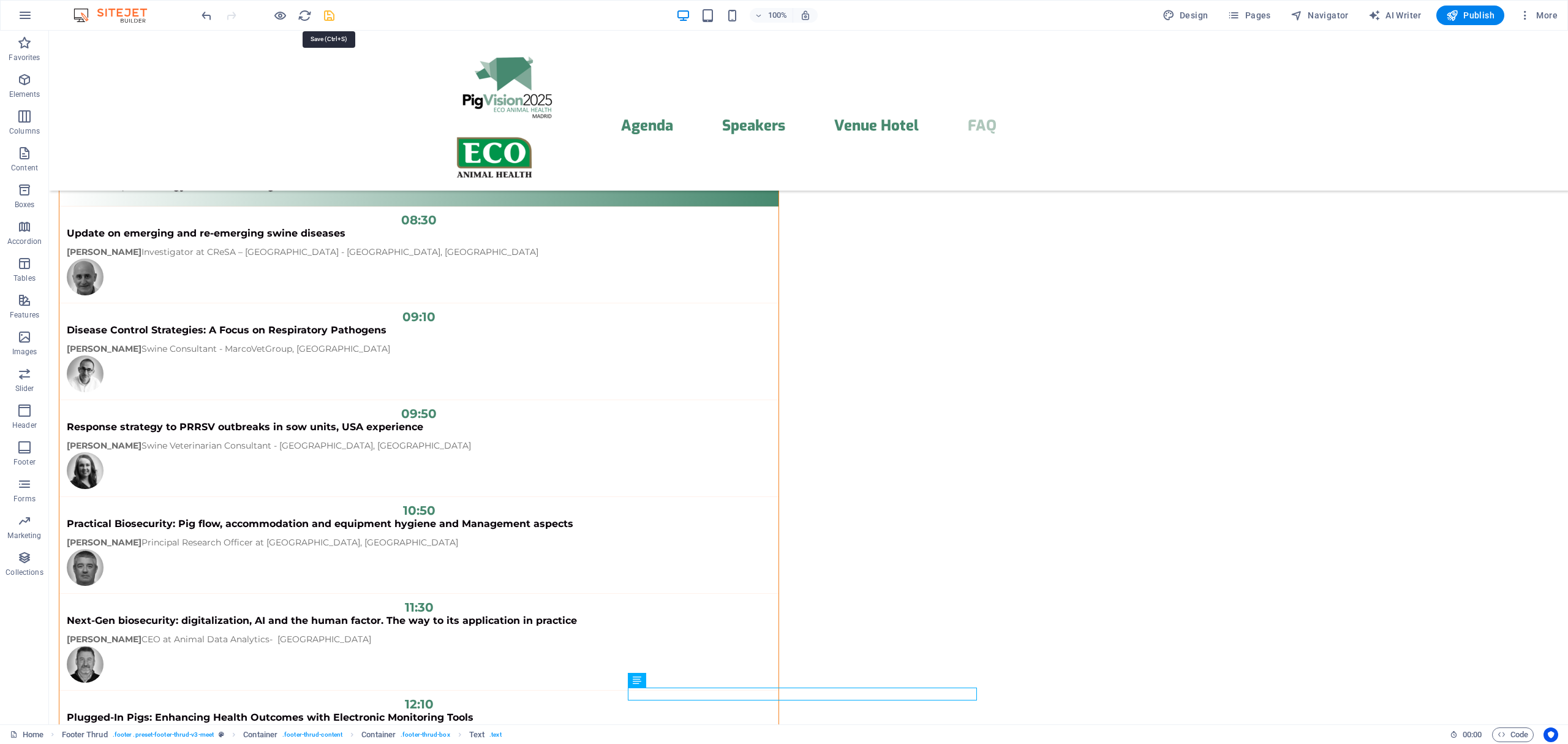
click at [329, 15] on icon "save" at bounding box center [329, 15] width 14 height 14
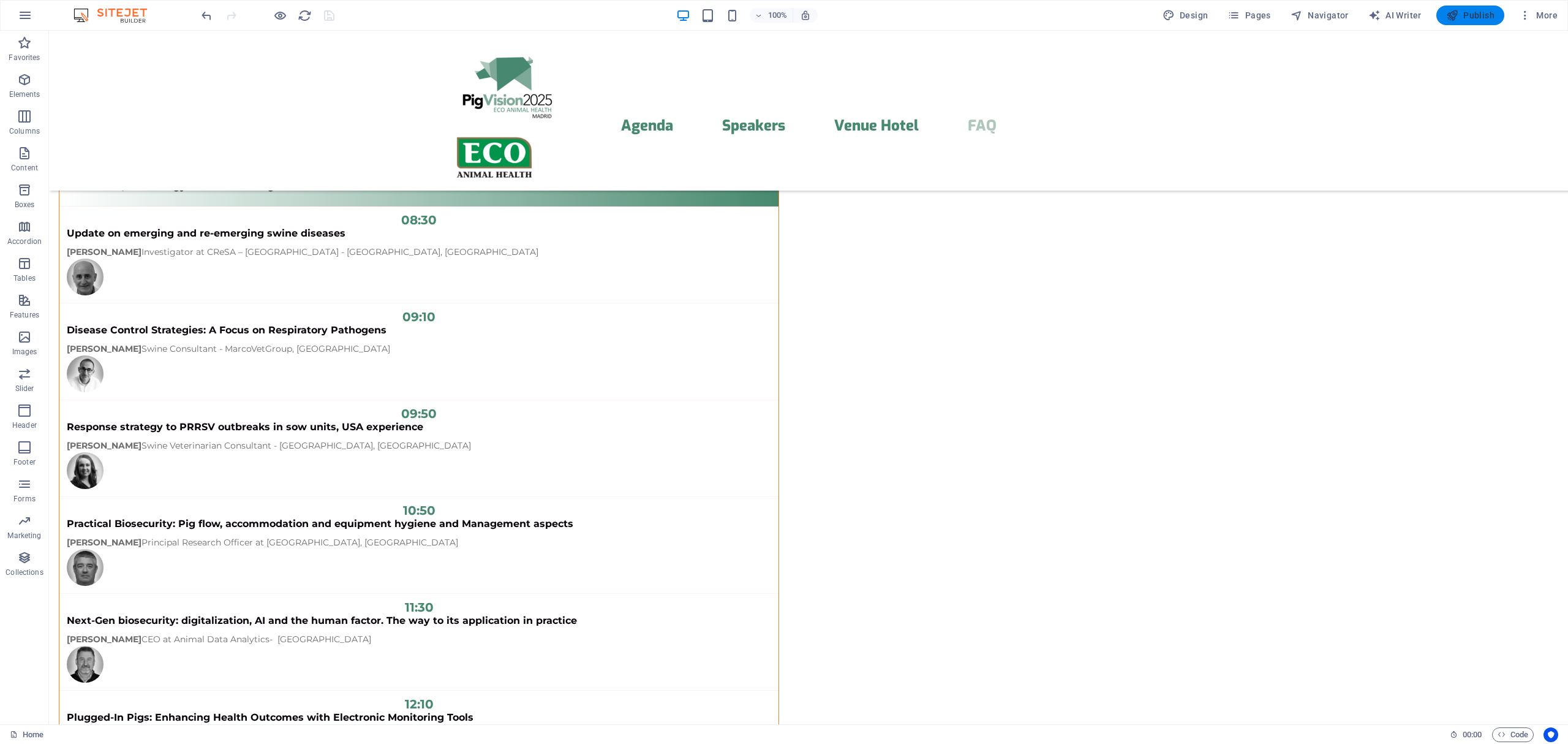
click at [1451, 15] on icon "button" at bounding box center [1452, 15] width 13 height 13
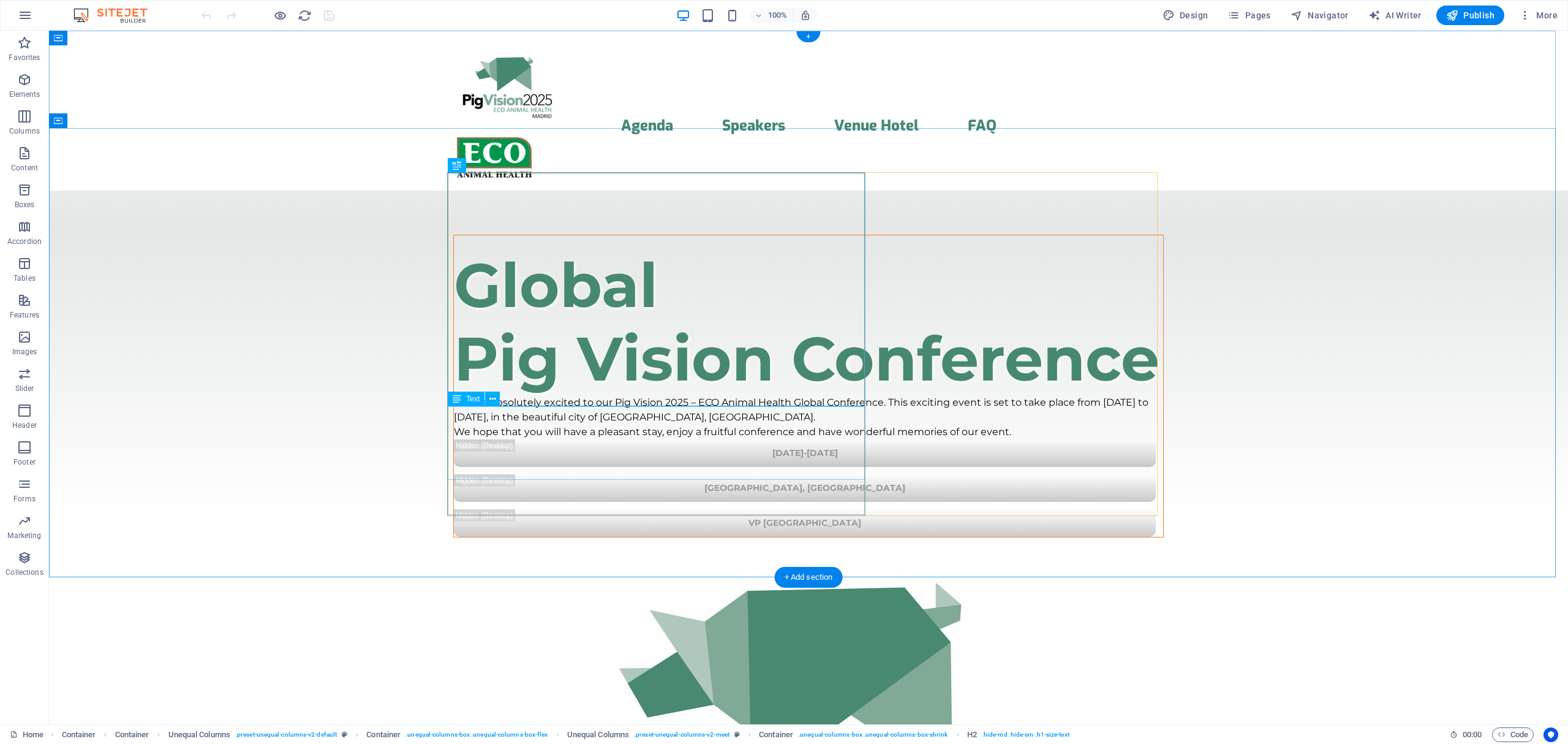
click at [524, 414] on div "We are absolutely excited to our Pig Vision 2025 – ECO Animal Health Global Con…" at bounding box center [808, 417] width 709 height 44
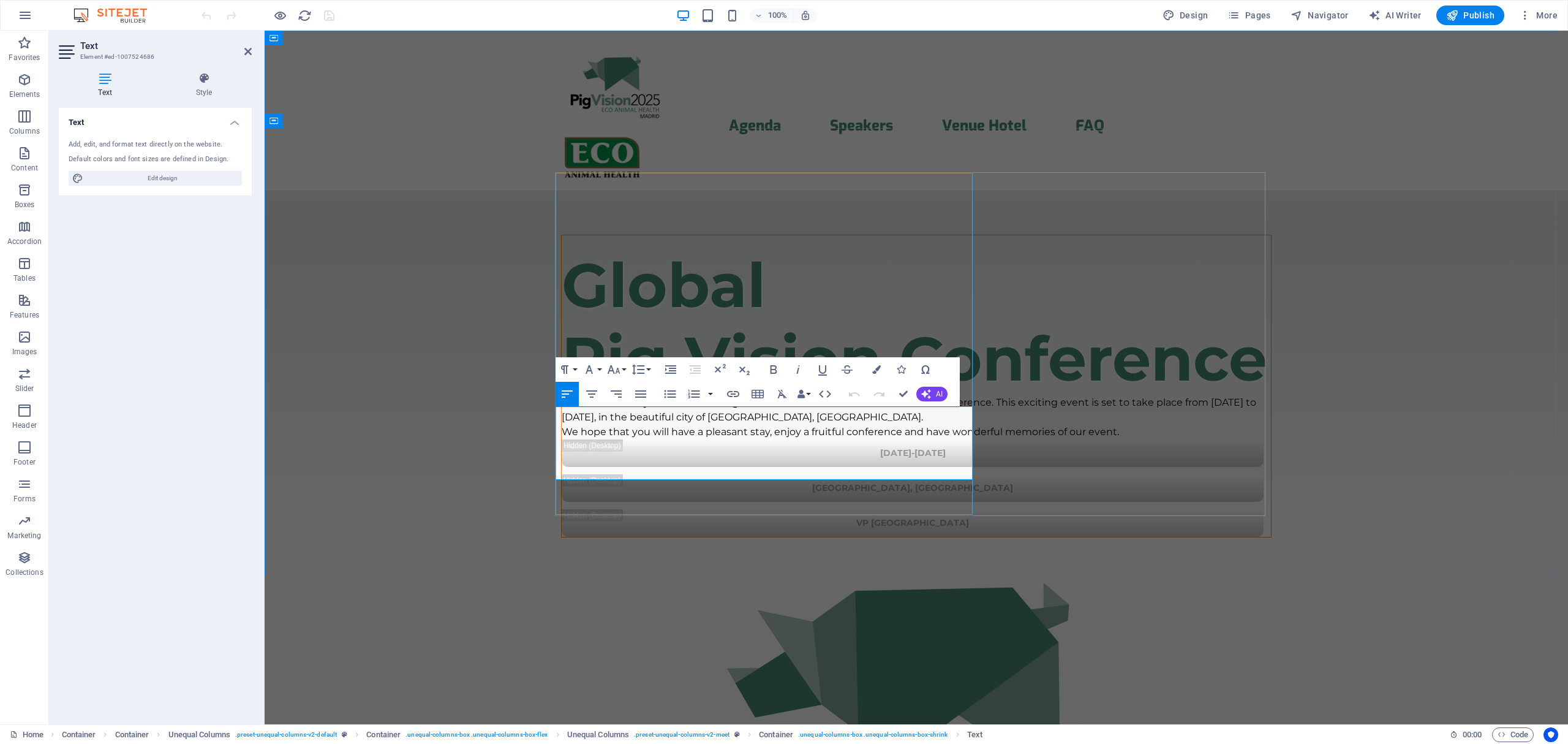
click at [594, 417] on span "We are absolutely excited to our Pig Vision 2025 – ECO Animal Health Global Con…" at bounding box center [909, 409] width 694 height 26
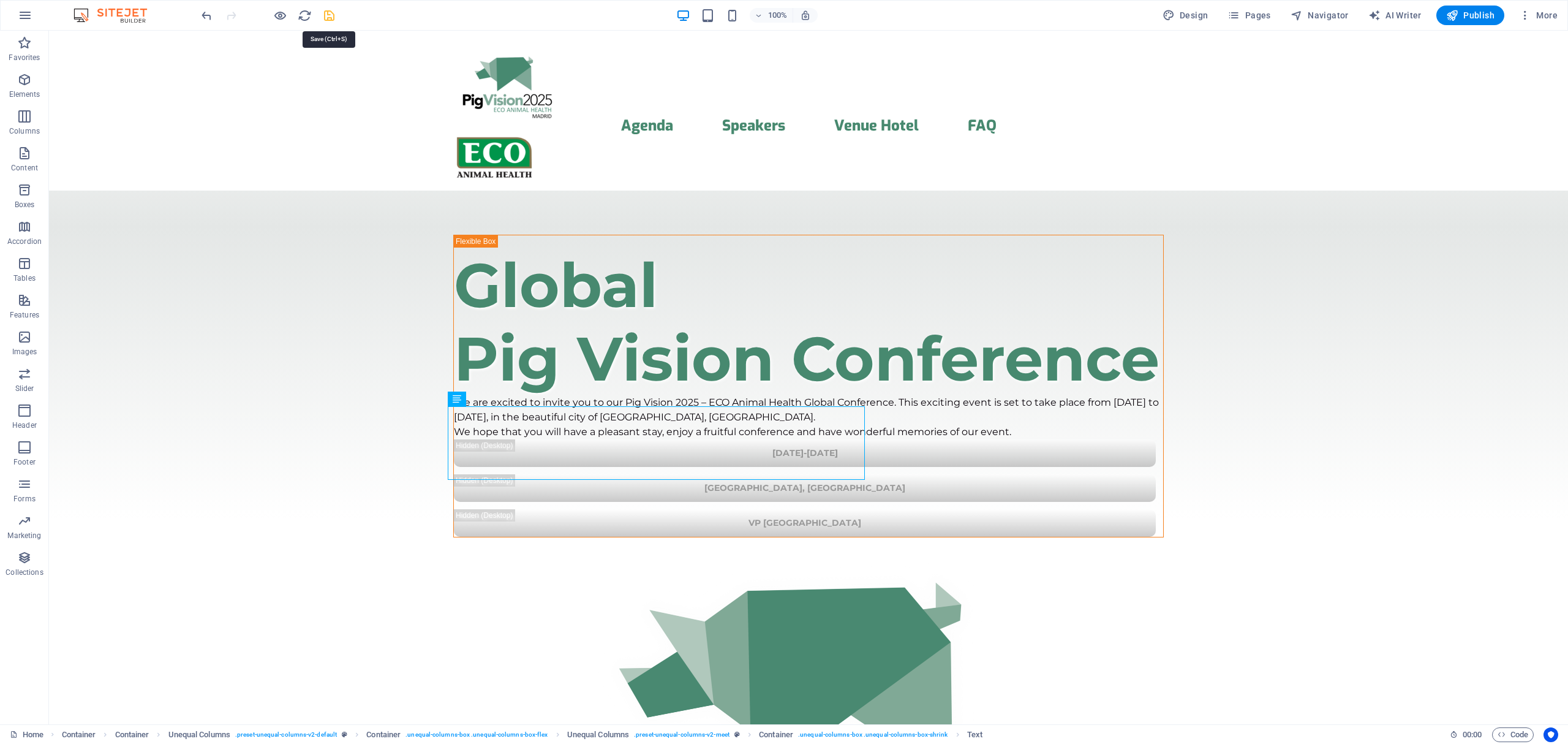
click at [326, 18] on icon "save" at bounding box center [329, 15] width 14 height 14
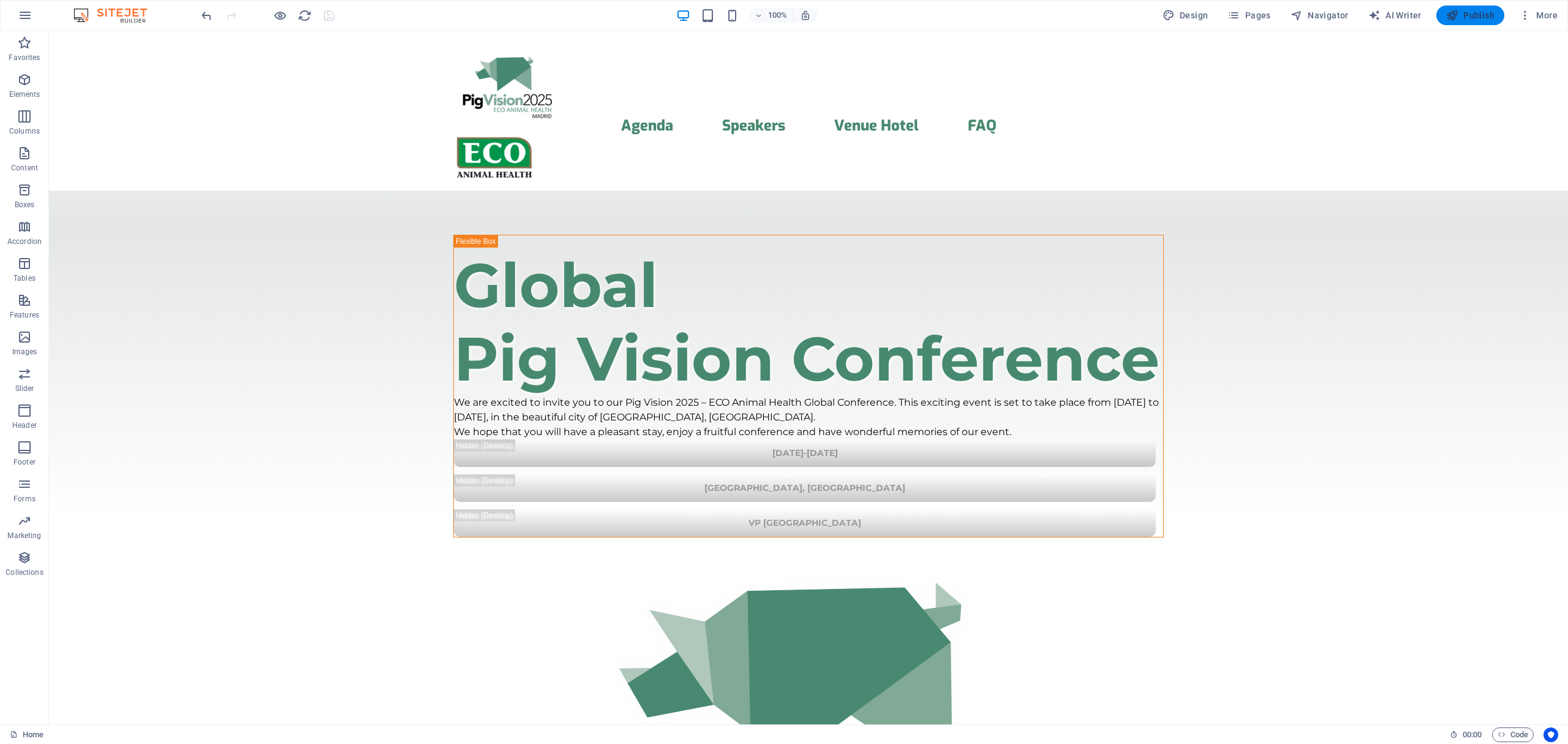
click at [1483, 18] on span "Publish" at bounding box center [1470, 15] width 49 height 13
